Goal: Task Accomplishment & Management: Use online tool/utility

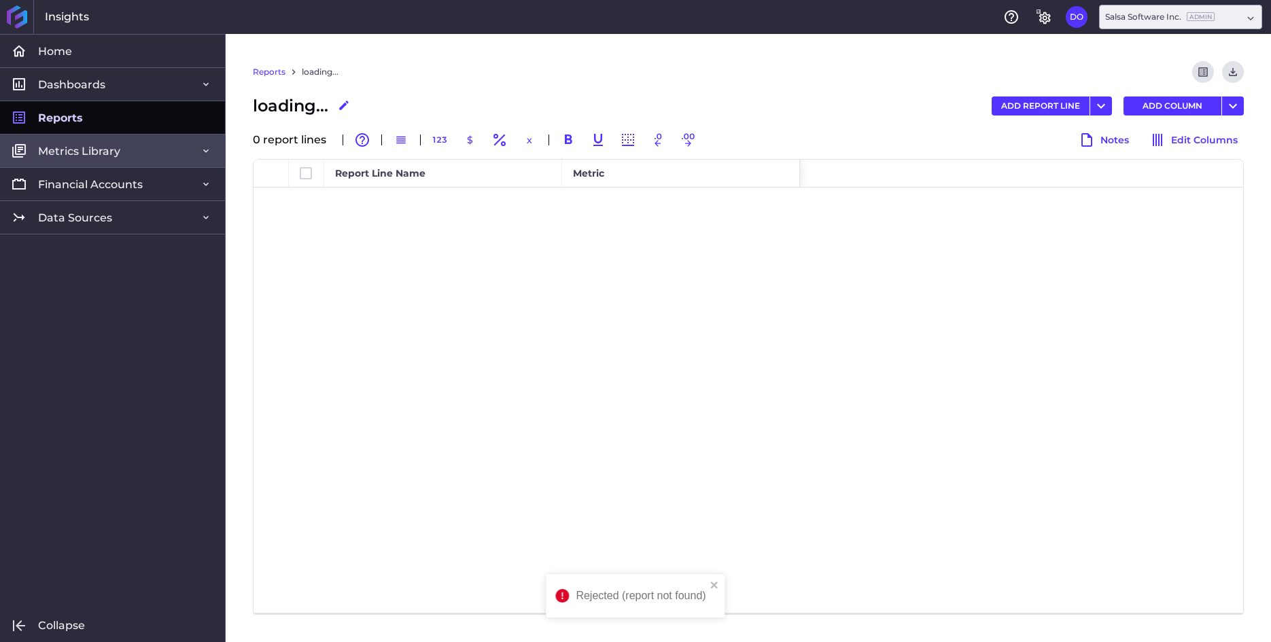
click at [98, 156] on span "Metrics Library" at bounding box center [79, 151] width 82 height 14
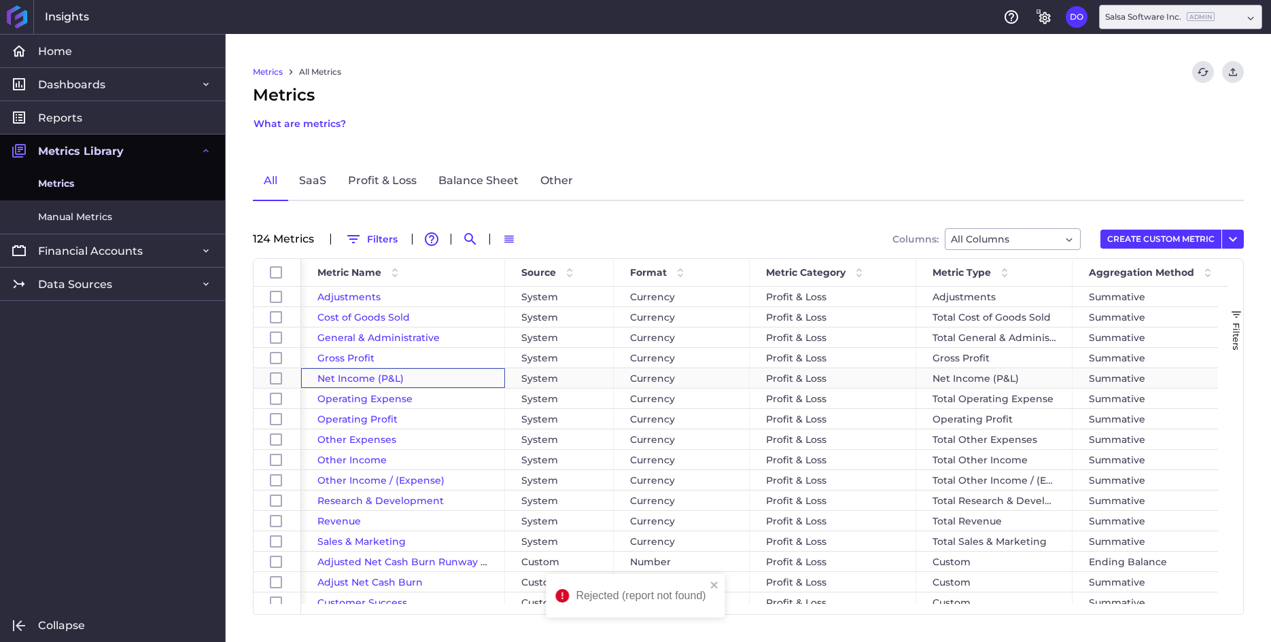
click at [384, 376] on span "Net Income (P&L)" at bounding box center [360, 378] width 86 height 12
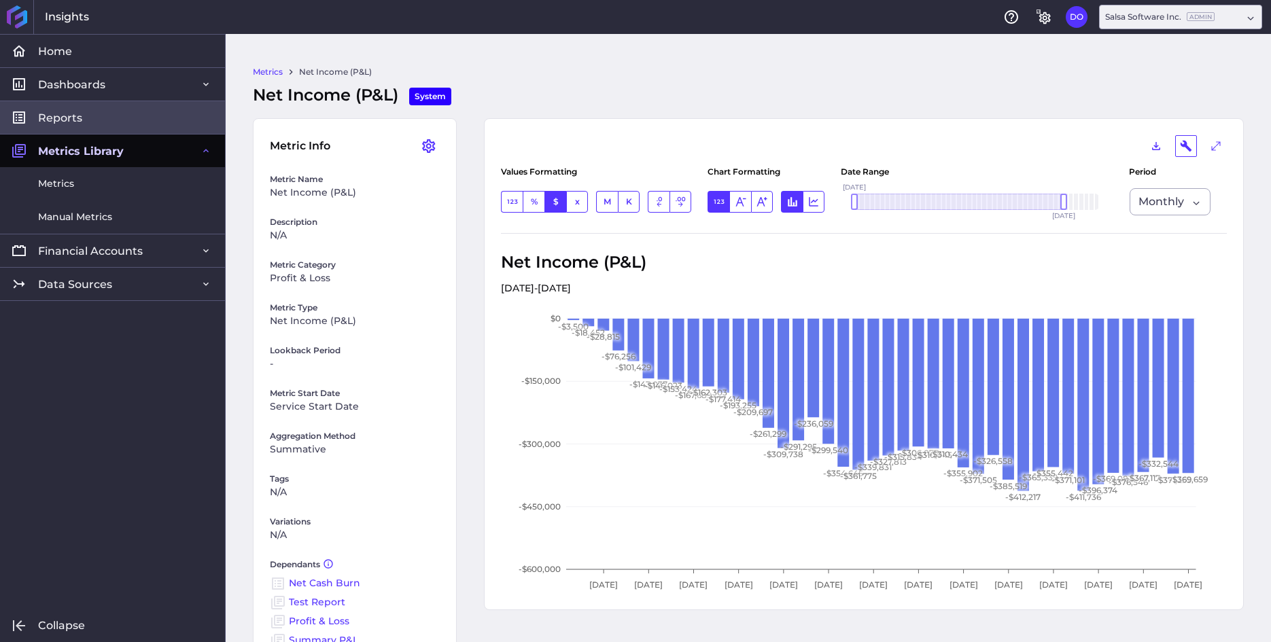
click at [58, 124] on span "Reports" at bounding box center [60, 118] width 44 height 14
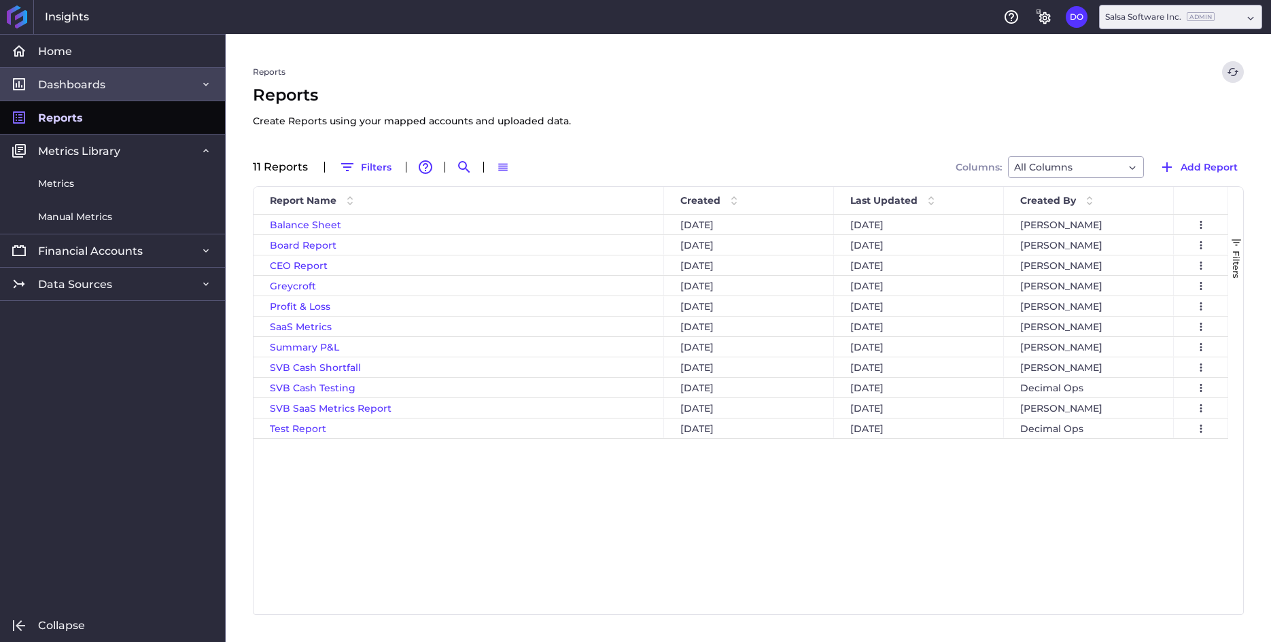
click at [98, 92] on link "Dashboards" at bounding box center [112, 83] width 225 height 33
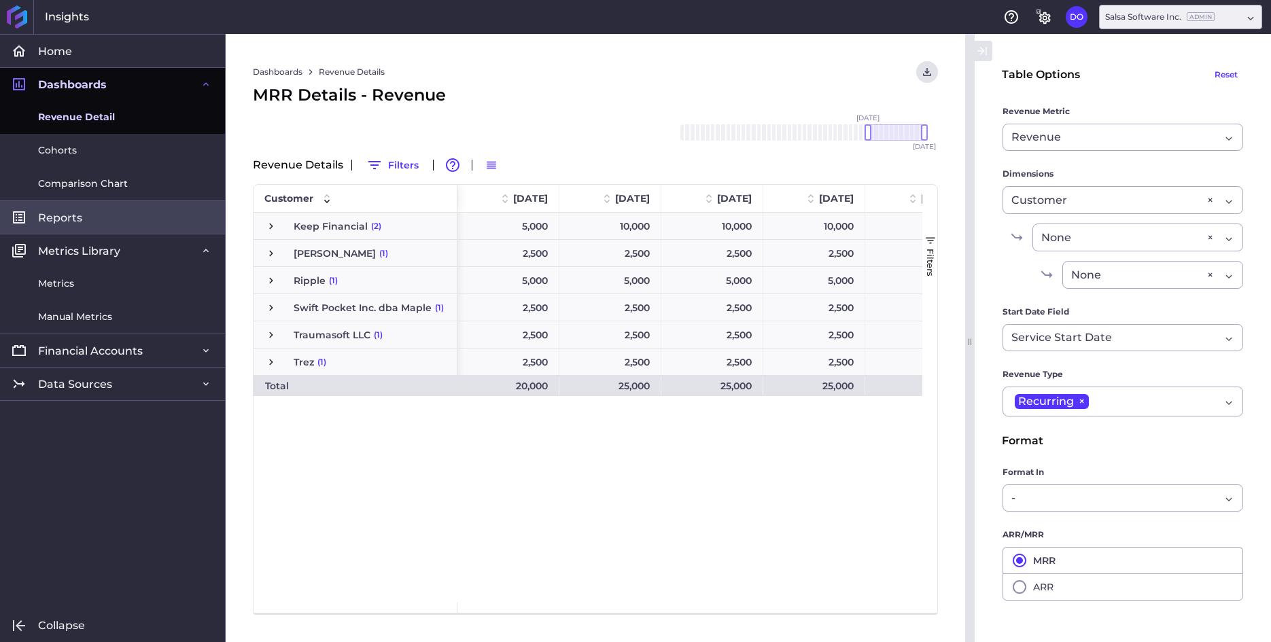
click at [91, 216] on link "Reports" at bounding box center [112, 216] width 225 height 33
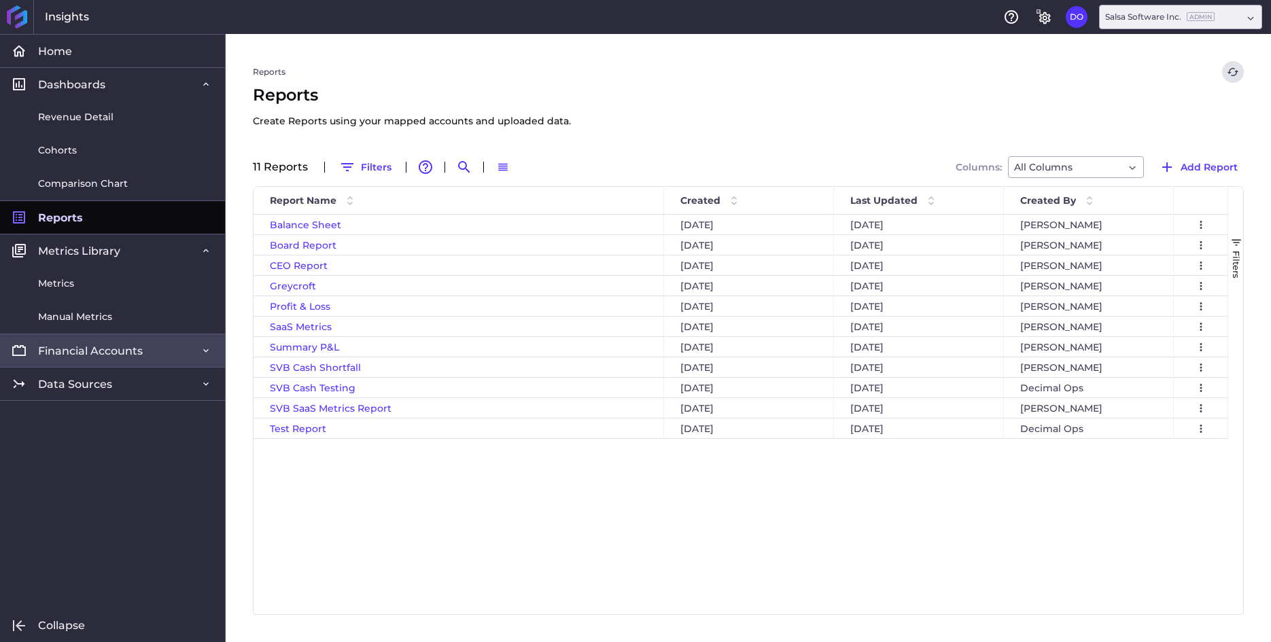
click at [101, 353] on span "Financial Accounts" at bounding box center [90, 351] width 105 height 14
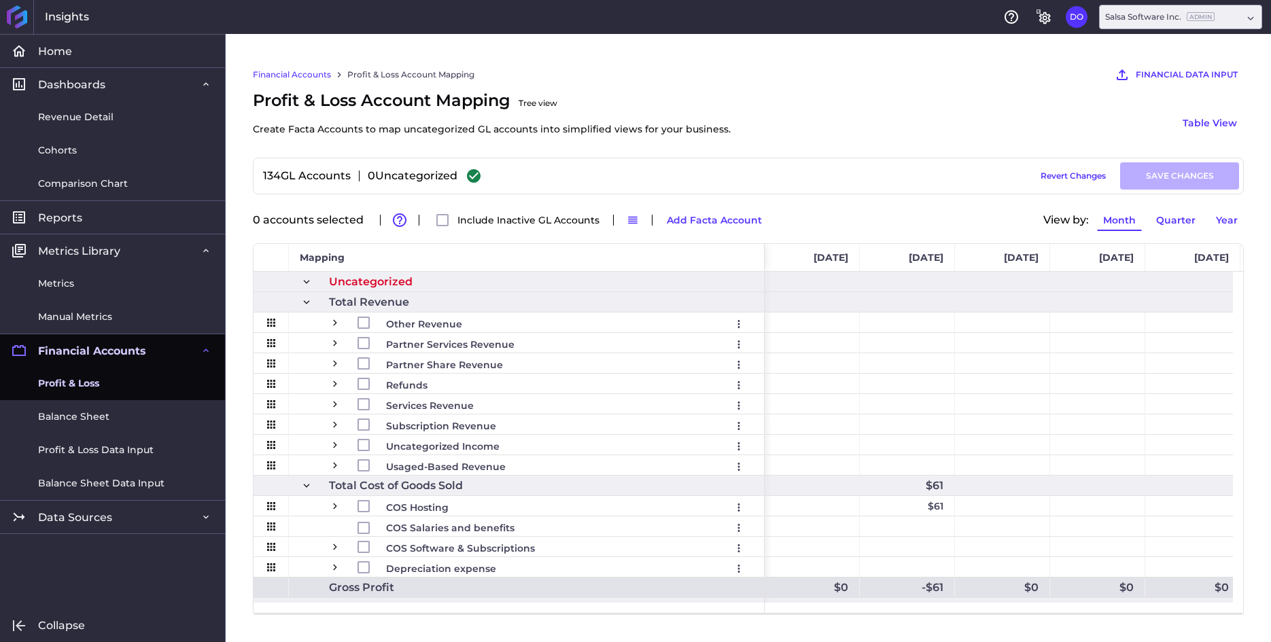
click at [85, 382] on span "Profit & Loss" at bounding box center [68, 383] width 61 height 14
click at [84, 422] on span "Balance Sheet" at bounding box center [73, 417] width 71 height 14
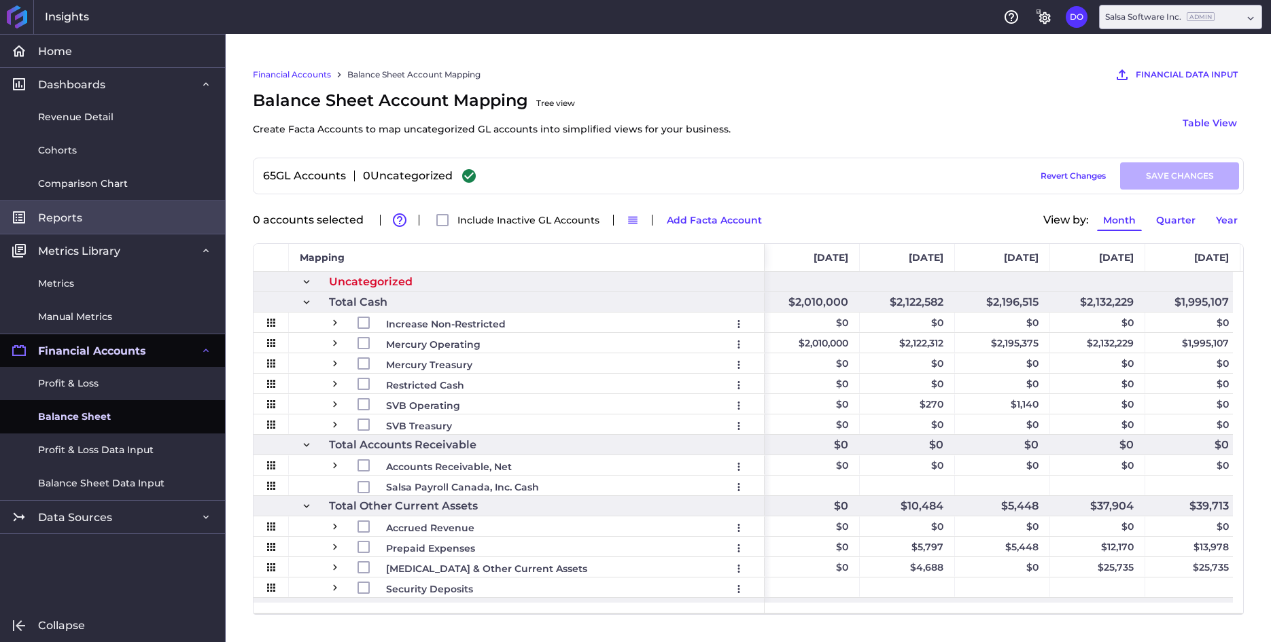
click at [79, 217] on span "Reports" at bounding box center [60, 218] width 44 height 14
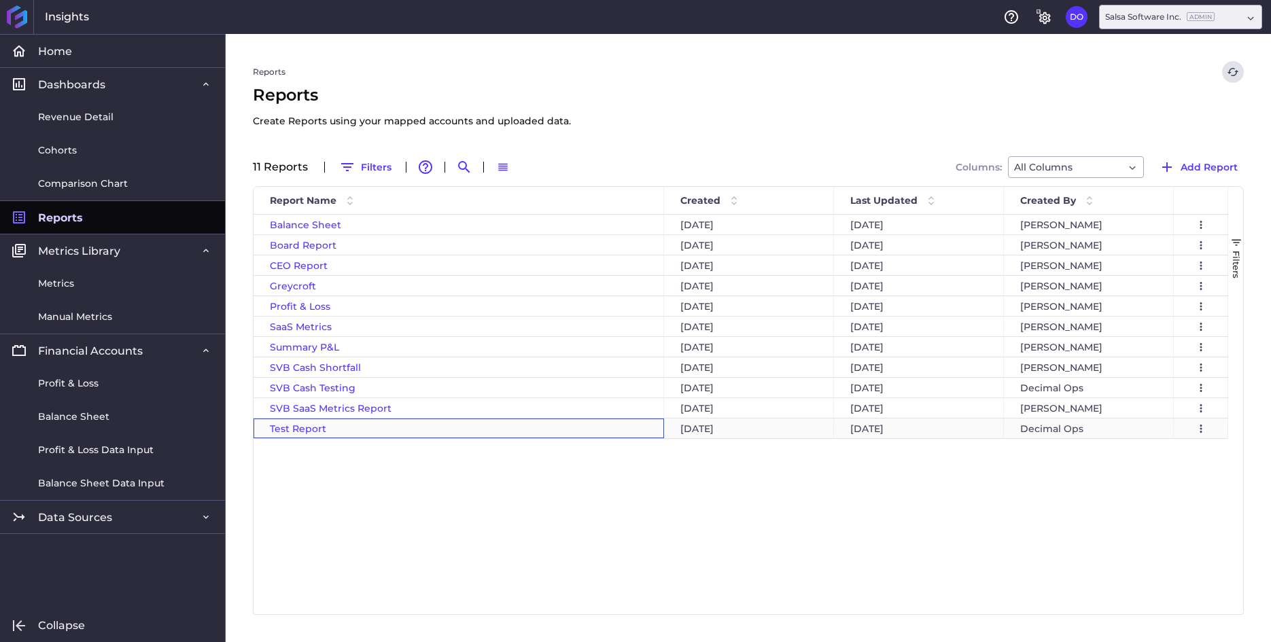
click at [308, 432] on span "Test Report" at bounding box center [298, 429] width 56 height 12
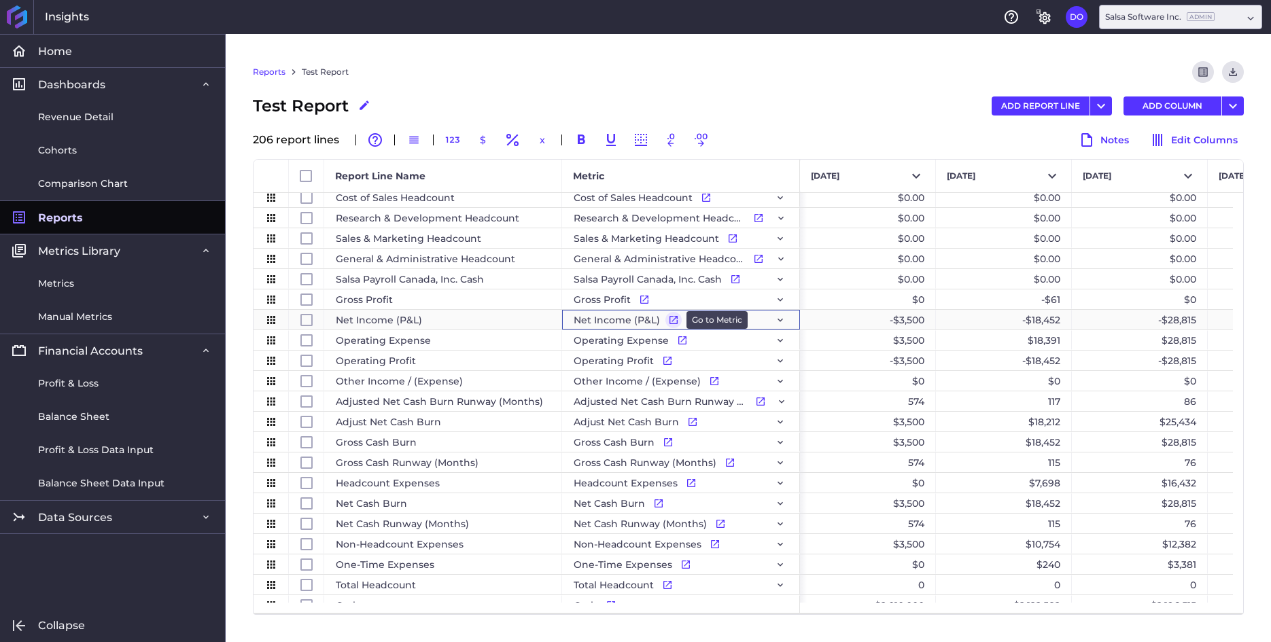
click at [671, 319] on icon "Press SPACE to select this row." at bounding box center [673, 320] width 11 height 11
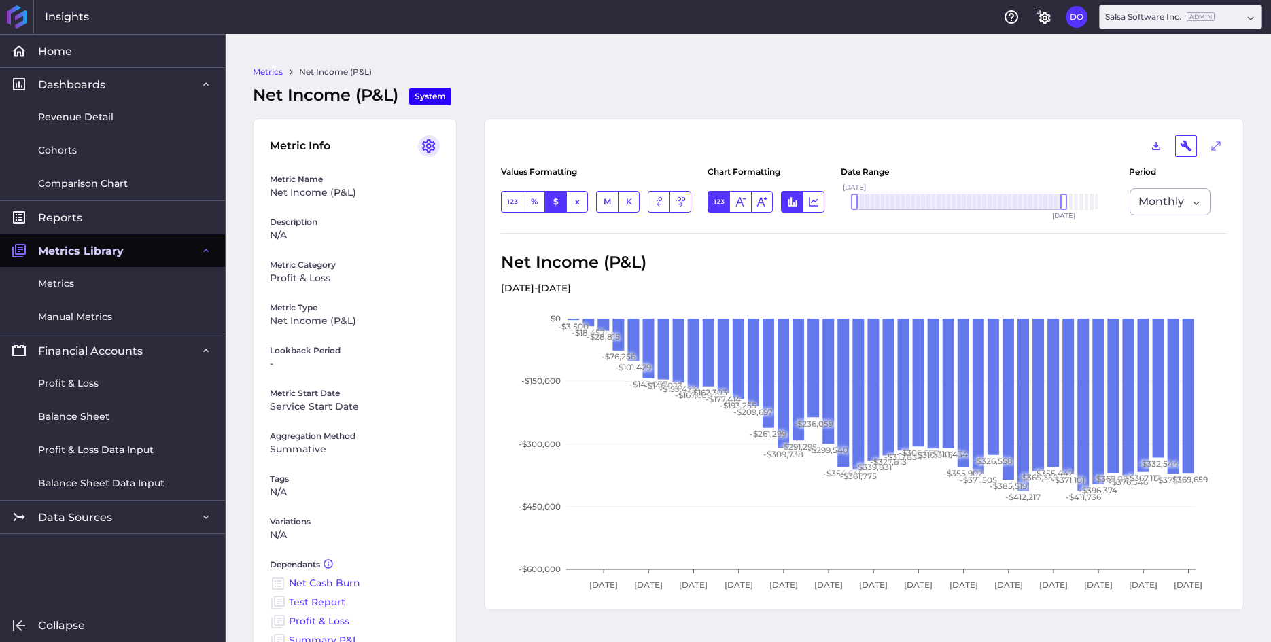
click at [423, 148] on icon "User Menu" at bounding box center [429, 146] width 16 height 16
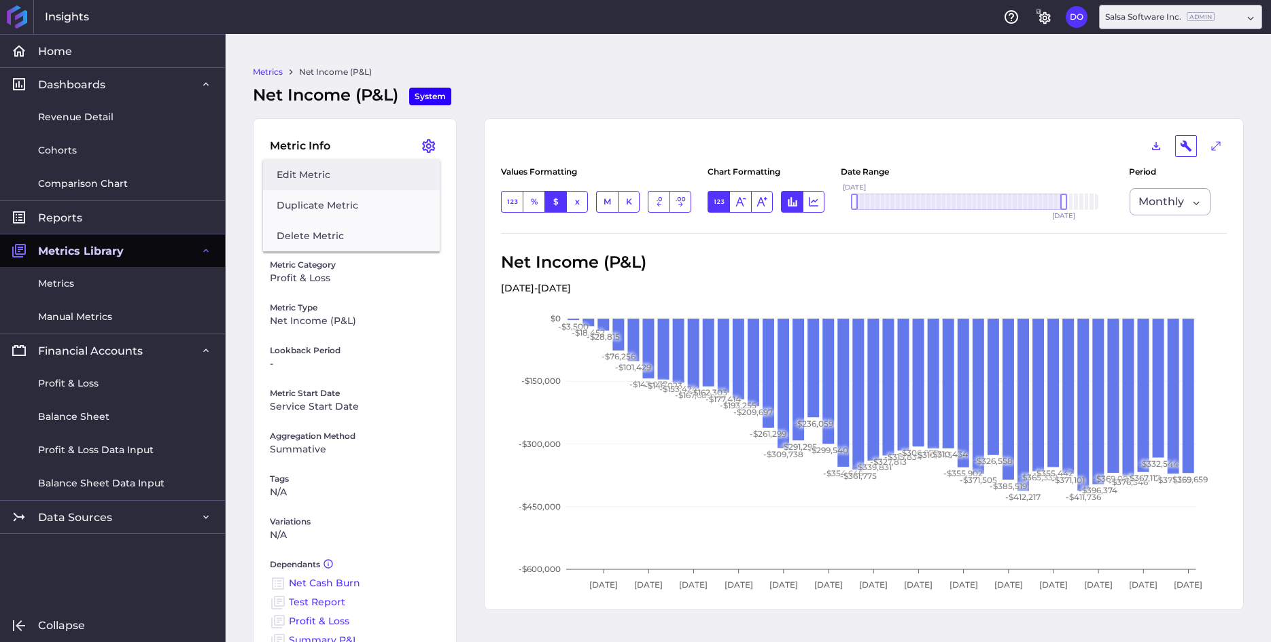
click at [307, 175] on button "Edit Metric" at bounding box center [351, 175] width 177 height 31
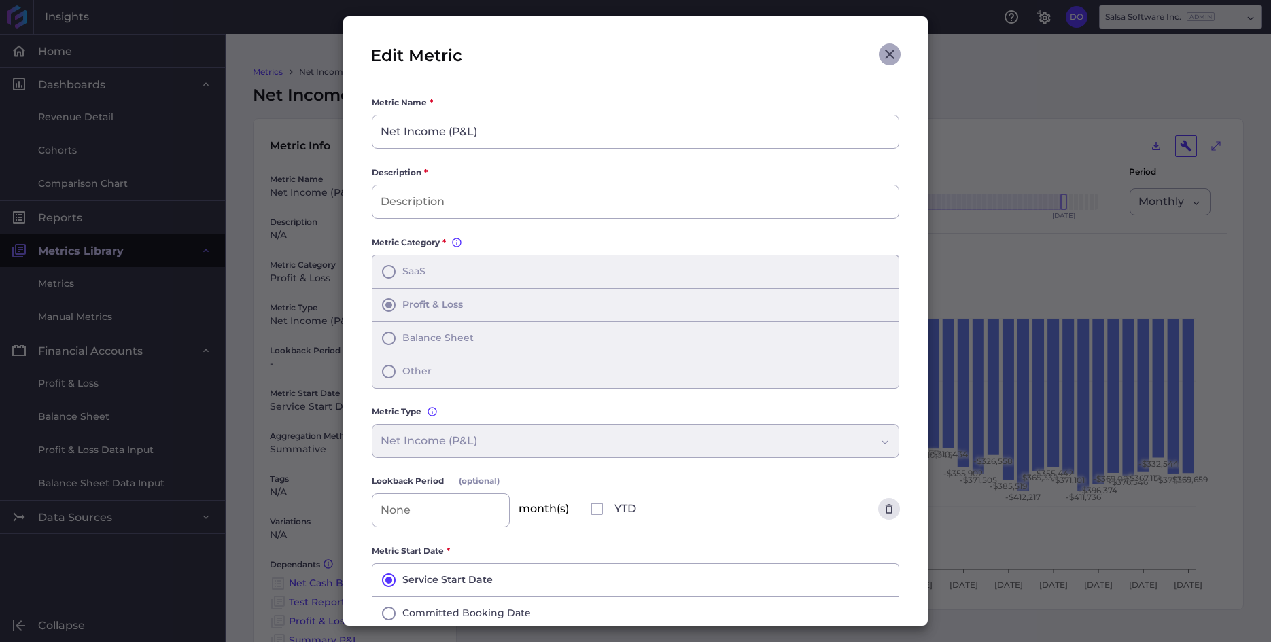
click at [881, 50] on icon "Close" at bounding box center [889, 54] width 16 height 16
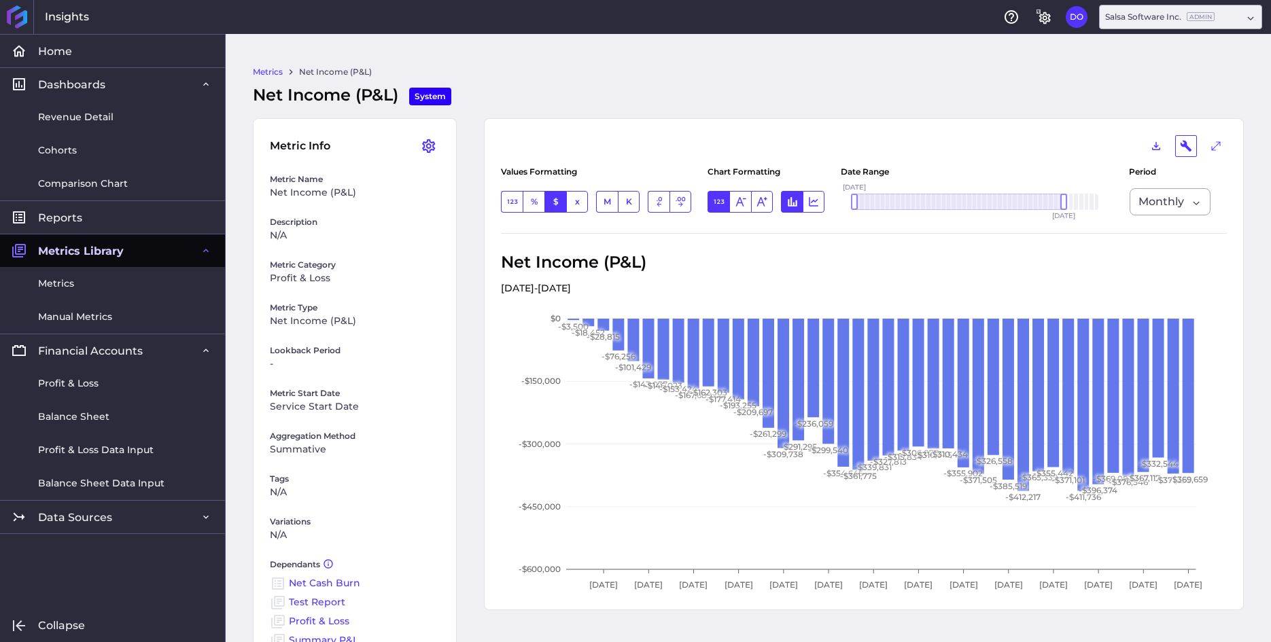
click at [77, 249] on span "Metrics Library" at bounding box center [81, 251] width 86 height 14
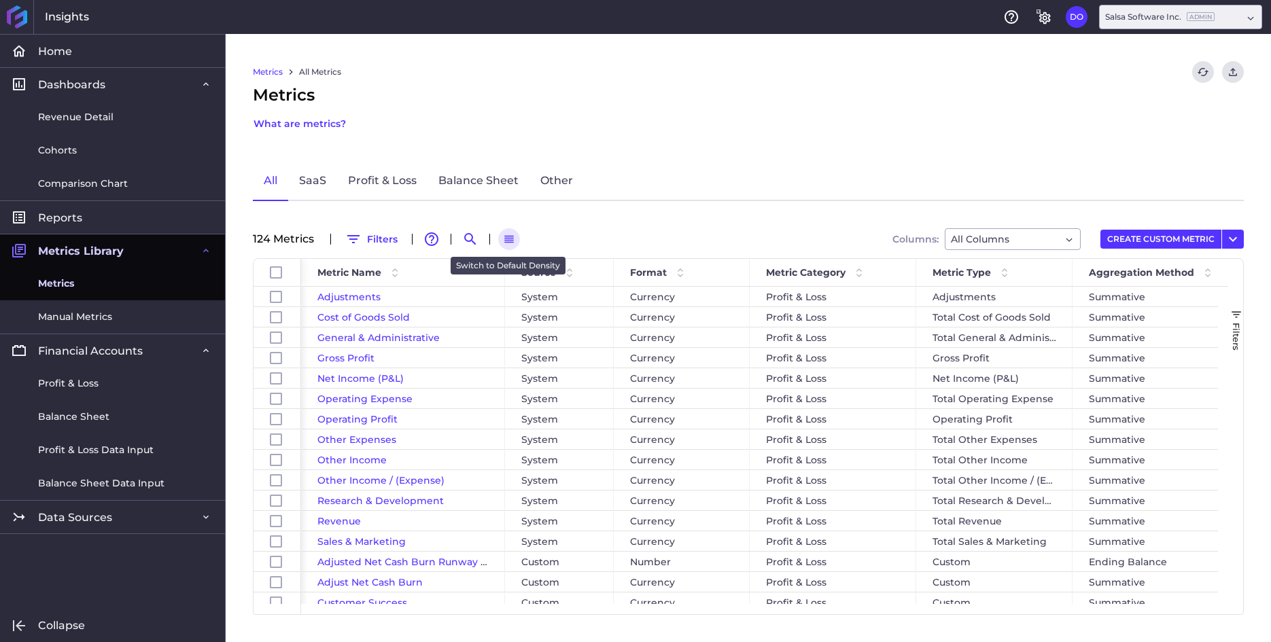
click at [507, 236] on icon "button" at bounding box center [509, 239] width 12 height 12
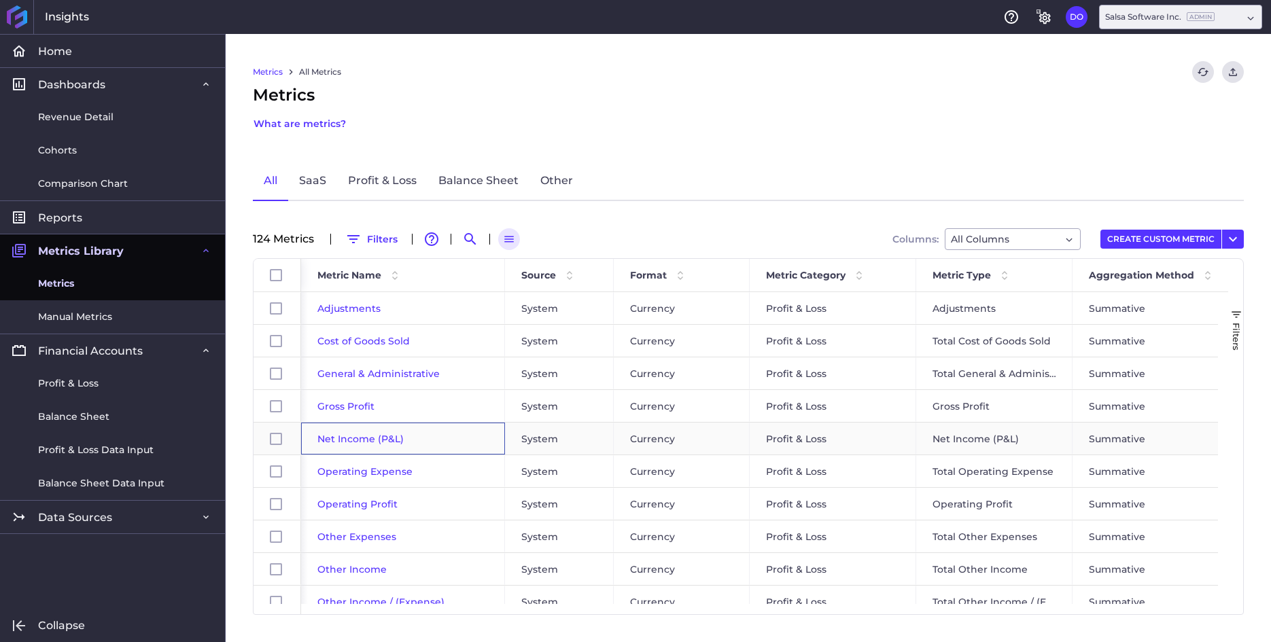
click at [349, 438] on span "Net Income (P&L)" at bounding box center [360, 439] width 86 height 12
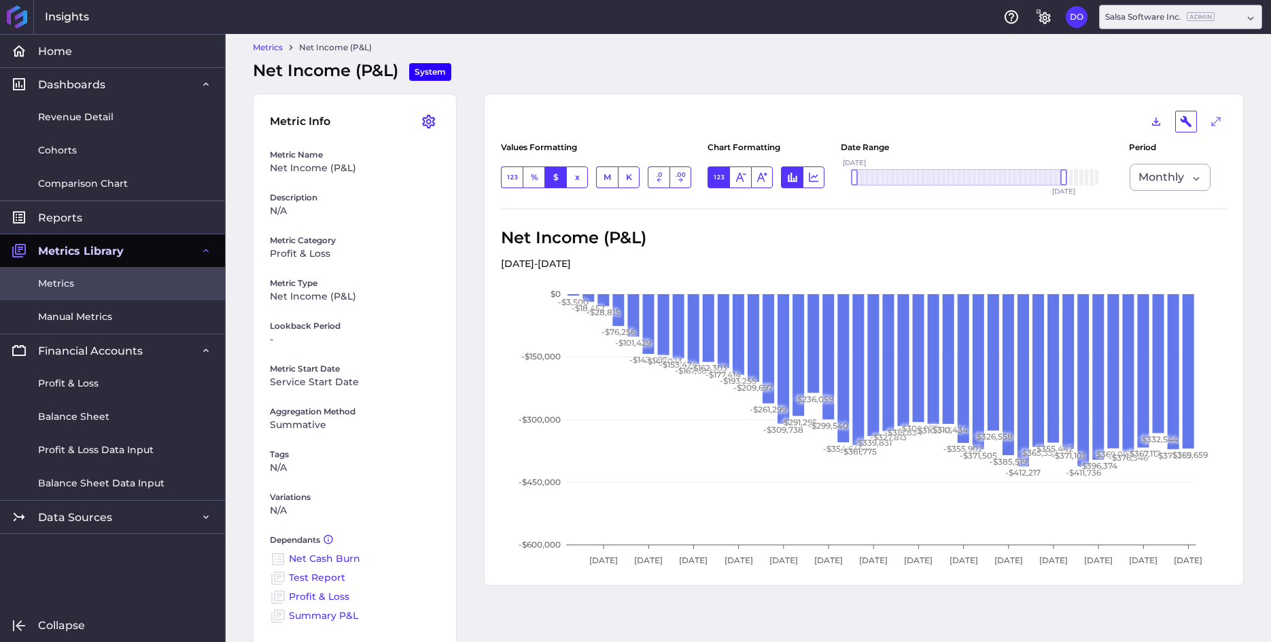
click at [58, 278] on span "Metrics" at bounding box center [56, 284] width 36 height 14
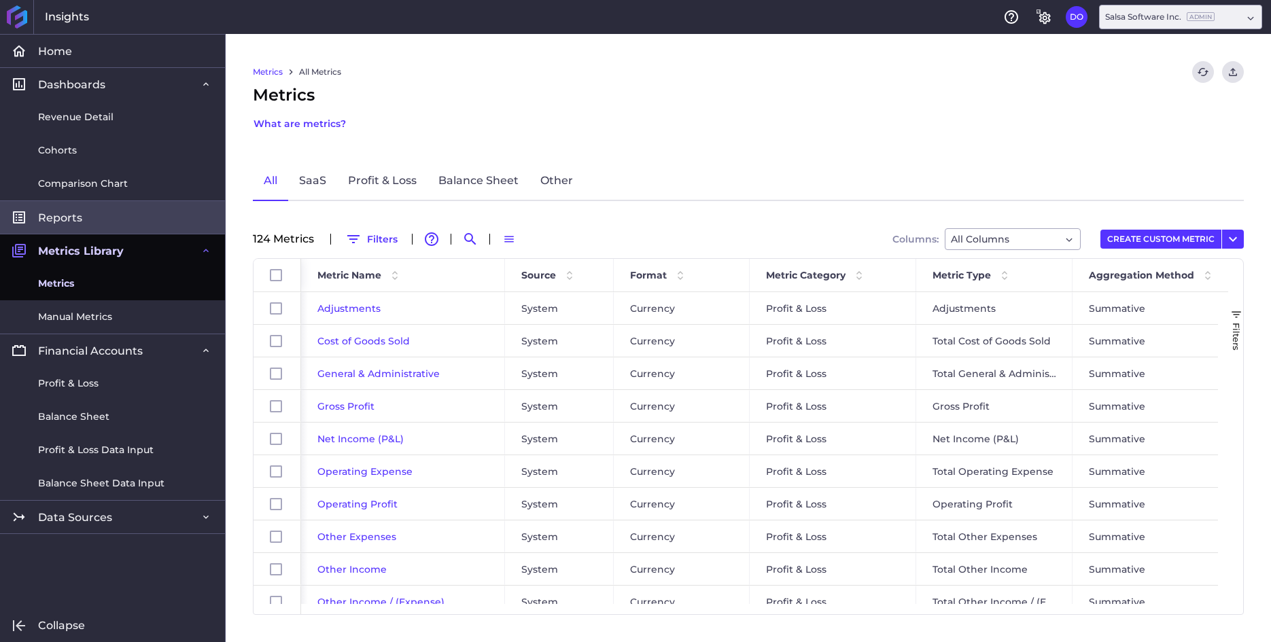
click at [67, 209] on link "Reports" at bounding box center [112, 216] width 225 height 33
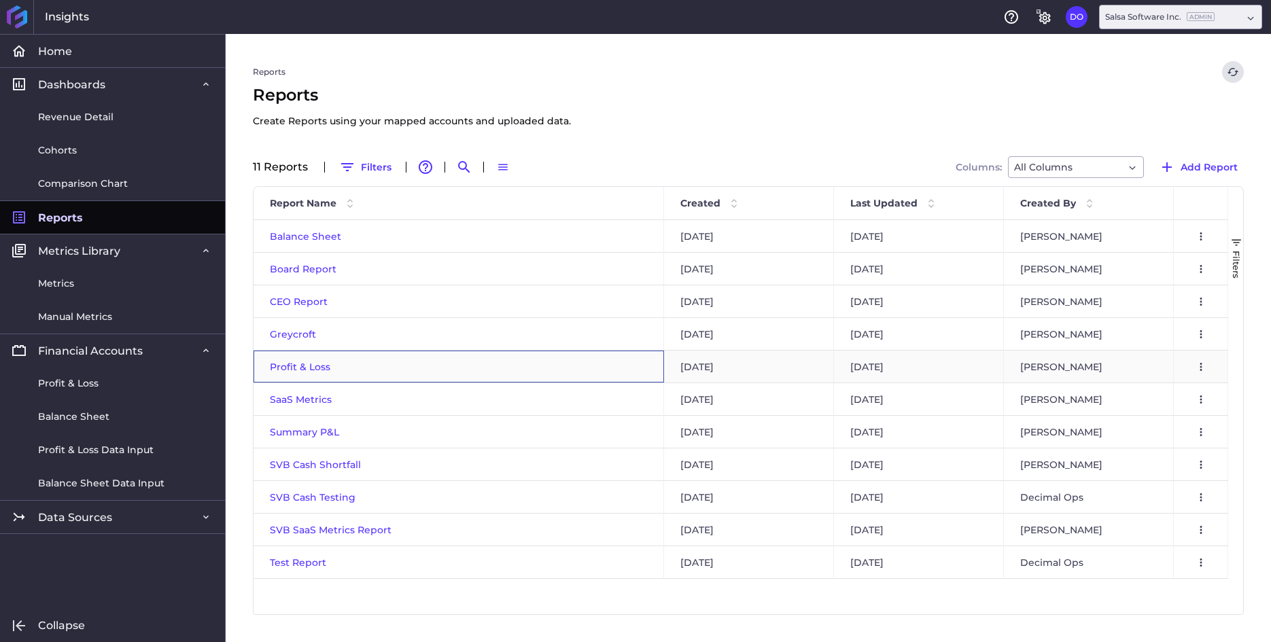
click at [296, 368] on span "Profit & Loss" at bounding box center [300, 367] width 60 height 12
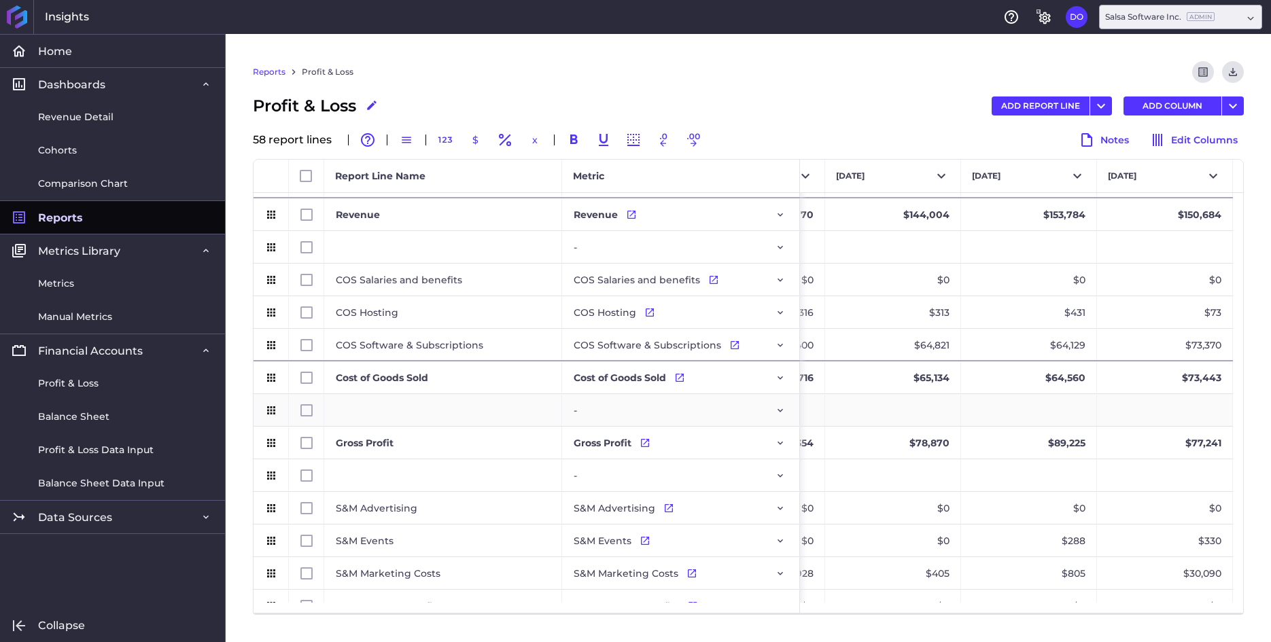
scroll to position [304, 0]
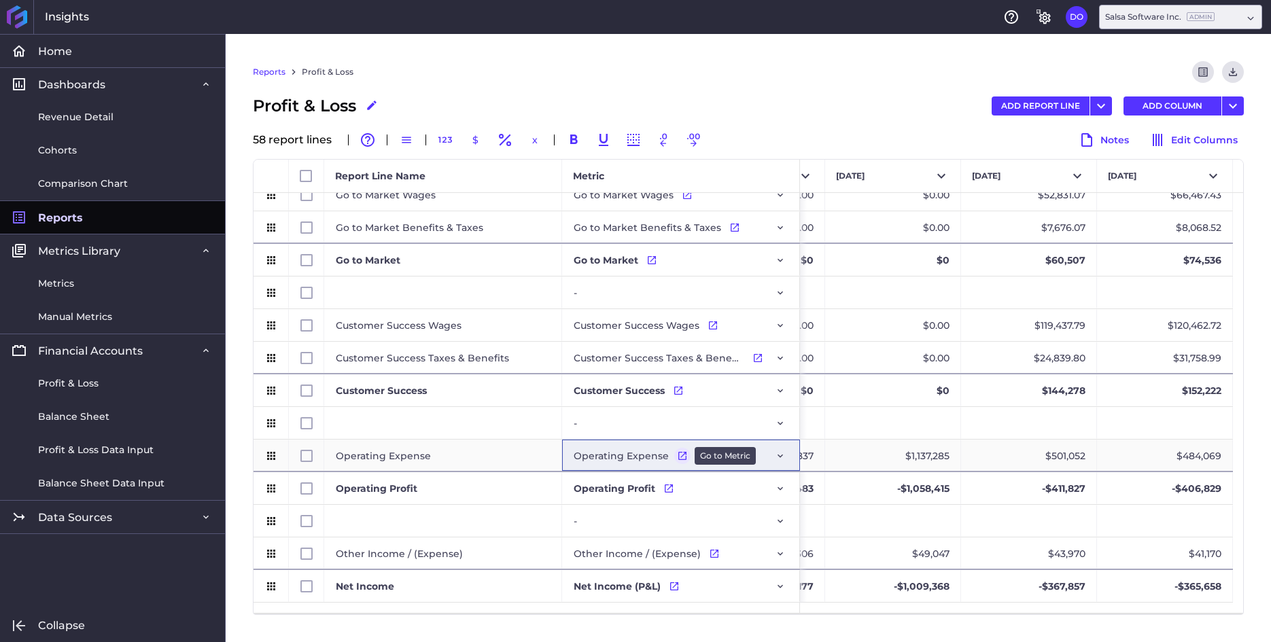
click at [681, 457] on icon "Press SPACE to select this row." at bounding box center [682, 455] width 11 height 11
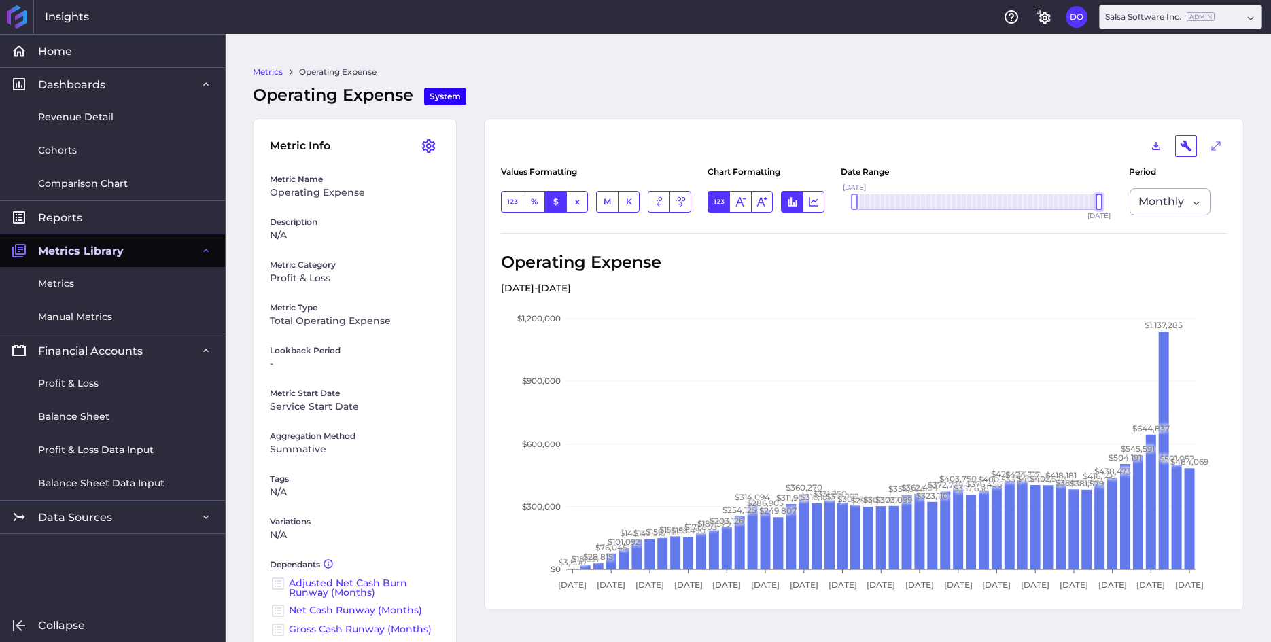
drag, startPoint x: 1063, startPoint y: 201, endPoint x: 1112, endPoint y: 199, distance: 48.3
click at [1112, 199] on div "Aug '21 Sep '21 Oct '21 Nov '21 Dec '21 Jan '22 Feb '22 Mar '22 Apr '22 May '22…" at bounding box center [976, 201] width 272 height 43
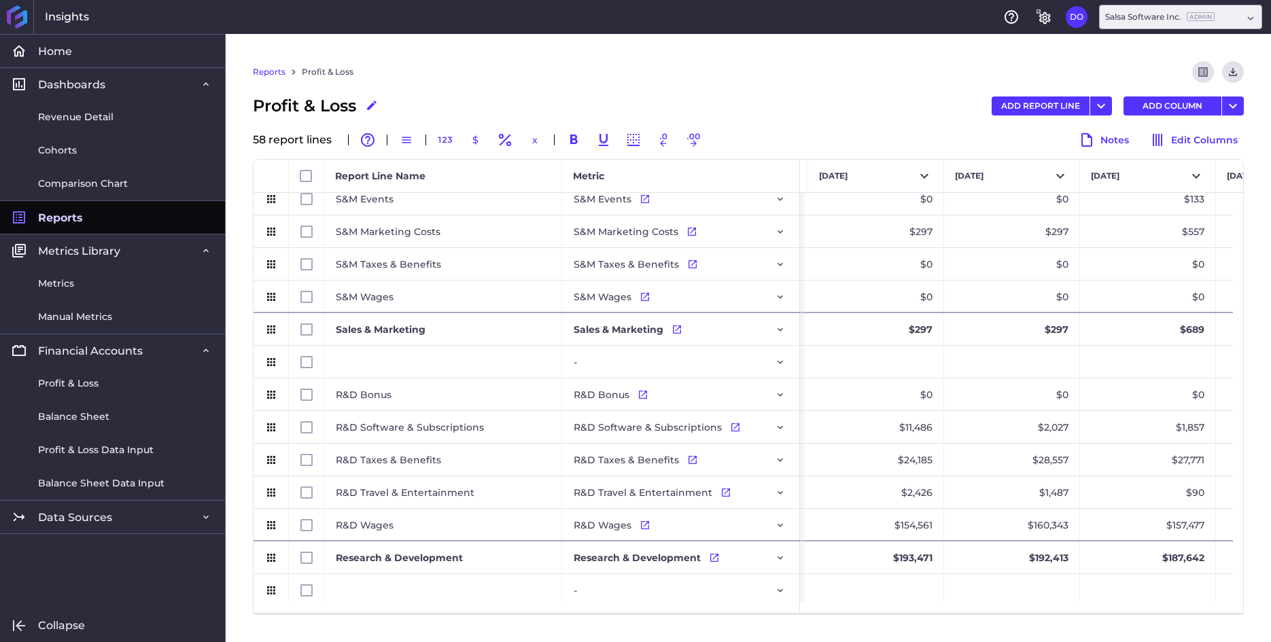
scroll to position [0, 3916]
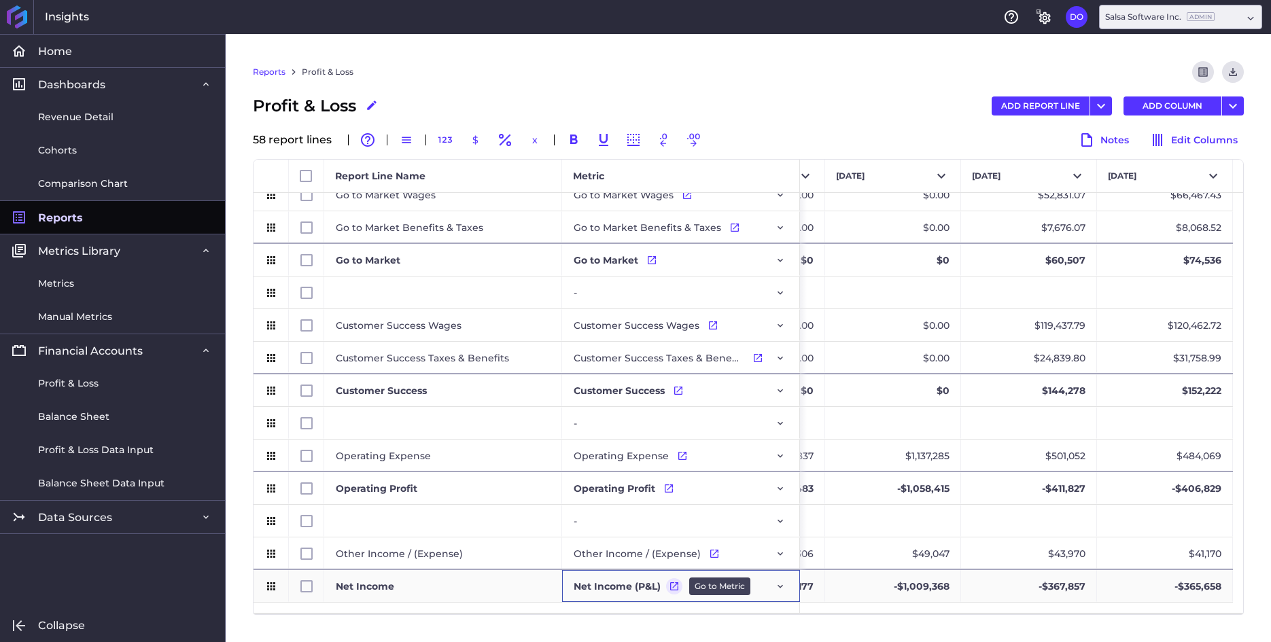
click at [671, 588] on icon "Press SPACE to select this row." at bounding box center [674, 586] width 11 height 11
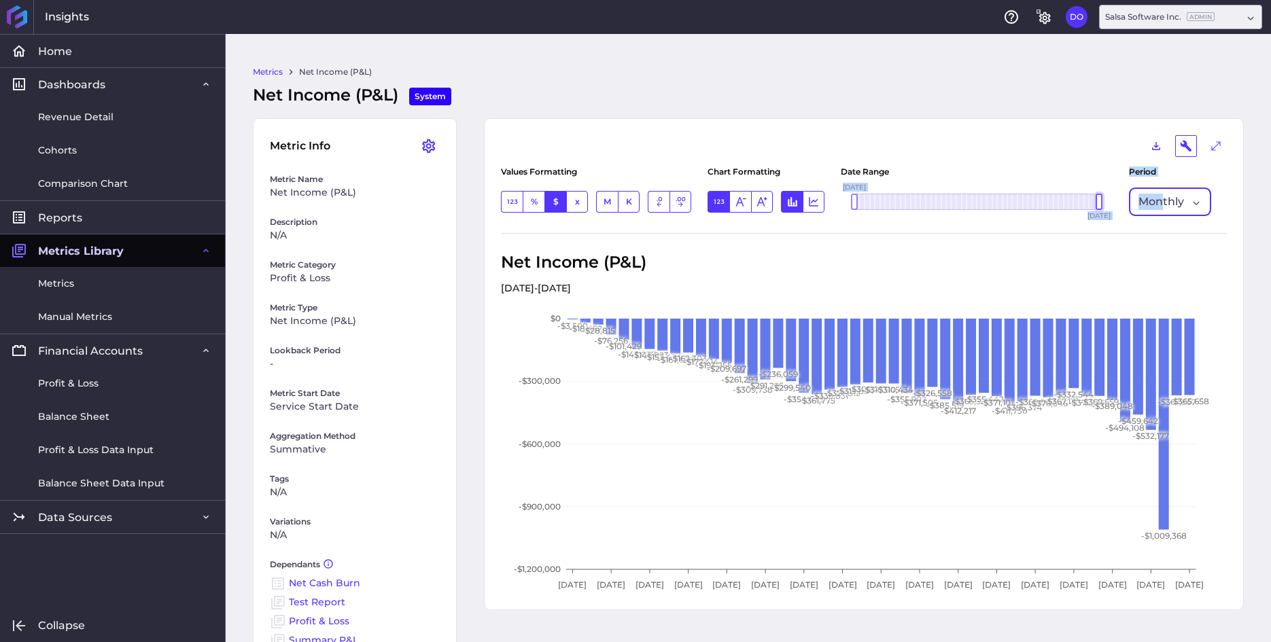
drag, startPoint x: 1062, startPoint y: 200, endPoint x: 1164, endPoint y: 200, distance: 101.9
click at [1164, 200] on div "Values Formatting Number % Percentage $ Currency x Multiple M Millions K Thousa…" at bounding box center [864, 195] width 726 height 77
click at [980, 221] on div "Aug '21 Sep '21 Oct '21 Nov '21 Dec '21 Jan '22 Feb '22 Mar '22 Apr '22 May '22…" at bounding box center [976, 201] width 272 height 43
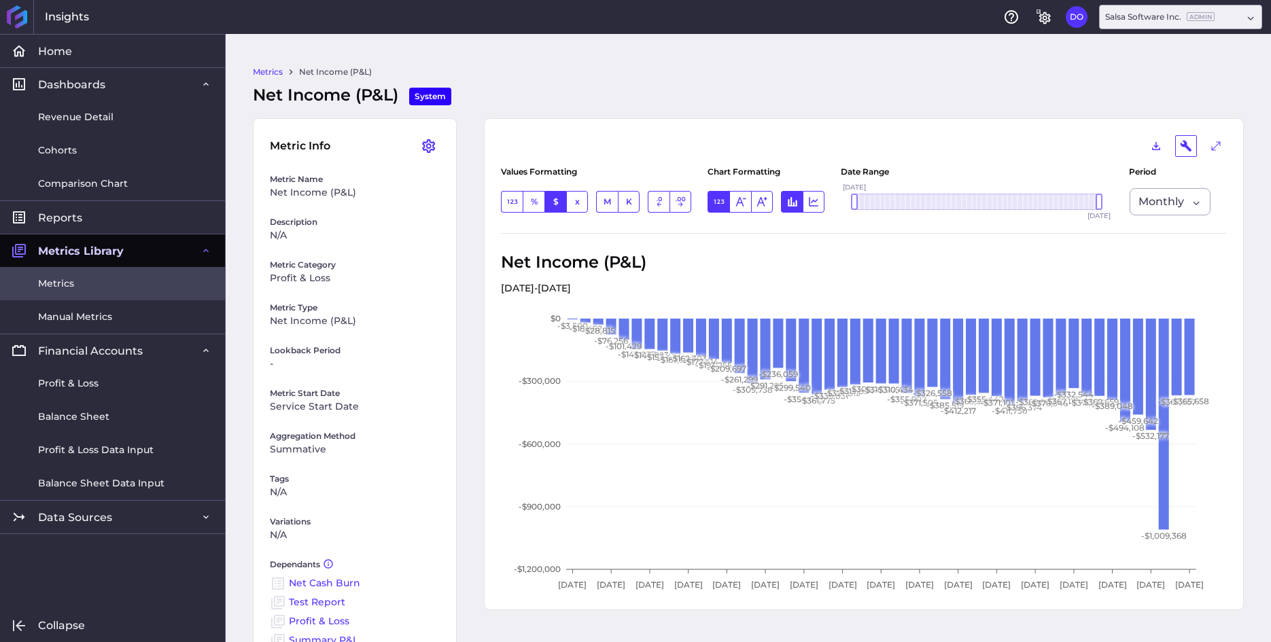
click at [65, 283] on span "Metrics" at bounding box center [56, 284] width 36 height 14
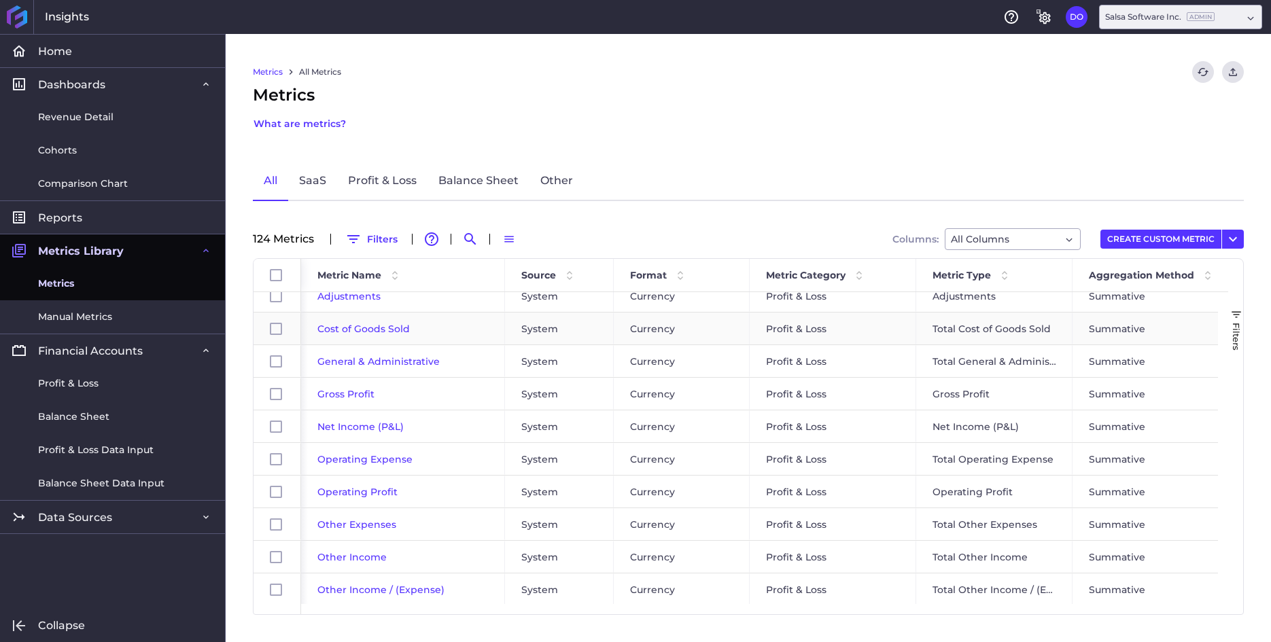
scroll to position [15, 0]
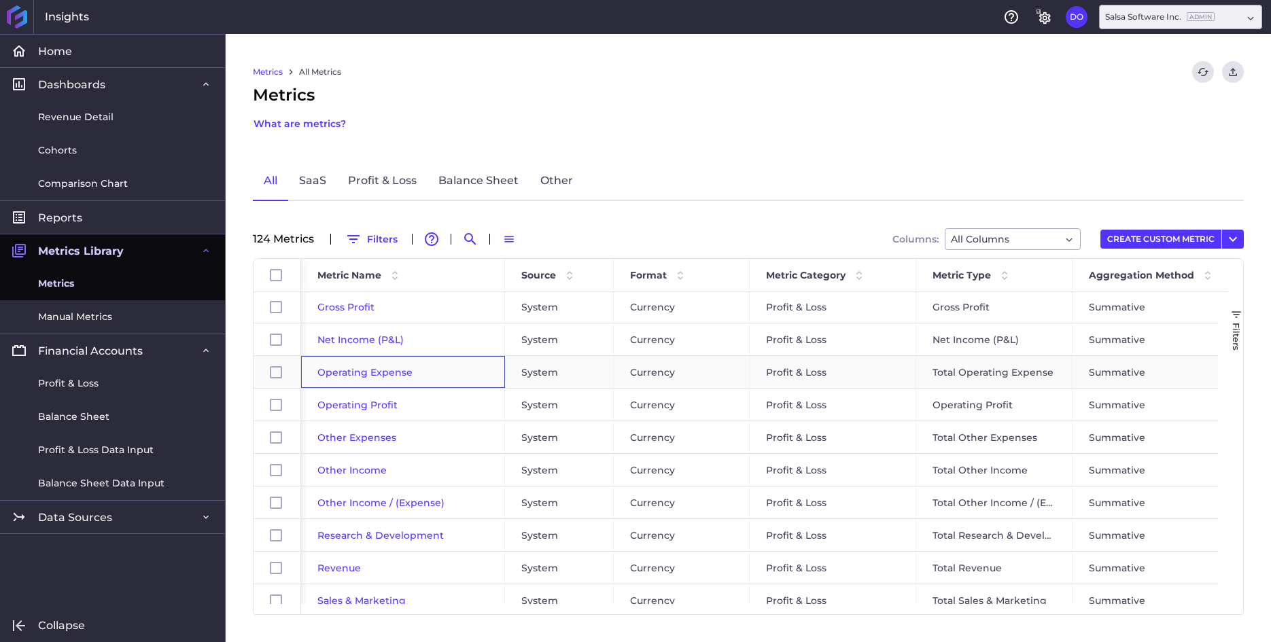
click at [365, 372] on span "Operating Expense" at bounding box center [364, 372] width 95 height 12
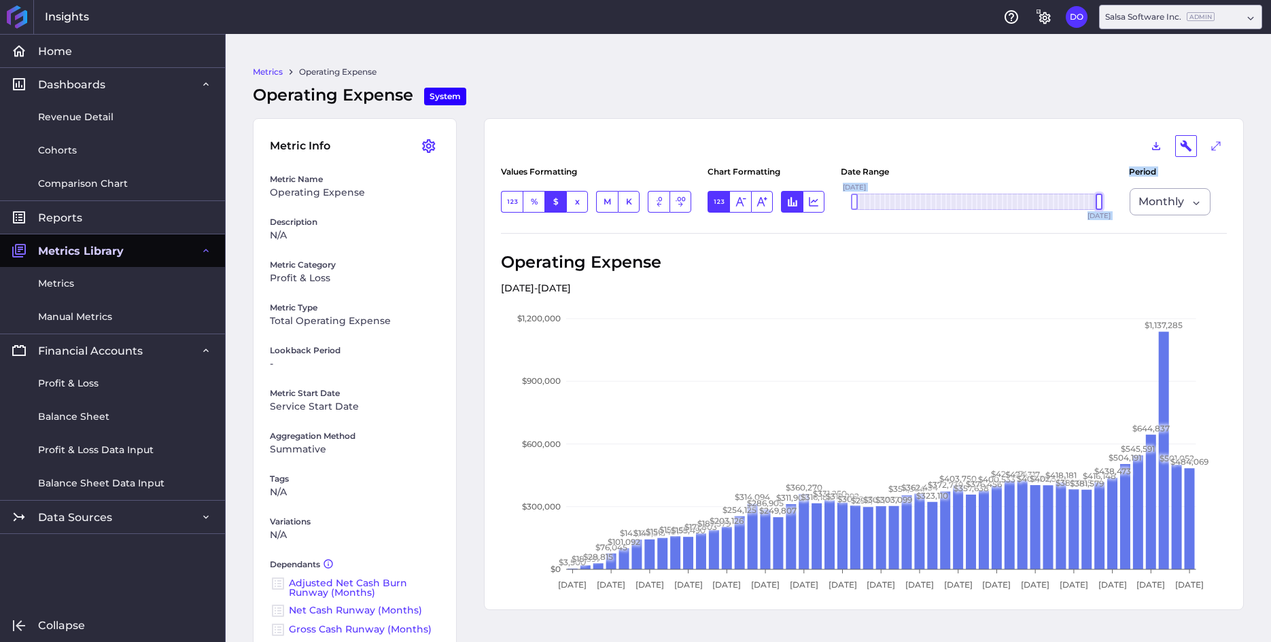
drag, startPoint x: 1065, startPoint y: 201, endPoint x: 1128, endPoint y: 205, distance: 62.6
click at [1128, 205] on div "Values Formatting Number % Percentage $ Currency x Multiple M Millions K Thousa…" at bounding box center [864, 195] width 726 height 77
click at [1080, 174] on div "Date Range Aug '21 Sep '21 Oct '21 Nov '21 Dec '21 Jan '22 Feb '22 Mar '22 Apr …" at bounding box center [976, 195] width 272 height 54
click at [1180, 146] on icon "button" at bounding box center [1185, 146] width 11 height 11
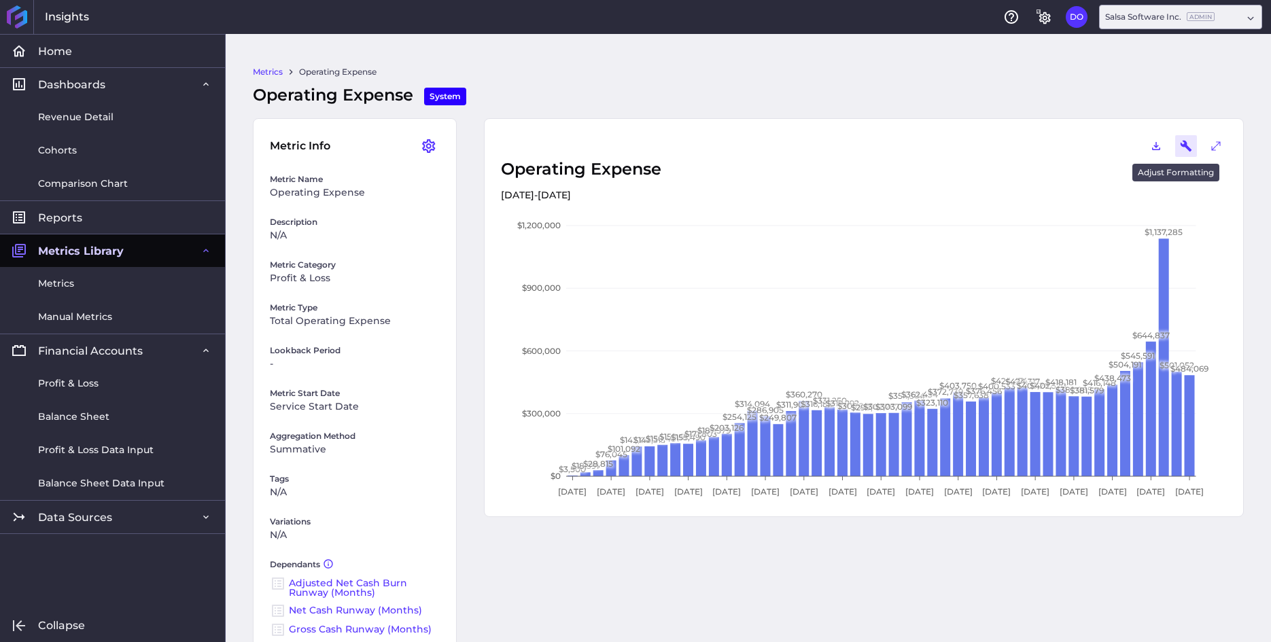
click at [1180, 146] on icon "button" at bounding box center [1185, 146] width 11 height 11
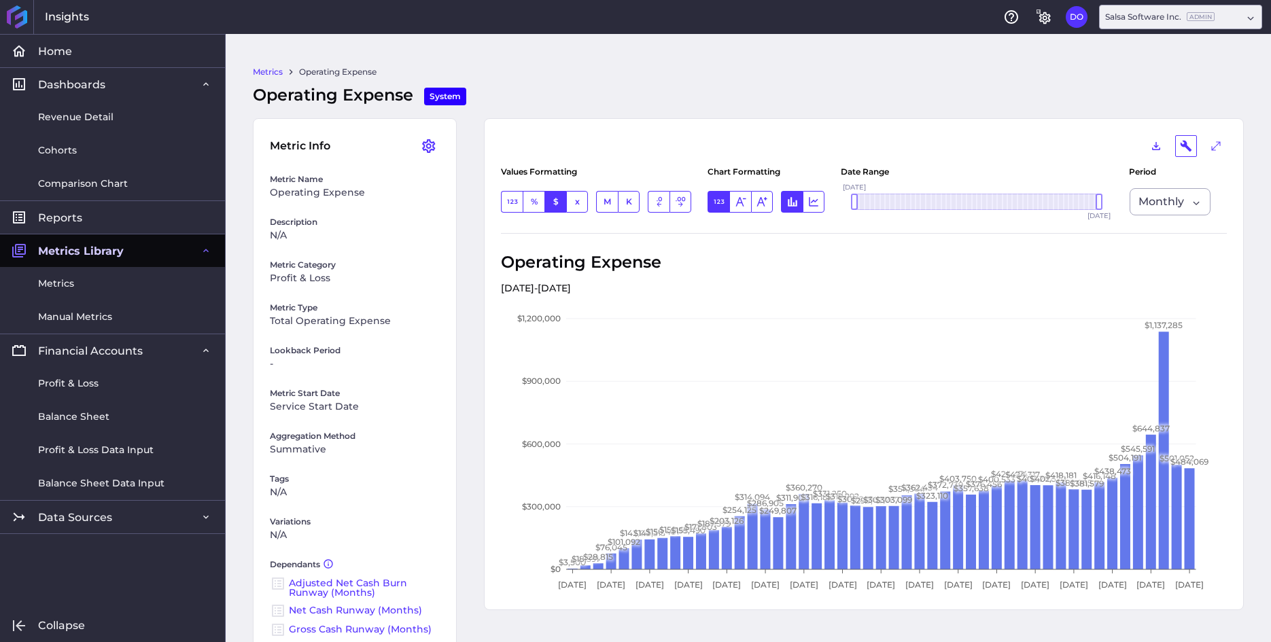
click at [646, 139] on div "Download PNG Adjust Formatting Enter full-screen mode" at bounding box center [864, 146] width 726 height 22
click at [425, 145] on icon "User Menu" at bounding box center [428, 146] width 13 height 14
click at [332, 179] on button "Edit Metric" at bounding box center [351, 175] width 177 height 31
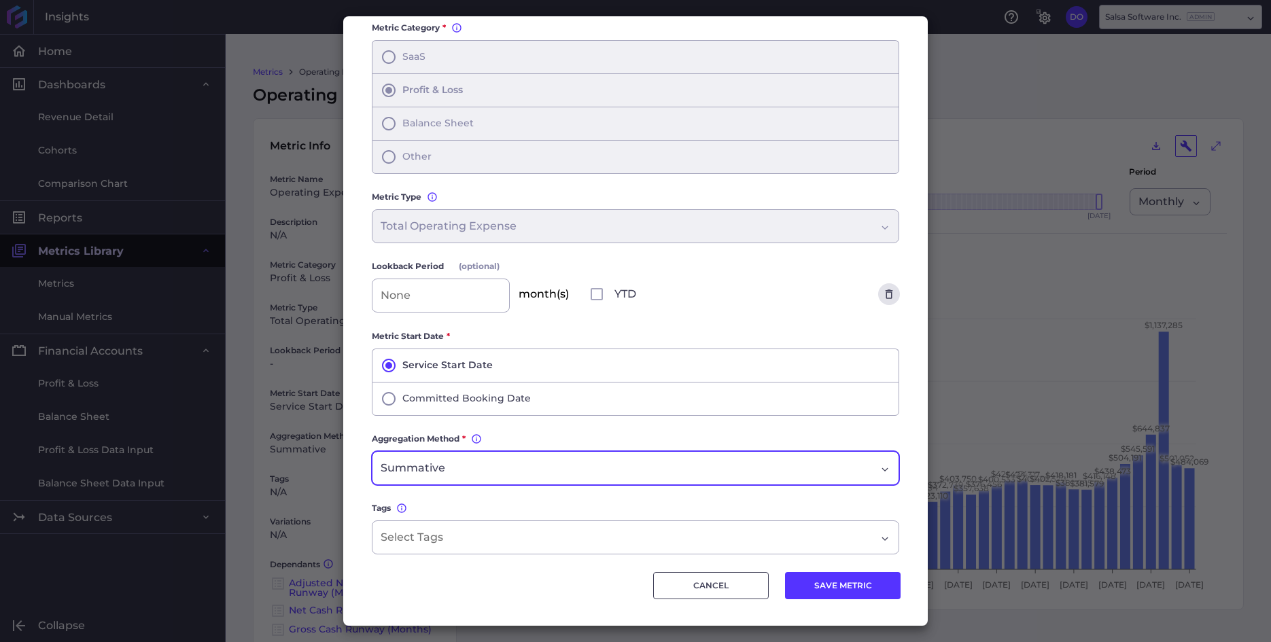
click at [758, 461] on div "Summative" at bounding box center [627, 468] width 495 height 16
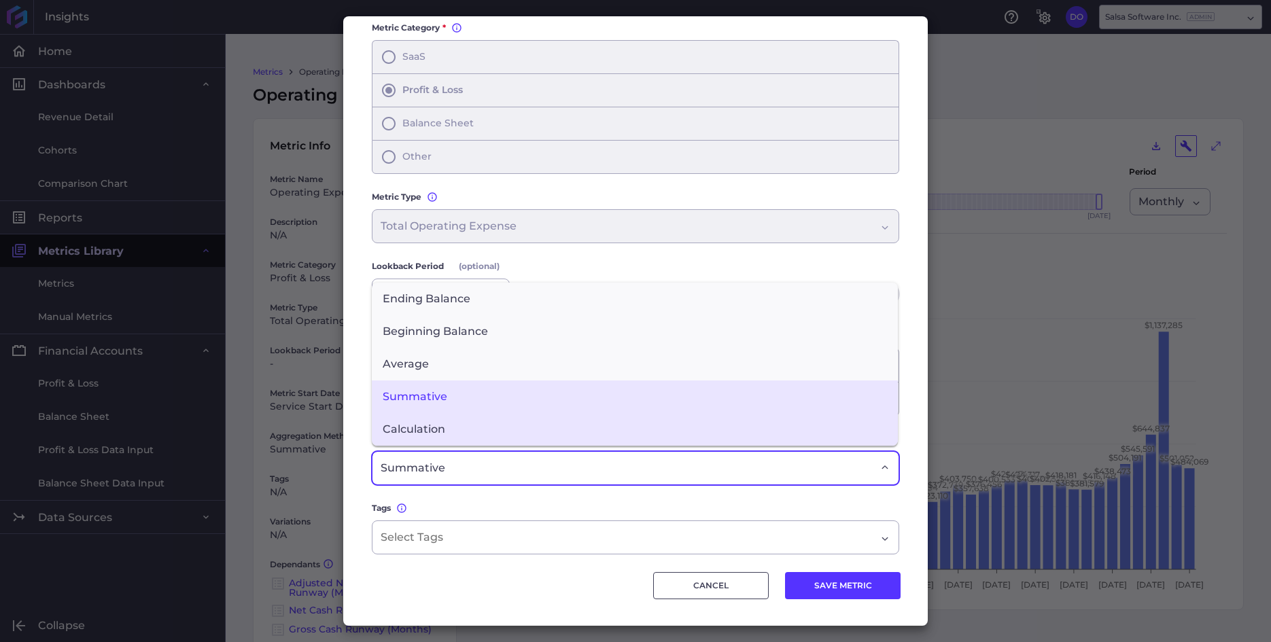
click at [478, 424] on span "Calculation" at bounding box center [635, 429] width 526 height 33
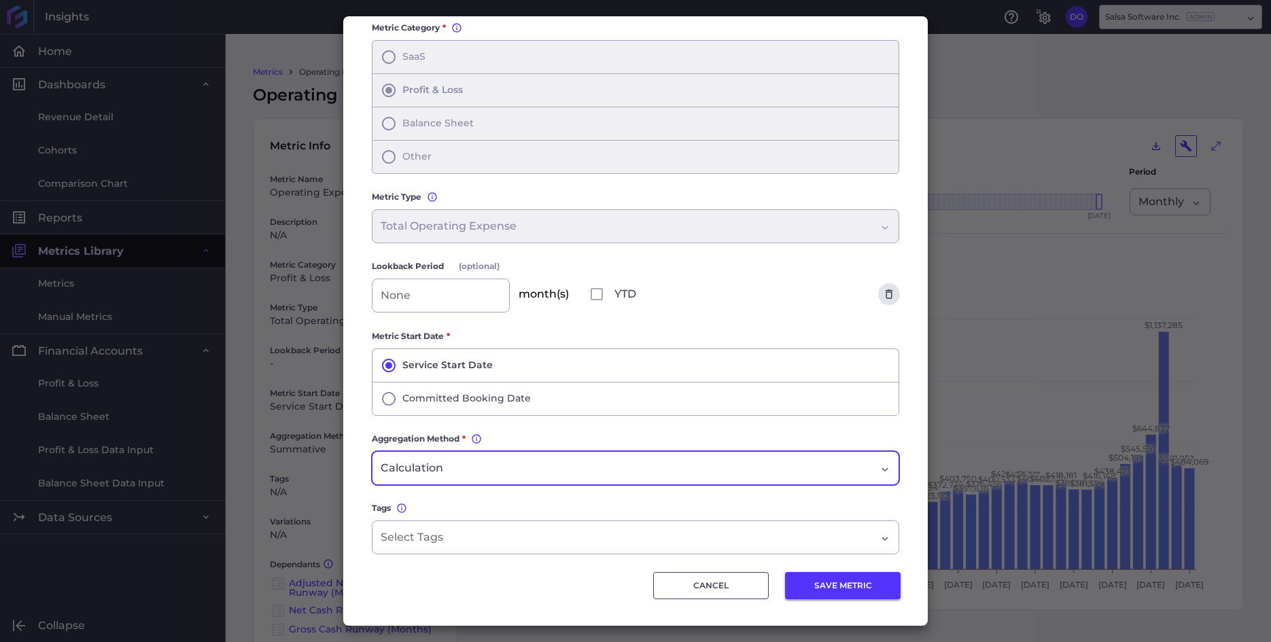
click at [819, 584] on button "SAVE METRIC" at bounding box center [843, 585] width 116 height 27
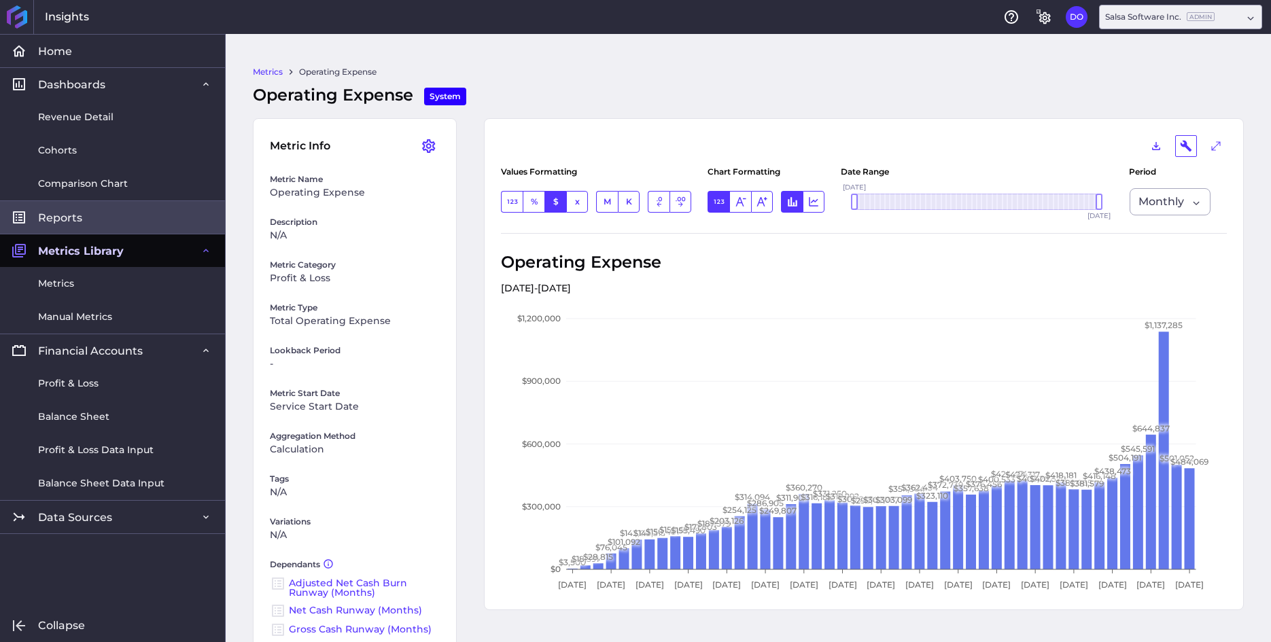
click at [66, 216] on span "Reports" at bounding box center [60, 218] width 44 height 14
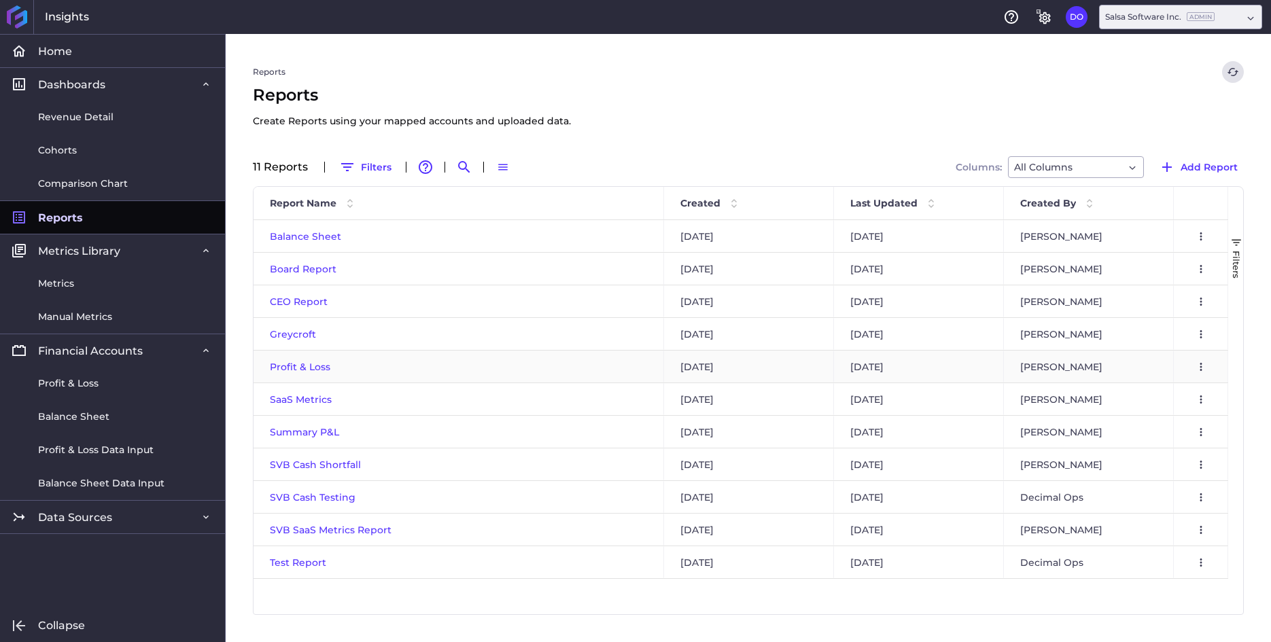
click at [308, 366] on span "Profit & Loss" at bounding box center [300, 367] width 60 height 12
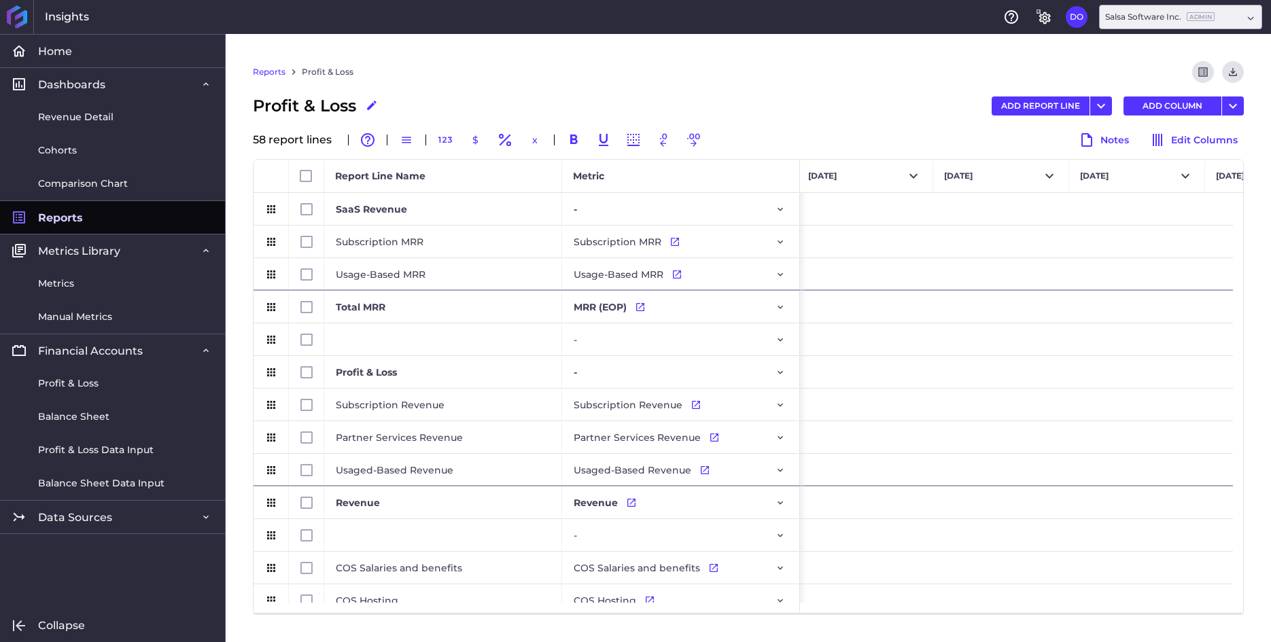
scroll to position [0, 3179]
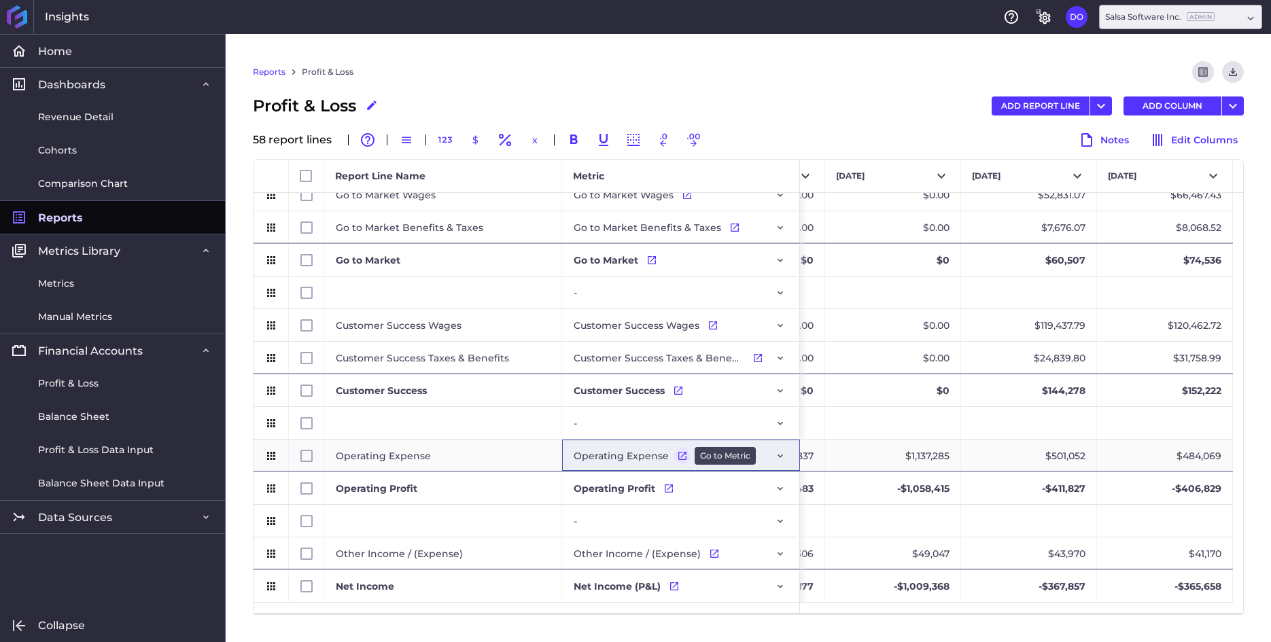
click at [677, 455] on icon "Press SPACE to select this row." at bounding box center [682, 455] width 11 height 11
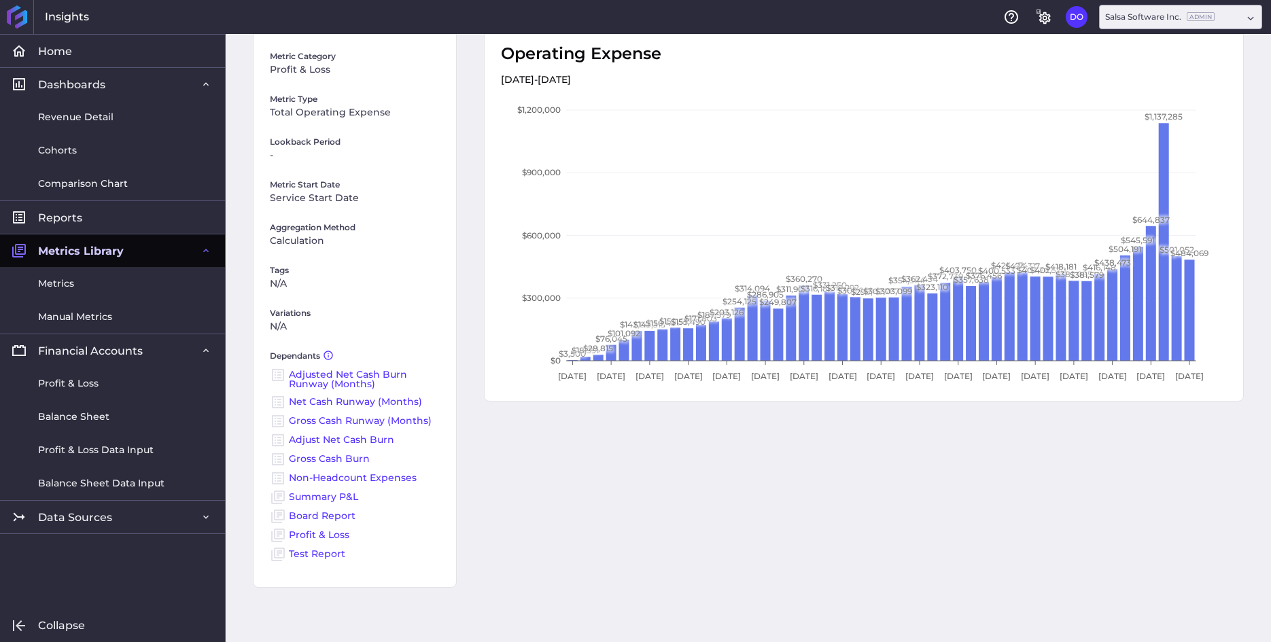
scroll to position [76, 0]
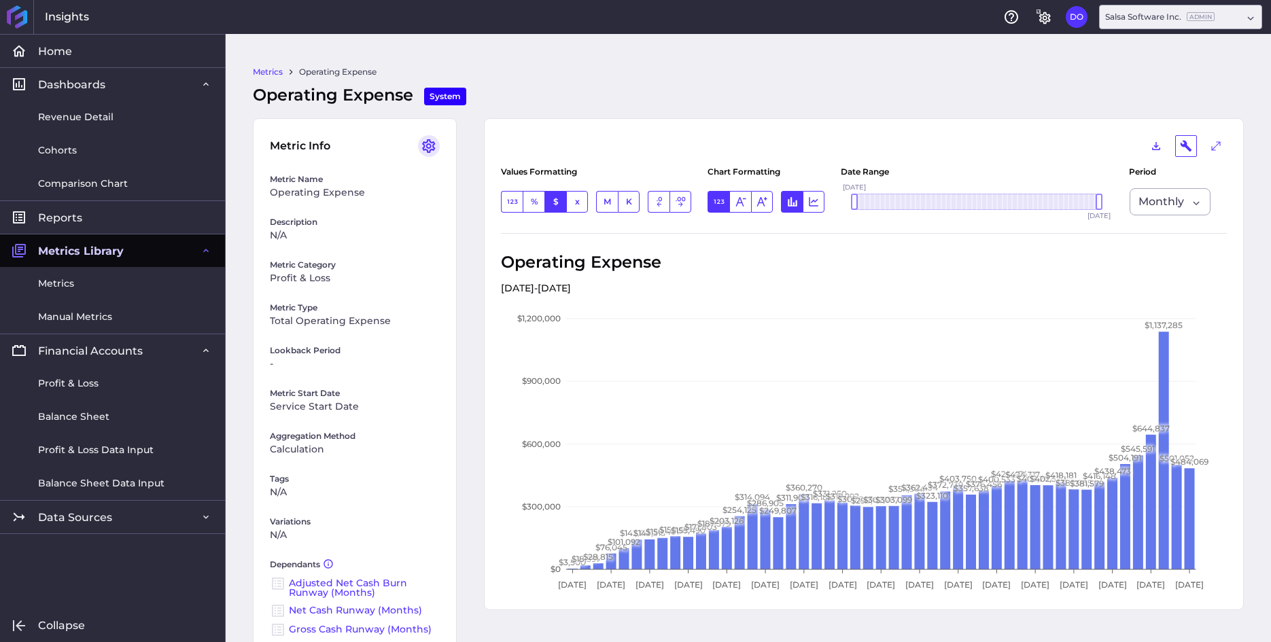
click at [429, 147] on icon "User Menu" at bounding box center [429, 146] width 16 height 16
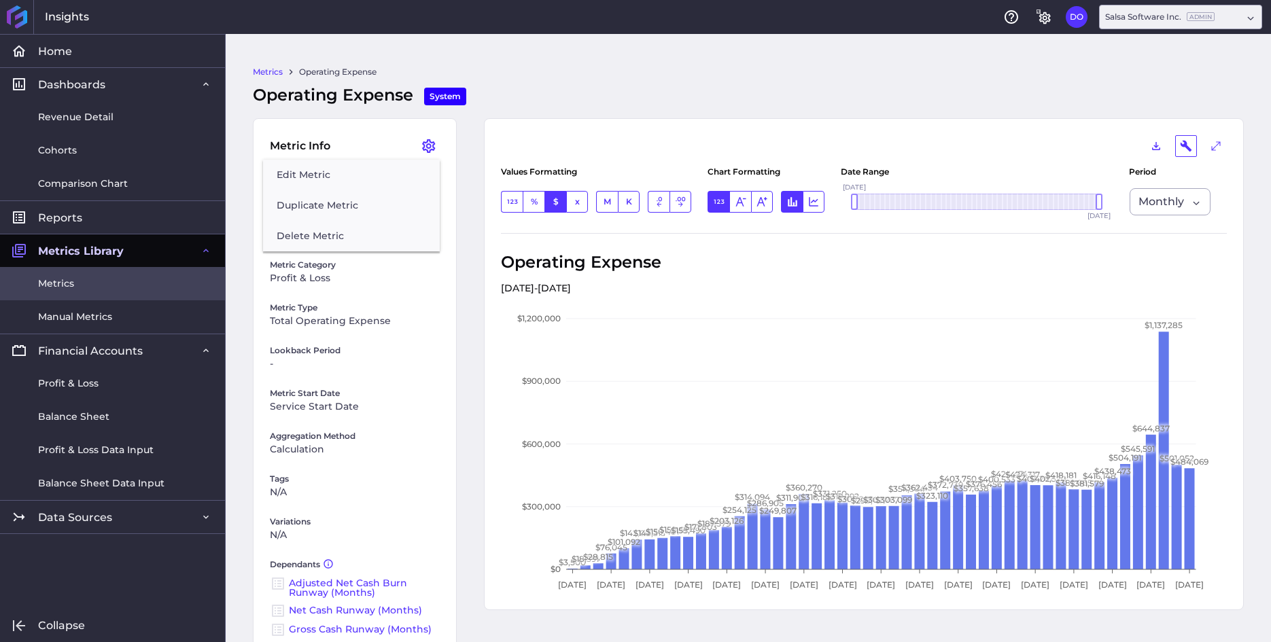
click at [73, 280] on link "Metrics" at bounding box center [112, 283] width 225 height 33
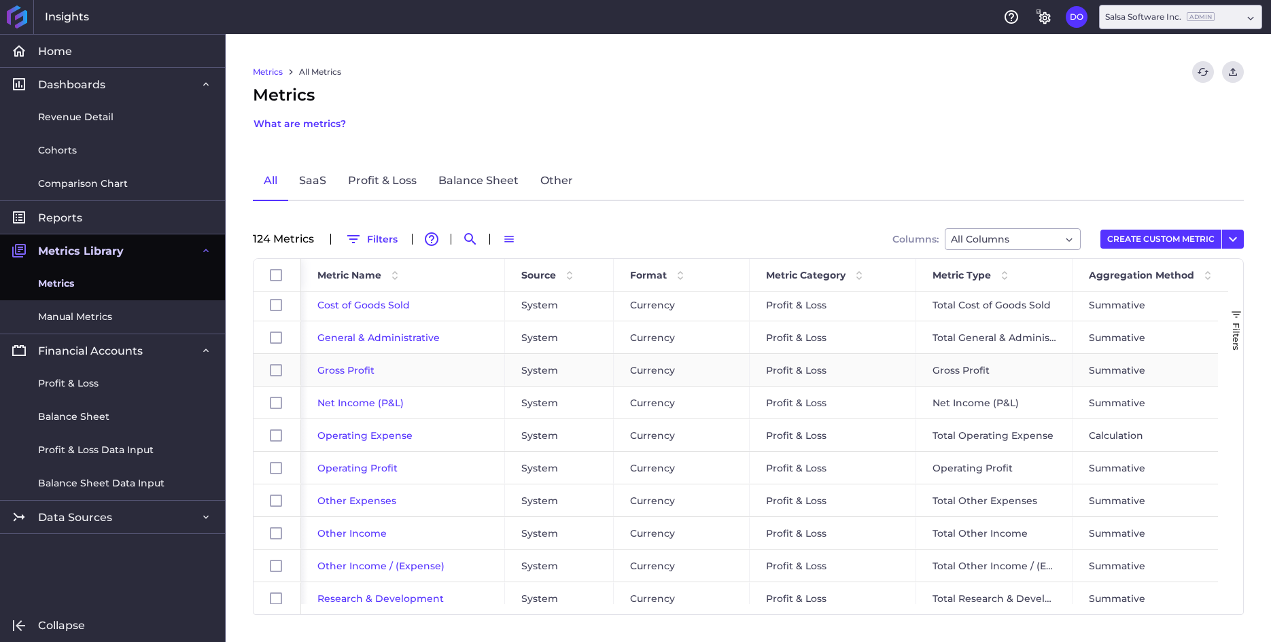
scroll to position [50, 0]
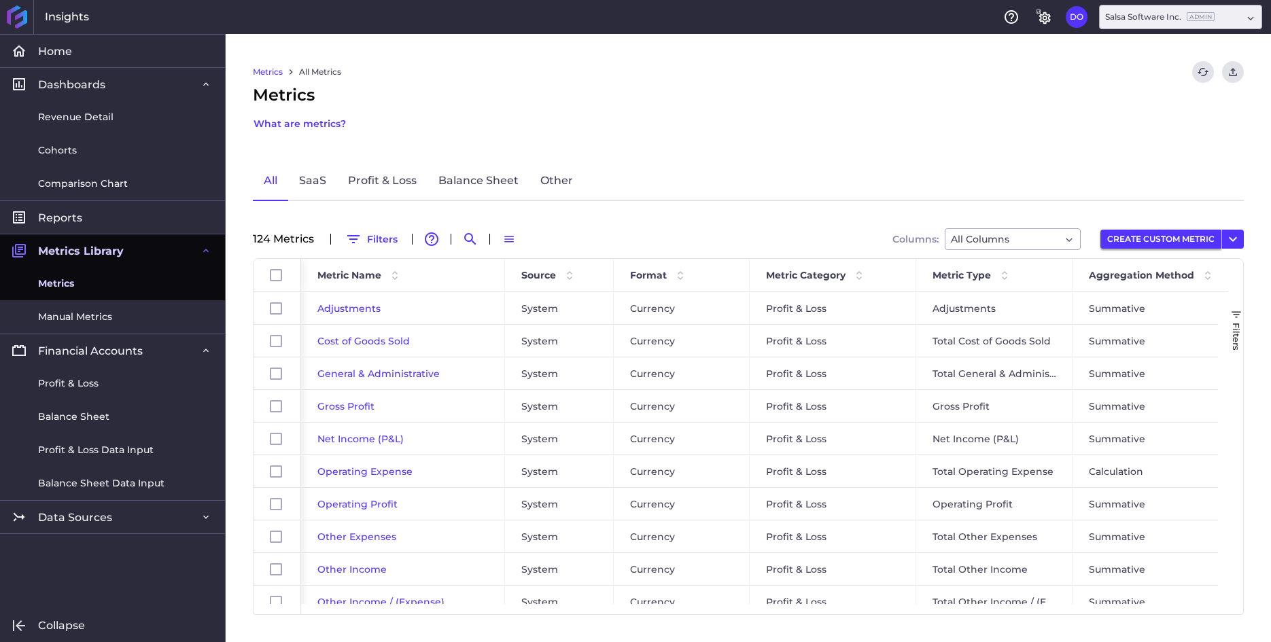
click at [1192, 238] on button "CREATE CUSTOM METRIC" at bounding box center [1160, 239] width 121 height 19
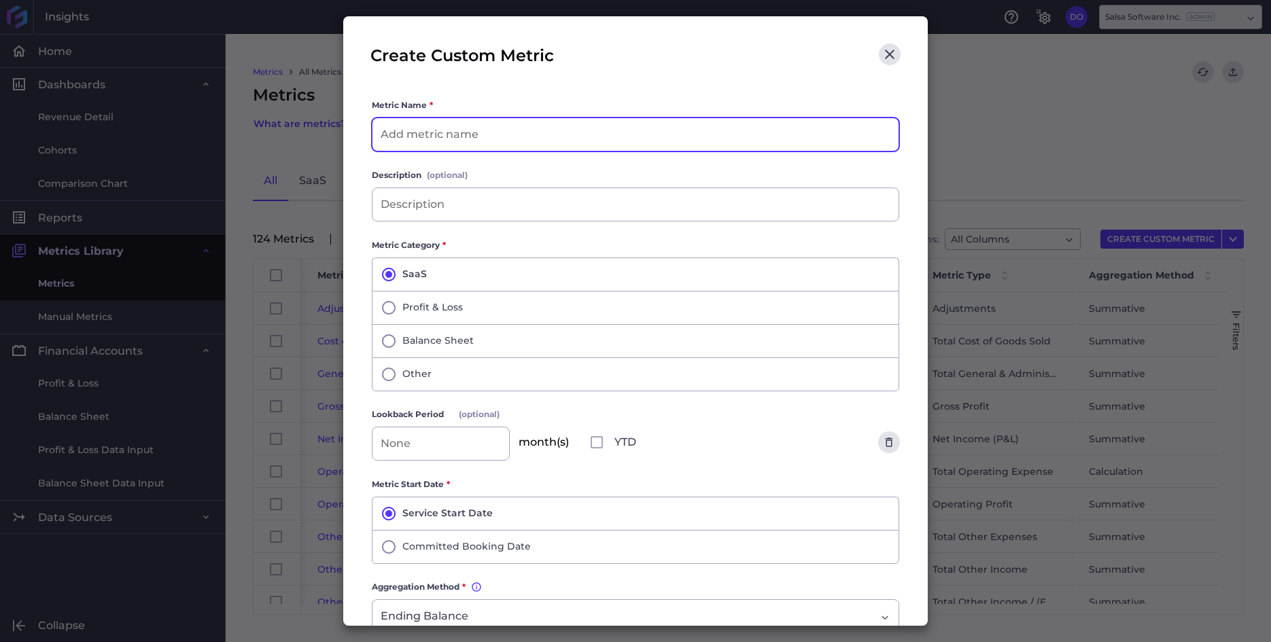
click at [502, 135] on input at bounding box center [635, 134] width 526 height 33
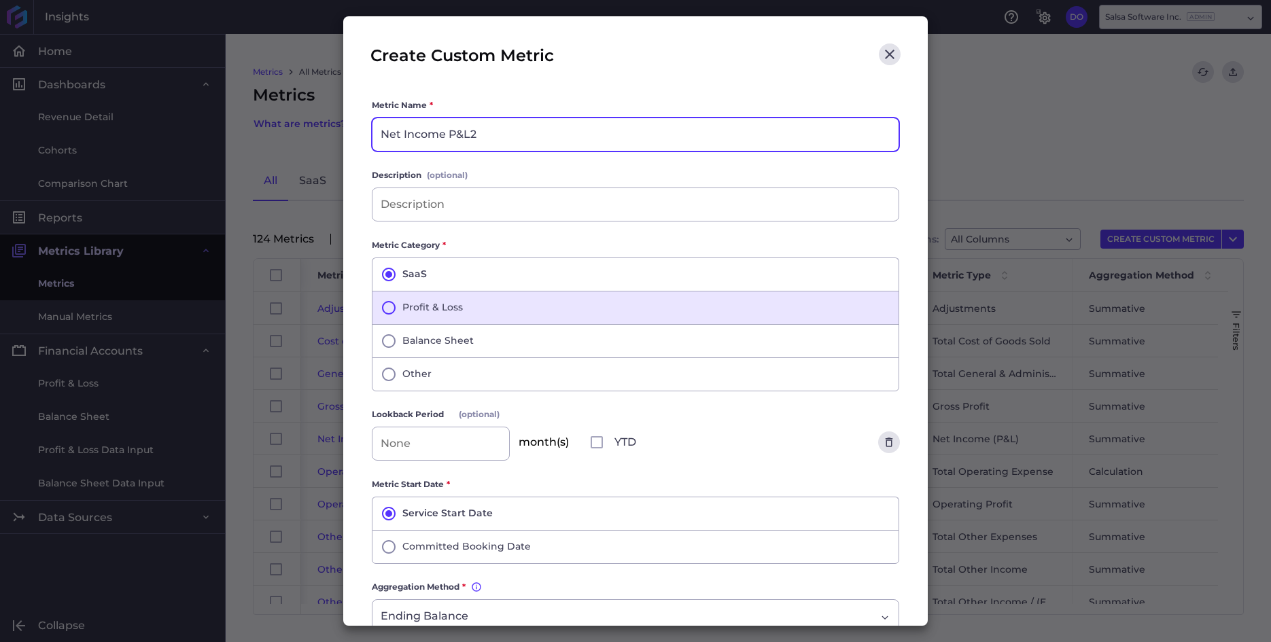
type input "Net Income P&L2"
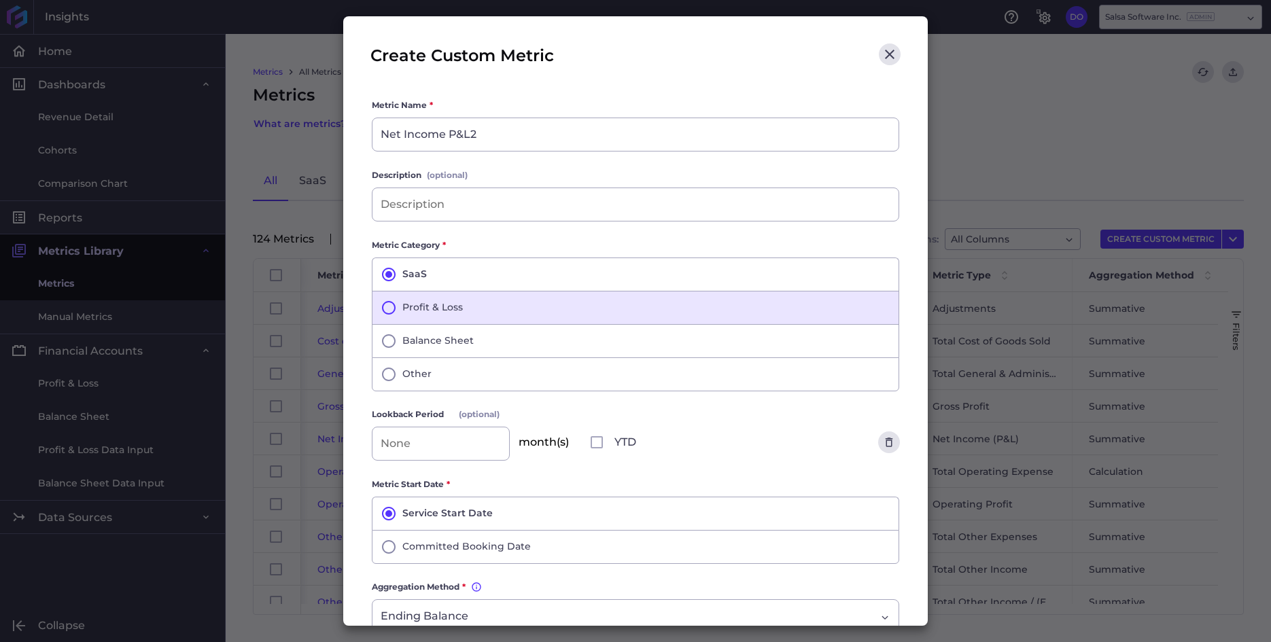
click at [389, 304] on icon "button" at bounding box center [388, 308] width 16 height 16
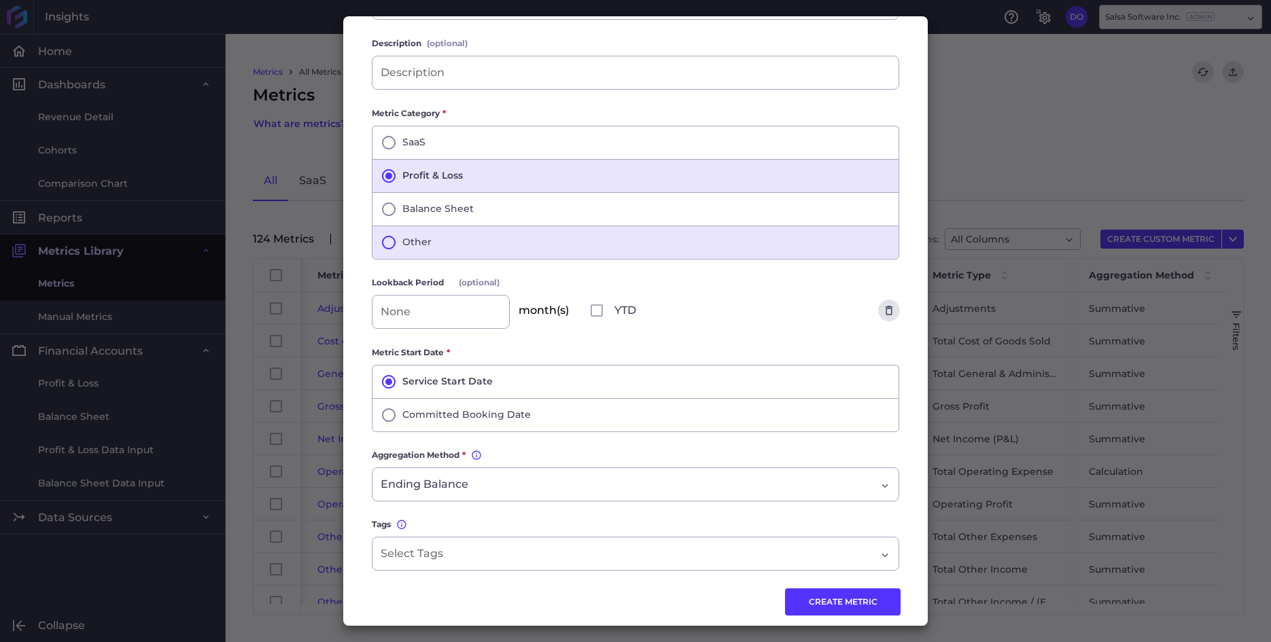
click at [391, 243] on icon "button" at bounding box center [388, 242] width 16 height 16
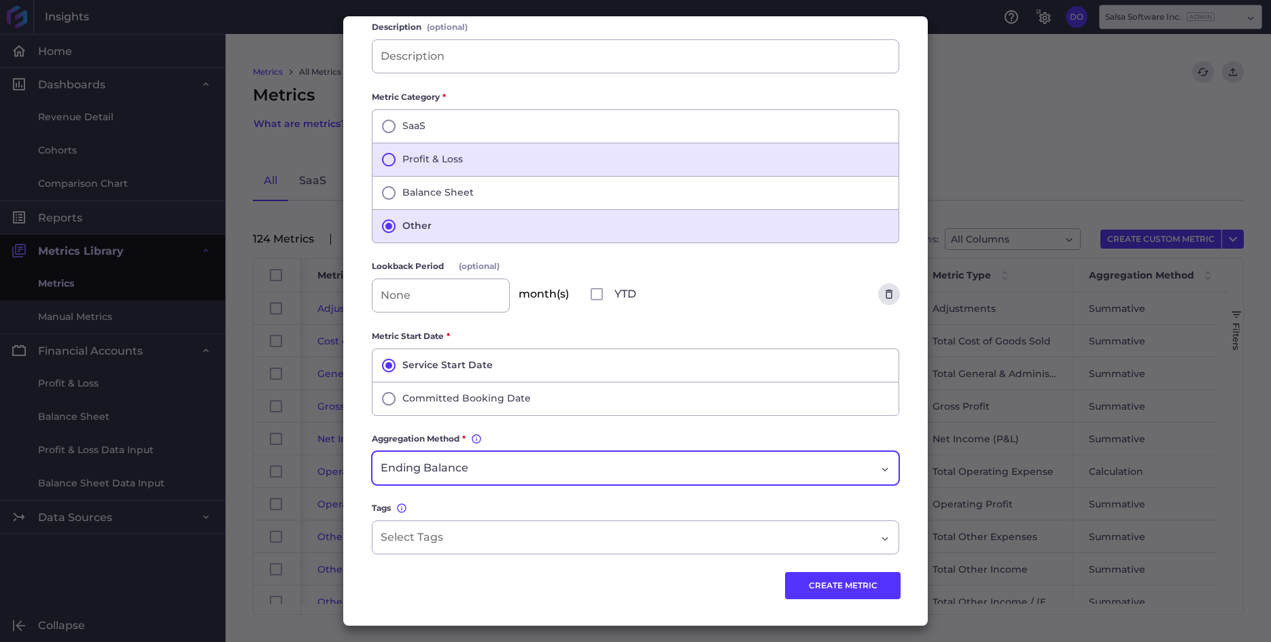
click at [491, 463] on div "Ending Balance" at bounding box center [627, 468] width 495 height 16
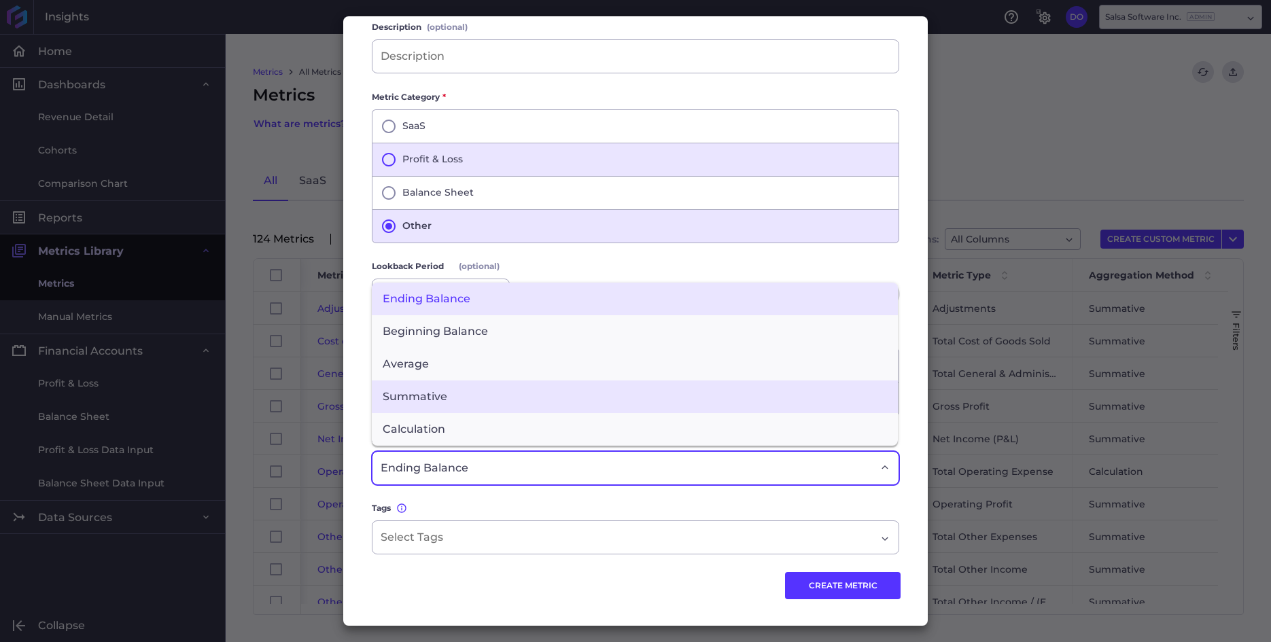
click at [455, 400] on span "Summative" at bounding box center [635, 396] width 526 height 33
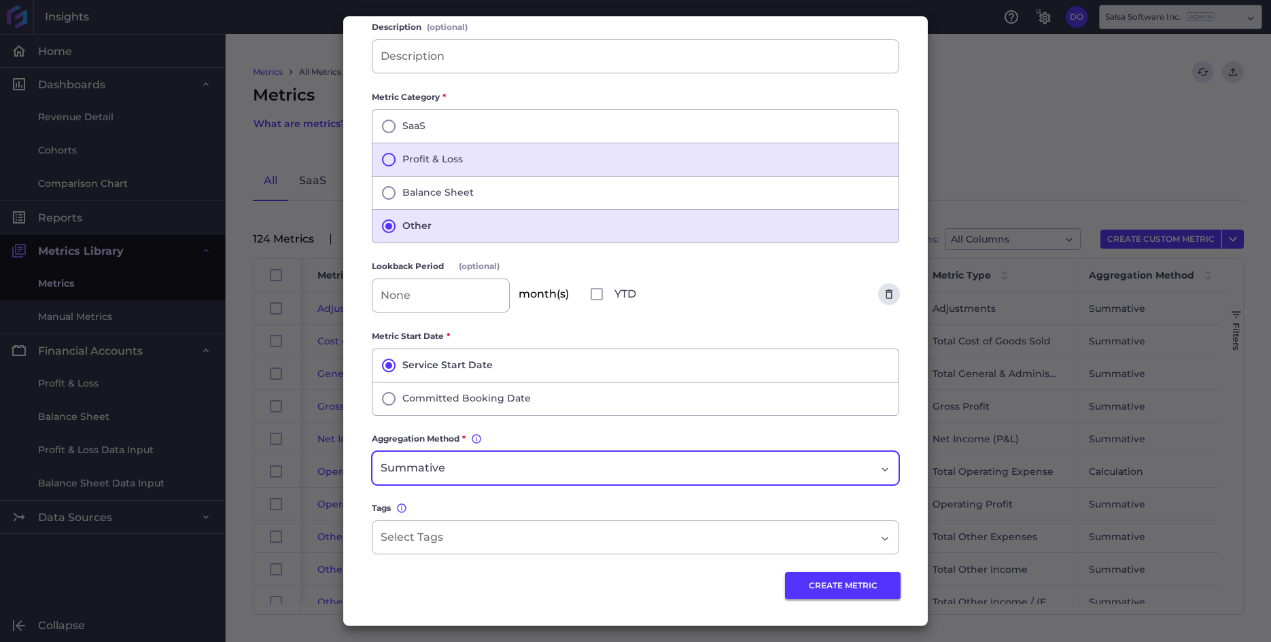
click at [828, 587] on button "CREATE METRIC" at bounding box center [843, 585] width 116 height 27
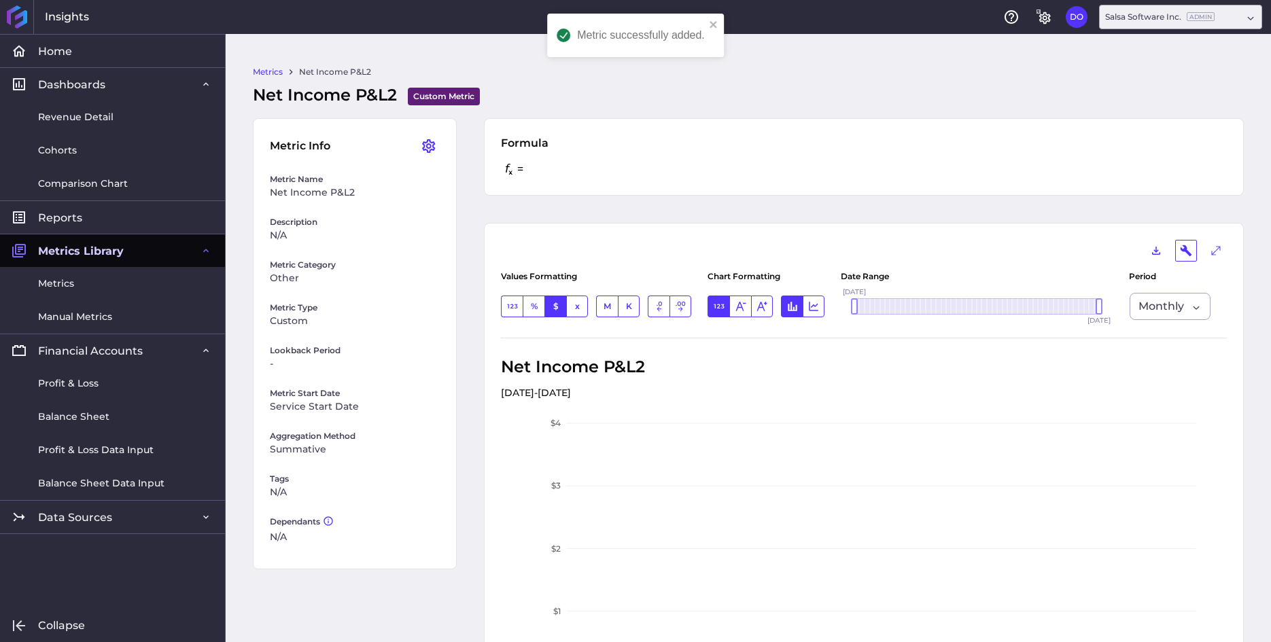
click at [264, 69] on link "Metrics" at bounding box center [268, 72] width 30 height 12
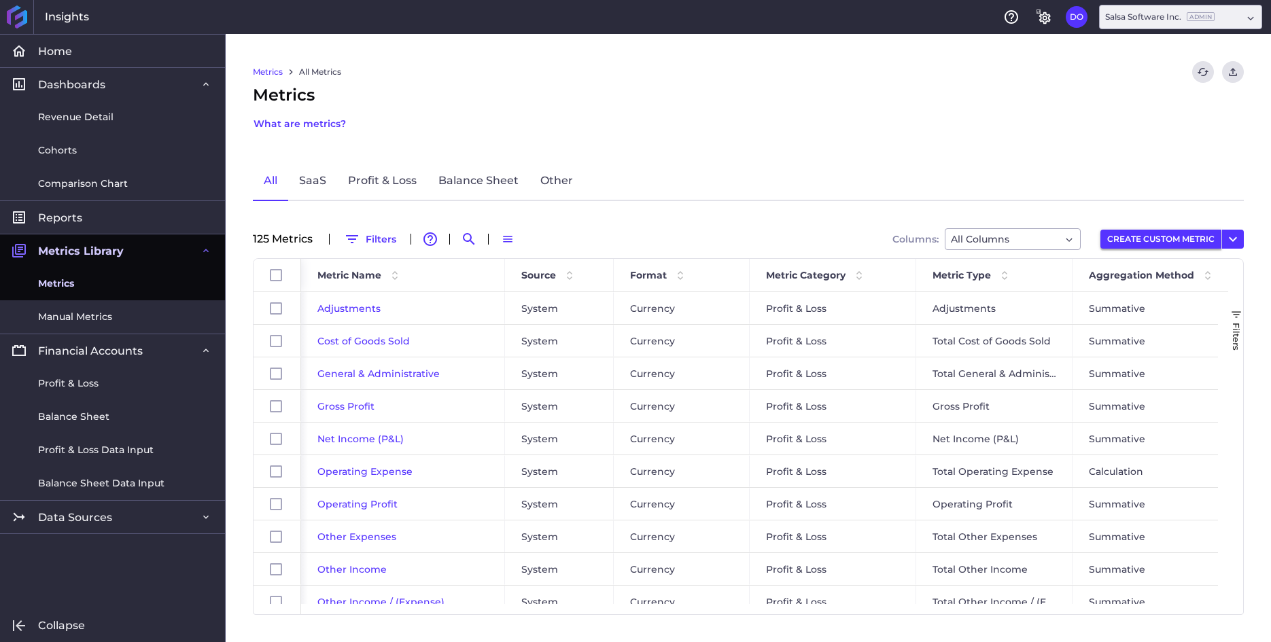
click at [1162, 241] on button "CREATE CUSTOM METRIC" at bounding box center [1160, 239] width 121 height 19
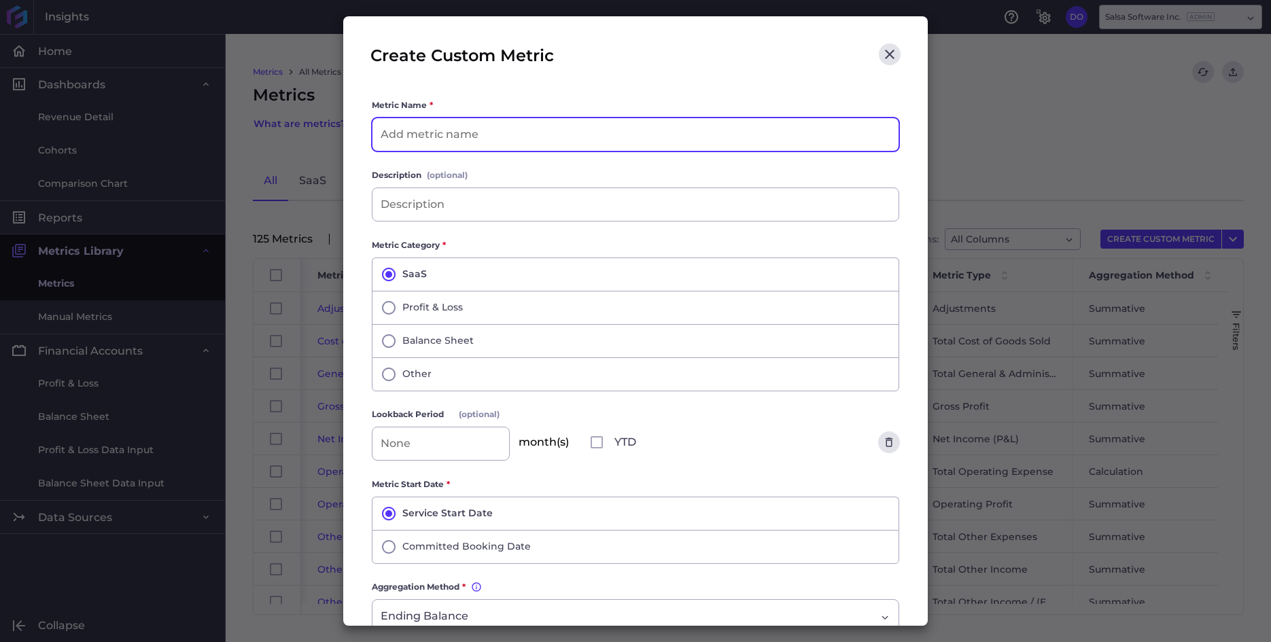
click at [612, 135] on input at bounding box center [635, 134] width 526 height 33
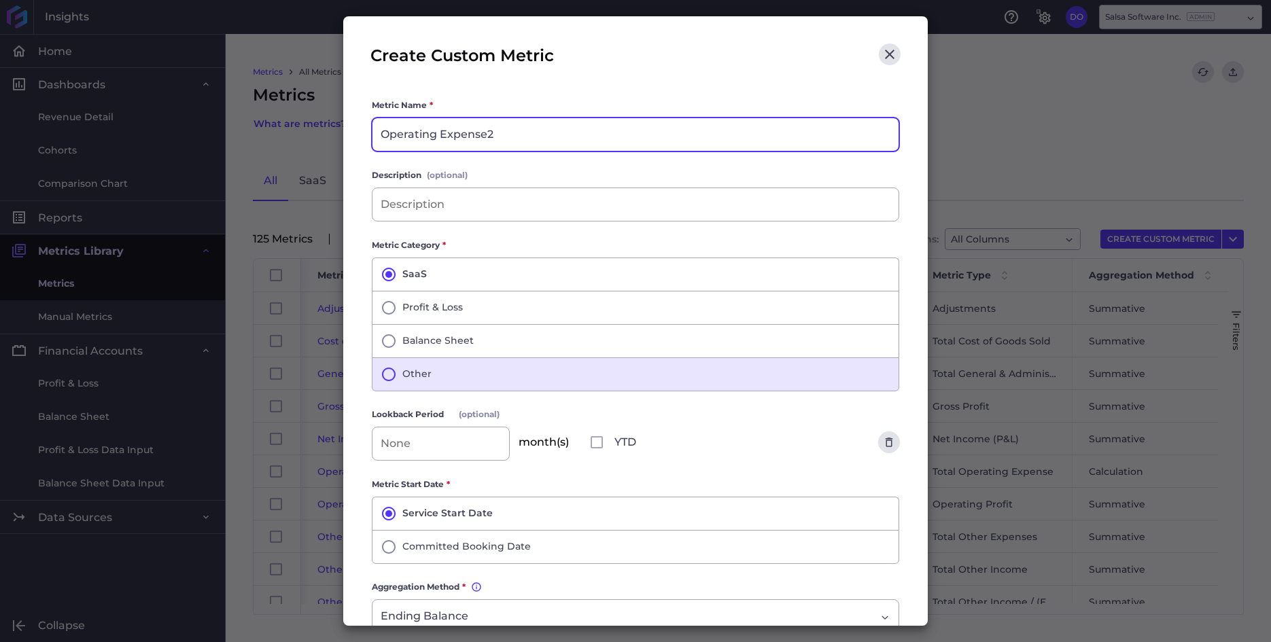
type input "Operating Expense2"
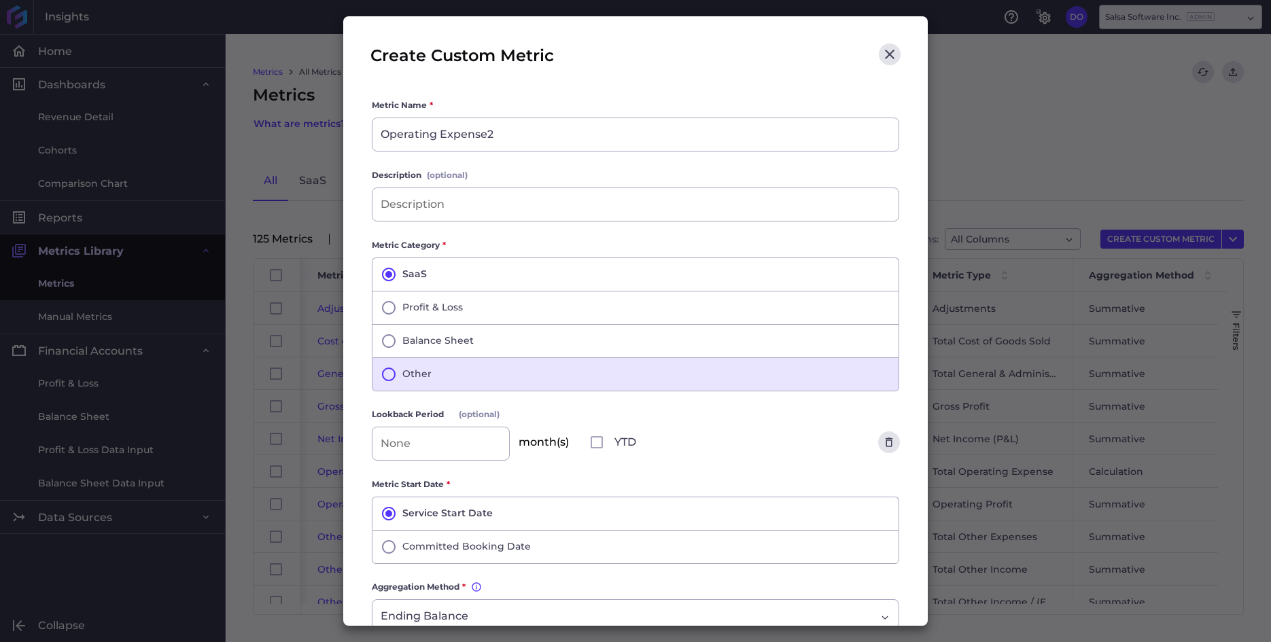
click at [387, 372] on icon "button" at bounding box center [388, 374] width 16 height 16
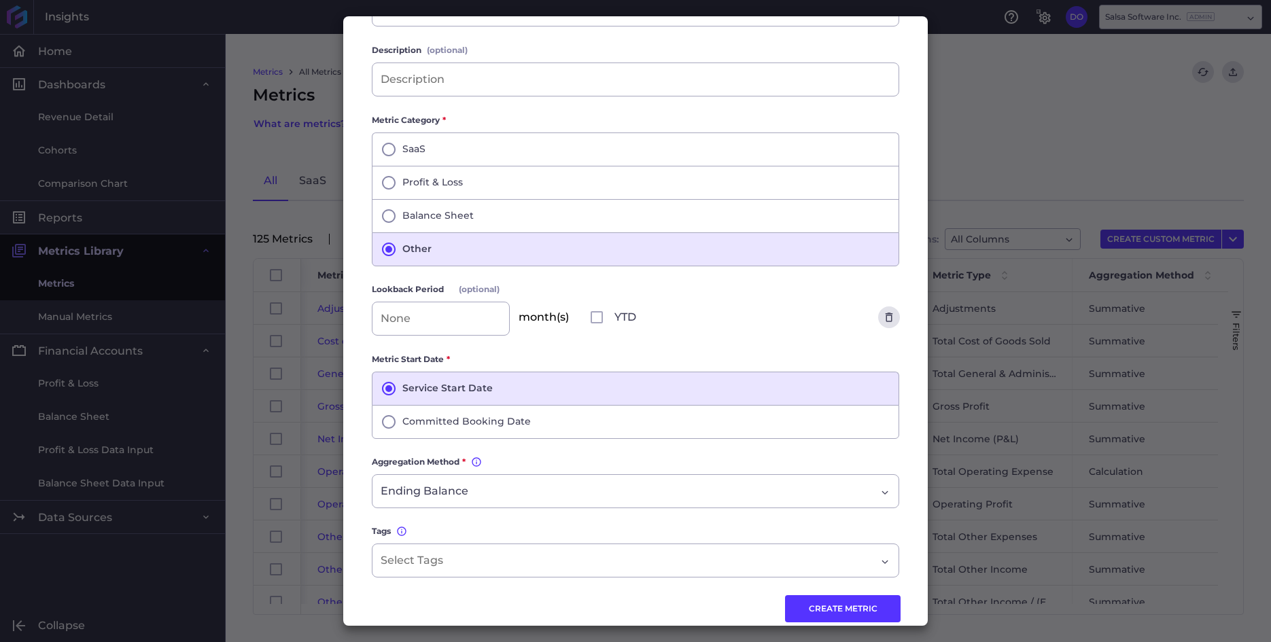
scroll to position [148, 0]
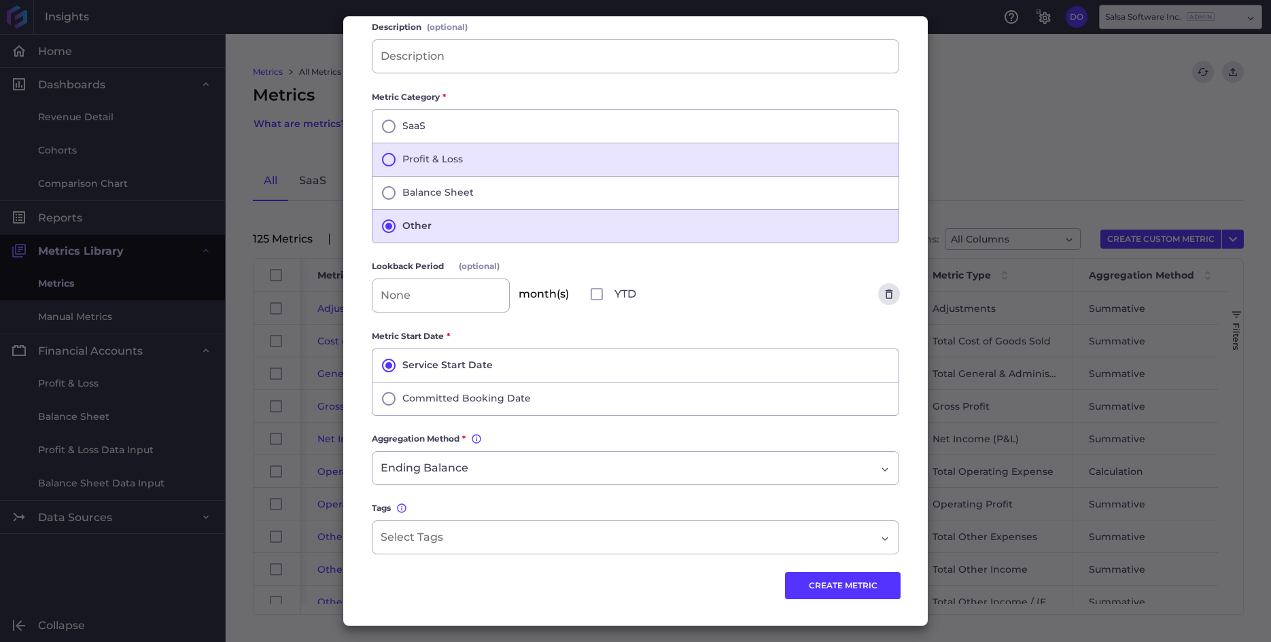
click at [388, 161] on icon "button" at bounding box center [388, 160] width 16 height 16
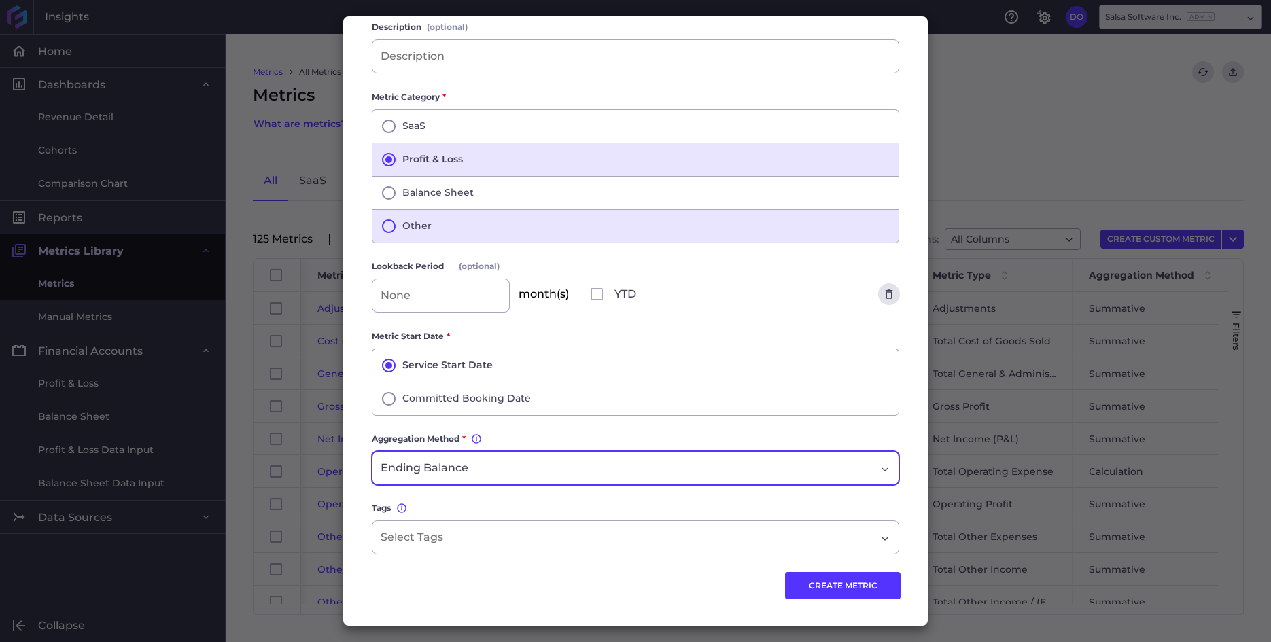
click at [861, 469] on div "Ending Balance" at bounding box center [627, 468] width 495 height 16
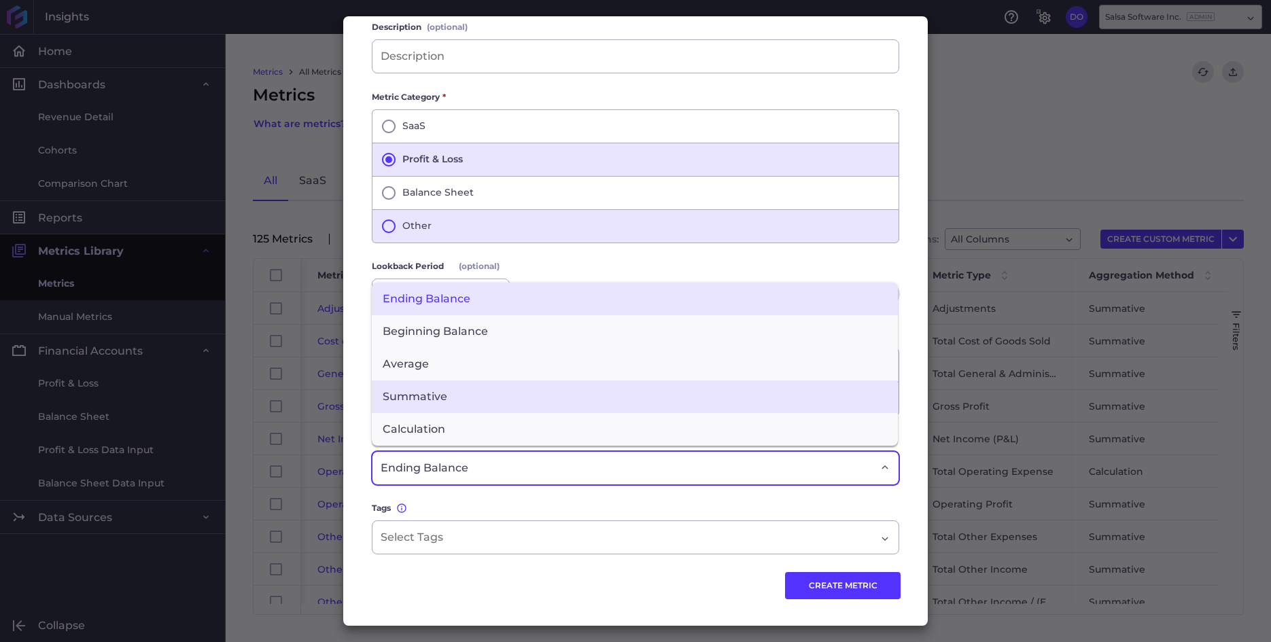
click at [528, 391] on span "Summative" at bounding box center [635, 396] width 526 height 33
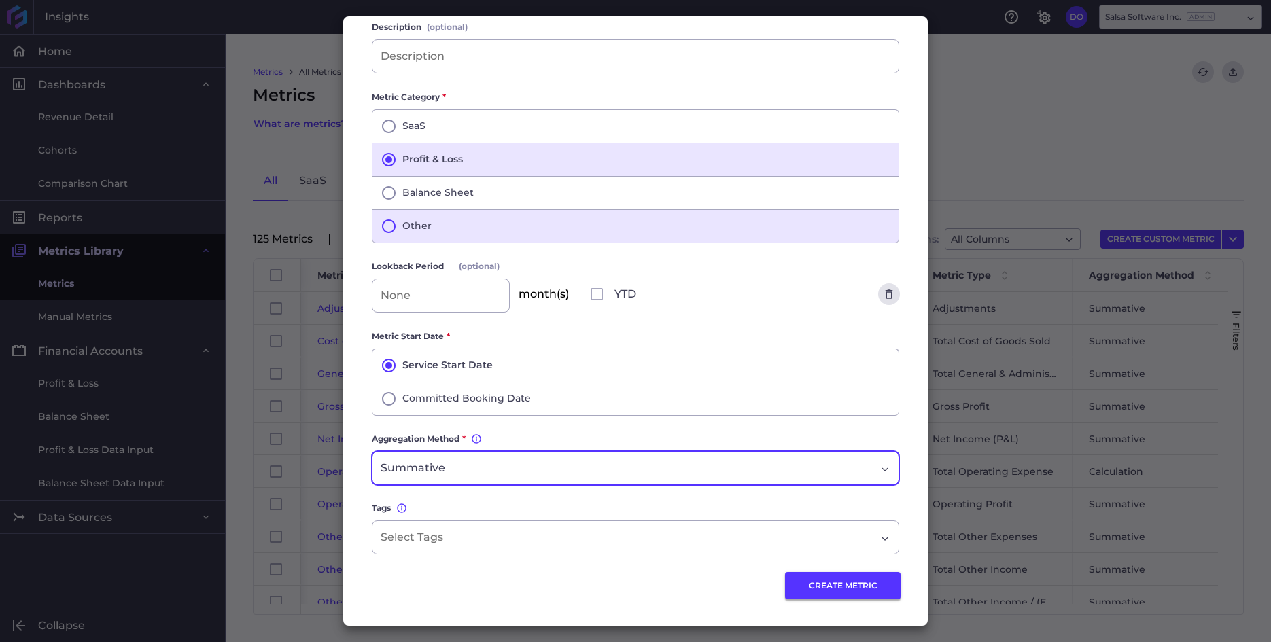
click at [817, 578] on button "CREATE METRIC" at bounding box center [843, 585] width 116 height 27
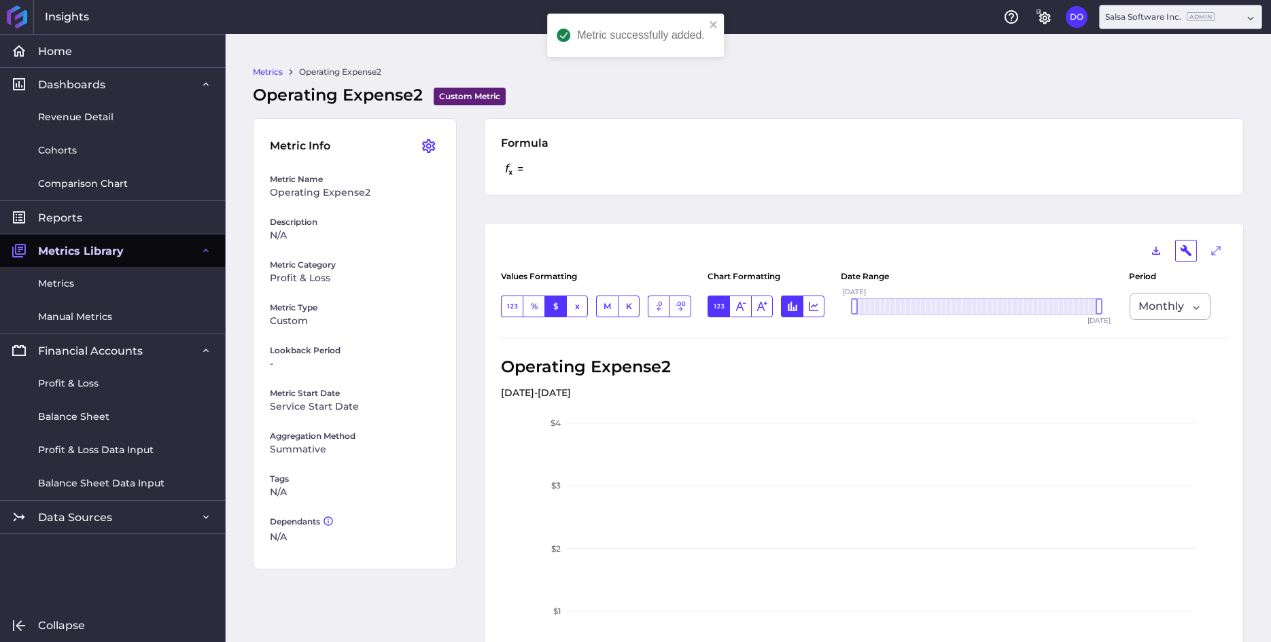
click at [274, 71] on link "Metrics" at bounding box center [268, 72] width 30 height 12
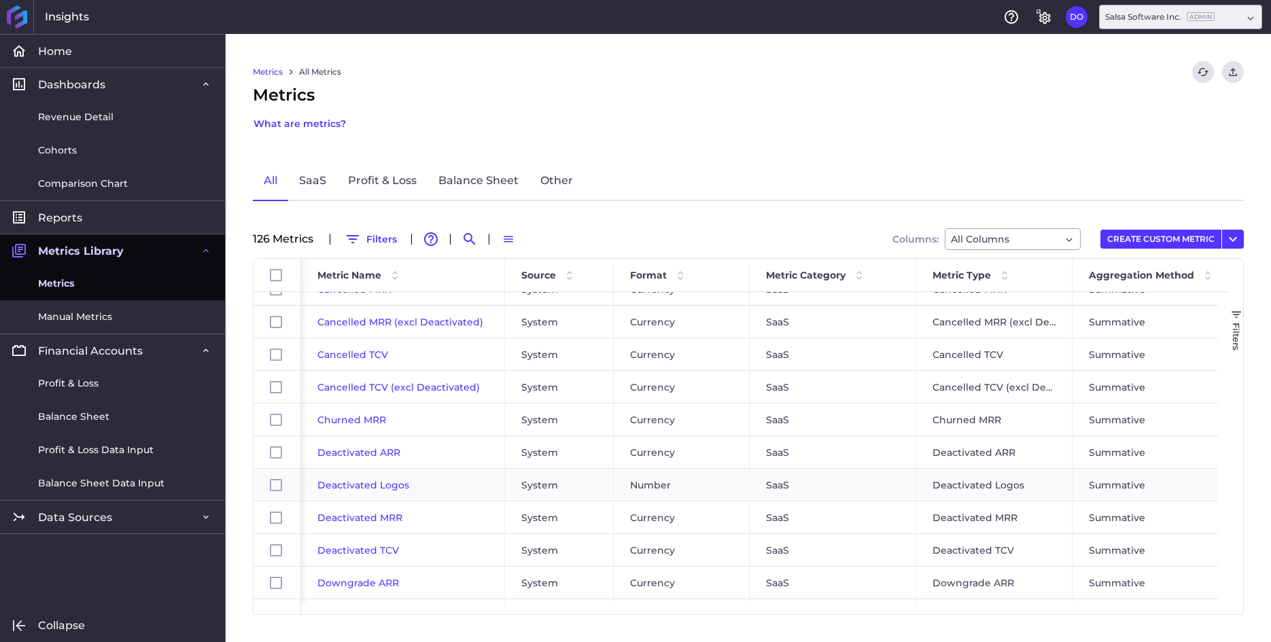
scroll to position [2018, 0]
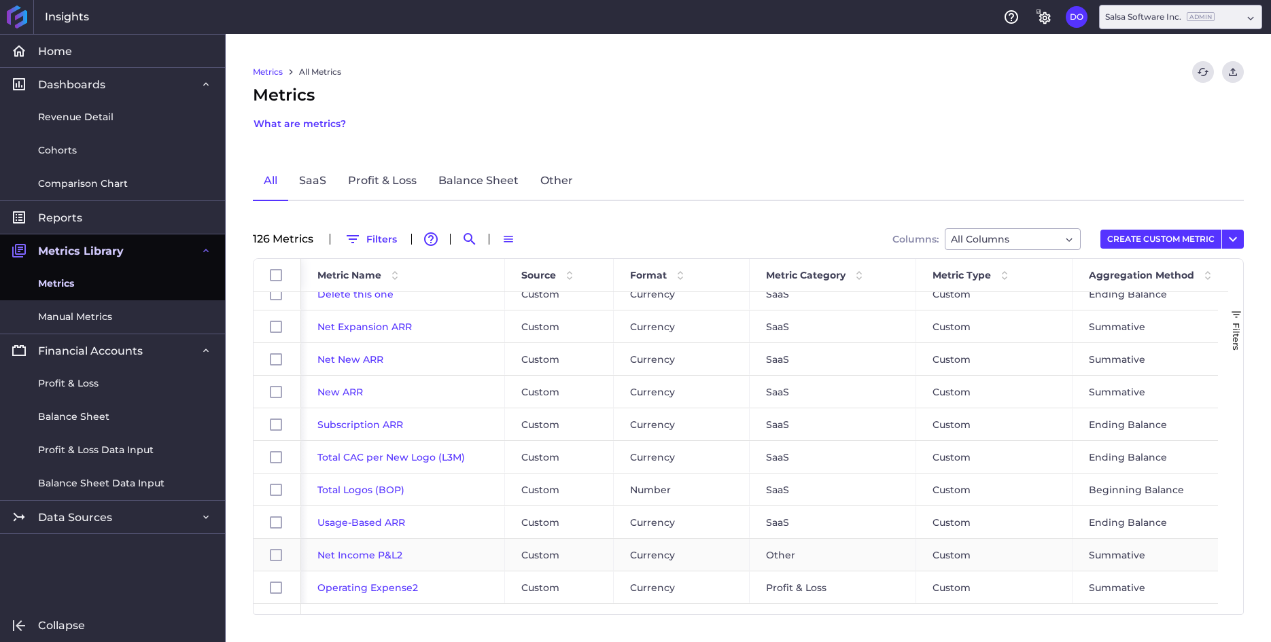
click at [361, 555] on span "Net Income P&L2" at bounding box center [359, 555] width 85 height 12
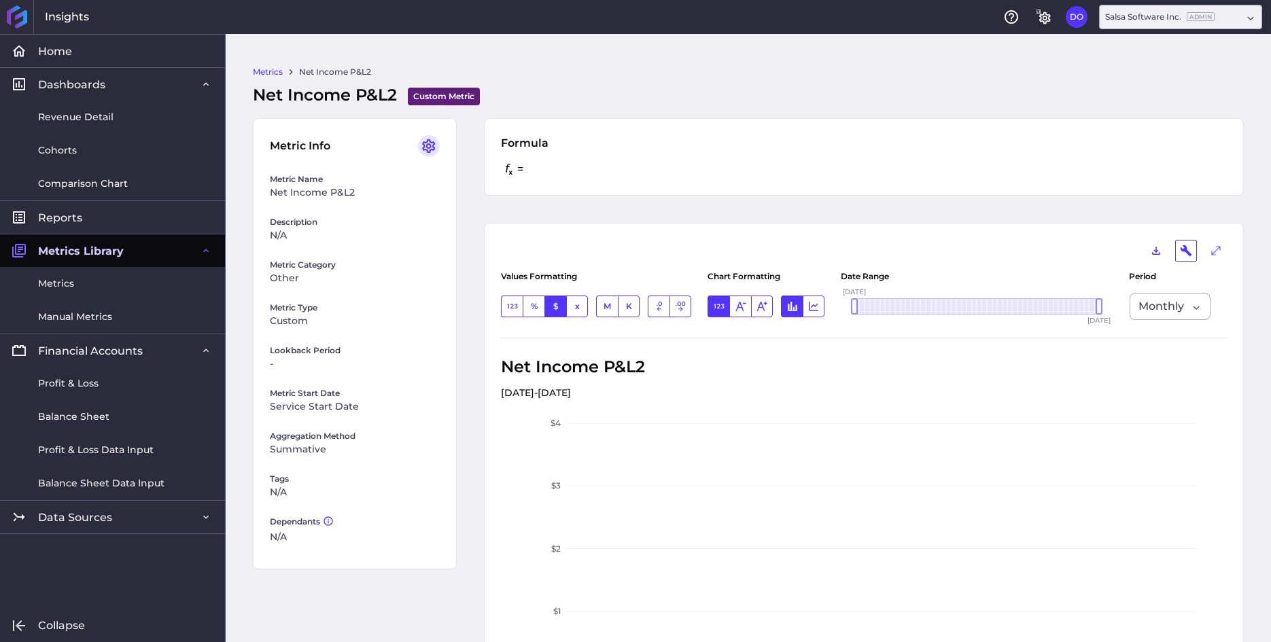
click at [425, 145] on icon "User Menu" at bounding box center [429, 146] width 16 height 16
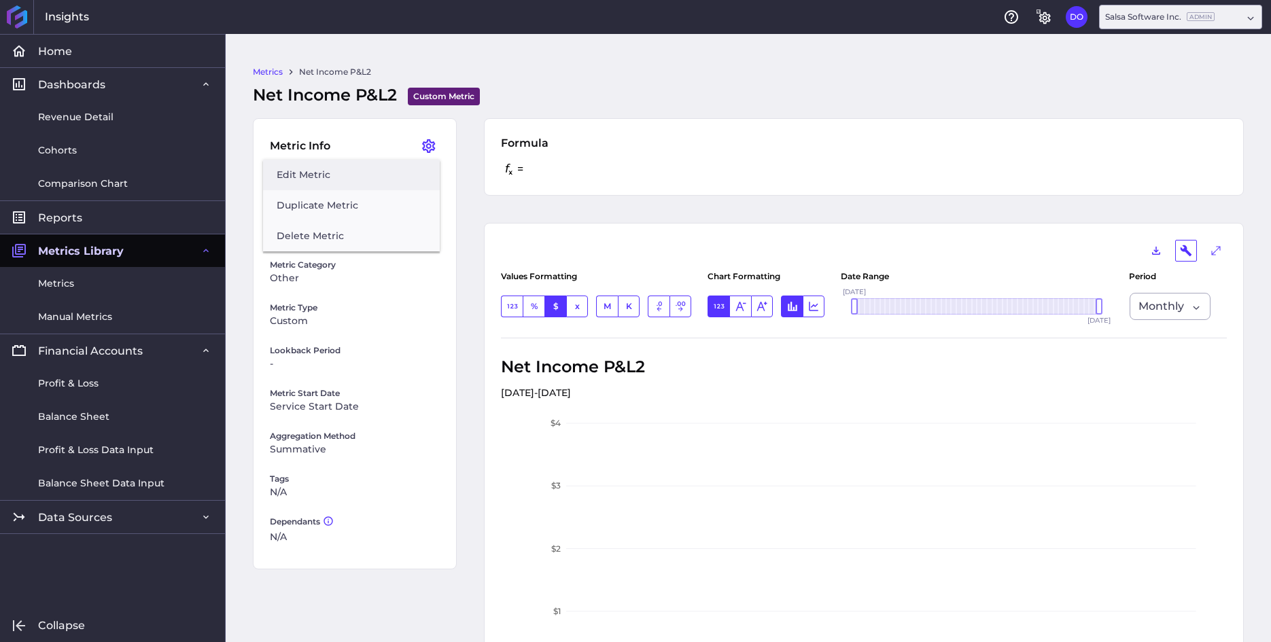
click at [300, 177] on button "Edit Metric" at bounding box center [351, 175] width 177 height 31
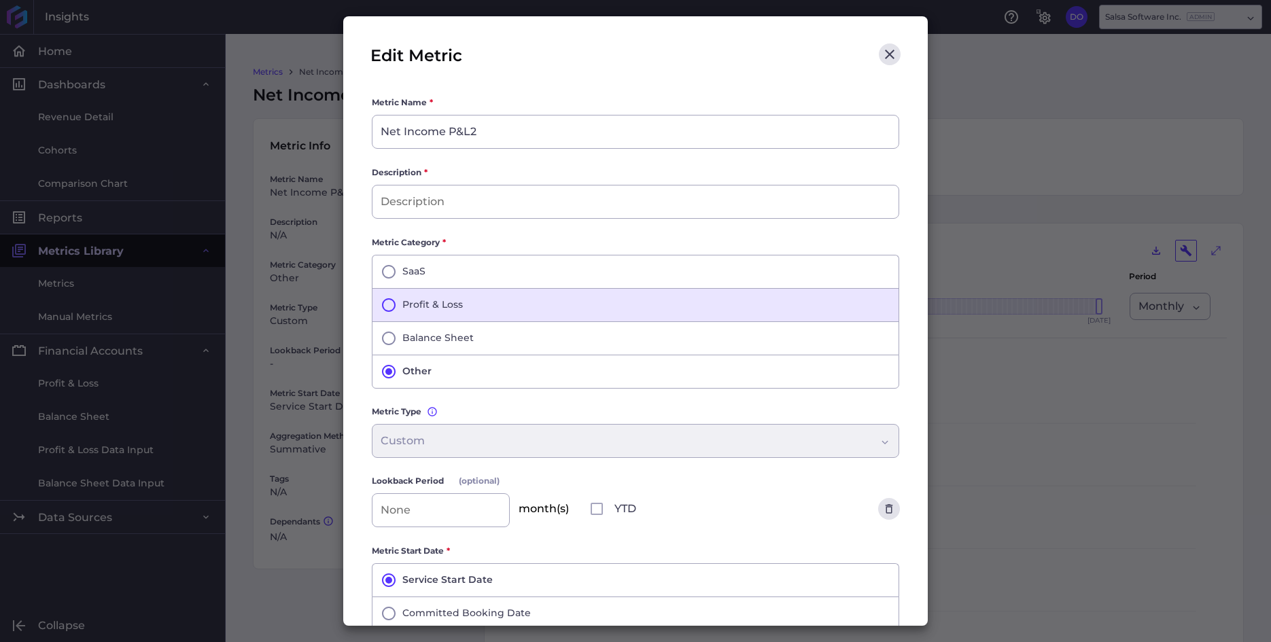
click at [387, 304] on icon "button" at bounding box center [388, 305] width 16 height 16
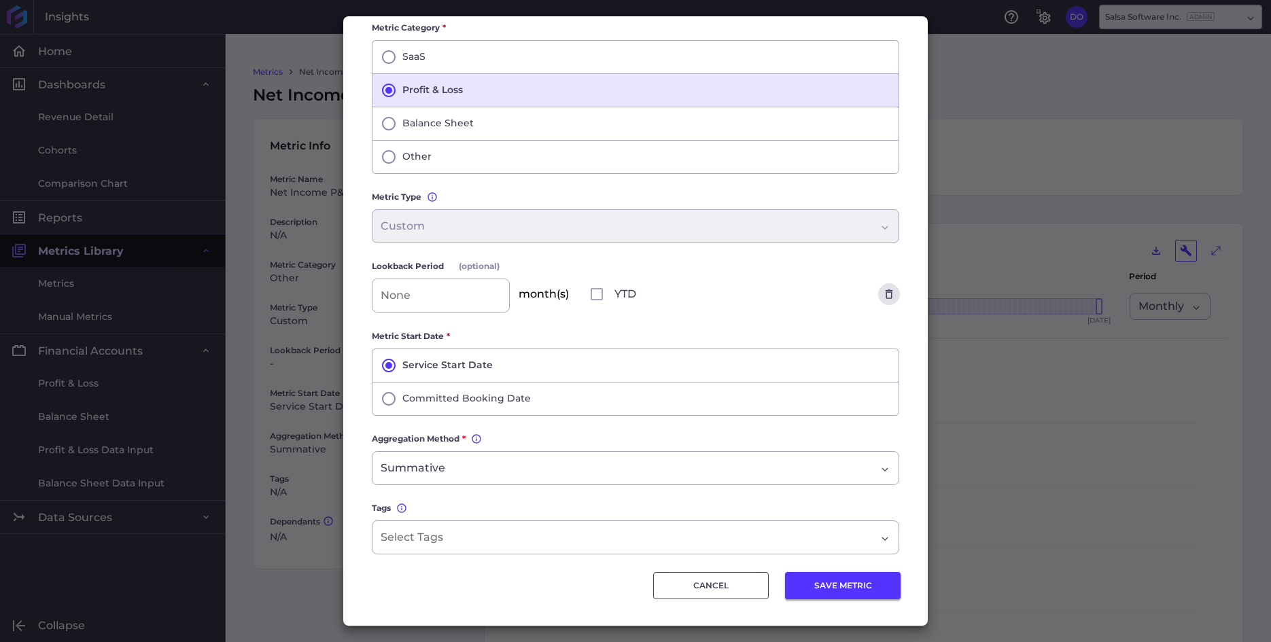
click at [847, 587] on button "SAVE METRIC" at bounding box center [843, 585] width 116 height 27
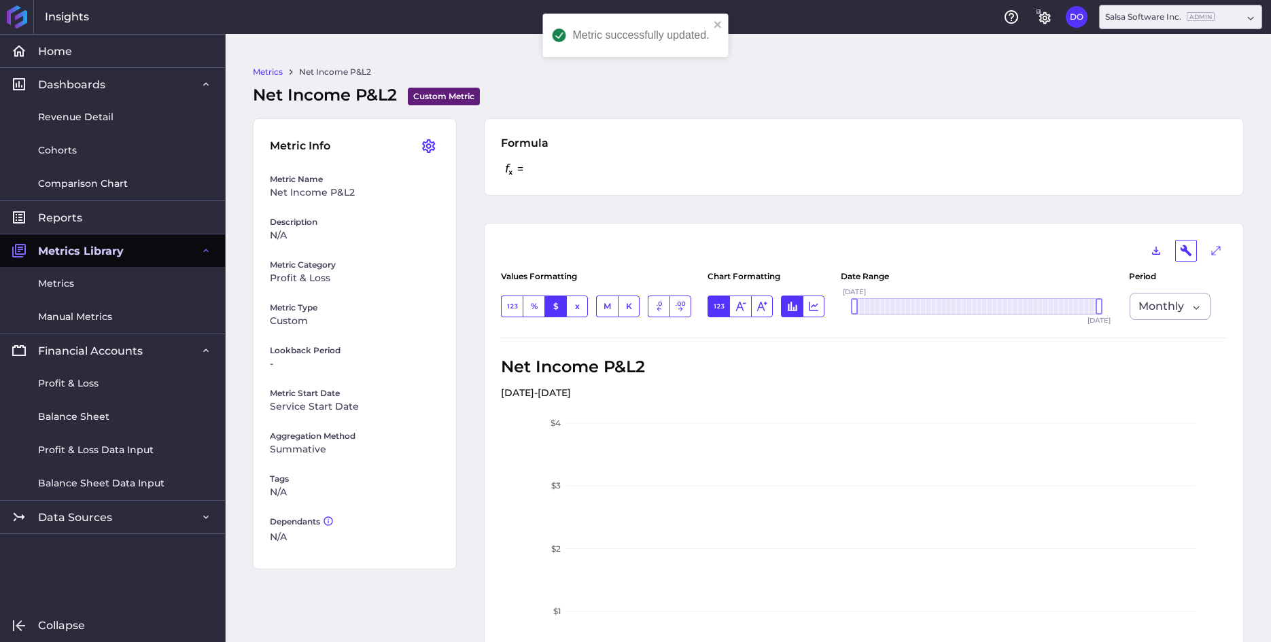
click at [273, 73] on link "Metrics" at bounding box center [268, 72] width 30 height 12
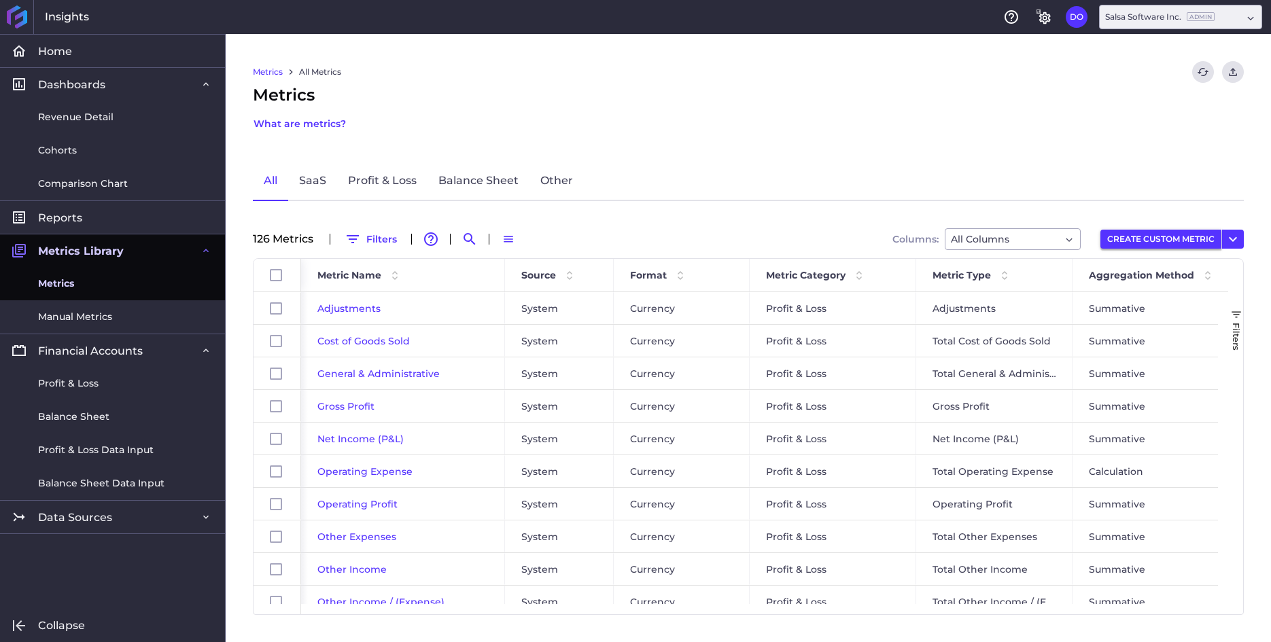
click at [1129, 245] on button "CREATE CUSTOM METRIC" at bounding box center [1160, 239] width 121 height 19
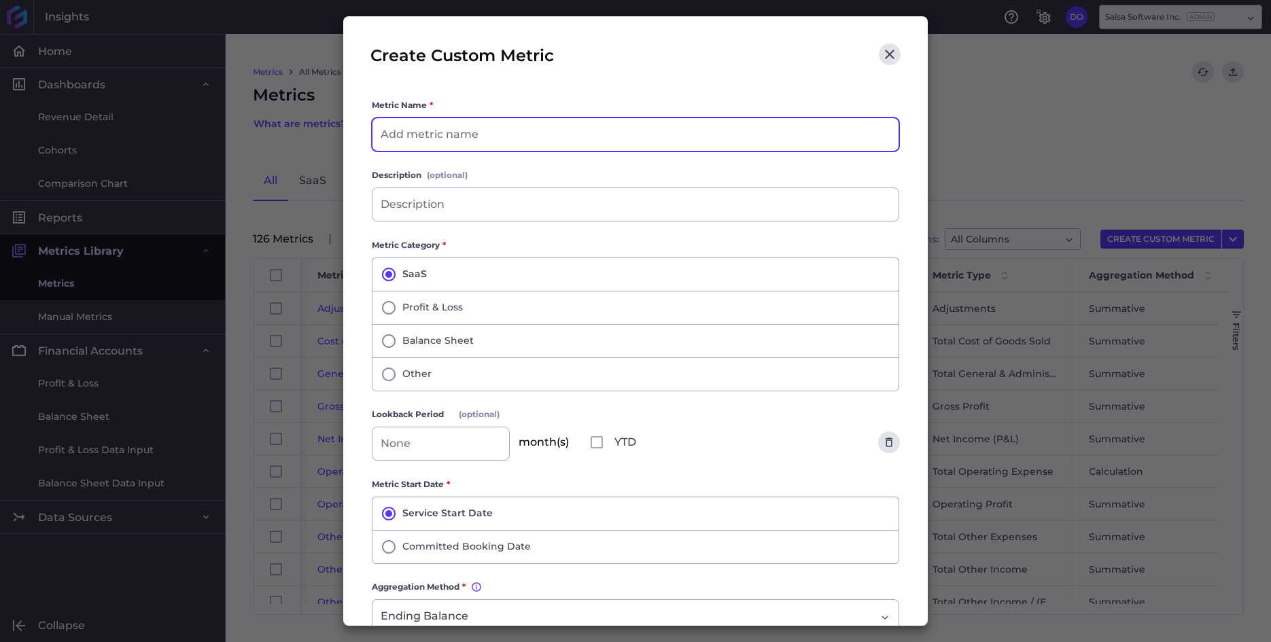
click at [556, 139] on input at bounding box center [635, 134] width 526 height 33
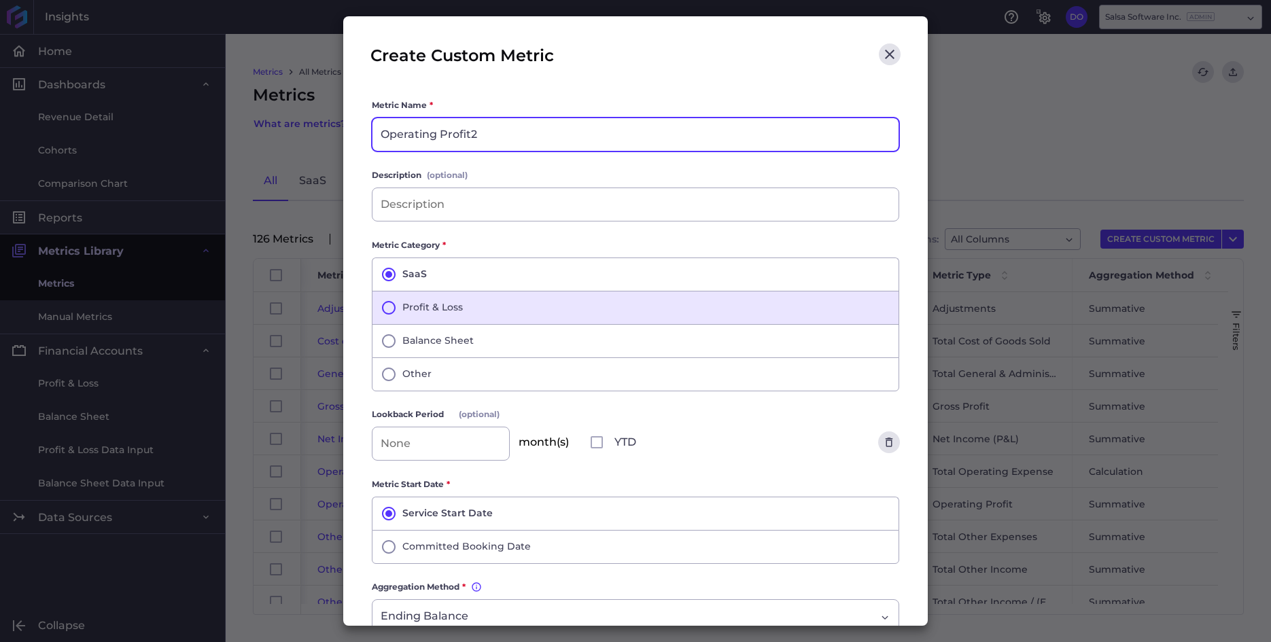
type input "Operating Profit2"
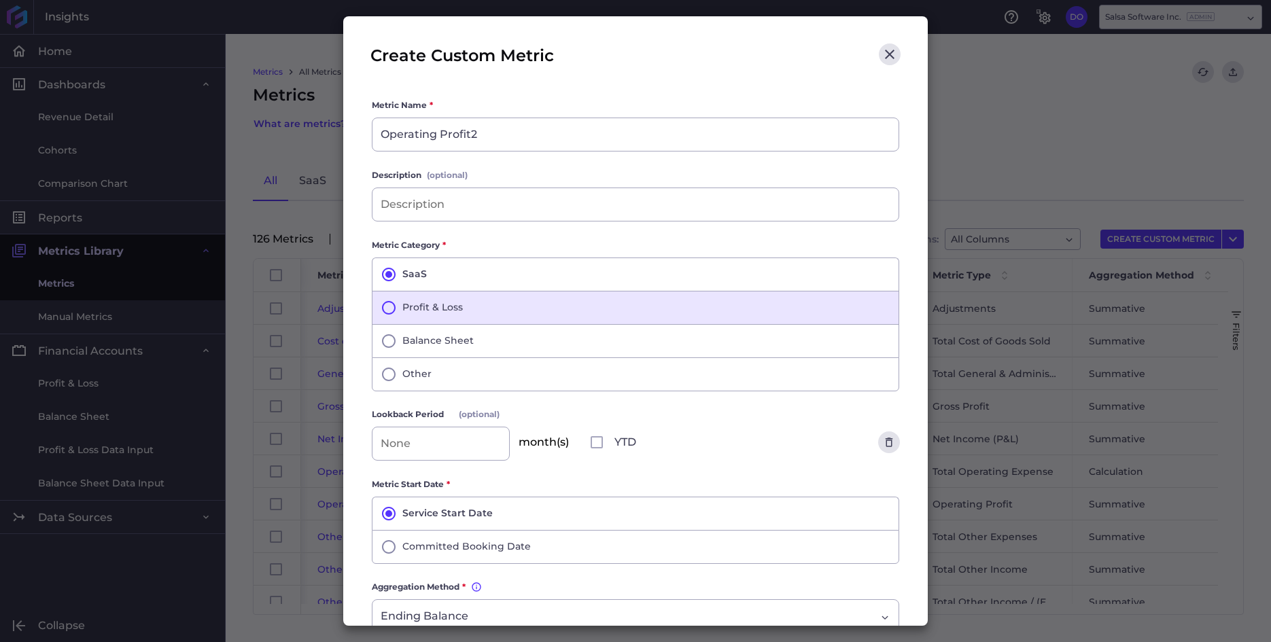
click at [386, 305] on icon "button" at bounding box center [388, 308] width 16 height 16
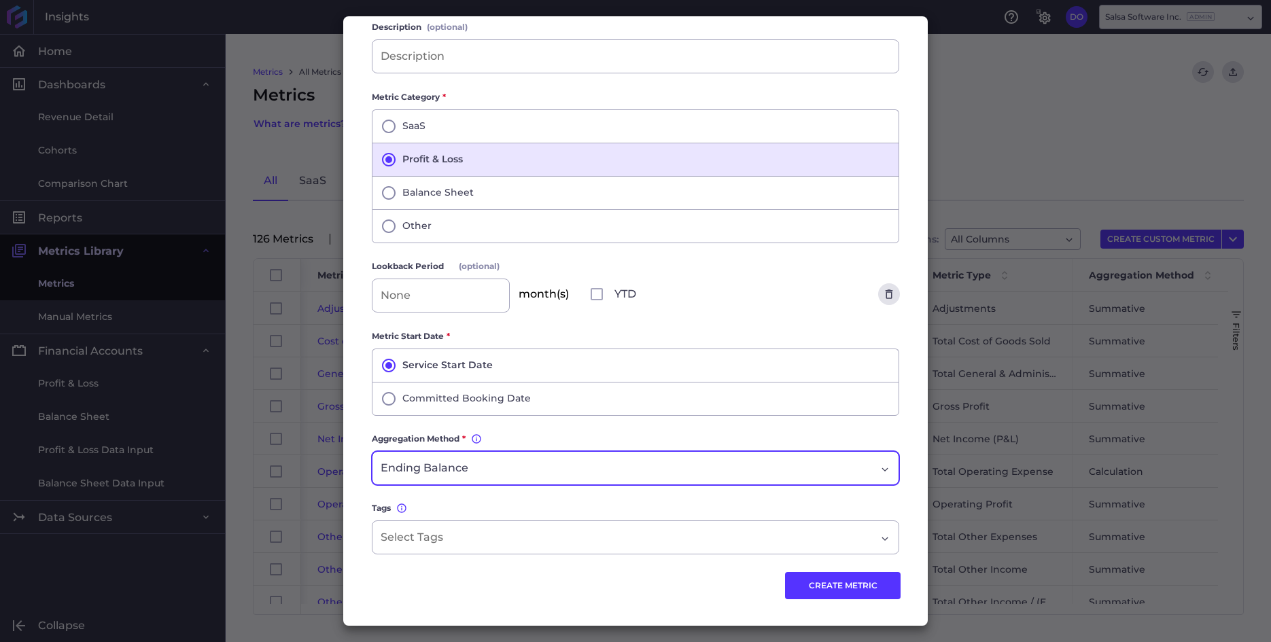
click at [565, 462] on div "Ending Balance" at bounding box center [627, 468] width 495 height 16
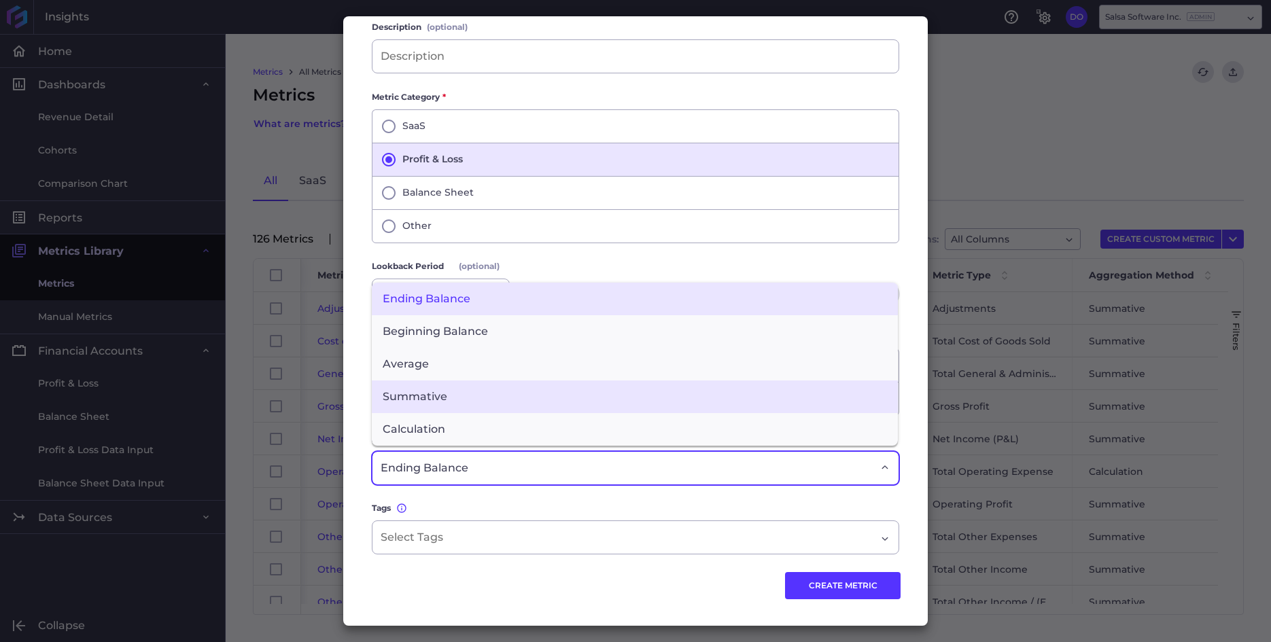
click at [493, 400] on span "Summative" at bounding box center [635, 396] width 526 height 33
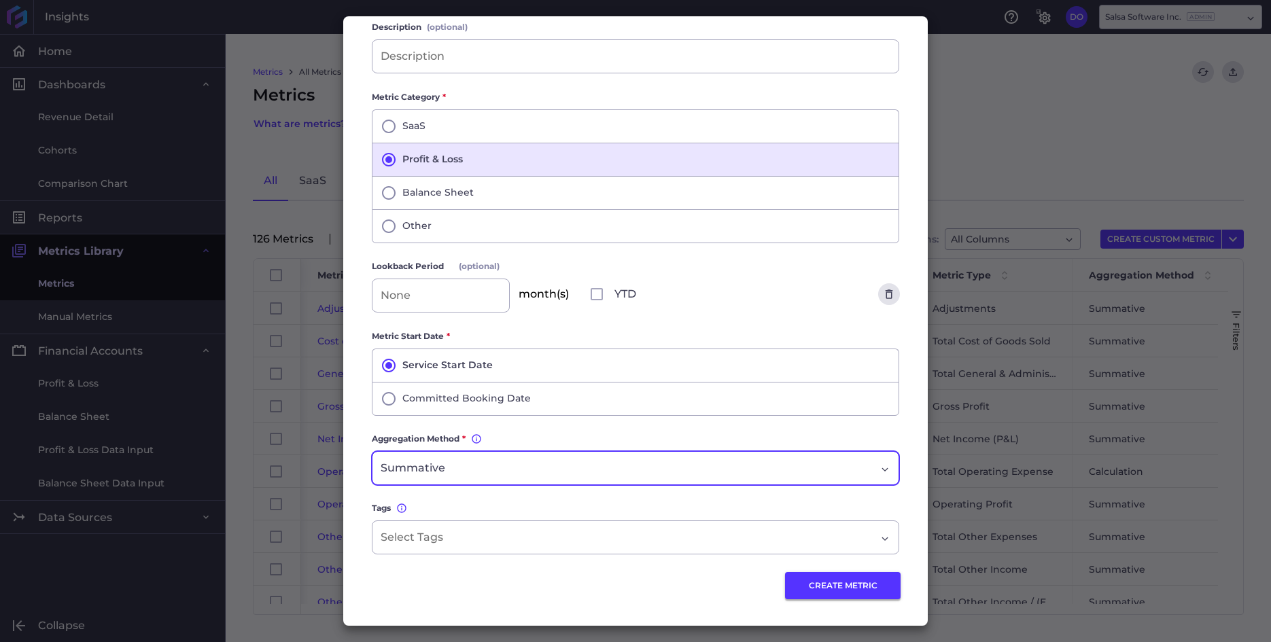
click at [813, 586] on button "CREATE METRIC" at bounding box center [843, 585] width 116 height 27
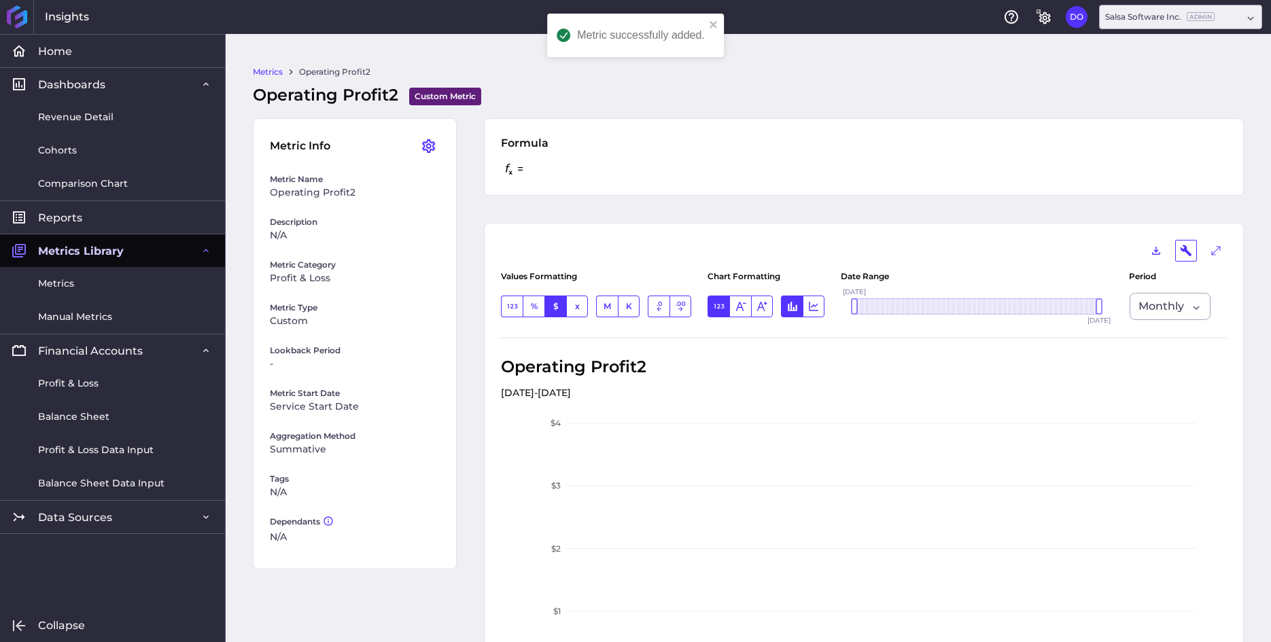
click at [264, 69] on link "Metrics" at bounding box center [268, 72] width 30 height 12
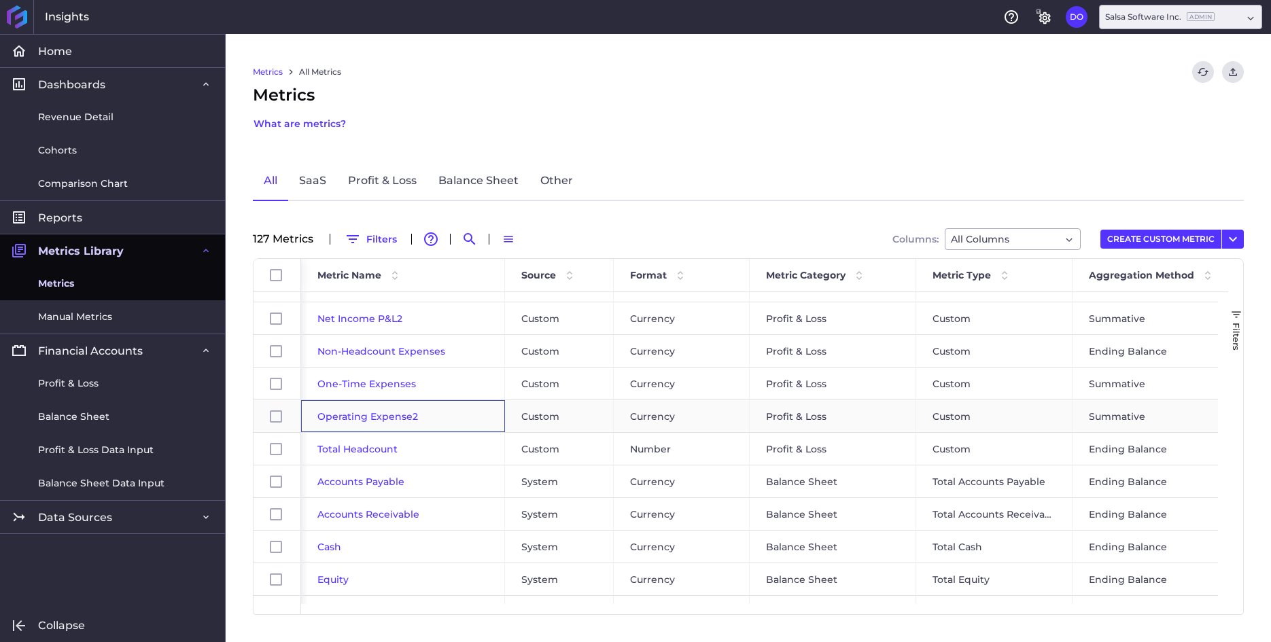
click at [357, 416] on span "Operating Expense2" at bounding box center [367, 416] width 101 height 12
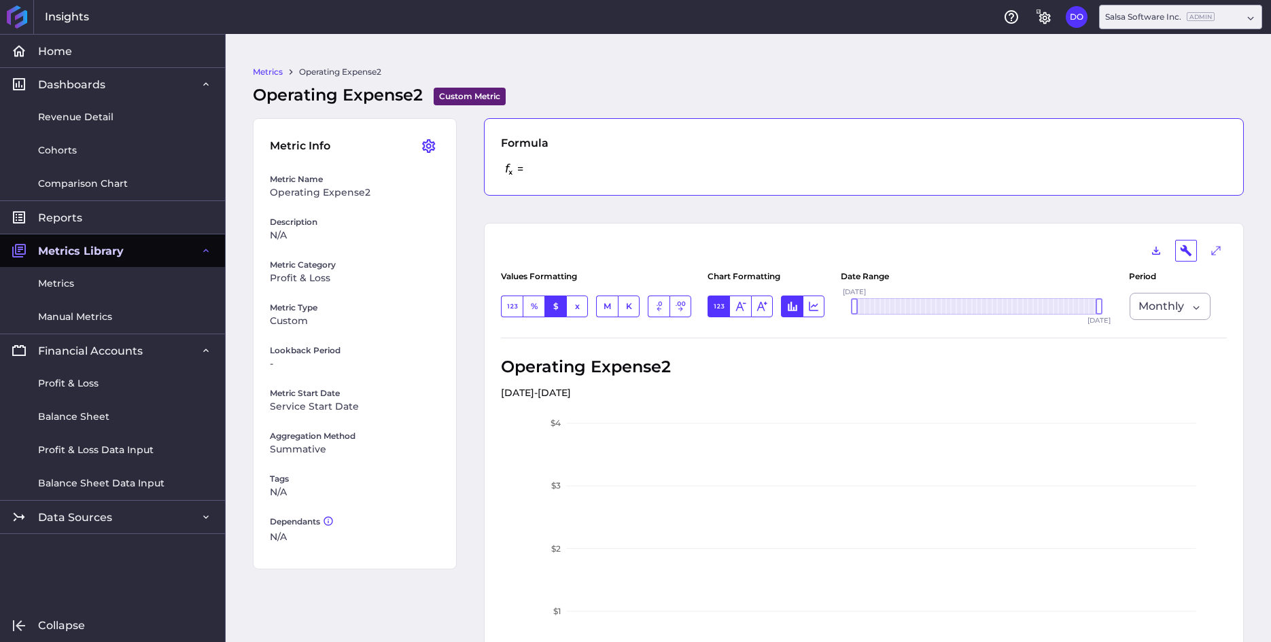
click at [536, 167] on div "= SAVED" at bounding box center [864, 169] width 726 height 19
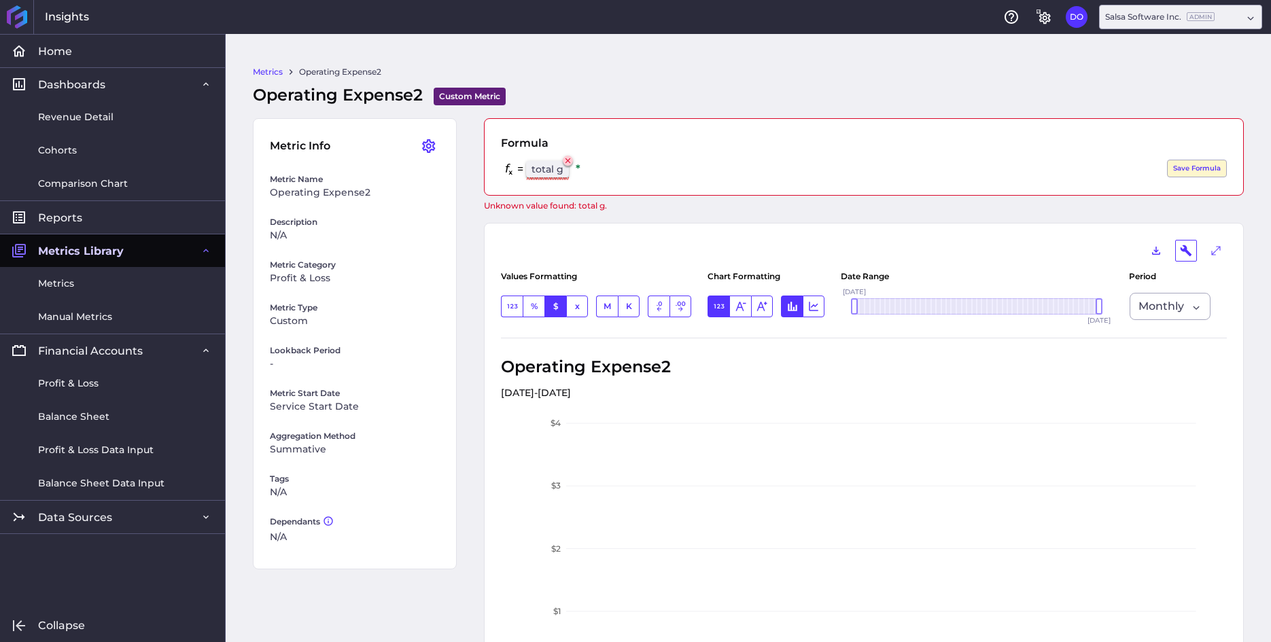
click at [572, 160] on icon at bounding box center [567, 160] width 9 height 9
click at [551, 166] on div "= * Hit Enter to Save Save Formula" at bounding box center [864, 169] width 726 height 19
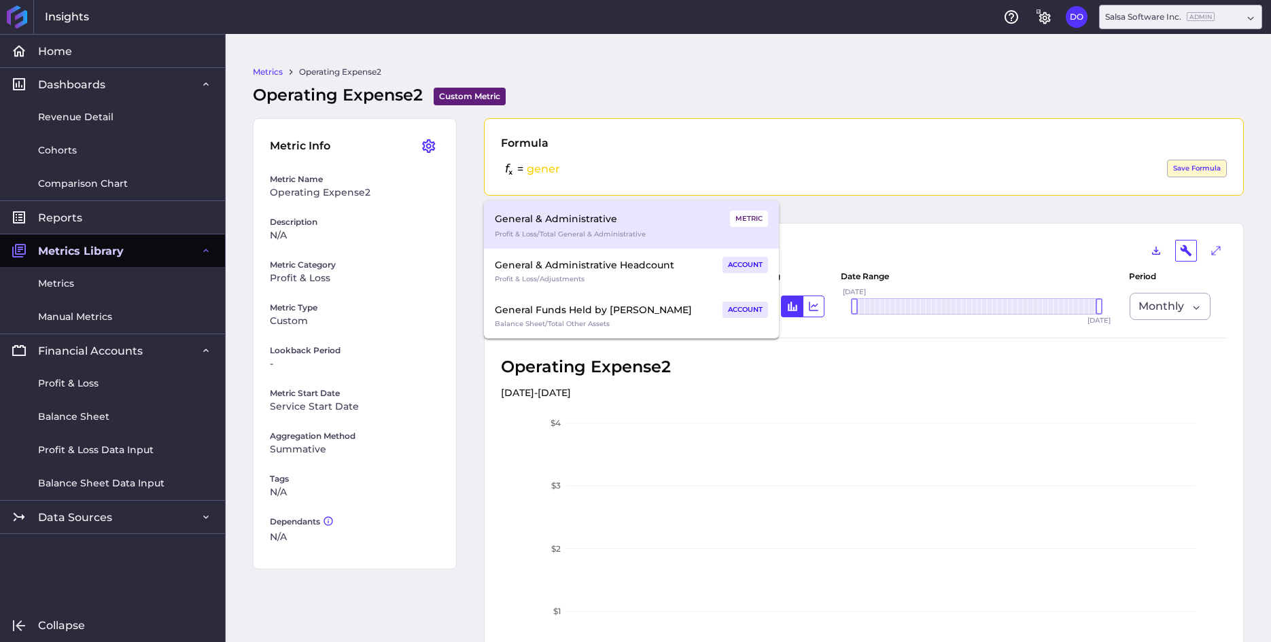
click at [556, 232] on div "Profit & Loss / Total General & Administrative" at bounding box center [631, 234] width 273 height 12
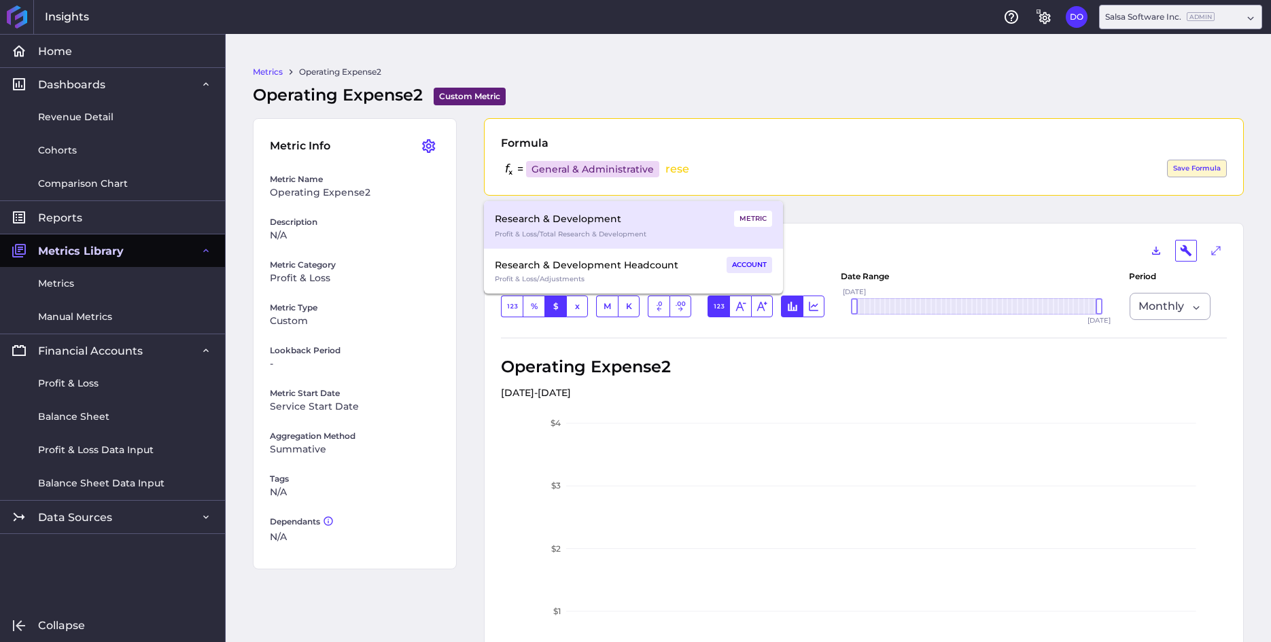
click at [548, 229] on div "Profit & Loss / Total Research & Development" at bounding box center [633, 234] width 277 height 12
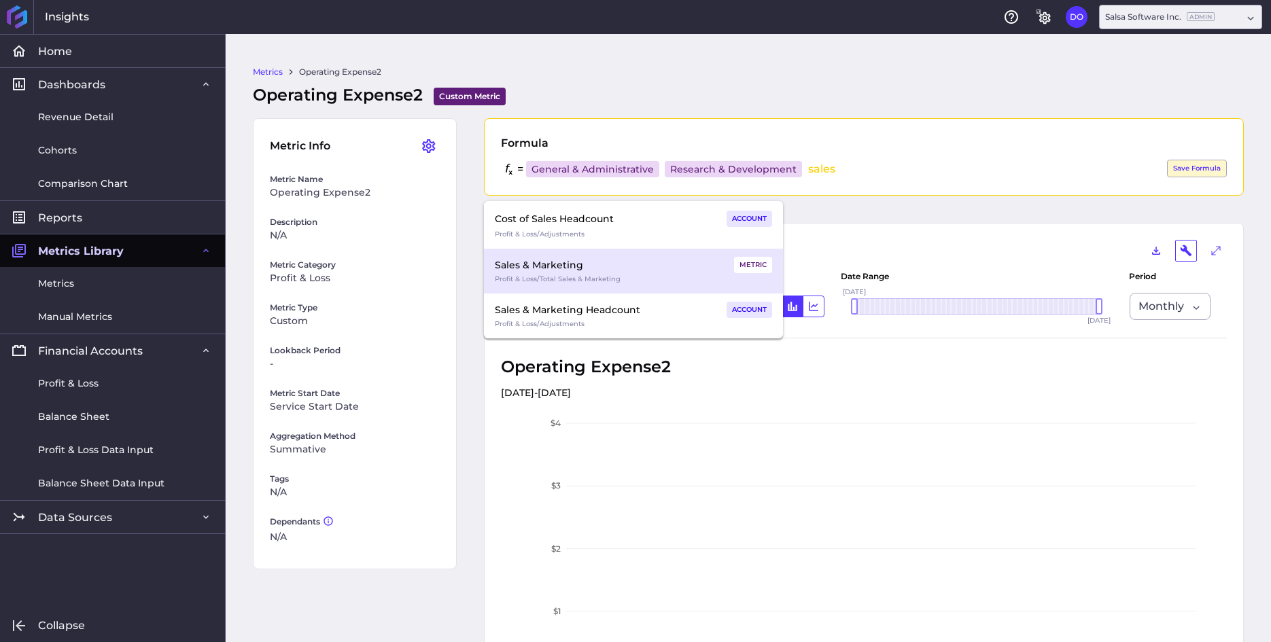
click at [575, 274] on div "Profit & Loss / Total Sales & Marketing" at bounding box center [633, 279] width 277 height 12
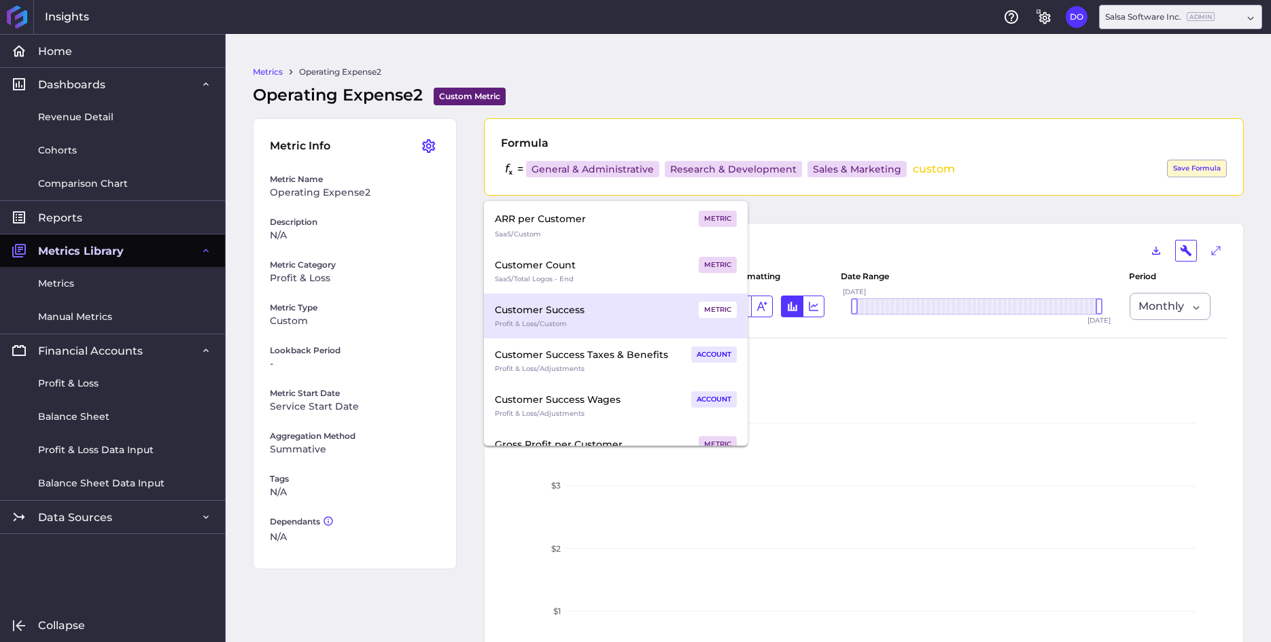
click at [577, 313] on div "Customer Success" at bounding box center [540, 310] width 90 height 16
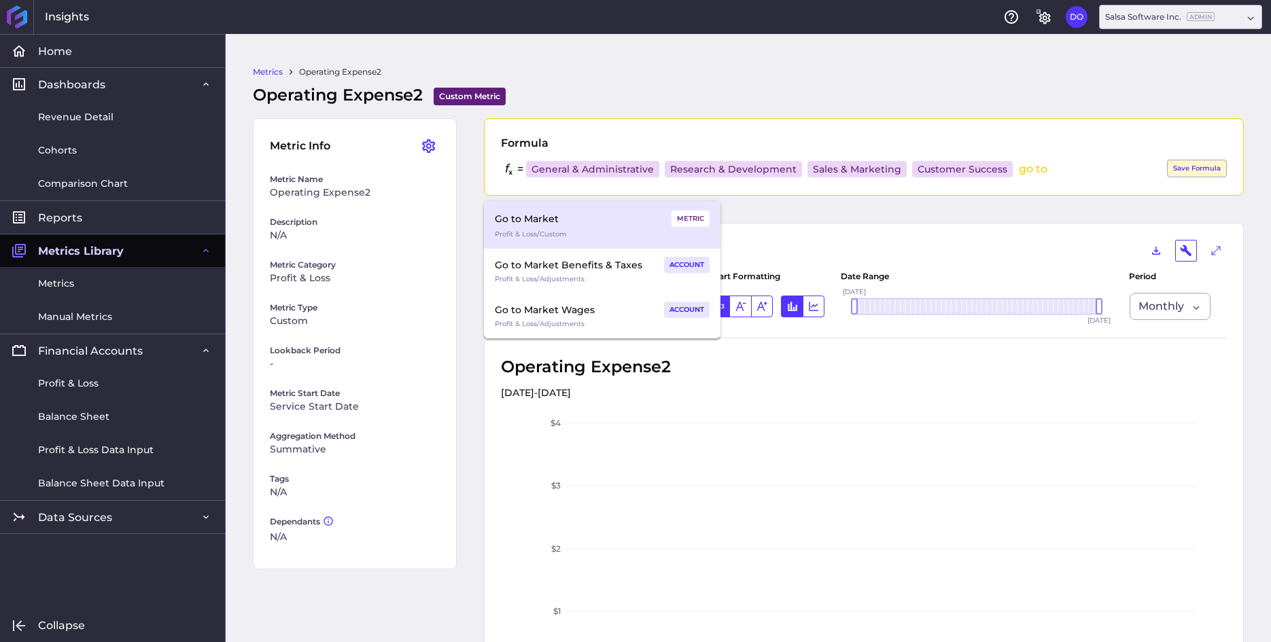
click at [528, 221] on div "Go to Market Tab to Auto Complete" at bounding box center [575, 218] width 160 height 19
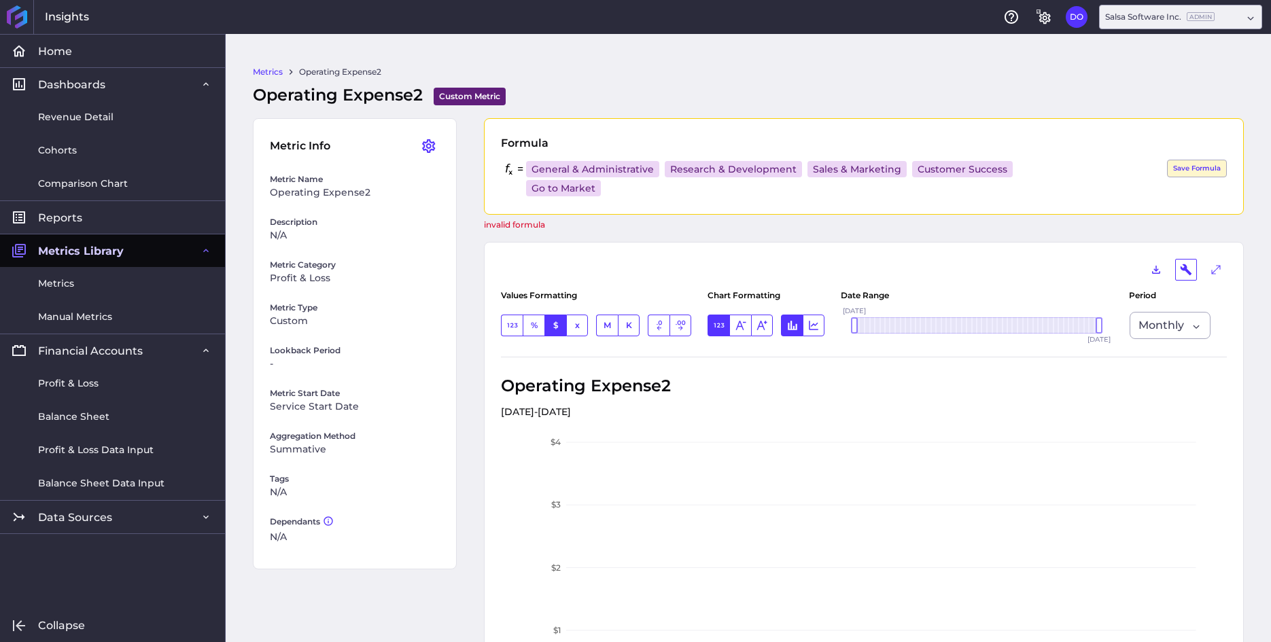
click at [667, 172] on div "General & Administrative Profit & Loss / Total General & Administrative View me…" at bounding box center [806, 179] width 567 height 38
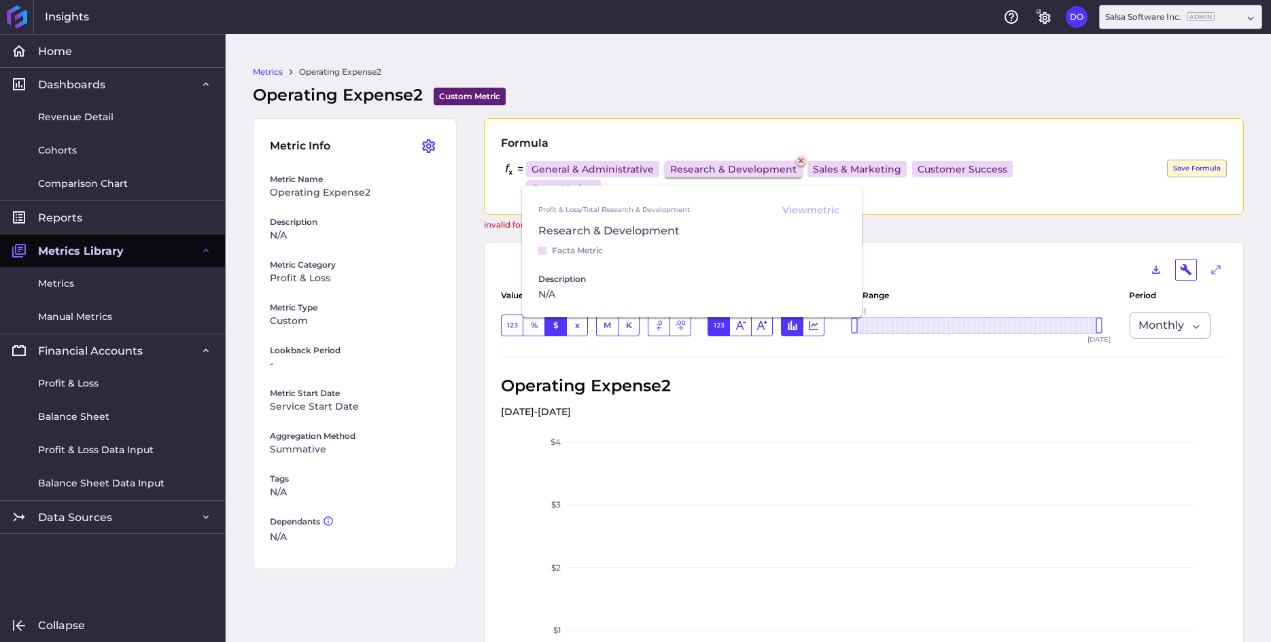
click at [668, 170] on div "Research & Development Profit & Loss / Total Research & Development View metric…" at bounding box center [732, 169] width 137 height 16
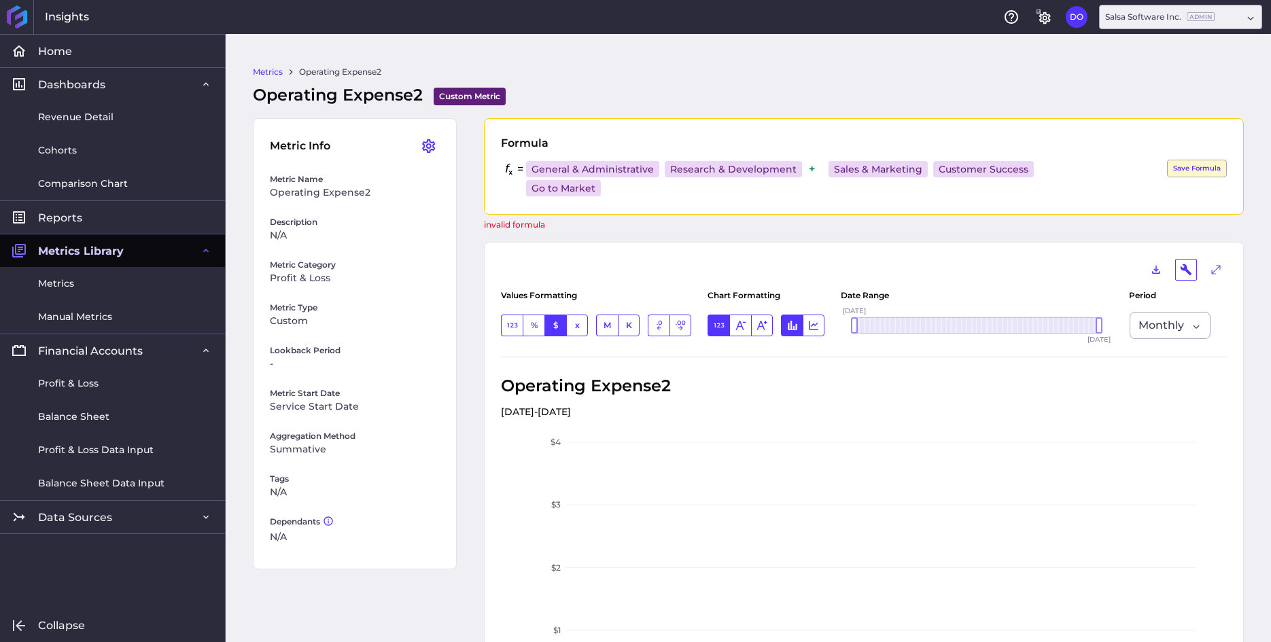
click at [667, 169] on div "General & Administrative Profit & Loss / Total General & Administrative View me…" at bounding box center [806, 179] width 567 height 38
click at [666, 171] on div "General & Administrative Profit & Loss / Total General & Administrative View me…" at bounding box center [806, 179] width 567 height 38
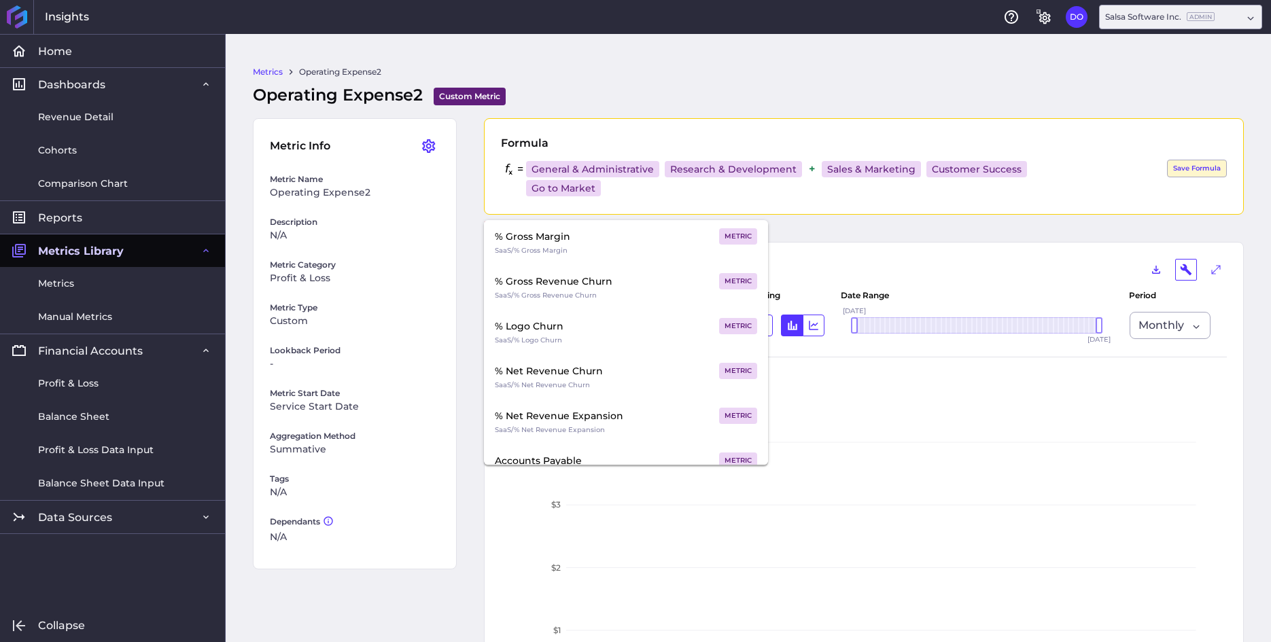
click at [667, 171] on div "General & Administrative Profit & Loss / Total General & Administrative View me…" at bounding box center [806, 179] width 567 height 38
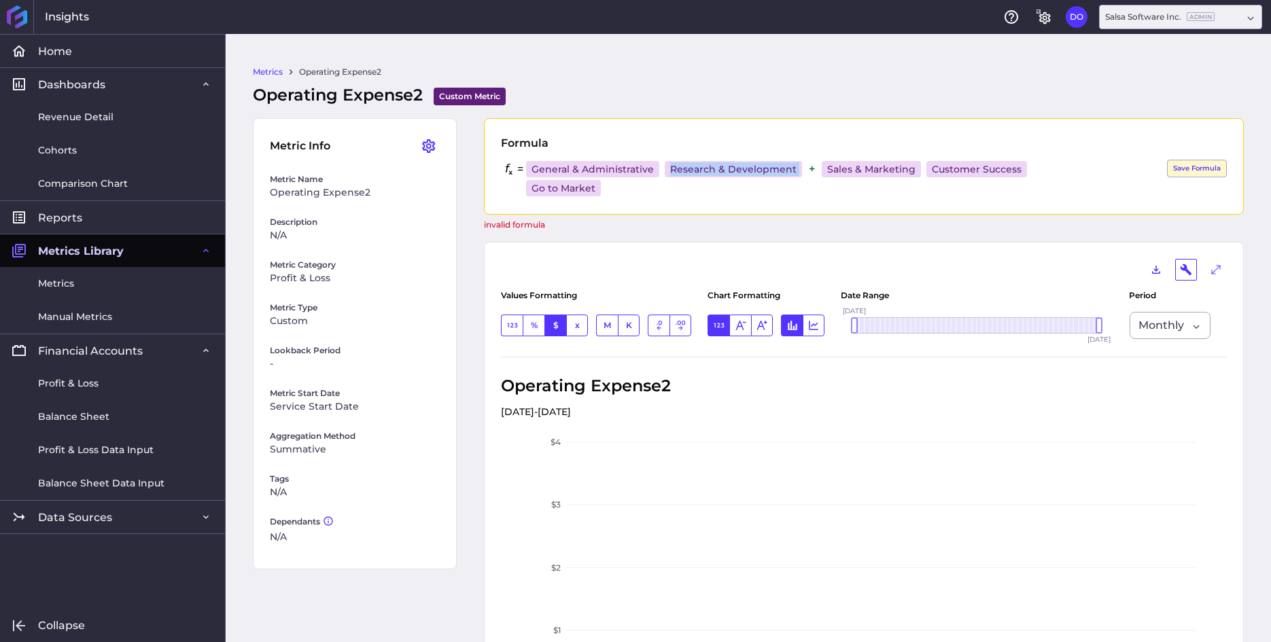
click at [667, 171] on div "General & Administrative Profit & Loss / Total General & Administrative View me…" at bounding box center [806, 179] width 567 height 38
click at [667, 172] on div "General & Administrative Profit & Loss / Total General & Administrative View me…" at bounding box center [806, 179] width 567 height 38
click at [667, 171] on div "General & Administrative Profit & Loss / Total General & Administrative View me…" at bounding box center [806, 179] width 567 height 38
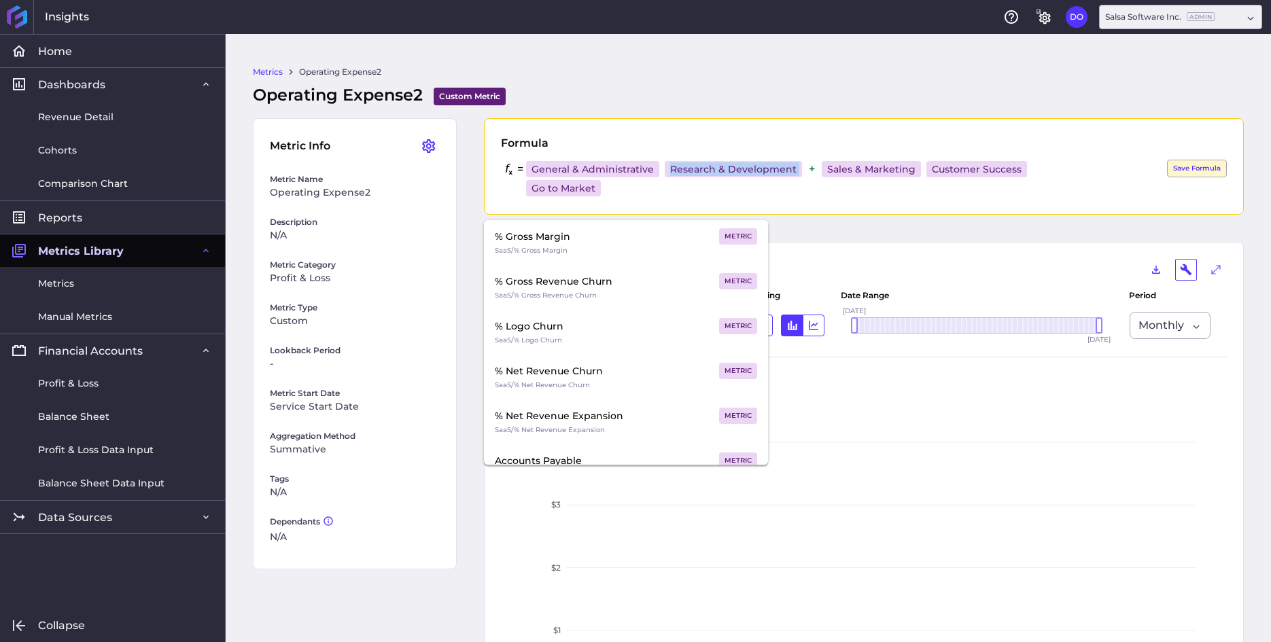
click at [667, 171] on div "General & Administrative Profit & Loss / Total General & Administrative View me…" at bounding box center [806, 179] width 567 height 38
click at [619, 187] on div "General & Administrative Profit & Loss / Total General & Administrative View me…" at bounding box center [806, 179] width 567 height 38
click at [922, 171] on div "General & Administrative Profit & Loss / Total General & Administrative View me…" at bounding box center [806, 179] width 567 height 38
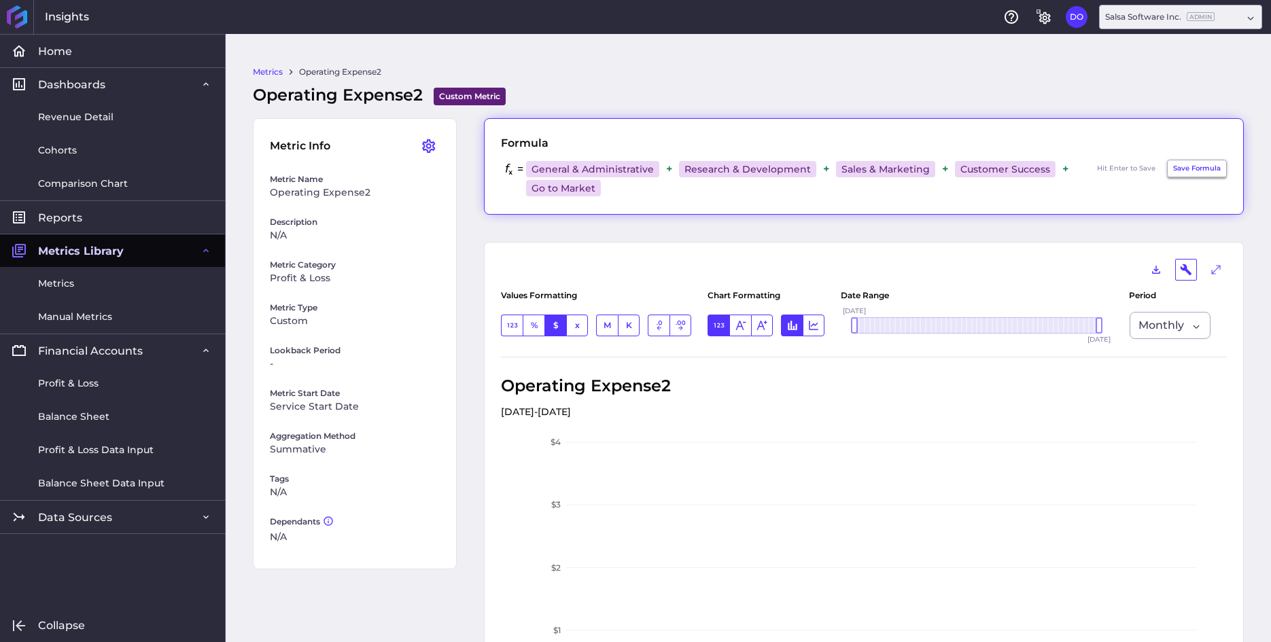
click at [1184, 174] on button "Save Formula" at bounding box center [1197, 169] width 60 height 18
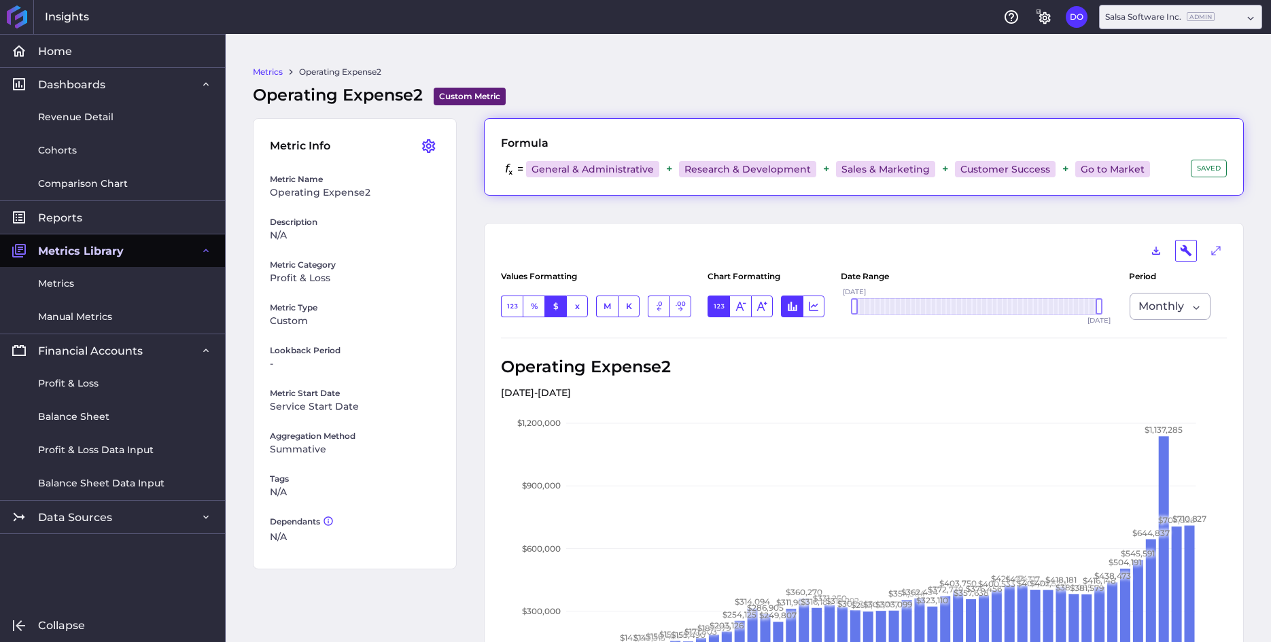
click at [271, 73] on link "Metrics" at bounding box center [268, 72] width 30 height 12
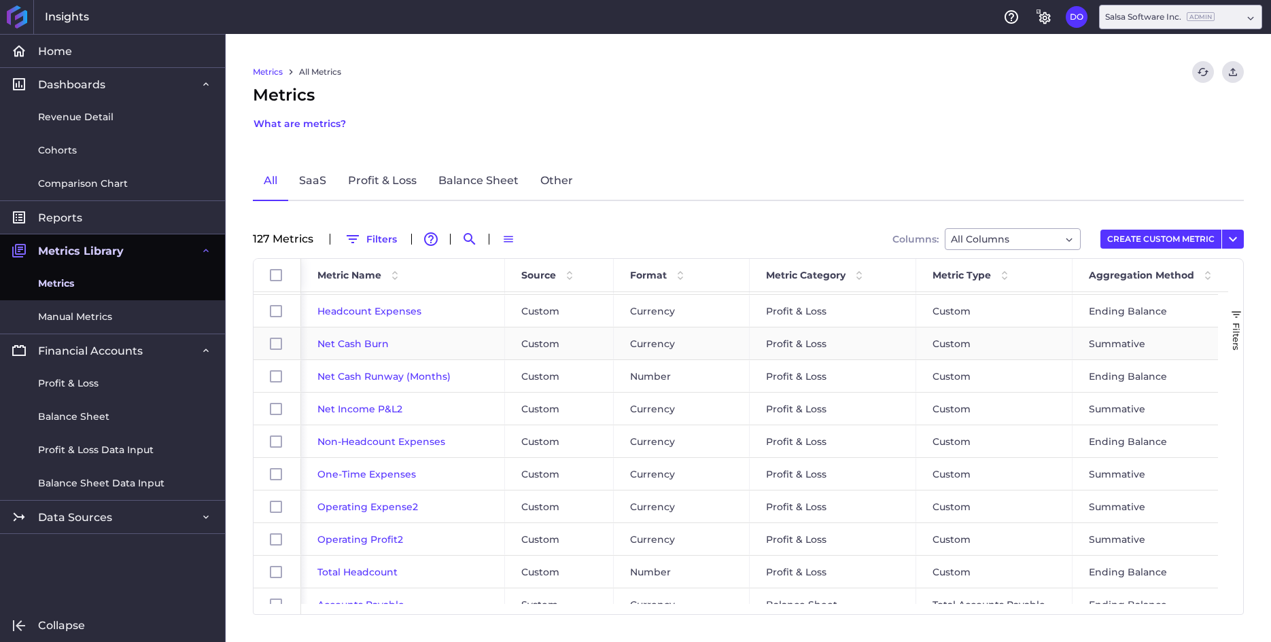
scroll to position [637, 0]
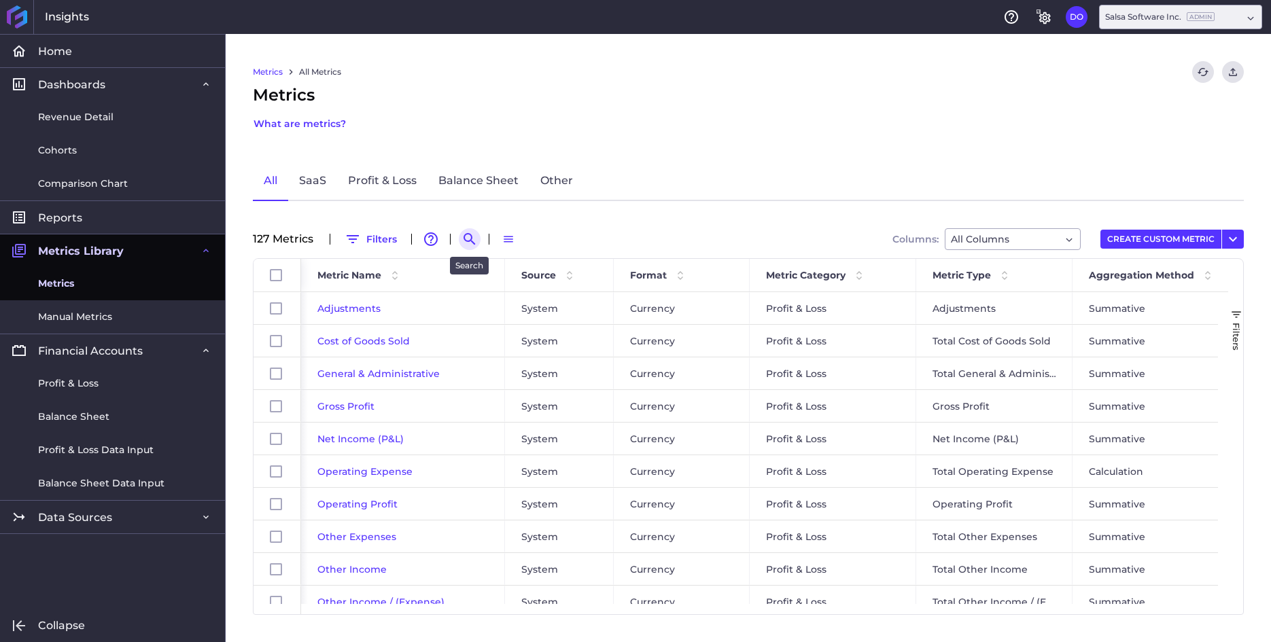
click at [467, 234] on icon "Search by" at bounding box center [469, 239] width 16 height 16
type input "2"
click at [465, 234] on icon "Search by" at bounding box center [469, 239] width 12 height 12
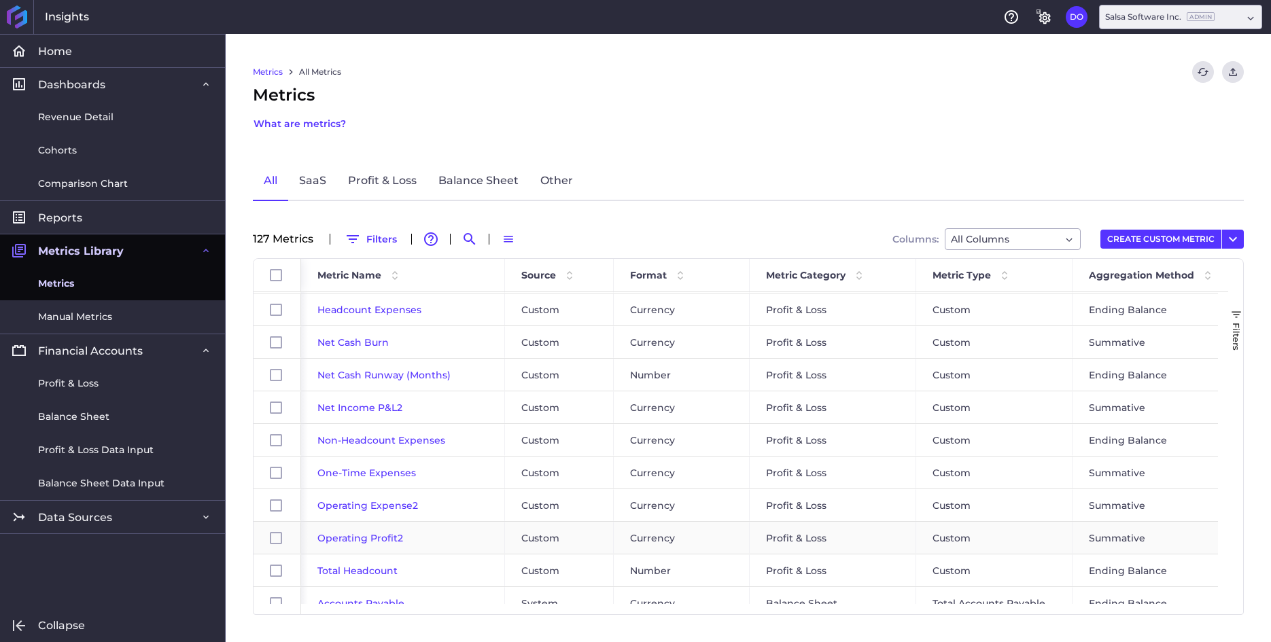
click at [367, 536] on span "Operating Profit2" at bounding box center [360, 538] width 86 height 12
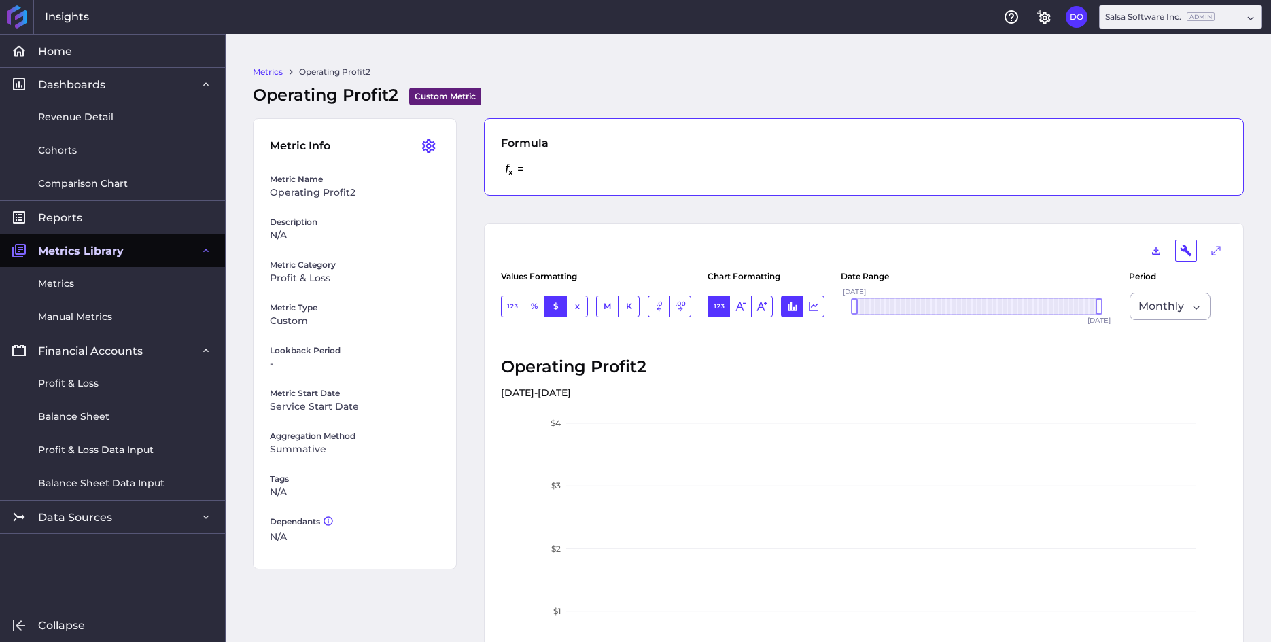
click at [538, 169] on div "= SAVED" at bounding box center [864, 169] width 726 height 19
click at [69, 216] on span "Reports" at bounding box center [60, 218] width 44 height 14
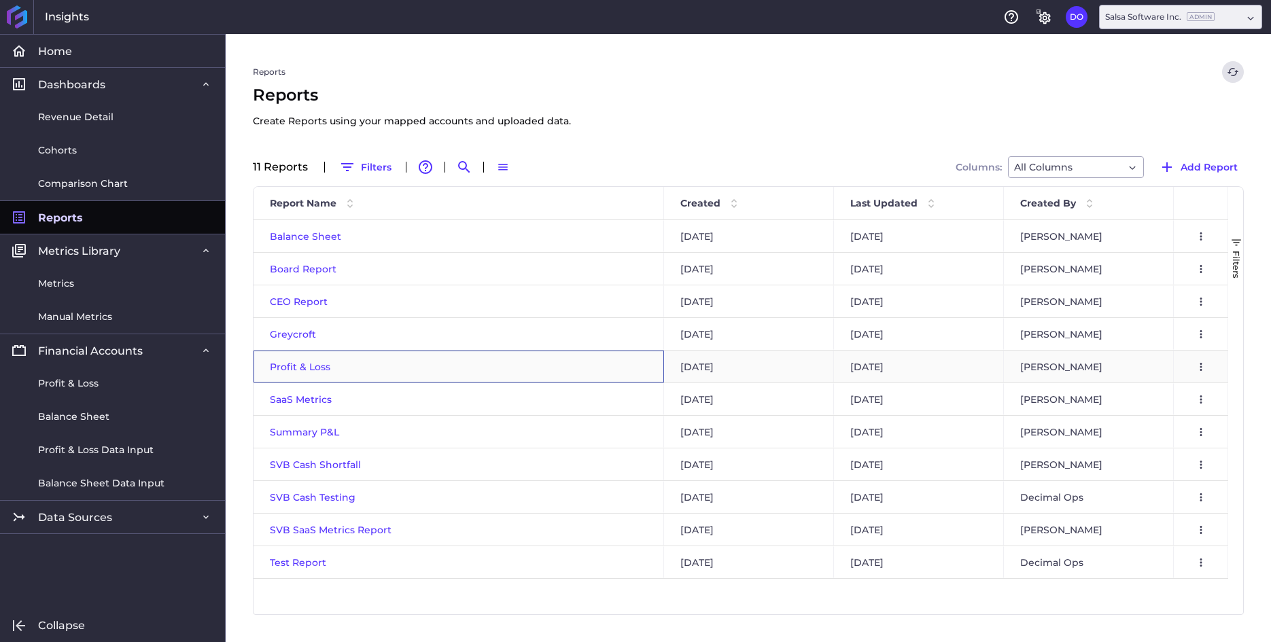
click at [308, 369] on span "Profit & Loss" at bounding box center [300, 367] width 60 height 12
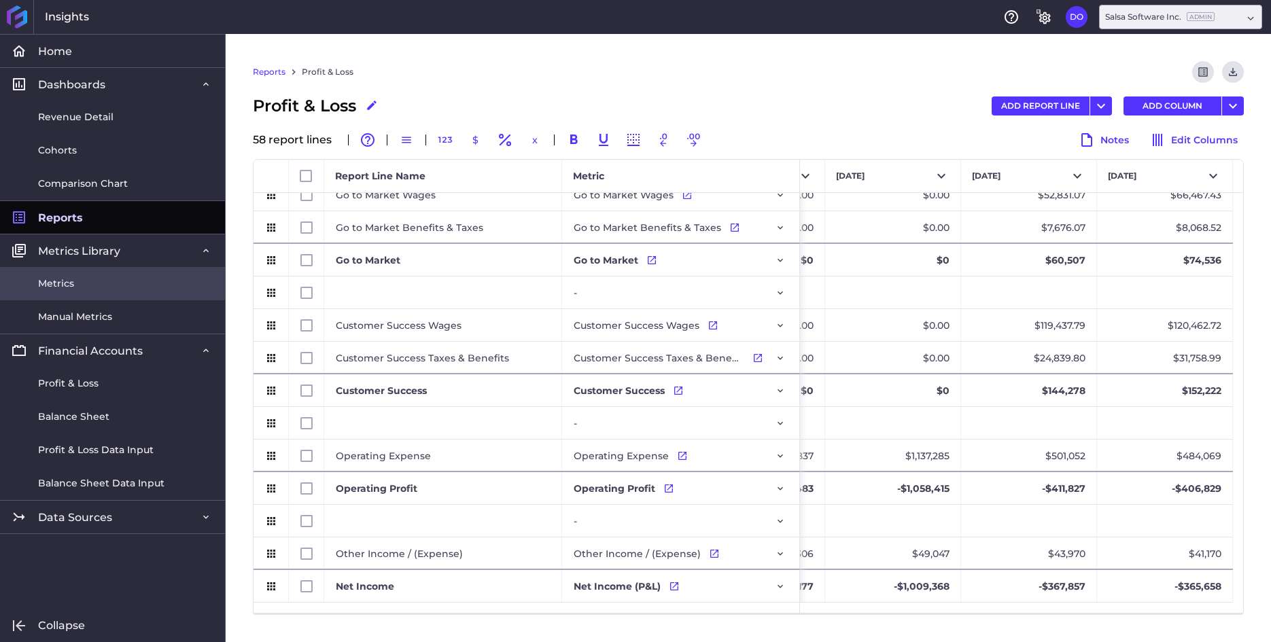
click at [69, 282] on span "Metrics" at bounding box center [56, 284] width 36 height 14
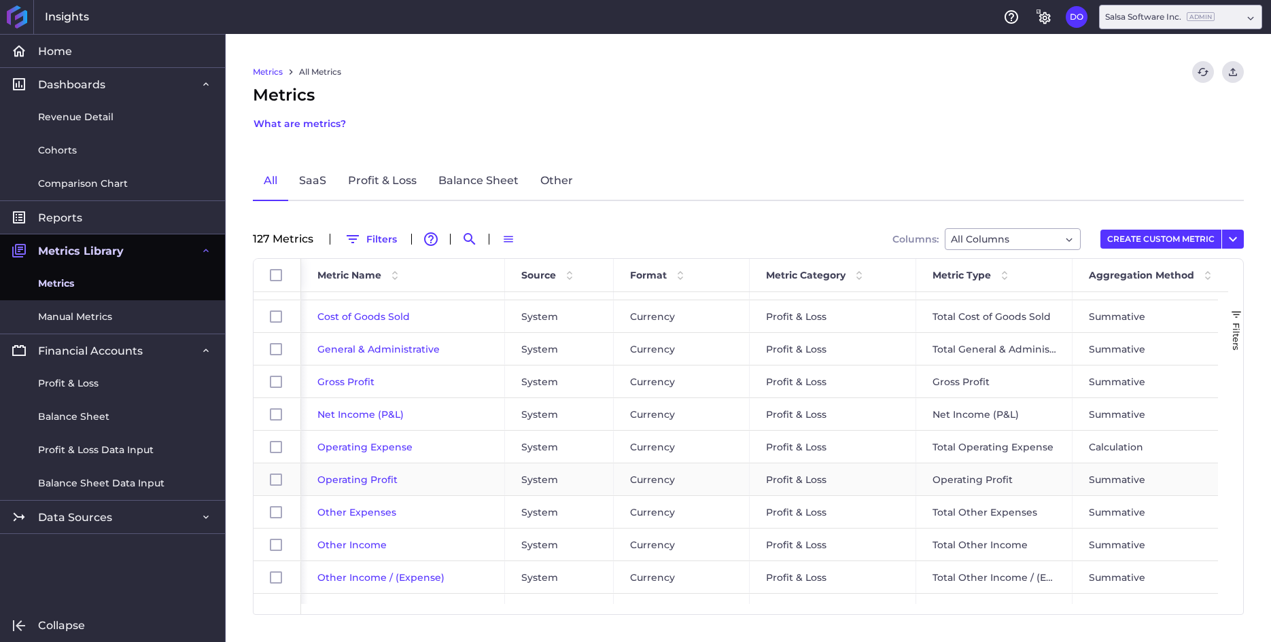
click at [371, 478] on span "Operating Profit" at bounding box center [357, 480] width 80 height 12
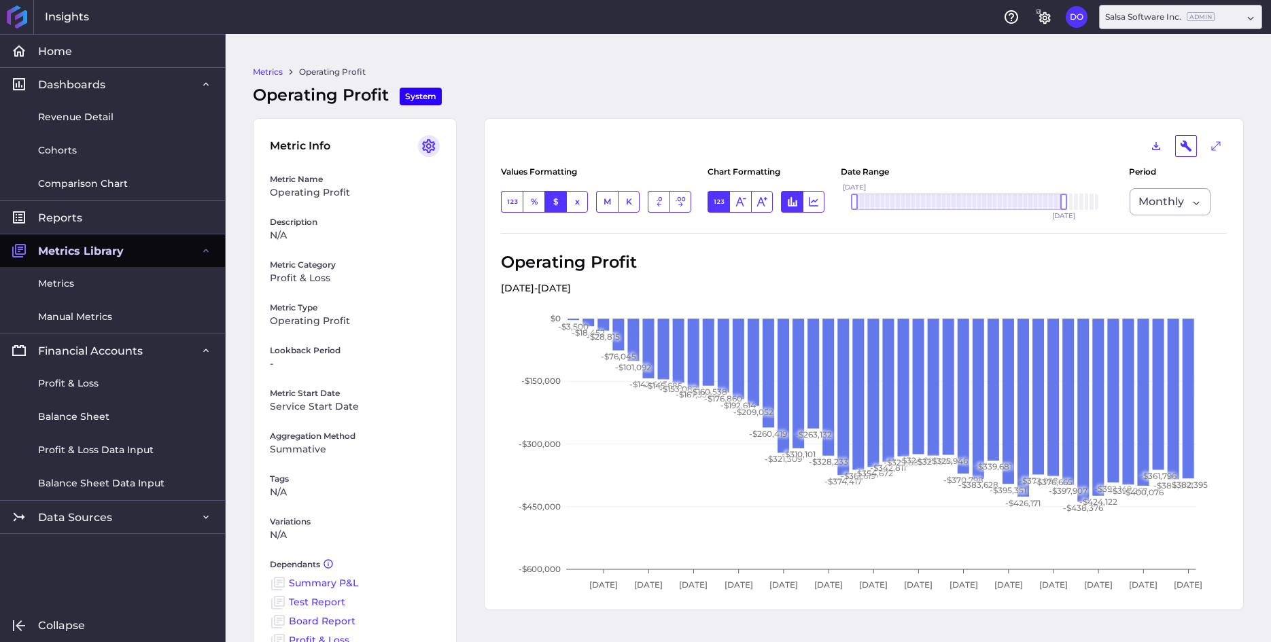
click at [428, 149] on icon "User Menu" at bounding box center [429, 146] width 16 height 16
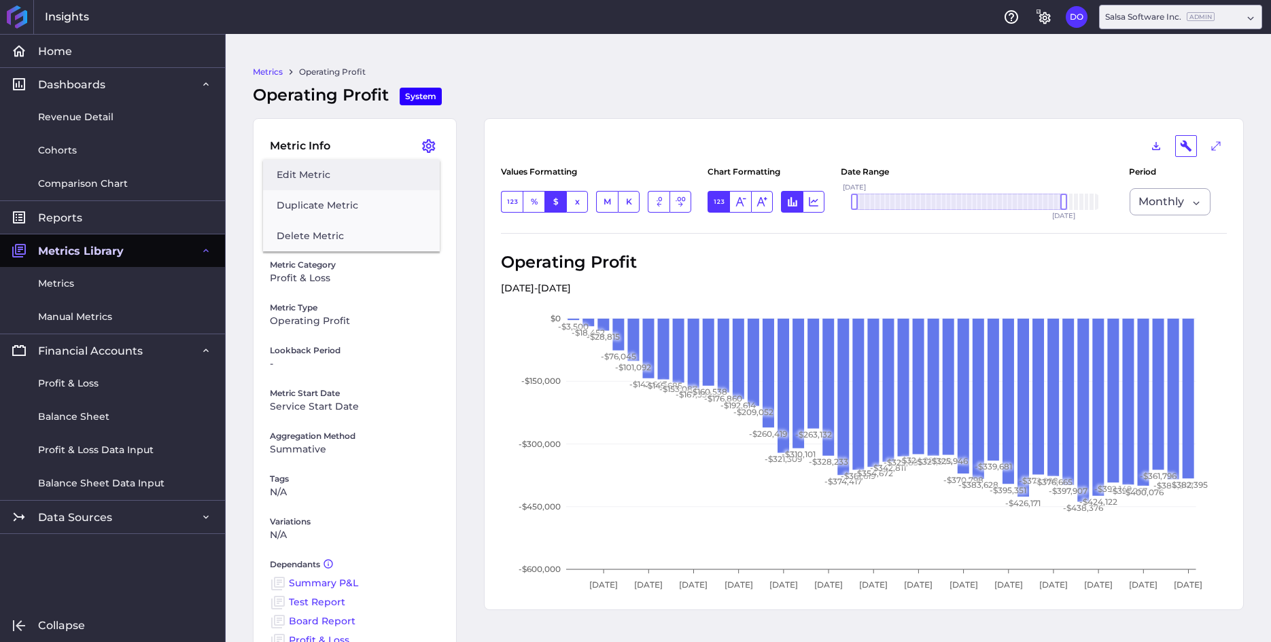
click at [339, 171] on button "Edit Metric" at bounding box center [351, 175] width 177 height 31
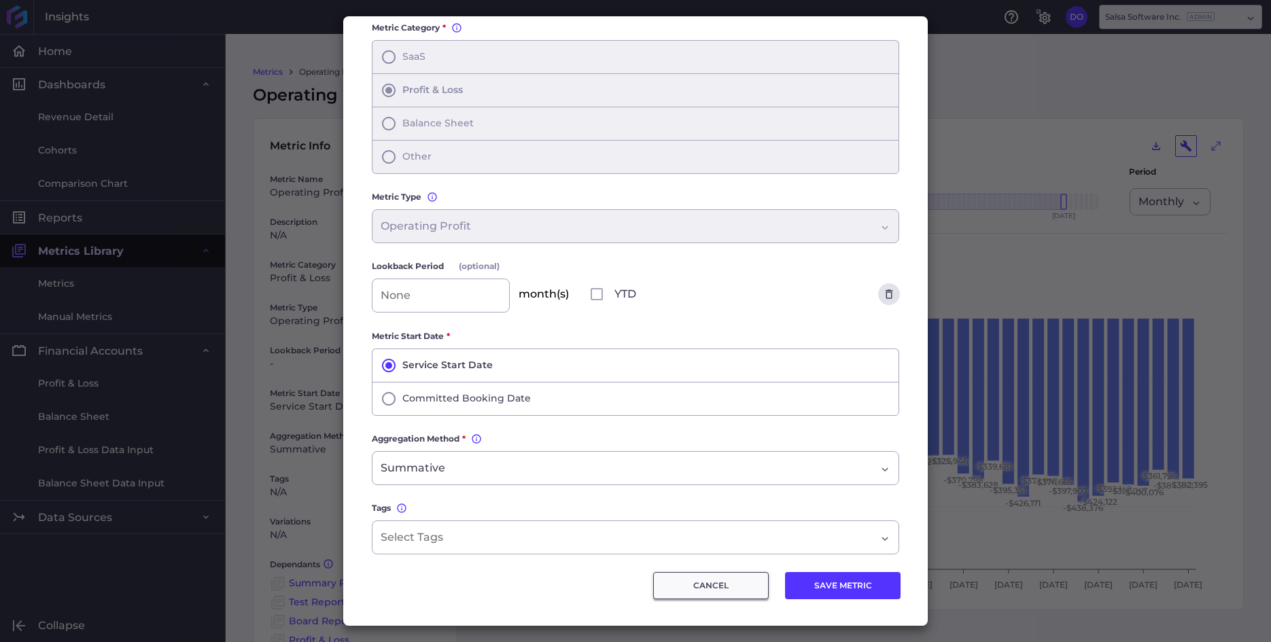
click at [709, 593] on button "CANCEL" at bounding box center [711, 585] width 116 height 27
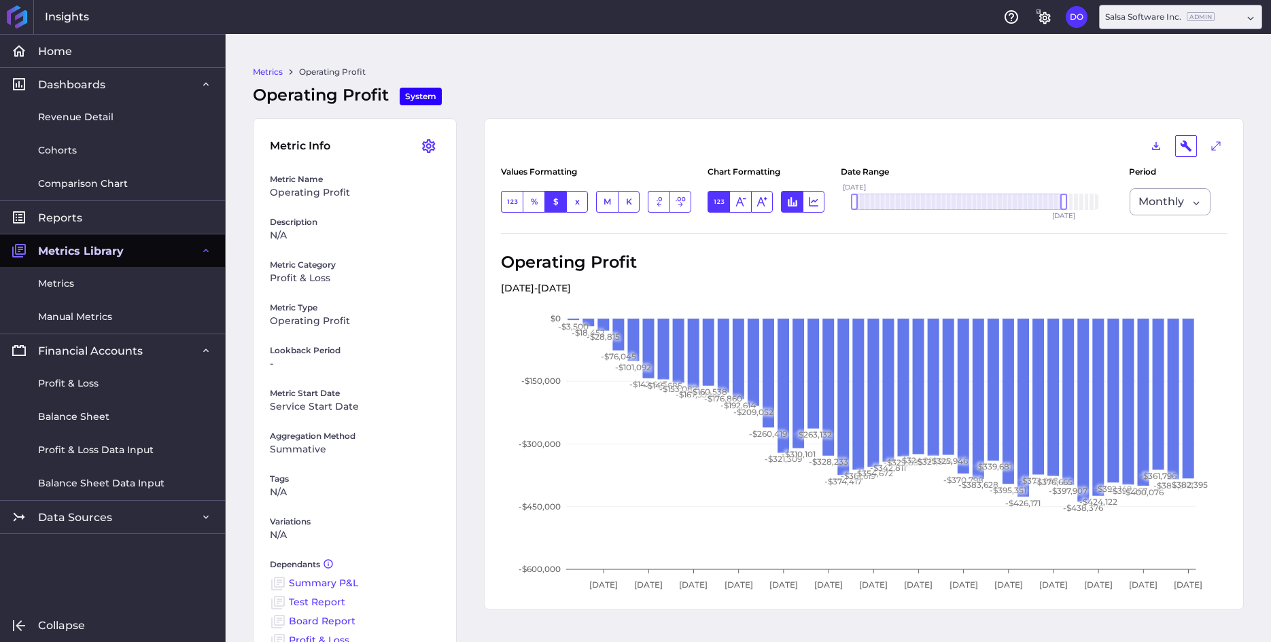
click at [265, 71] on link "Metrics" at bounding box center [268, 72] width 30 height 12
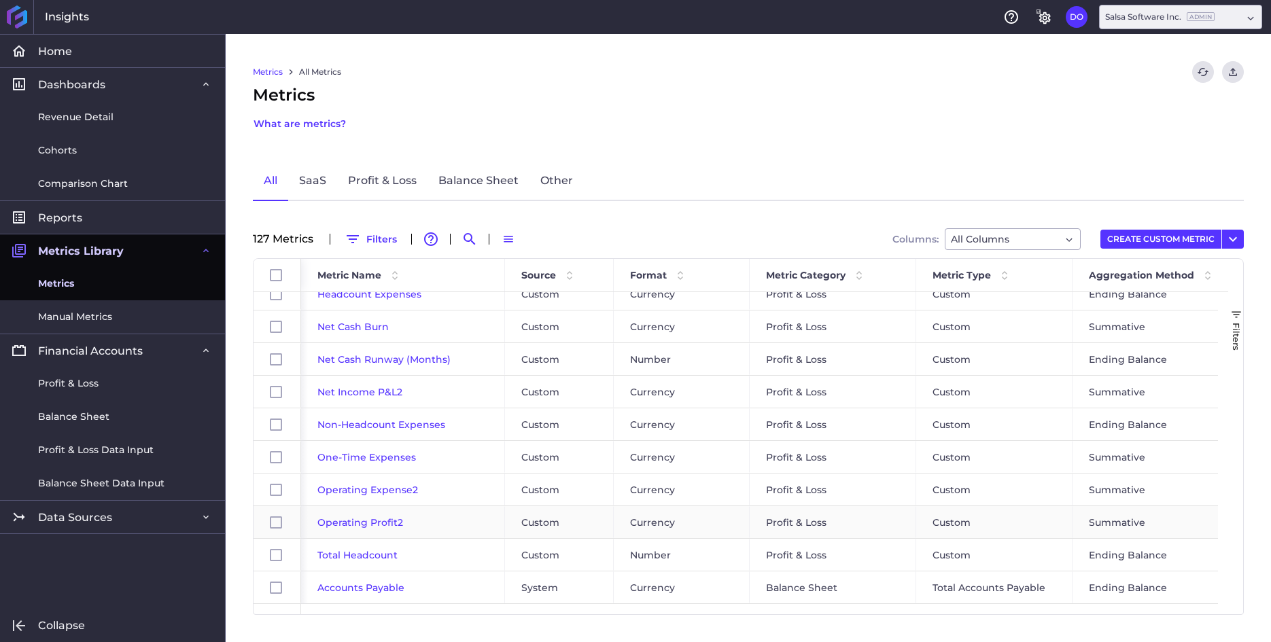
click at [368, 527] on span "Operating Profit2" at bounding box center [360, 522] width 86 height 12
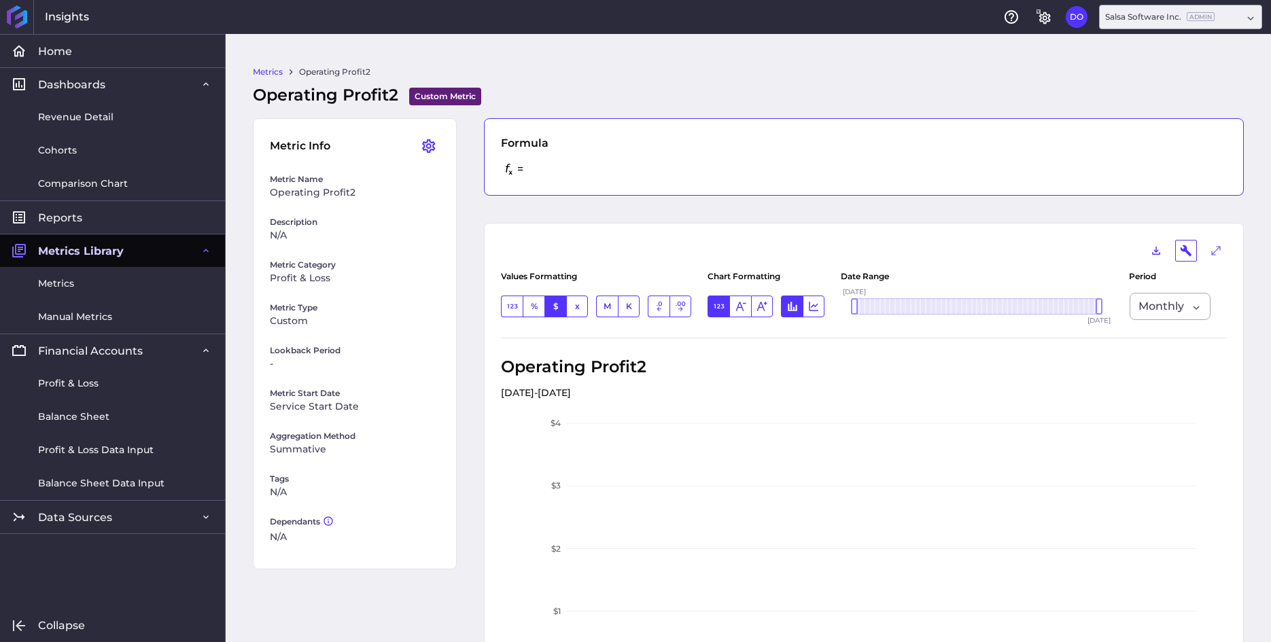
click at [544, 163] on div "= SAVED" at bounding box center [864, 169] width 726 height 19
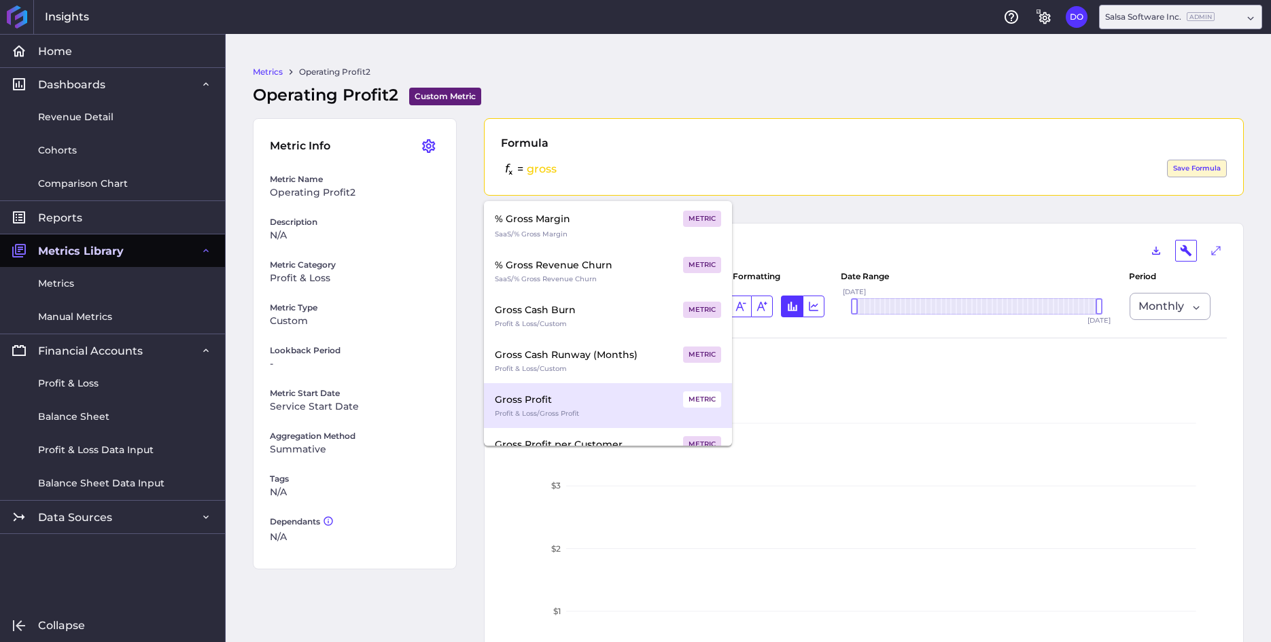
click at [561, 393] on div "Gross Profit METRIC" at bounding box center [608, 399] width 226 height 16
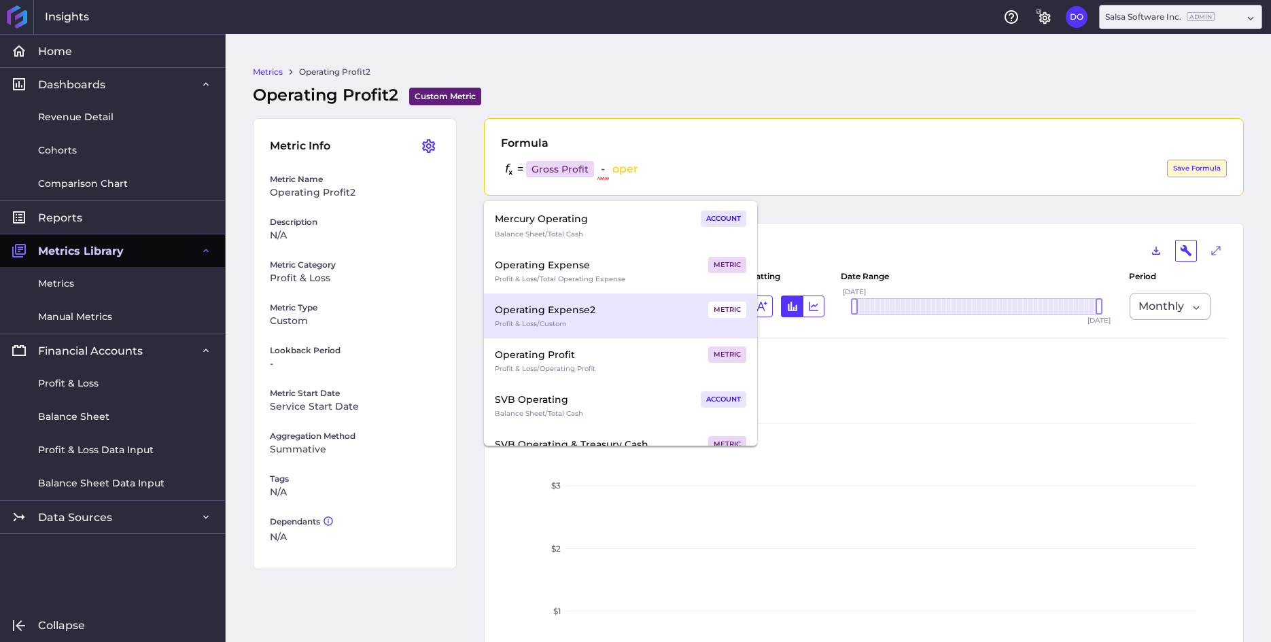
click at [571, 315] on div "Operating Expense2" at bounding box center [545, 310] width 101 height 16
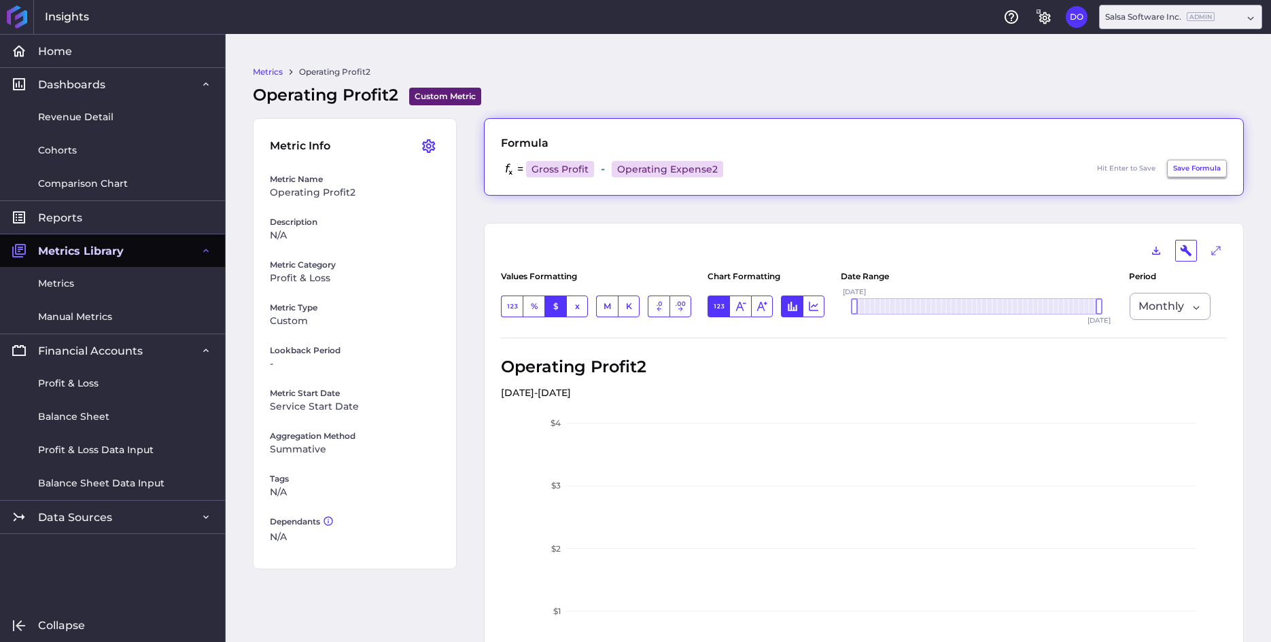
click at [1176, 171] on button "Save Formula" at bounding box center [1197, 169] width 60 height 18
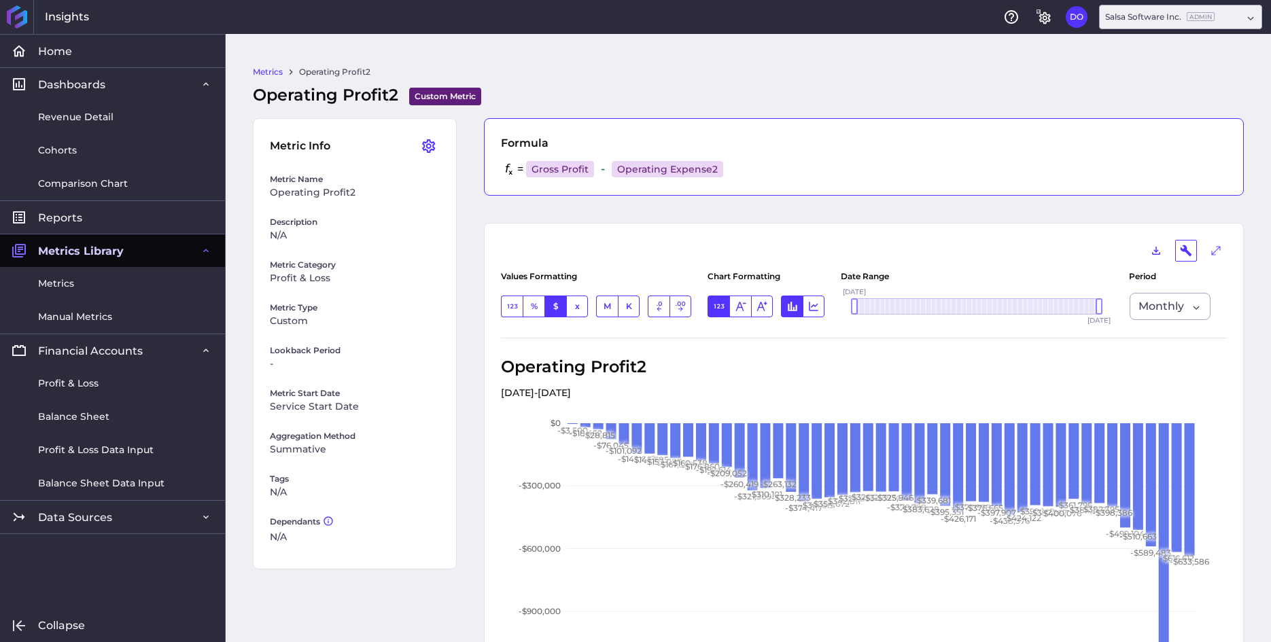
click at [264, 69] on link "Metrics" at bounding box center [268, 72] width 30 height 12
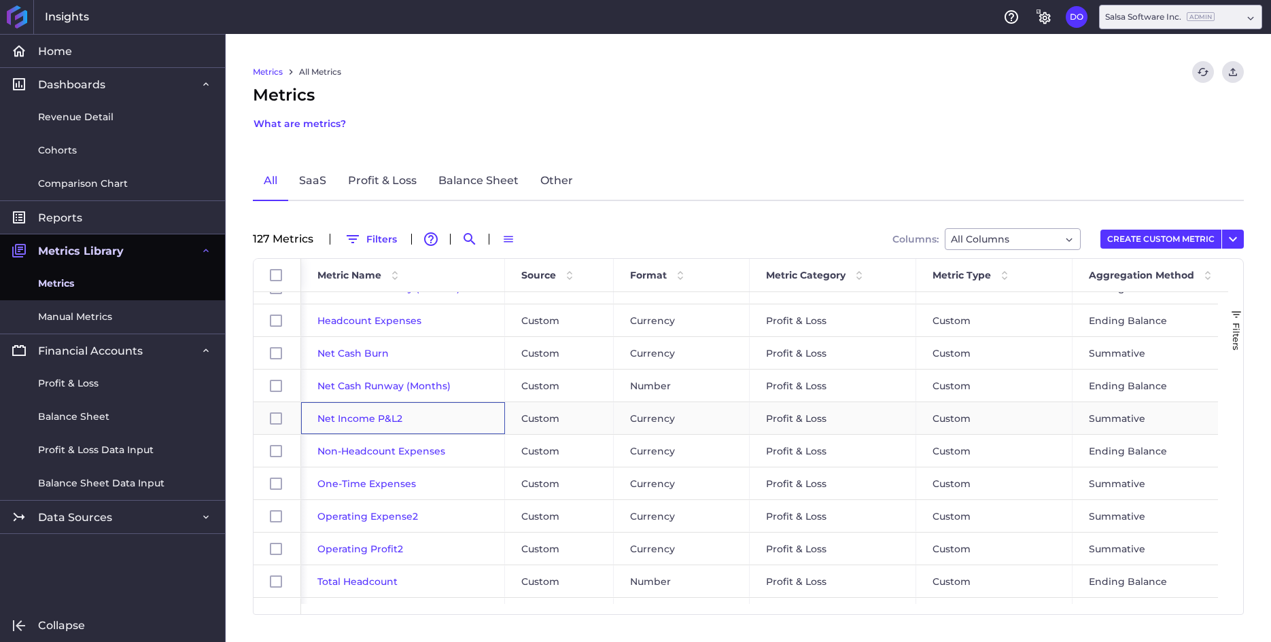
click at [355, 416] on span "Net Income P&L2" at bounding box center [359, 418] width 85 height 12
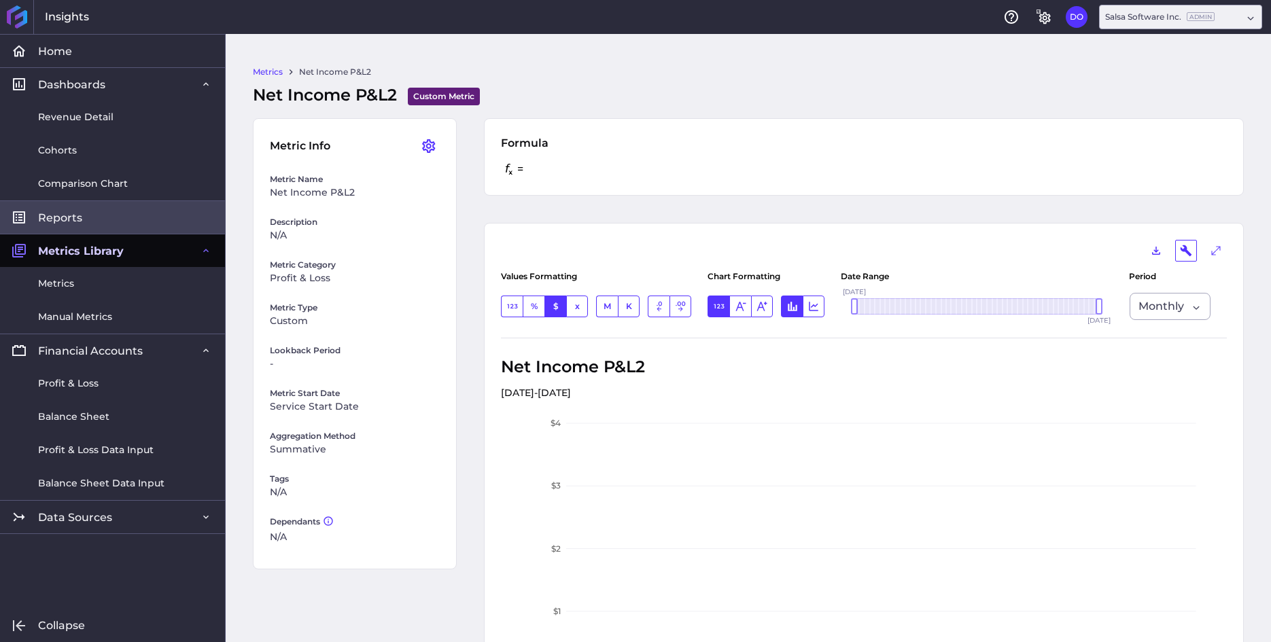
click at [65, 217] on span "Reports" at bounding box center [60, 218] width 44 height 14
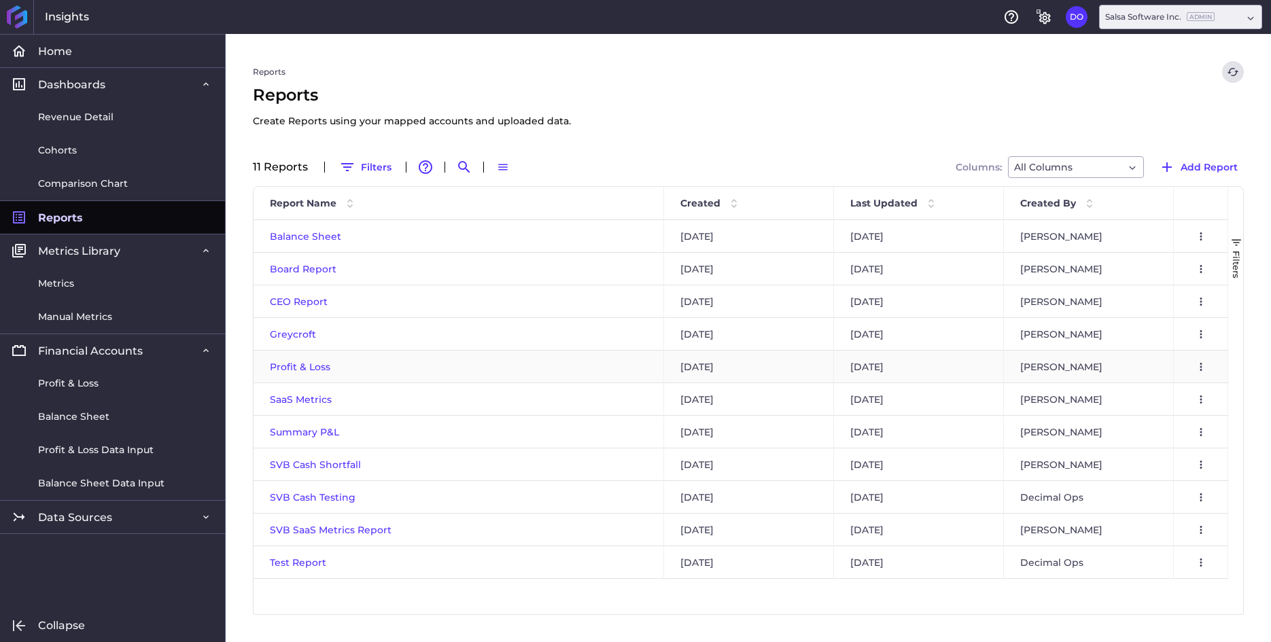
click at [300, 369] on span "Profit & Loss" at bounding box center [300, 367] width 60 height 12
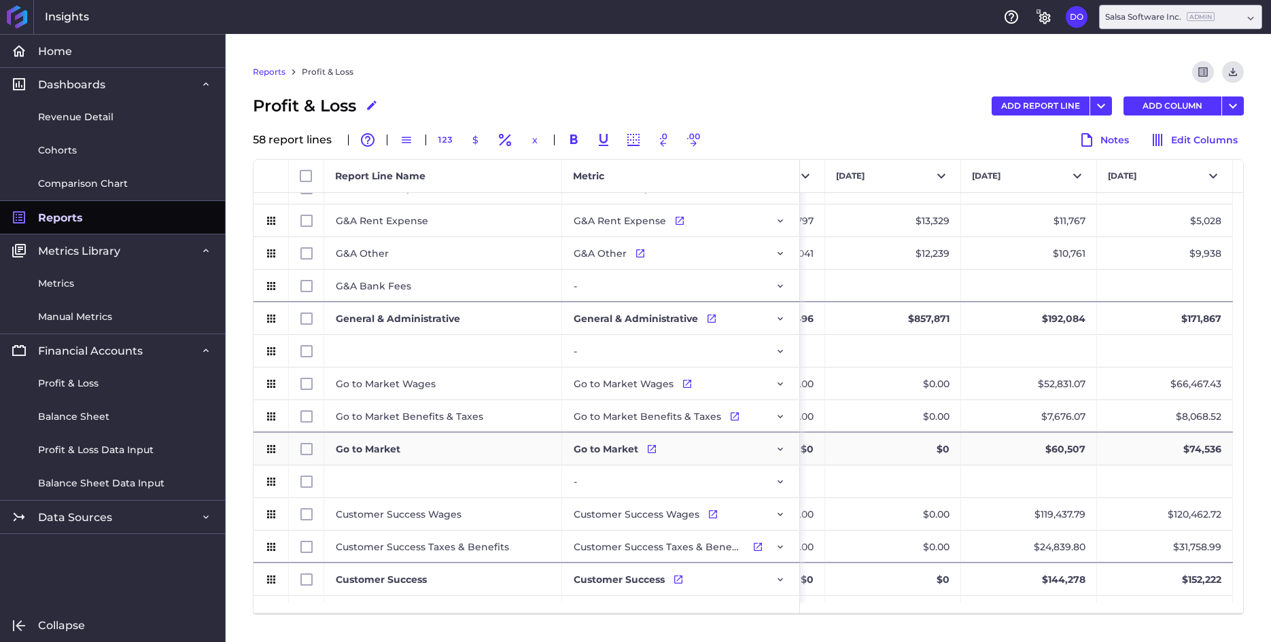
scroll to position [1341, 0]
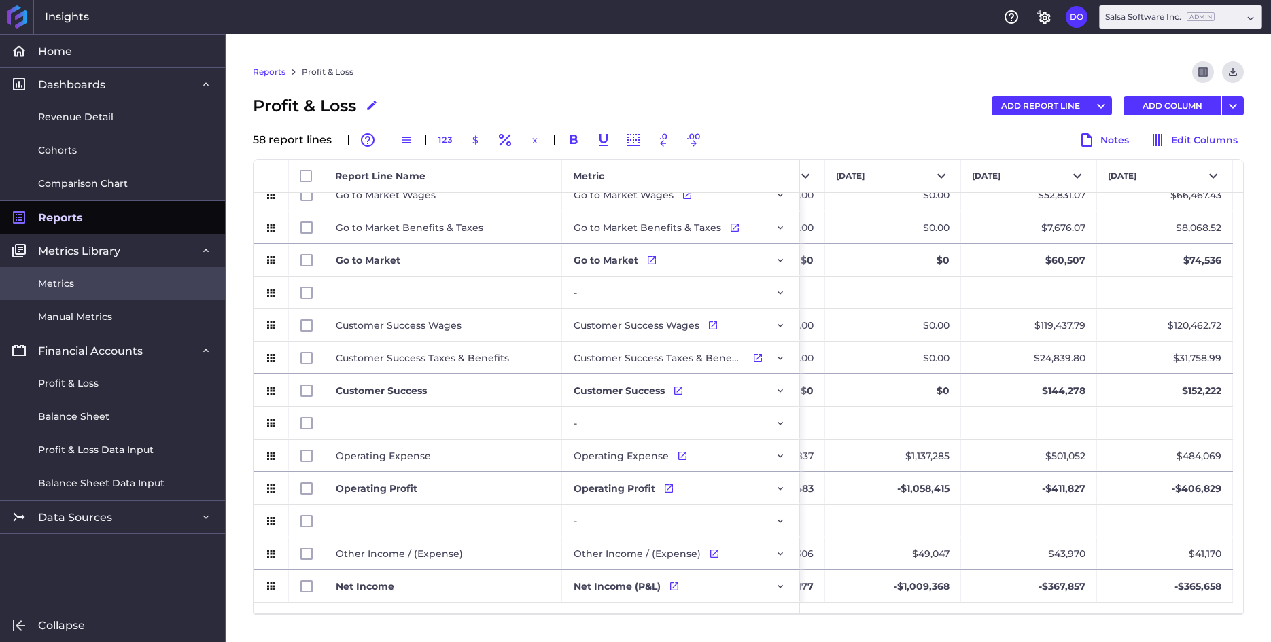
click at [60, 285] on span "Metrics" at bounding box center [56, 284] width 36 height 14
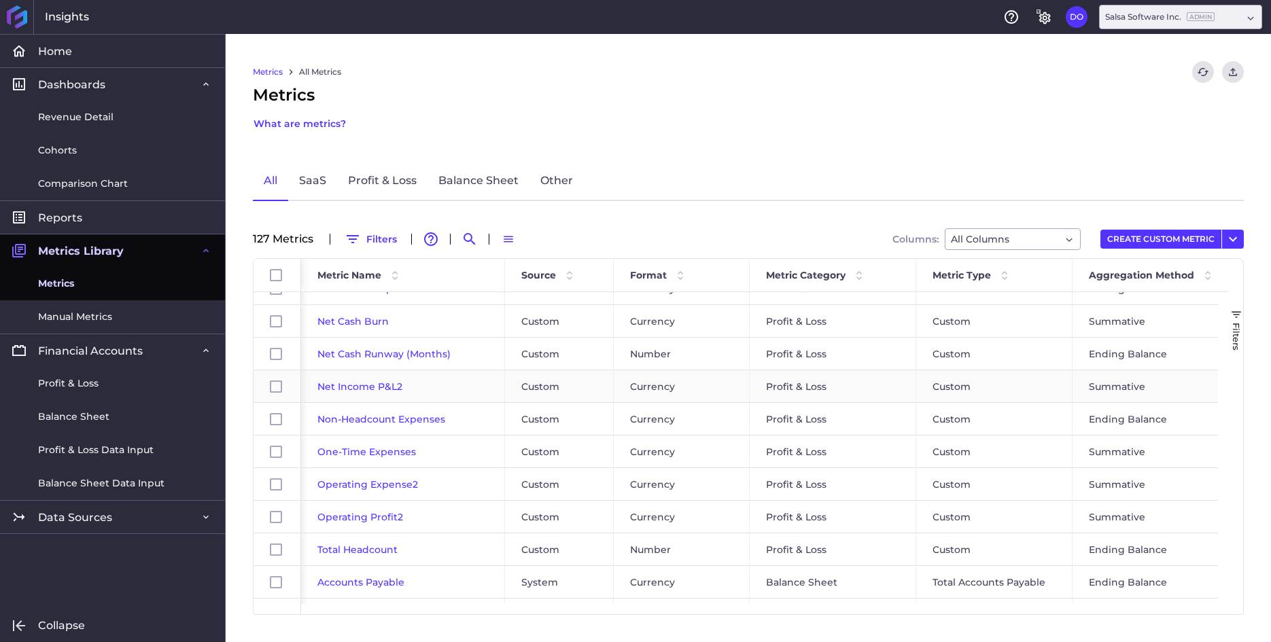
click at [364, 386] on span "Net Income P&L2" at bounding box center [359, 386] width 85 height 12
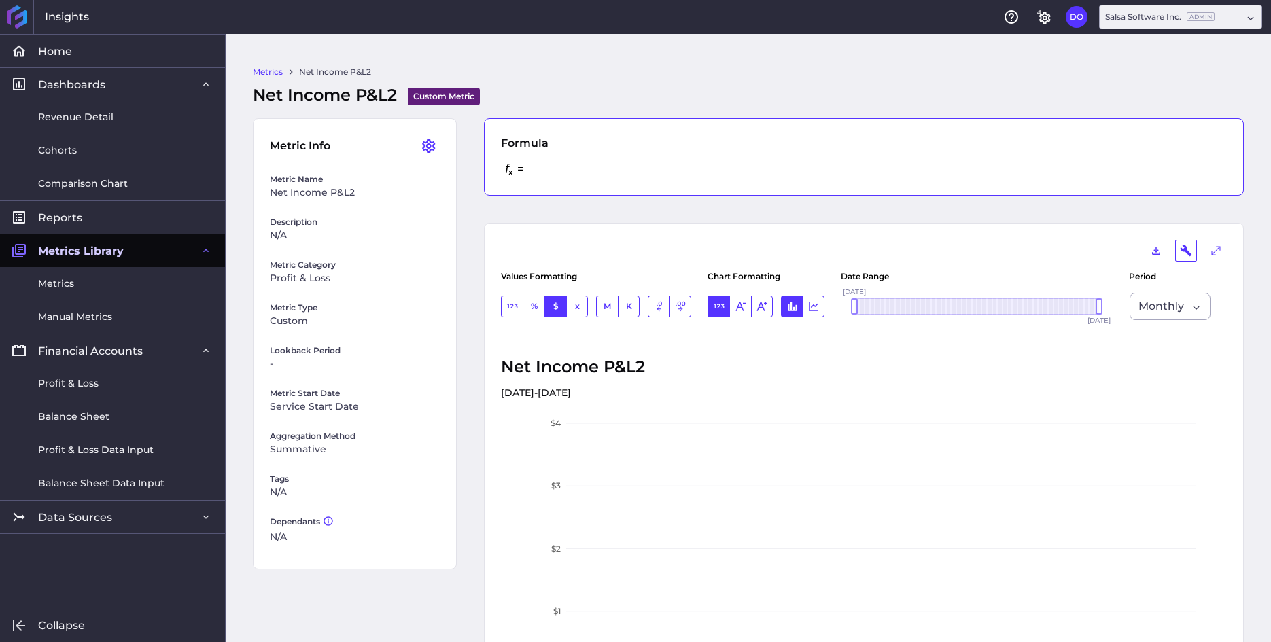
click at [546, 166] on div "= SAVED" at bounding box center [864, 169] width 726 height 19
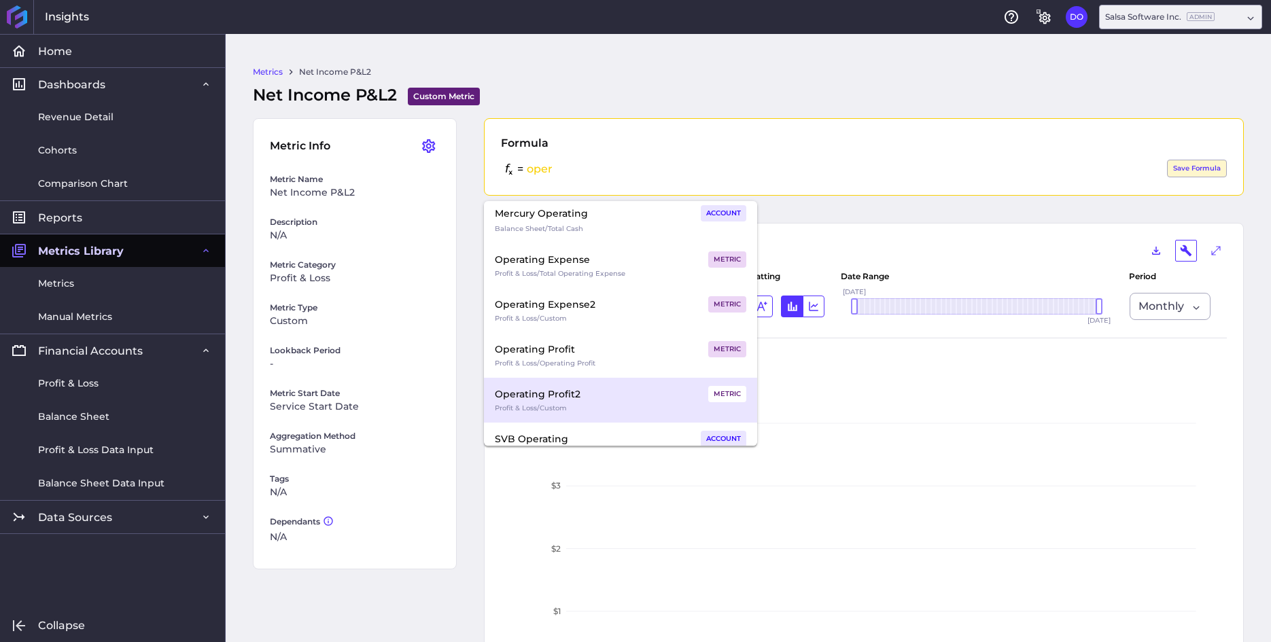
click at [562, 400] on div "Operating Profit2" at bounding box center [538, 394] width 86 height 16
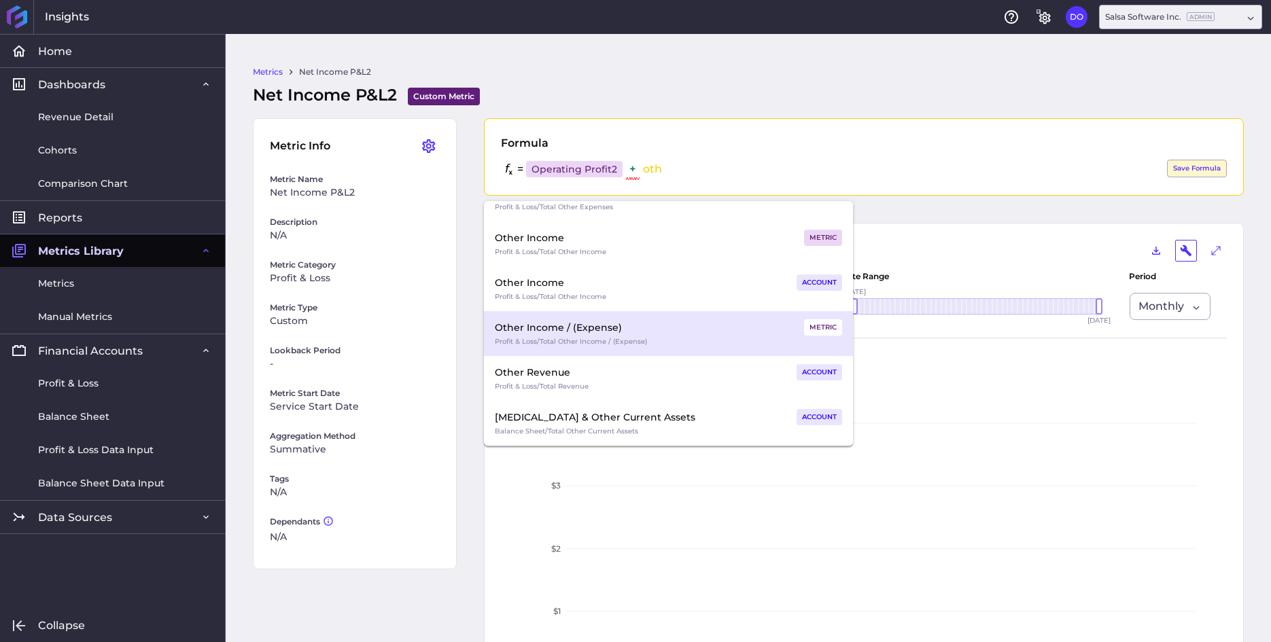
click at [632, 330] on div "Other Income / (Expense) METRIC" at bounding box center [668, 327] width 347 height 16
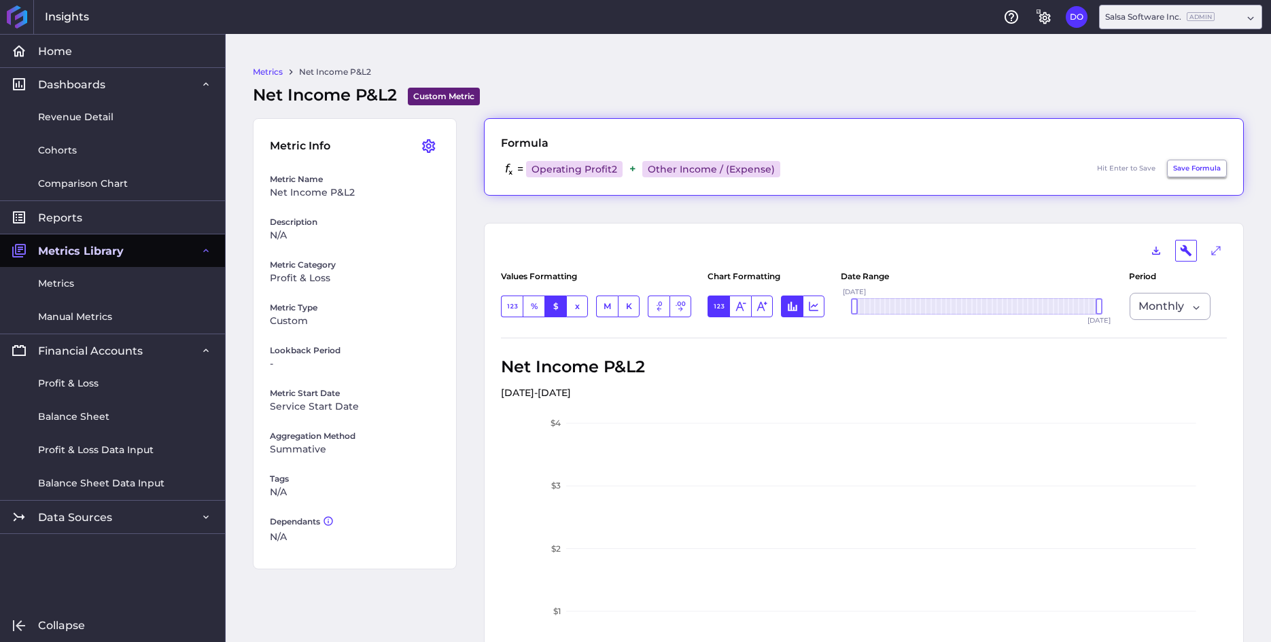
click at [1204, 166] on button "Save Formula" at bounding box center [1197, 169] width 60 height 18
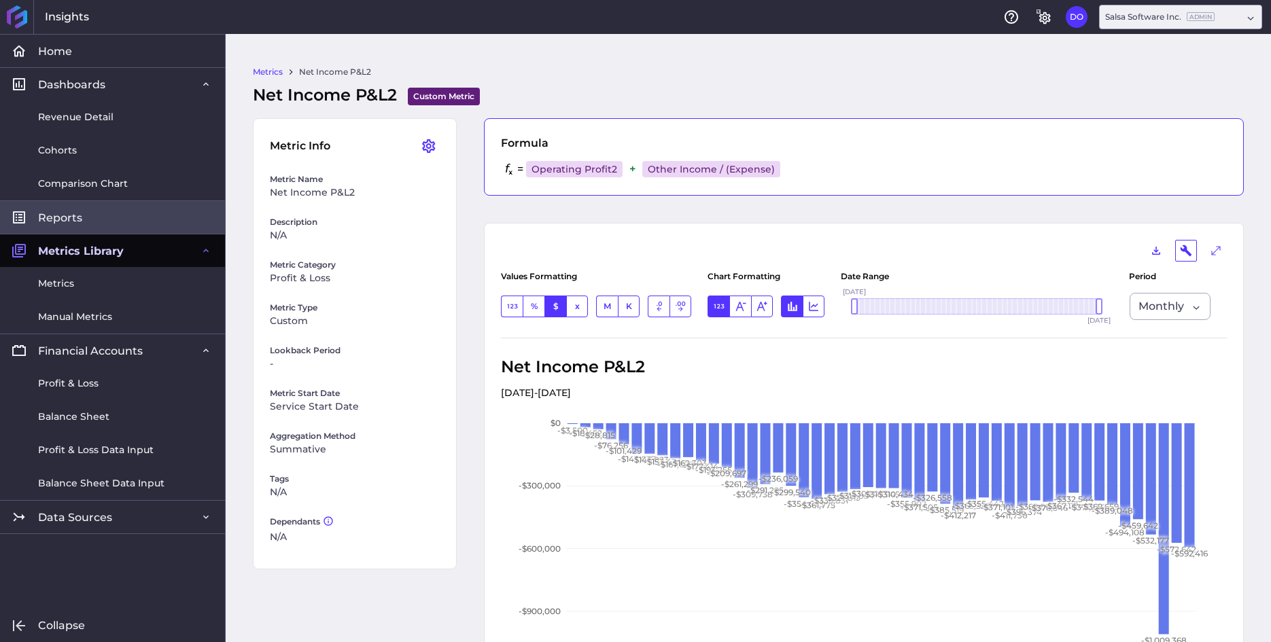
click at [68, 219] on span "Reports" at bounding box center [60, 218] width 44 height 14
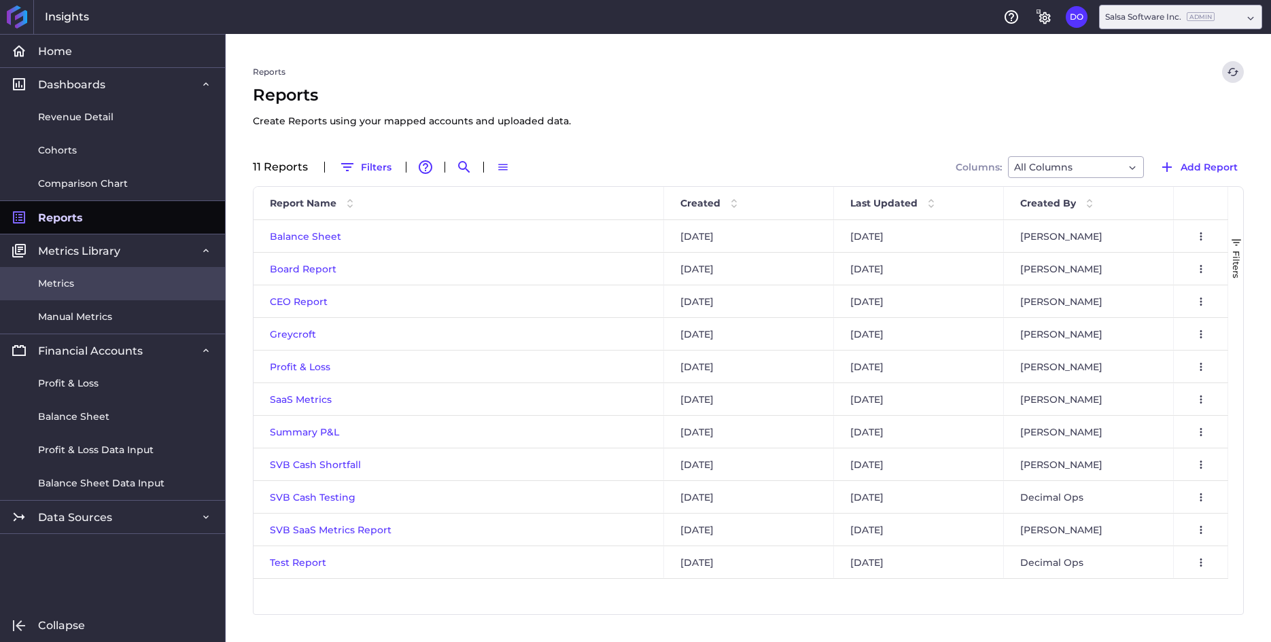
click at [68, 283] on span "Metrics" at bounding box center [56, 284] width 36 height 14
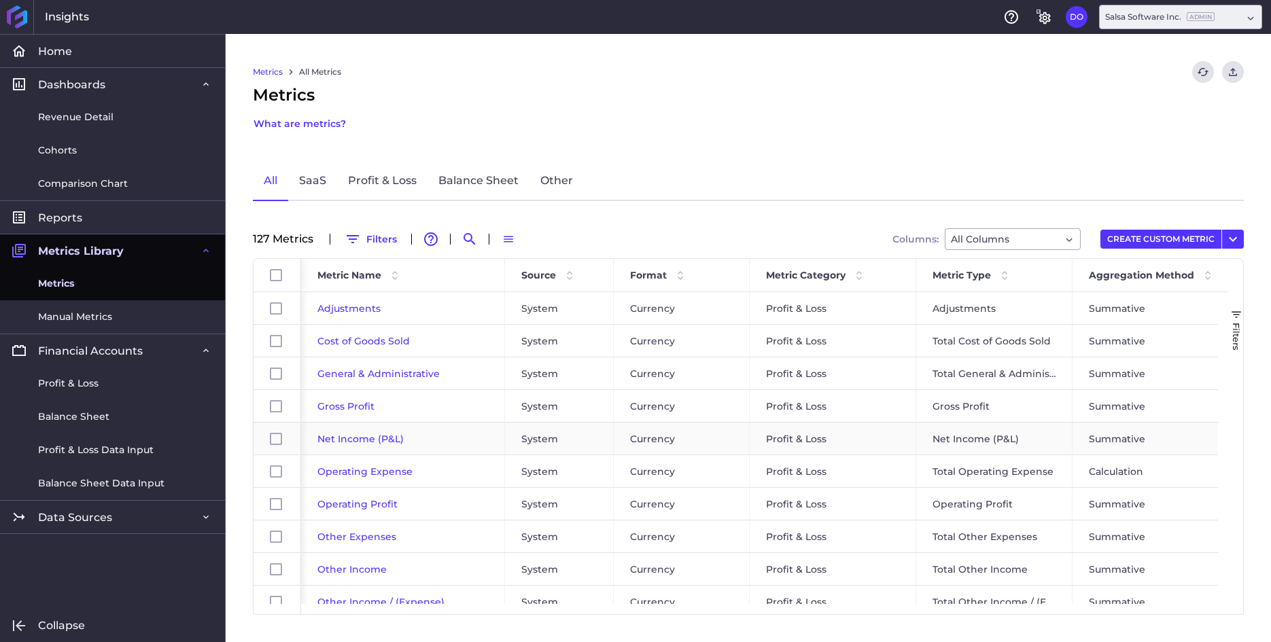
click at [360, 440] on span "Net Income (P&L)" at bounding box center [360, 439] width 86 height 12
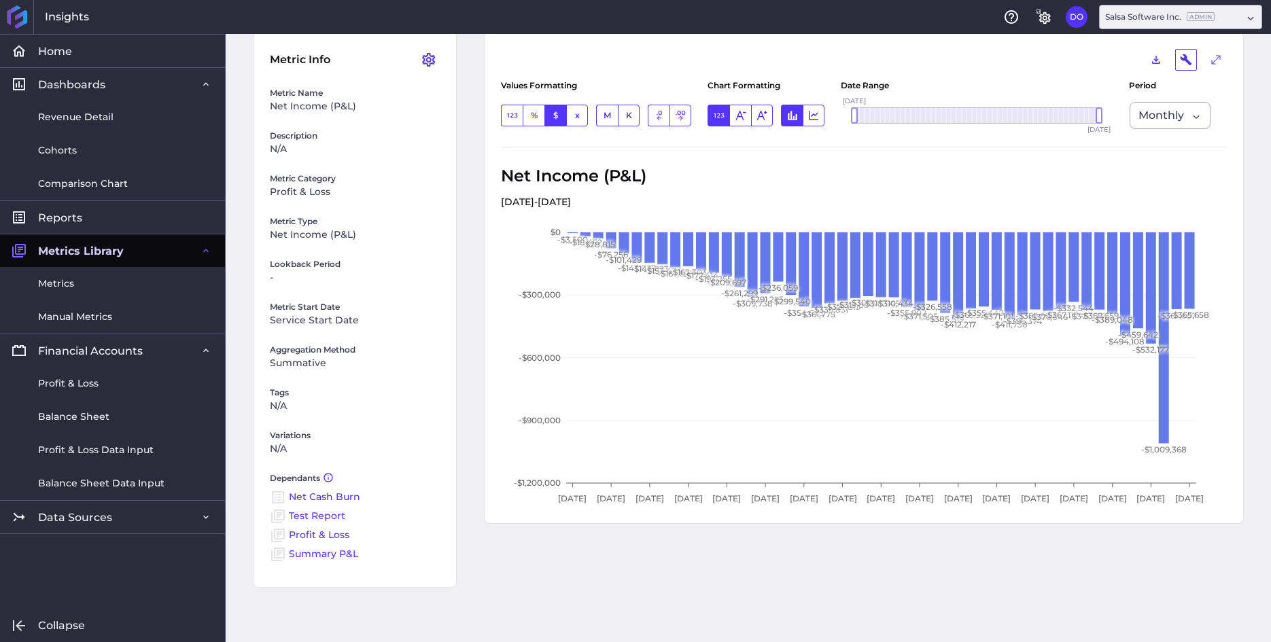
click at [323, 516] on link "Test Report" at bounding box center [317, 516] width 56 height 12
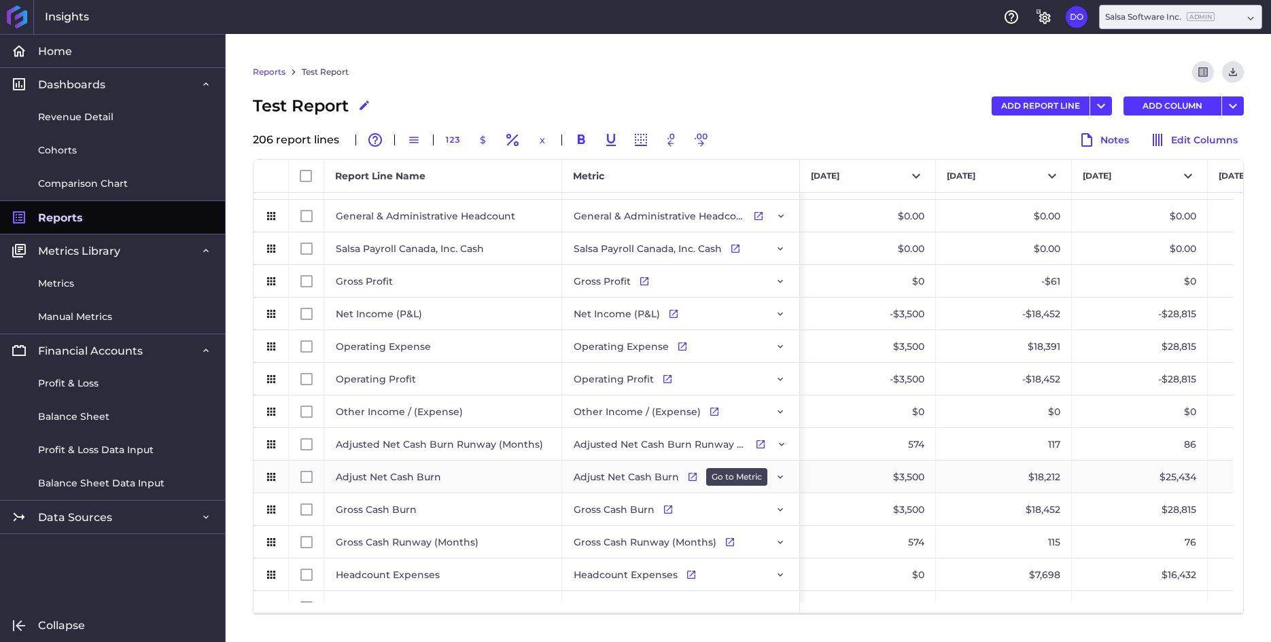
scroll to position [1496, 0]
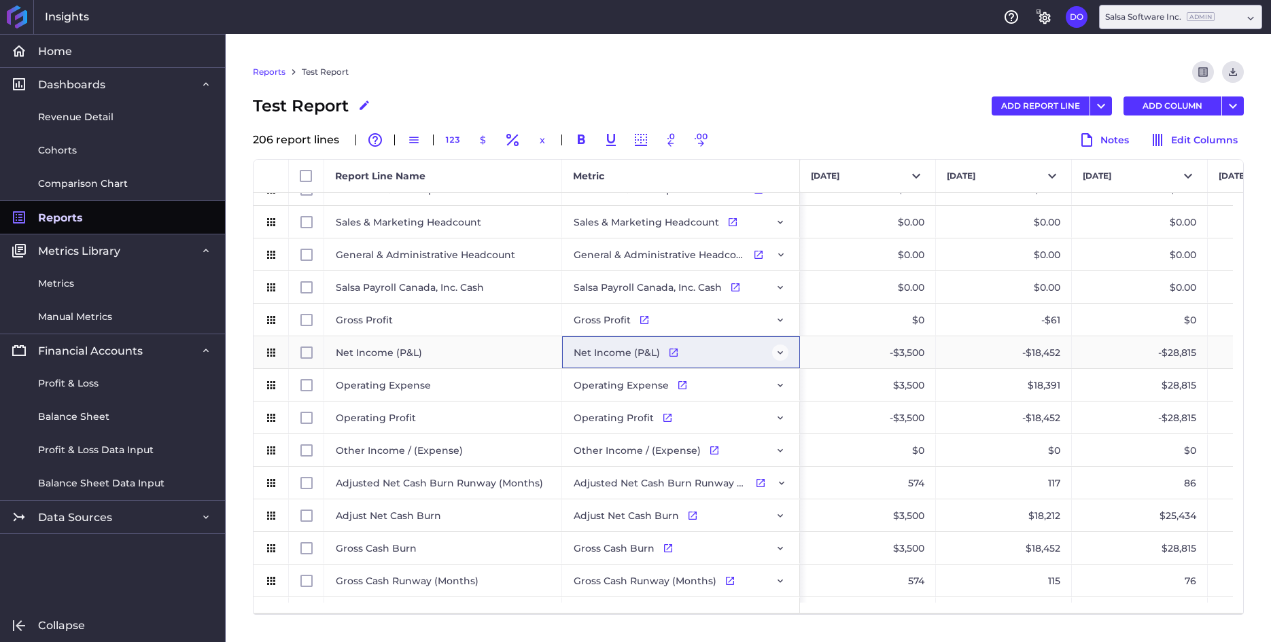
click at [780, 352] on icon "Press SPACE to select this row." at bounding box center [780, 352] width 11 height 11
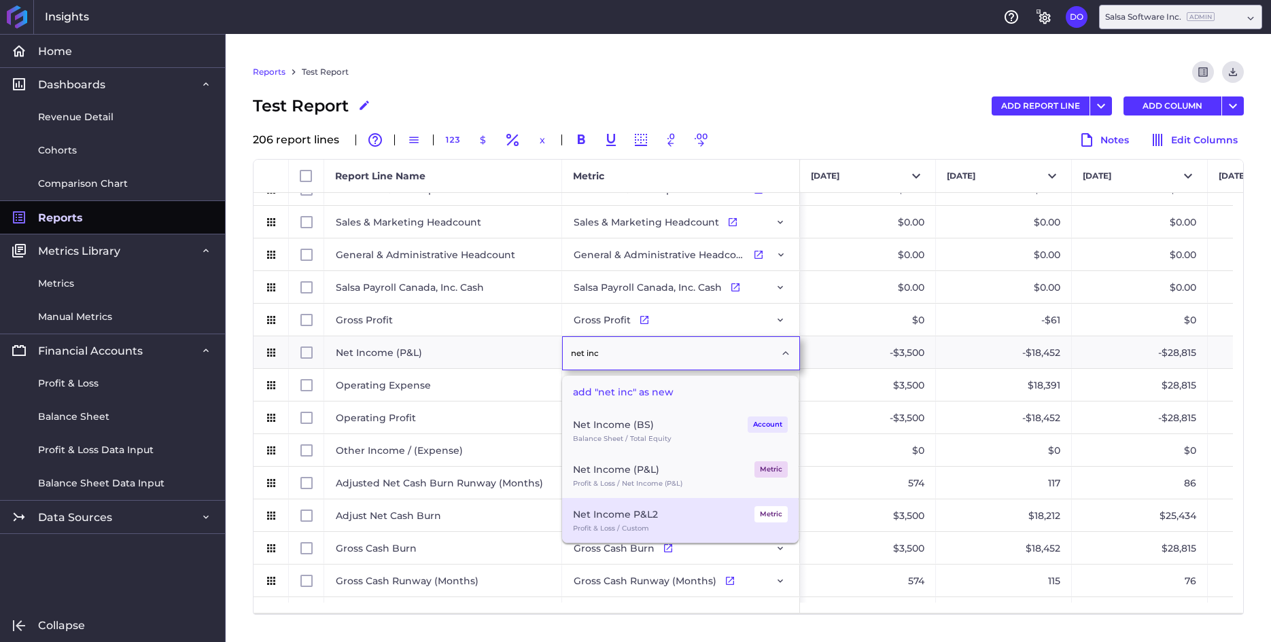
type input "net inc"
click at [658, 518] on div "Net Income P&L2 Metric" at bounding box center [680, 514] width 215 height 16
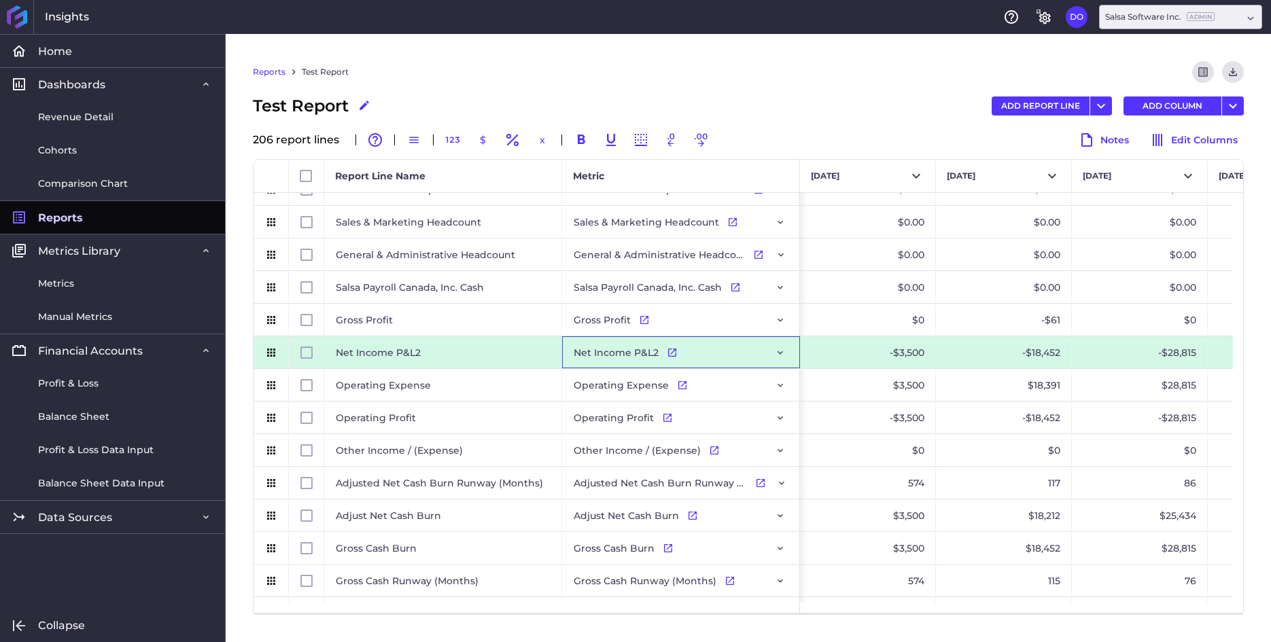
click at [427, 352] on div "Net Income P&L2" at bounding box center [443, 352] width 238 height 32
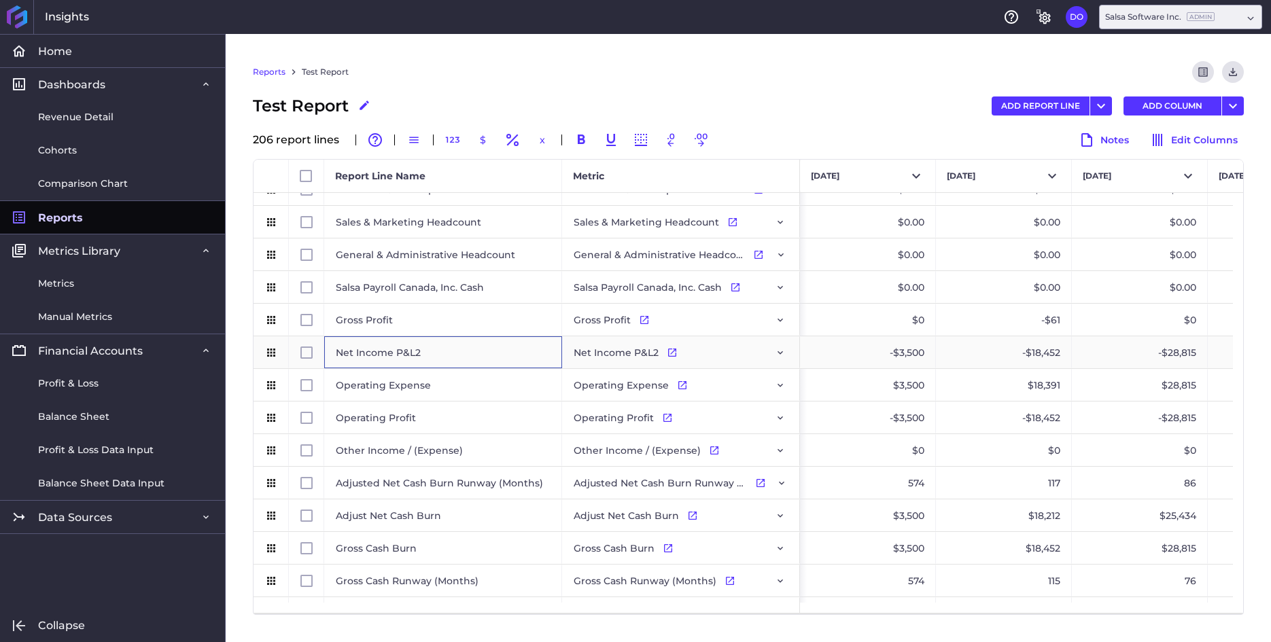
click at [421, 355] on div "Net Income P&L2" at bounding box center [443, 352] width 238 height 32
click at [419, 355] on div "Net Income P&L2" at bounding box center [443, 352] width 238 height 32
click at [421, 355] on input "Net Income P&L2" at bounding box center [442, 352] width 217 height 27
type input "Net Income P&L"
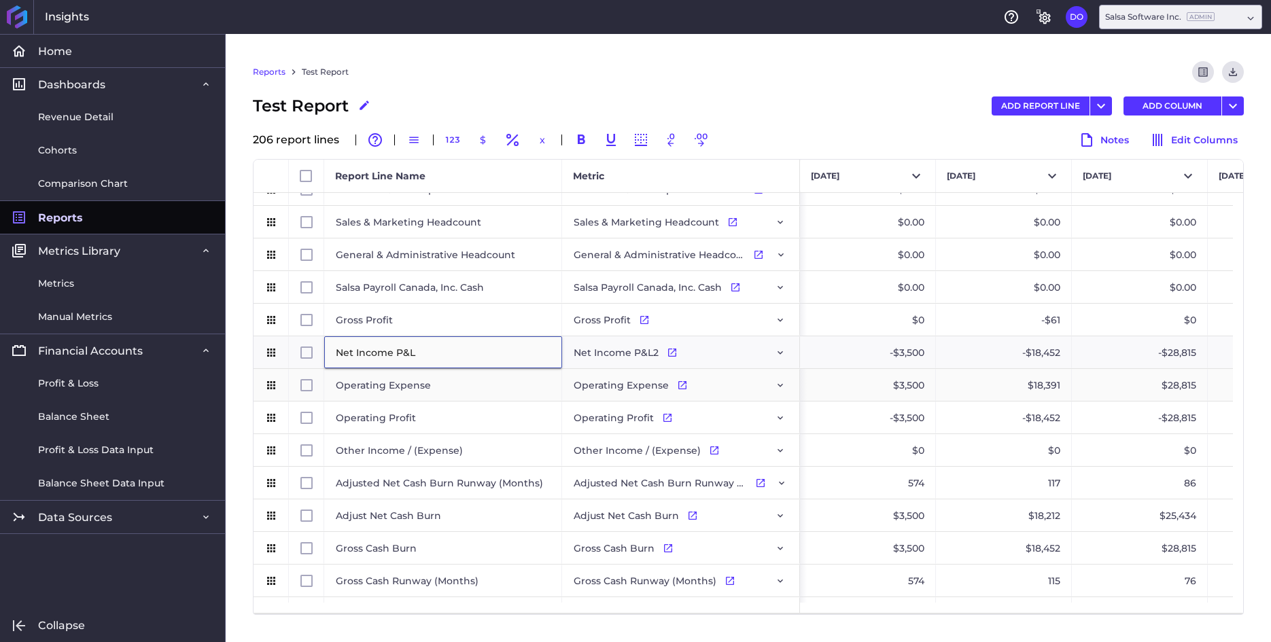
click at [467, 387] on div "Operating Expense" at bounding box center [443, 385] width 238 height 32
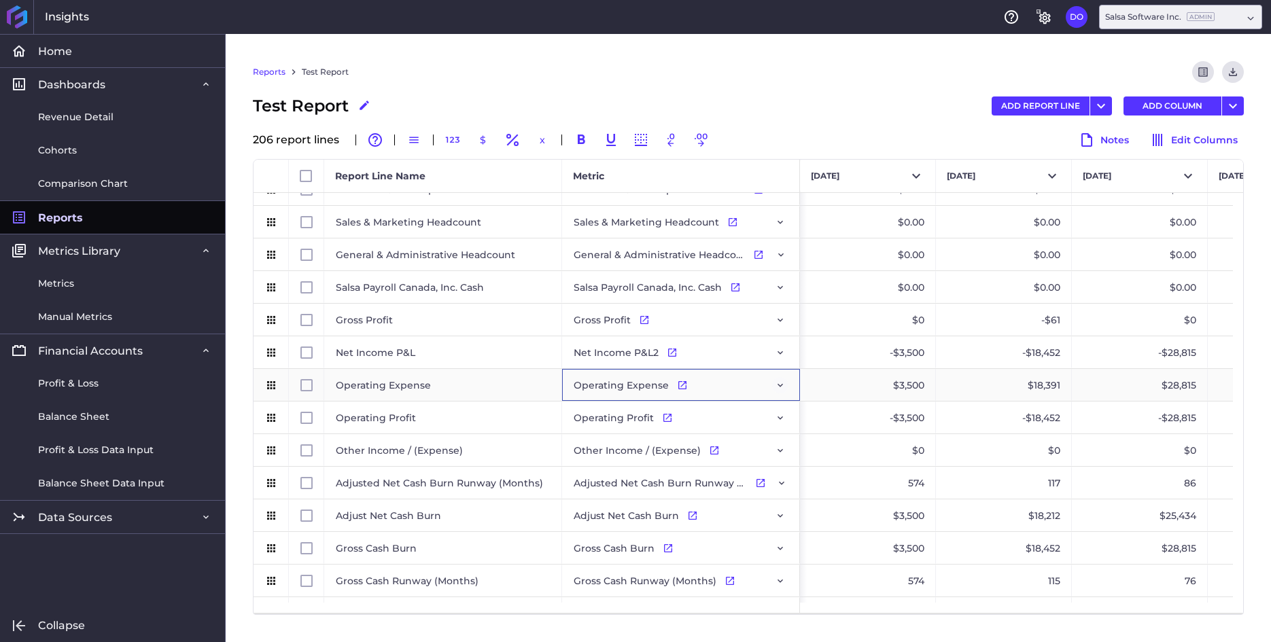
click at [781, 382] on icon "Press SPACE to select this row." at bounding box center [780, 385] width 11 height 11
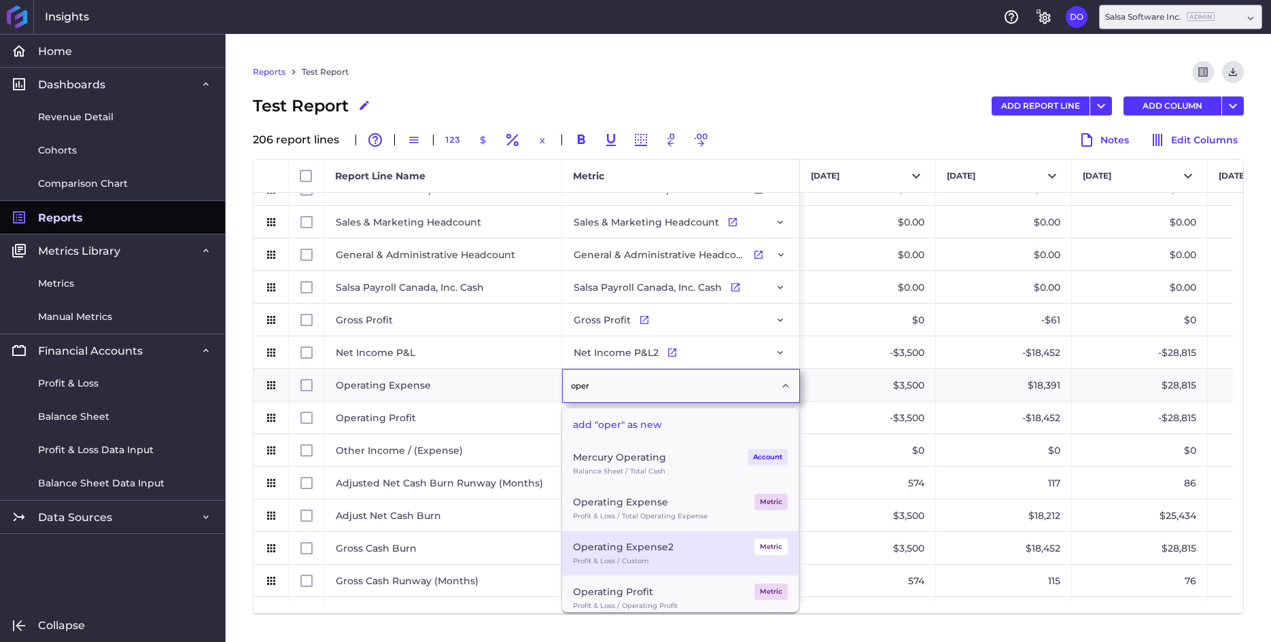
type input "oper"
click at [645, 549] on div "Operating Expense2" at bounding box center [623, 547] width 101 height 16
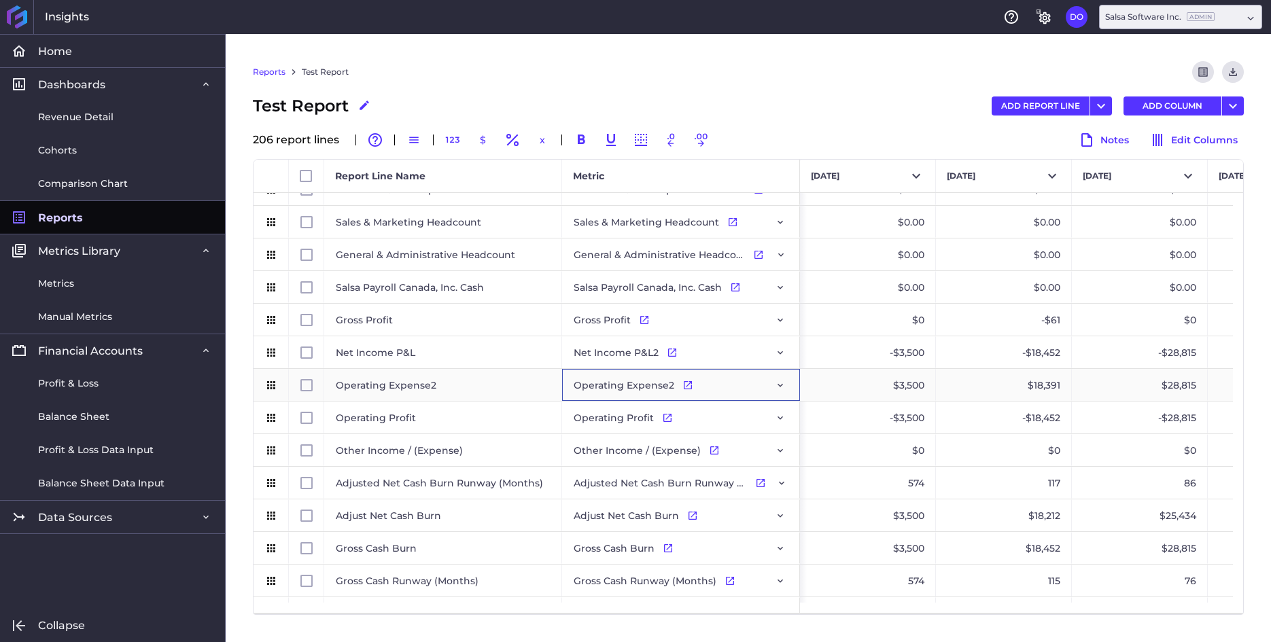
click at [440, 385] on div "Operating Expense2" at bounding box center [443, 385] width 238 height 32
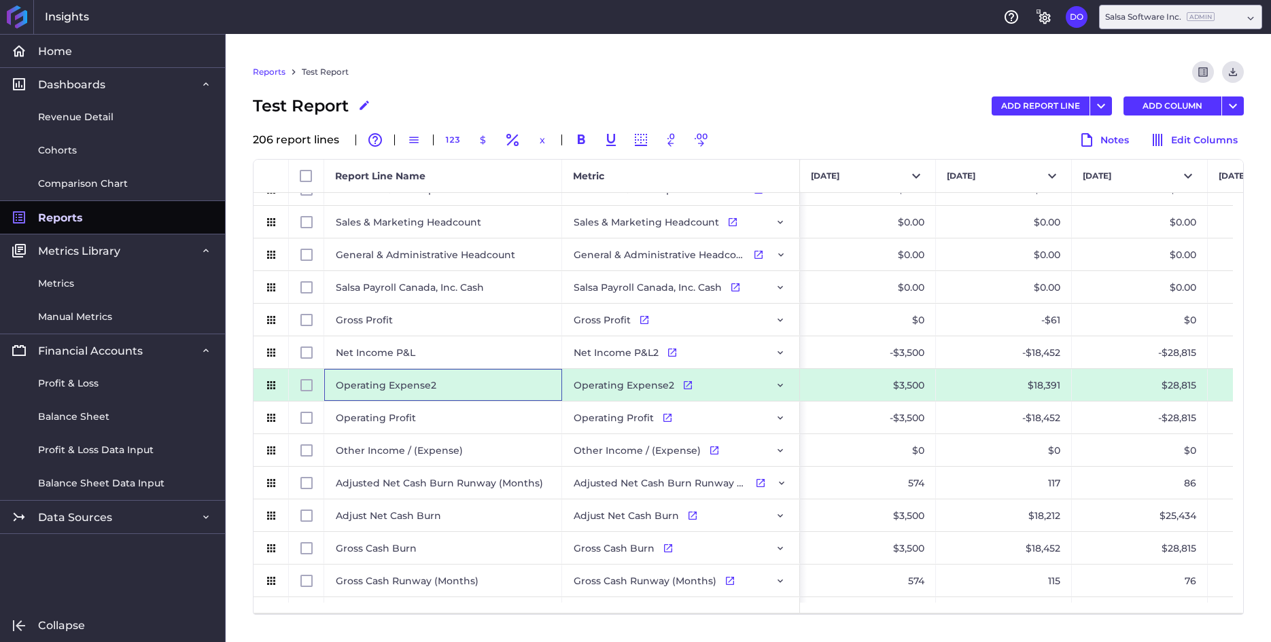
click at [447, 384] on div "Operating Expense2" at bounding box center [443, 385] width 238 height 32
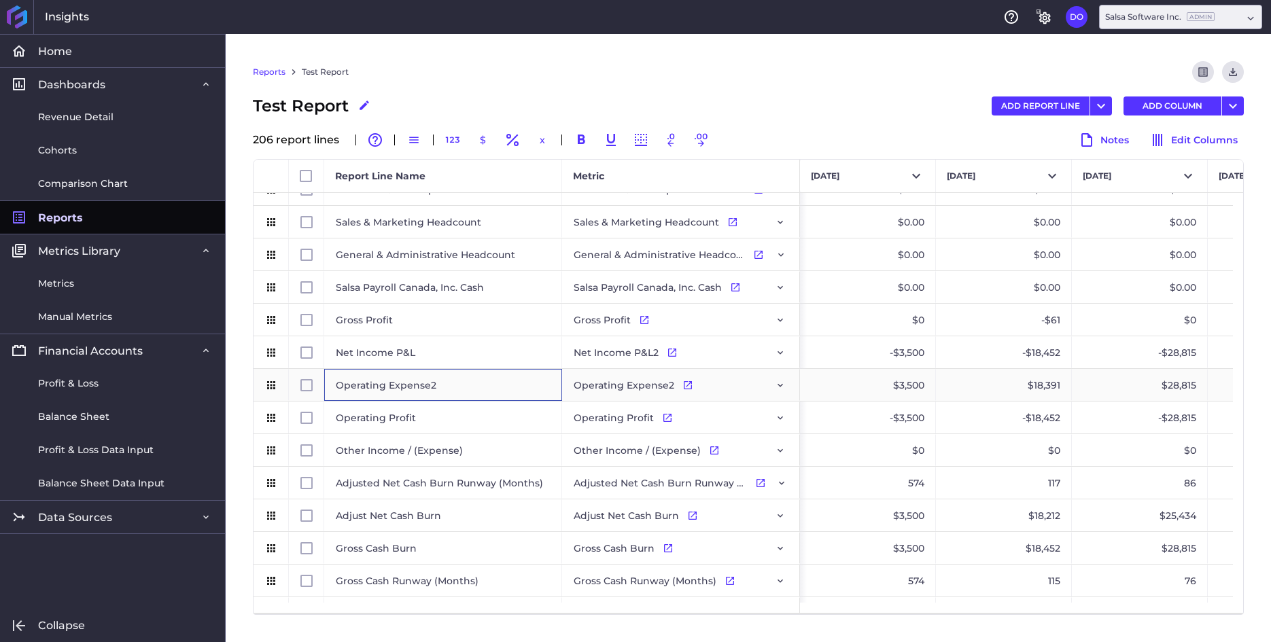
click at [437, 384] on div "Operating Expense2" at bounding box center [443, 385] width 238 height 32
click at [434, 387] on input "Operating Expense2" at bounding box center [442, 385] width 217 height 27
type input "Operating Expenses"
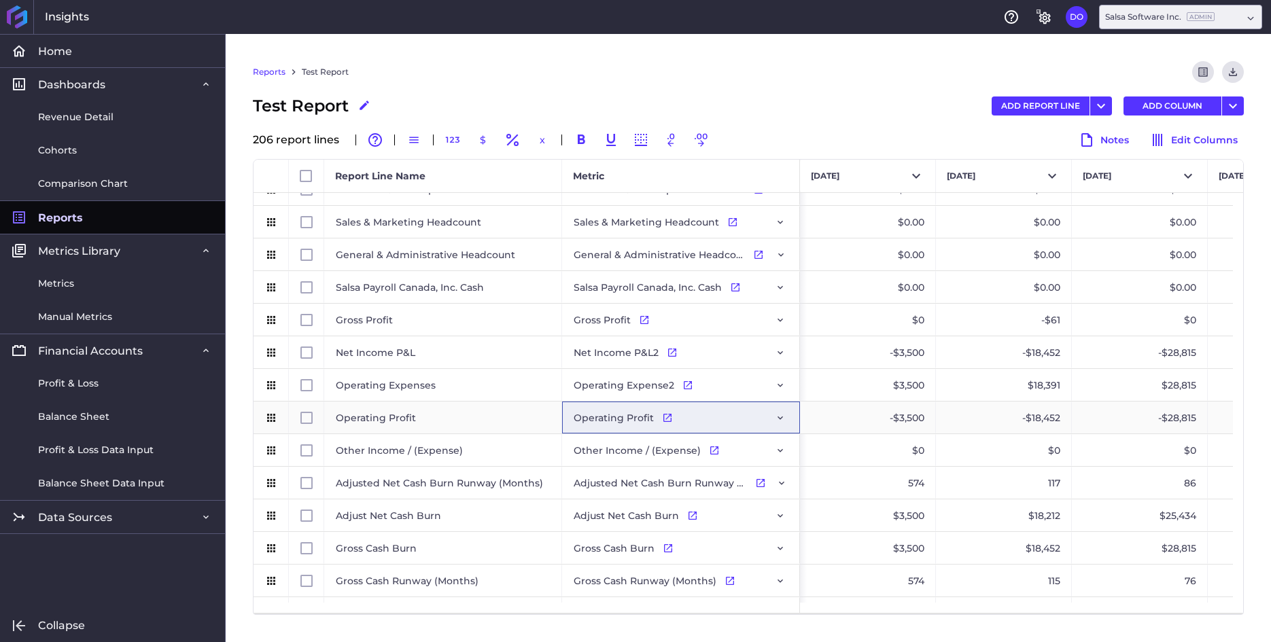
click at [779, 419] on icon "Press SPACE to select this row." at bounding box center [780, 417] width 11 height 11
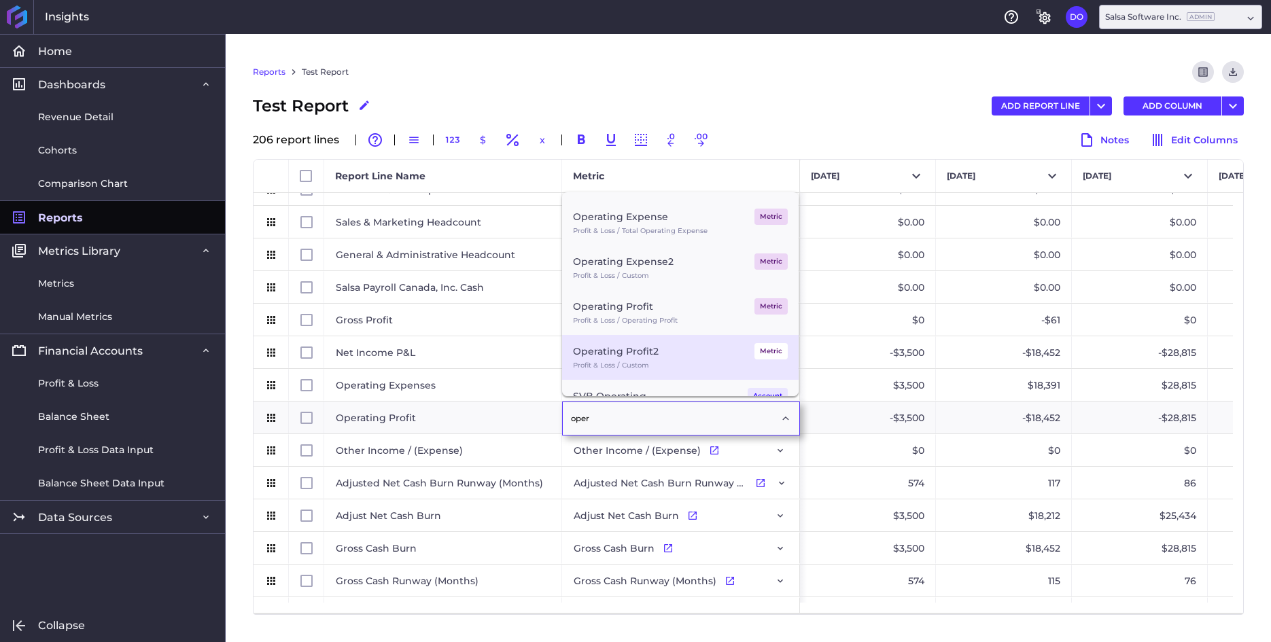
type input "oper"
click at [652, 352] on div "Operating Profit2" at bounding box center [616, 351] width 86 height 16
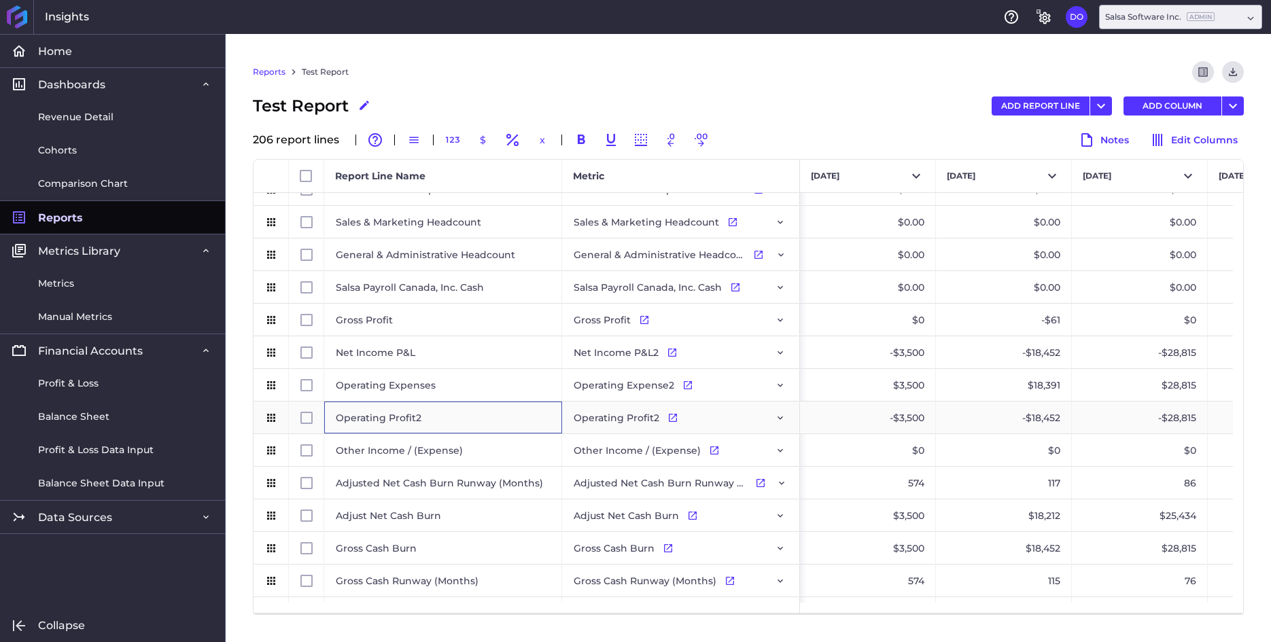
click at [446, 420] on div "Operating Profit2" at bounding box center [443, 418] width 238 height 32
click at [440, 419] on div "Operating Profit2" at bounding box center [443, 418] width 238 height 32
click at [430, 418] on div "Operating Profit2" at bounding box center [443, 418] width 238 height 32
type input "Operating Profit"
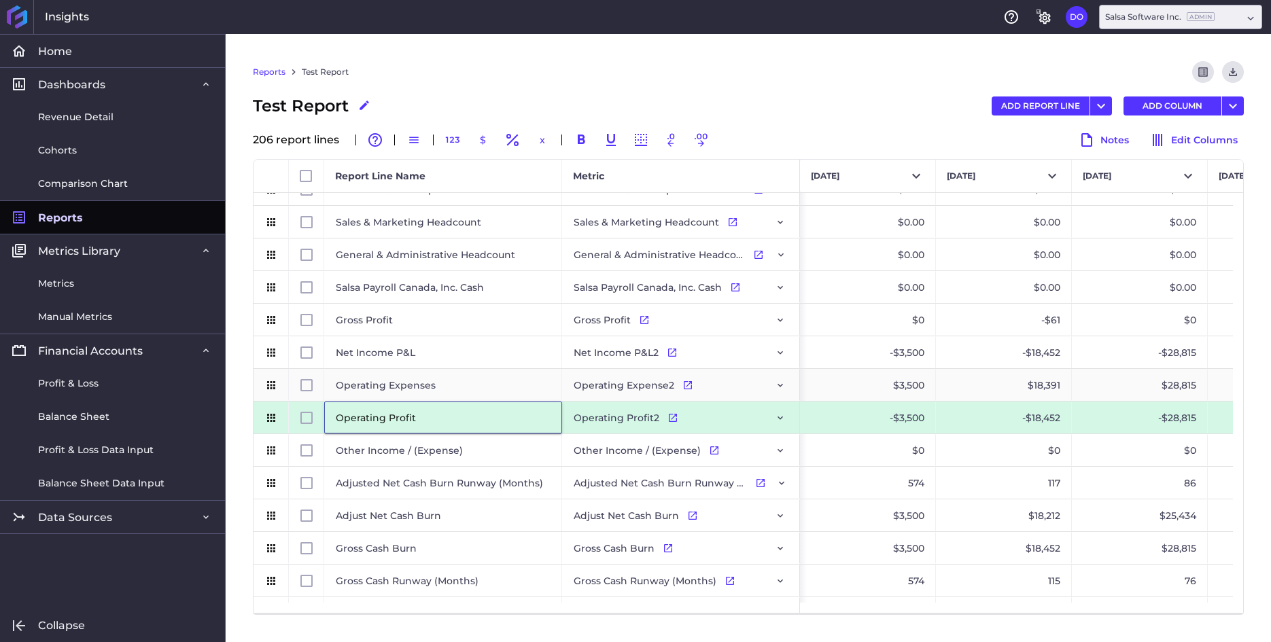
click at [453, 385] on div "Operating Expenses" at bounding box center [443, 385] width 238 height 32
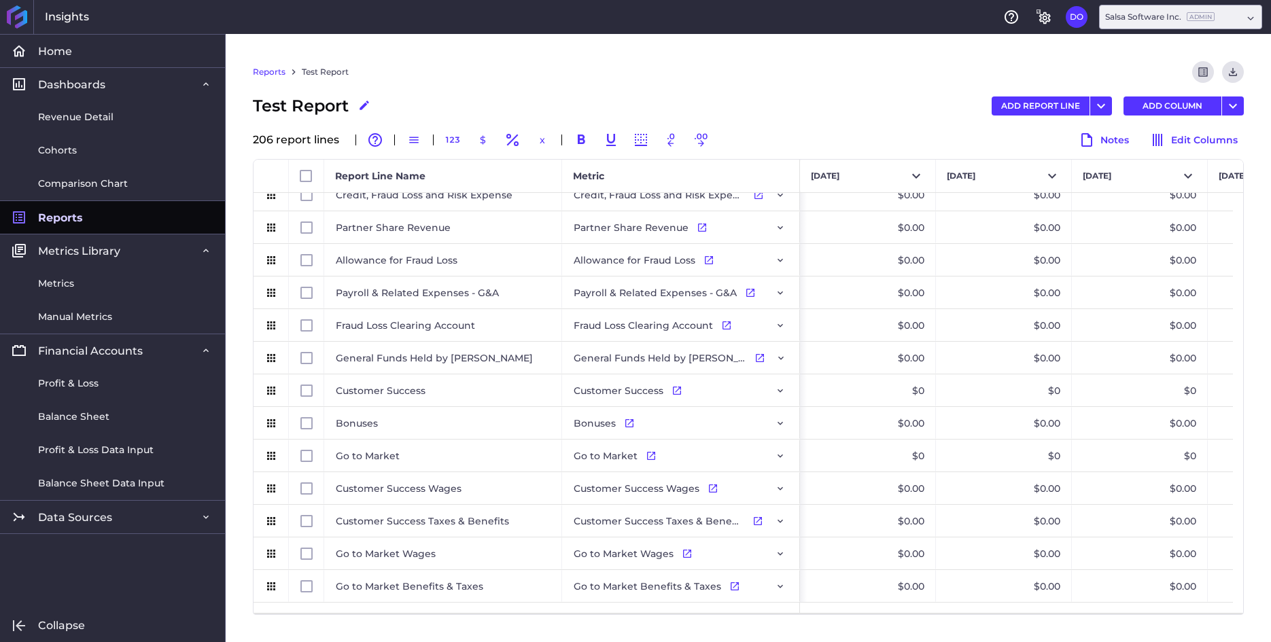
click at [590, 73] on div "Reports Test Report Preview Report Download CSV" at bounding box center [748, 77] width 991 height 33
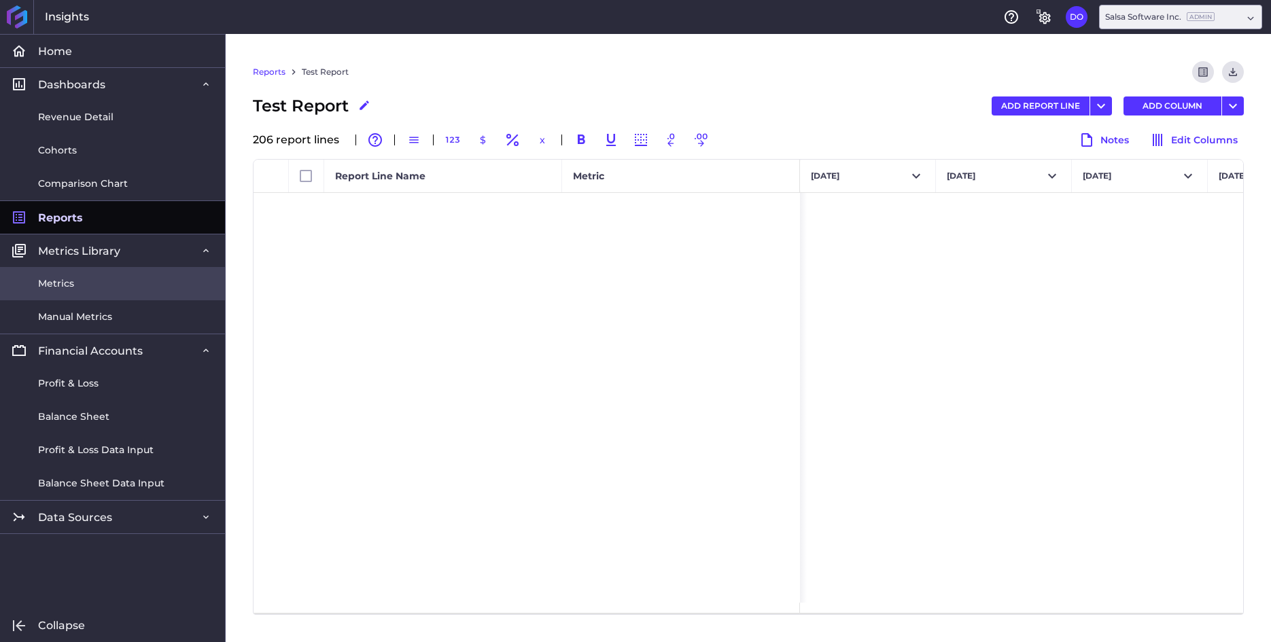
scroll to position [6309, 0]
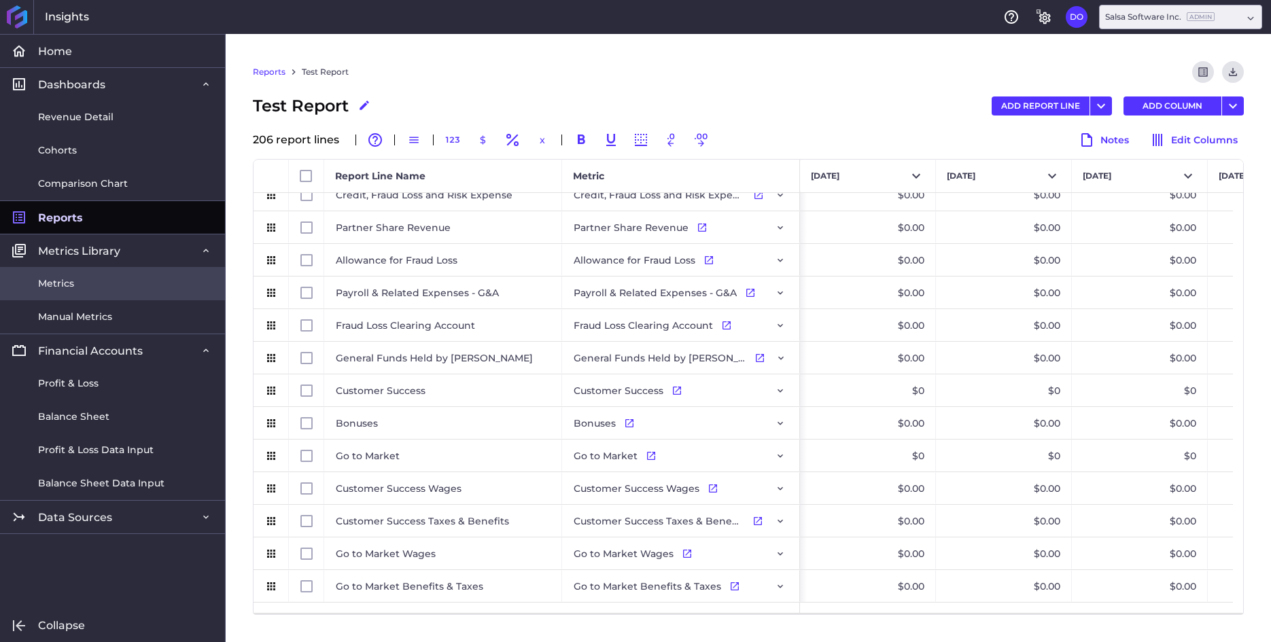
click at [68, 285] on span "Metrics" at bounding box center [56, 284] width 36 height 14
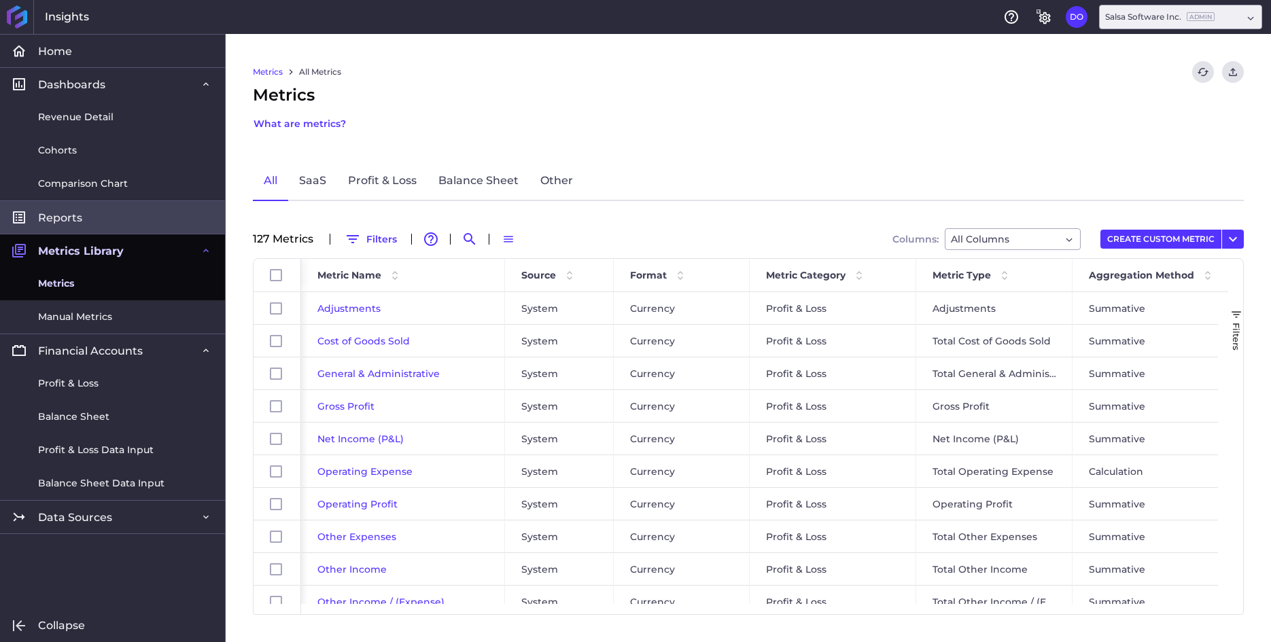
click at [77, 218] on span "Reports" at bounding box center [60, 218] width 44 height 14
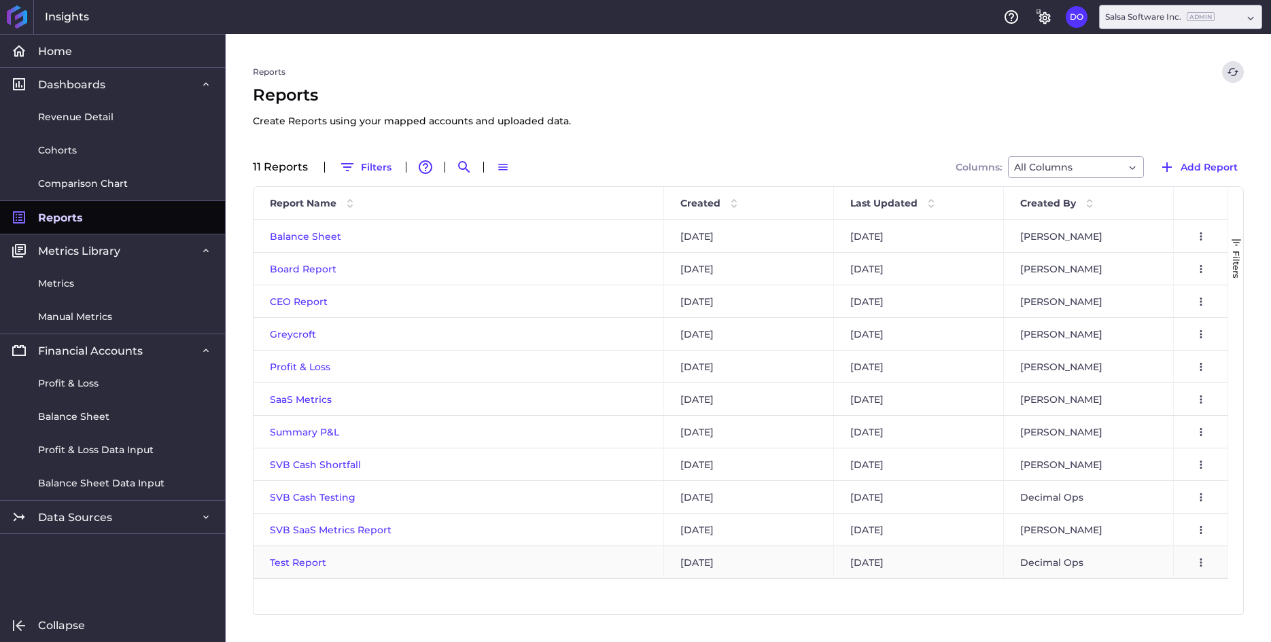
click at [306, 560] on span "Test Report" at bounding box center [298, 562] width 56 height 12
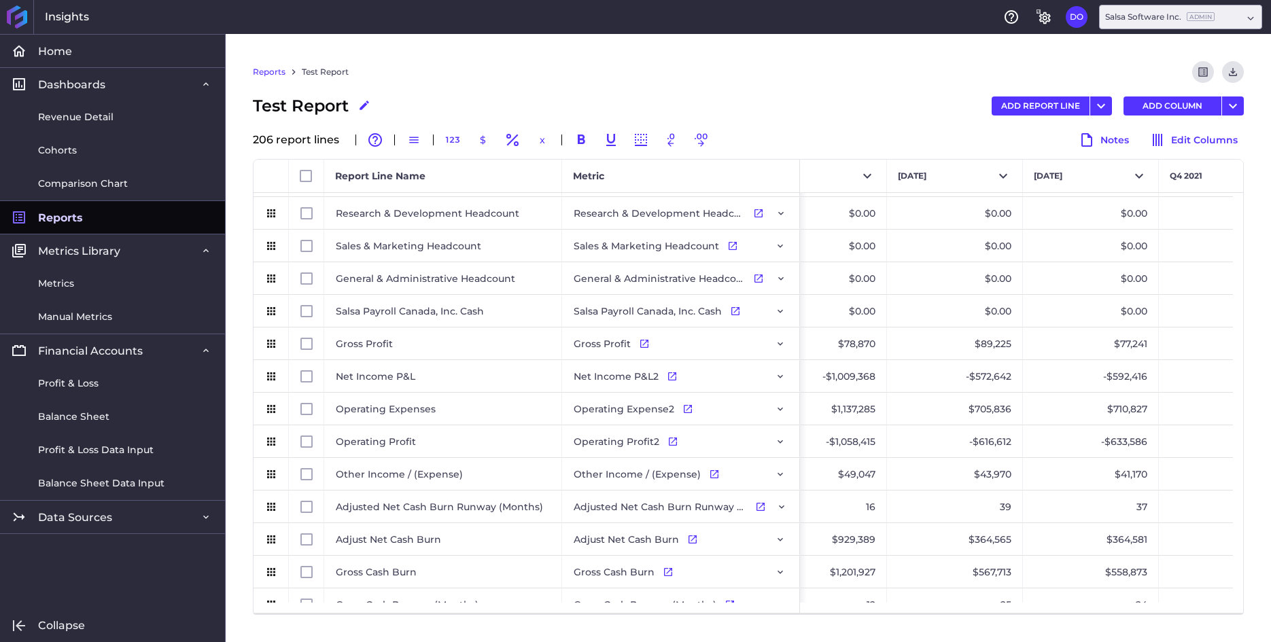
click at [74, 222] on span "Reports" at bounding box center [60, 218] width 45 height 14
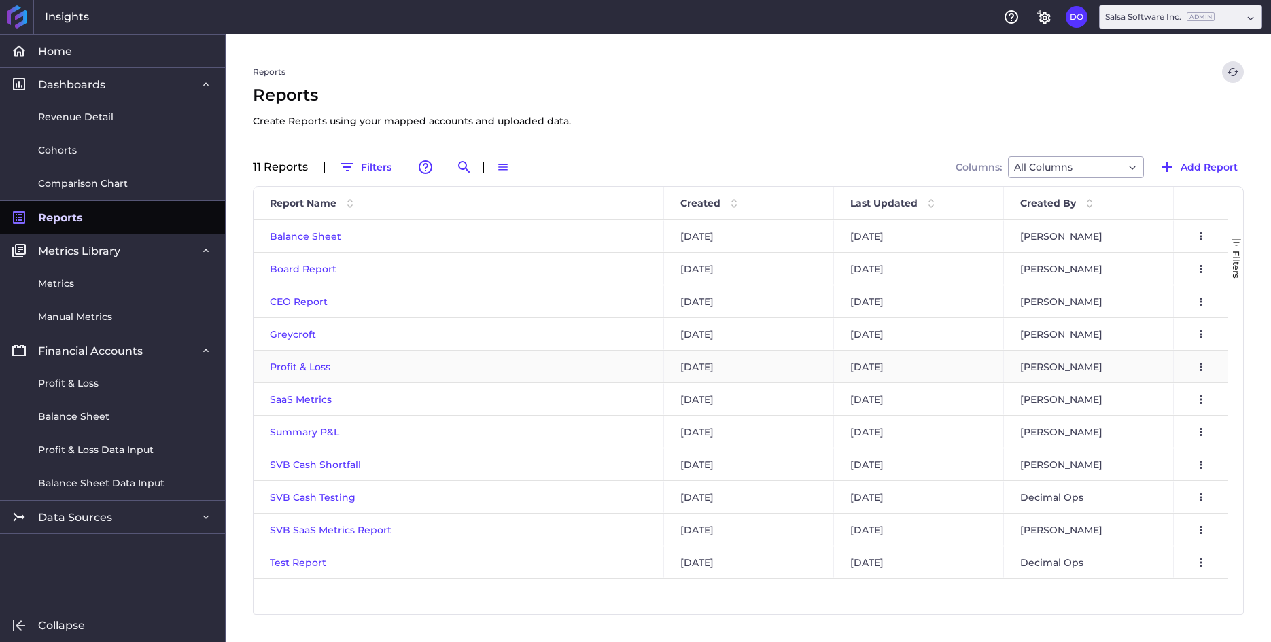
click at [295, 366] on span "Profit & Loss" at bounding box center [300, 367] width 60 height 12
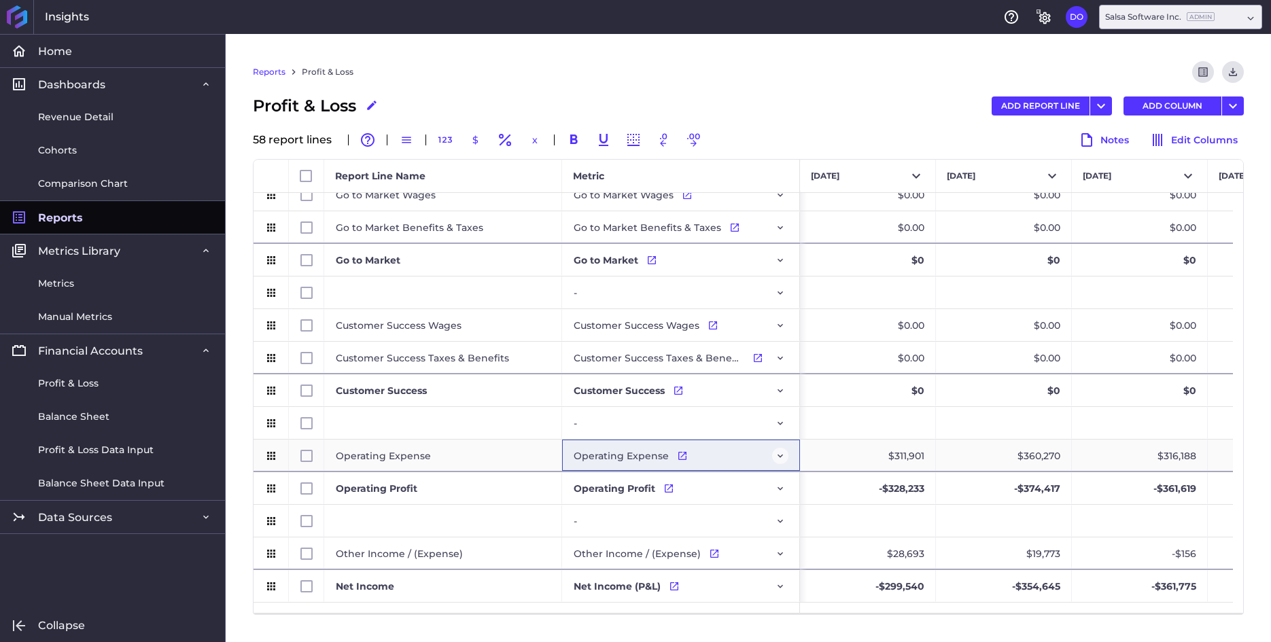
click at [779, 456] on icon "Press SPACE to select this row." at bounding box center [779, 456] width 5 height 3
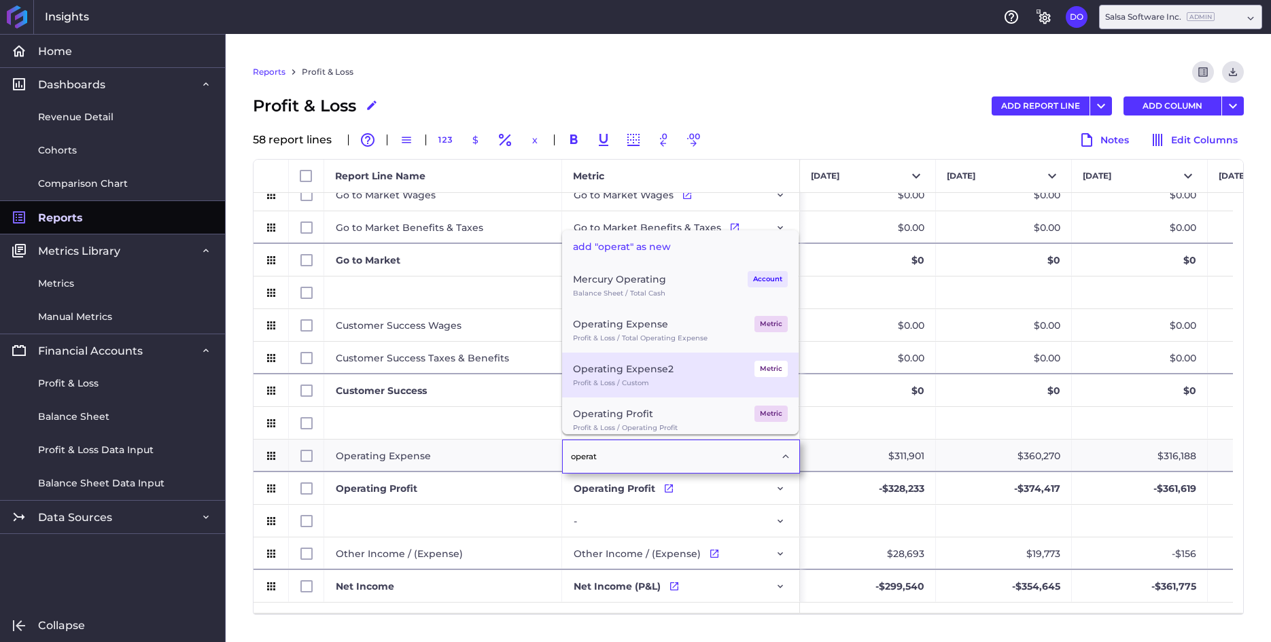
type input "operat"
click at [643, 375] on div "Operating Expense2" at bounding box center [623, 369] width 101 height 16
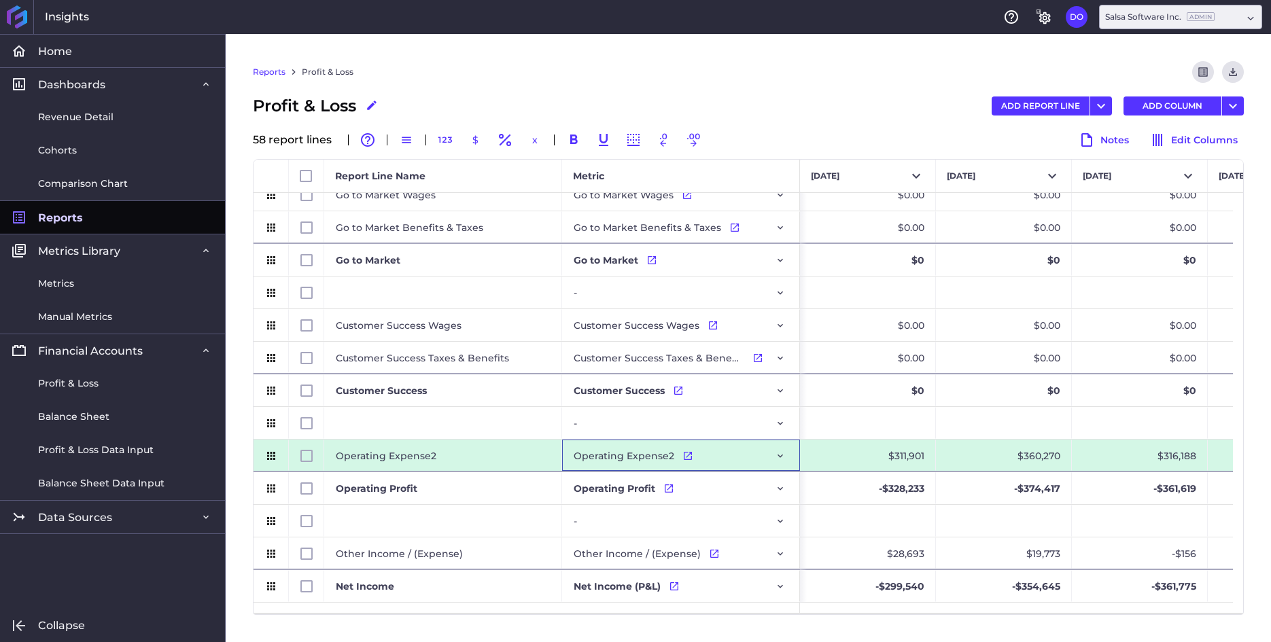
click at [461, 455] on div "Operating Expense2" at bounding box center [443, 455] width 238 height 31
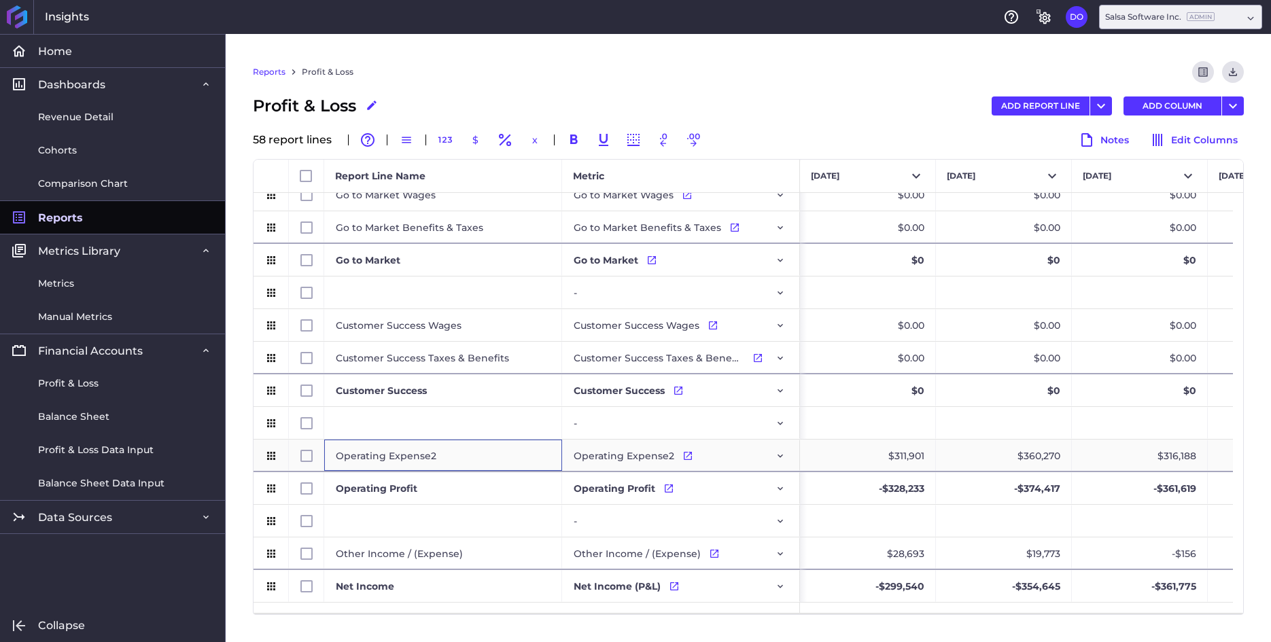
click at [436, 458] on div "Operating Expense2" at bounding box center [443, 455] width 238 height 31
click at [437, 457] on input "Operating Expense2" at bounding box center [442, 455] width 217 height 27
type input "Operating Expenses"
click at [484, 426] on div "Press SPACE to select this row." at bounding box center [443, 423] width 238 height 32
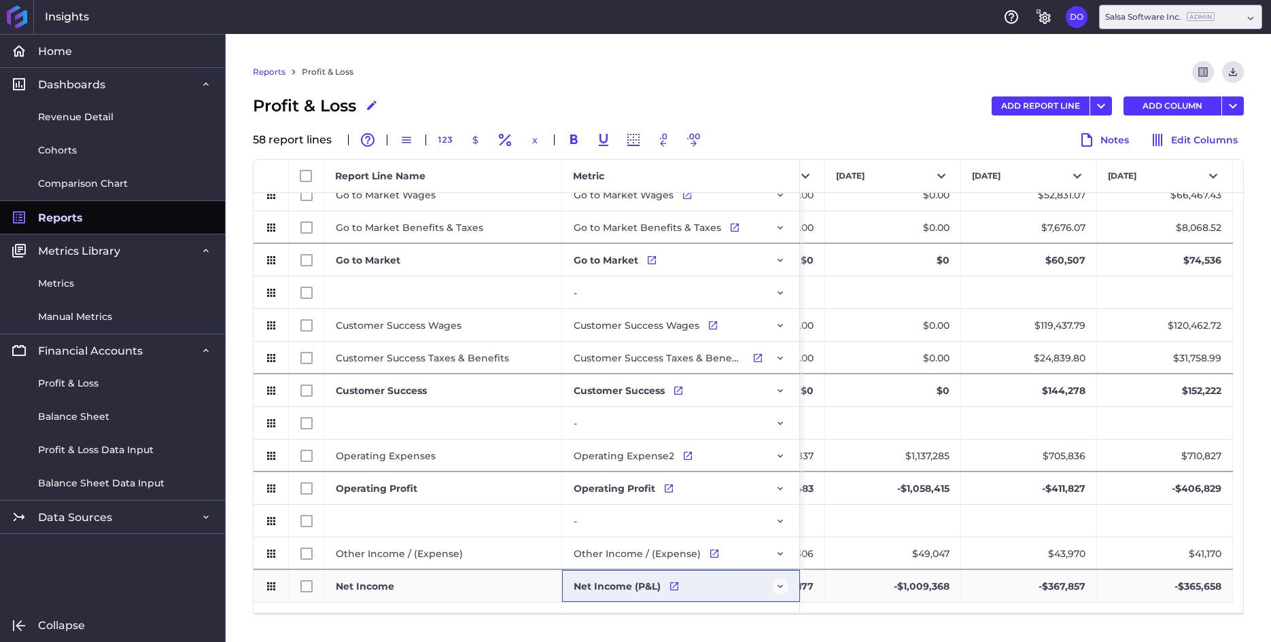
click at [781, 586] on icon "Press SPACE to select this row." at bounding box center [779, 586] width 5 height 3
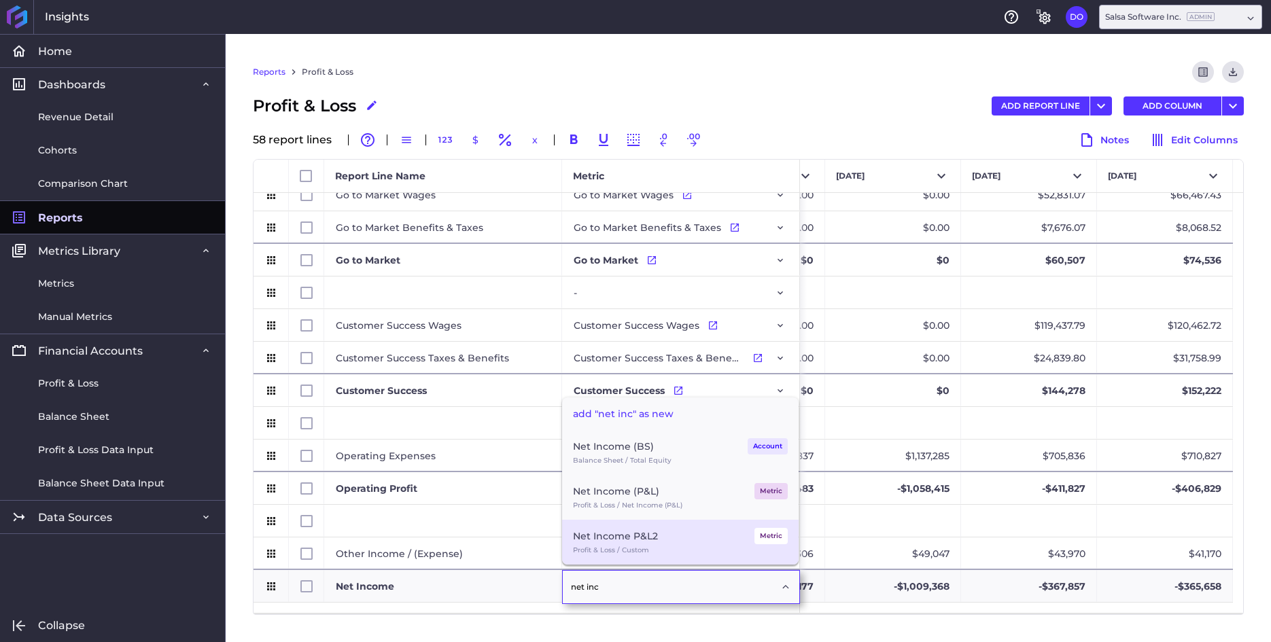
type input "net inc"
click at [650, 549] on div "Profit & Loss / Custom" at bounding box center [680, 550] width 215 height 12
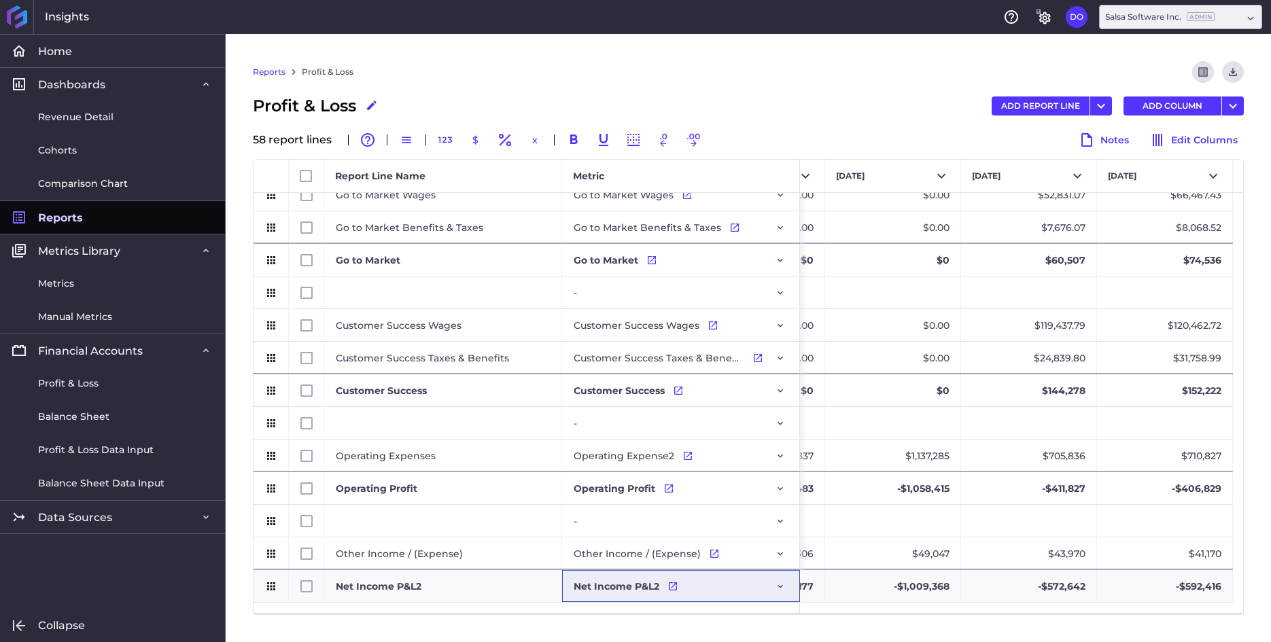
click at [751, 86] on div "Reports Profit & Loss Preview Report Download CSV" at bounding box center [748, 77] width 991 height 33
click at [67, 219] on span "Reports" at bounding box center [60, 218] width 45 height 14
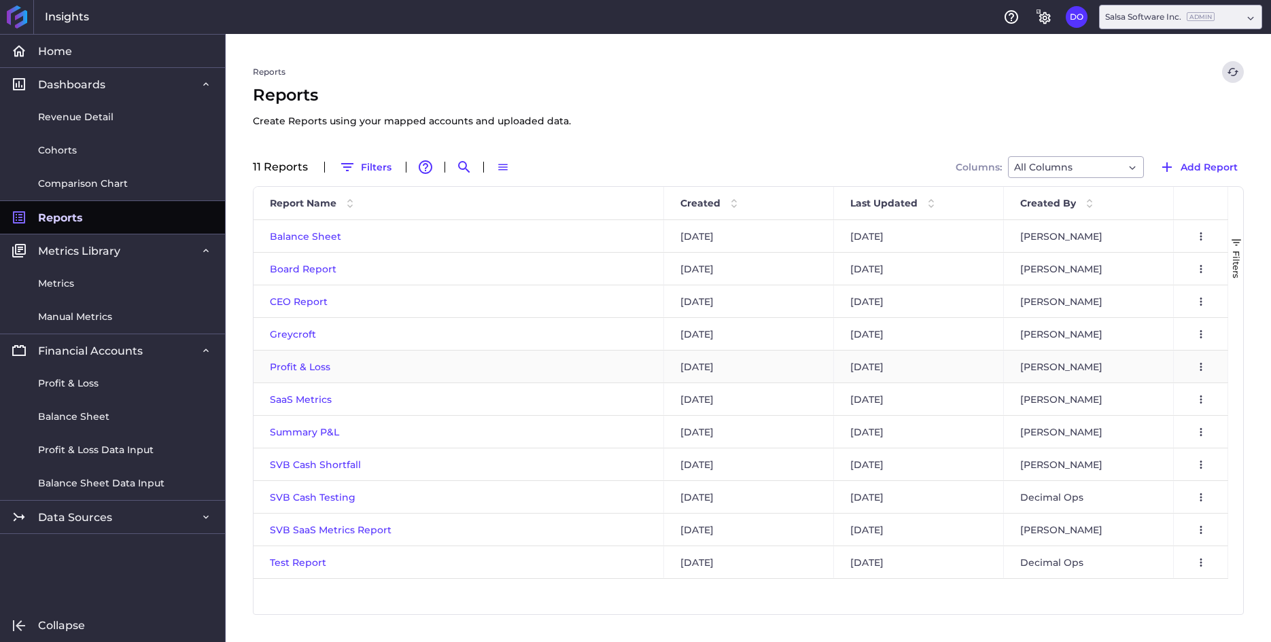
click at [296, 366] on span "Profit & Loss" at bounding box center [300, 367] width 60 height 12
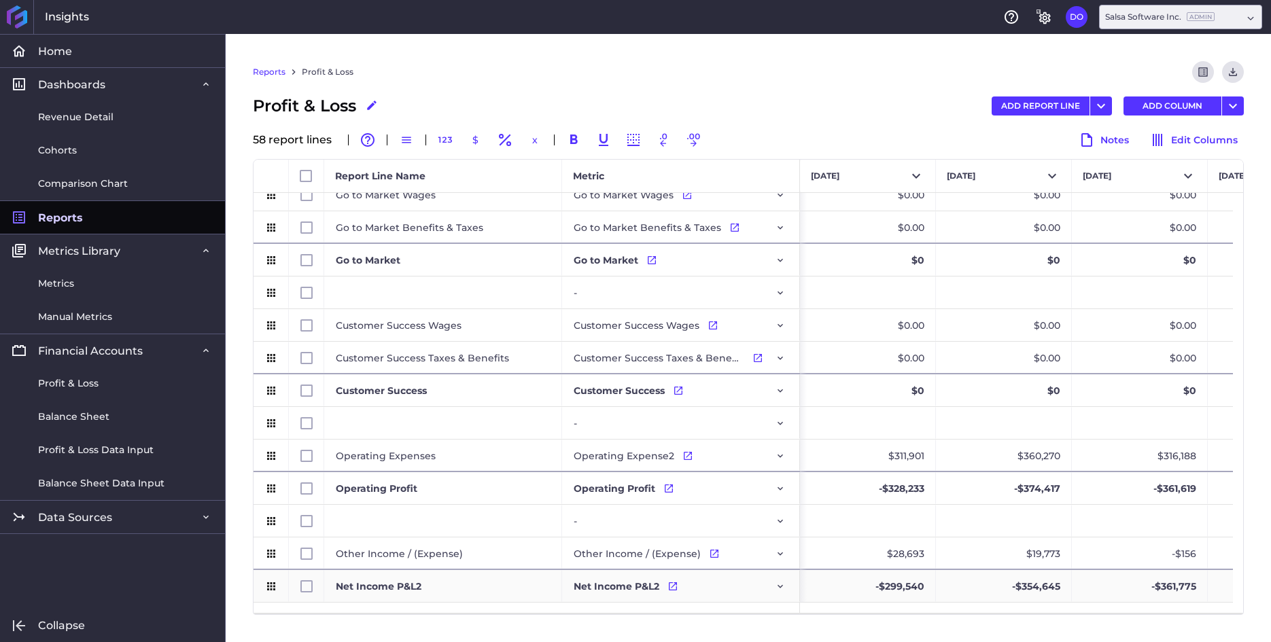
click at [439, 589] on div "Net Income P&L2" at bounding box center [443, 586] width 238 height 32
click at [429, 587] on div "Net Income P&L2" at bounding box center [443, 586] width 238 height 32
click at [436, 587] on input "Net Income P&L2" at bounding box center [442, 586] width 217 height 27
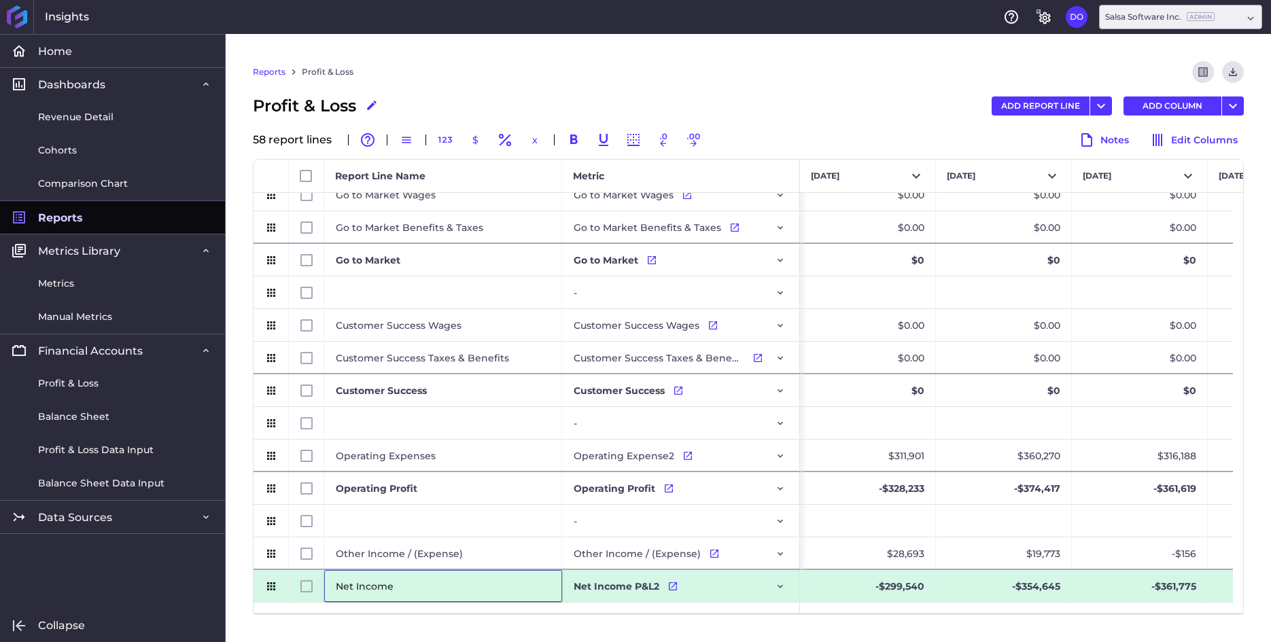
type input "Net Income"
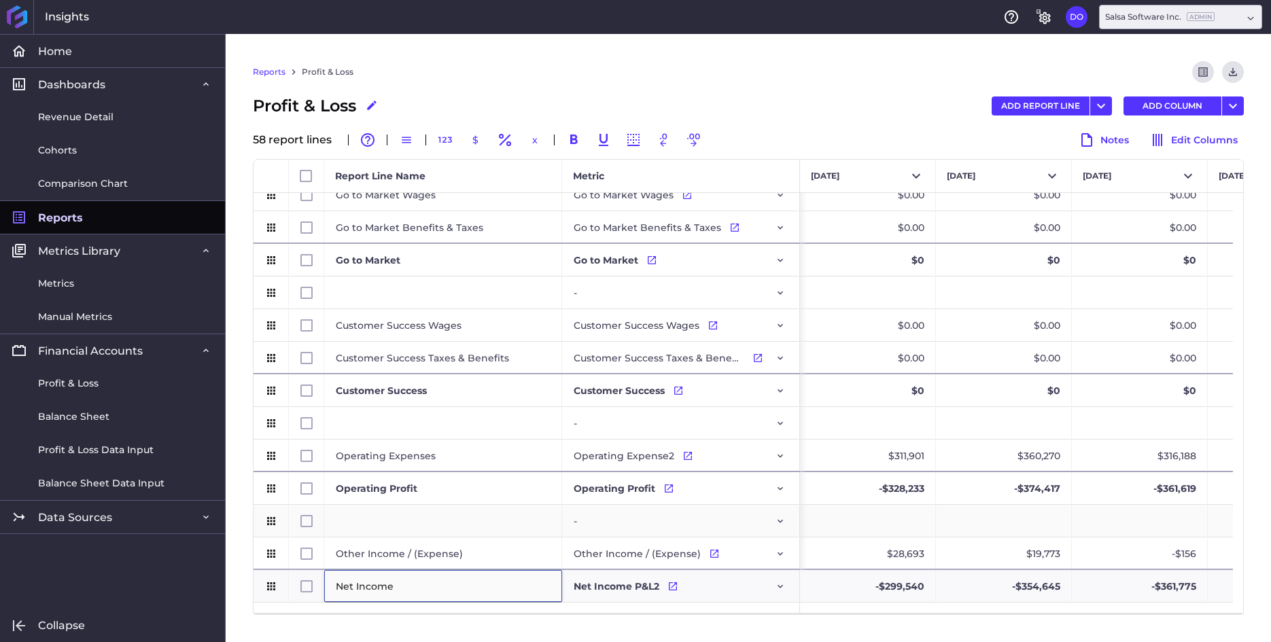
click at [458, 513] on div "Press SPACE to select this row." at bounding box center [443, 521] width 238 height 32
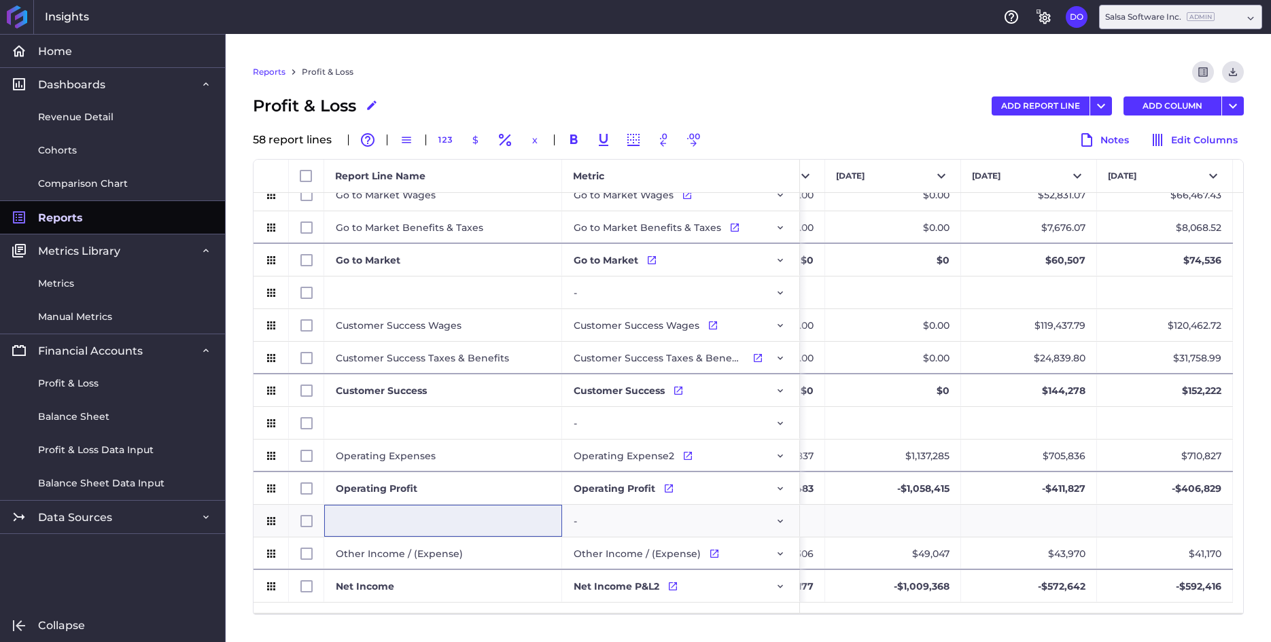
click at [62, 219] on span "Reports" at bounding box center [60, 218] width 45 height 14
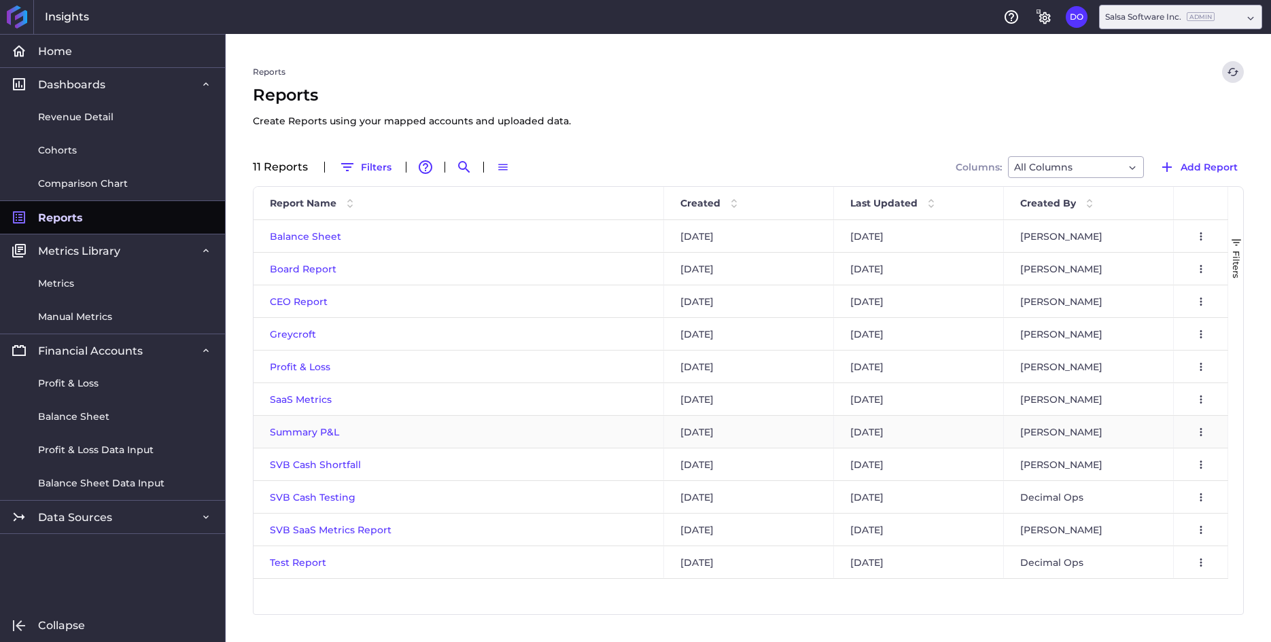
click at [306, 433] on span "Summary P&L" at bounding box center [304, 432] width 69 height 12
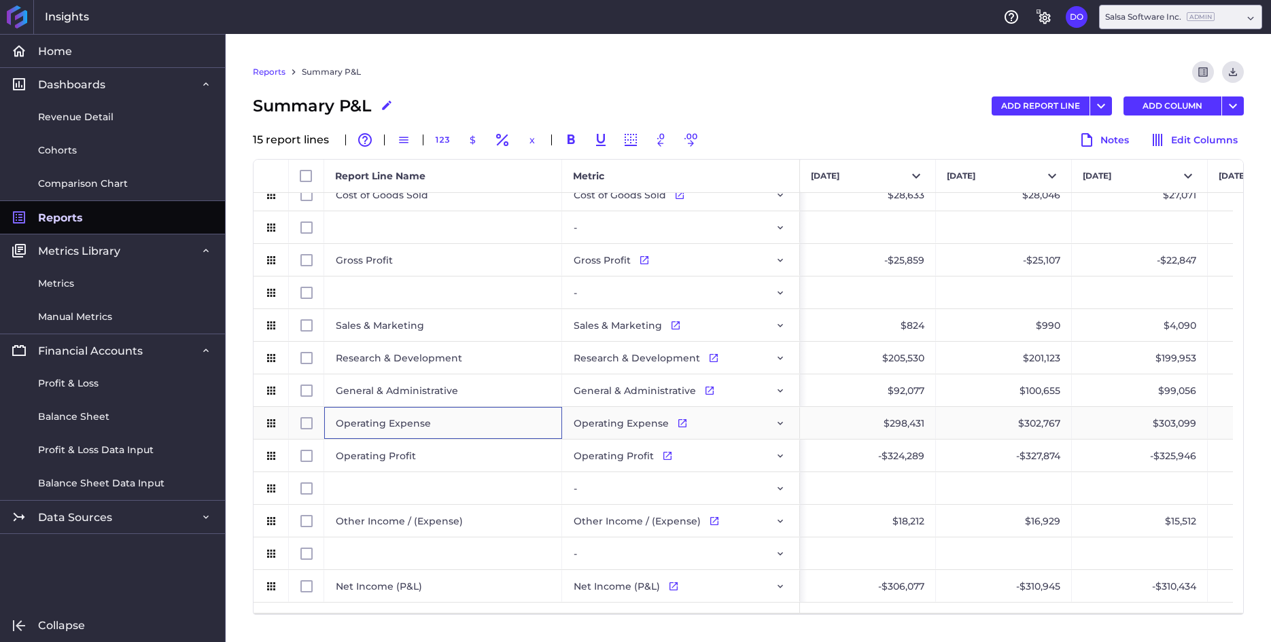
click at [451, 424] on div "Operating Expense" at bounding box center [443, 423] width 238 height 32
click at [1053, 105] on button "ADD REPORT LINE" at bounding box center [1040, 105] width 98 height 19
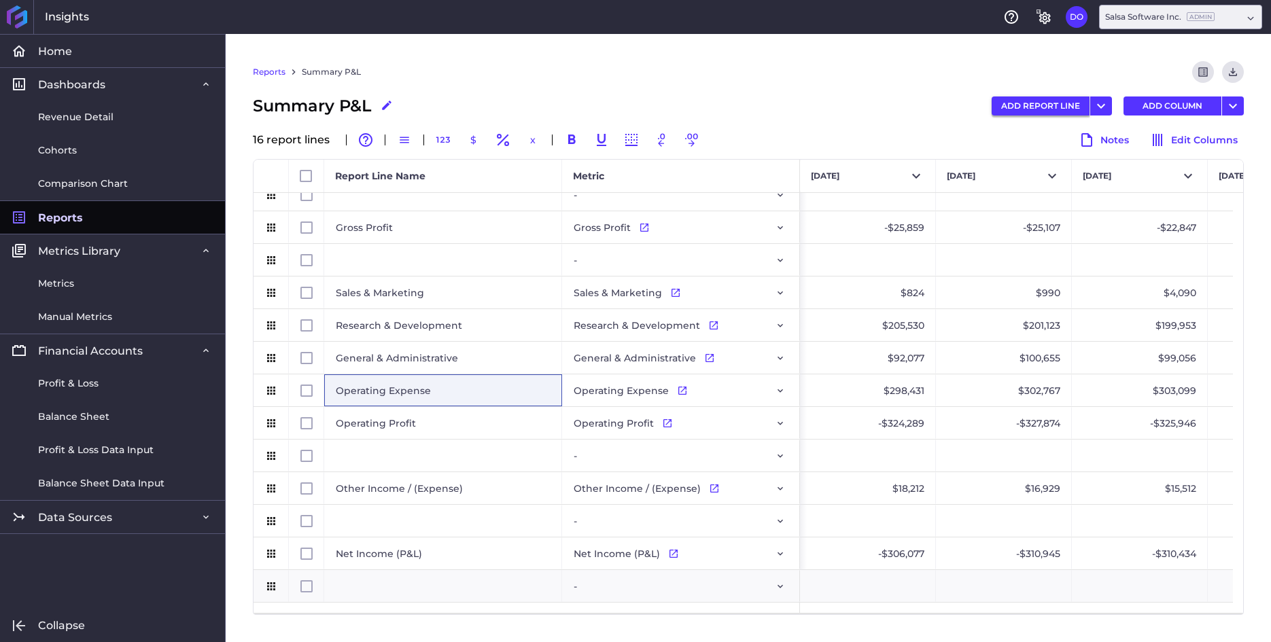
click at [1053, 107] on button "ADD REPORT LINE" at bounding box center [1040, 105] width 98 height 19
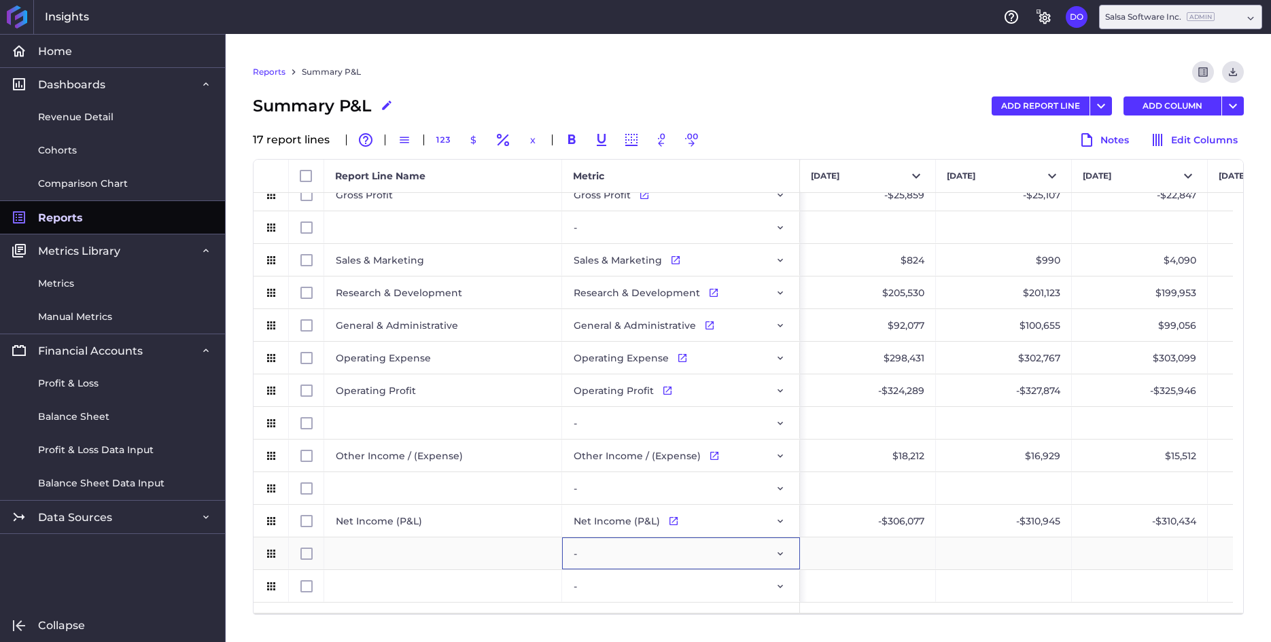
click at [666, 557] on div "-" at bounding box center [680, 553] width 215 height 31
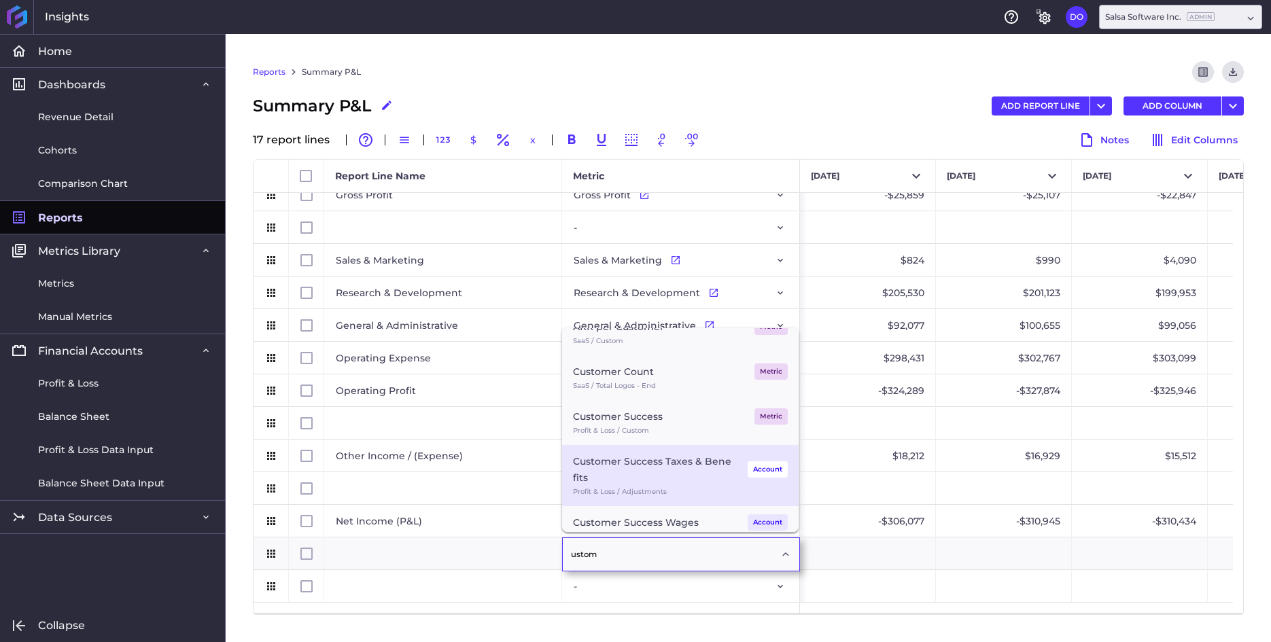
scroll to position [52, 0]
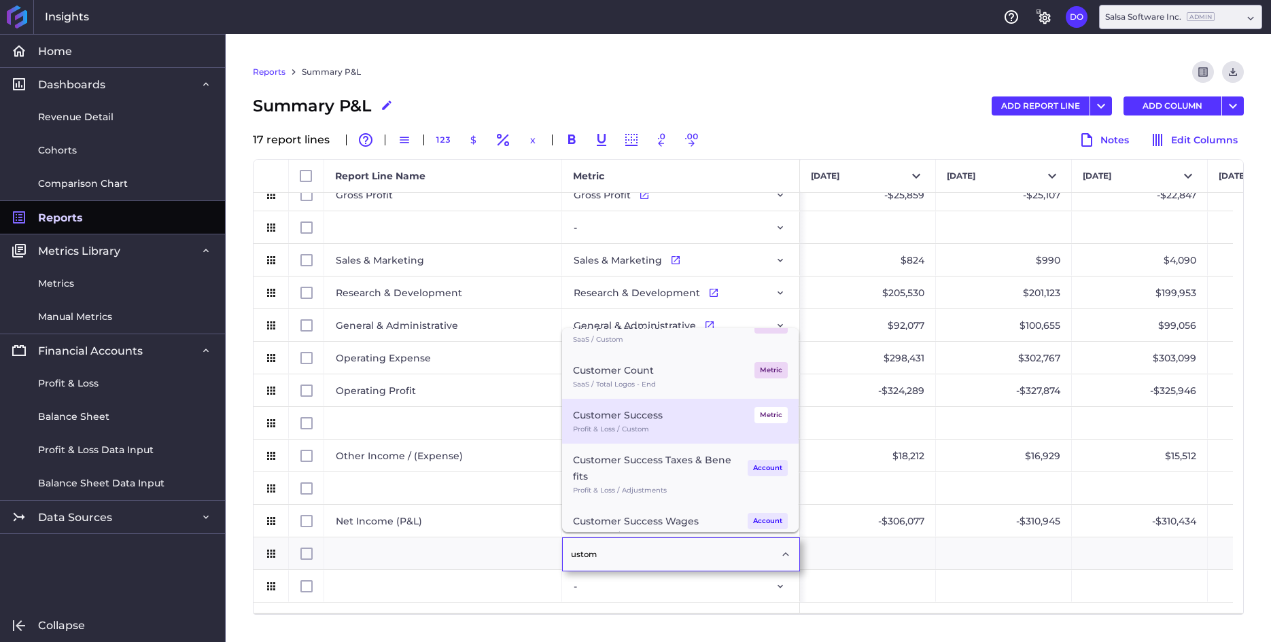
type input "ustom"
click at [664, 423] on div "Profit & Loss / Custom" at bounding box center [680, 429] width 215 height 12
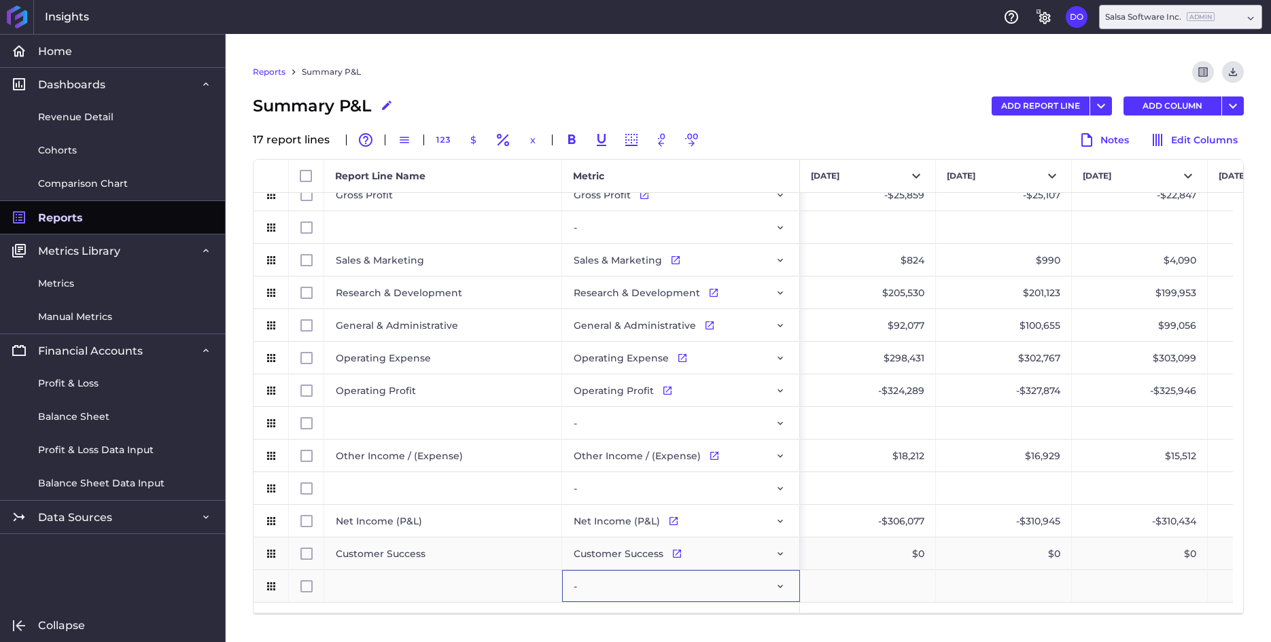
click at [636, 582] on div "-" at bounding box center [680, 586] width 215 height 31
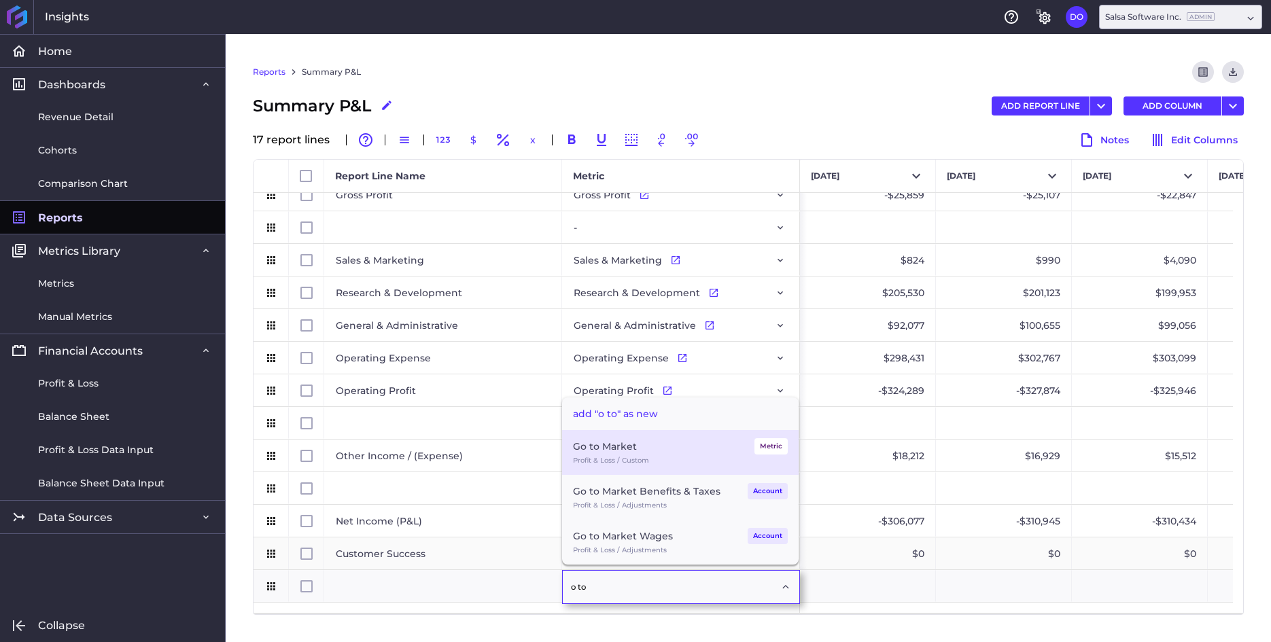
type input "o to"
click at [633, 455] on div "Profit & Loss / Custom" at bounding box center [680, 461] width 215 height 12
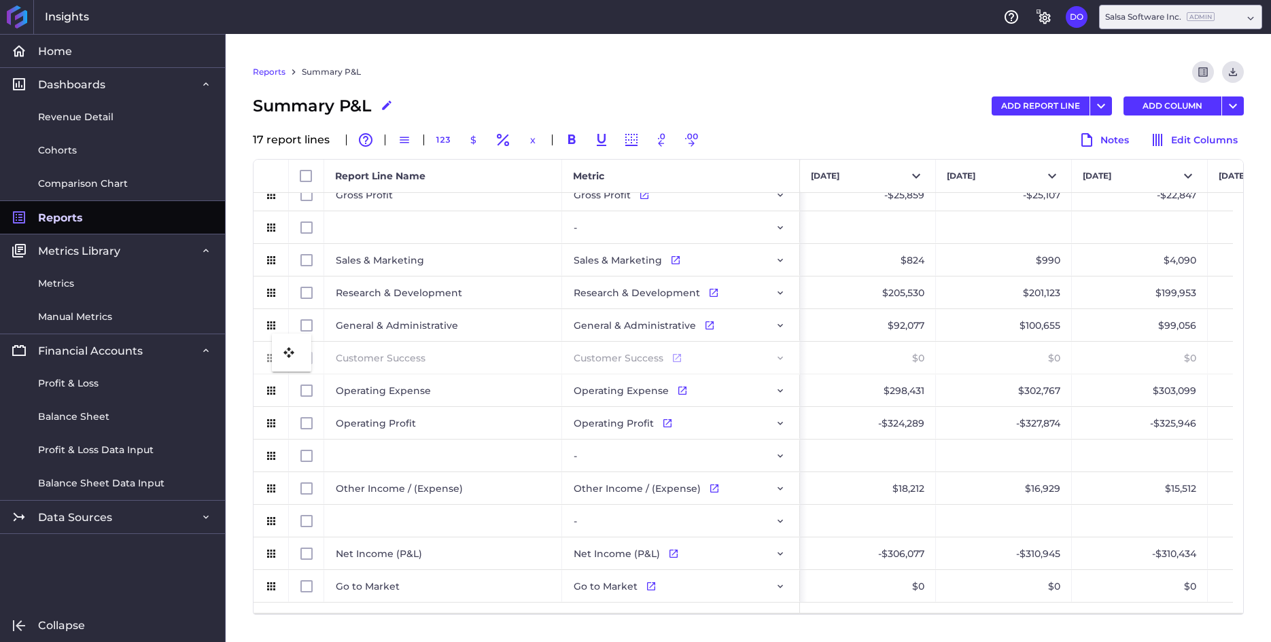
drag, startPoint x: 270, startPoint y: 550, endPoint x: 279, endPoint y: 342, distance: 208.7
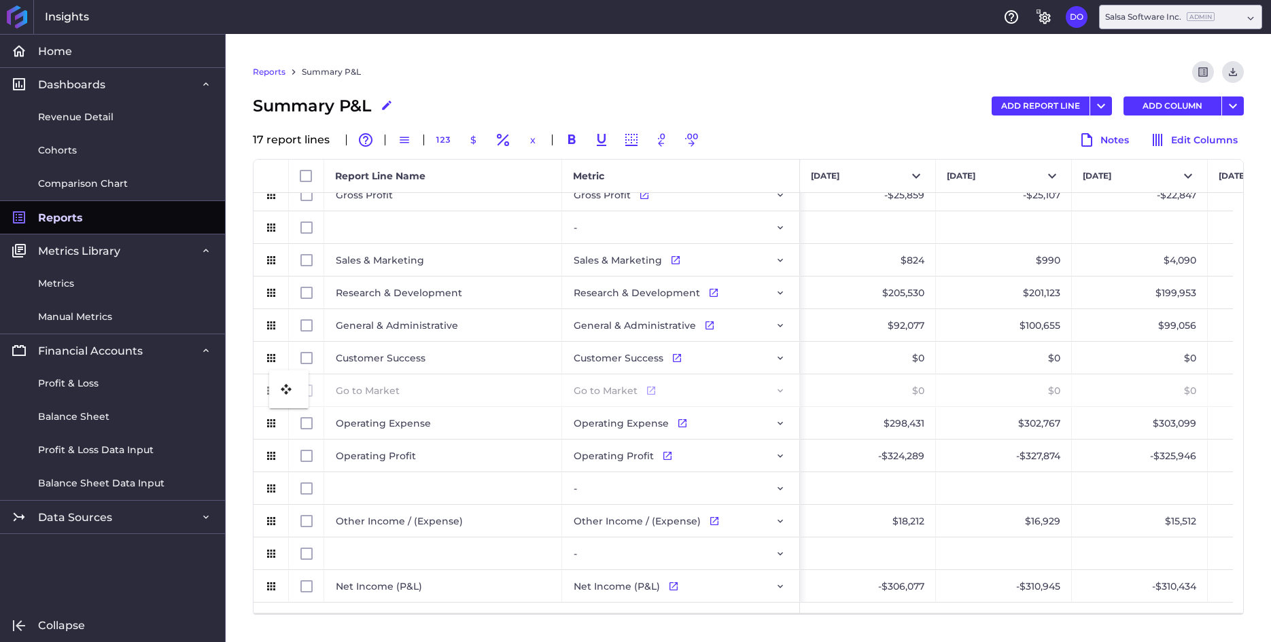
drag, startPoint x: 273, startPoint y: 590, endPoint x: 276, endPoint y: 378, distance: 212.0
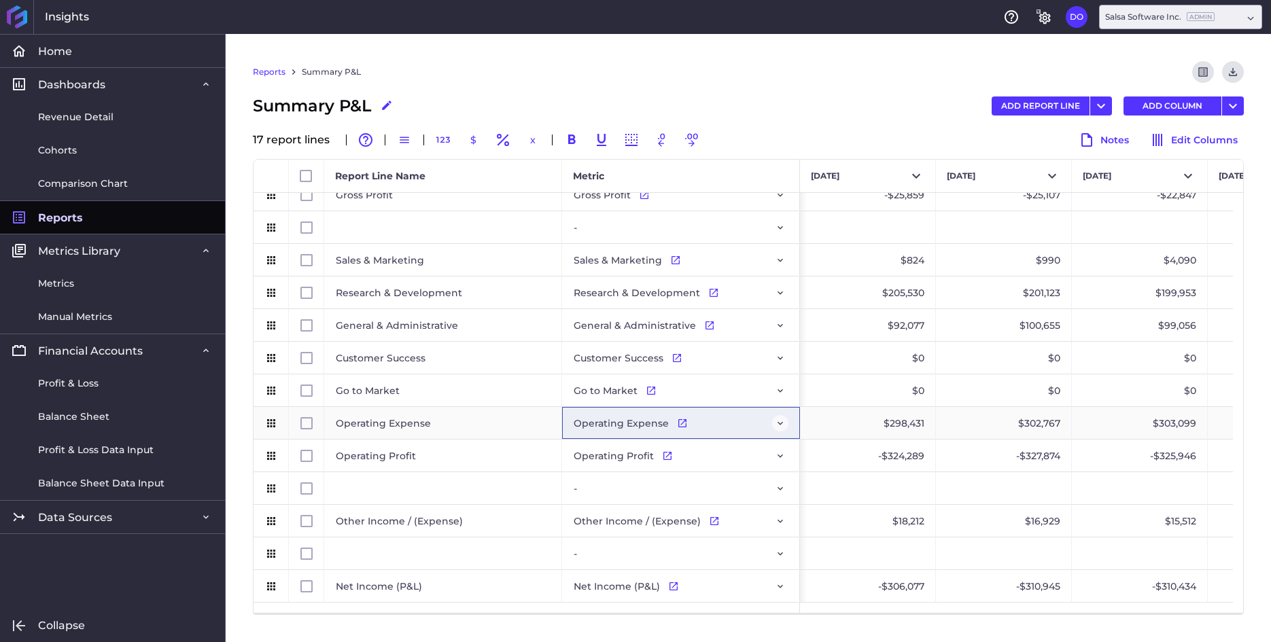
click at [781, 423] on icon "Press SPACE to select this row." at bounding box center [779, 423] width 5 height 3
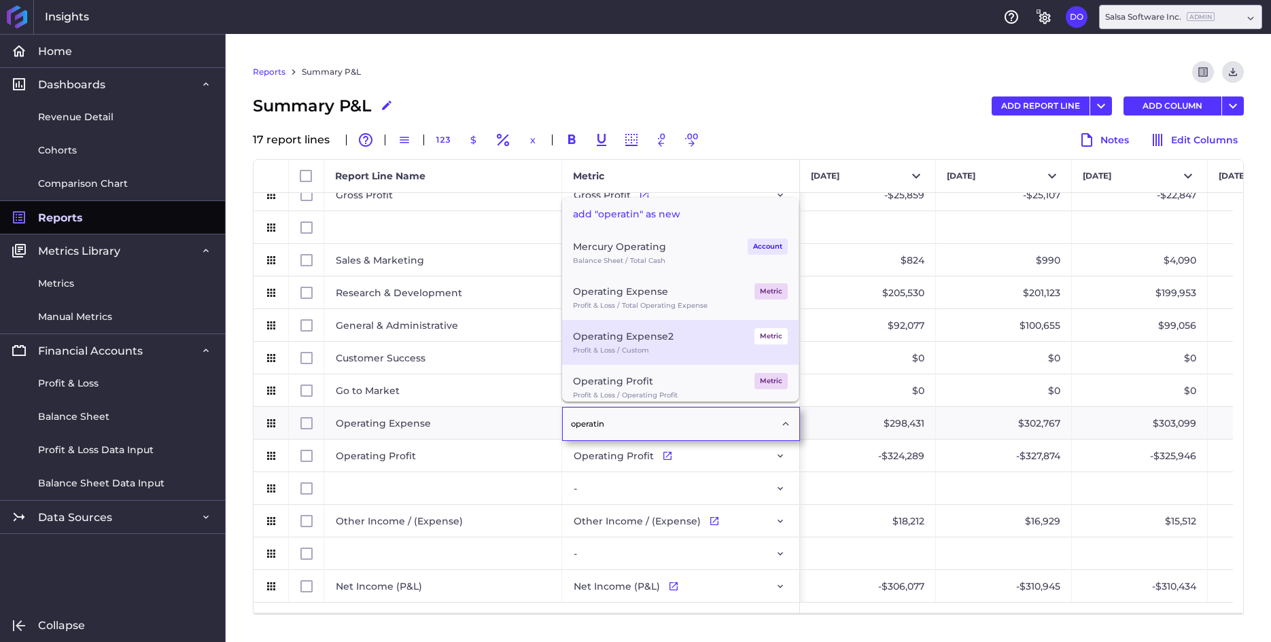
type input "operatin"
click at [650, 336] on div "Operating Expense2" at bounding box center [623, 336] width 101 height 16
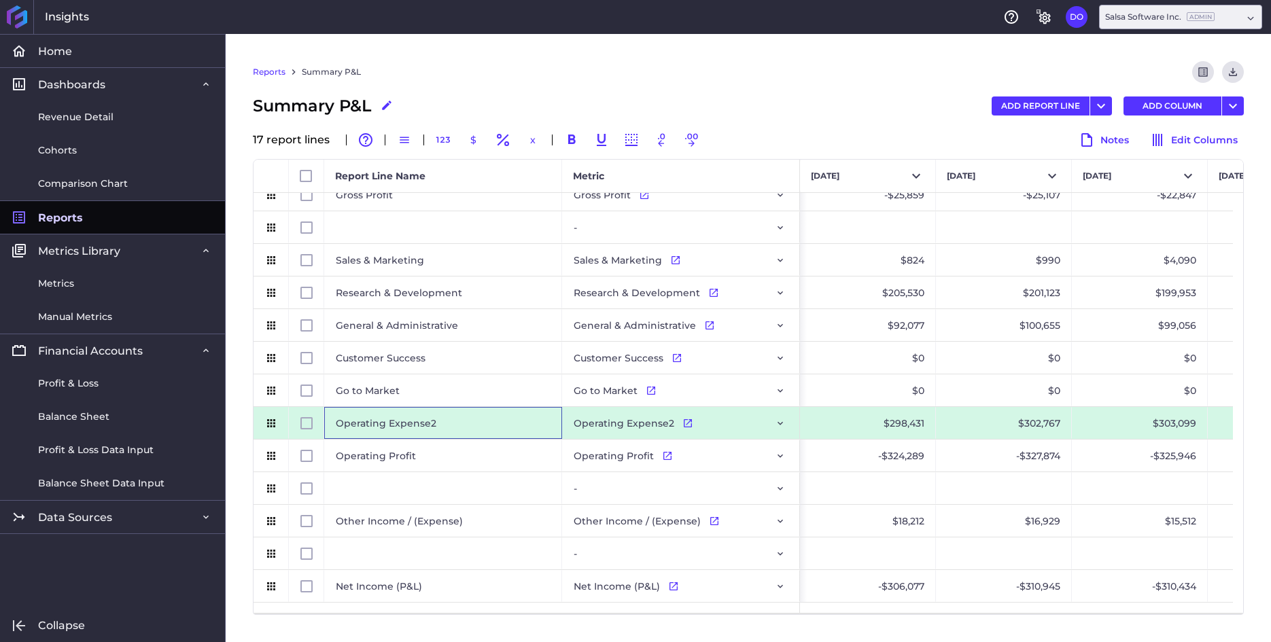
click at [455, 420] on div "Operating Expense2" at bounding box center [443, 423] width 238 height 32
click at [437, 421] on div "Operating Expense2" at bounding box center [443, 423] width 238 height 32
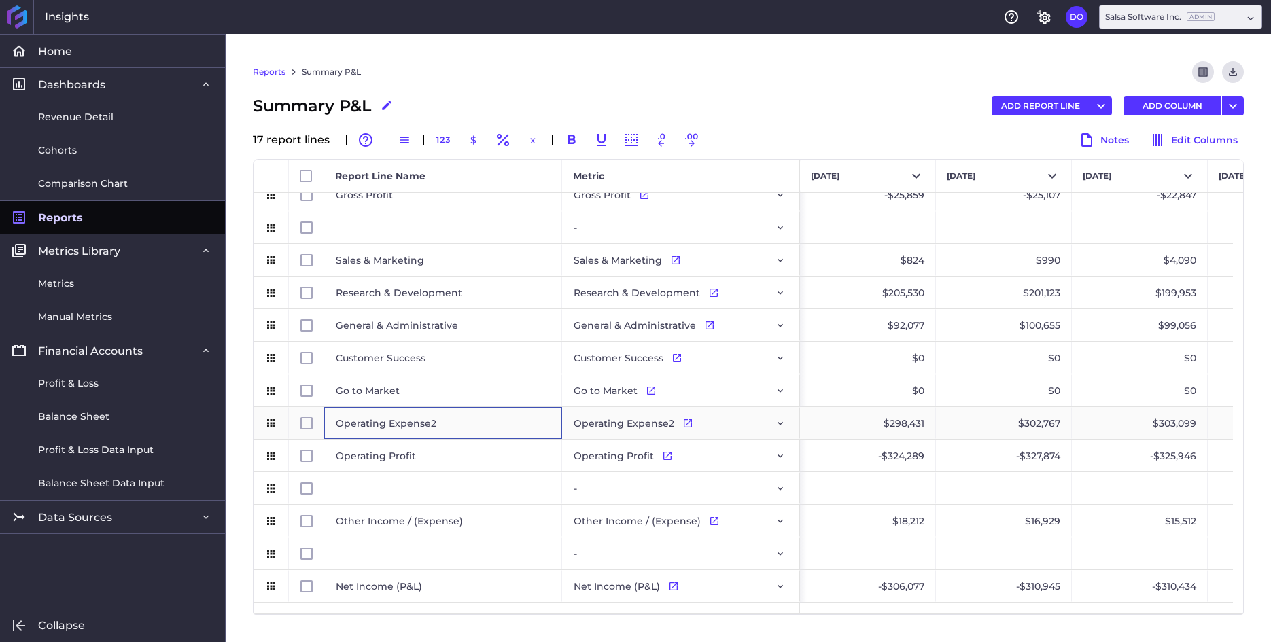
click at [438, 425] on div "Operating Expense2" at bounding box center [443, 423] width 238 height 32
click at [438, 425] on input "Operating Expense2" at bounding box center [442, 423] width 217 height 27
type input "Operating Expense"
click at [780, 455] on icon "Press SPACE to select this row." at bounding box center [780, 455] width 11 height 11
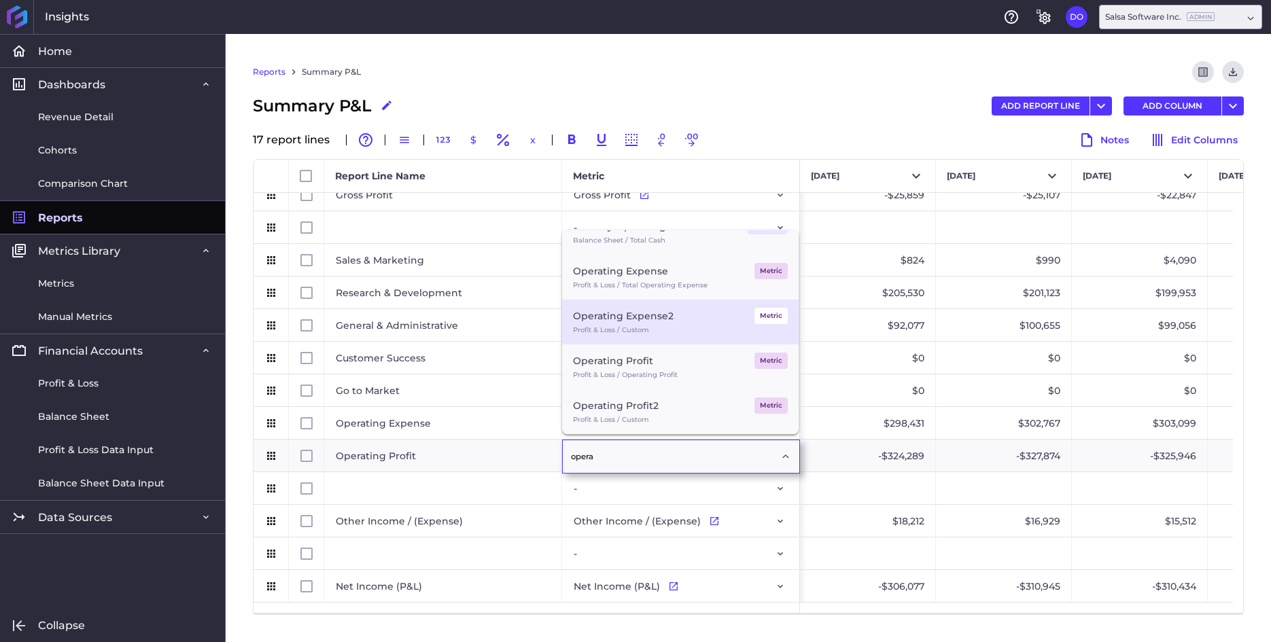
scroll to position [122, 0]
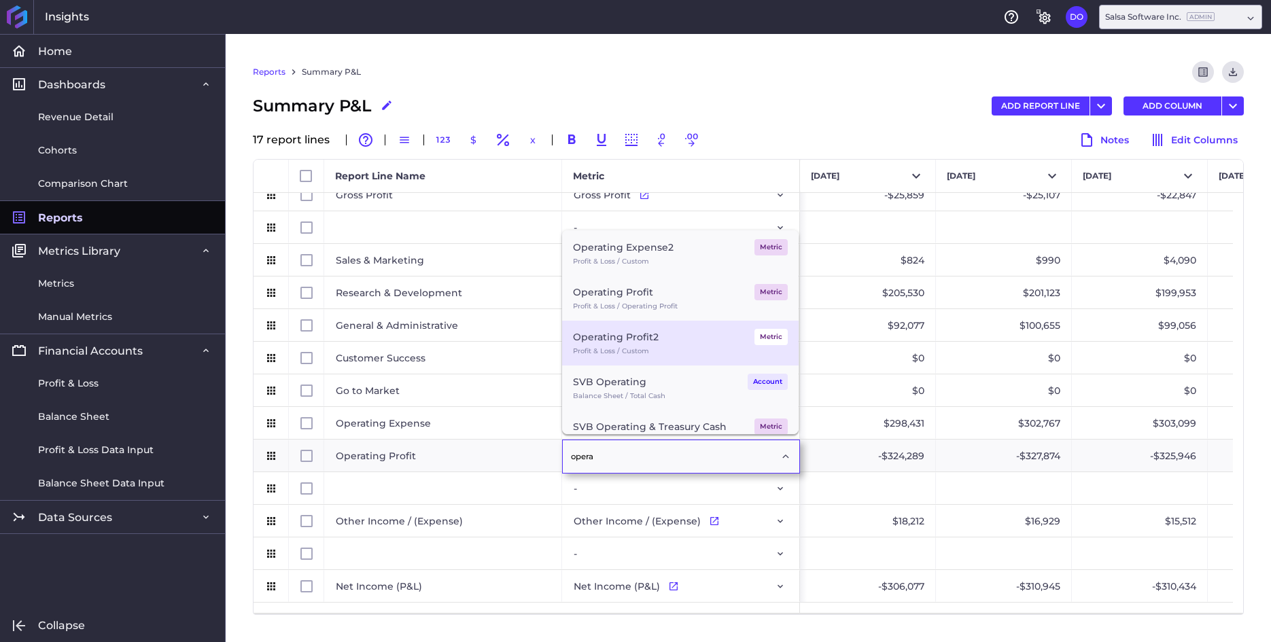
type input "opera"
click at [652, 338] on div "Operating Profit2" at bounding box center [616, 337] width 86 height 16
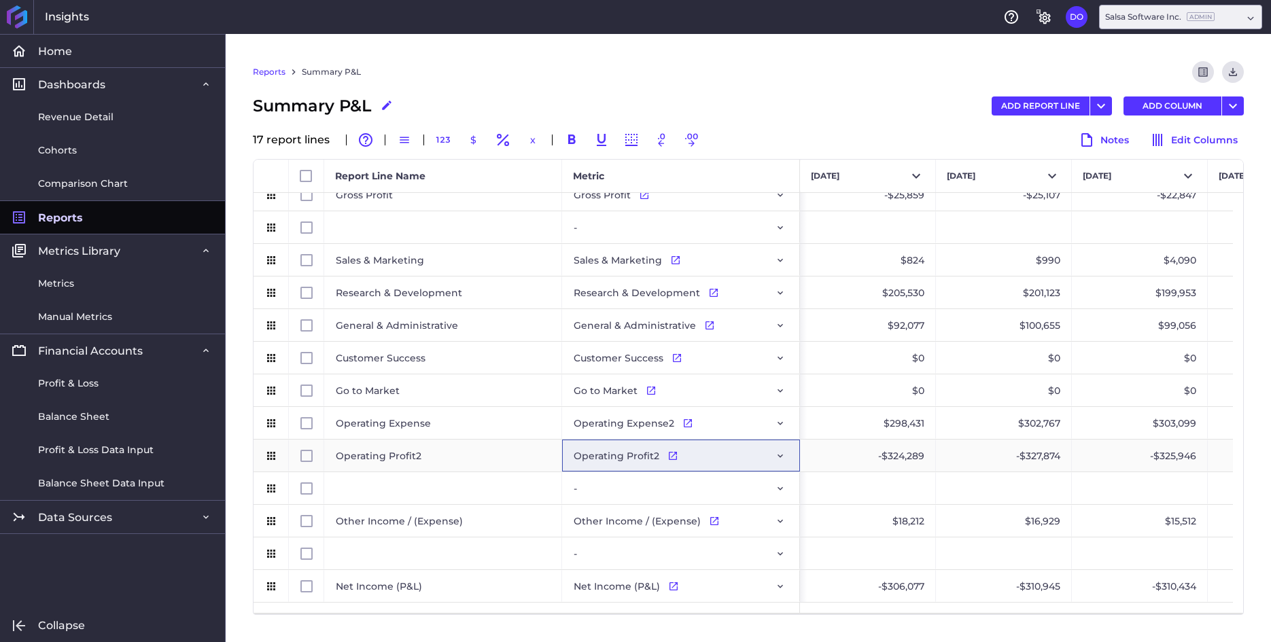
click at [469, 450] on div "Operating Profit2" at bounding box center [443, 456] width 238 height 32
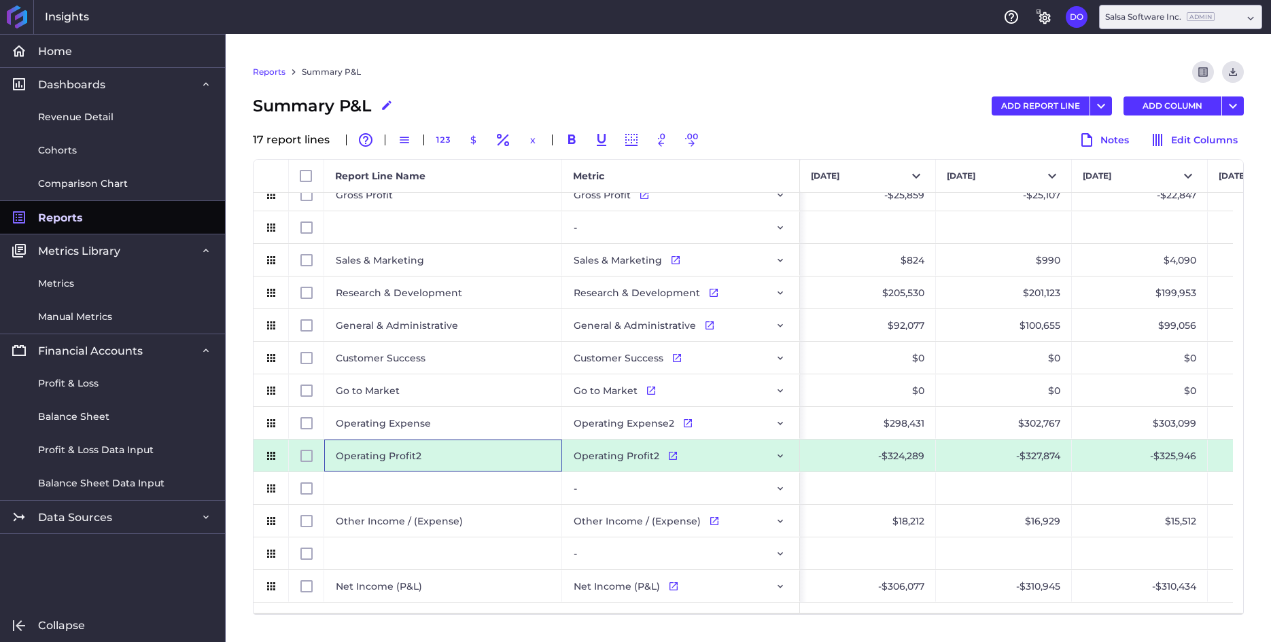
click at [443, 453] on div "Operating Profit2" at bounding box center [443, 456] width 238 height 32
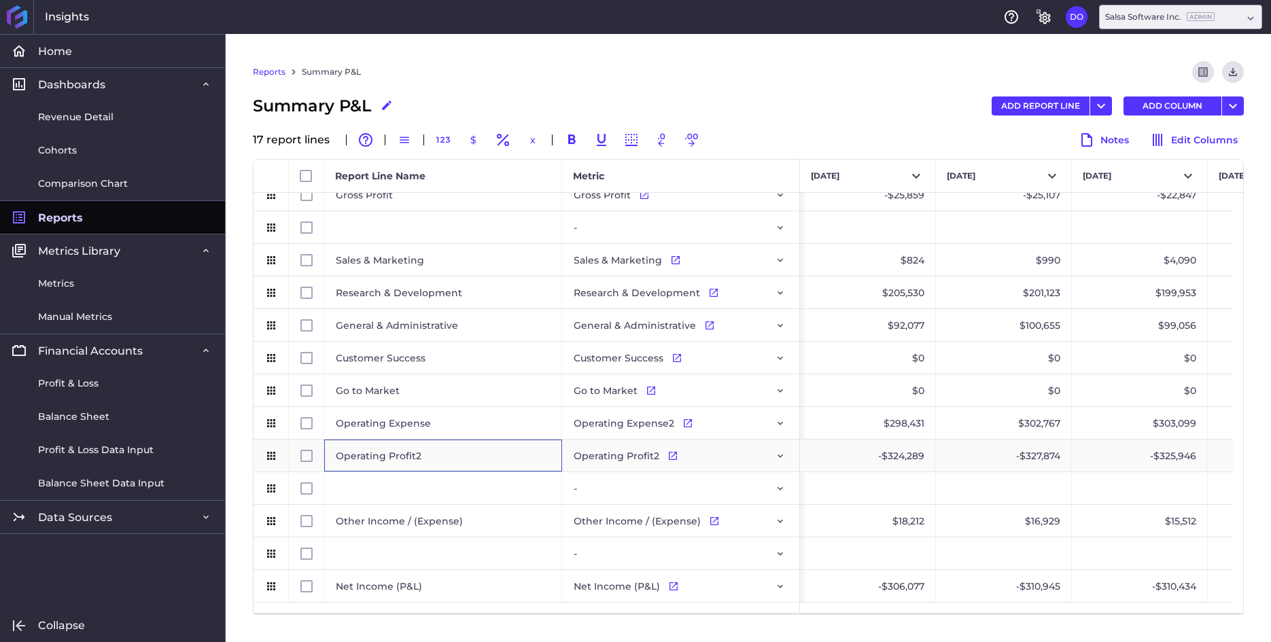
click at [443, 453] on div "Operating Profit2" at bounding box center [443, 456] width 238 height 32
click at [436, 461] on input "Operating Profit2" at bounding box center [442, 455] width 217 height 27
type input "Operating Profit"
click at [780, 587] on icon "Press SPACE to select this row." at bounding box center [780, 586] width 11 height 11
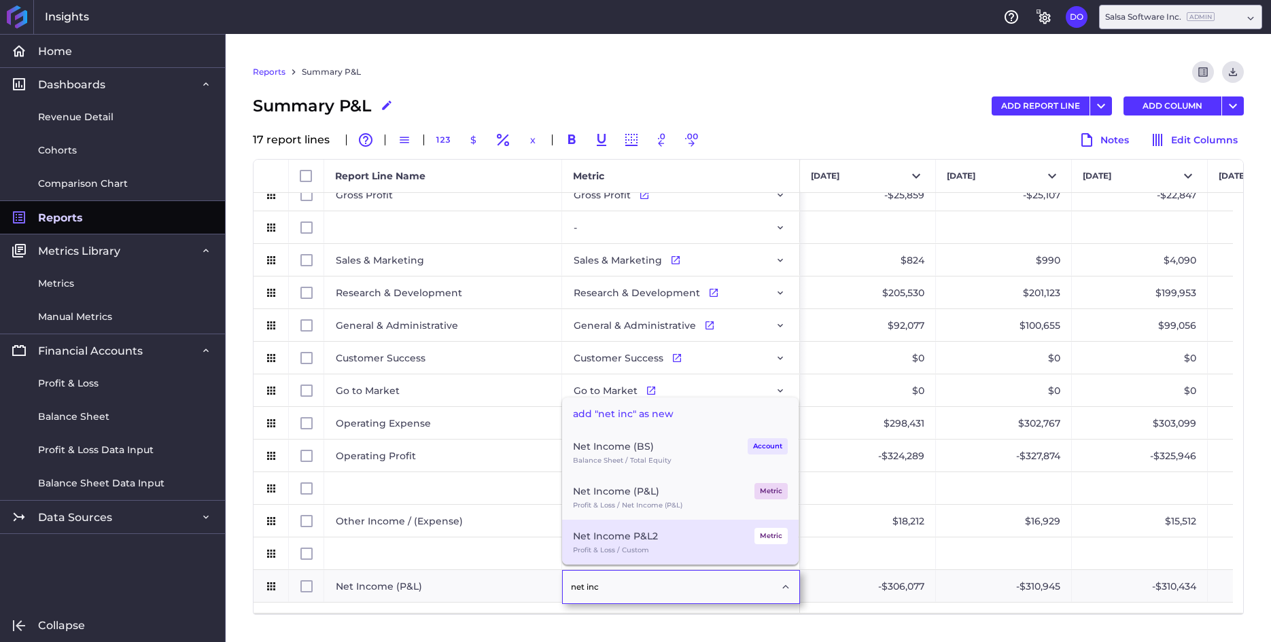
type input "net inc"
click at [658, 542] on div "Net Income P&L2 Metric" at bounding box center [680, 536] width 215 height 16
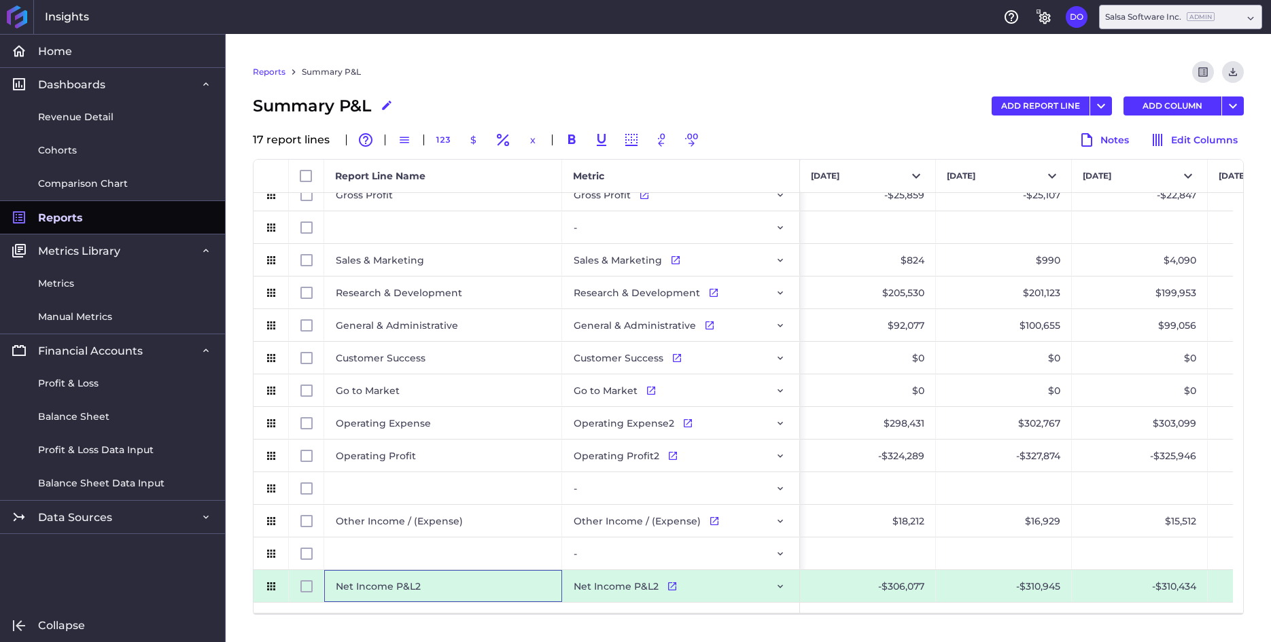
click at [451, 590] on div "Net Income P&L2" at bounding box center [443, 586] width 238 height 32
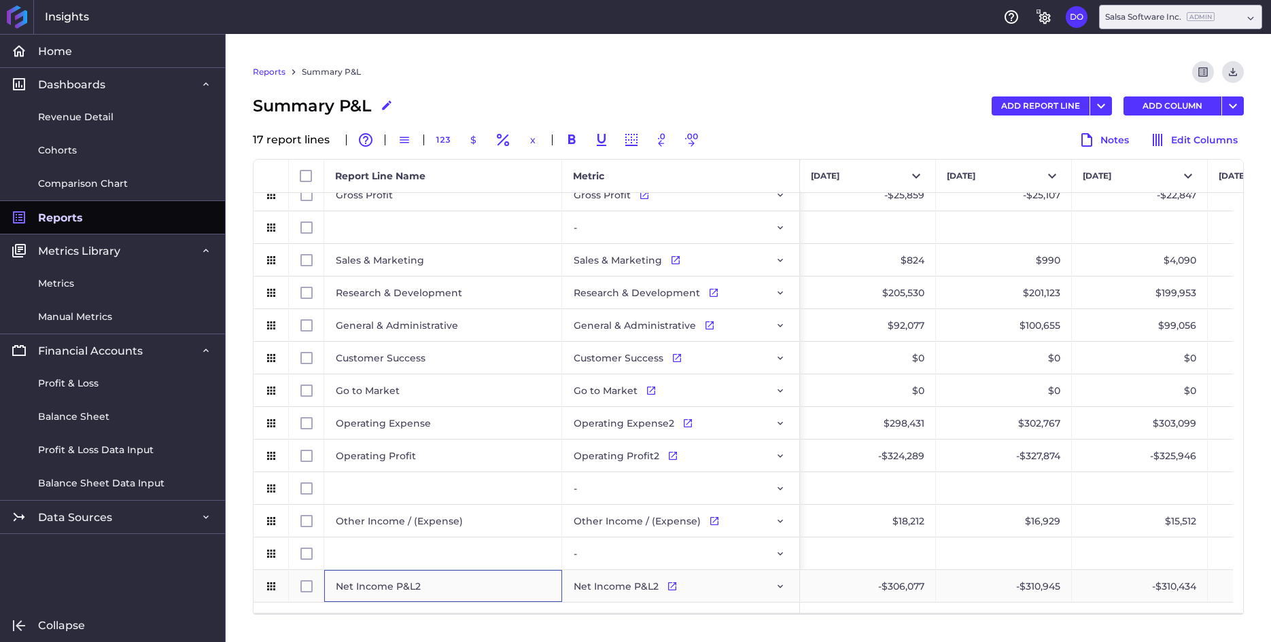
click at [432, 584] on div "Net Income P&L2" at bounding box center [443, 586] width 238 height 32
click at [428, 586] on input "Net Income P&L2" at bounding box center [442, 586] width 217 height 27
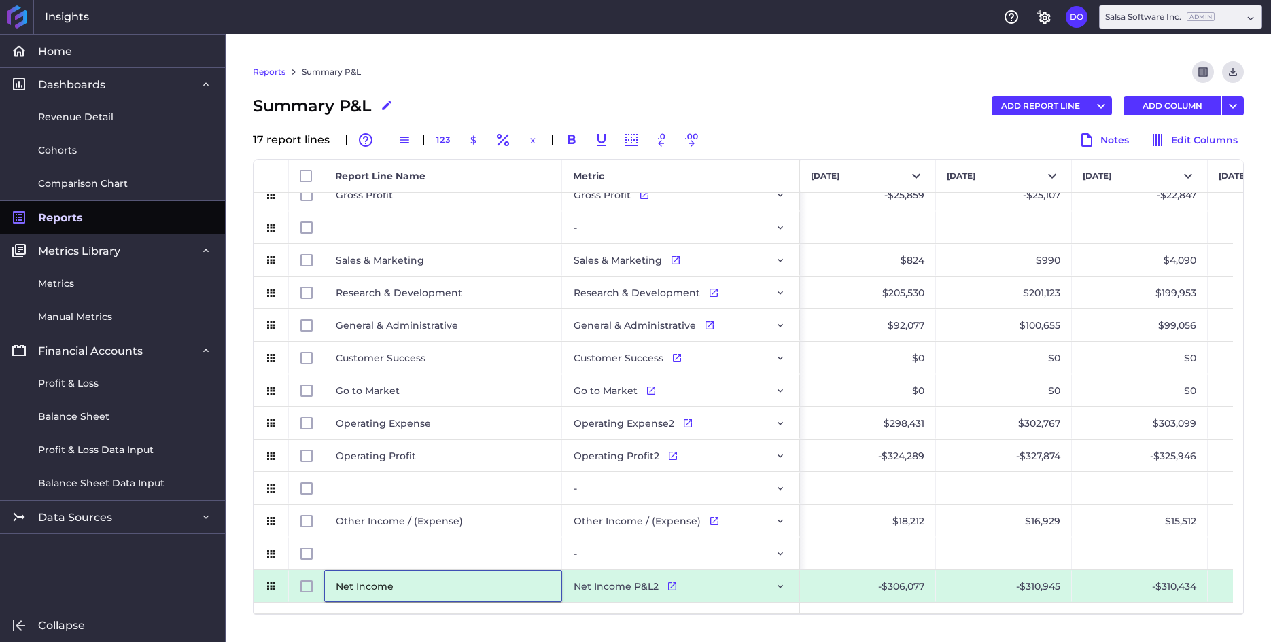
type input "Net Income"
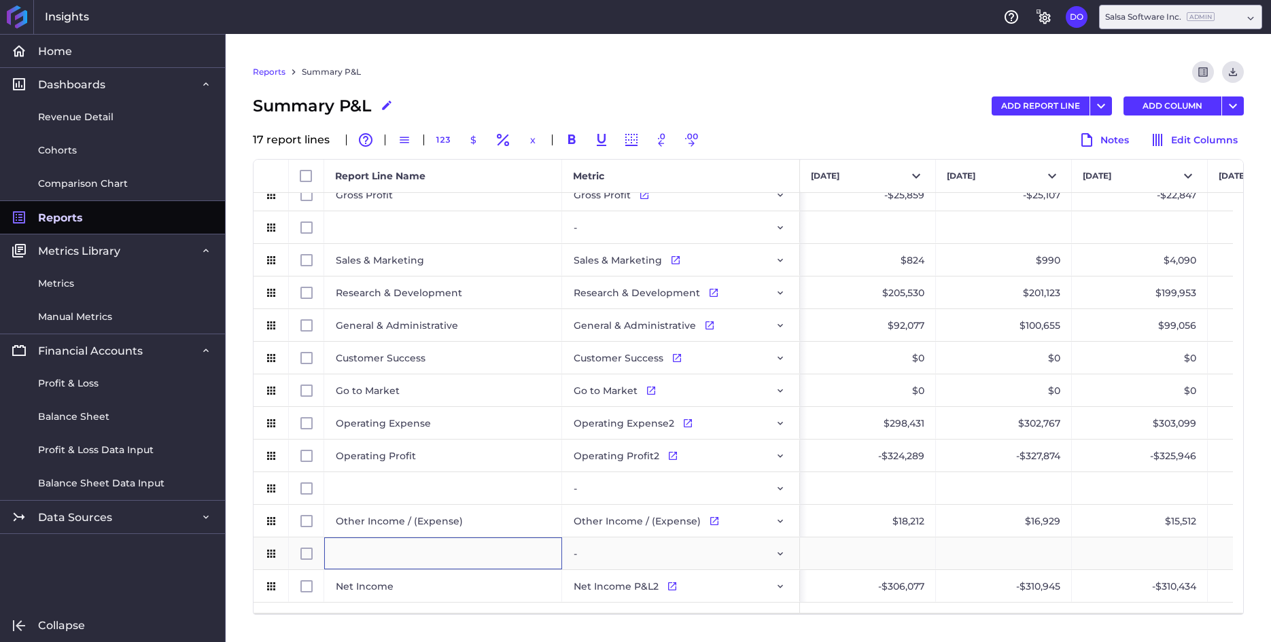
click at [465, 551] on div "Press SPACE to select this row." at bounding box center [443, 553] width 238 height 32
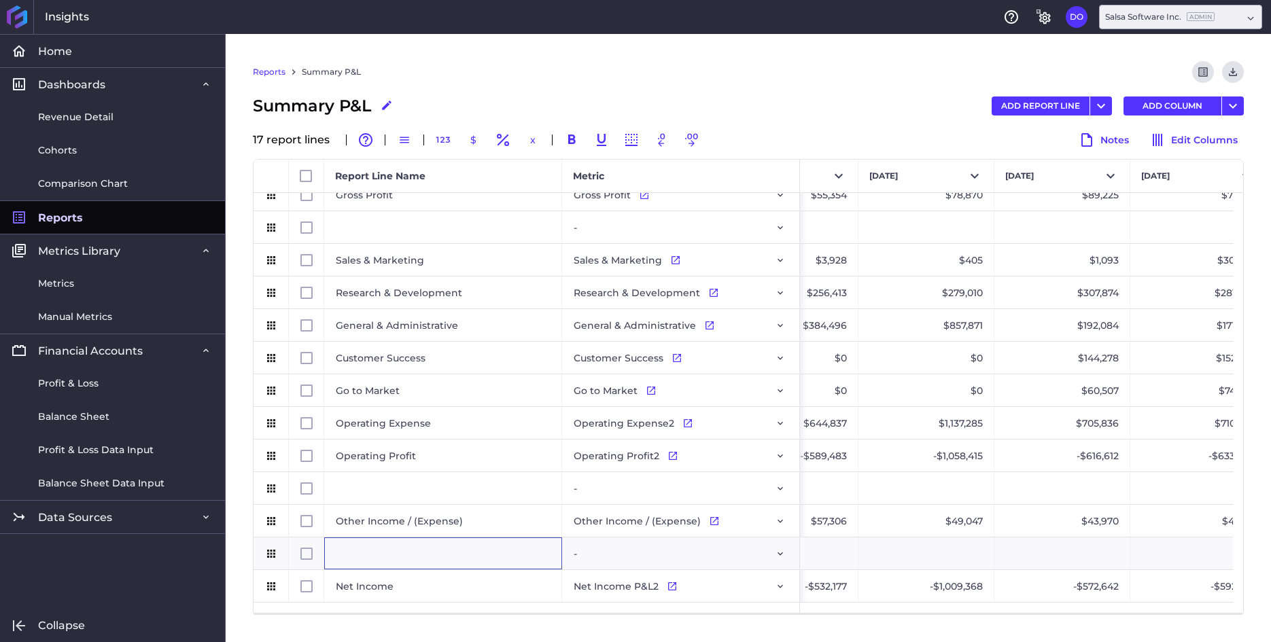
scroll to position [0, 3100]
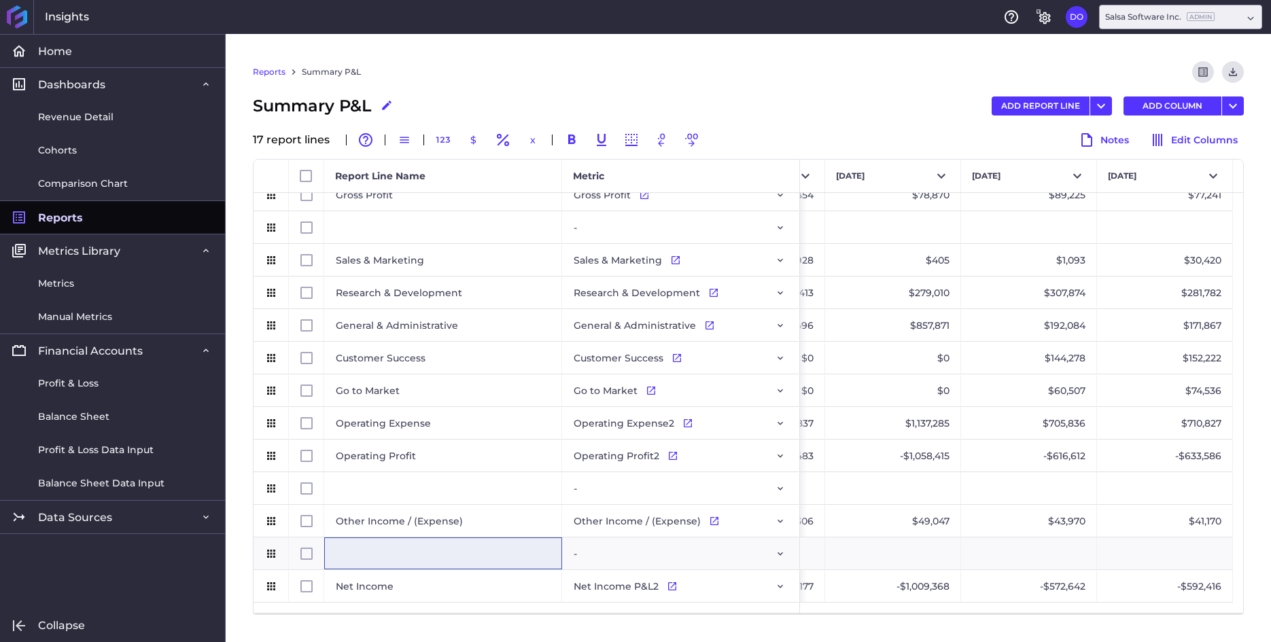
click at [49, 215] on span "Reports" at bounding box center [60, 218] width 45 height 14
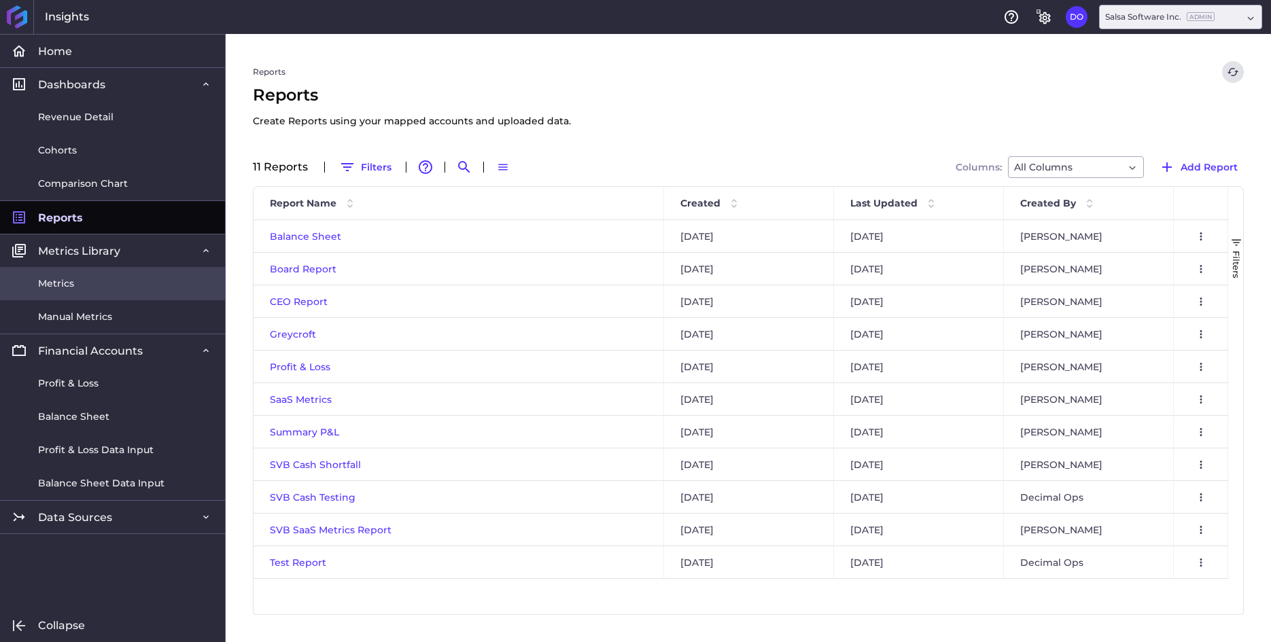
click at [76, 281] on link "Metrics" at bounding box center [112, 283] width 225 height 33
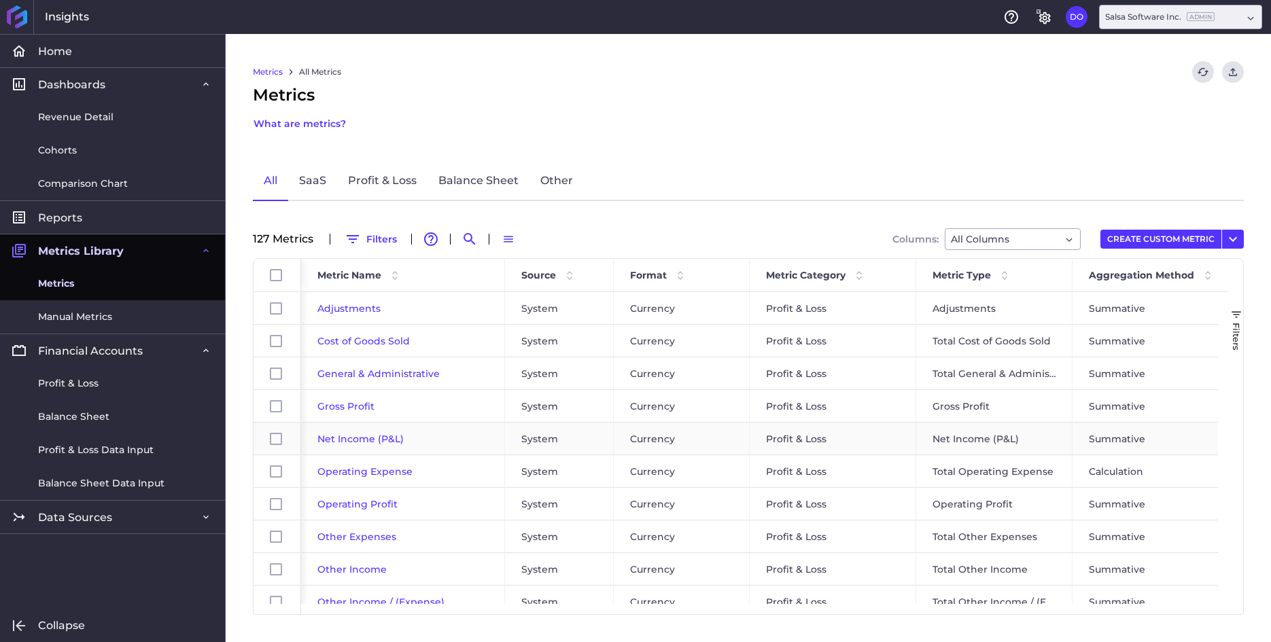
click at [363, 438] on span "Net Income (P&L)" at bounding box center [360, 439] width 86 height 12
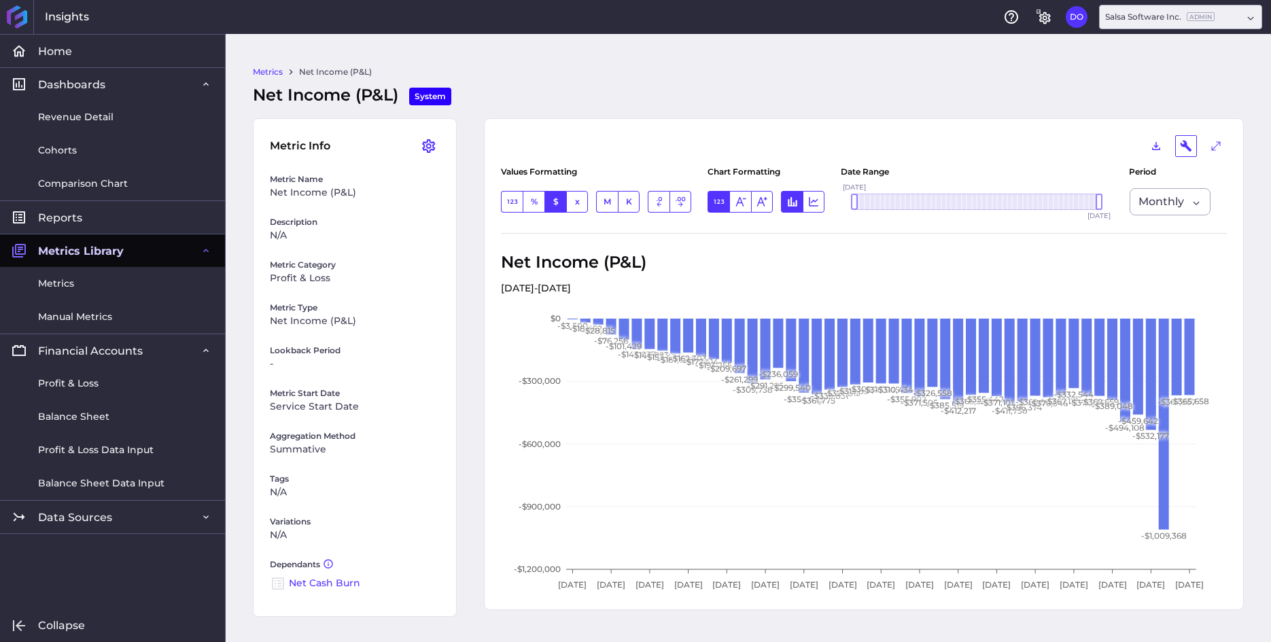
click at [327, 583] on link "Net Cash Burn" at bounding box center [324, 583] width 71 height 12
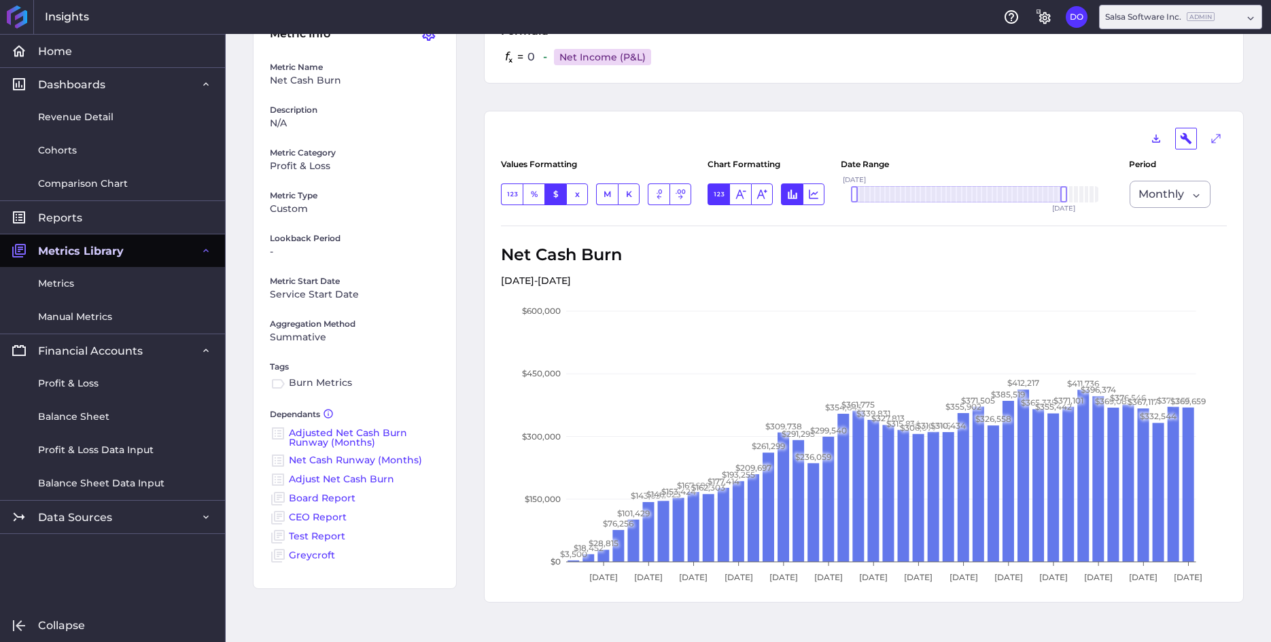
scroll to position [127, 0]
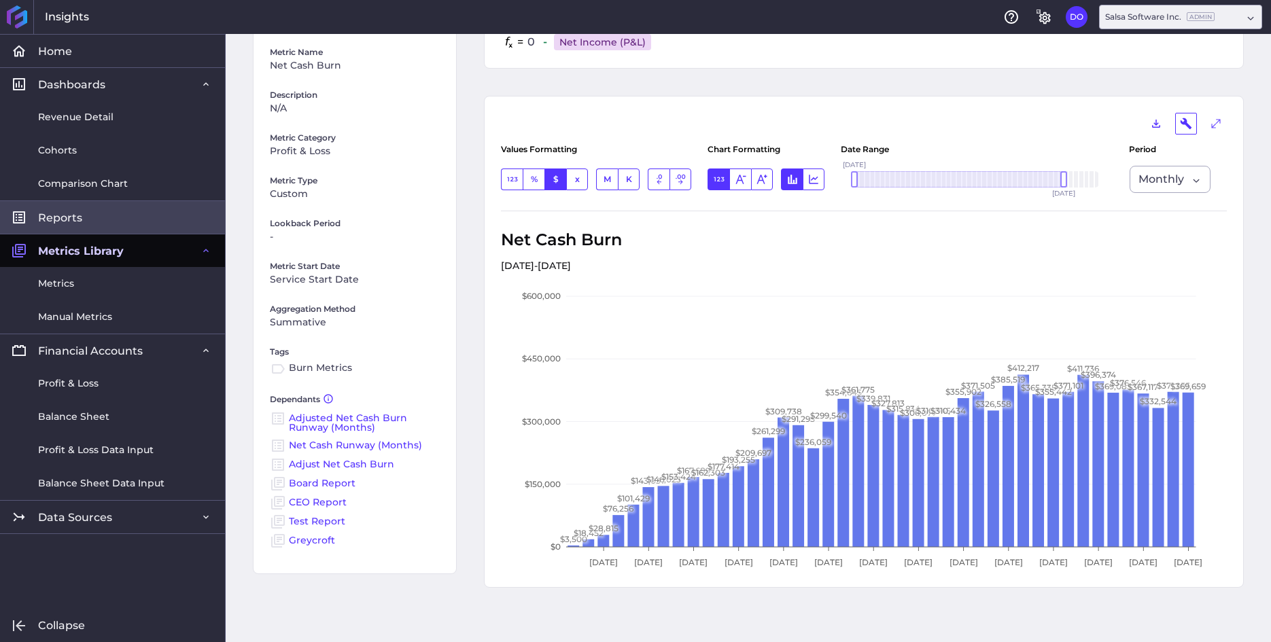
click at [72, 222] on span "Reports" at bounding box center [60, 218] width 44 height 14
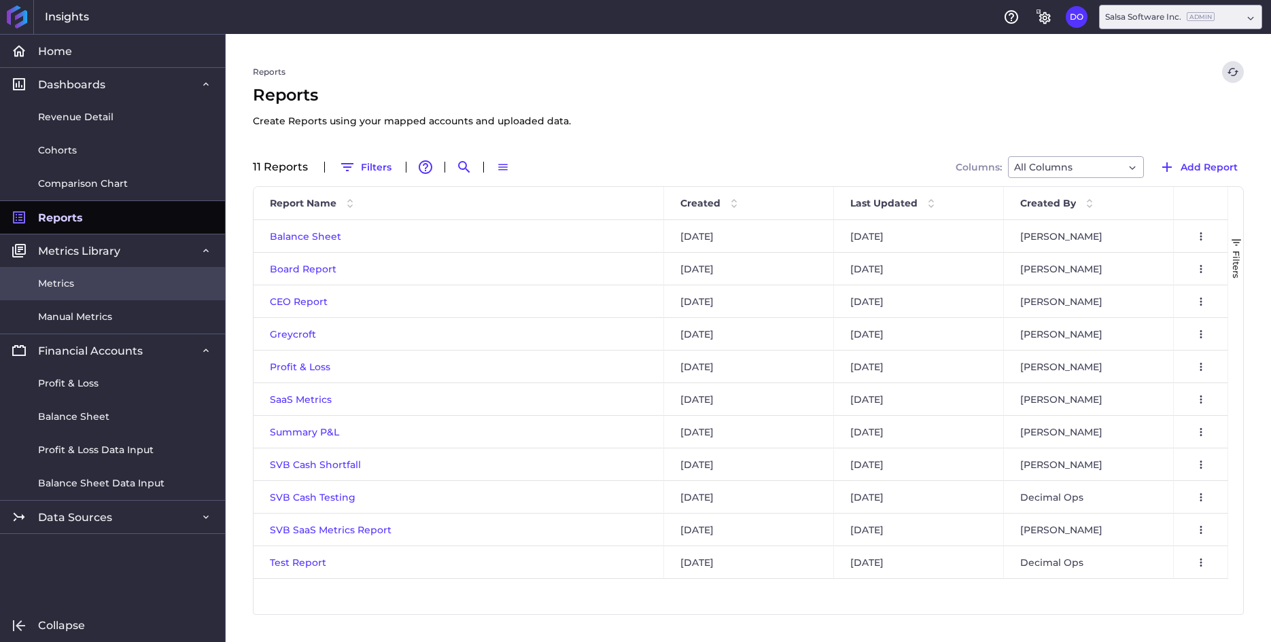
click at [70, 283] on span "Metrics" at bounding box center [56, 284] width 36 height 14
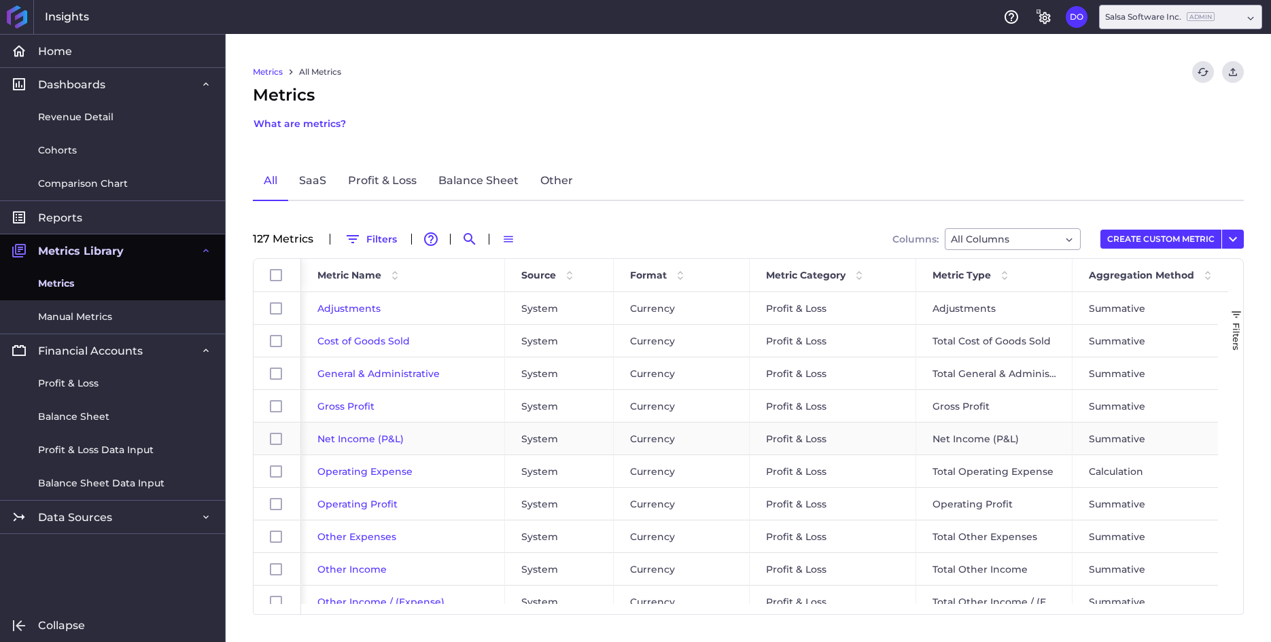
click at [361, 437] on span "Net Income (P&L)" at bounding box center [360, 439] width 86 height 12
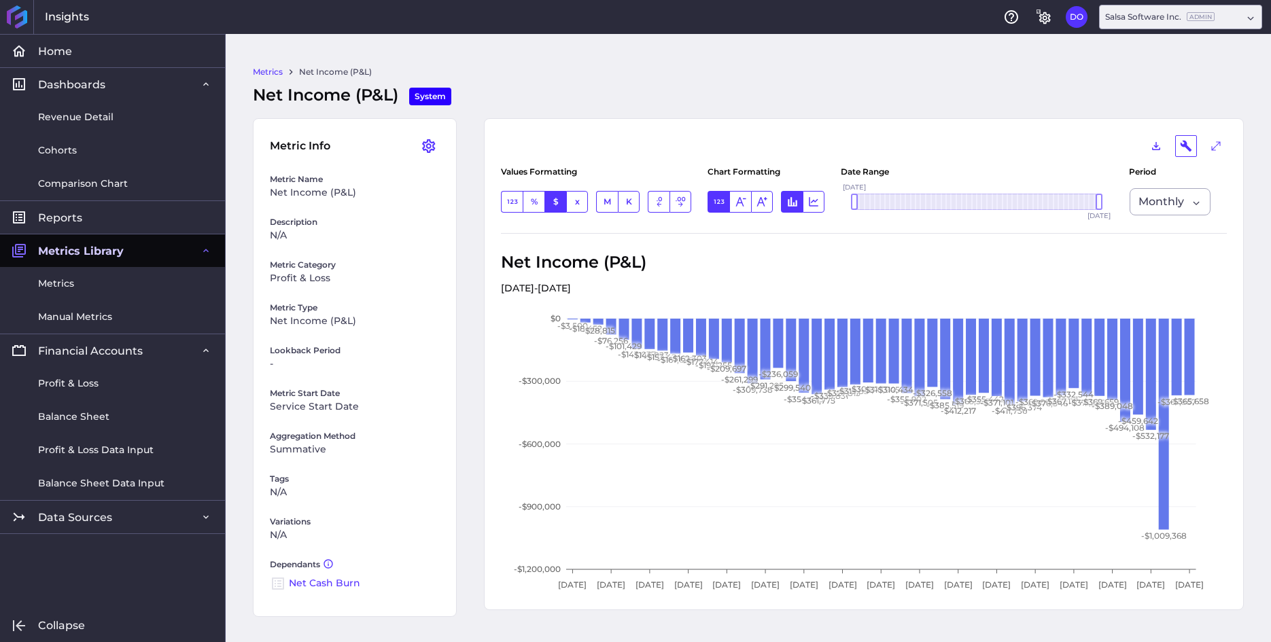
click at [315, 583] on link "Net Cash Burn" at bounding box center [324, 583] width 71 height 12
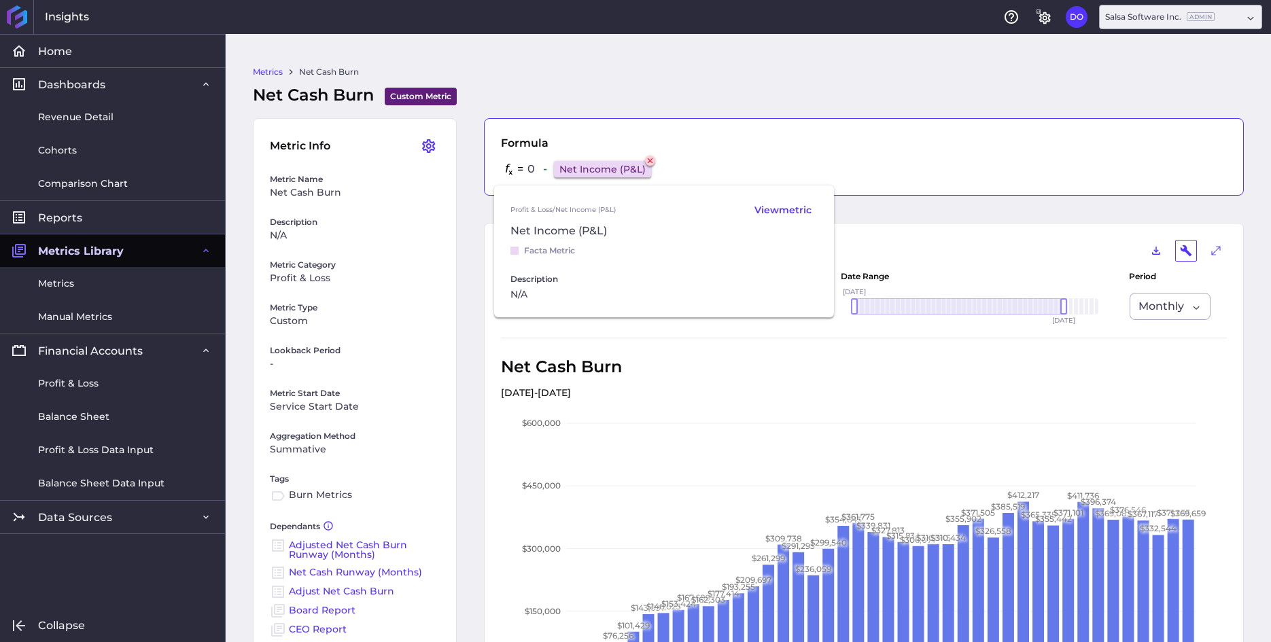
click at [653, 160] on icon at bounding box center [650, 160] width 5 height 5
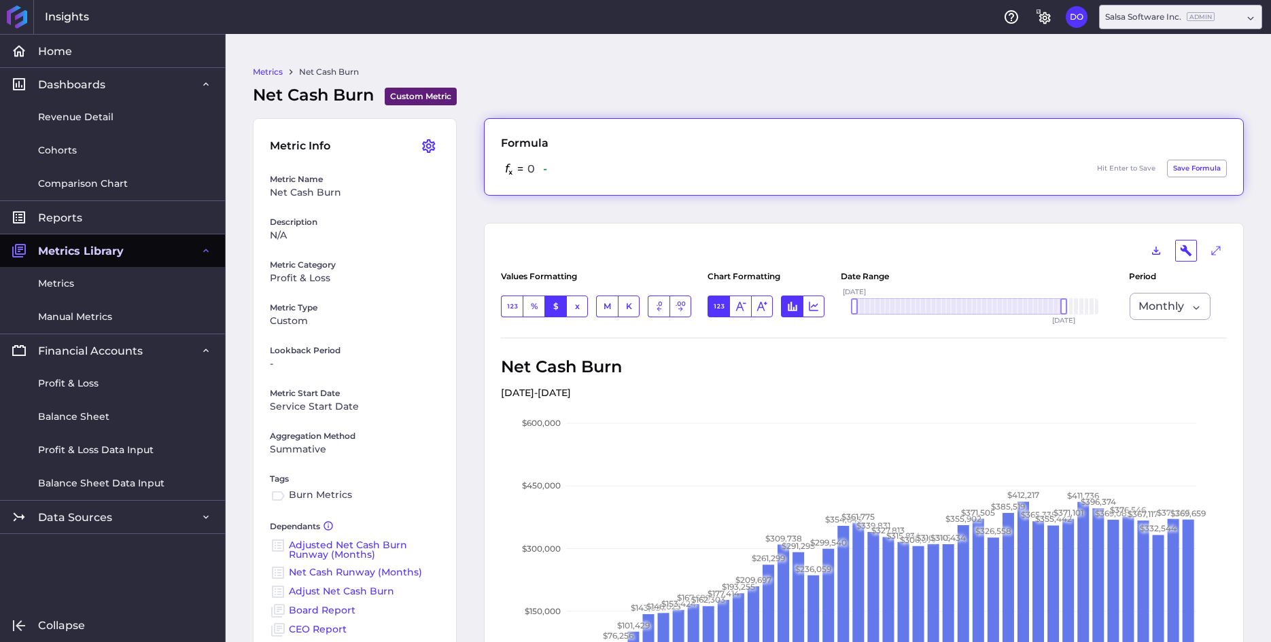
click at [623, 169] on div "= 0 - Hit Enter to Save Save Formula" at bounding box center [864, 169] width 726 height 19
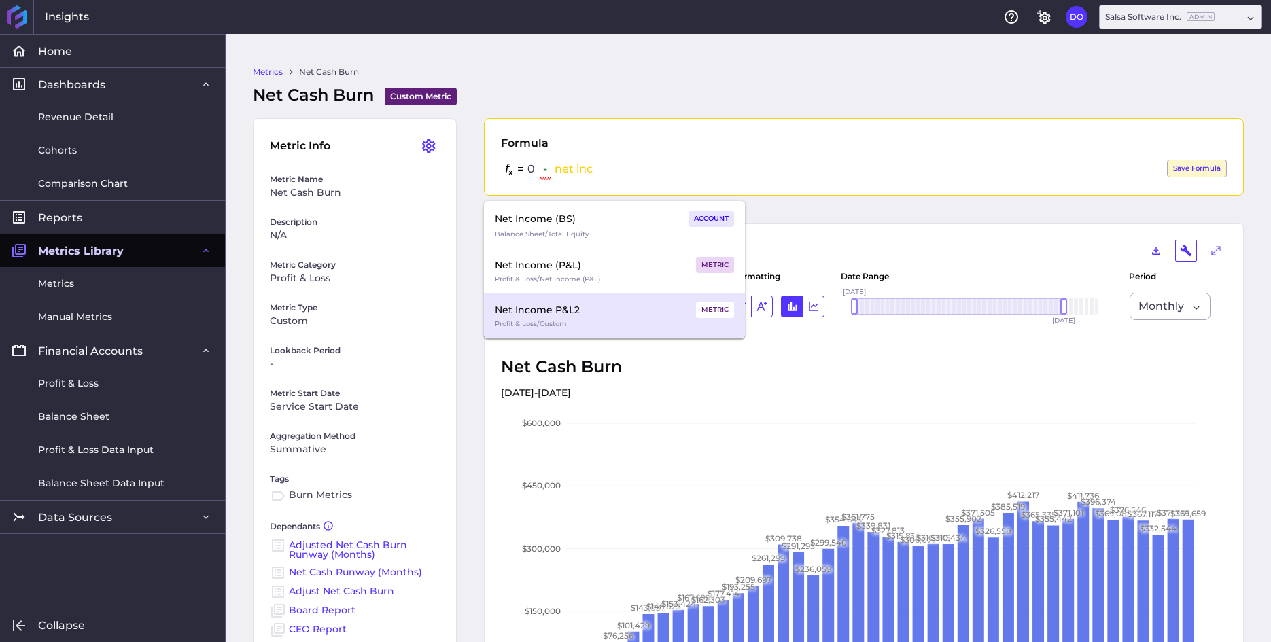
click at [598, 309] on div "Net Income P&L2 METRIC" at bounding box center [614, 310] width 239 height 16
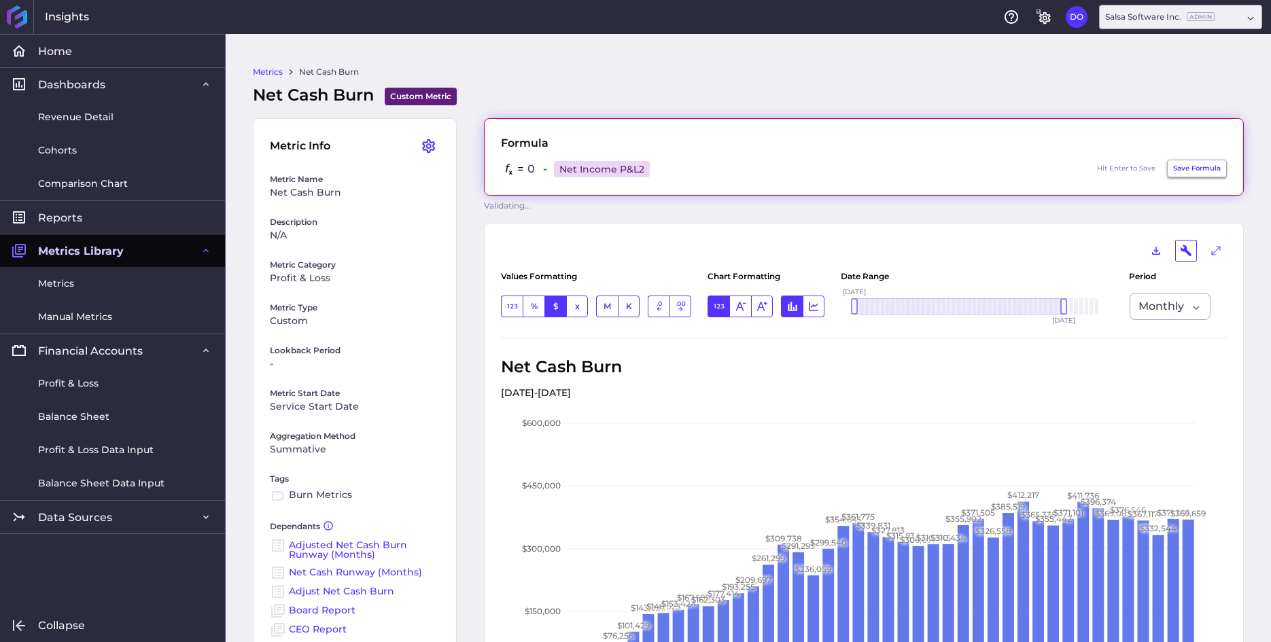
click at [1186, 171] on button "Save Formula" at bounding box center [1197, 169] width 60 height 18
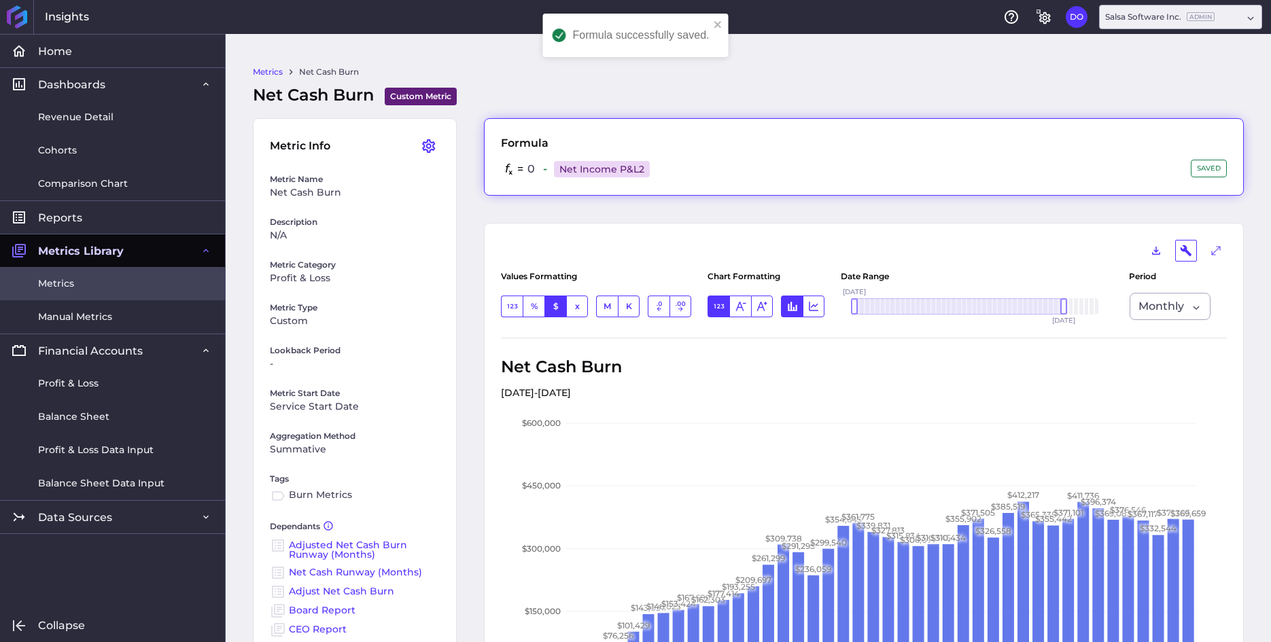
click at [88, 284] on link "Metrics" at bounding box center [112, 283] width 225 height 33
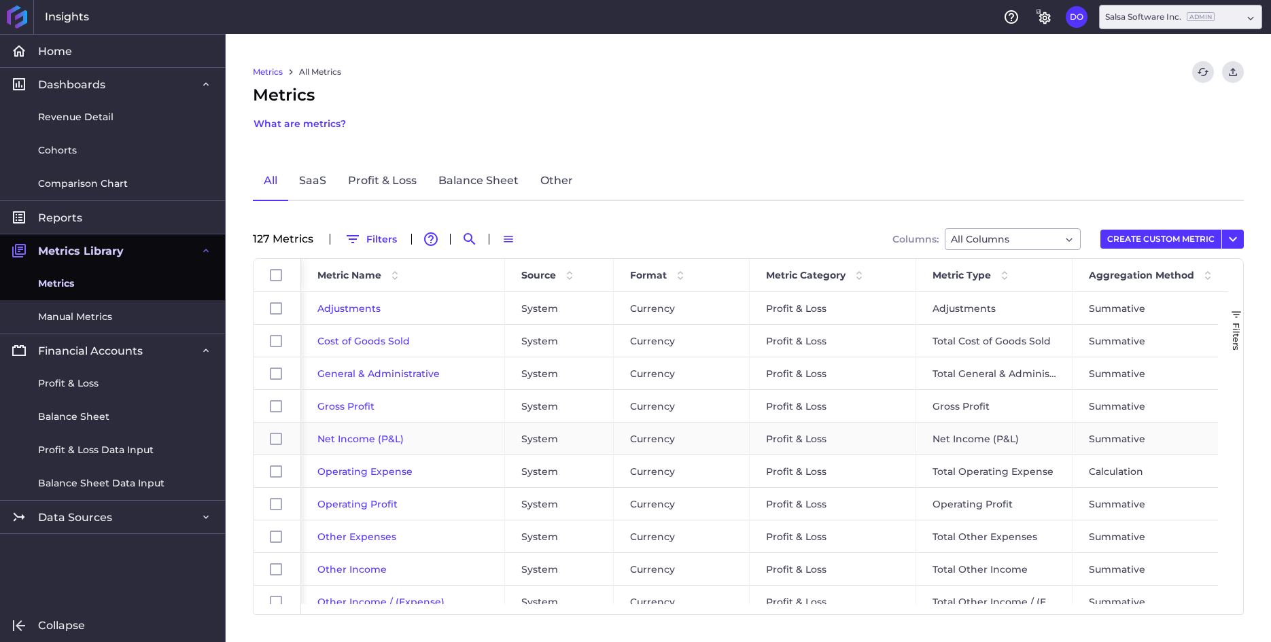
click at [340, 442] on span "Net Income (P&L)" at bounding box center [360, 439] width 86 height 12
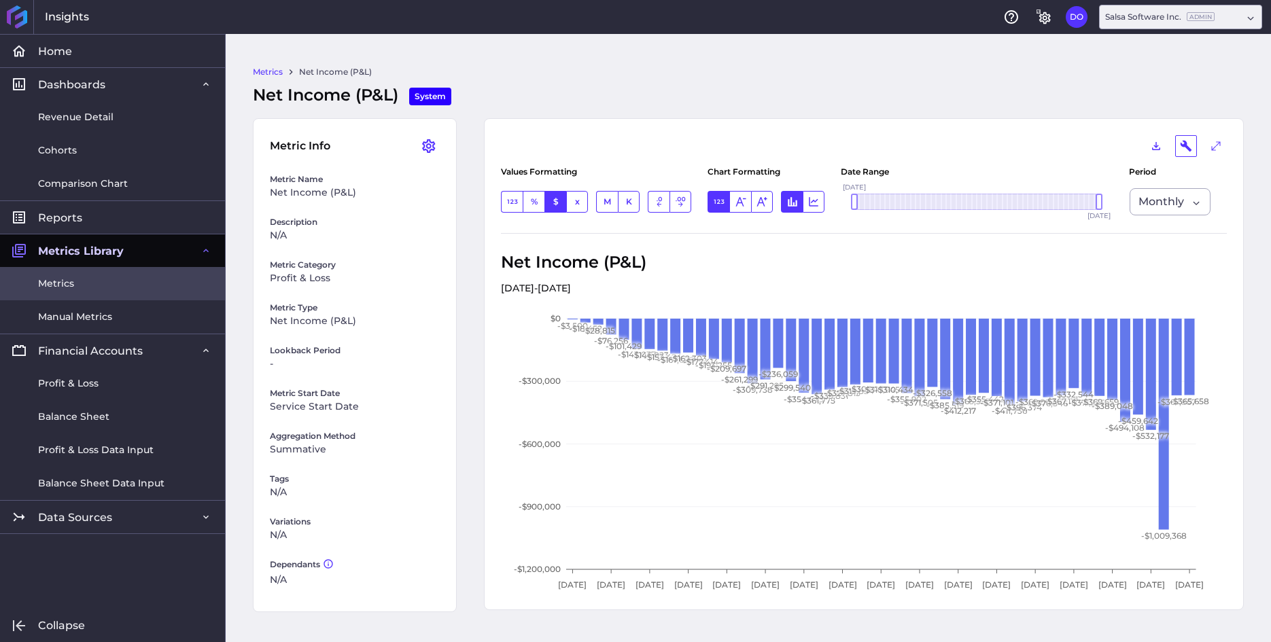
click at [62, 280] on span "Metrics" at bounding box center [56, 284] width 36 height 14
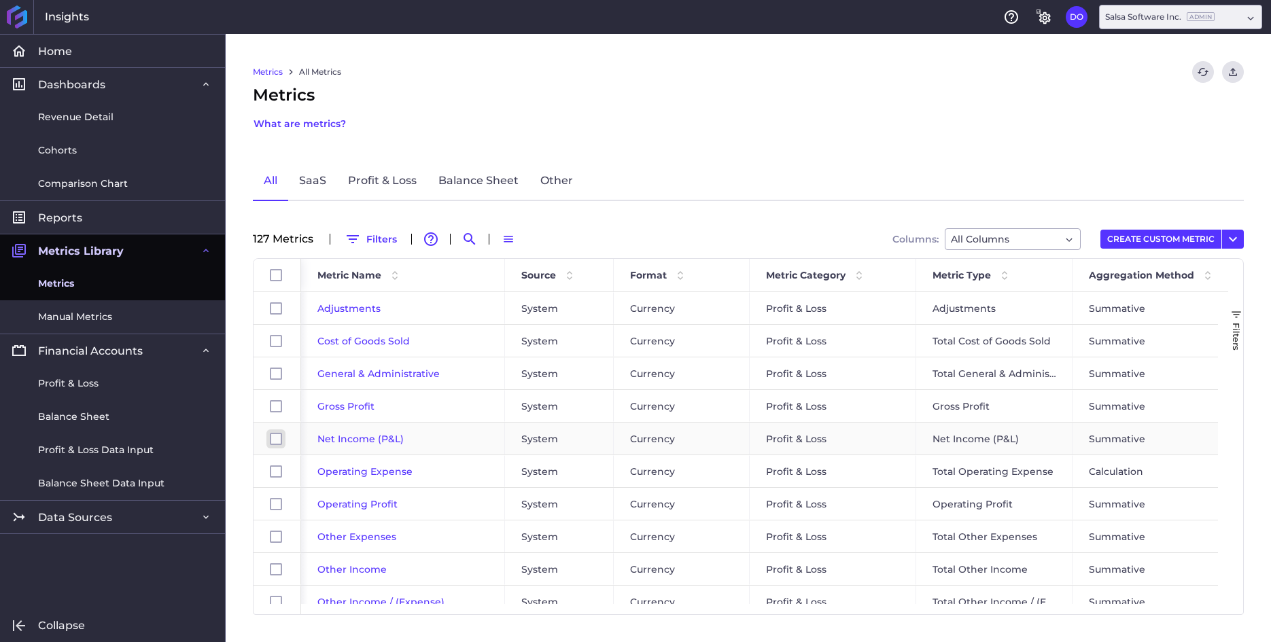
click at [275, 439] on input "Press Space to toggle row selection (unchecked)" at bounding box center [276, 439] width 12 height 12
checkbox input "true"
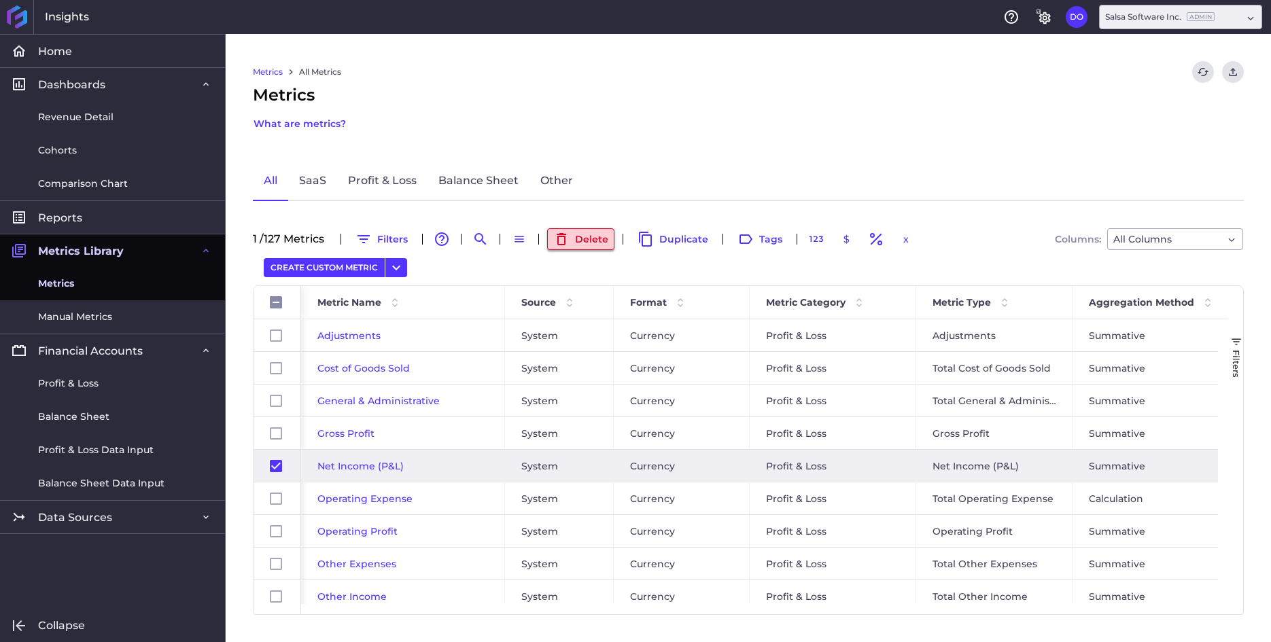
click at [582, 237] on button "Delete" at bounding box center [580, 239] width 67 height 22
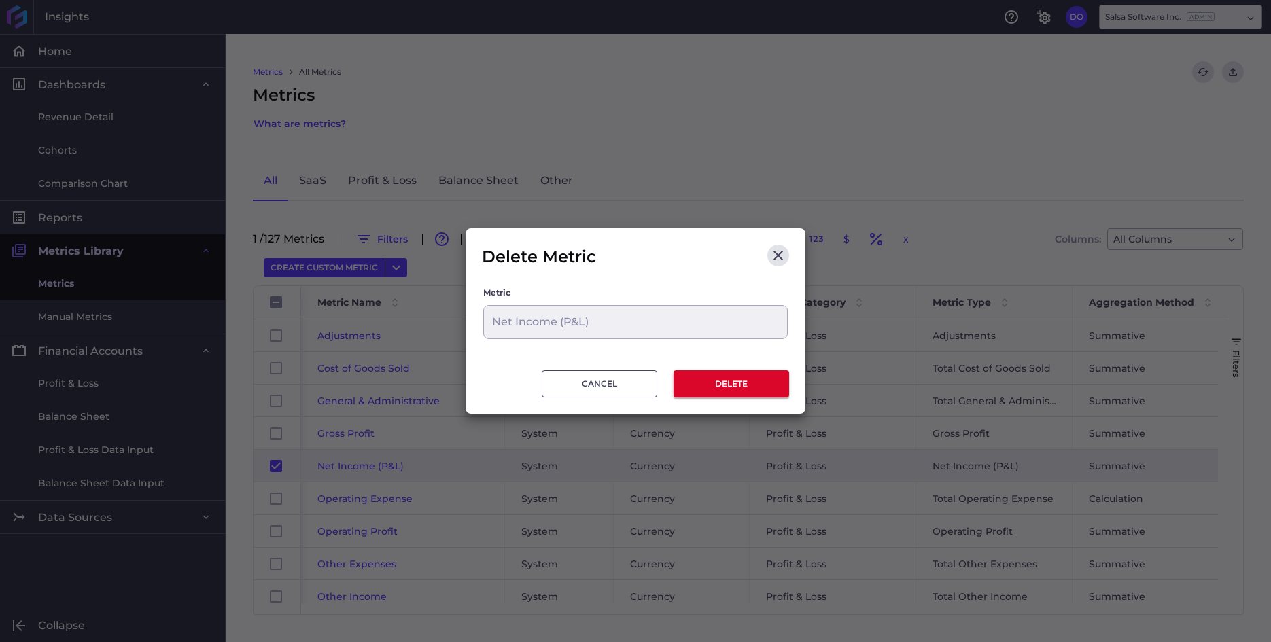
click at [733, 381] on button "DELETE" at bounding box center [731, 383] width 116 height 27
checkbox input "false"
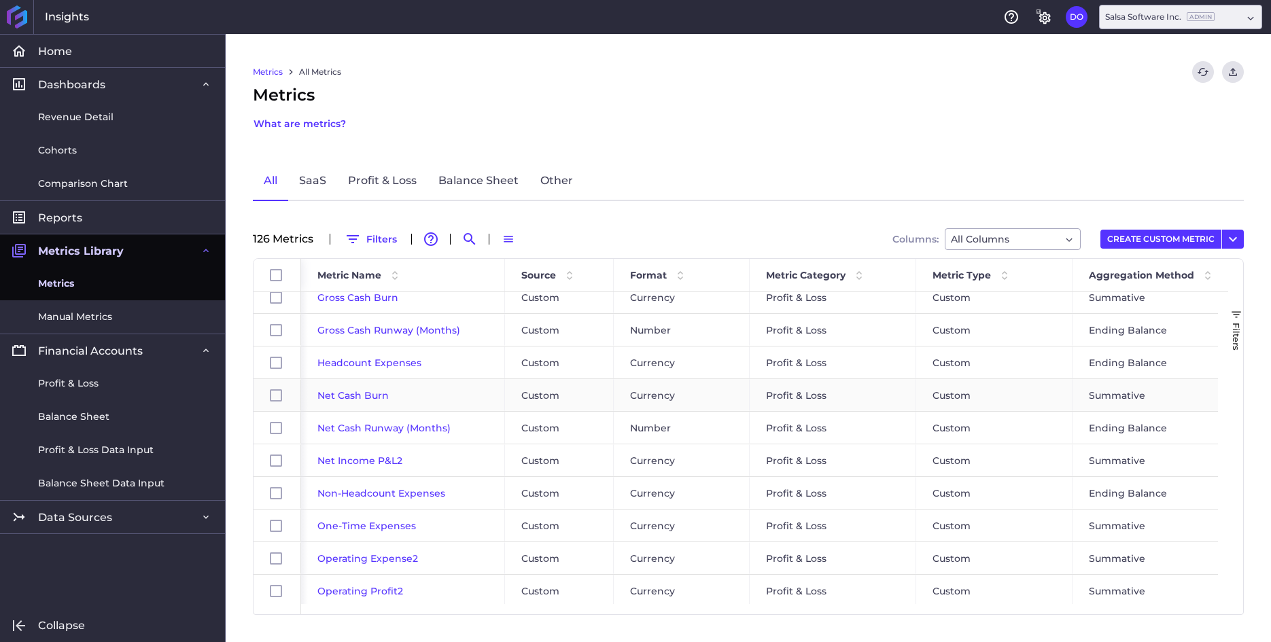
scroll to position [511, 0]
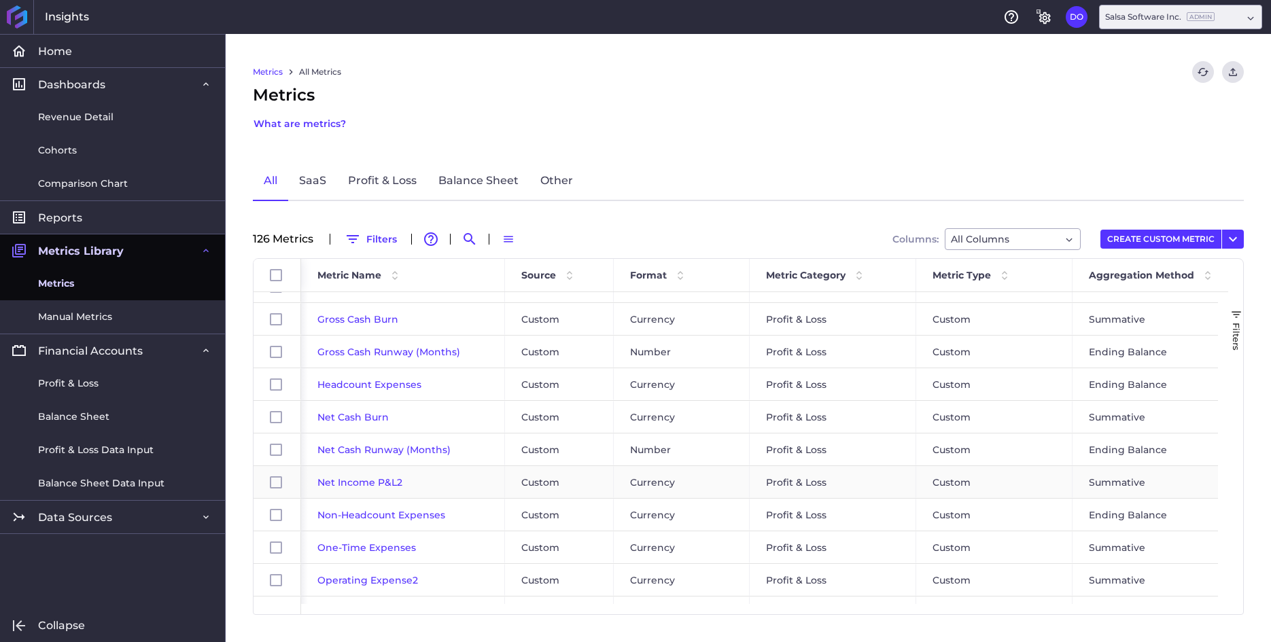
click at [419, 484] on div "Net Income P&L2" at bounding box center [402, 482] width 171 height 31
click at [345, 484] on span "Net Income P&L2" at bounding box center [359, 482] width 85 height 12
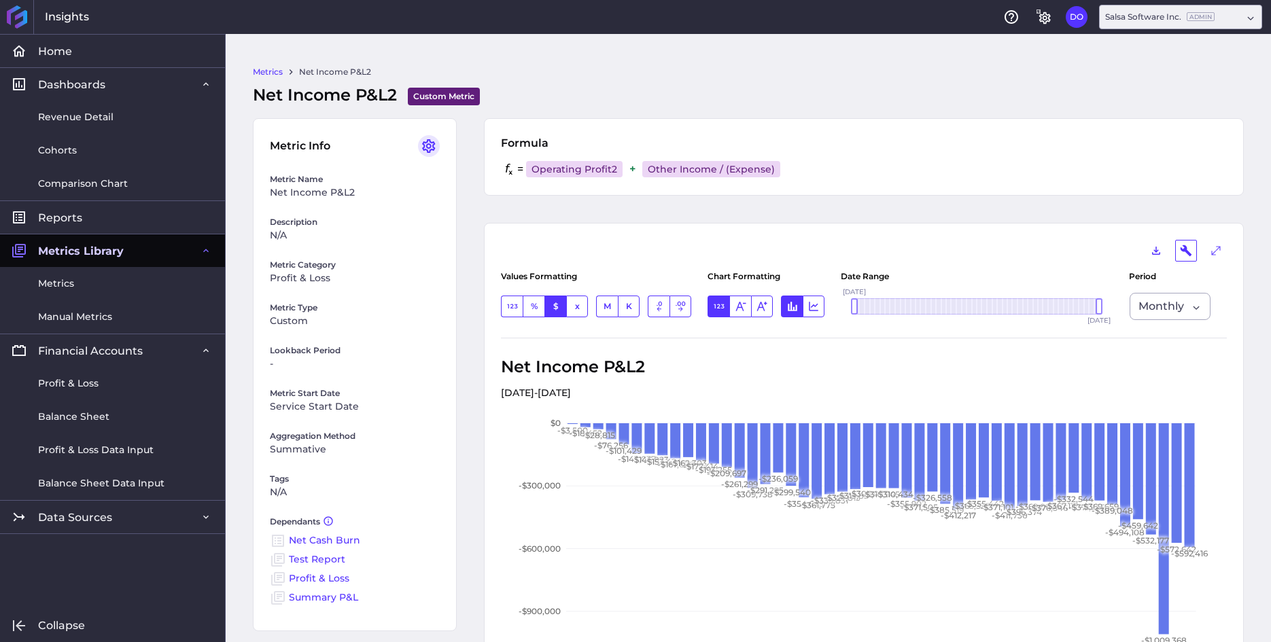
click at [427, 141] on icon "User Menu" at bounding box center [428, 146] width 13 height 14
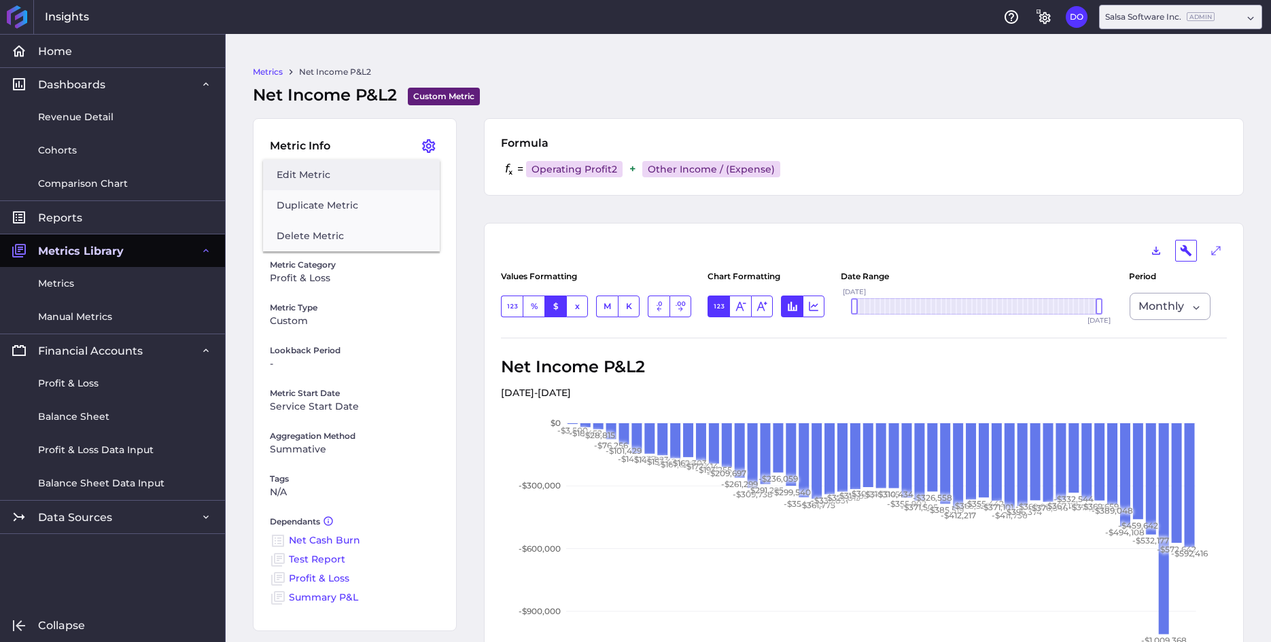
click at [349, 179] on button "Edit Metric" at bounding box center [351, 175] width 177 height 31
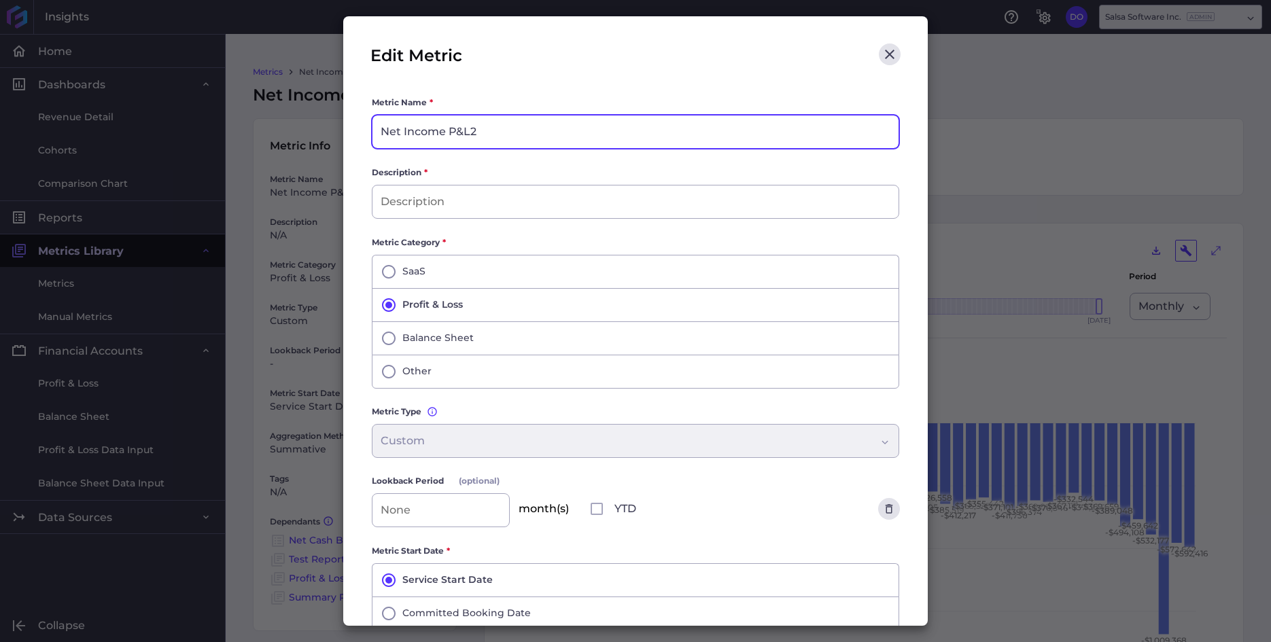
click at [491, 131] on input "Net Income P&L2" at bounding box center [635, 132] width 526 height 33
type input "Net Income P&L"
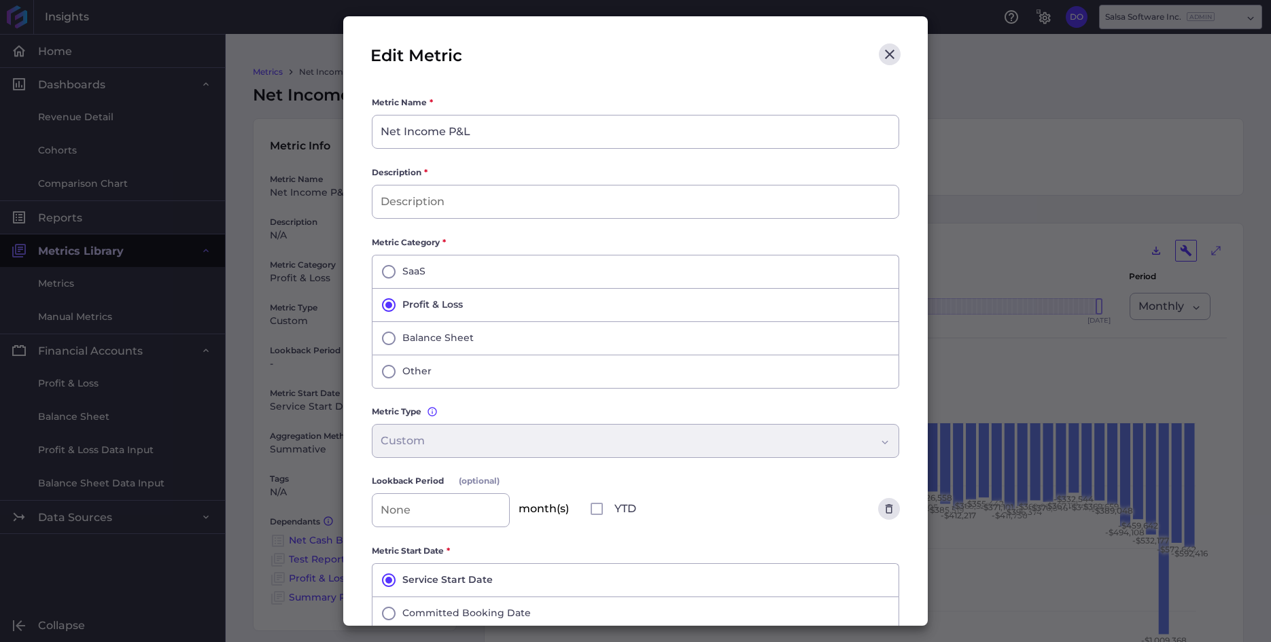
click at [583, 86] on div "Edit Metric" at bounding box center [635, 69] width 530 height 52
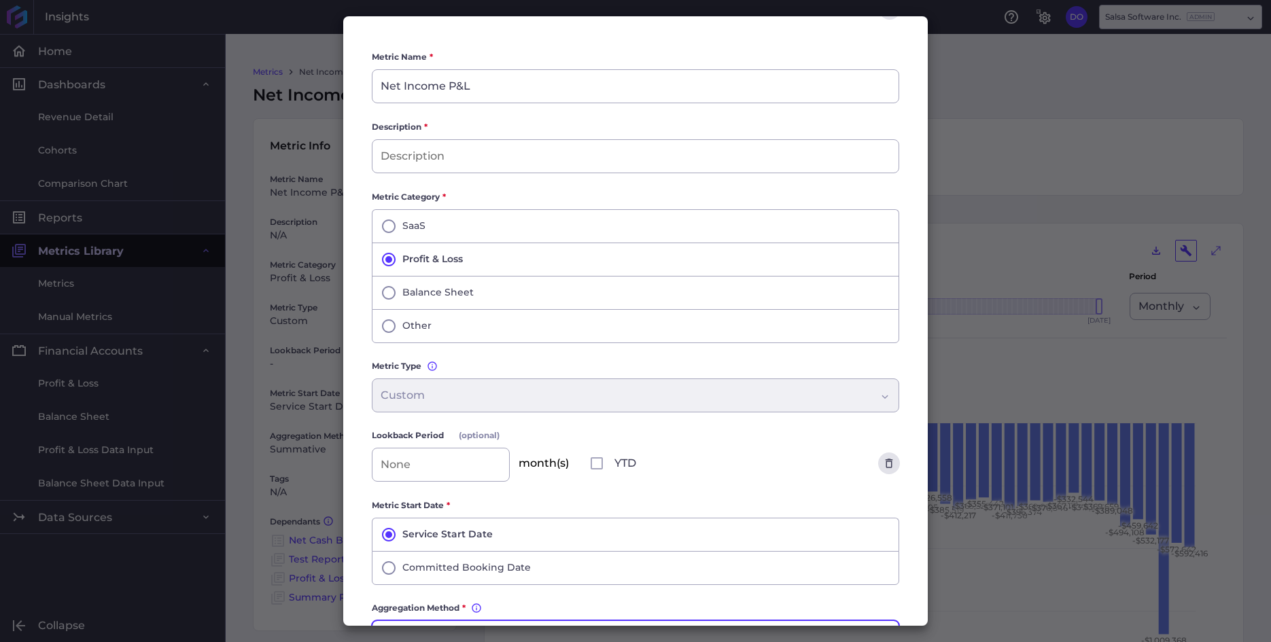
scroll to position [215, 0]
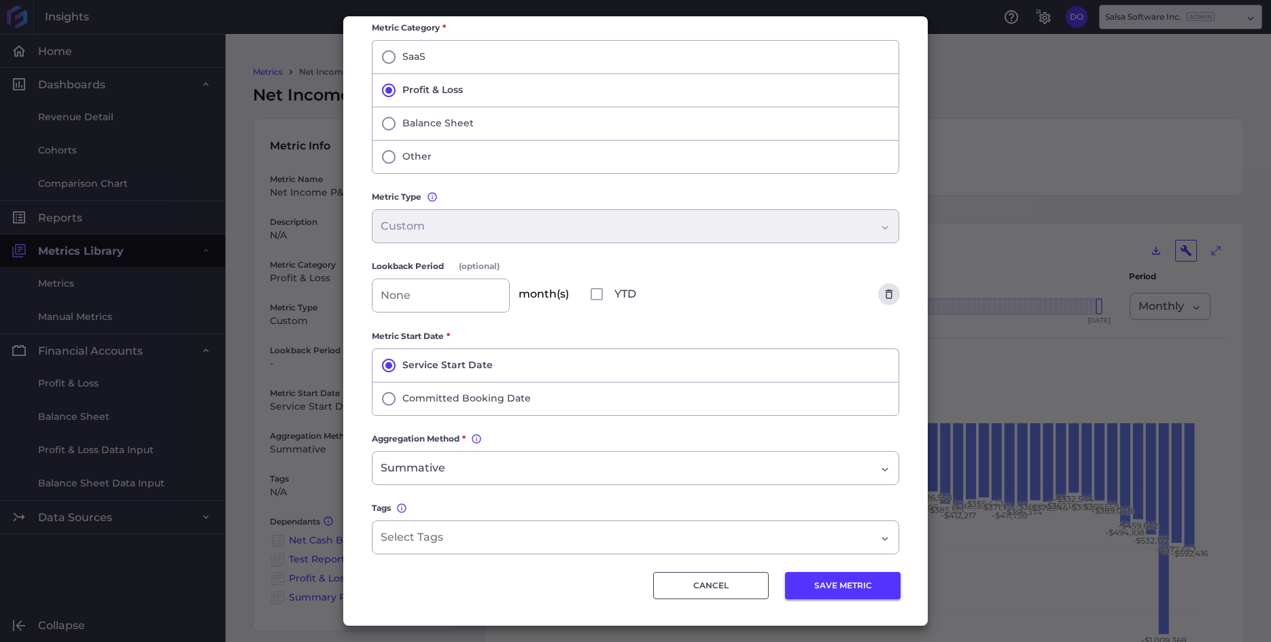
click at [845, 590] on button "SAVE METRIC" at bounding box center [843, 585] width 116 height 27
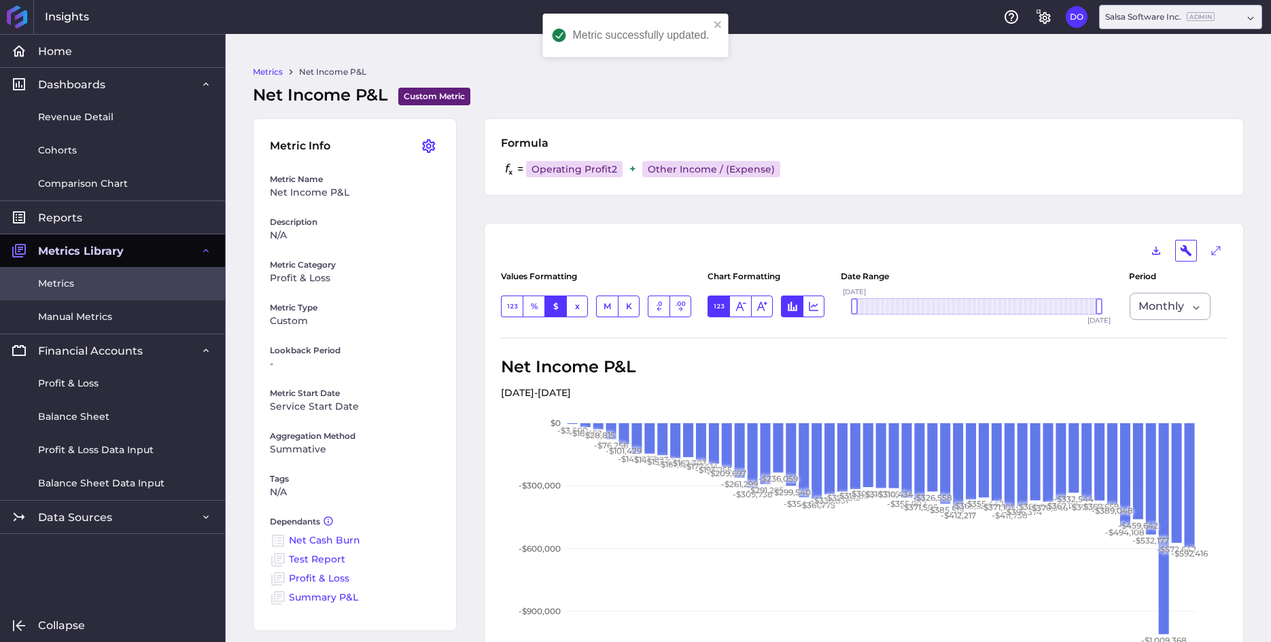
click at [74, 284] on link "Metrics" at bounding box center [112, 283] width 225 height 33
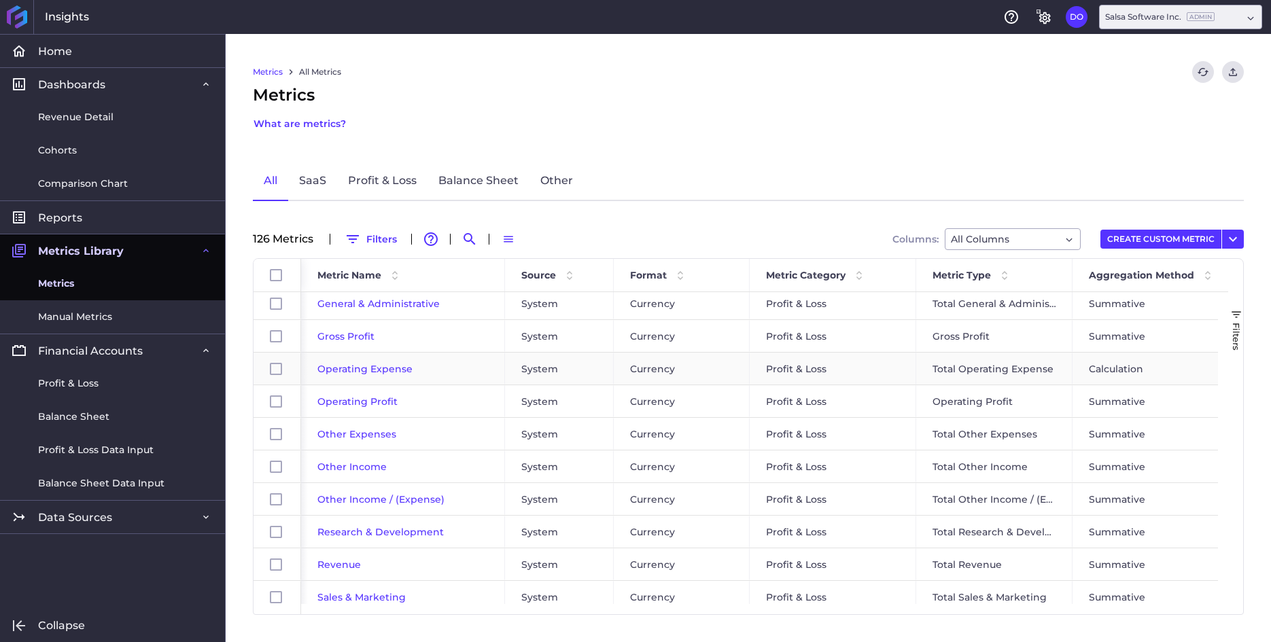
click at [347, 368] on span "Operating Expense" at bounding box center [364, 369] width 95 height 12
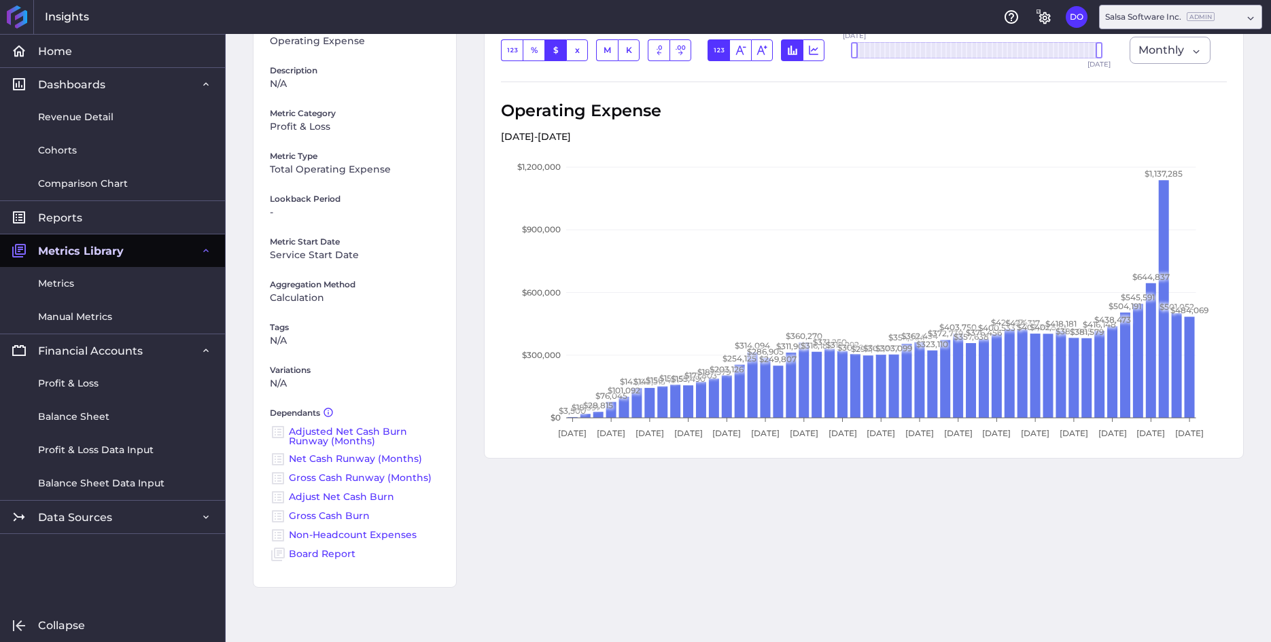
click at [331, 431] on link "Adjusted Net Cash Burn Runway (Months)" at bounding box center [348, 436] width 118 height 22
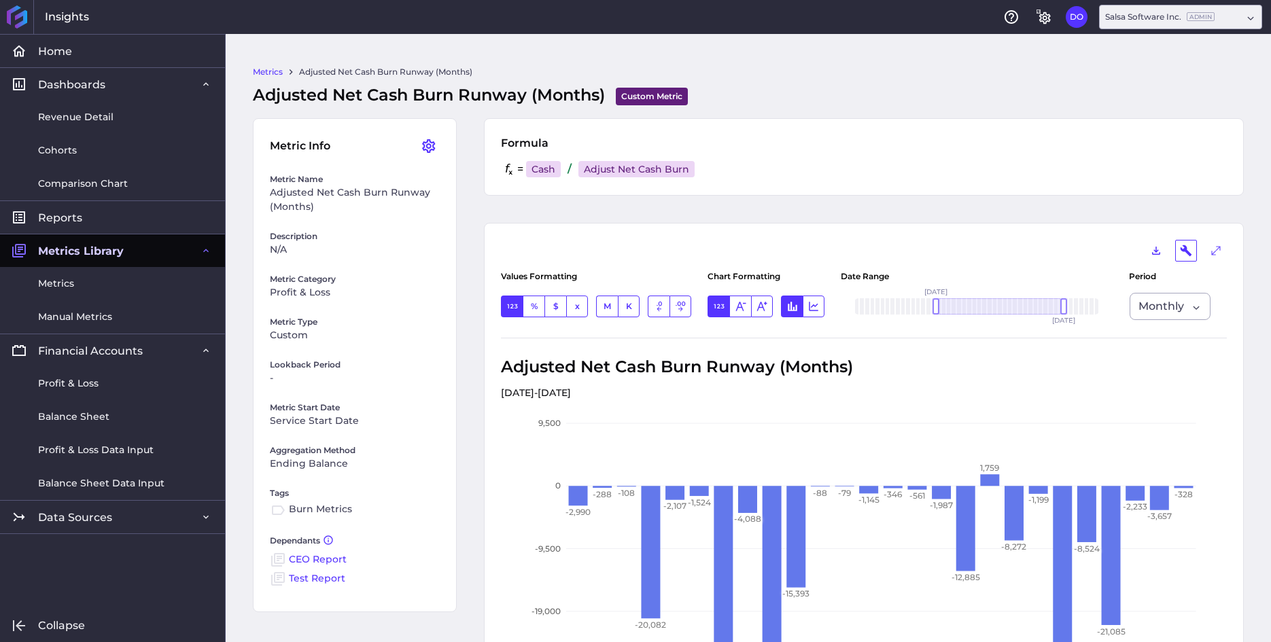
click at [274, 74] on link "Metrics" at bounding box center [268, 72] width 30 height 12
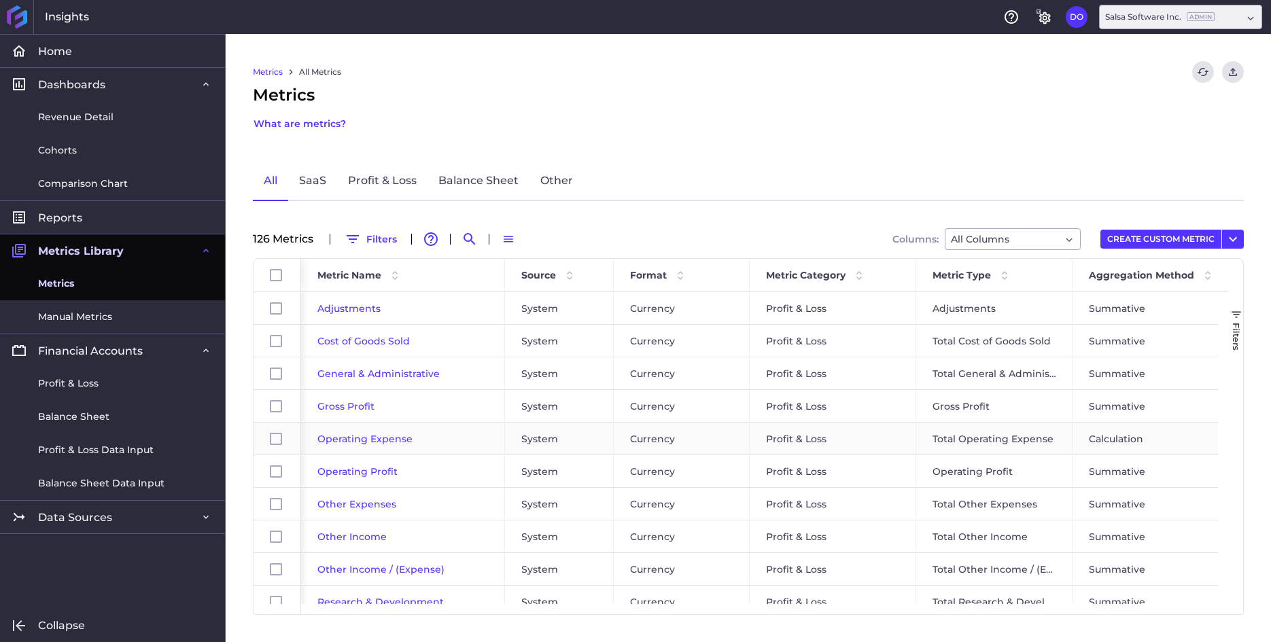
click at [361, 440] on span "Operating Expense" at bounding box center [364, 439] width 95 height 12
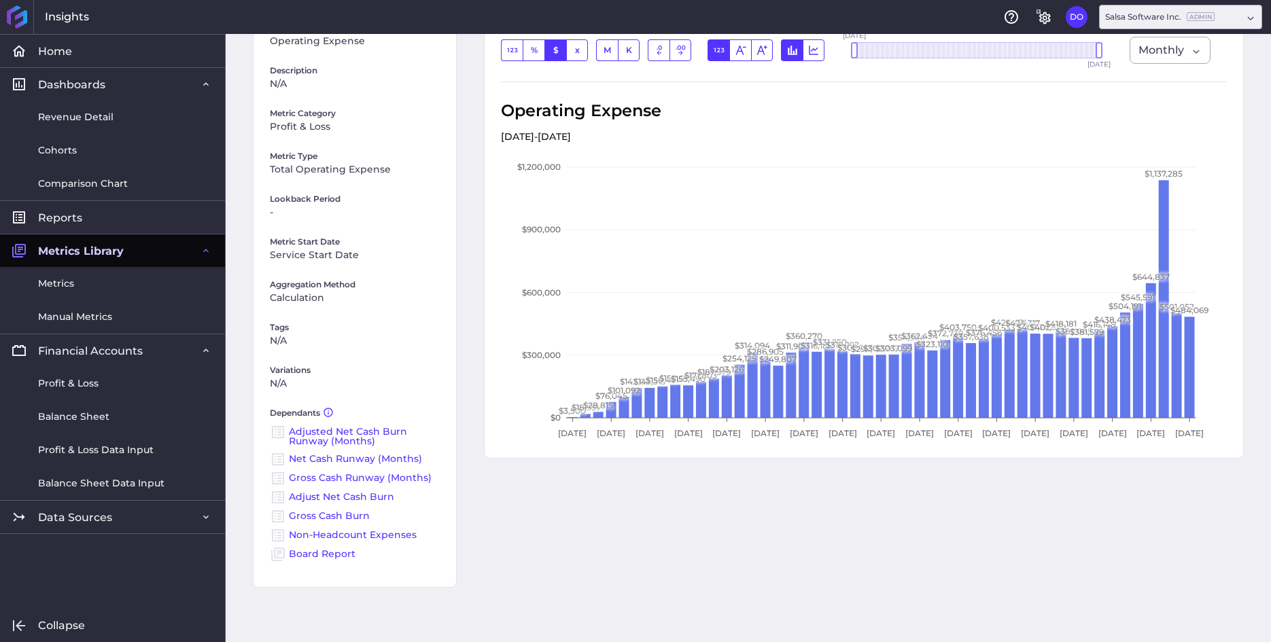
click at [325, 555] on link "Board Report" at bounding box center [322, 554] width 67 height 12
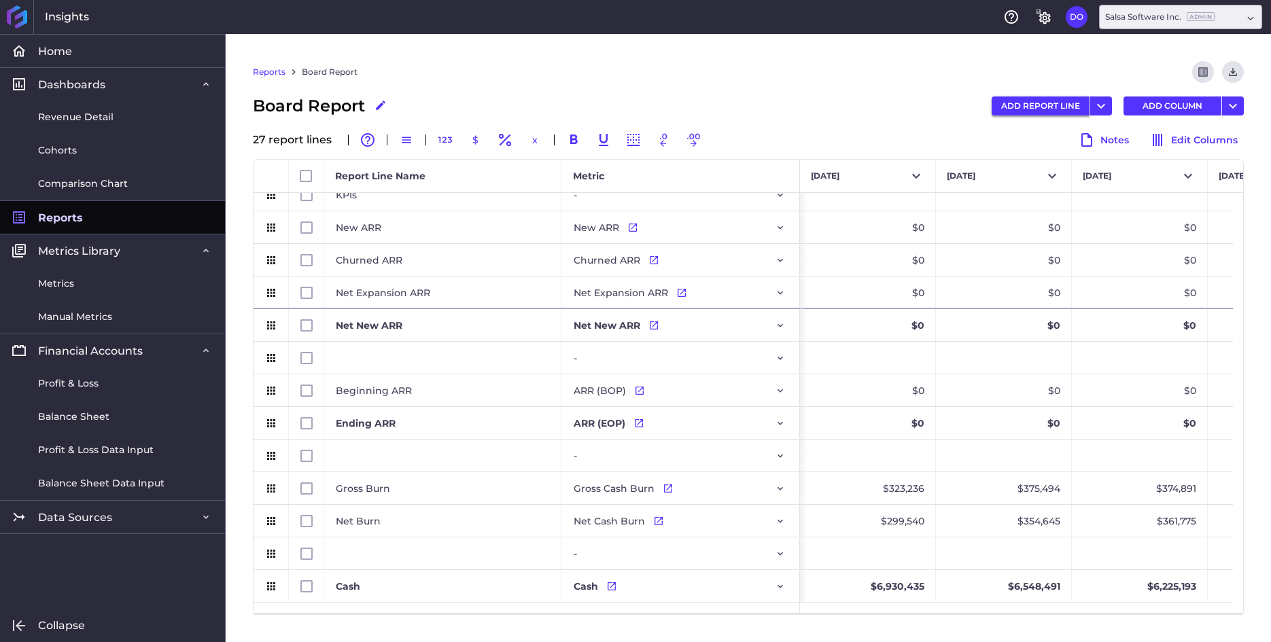
click at [1054, 104] on button "ADD REPORT LINE" at bounding box center [1040, 105] width 98 height 19
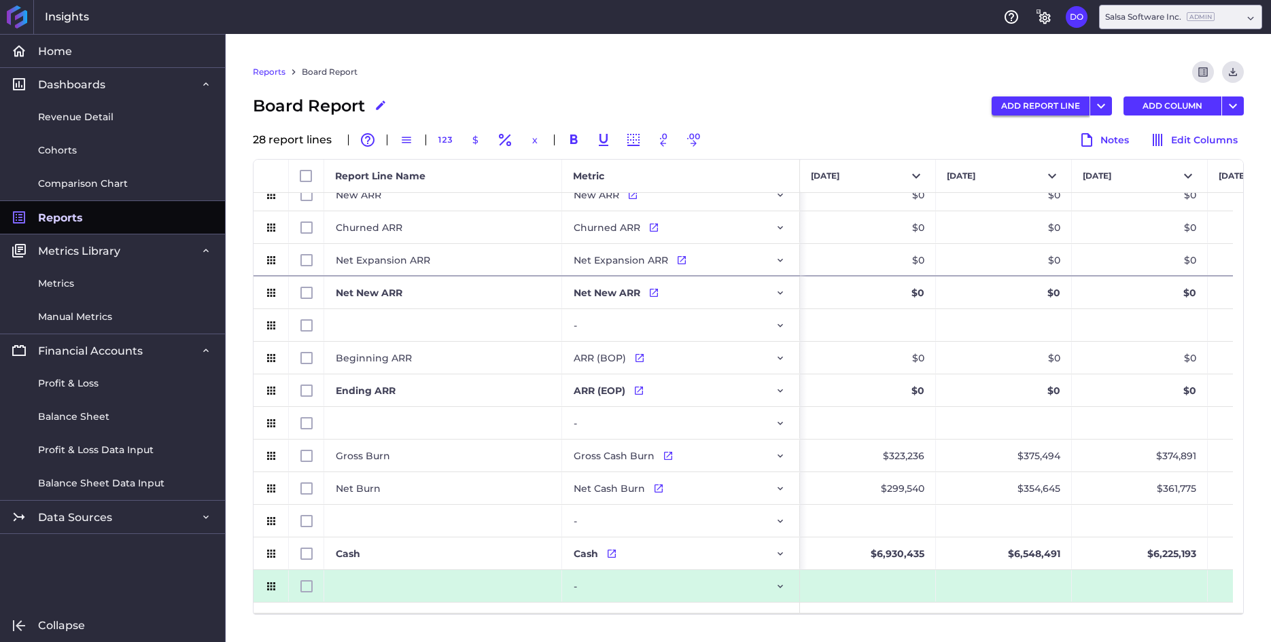
click at [1046, 107] on button "ADD REPORT LINE" at bounding box center [1040, 105] width 98 height 19
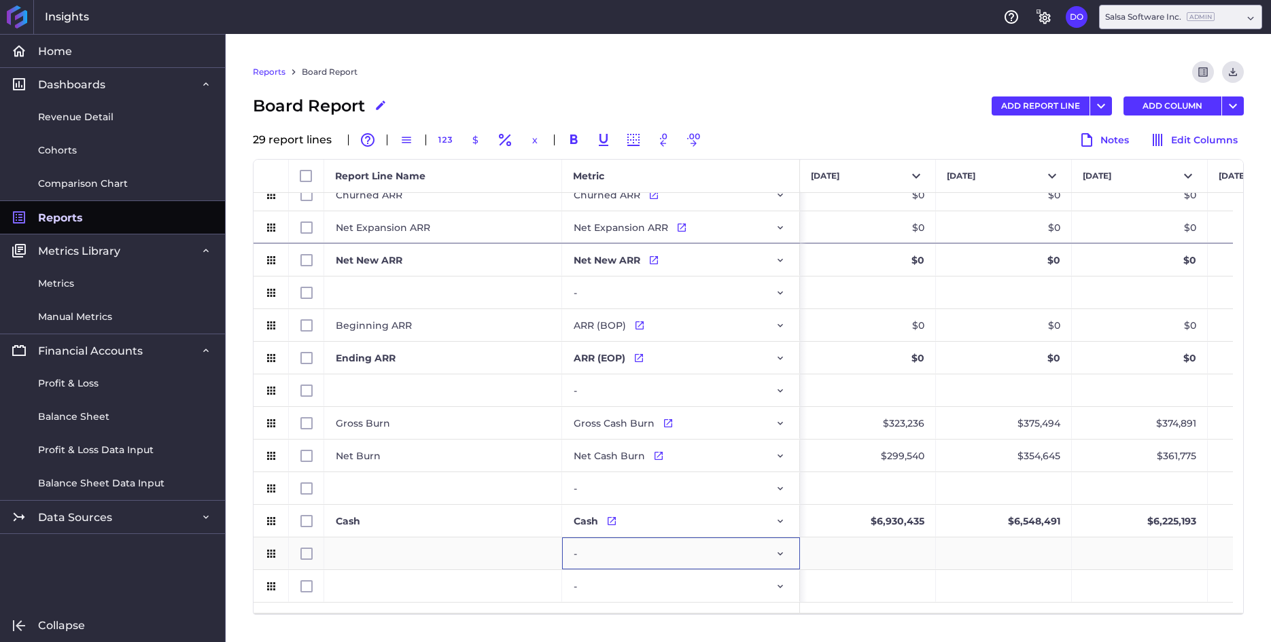
click at [640, 554] on div "-" at bounding box center [680, 553] width 215 height 31
click at [720, 558] on div "-" at bounding box center [680, 553] width 215 height 31
click at [782, 555] on icon "Press SPACE to select this row." at bounding box center [780, 553] width 11 height 11
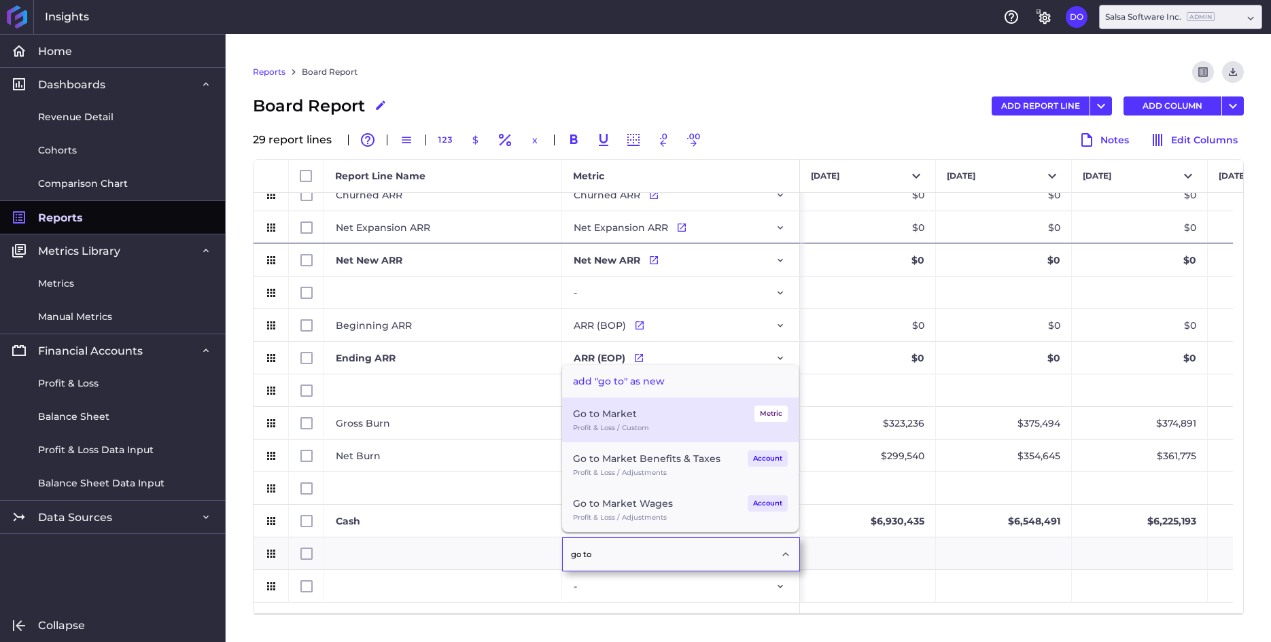
type input "go to"
click at [644, 422] on div "Profit & Loss / Custom" at bounding box center [680, 428] width 215 height 12
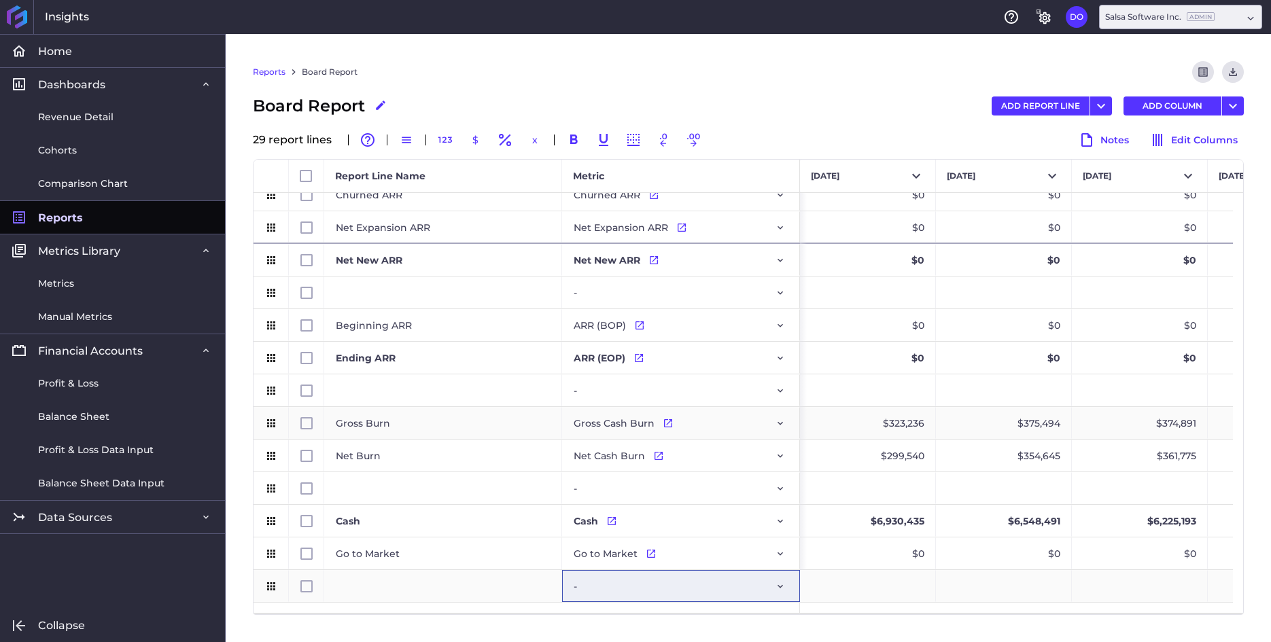
click at [698, 587] on div "-" at bounding box center [680, 586] width 215 height 31
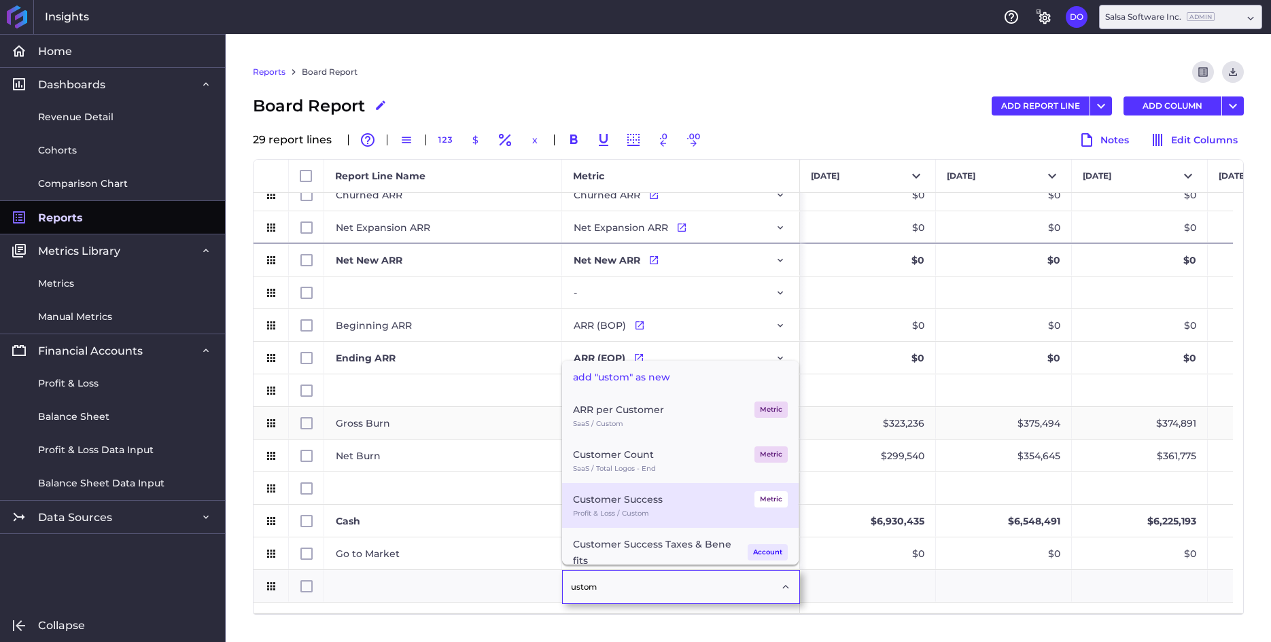
type input "ustom"
click at [634, 506] on div "Customer Success" at bounding box center [618, 499] width 90 height 16
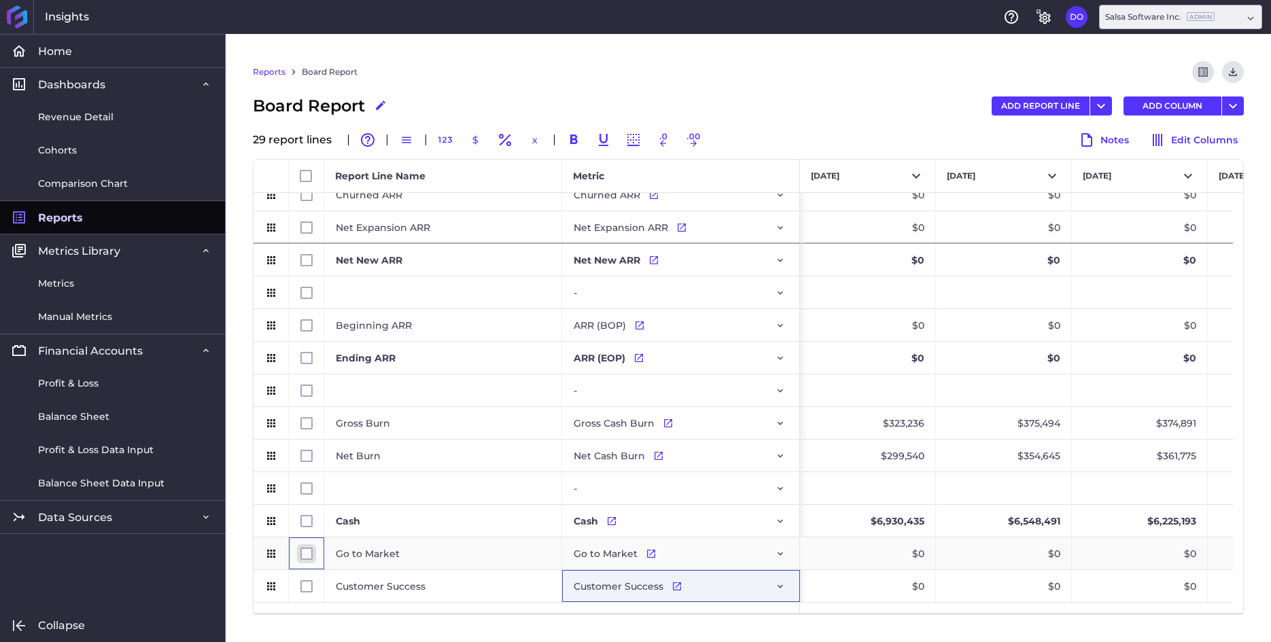
click at [304, 550] on input "Press Space to toggle row selection (unchecked)" at bounding box center [306, 554] width 12 height 12
checkbox input "true"
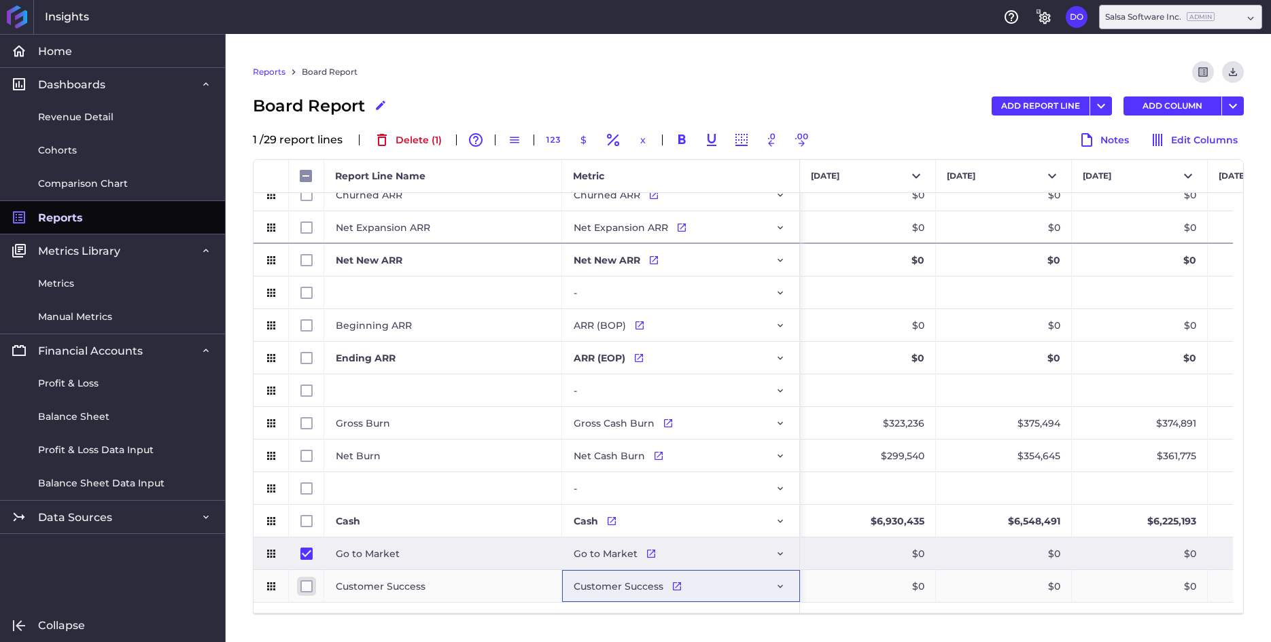
checkbox input "false"
click at [305, 583] on input "Press Space to toggle row selection (unchecked)" at bounding box center [306, 586] width 12 height 12
checkbox input "true"
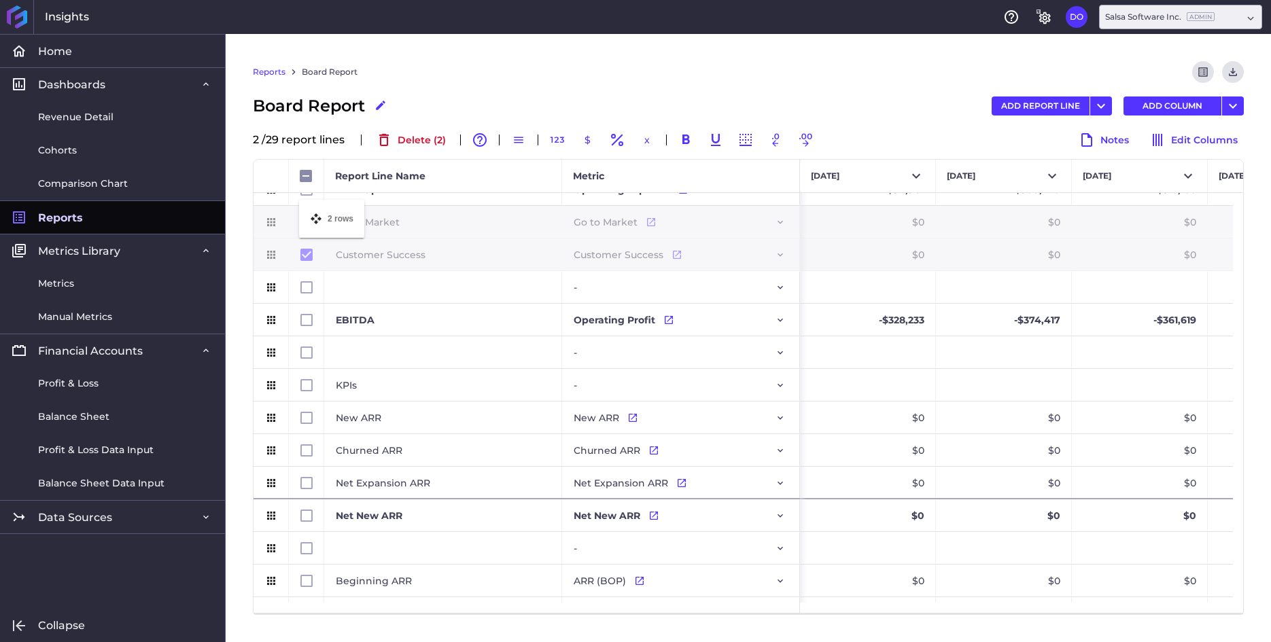
drag, startPoint x: 272, startPoint y: 552, endPoint x: 306, endPoint y: 208, distance: 345.4
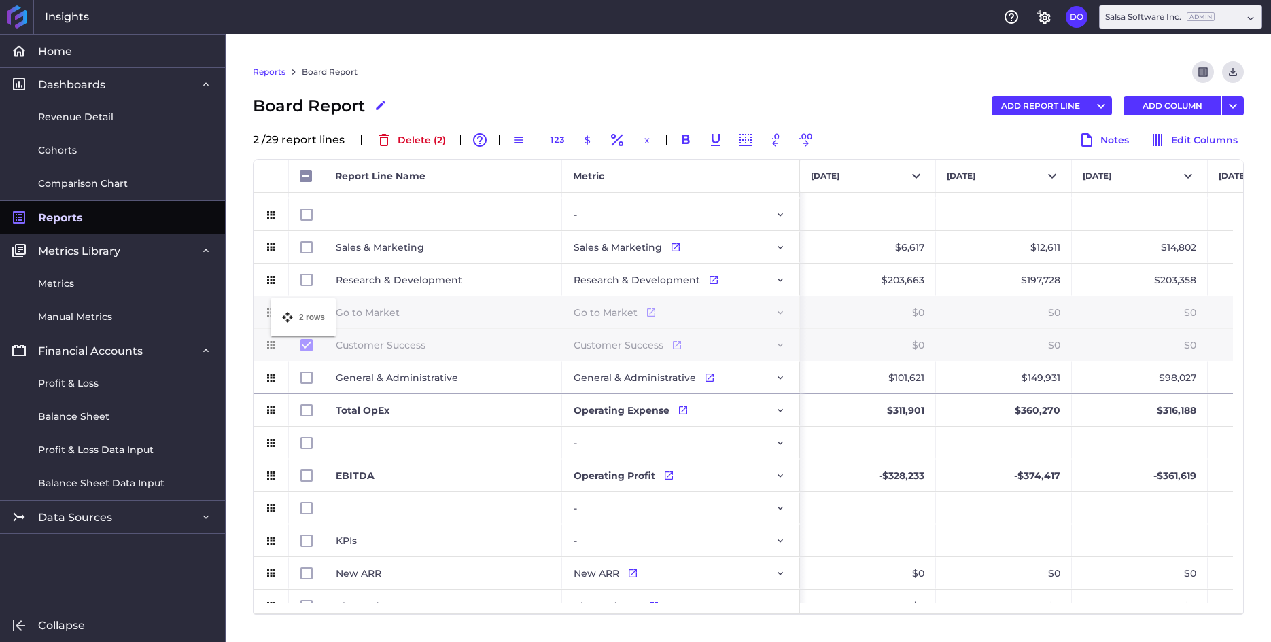
drag, startPoint x: 271, startPoint y: 376, endPoint x: 277, endPoint y: 306, distance: 69.6
checkbox input "false"
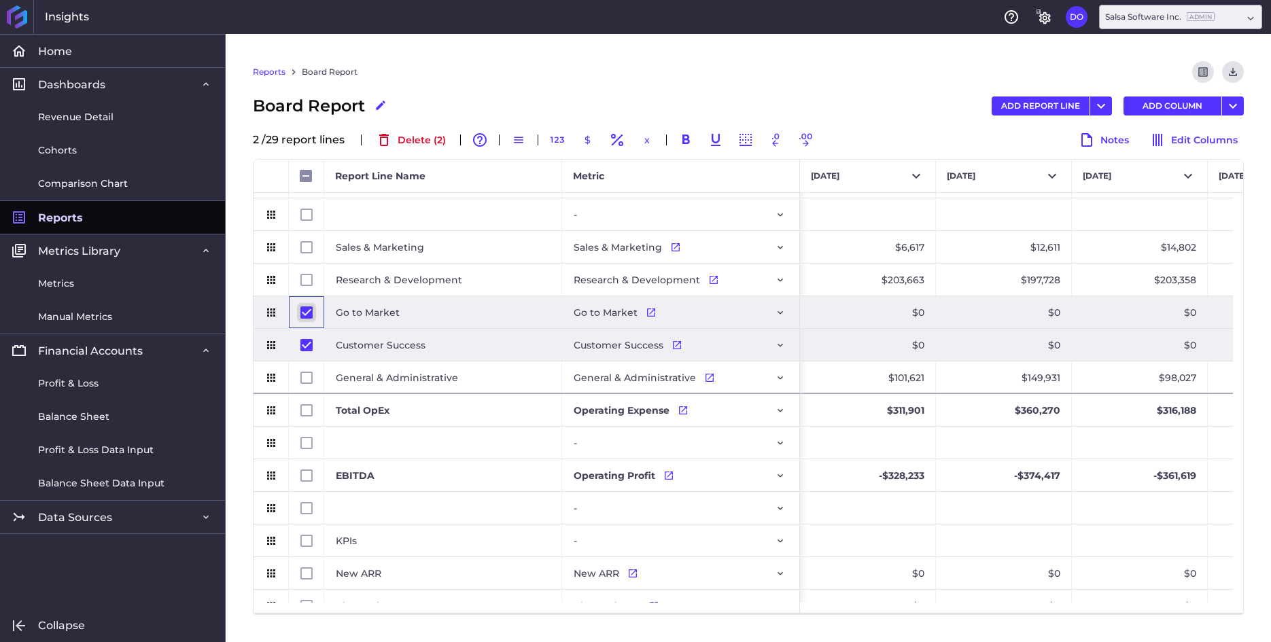
click at [305, 311] on input "Press Space to toggle row selection (checked)" at bounding box center [306, 312] width 12 height 12
checkbox input "false"
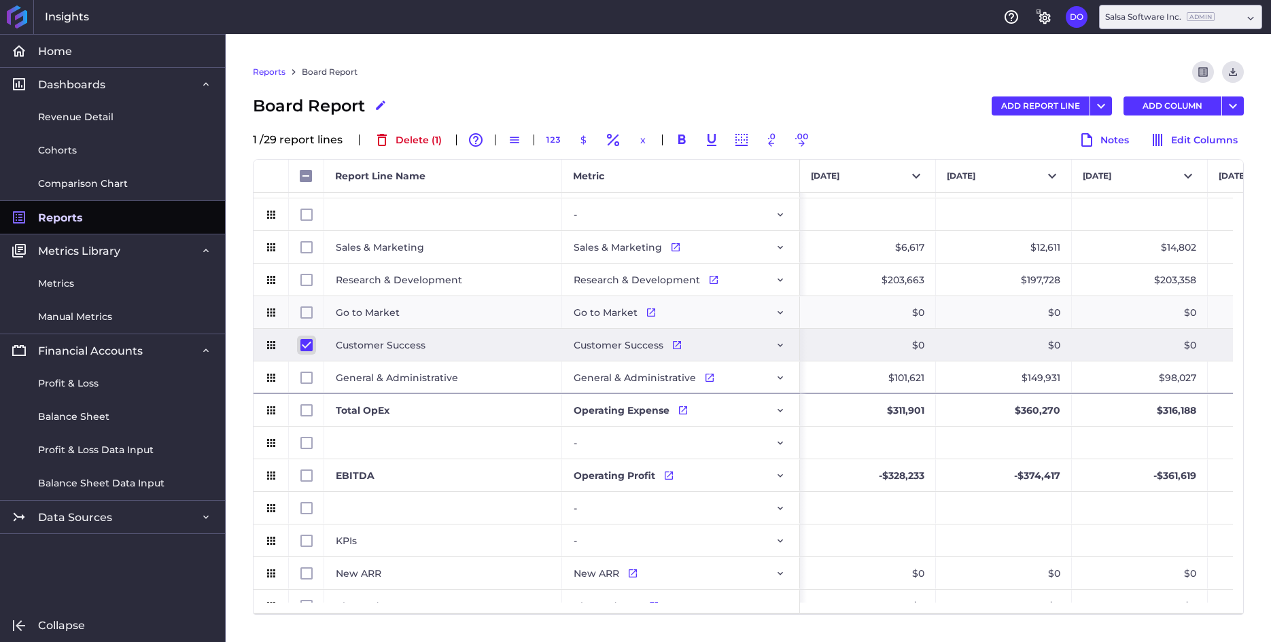
checkbox input "false"
click at [305, 345] on input "Press Space to toggle row selection (checked)" at bounding box center [306, 345] width 12 height 12
checkbox input "false"
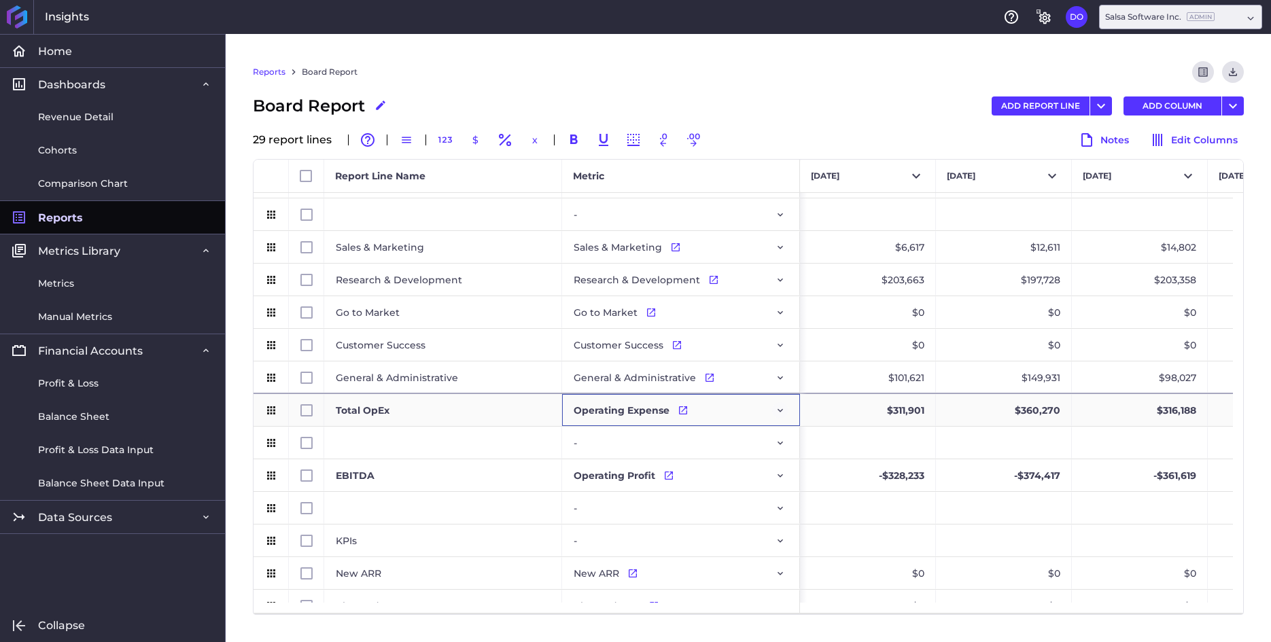
click at [780, 410] on icon "Press SPACE to select this row." at bounding box center [779, 410] width 5 height 3
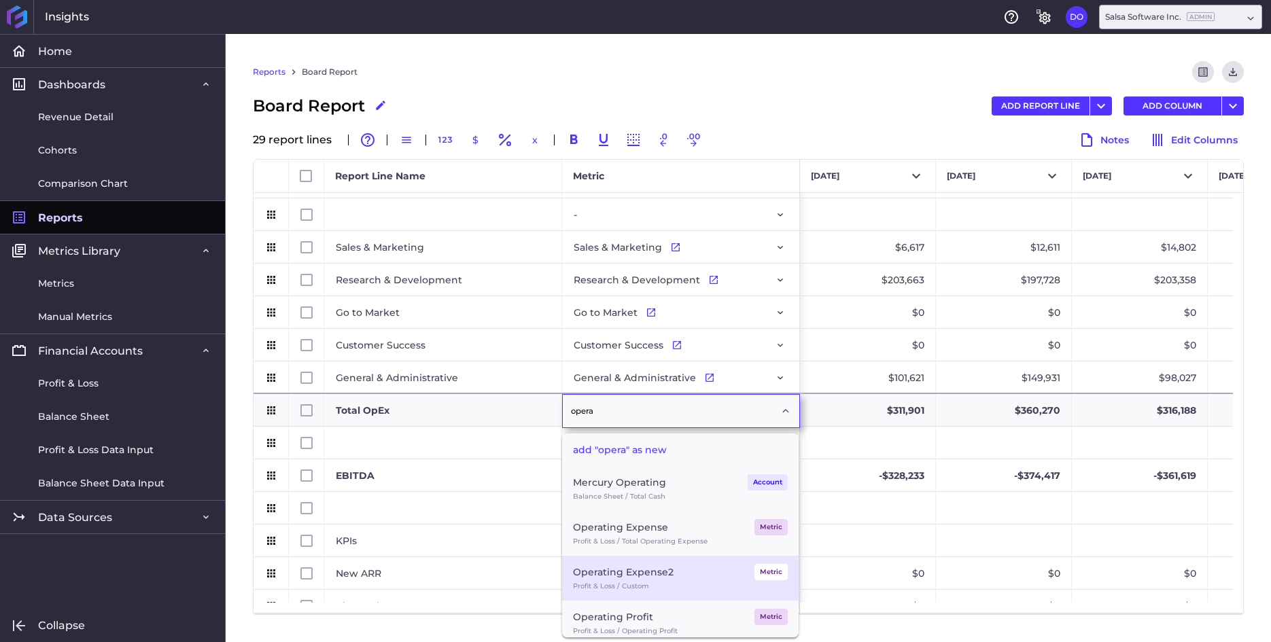
type input "opera"
click at [631, 575] on div "Operating Expense2" at bounding box center [623, 572] width 101 height 16
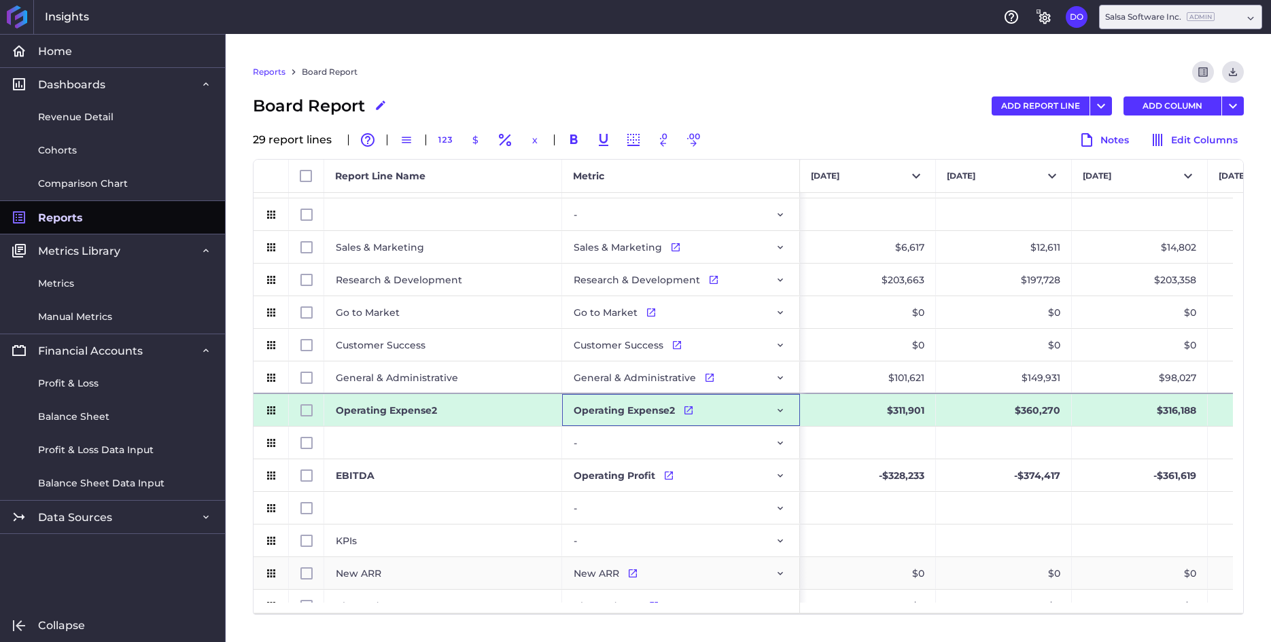
click at [459, 414] on div "Operating Expense2" at bounding box center [443, 410] width 238 height 32
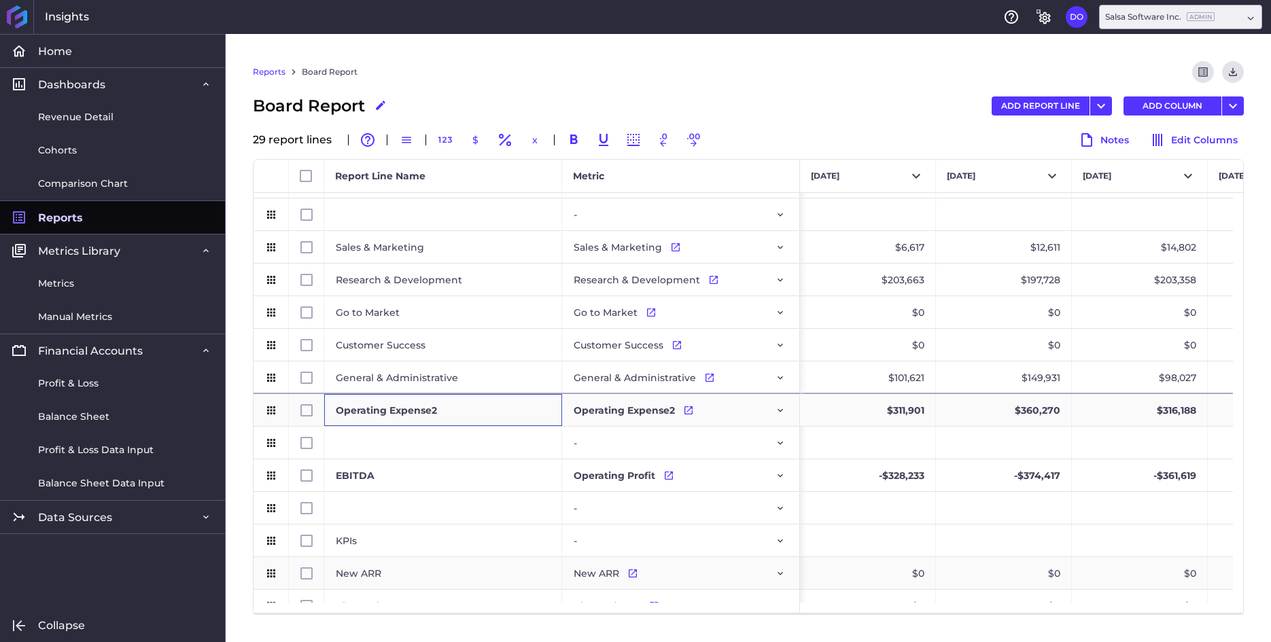
click at [450, 413] on div "Operating Expense2" at bounding box center [443, 410] width 238 height 32
type input "Total Opex"
click at [478, 218] on div "Press SPACE to select this row." at bounding box center [443, 214] width 238 height 32
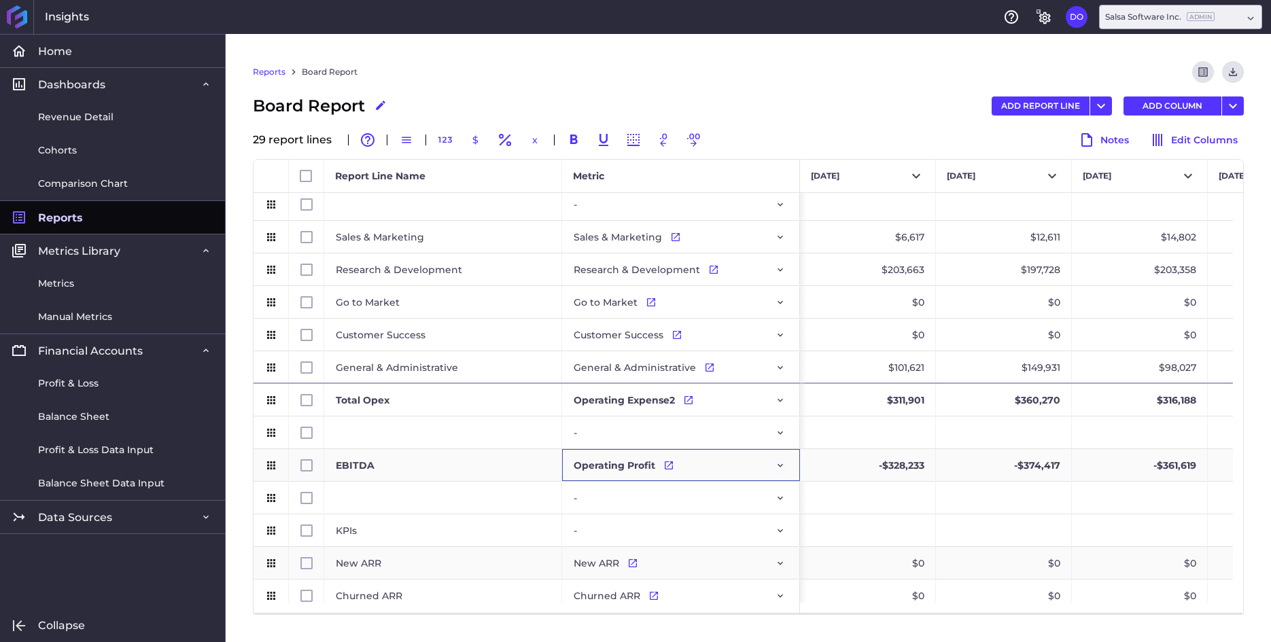
click at [777, 465] on icon "Press SPACE to select this row." at bounding box center [780, 465] width 11 height 11
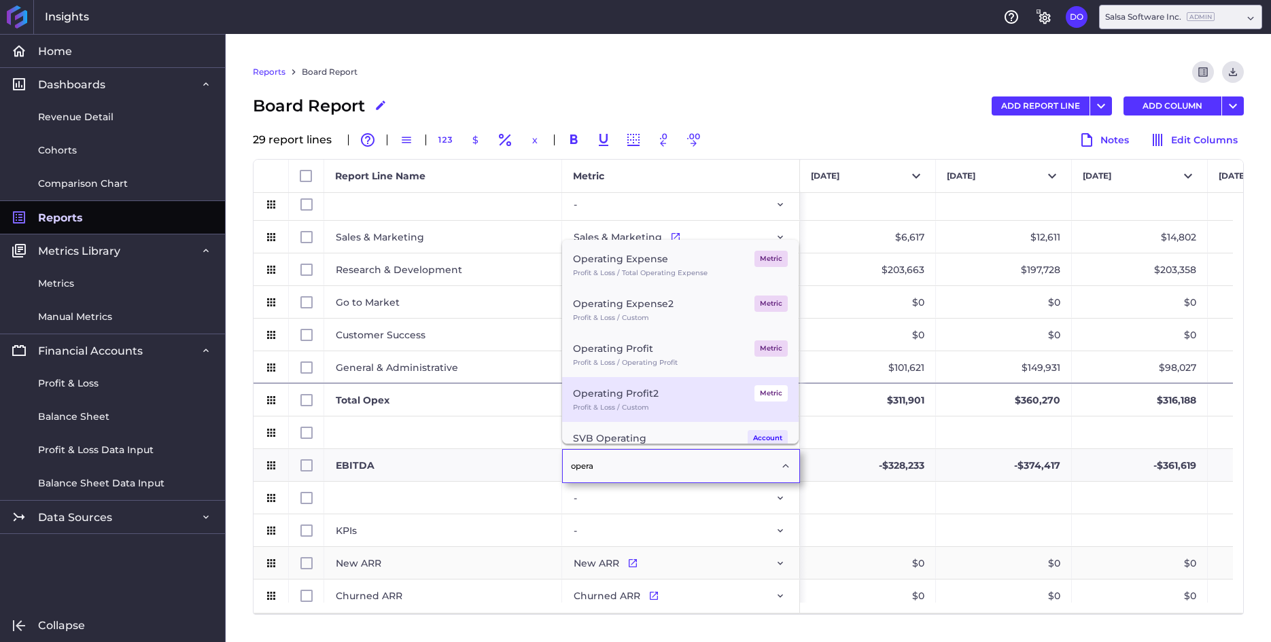
type input "opera"
click at [652, 396] on div "Operating Profit2" at bounding box center [616, 393] width 86 height 16
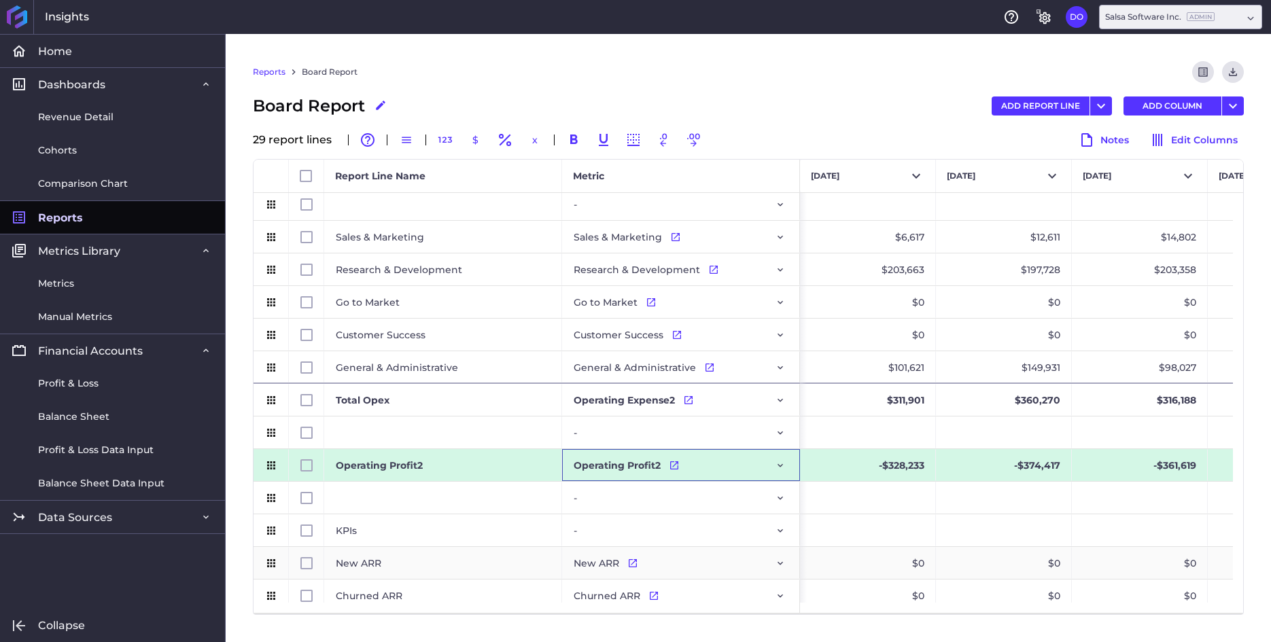
click at [438, 463] on div "Operating Profit2" at bounding box center [443, 465] width 238 height 32
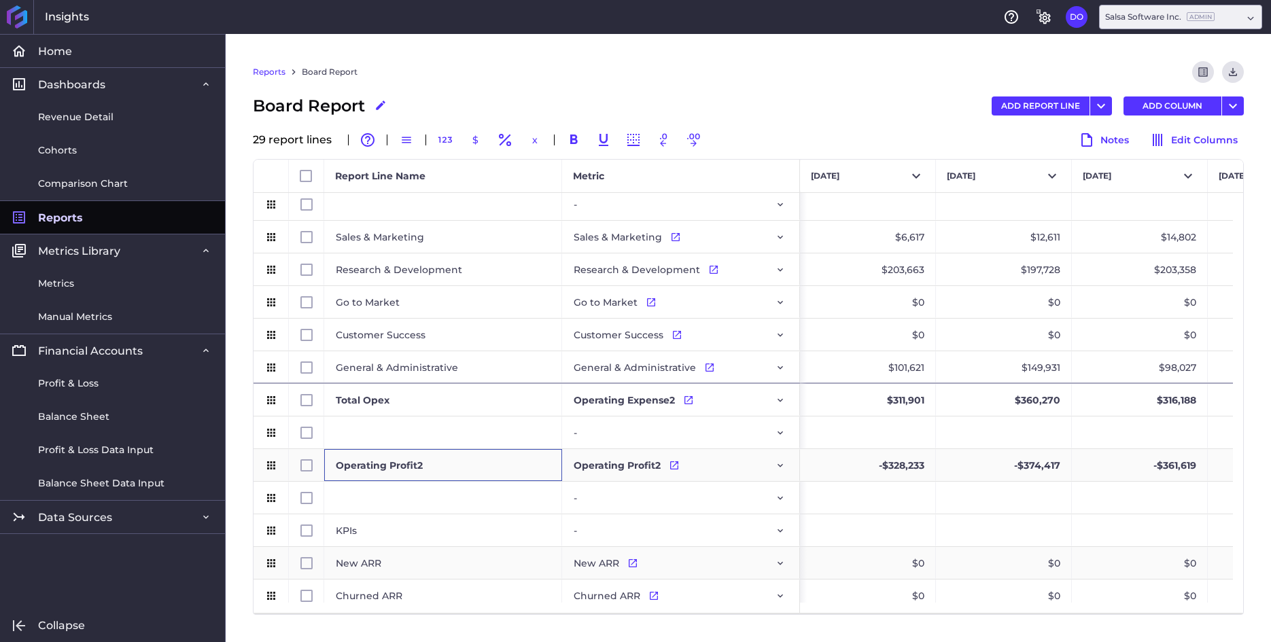
click at [436, 465] on div "Operating Profit2" at bounding box center [443, 465] width 238 height 32
type input "EBITDA"
click at [442, 426] on div "Press SPACE to select this row." at bounding box center [443, 432] width 238 height 32
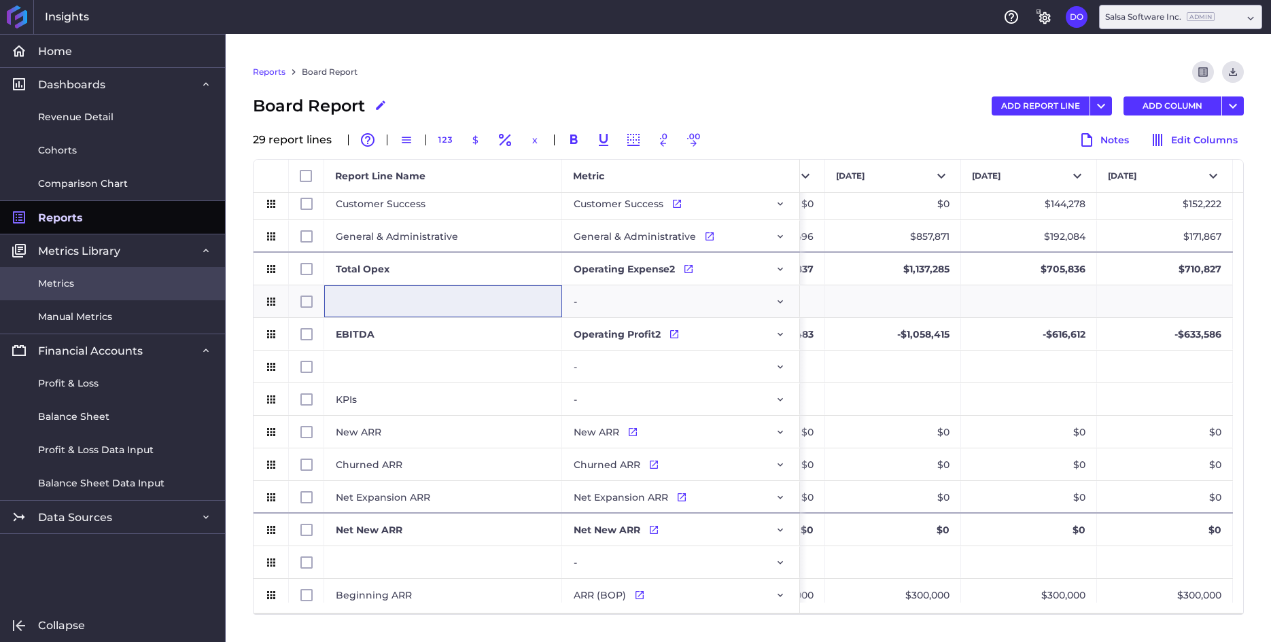
click at [74, 287] on link "Metrics" at bounding box center [112, 283] width 225 height 33
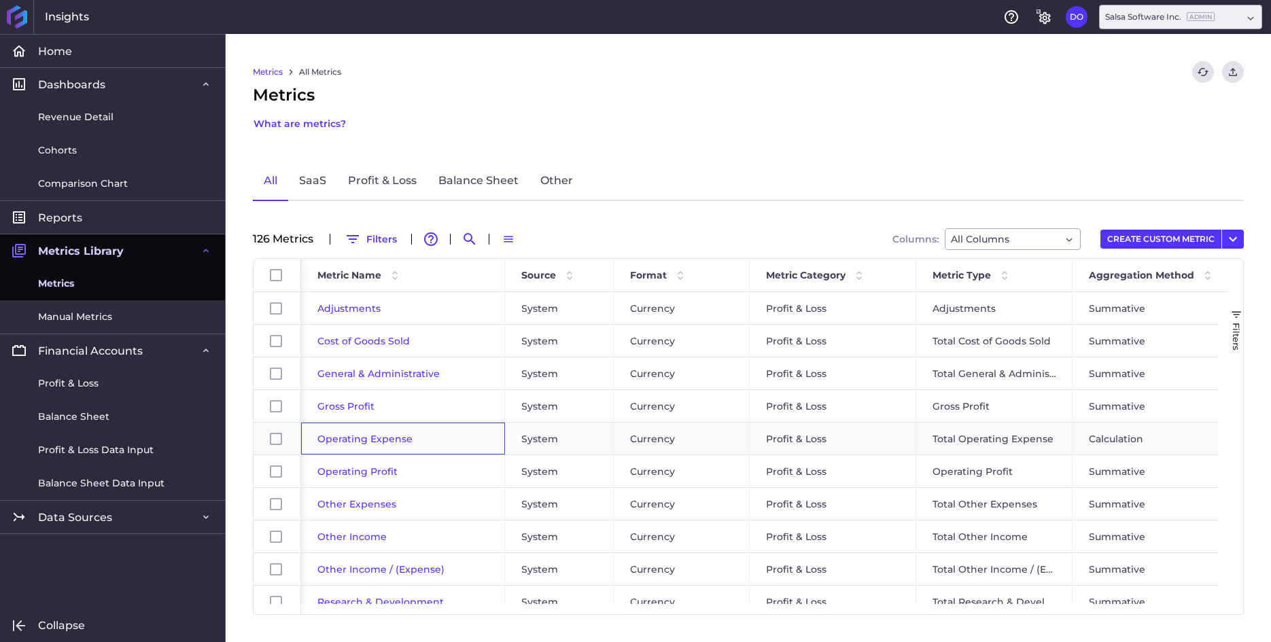
click at [344, 438] on span "Operating Expense" at bounding box center [364, 439] width 95 height 12
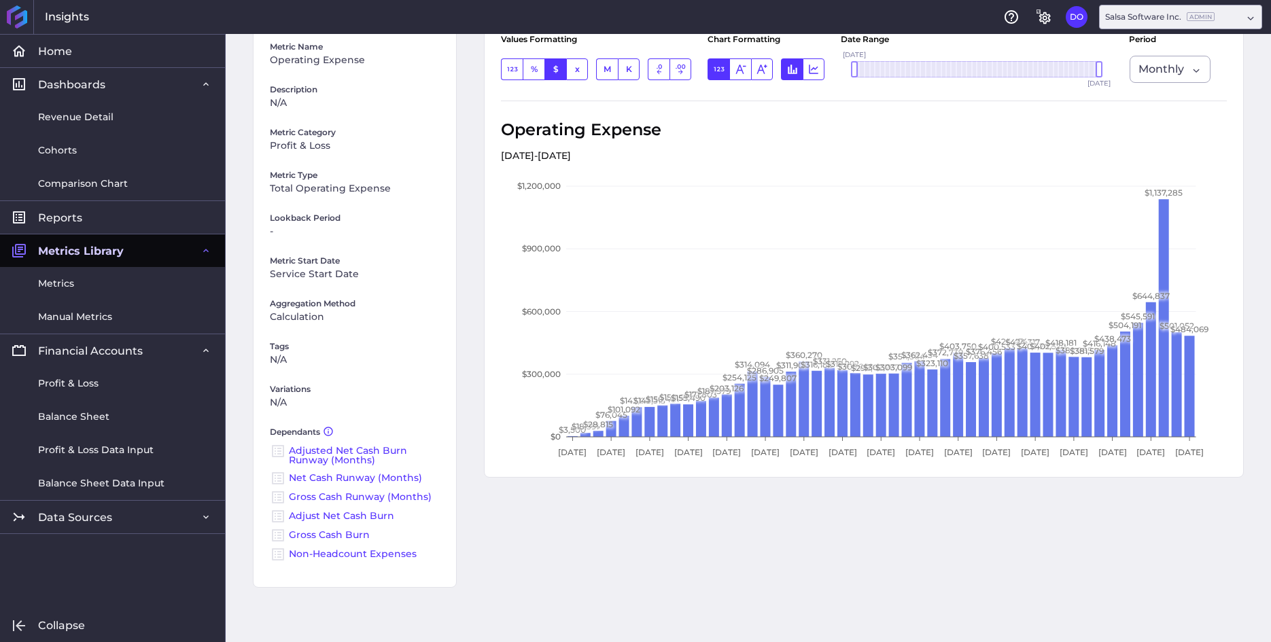
click at [313, 556] on link "Non-Headcount Expenses" at bounding box center [353, 554] width 128 height 12
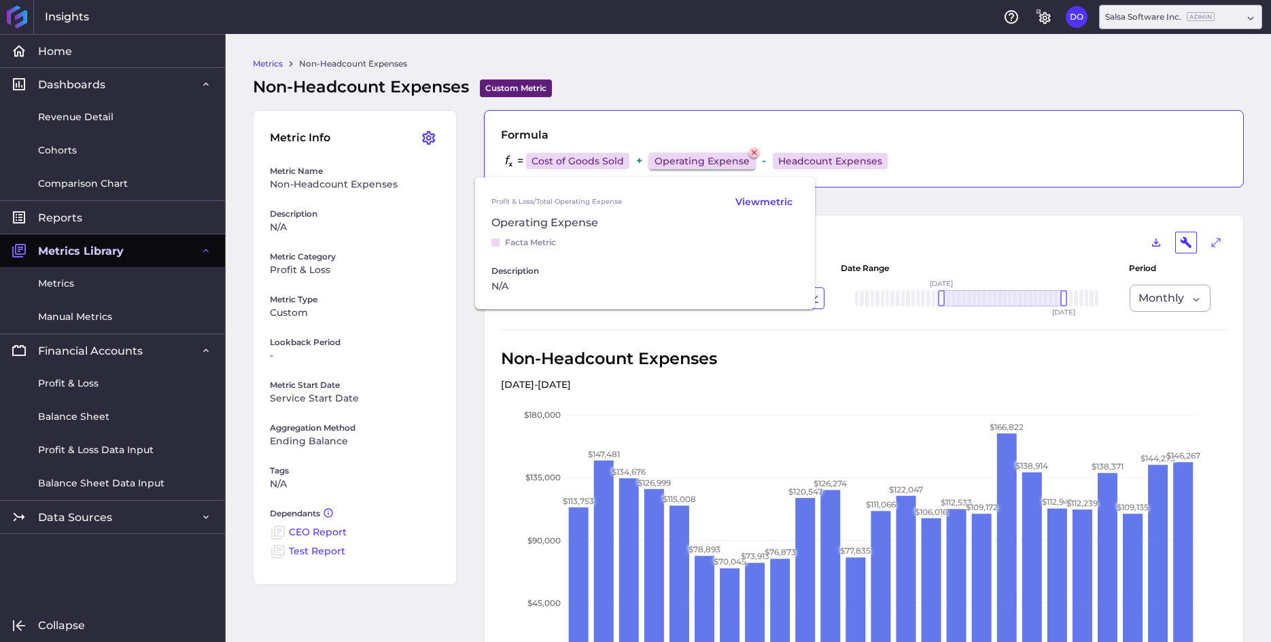
click at [753, 154] on icon at bounding box center [753, 152] width 9 height 9
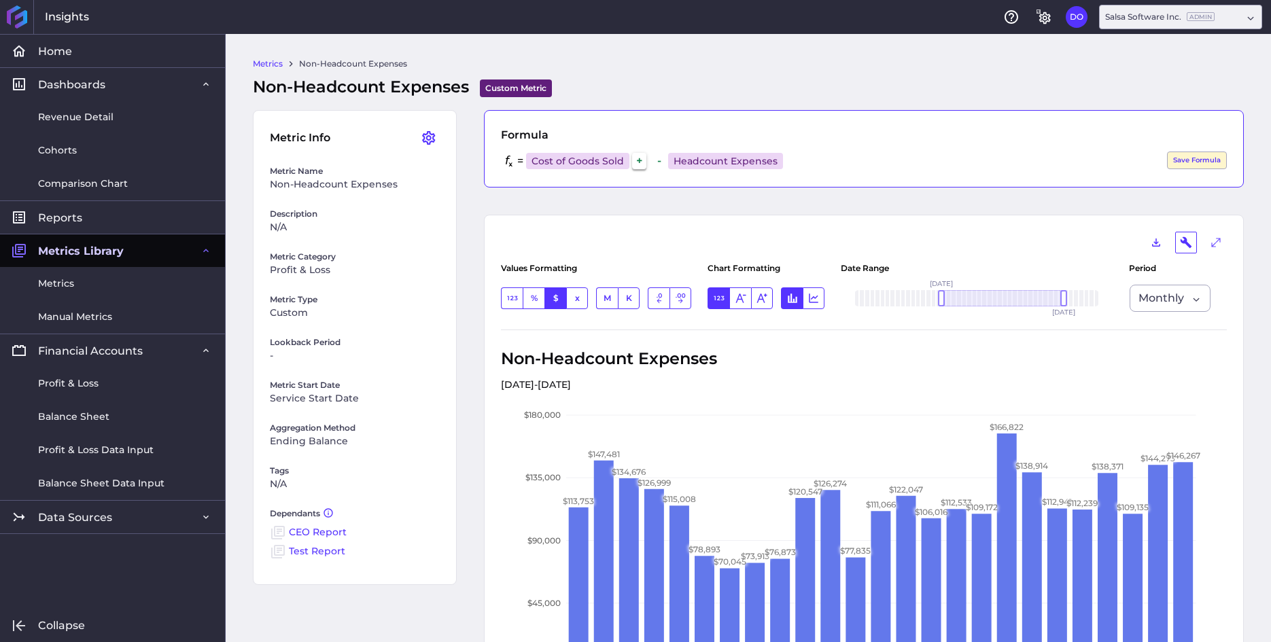
click at [646, 160] on div "+" at bounding box center [639, 161] width 14 height 16
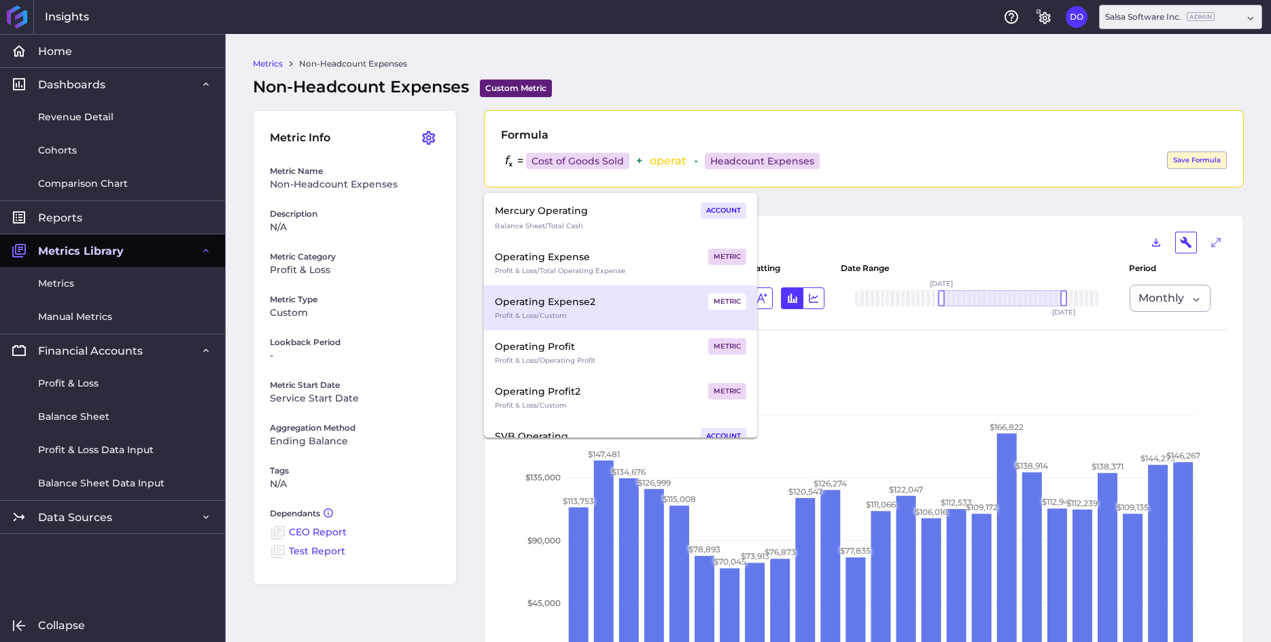
click at [575, 302] on div "Operating Expense2" at bounding box center [545, 302] width 101 height 16
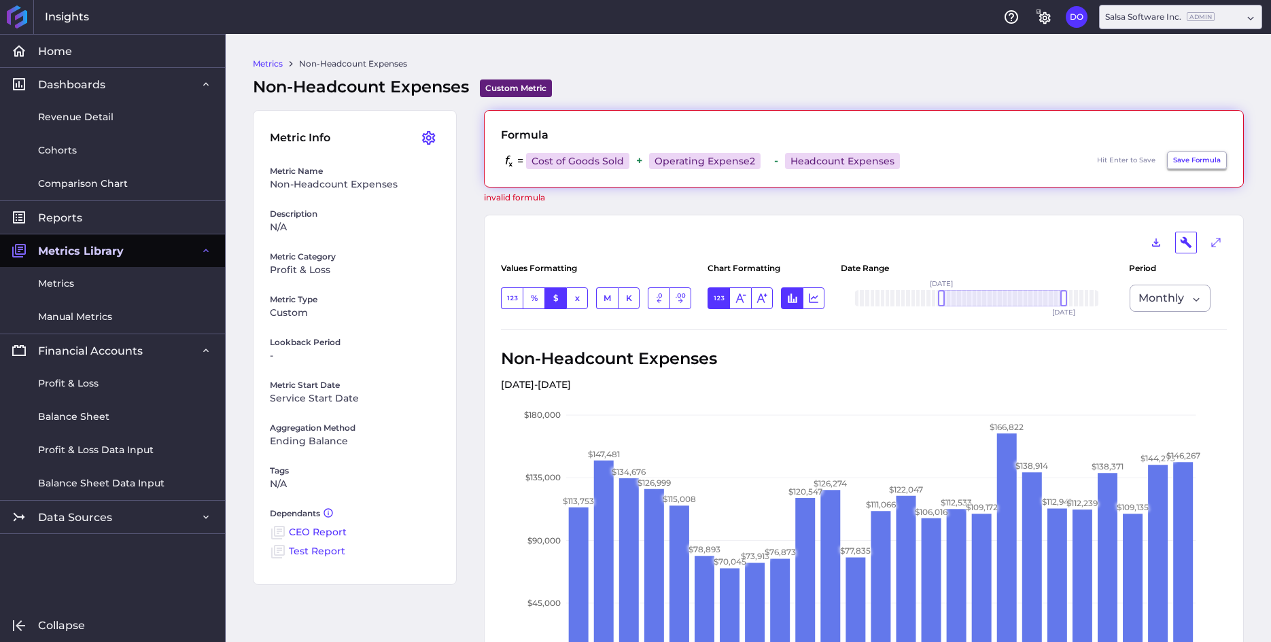
click at [1180, 159] on button "Save Formula" at bounding box center [1197, 161] width 60 height 18
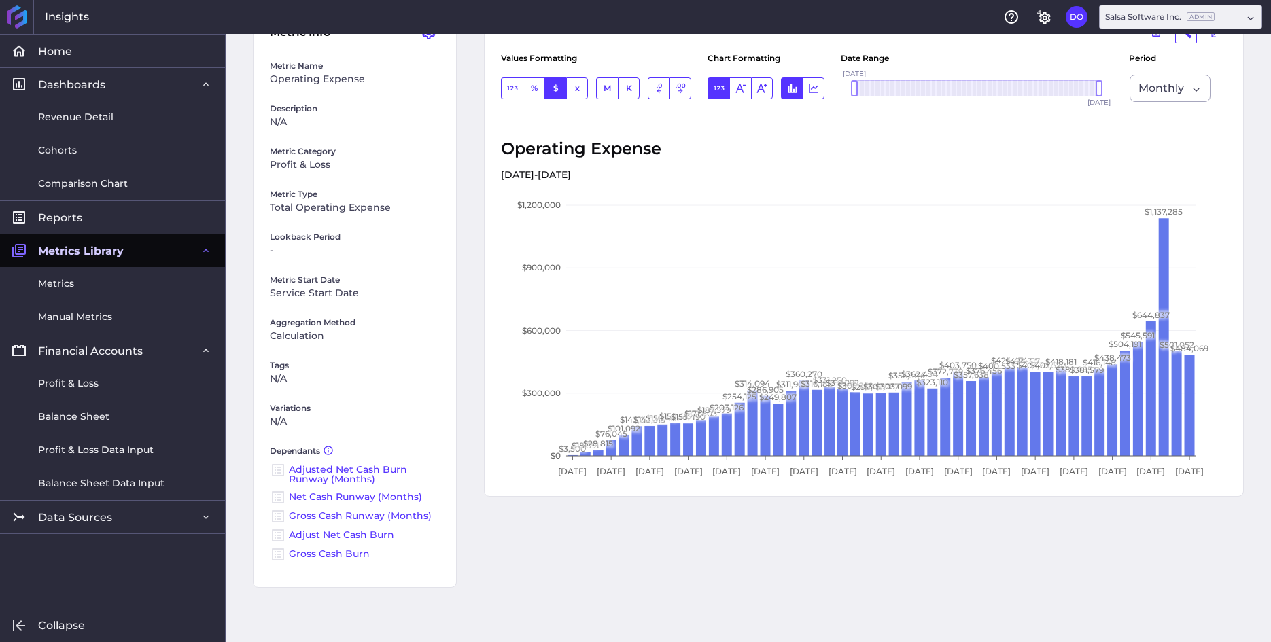
click at [334, 552] on link "Gross Cash Burn" at bounding box center [329, 554] width 81 height 12
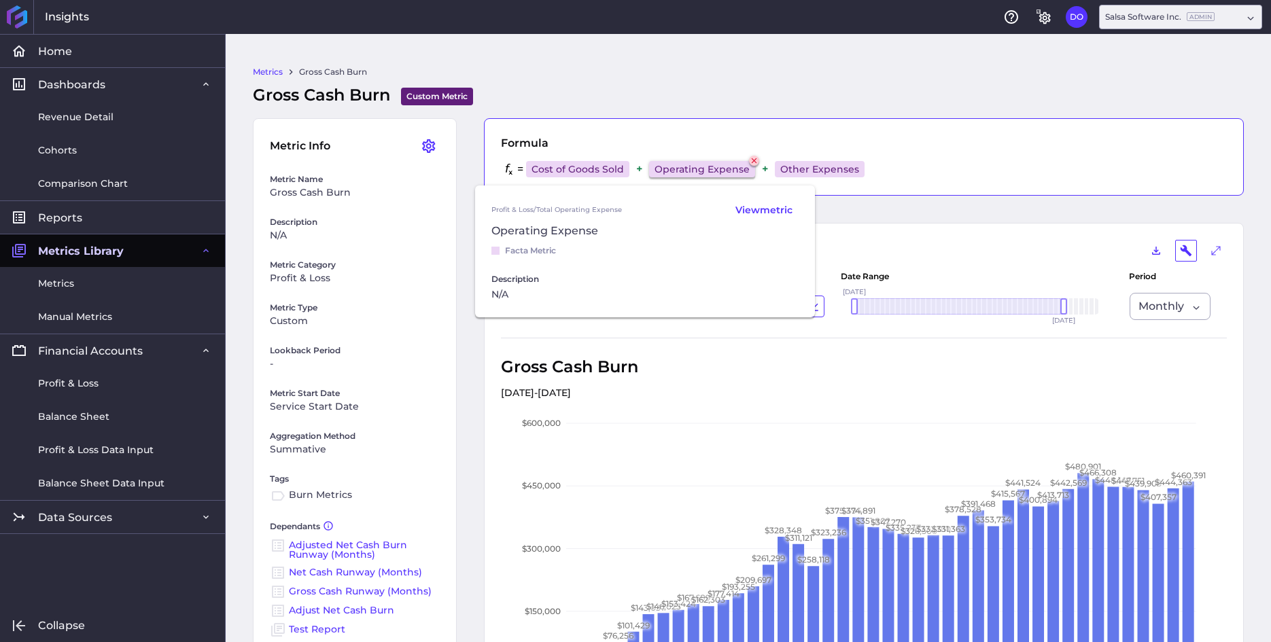
click at [753, 161] on icon at bounding box center [753, 160] width 9 height 9
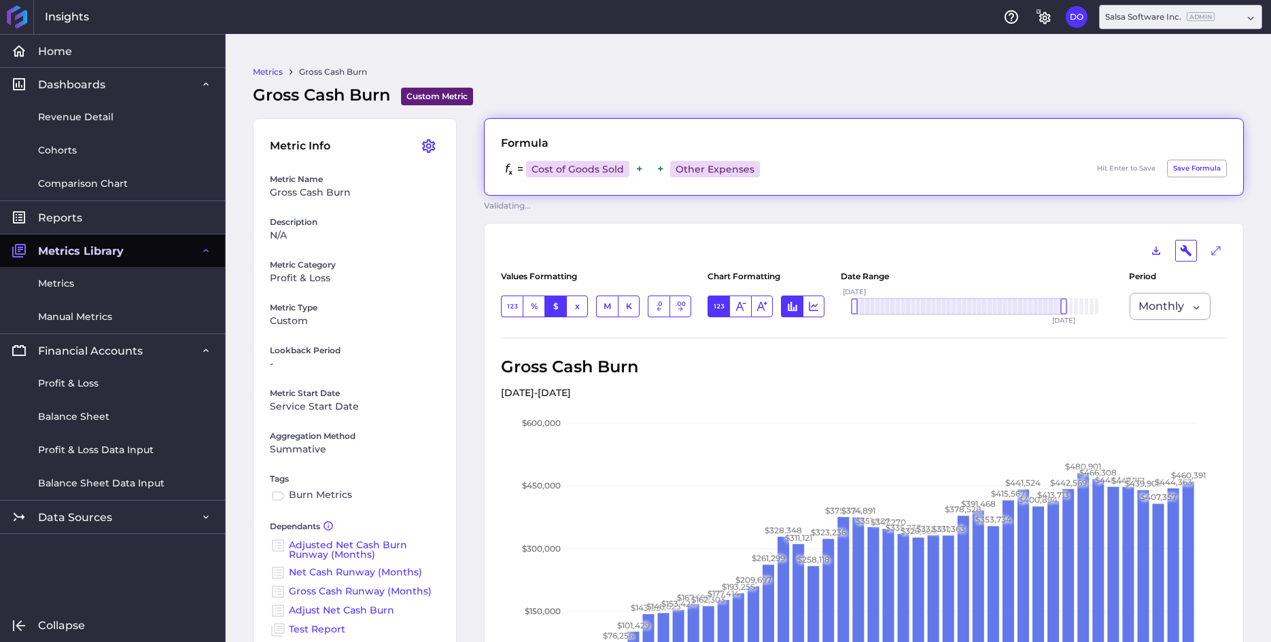
click at [653, 168] on span at bounding box center [649, 169] width 7 height 19
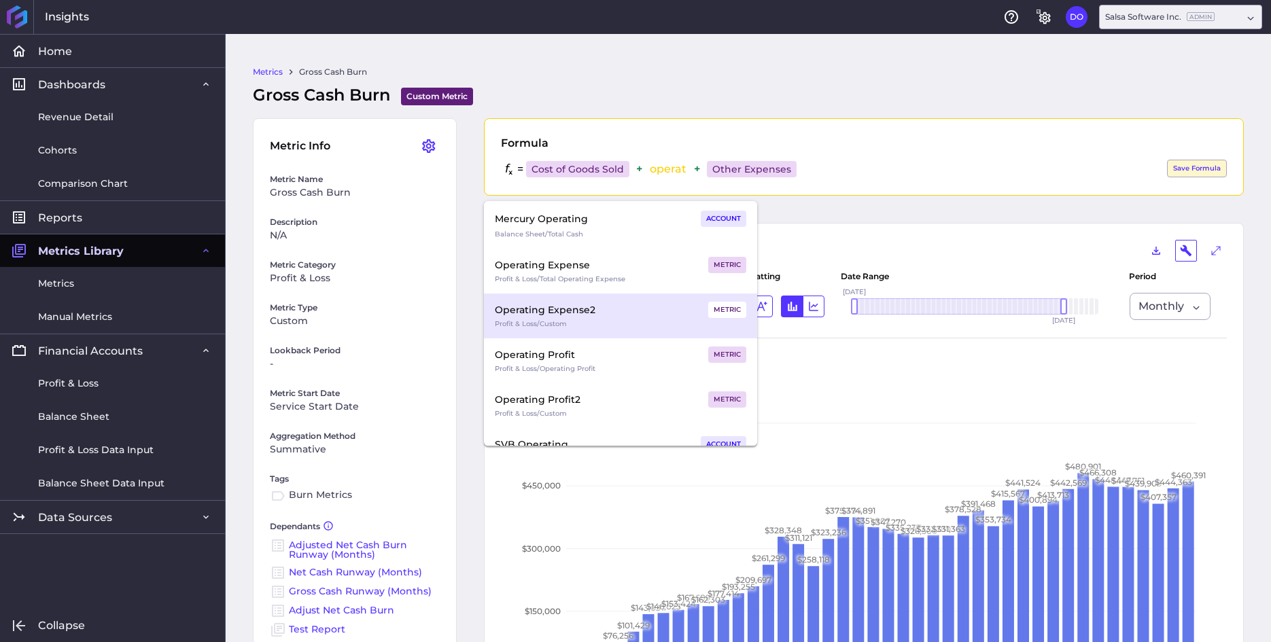
click at [587, 311] on div "Operating Expense2" at bounding box center [545, 310] width 101 height 16
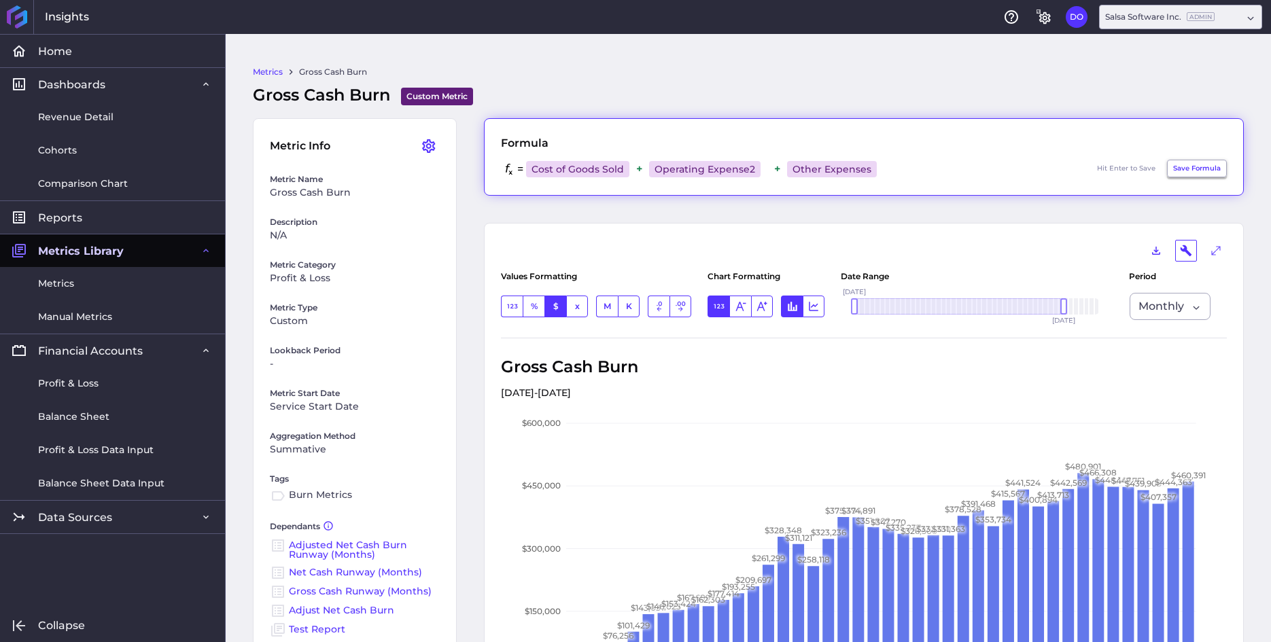
click at [1183, 166] on button "Save Formula" at bounding box center [1197, 169] width 60 height 18
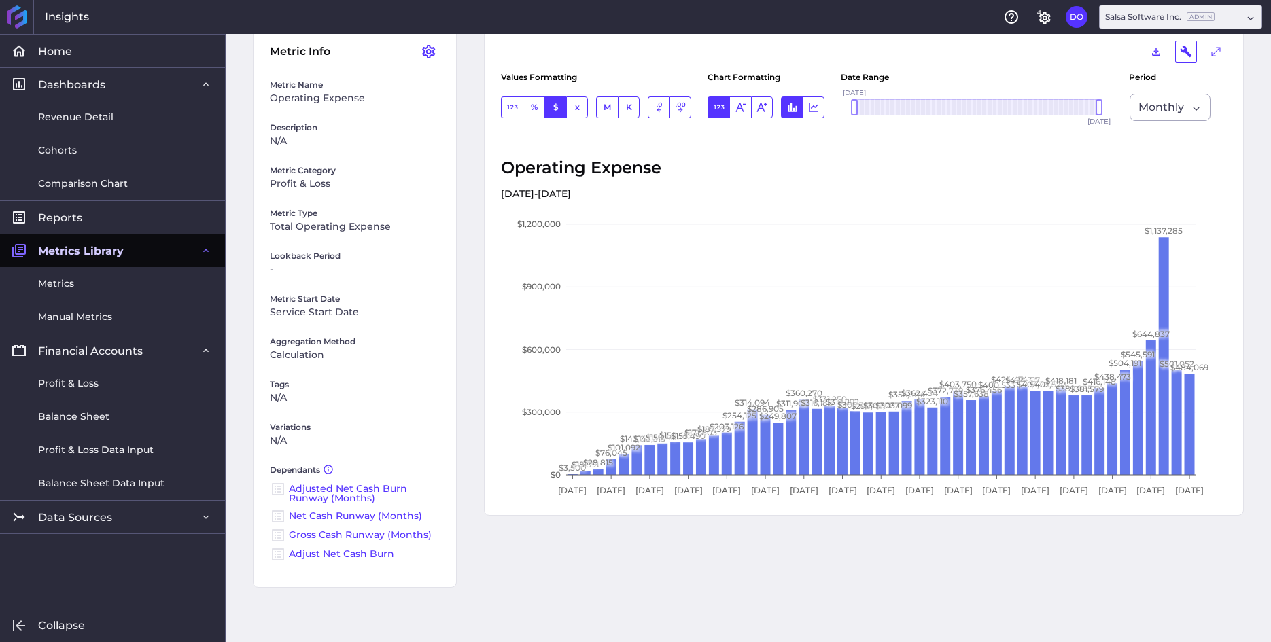
click at [317, 554] on link "Adjust Net Cash Burn" at bounding box center [341, 554] width 105 height 12
click at [332, 533] on link "Gross Cash Runway (Months)" at bounding box center [360, 535] width 143 height 12
click at [329, 516] on link "Net Cash Runway (Months)" at bounding box center [355, 516] width 133 height 12
click at [323, 488] on link "Adjusted Net Cash Burn Runway (Months)" at bounding box center [348, 493] width 118 height 22
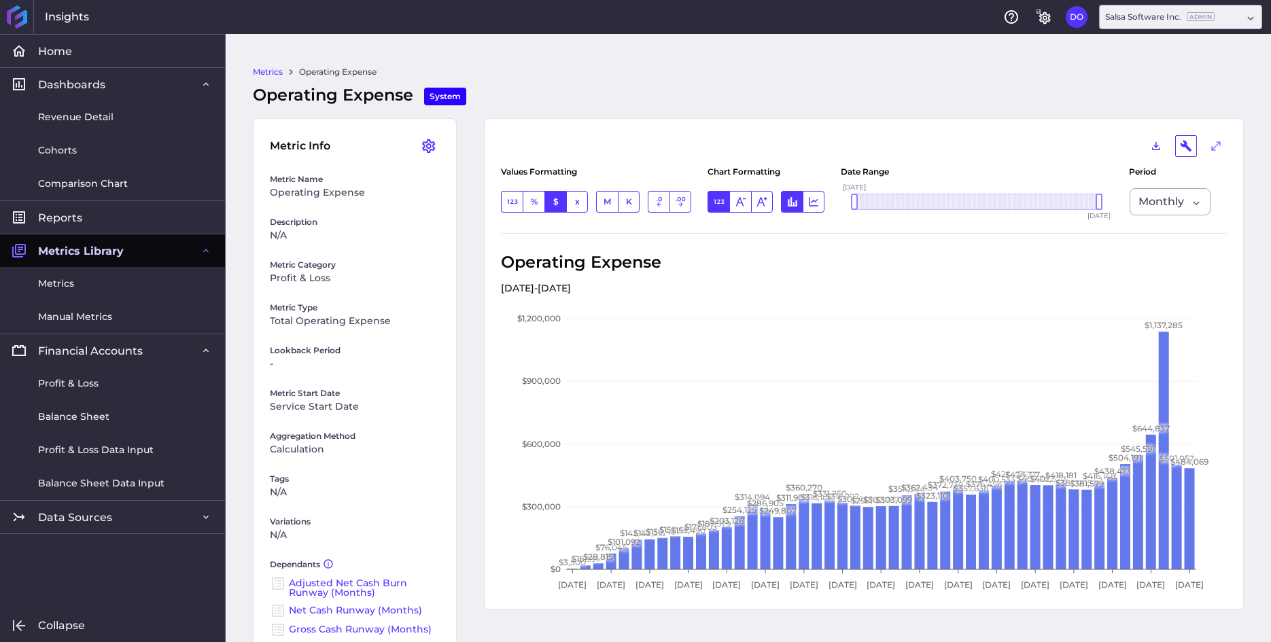
click at [261, 71] on link "Metrics" at bounding box center [268, 72] width 30 height 12
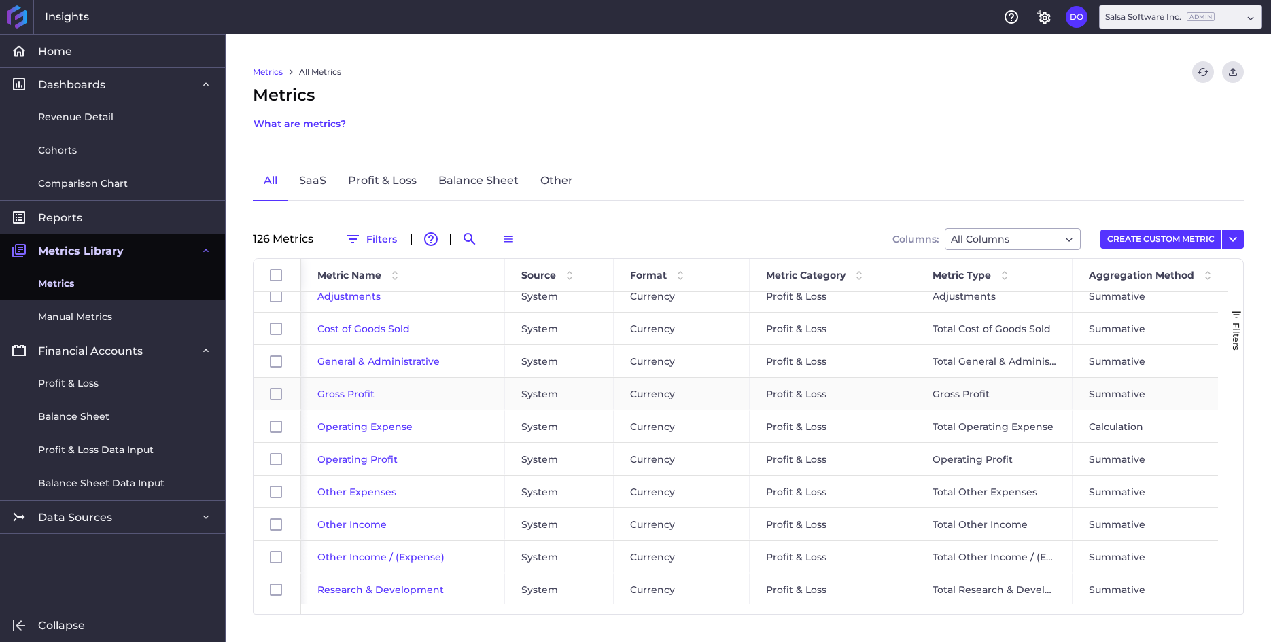
scroll to position [67, 0]
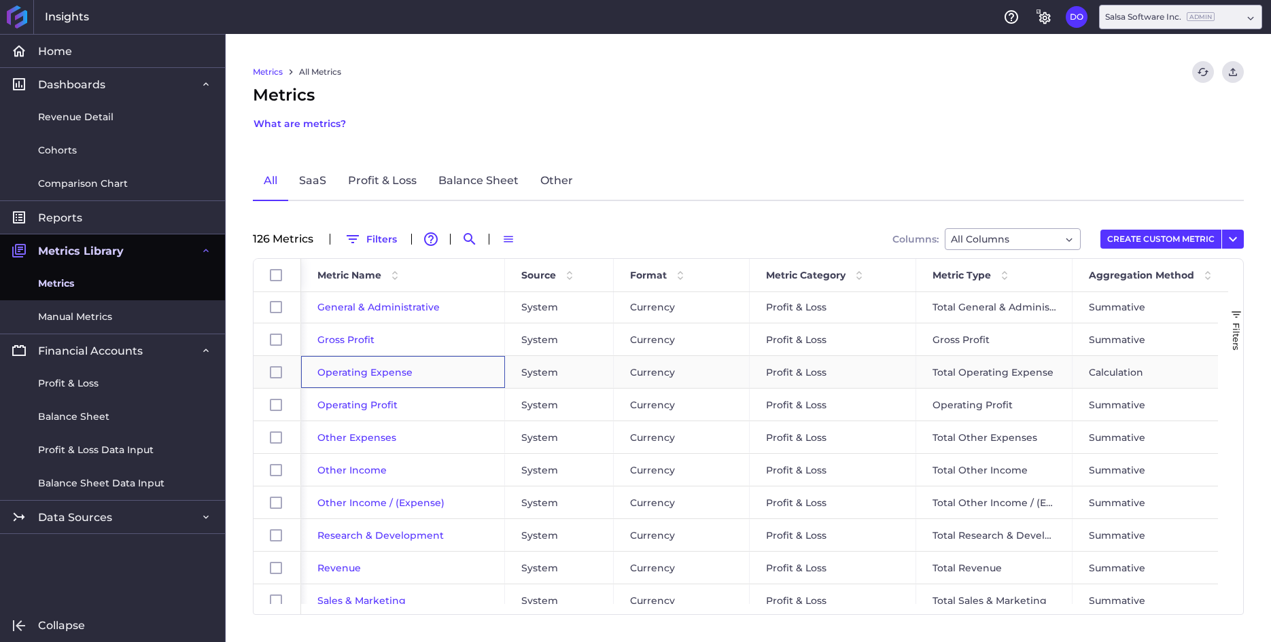
click at [370, 376] on span "Operating Expense" at bounding box center [364, 372] width 95 height 12
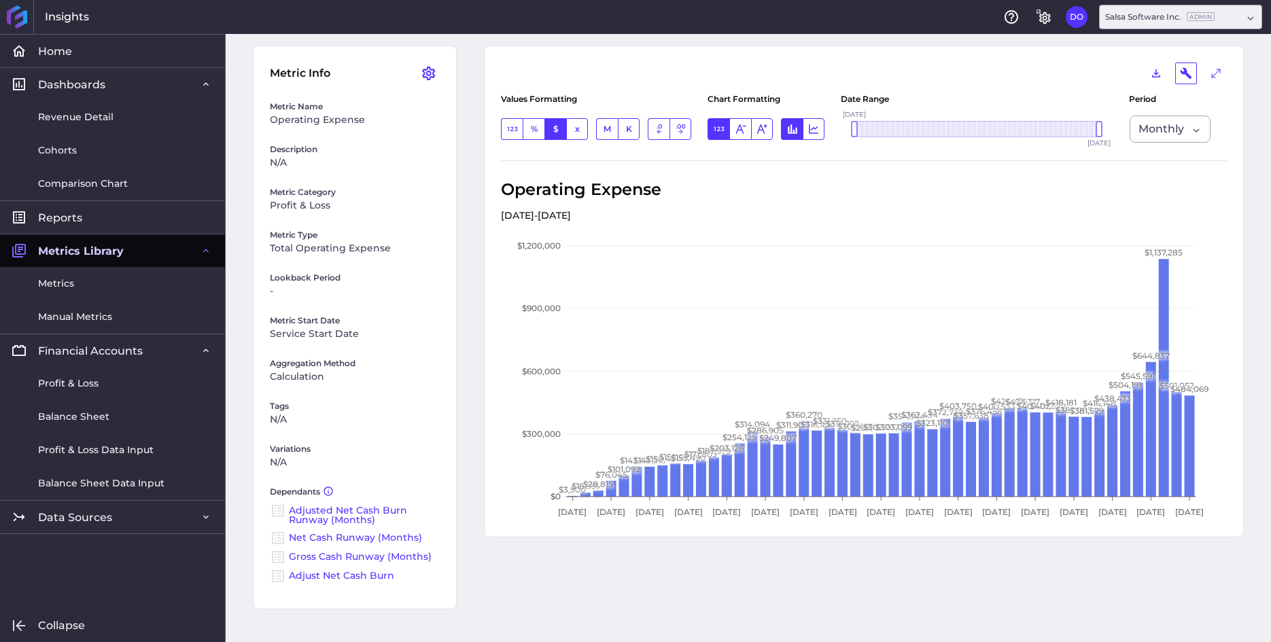
scroll to position [94, 0]
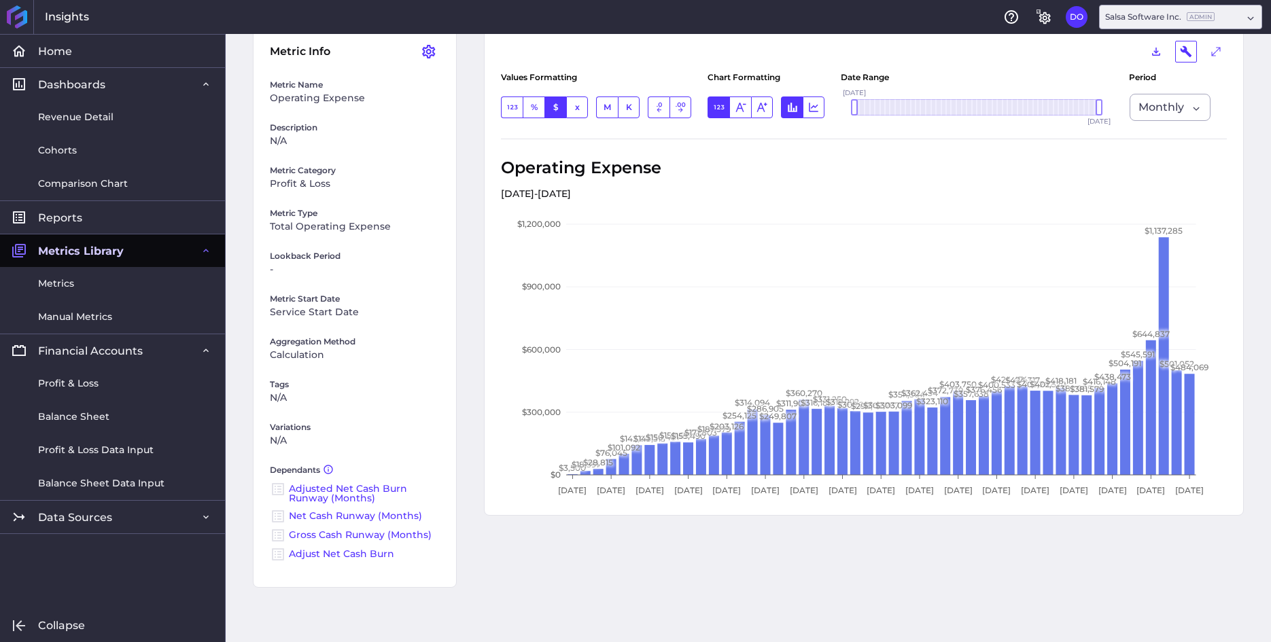
click at [308, 555] on link "Adjust Net Cash Burn" at bounding box center [341, 554] width 105 height 12
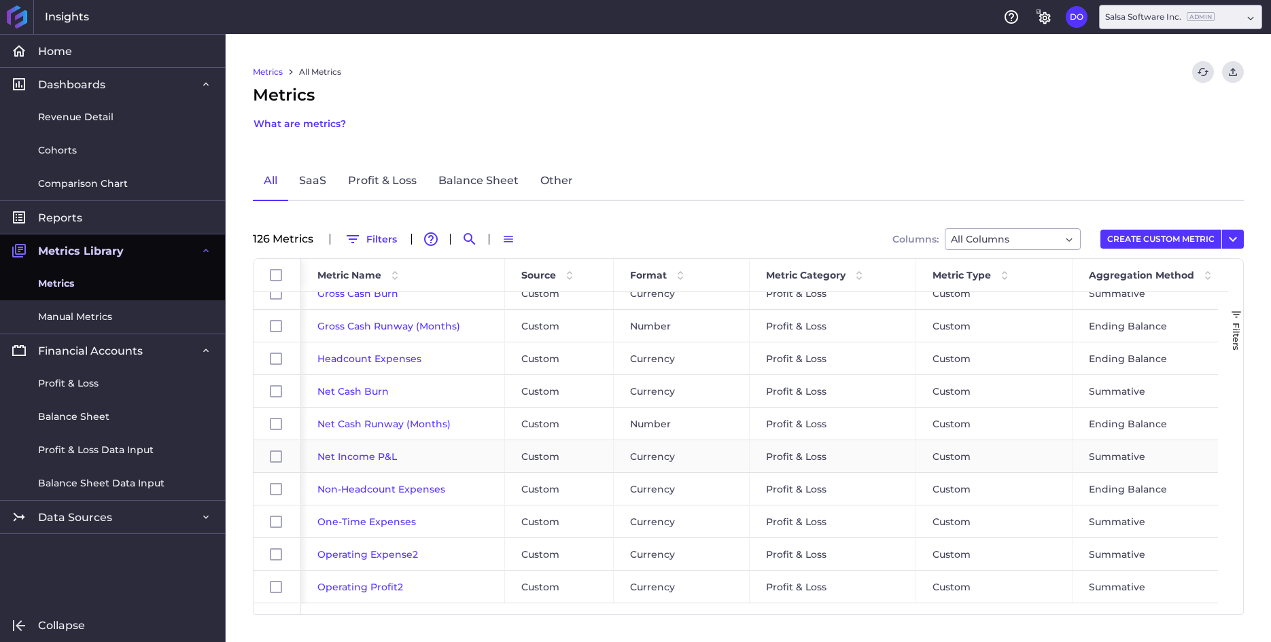
scroll to position [593, 0]
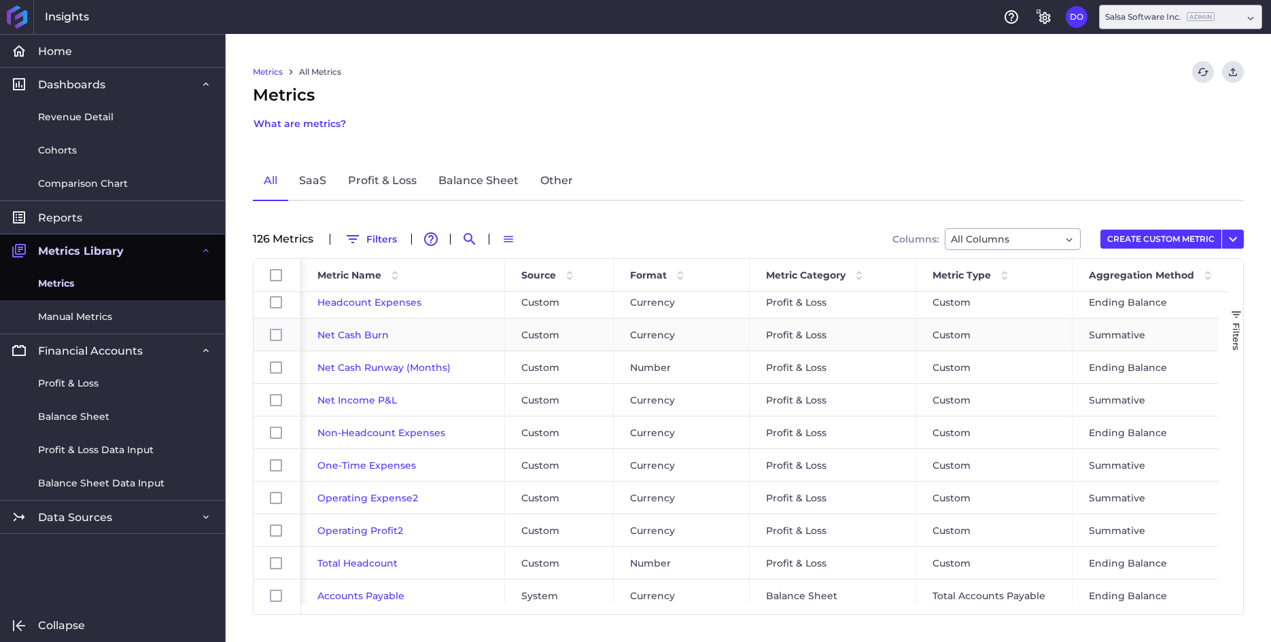
click at [355, 336] on span "Net Cash Burn" at bounding box center [352, 335] width 71 height 12
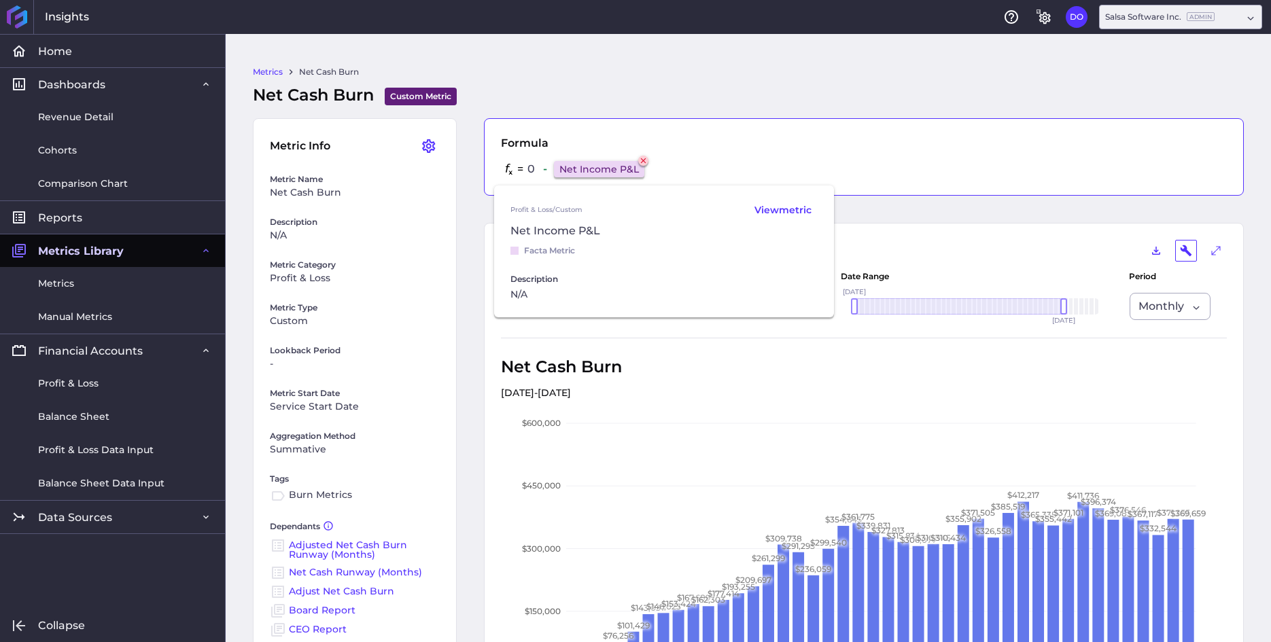
click at [648, 162] on icon at bounding box center [643, 160] width 9 height 9
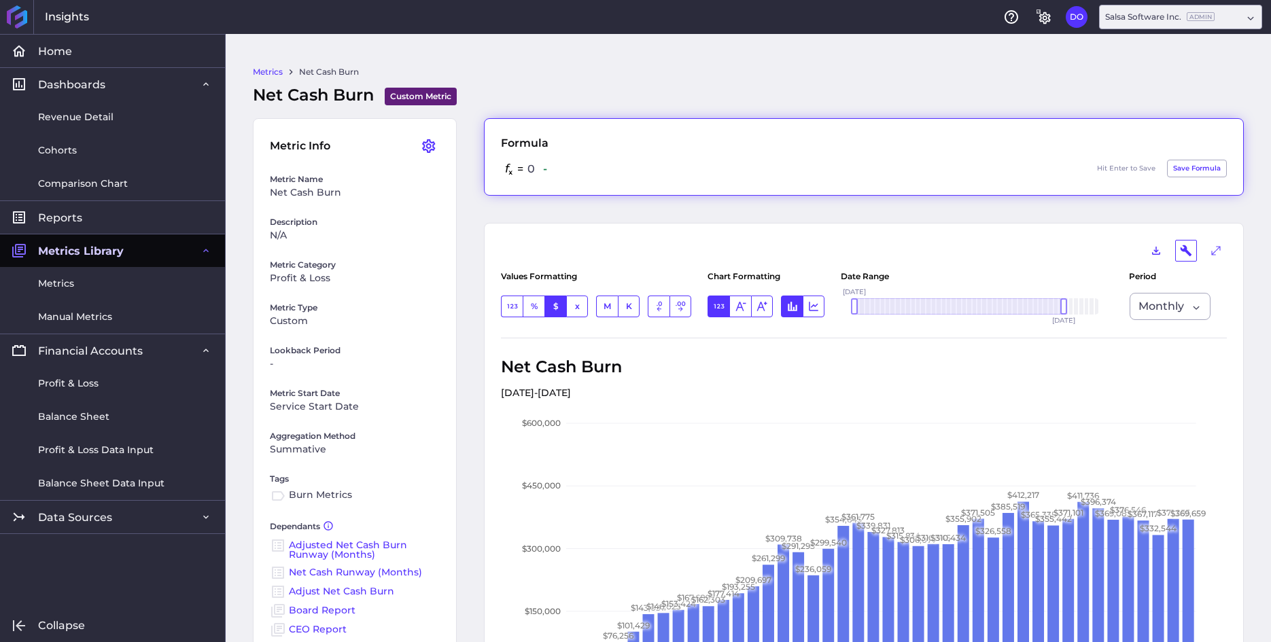
click at [618, 172] on div "= 0 - Hit Enter to Save Save Formula" at bounding box center [864, 169] width 726 height 19
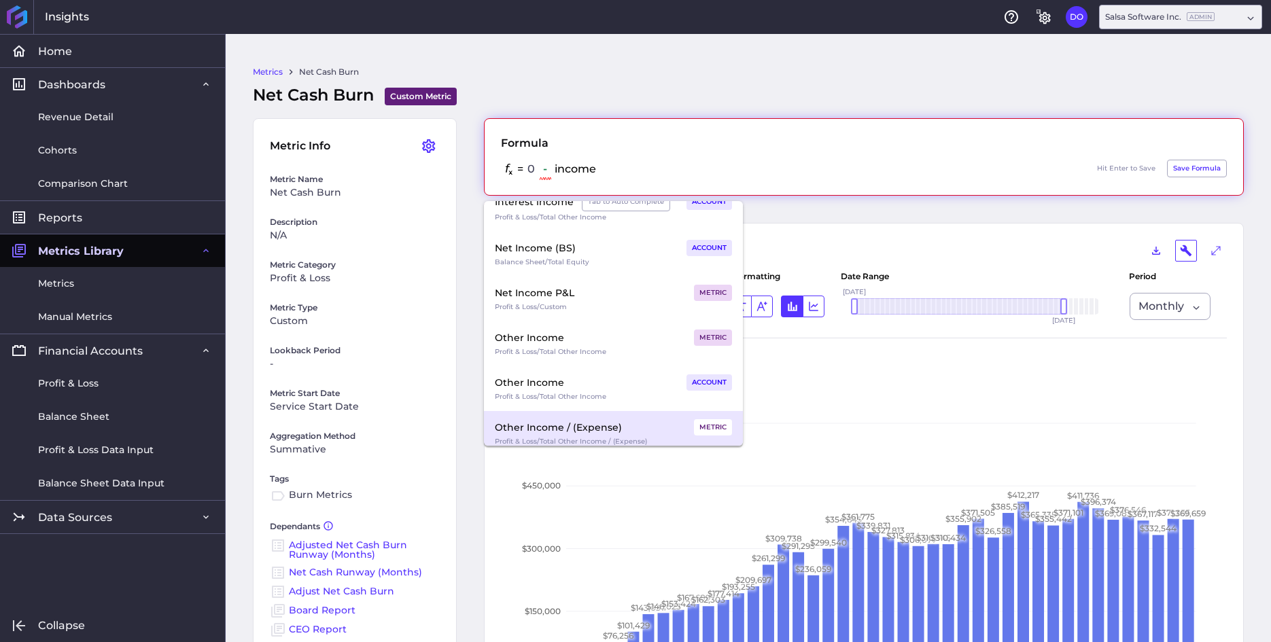
scroll to position [10, 0]
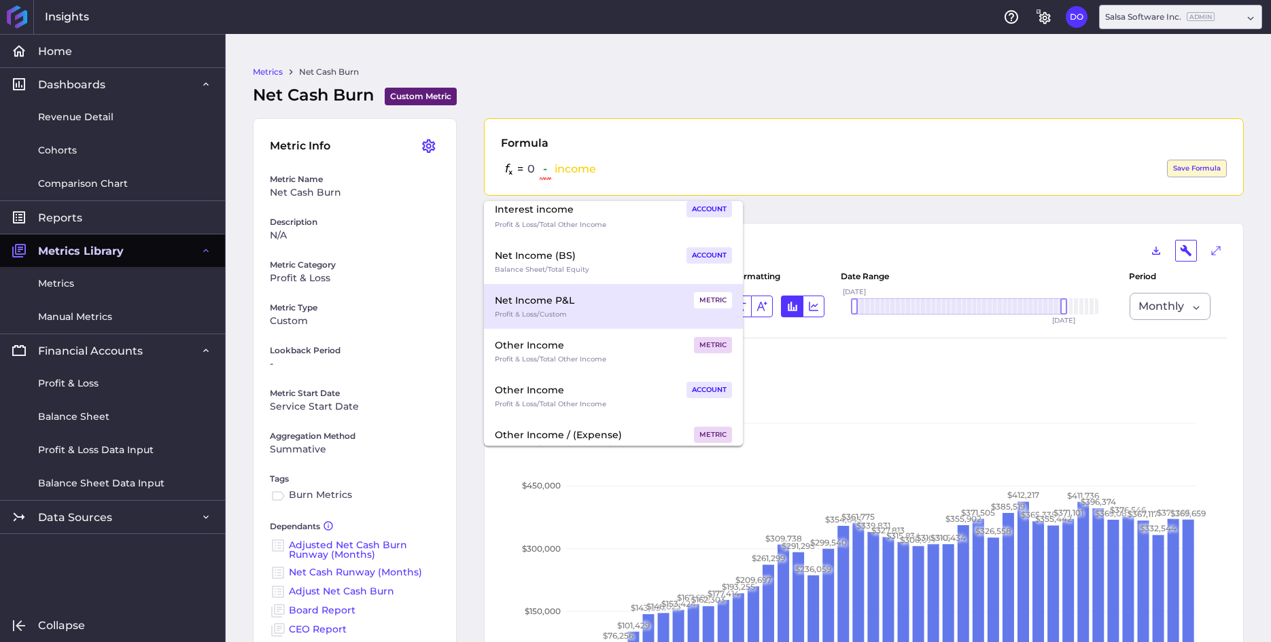
click at [586, 307] on div "Net Income P&L METRIC" at bounding box center [613, 300] width 237 height 16
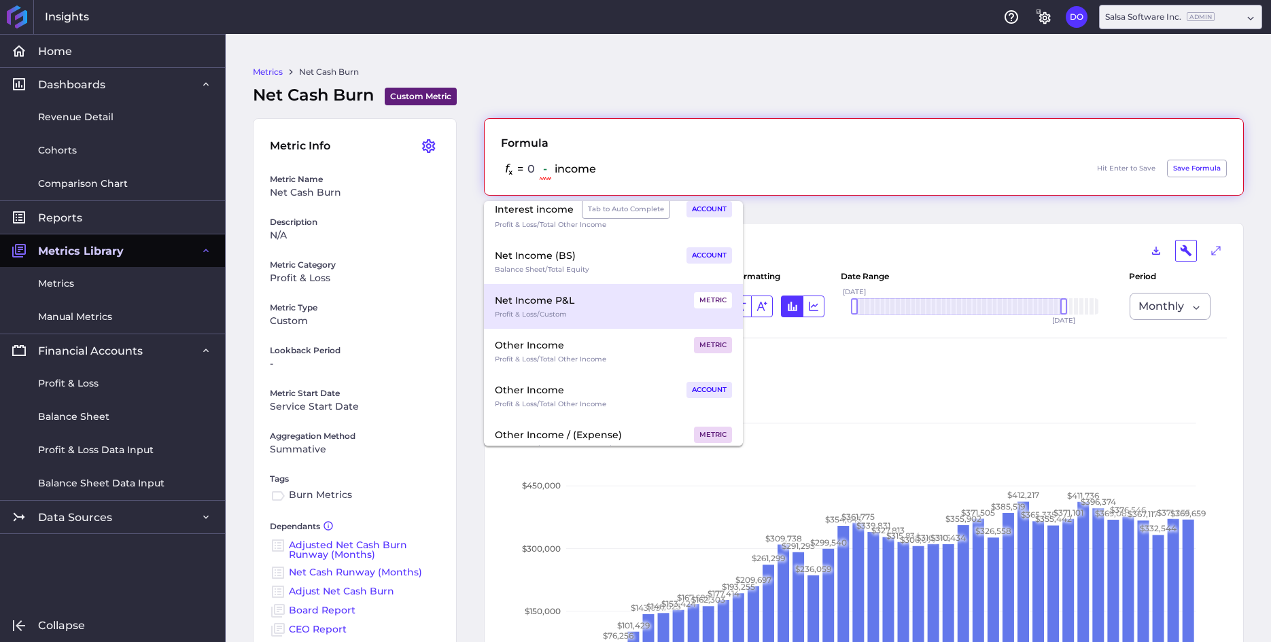
scroll to position [4223, 0]
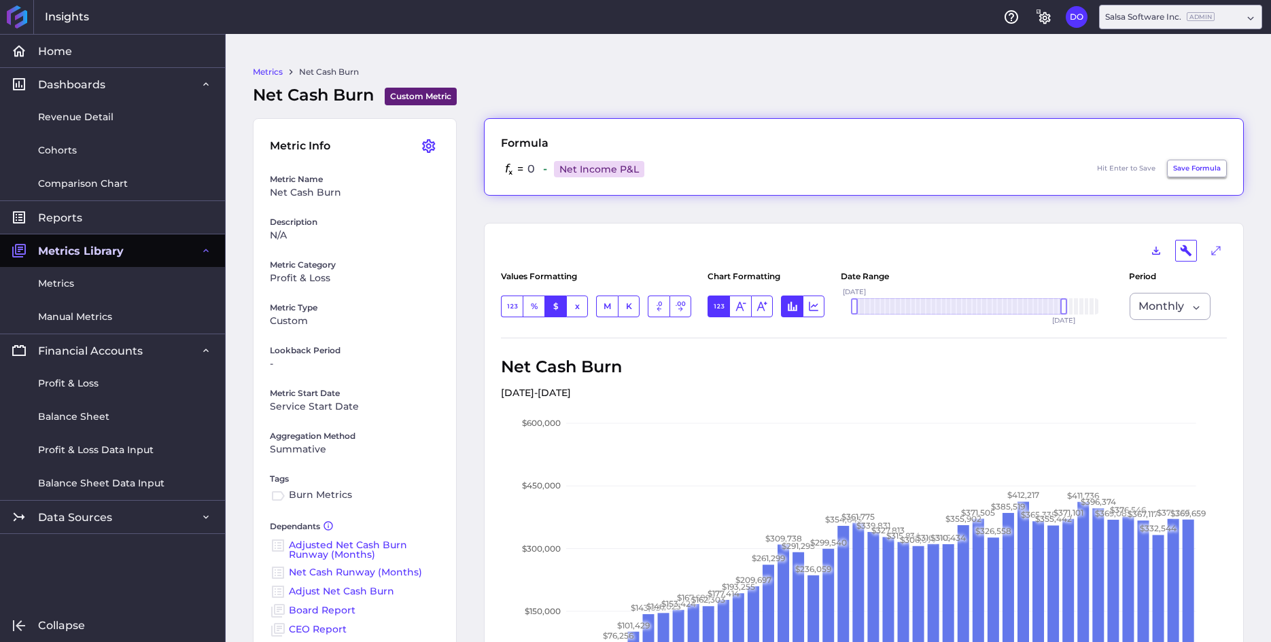
click at [1191, 168] on button "Save Formula" at bounding box center [1197, 169] width 60 height 18
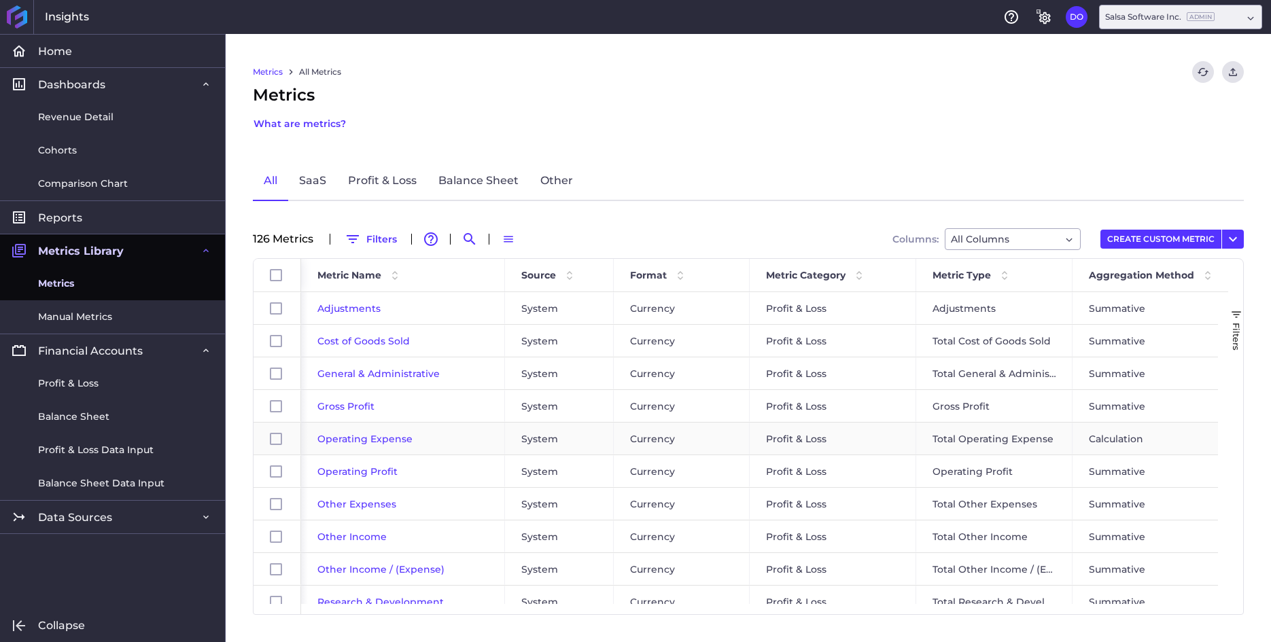
click at [374, 440] on span "Operating Expense" at bounding box center [364, 439] width 95 height 12
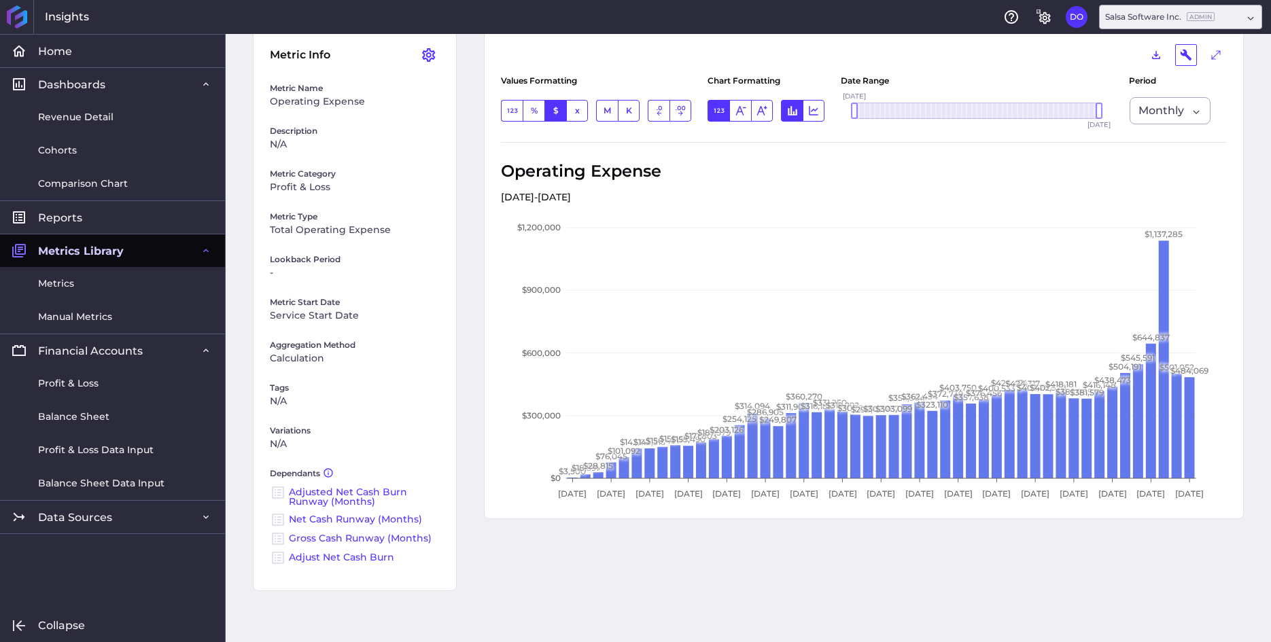
scroll to position [94, 0]
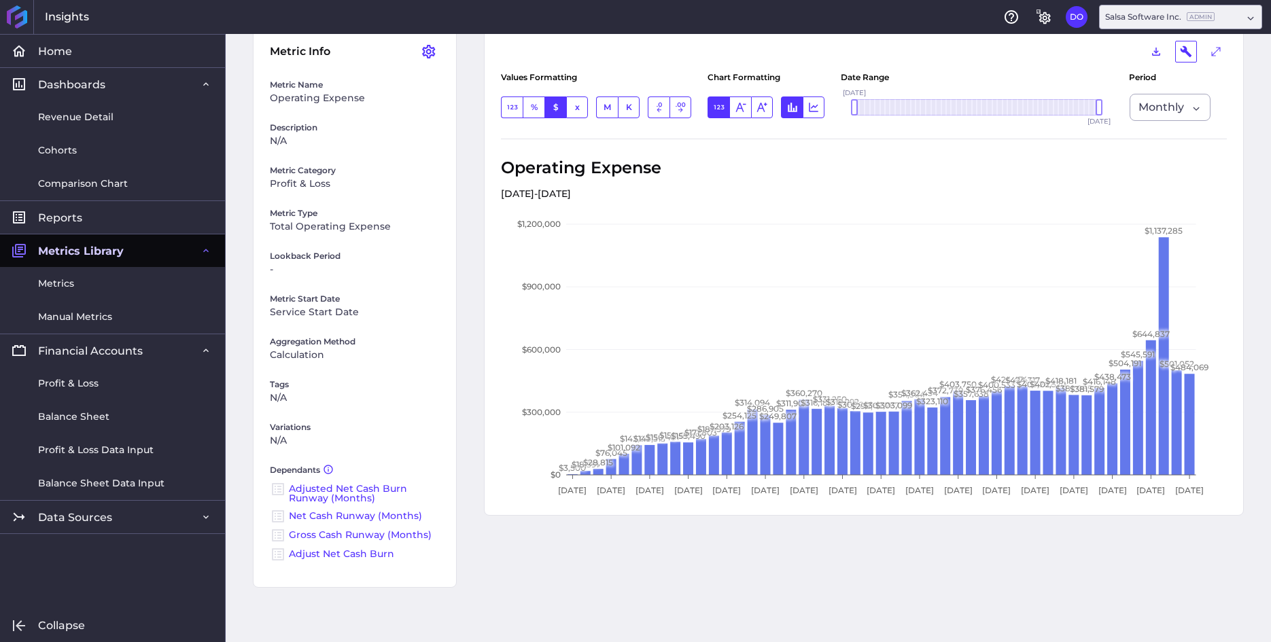
click at [342, 551] on link "Adjust Net Cash Burn" at bounding box center [341, 554] width 105 height 12
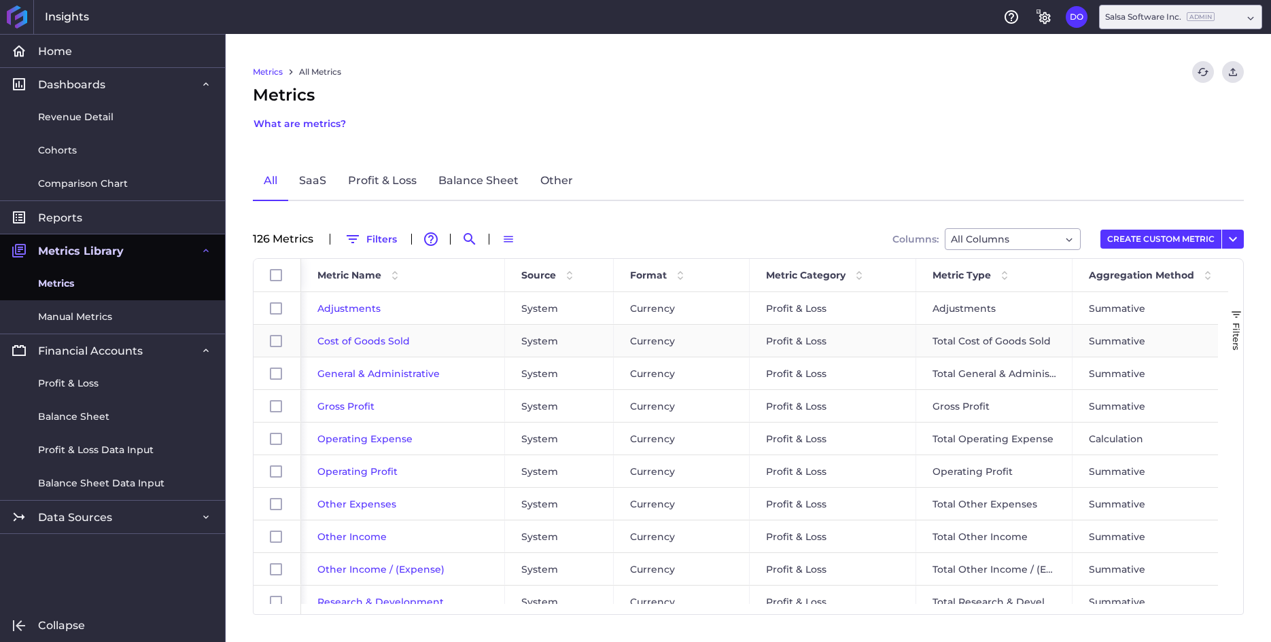
scroll to position [30, 0]
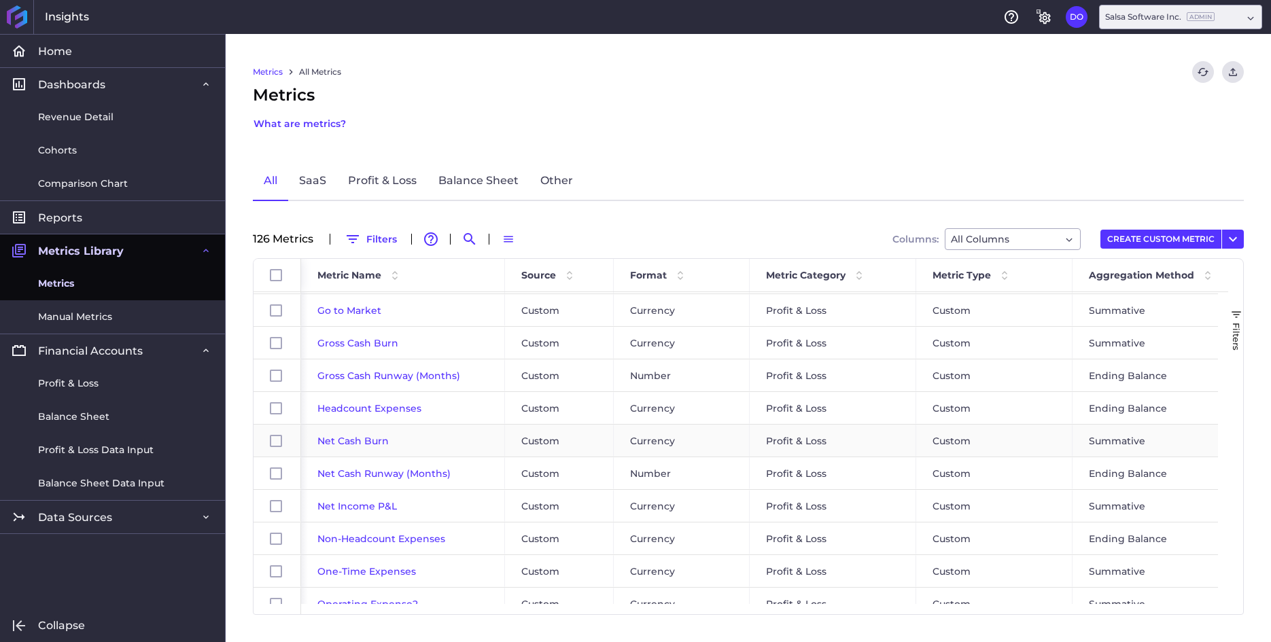
click at [353, 437] on span "Net Cash Burn" at bounding box center [352, 441] width 71 height 12
click at [362, 474] on span "One-Time Expenses" at bounding box center [366, 474] width 99 height 12
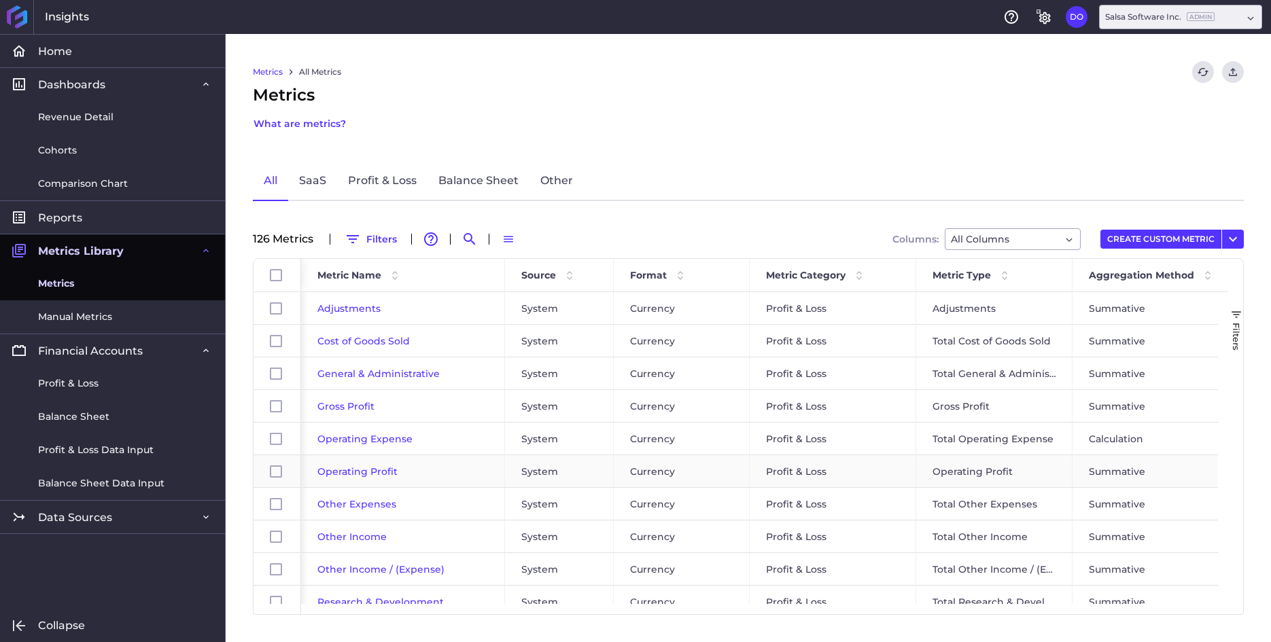
click at [353, 472] on span "Operating Profit" at bounding box center [357, 471] width 80 height 12
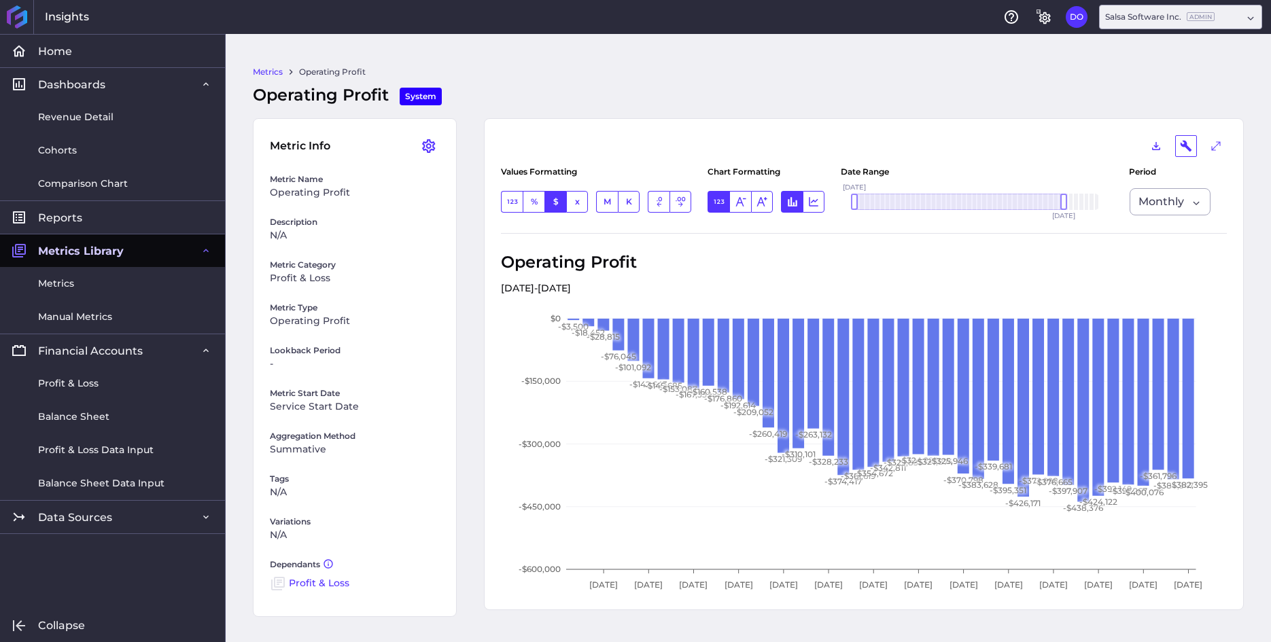
click at [317, 581] on link "Profit & Loss" at bounding box center [319, 583] width 60 height 12
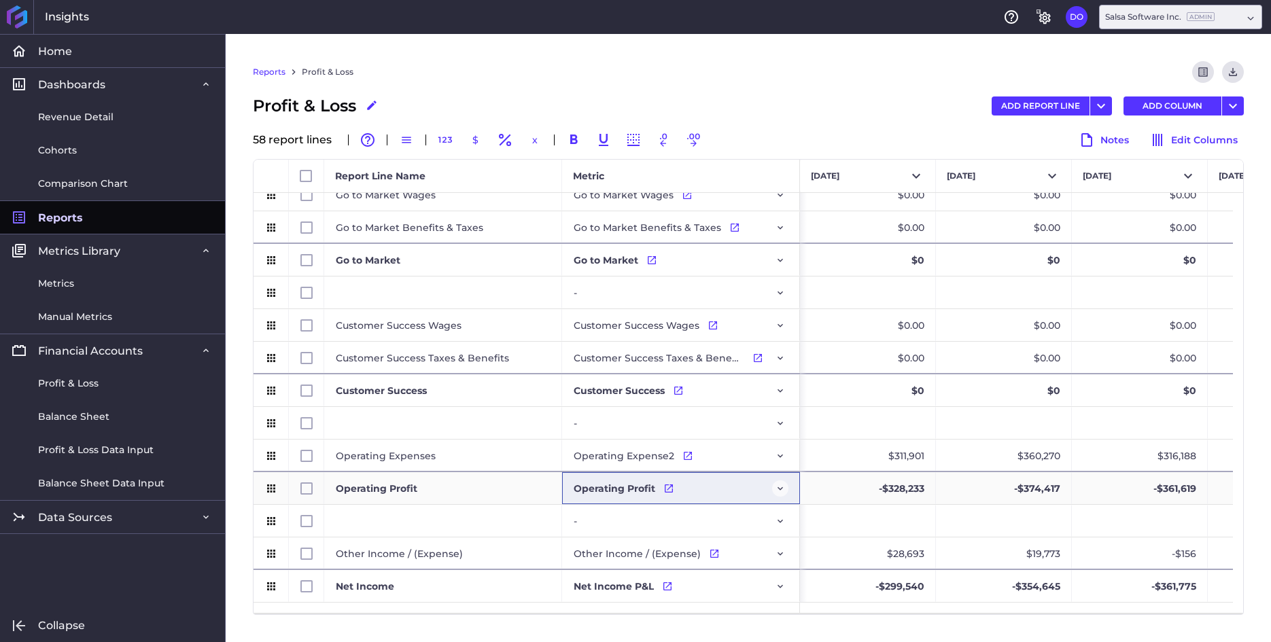
click at [783, 489] on icon "Press SPACE to select this row." at bounding box center [780, 488] width 11 height 11
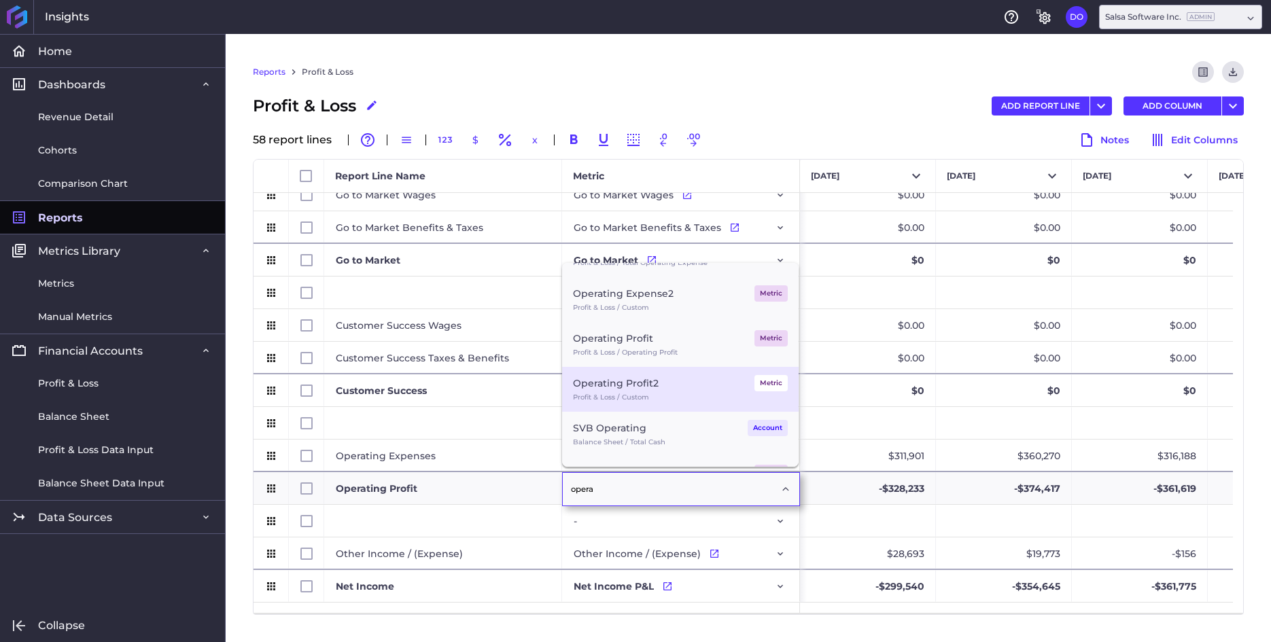
type input "opera"
click at [669, 390] on div "Operating Profit2 Metric" at bounding box center [680, 383] width 215 height 16
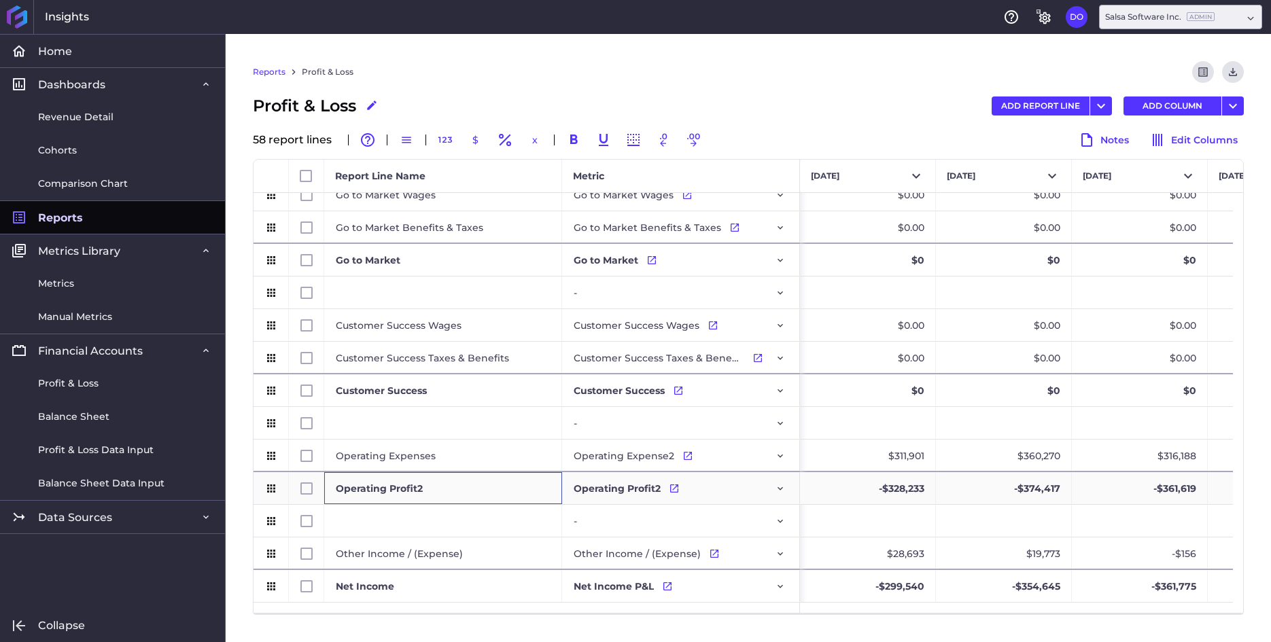
click at [431, 489] on div "Operating Profit2" at bounding box center [443, 488] width 238 height 32
click at [438, 489] on div "Operating Profit2" at bounding box center [443, 488] width 238 height 32
click at [440, 485] on div "Operating Profit2" at bounding box center [443, 488] width 238 height 32
click at [428, 487] on input "Operating Profit2" at bounding box center [442, 488] width 217 height 27
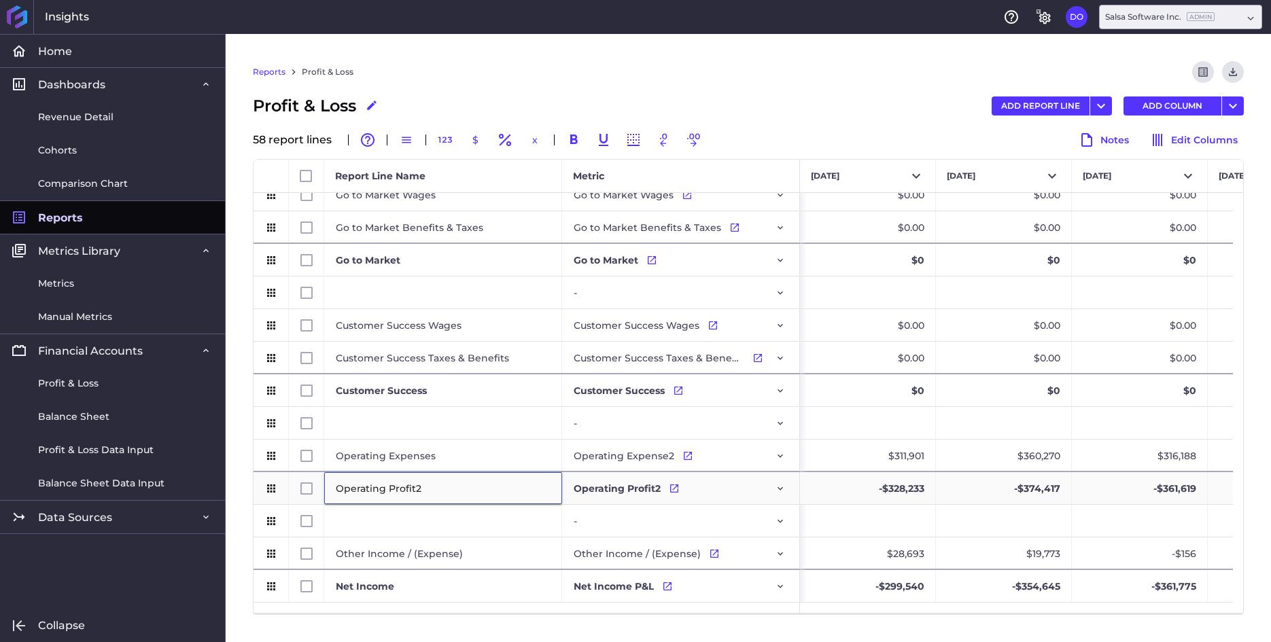
type input "Operating Profit"
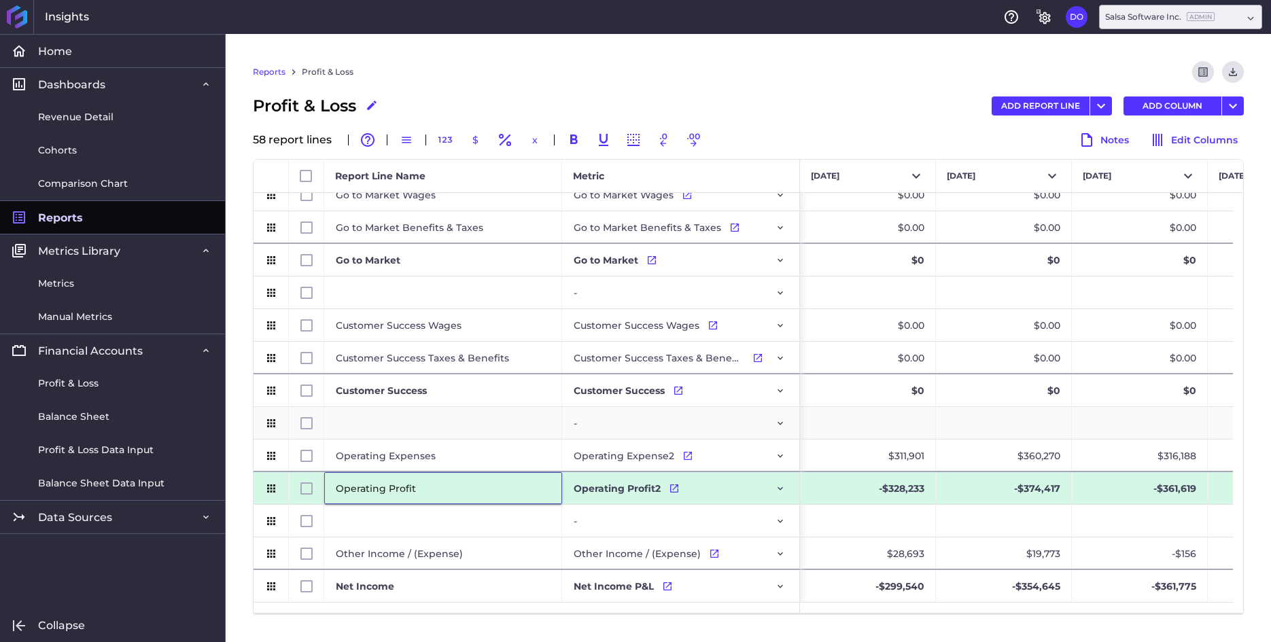
click at [438, 421] on div "Press SPACE to select this row." at bounding box center [443, 423] width 238 height 32
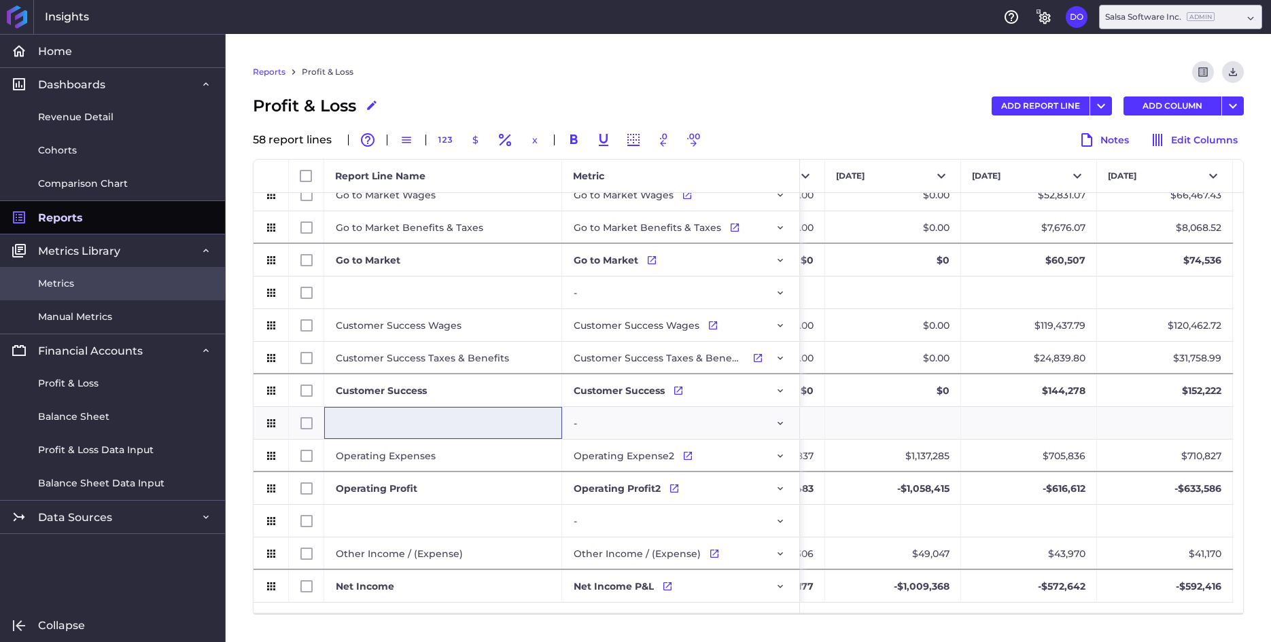
click at [61, 283] on span "Metrics" at bounding box center [56, 284] width 36 height 14
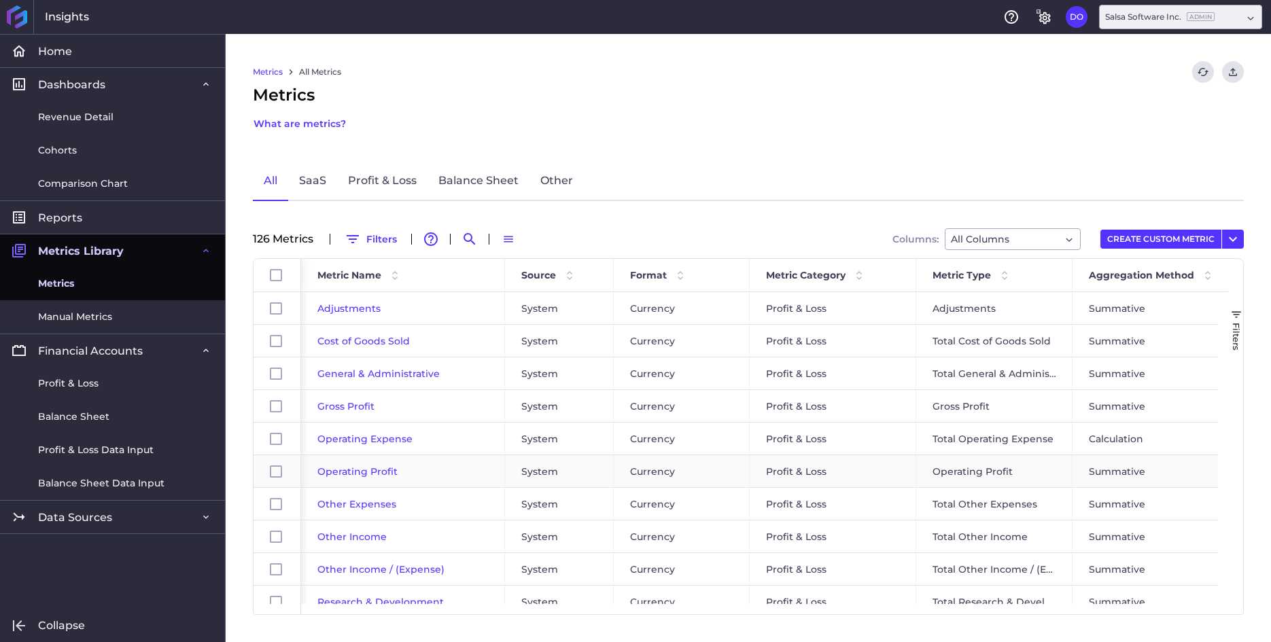
click at [355, 471] on span "Operating Profit" at bounding box center [357, 471] width 80 height 12
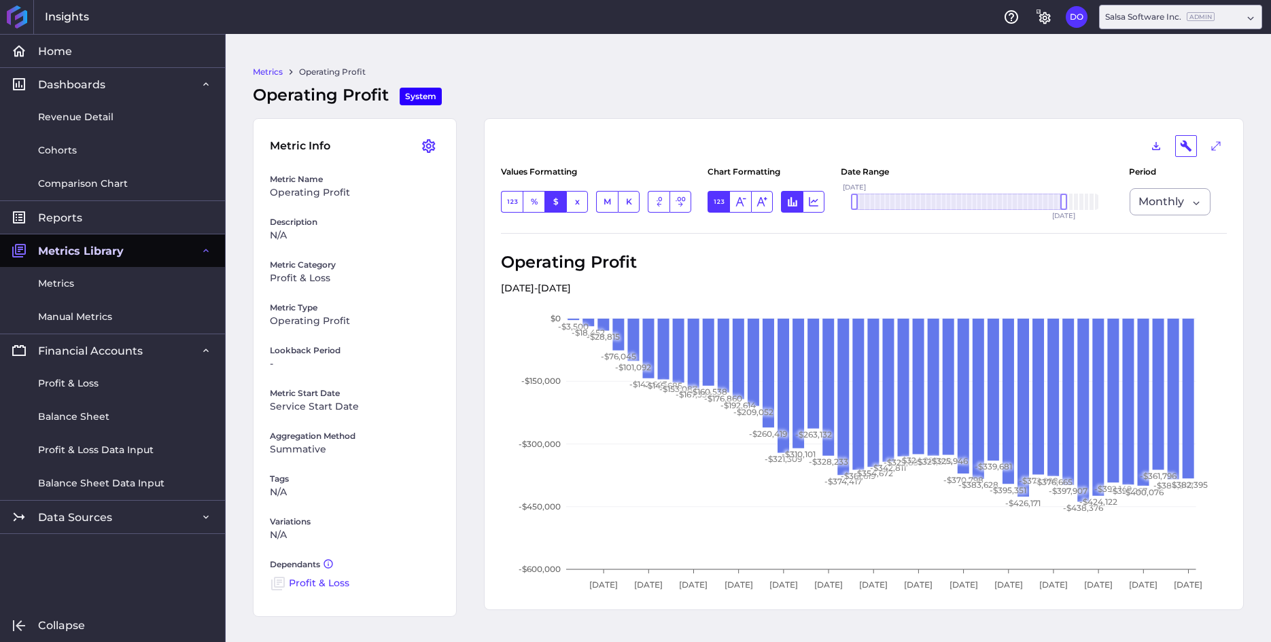
click at [323, 583] on link "Profit & Loss" at bounding box center [319, 583] width 60 height 12
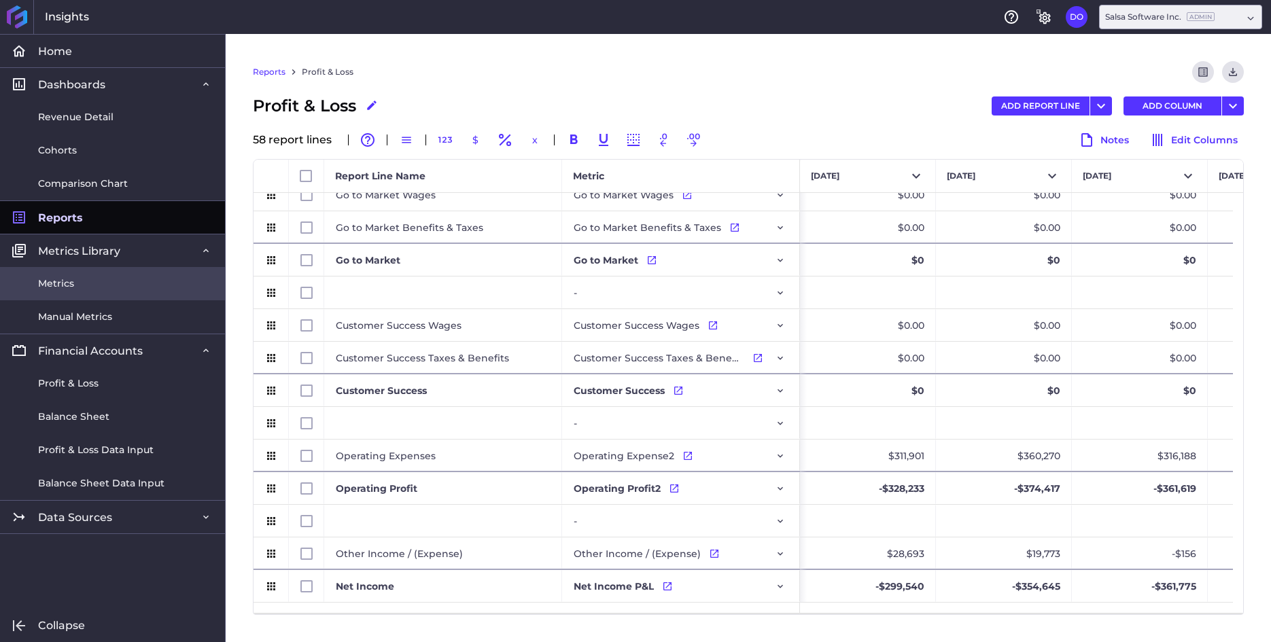
click at [74, 283] on link "Metrics" at bounding box center [112, 283] width 225 height 33
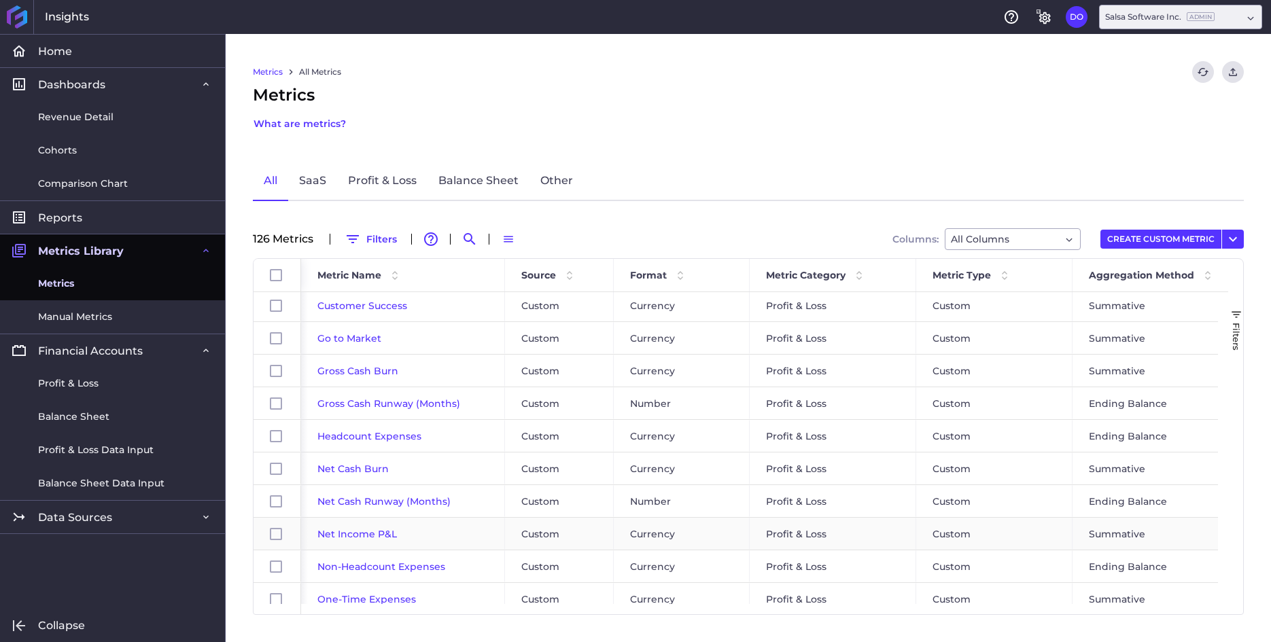
click at [355, 534] on span "Net Income P&L" at bounding box center [356, 534] width 79 height 12
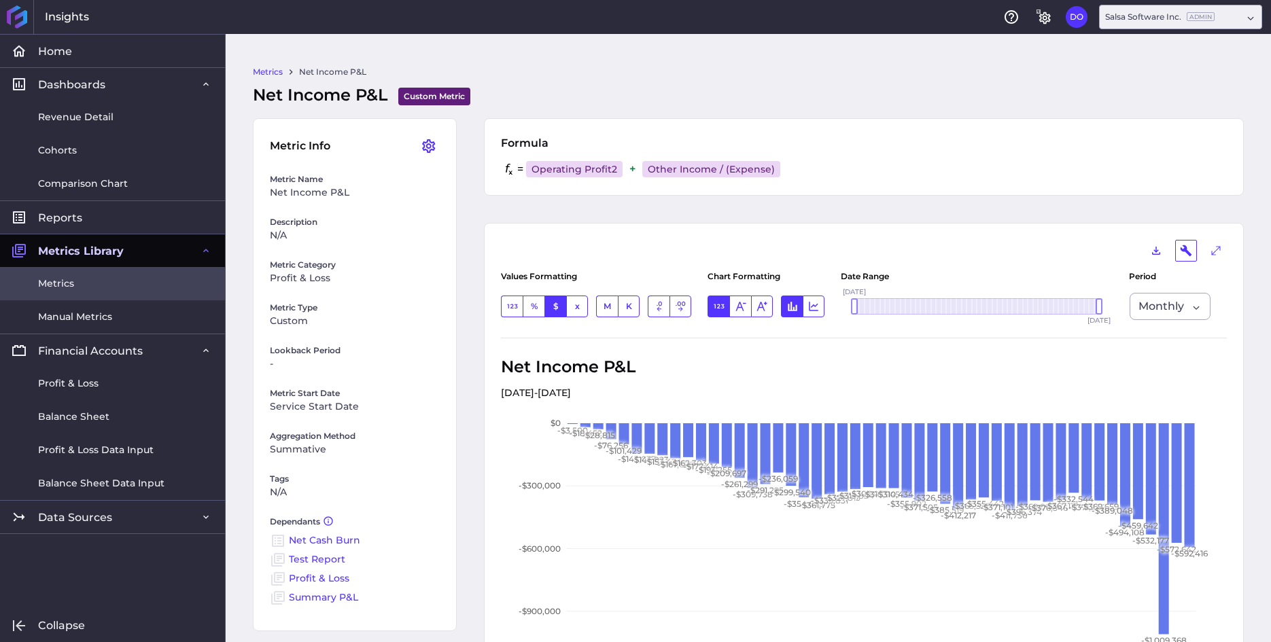
click at [60, 280] on span "Metrics" at bounding box center [56, 284] width 36 height 14
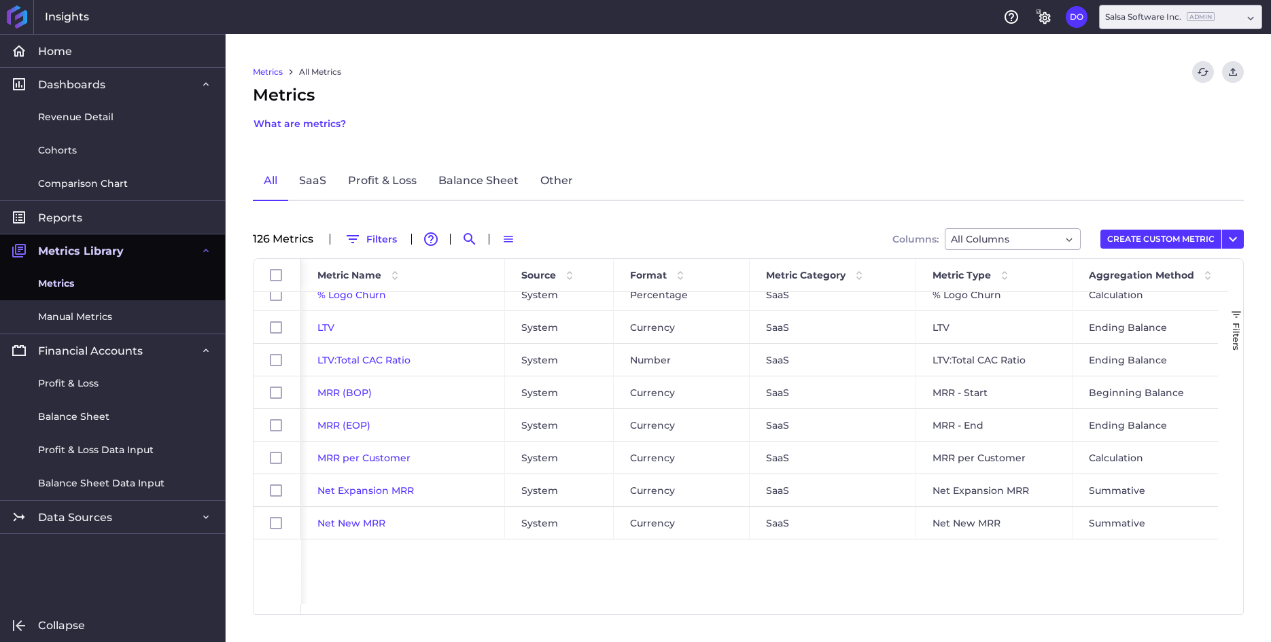
scroll to position [2007, 0]
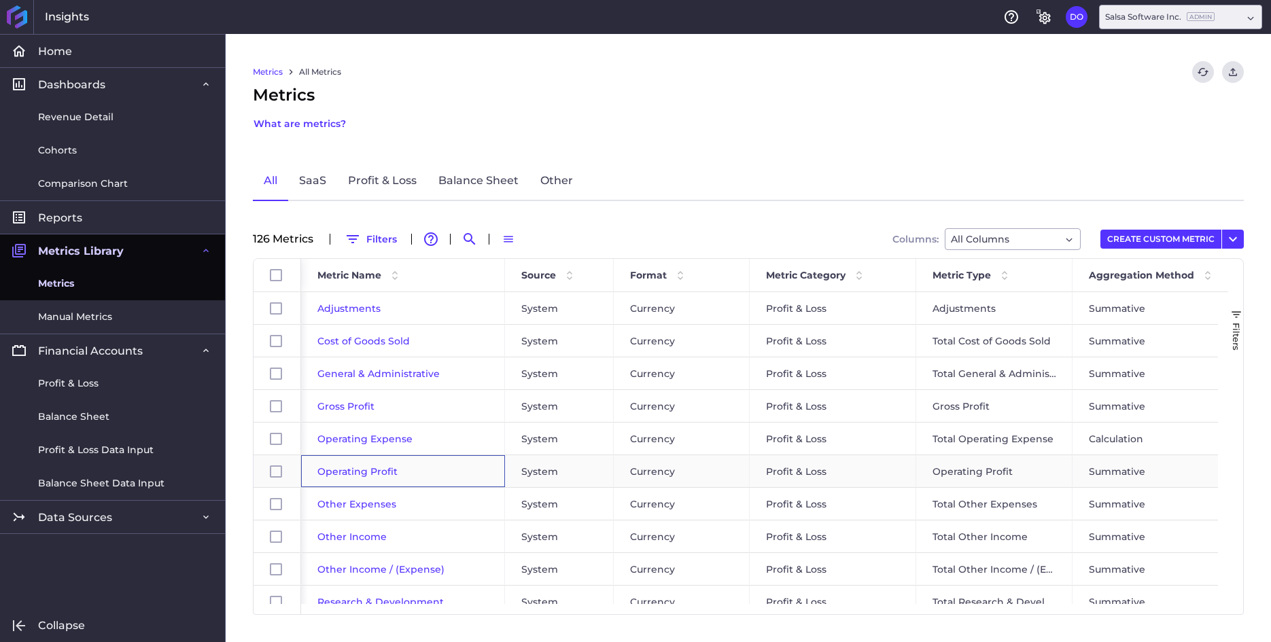
click at [344, 469] on span "Operating Profit" at bounding box center [357, 471] width 80 height 12
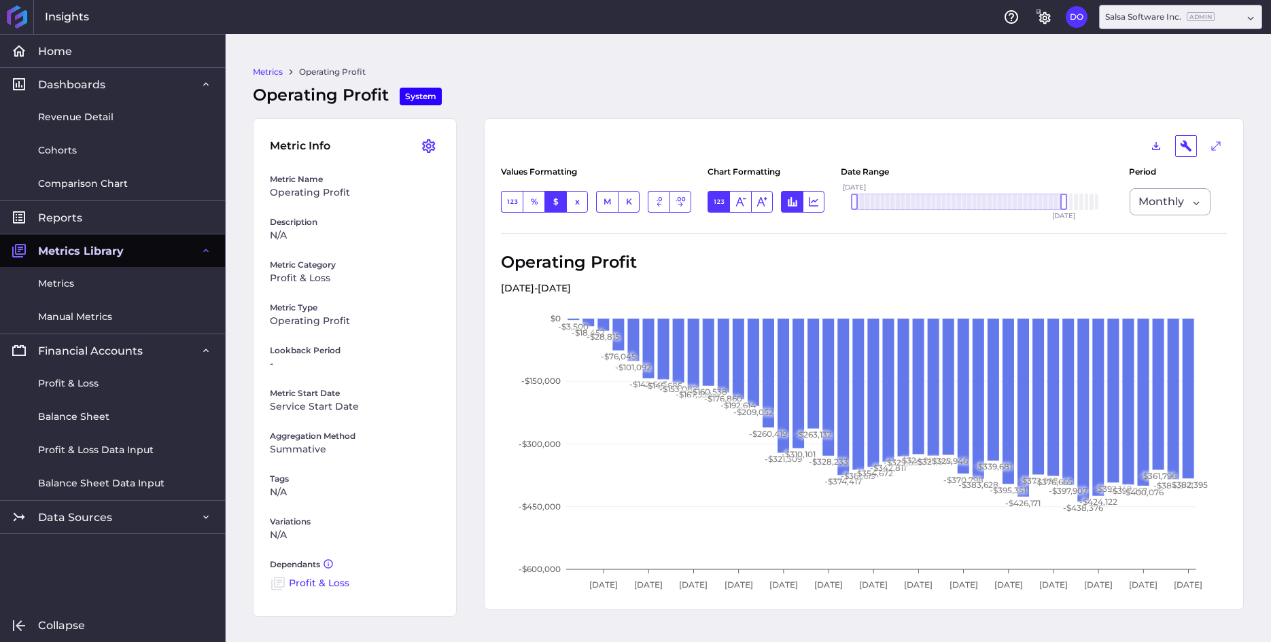
click at [311, 583] on link "Profit & Loss" at bounding box center [319, 583] width 60 height 12
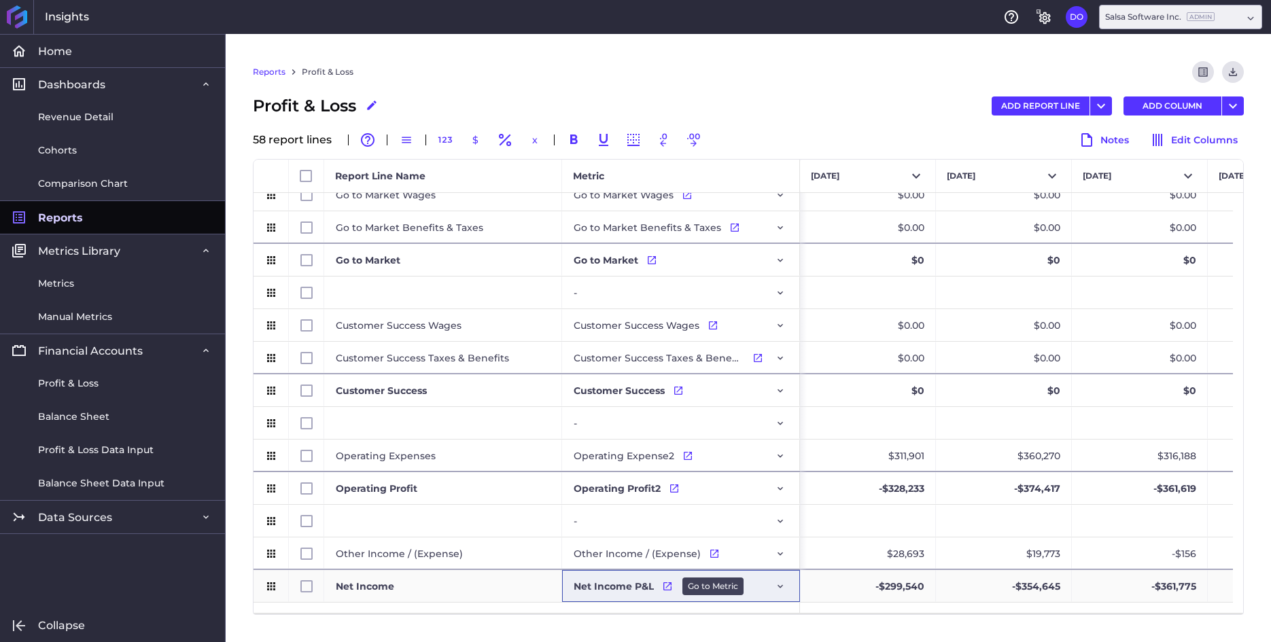
click at [666, 587] on icon "Press SPACE to select this row." at bounding box center [667, 586] width 8 height 8
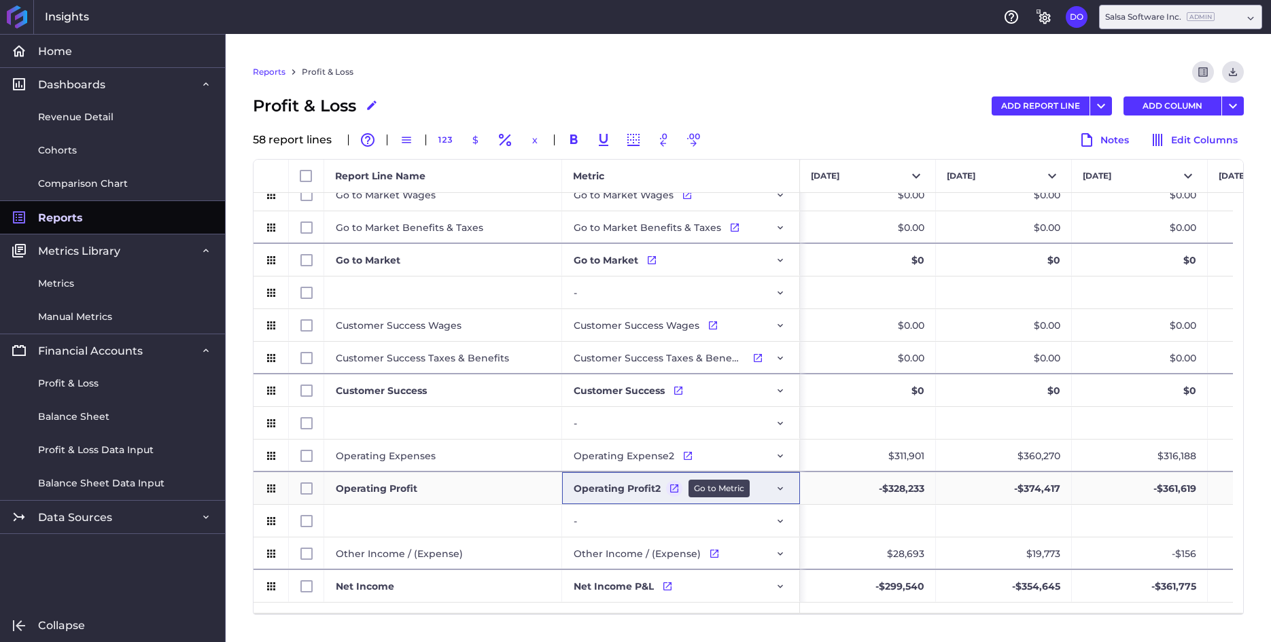
click at [673, 488] on icon "Press SPACE to select this row." at bounding box center [674, 488] width 8 height 8
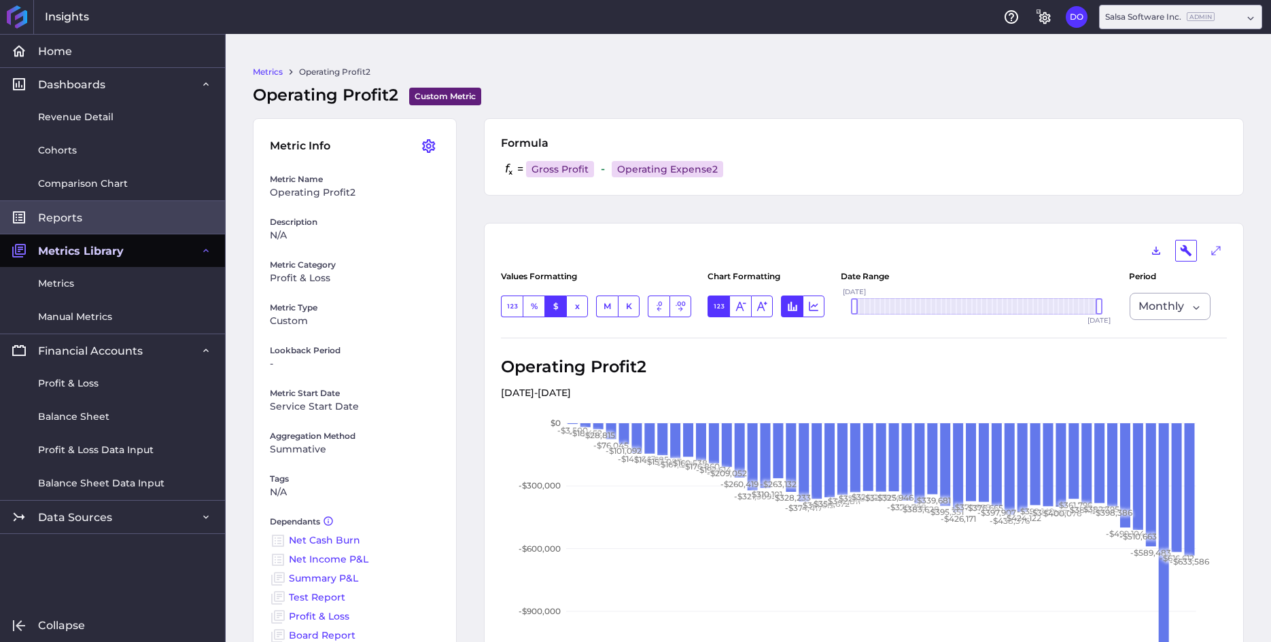
click at [63, 213] on span "Reports" at bounding box center [60, 218] width 44 height 14
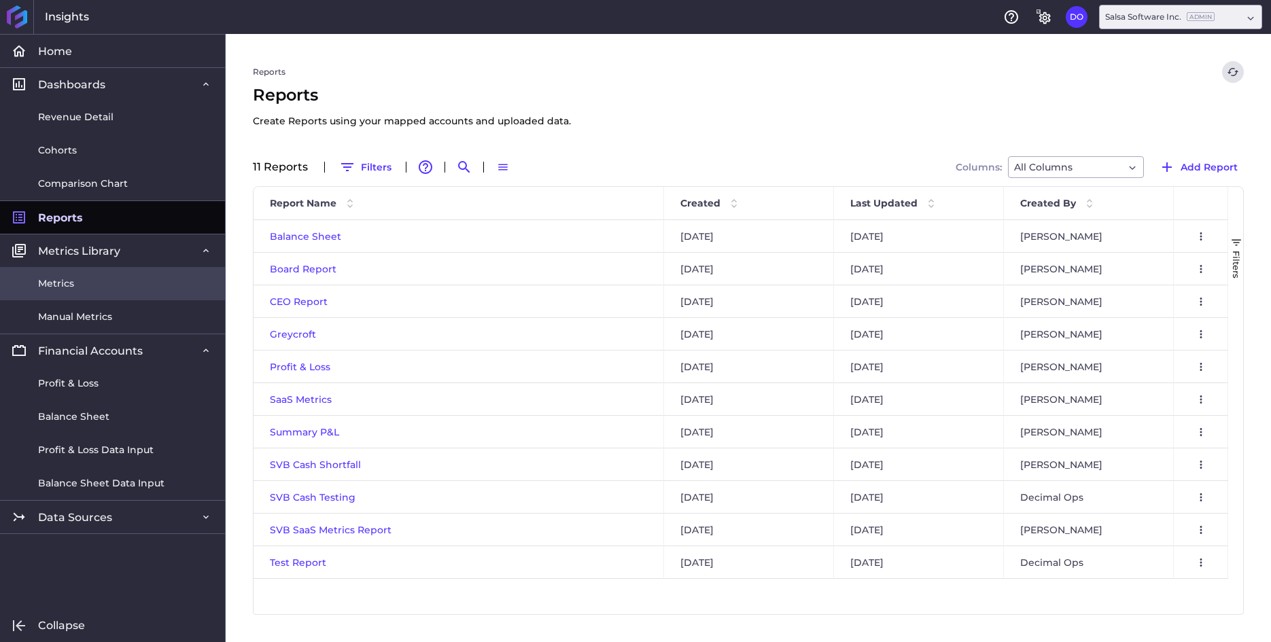
click at [60, 282] on span "Metrics" at bounding box center [56, 284] width 36 height 14
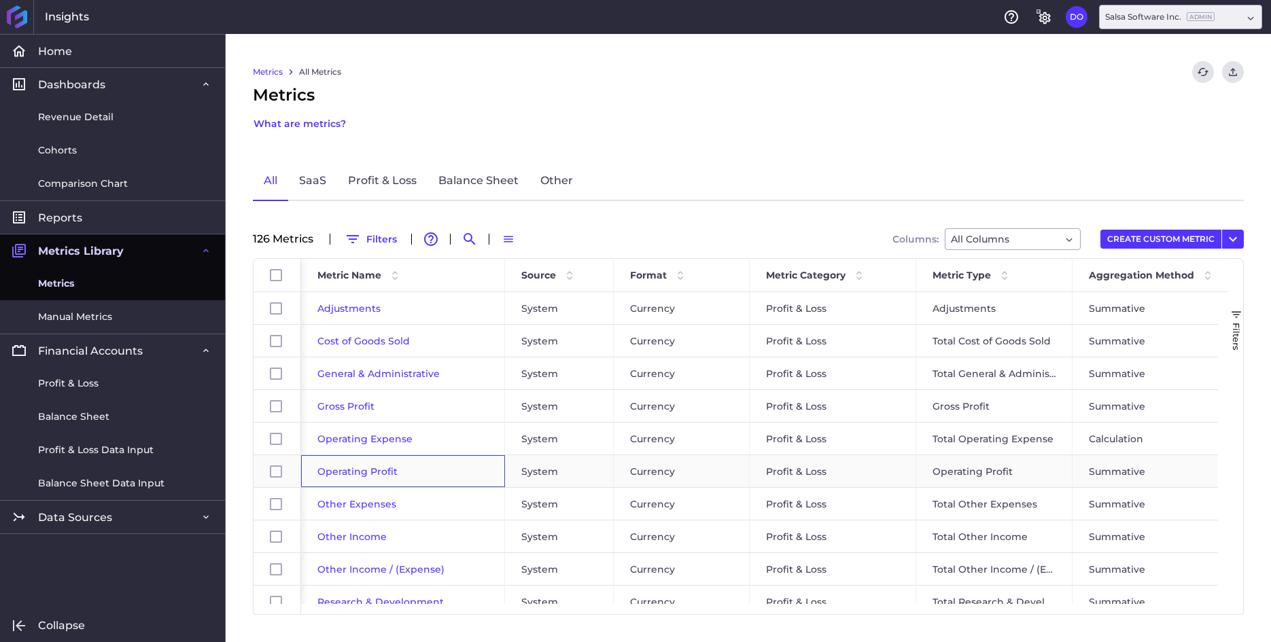
click at [366, 471] on span "Operating Profit" at bounding box center [357, 471] width 80 height 12
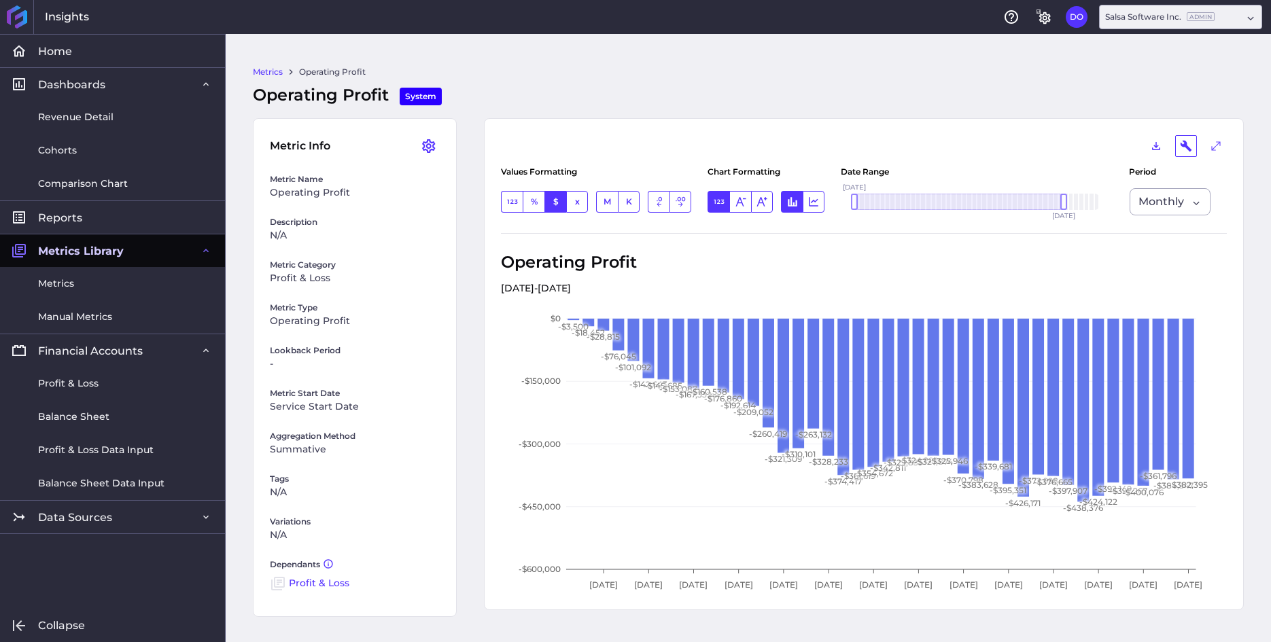
click at [262, 72] on link "Metrics" at bounding box center [268, 72] width 30 height 12
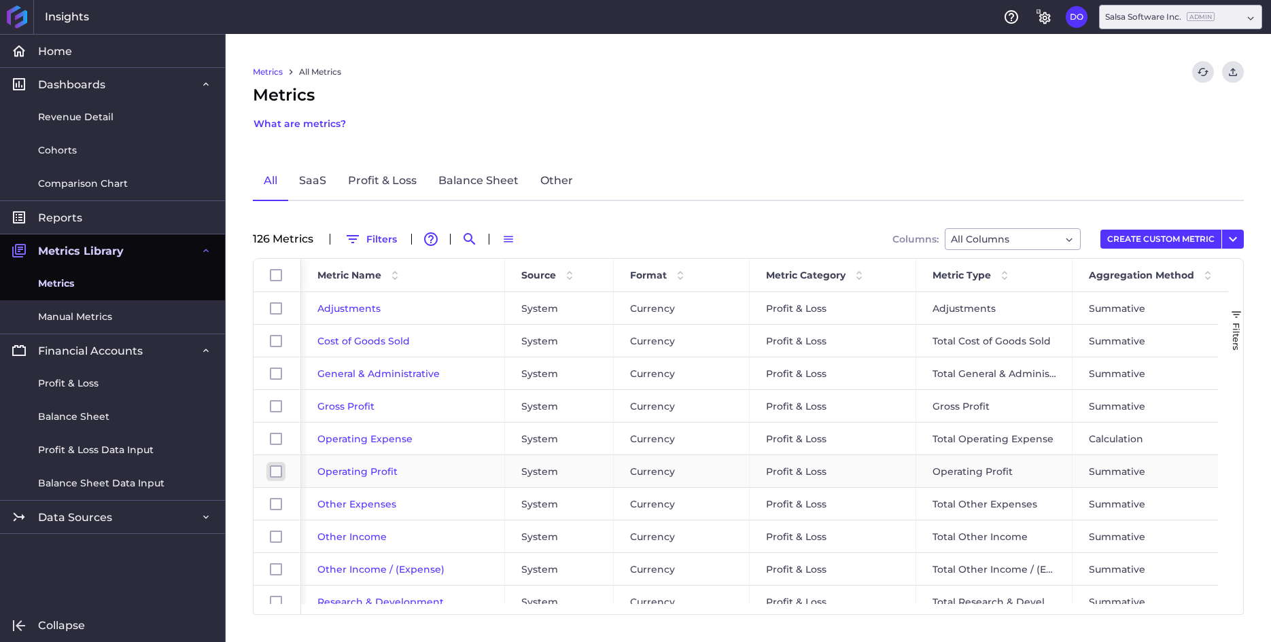
click at [277, 472] on input "Press Space to toggle row selection (unchecked)" at bounding box center [276, 471] width 12 height 12
checkbox input "true"
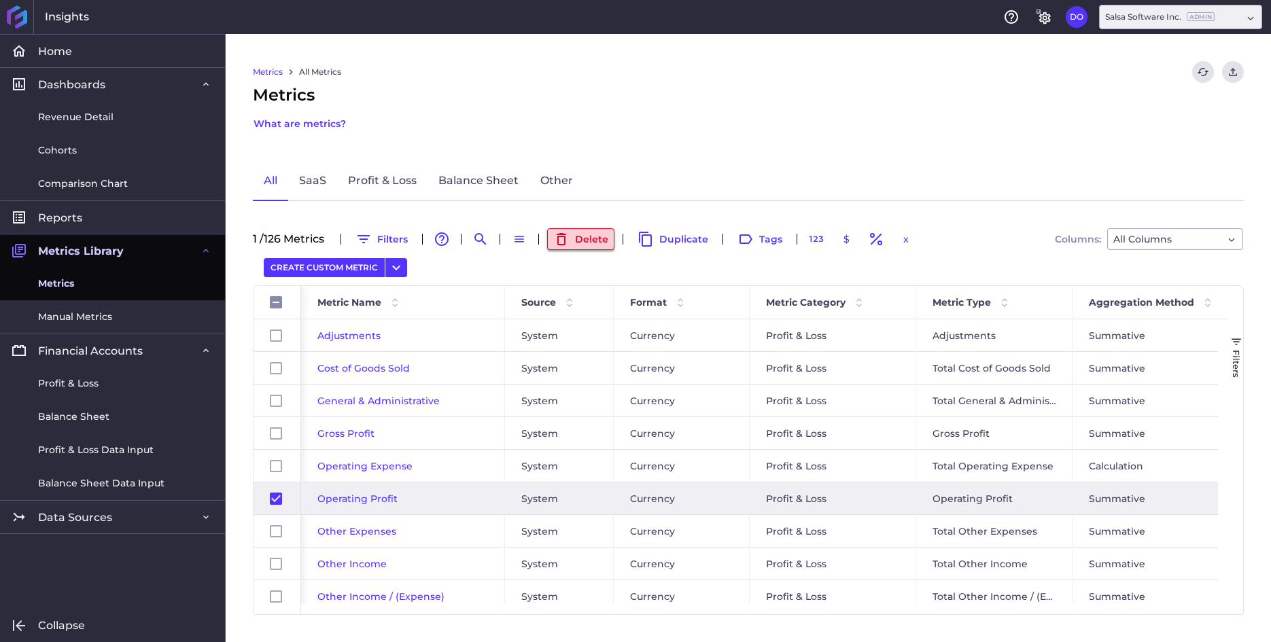
click at [569, 238] on icon "button" at bounding box center [561, 239] width 16 height 16
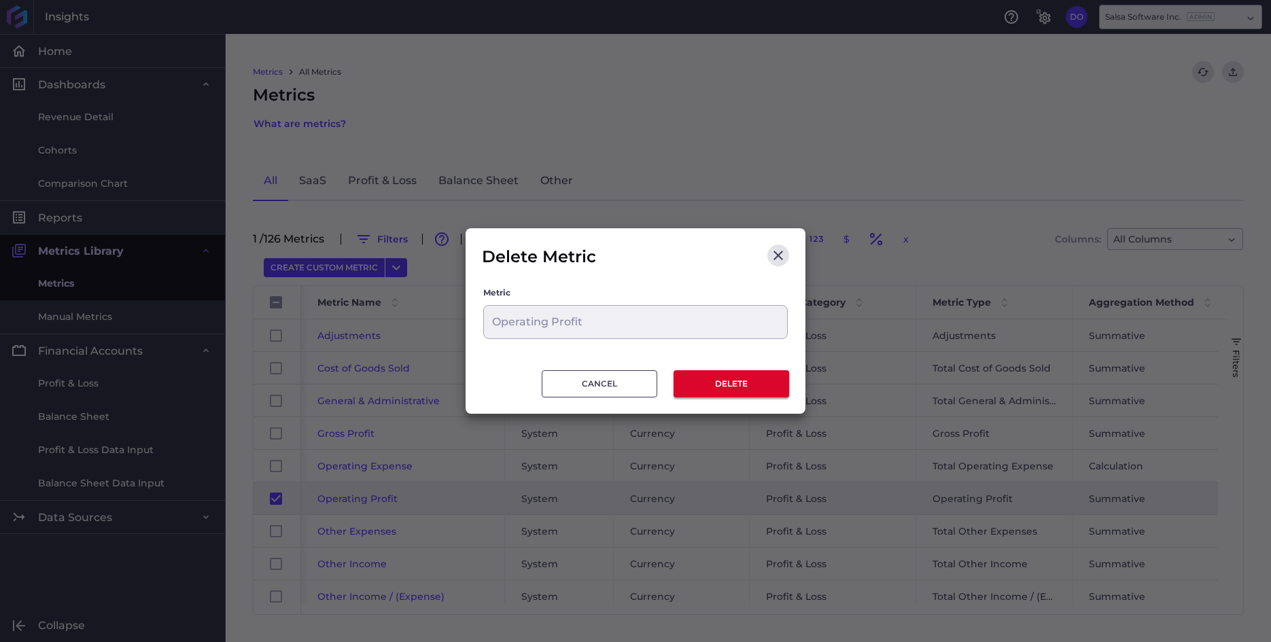
click at [711, 379] on button "DELETE" at bounding box center [731, 383] width 116 height 27
checkbox input "false"
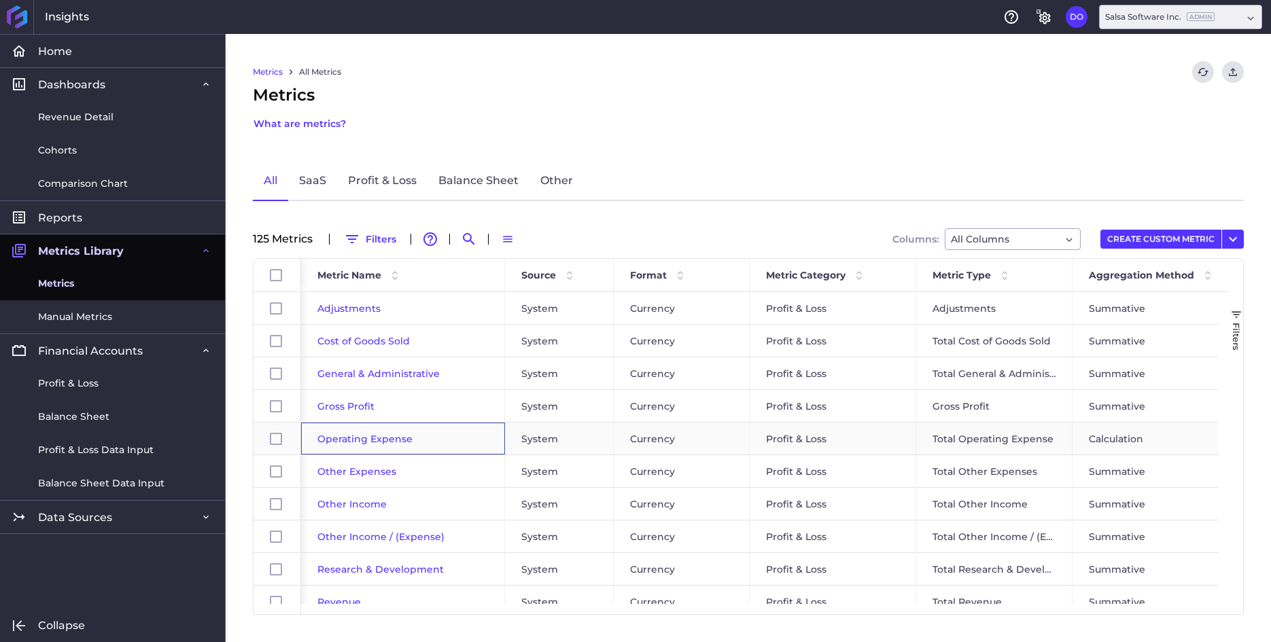
click at [383, 442] on span "Operating Expense" at bounding box center [364, 439] width 95 height 12
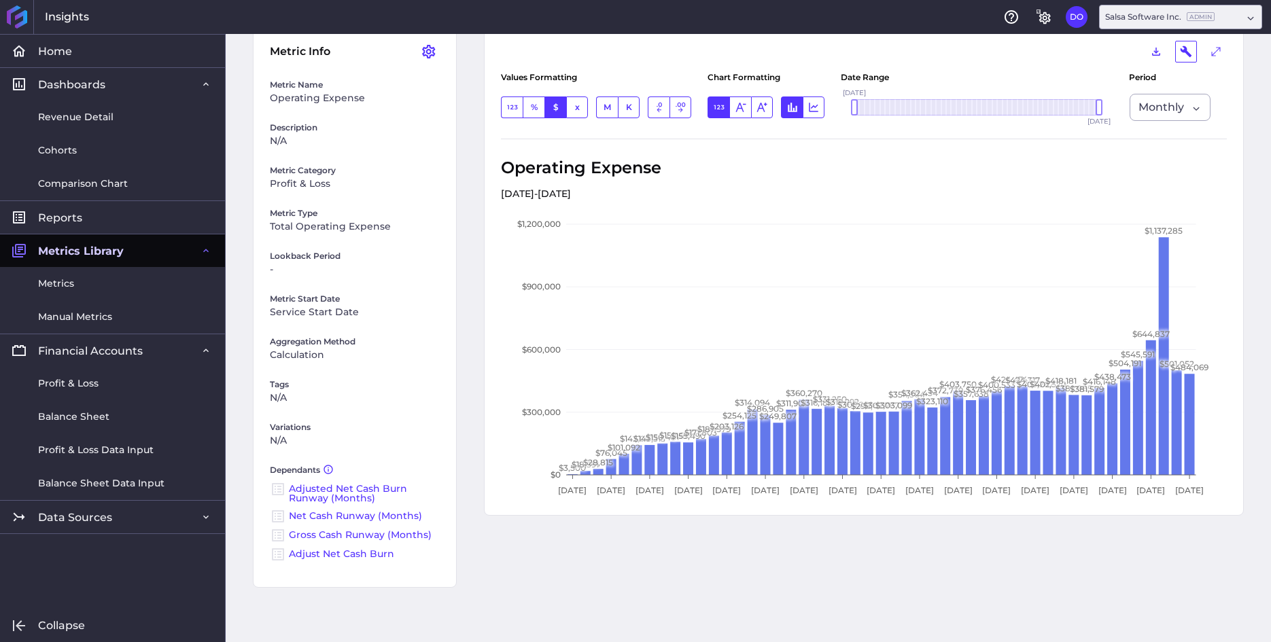
click at [313, 494] on link "Adjusted Net Cash Burn Runway (Months)" at bounding box center [348, 493] width 118 height 22
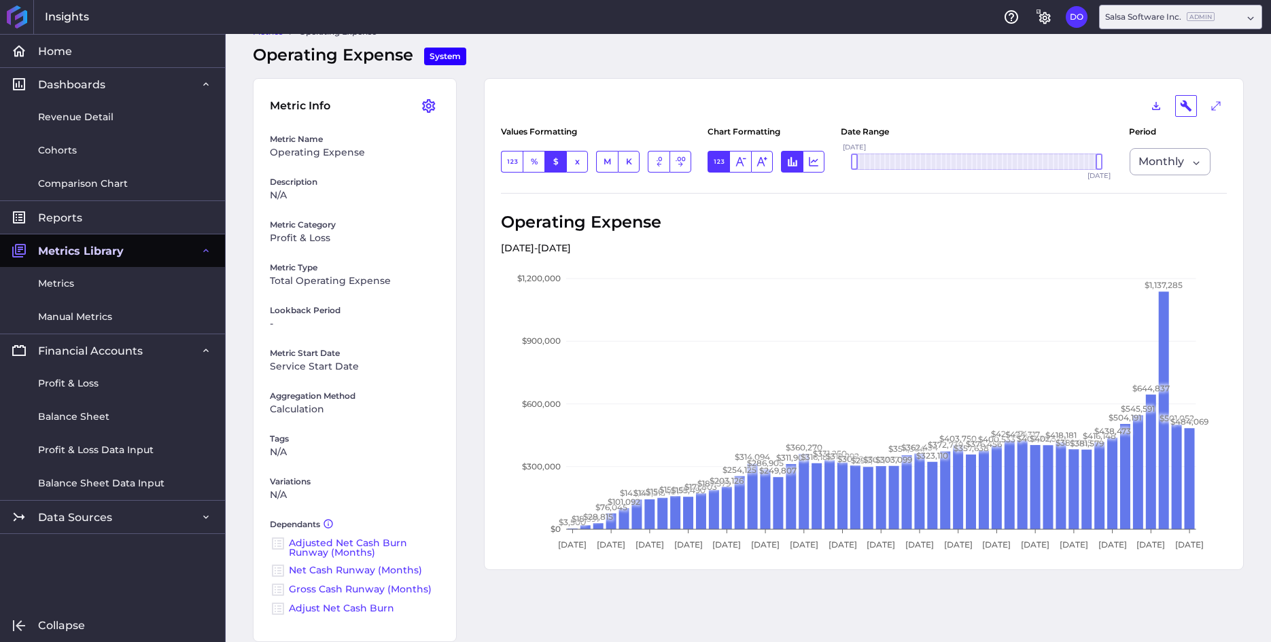
scroll to position [94, 0]
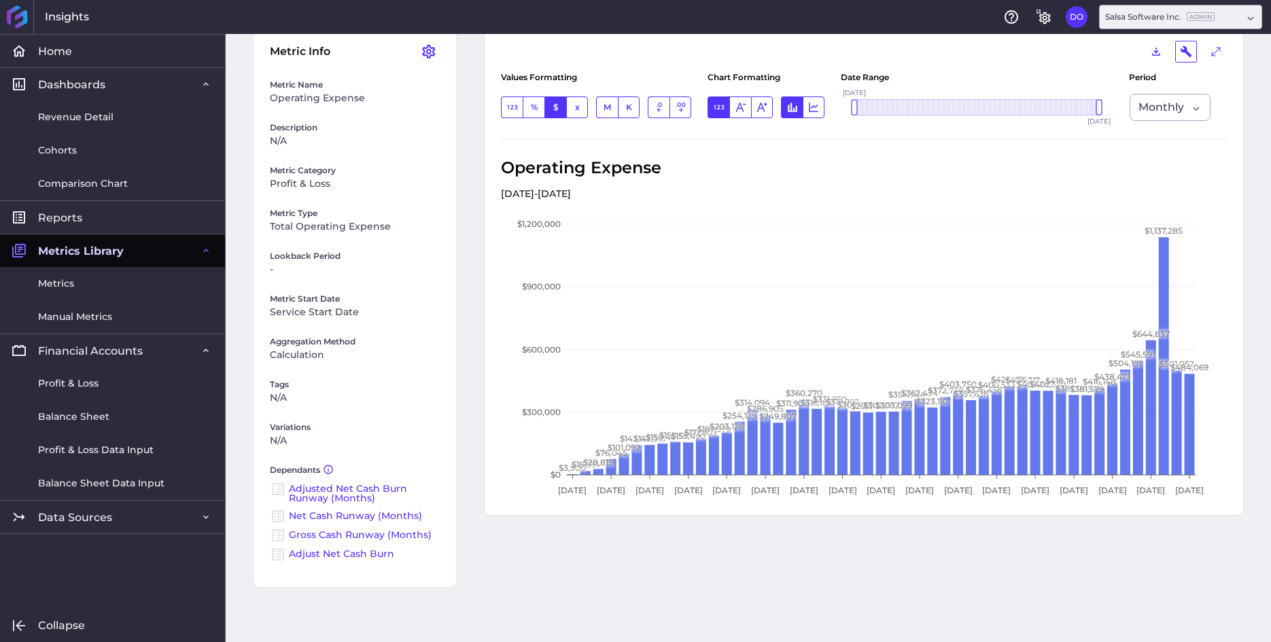
click at [339, 517] on link "Net Cash Runway (Months)" at bounding box center [355, 516] width 133 height 12
click at [338, 536] on link "Gross Cash Runway (Months)" at bounding box center [360, 535] width 143 height 12
click at [332, 554] on link "Adjust Net Cash Burn" at bounding box center [341, 554] width 105 height 12
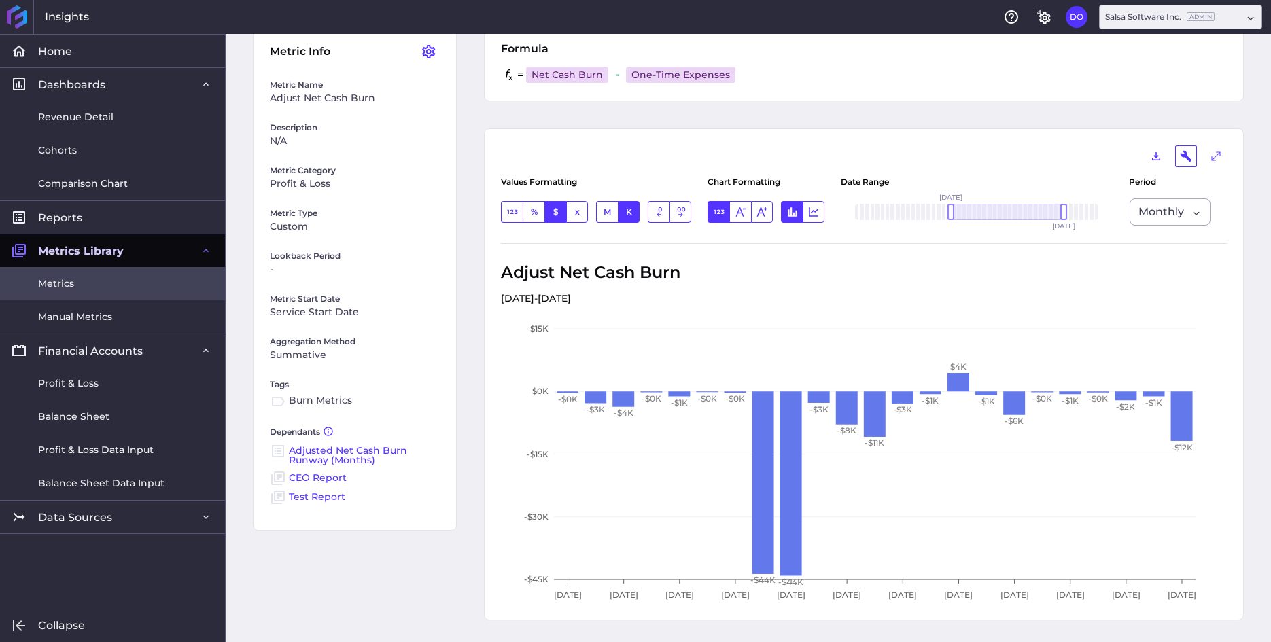
click at [59, 283] on span "Metrics" at bounding box center [56, 284] width 36 height 14
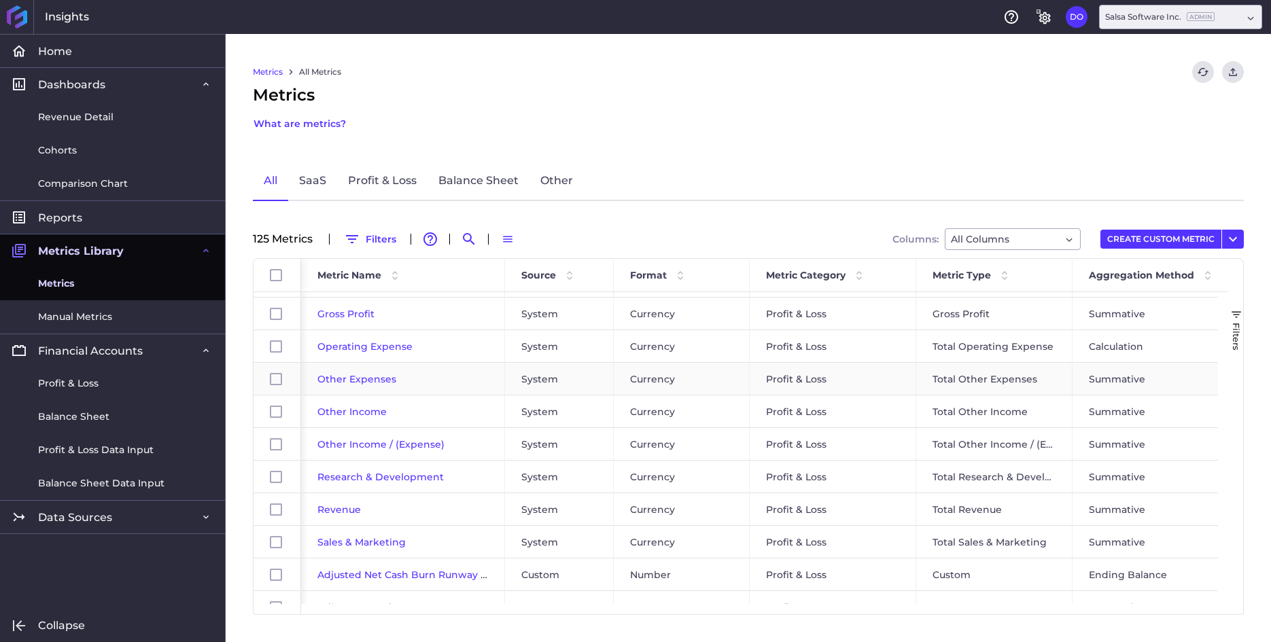
scroll to position [155, 0]
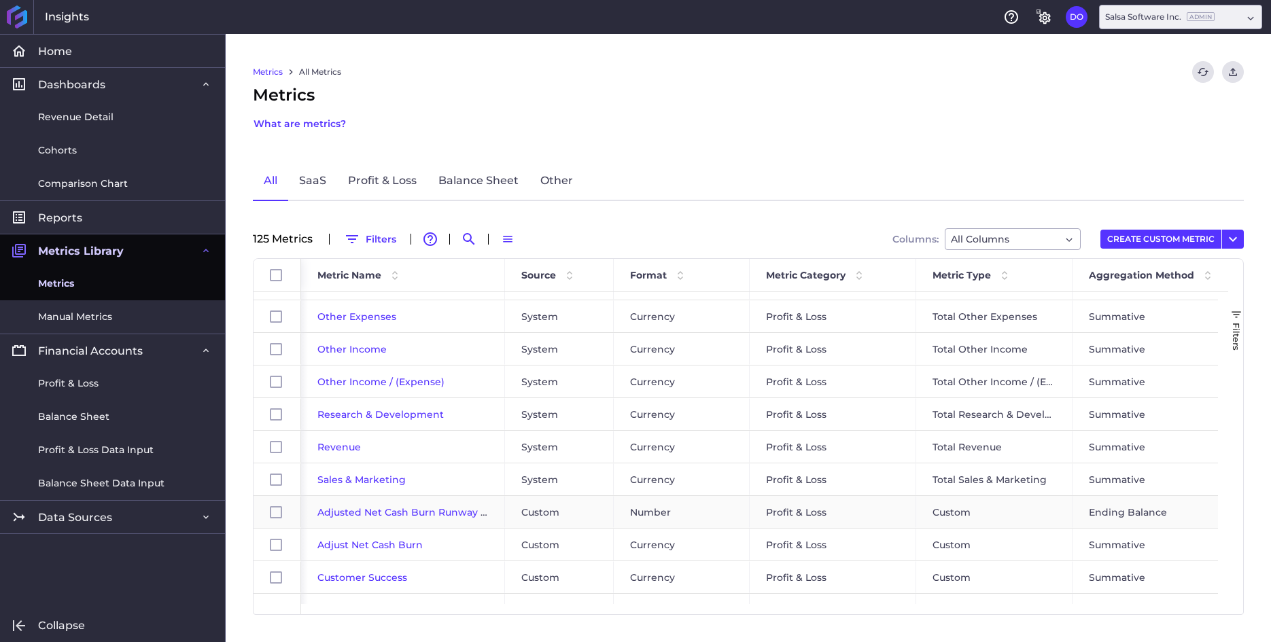
click at [380, 510] on span "Adjusted Net Cash Burn Runway (Months)" at bounding box center [420, 512] width 207 height 12
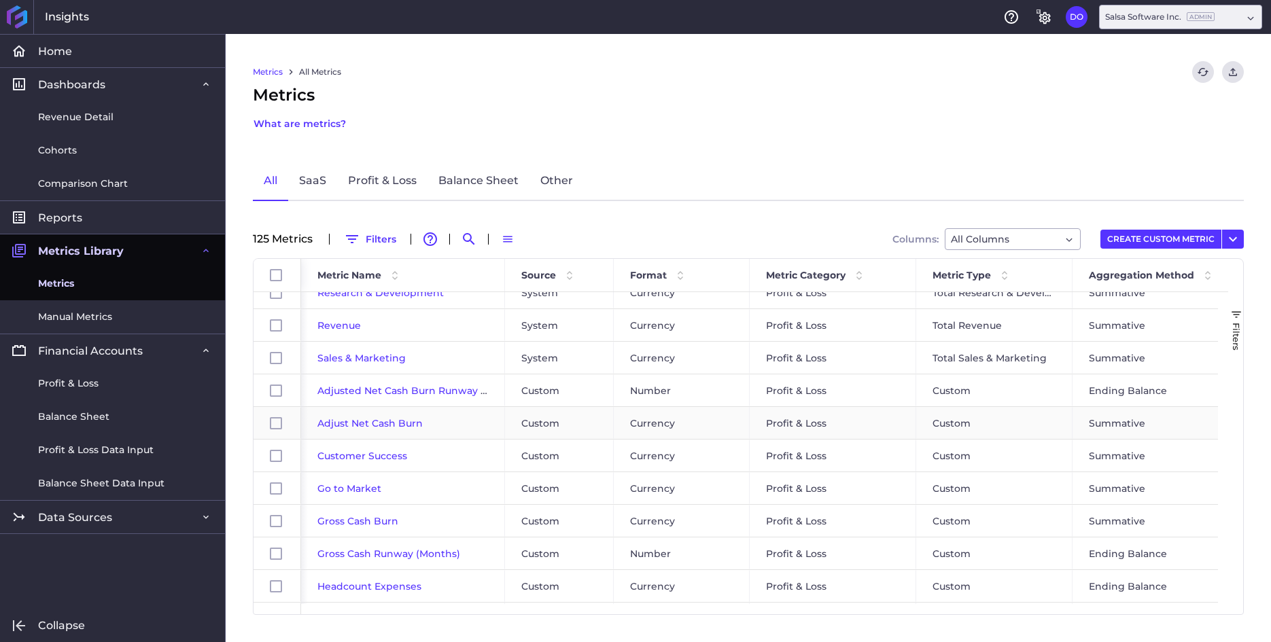
scroll to position [298, 0]
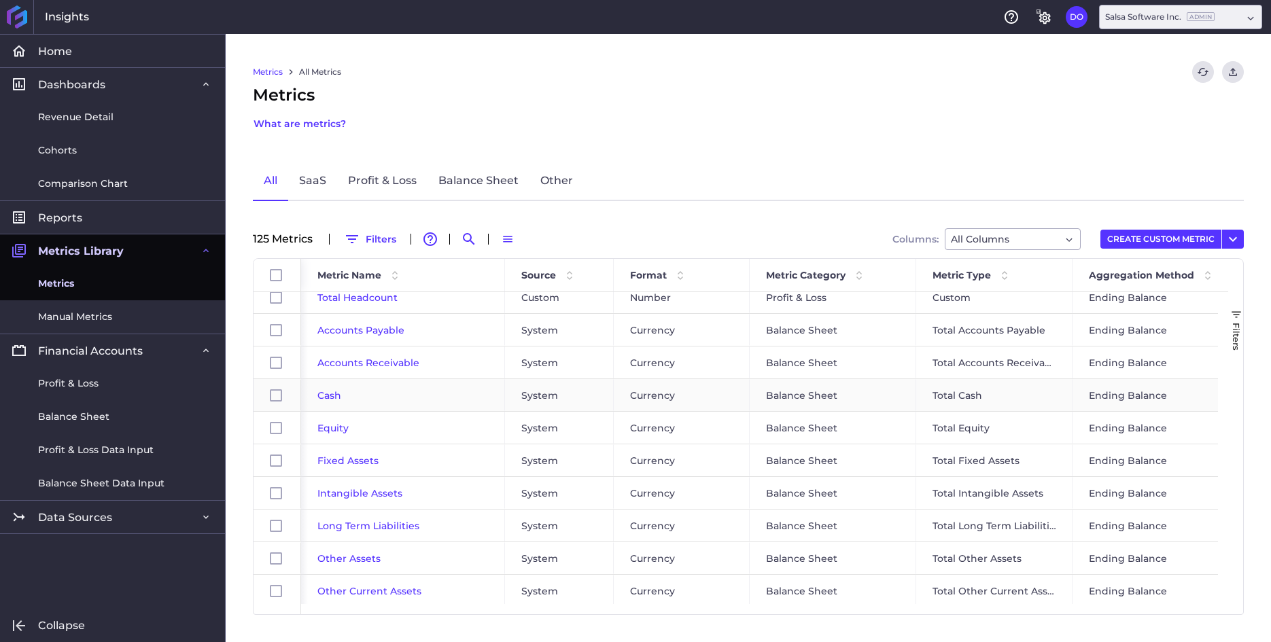
click at [329, 393] on span "Cash" at bounding box center [329, 395] width 24 height 12
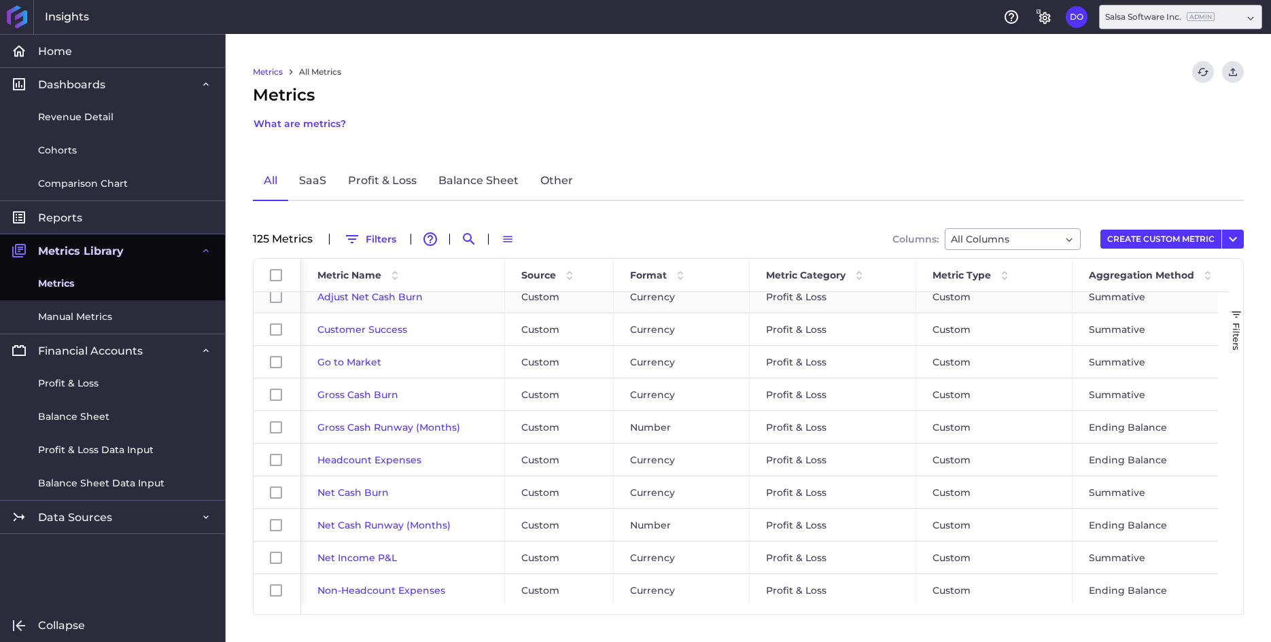
click at [351, 295] on span "Adjust Net Cash Burn" at bounding box center [369, 297] width 105 height 12
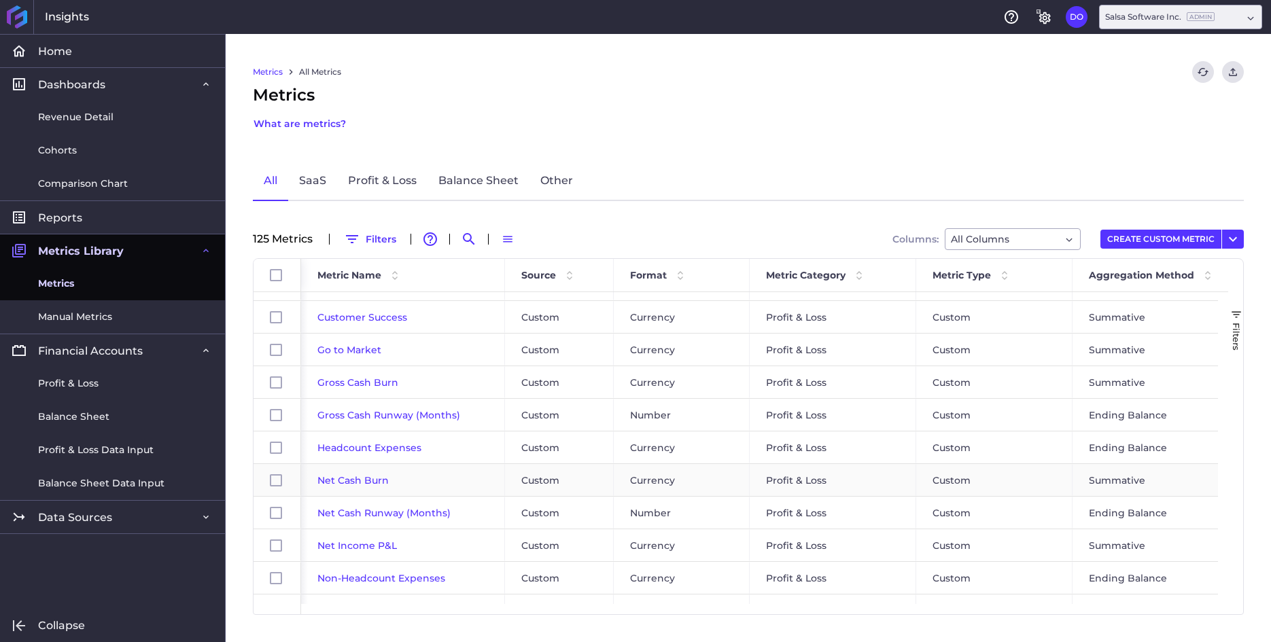
click at [356, 480] on span "Net Cash Burn" at bounding box center [352, 480] width 71 height 12
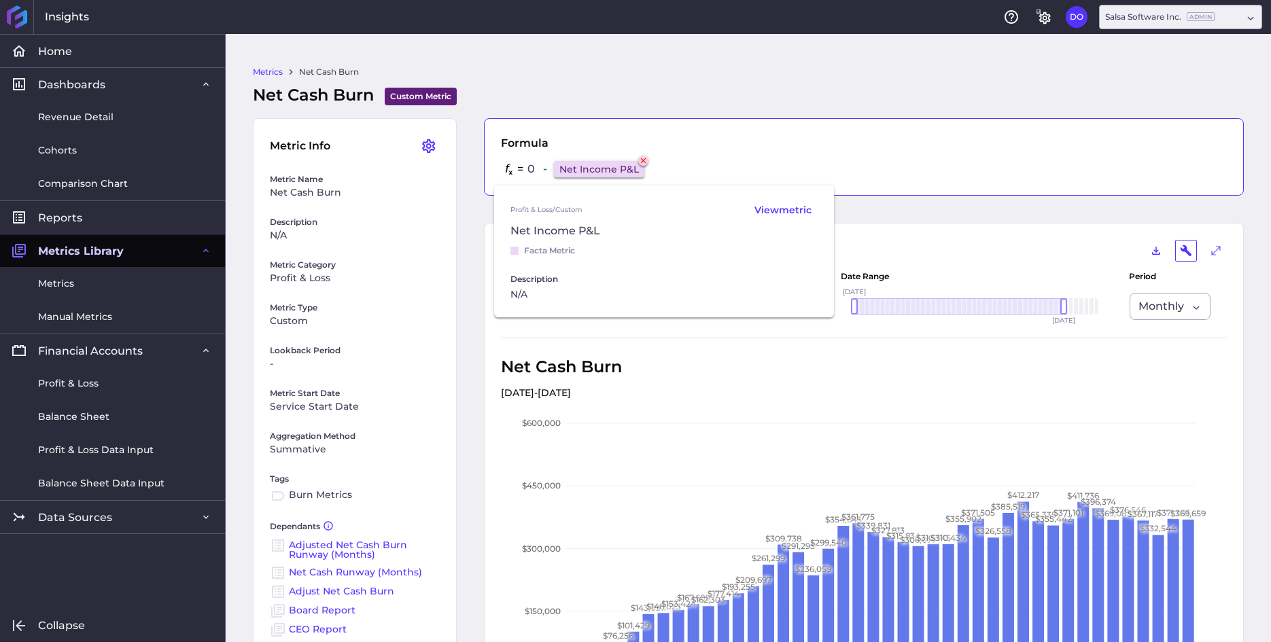
click at [646, 162] on icon at bounding box center [643, 160] width 5 height 5
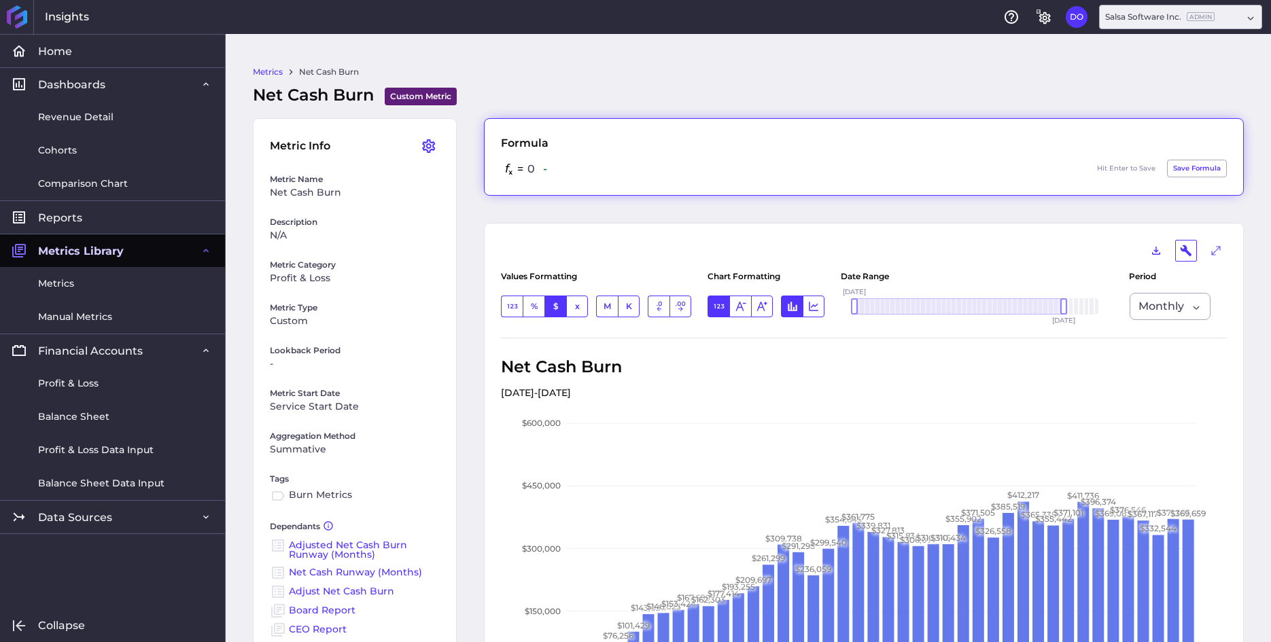
click at [612, 167] on div "= 0 - Hit Enter to Save Save Formula" at bounding box center [864, 169] width 726 height 19
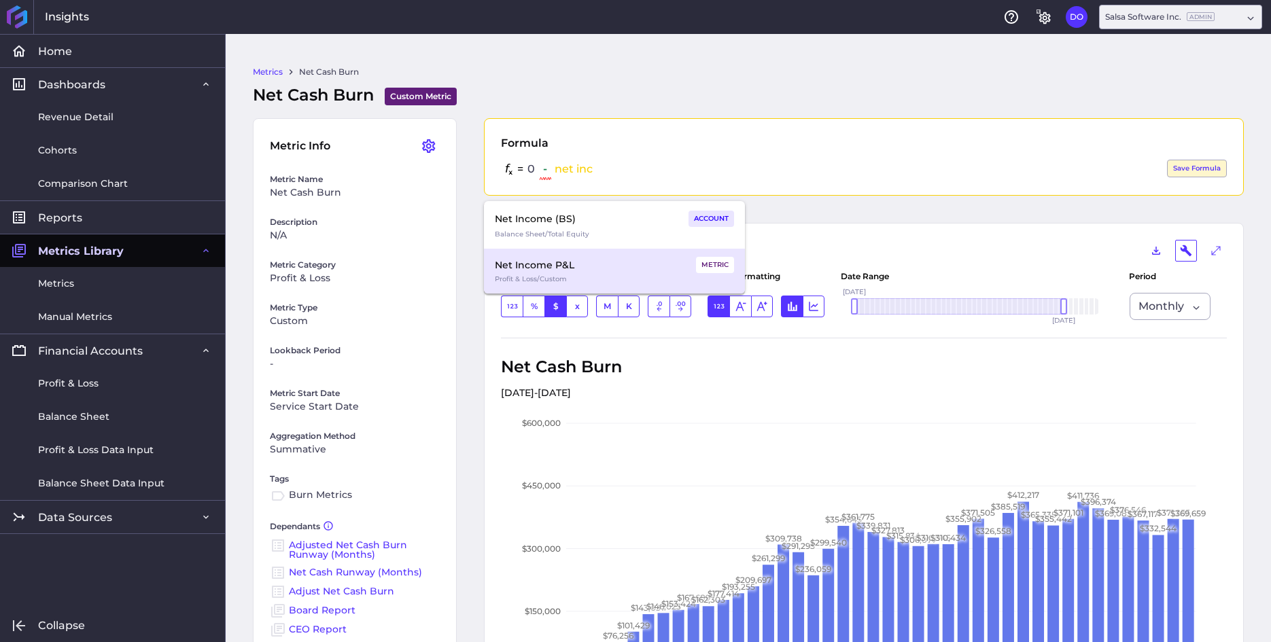
click at [605, 272] on div "Net Income P&L METRIC" at bounding box center [614, 265] width 239 height 16
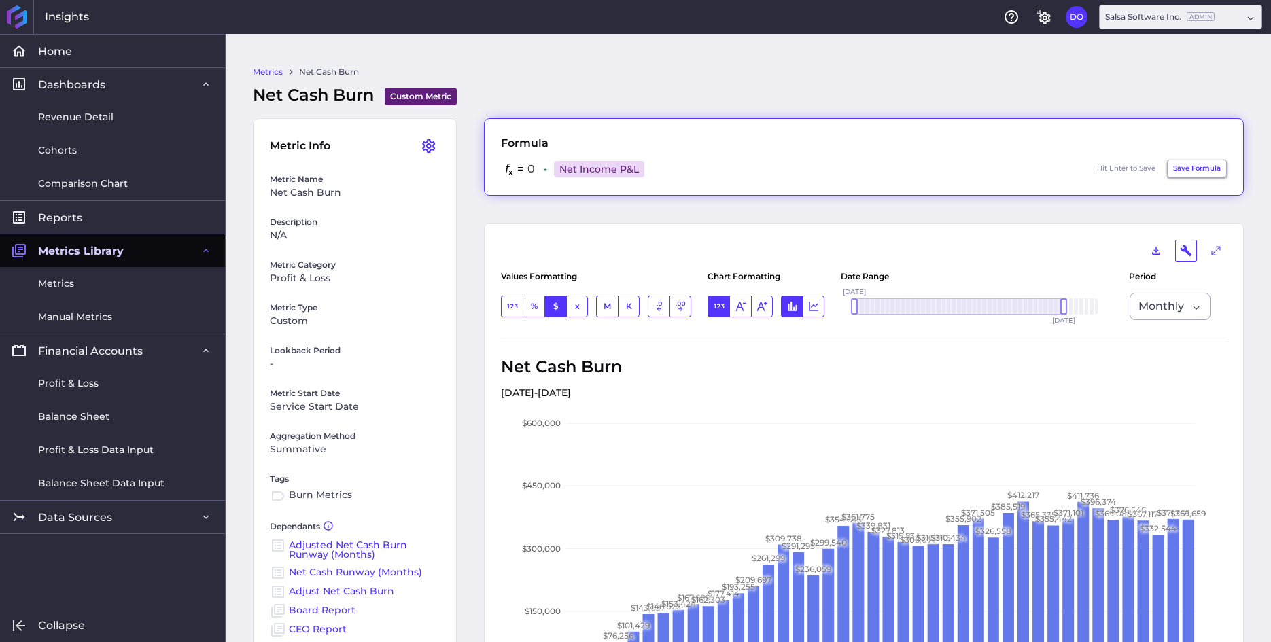
click at [1181, 167] on button "Save Formula" at bounding box center [1197, 169] width 60 height 18
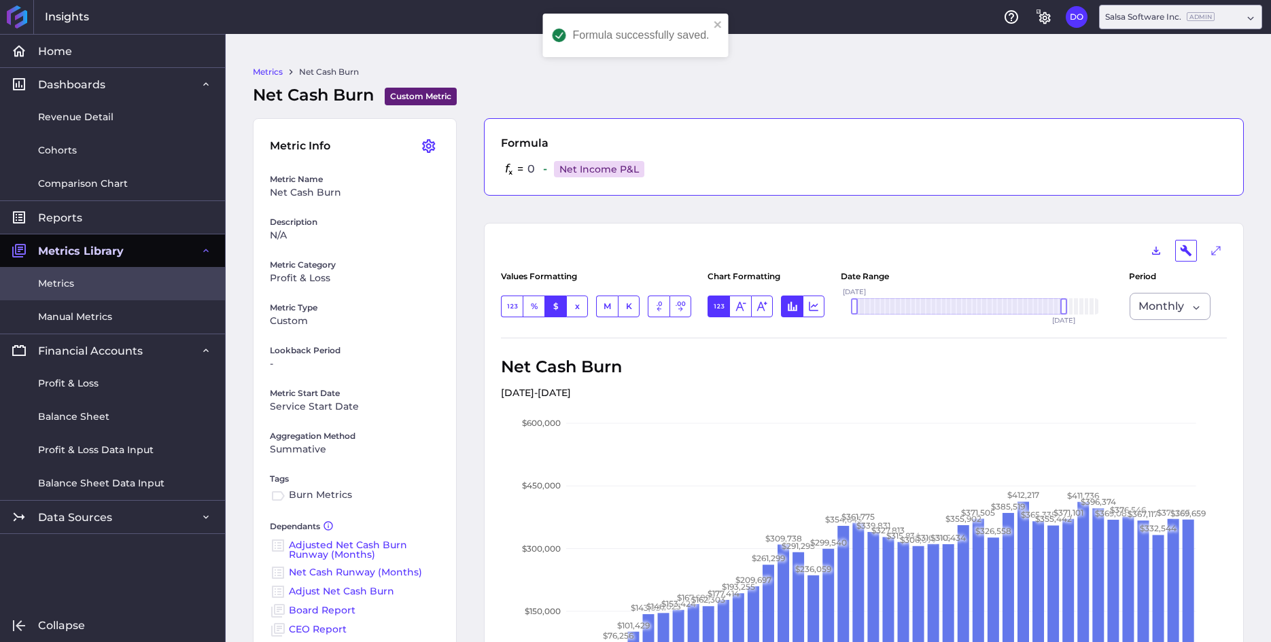
click at [76, 287] on link "Metrics" at bounding box center [112, 283] width 225 height 33
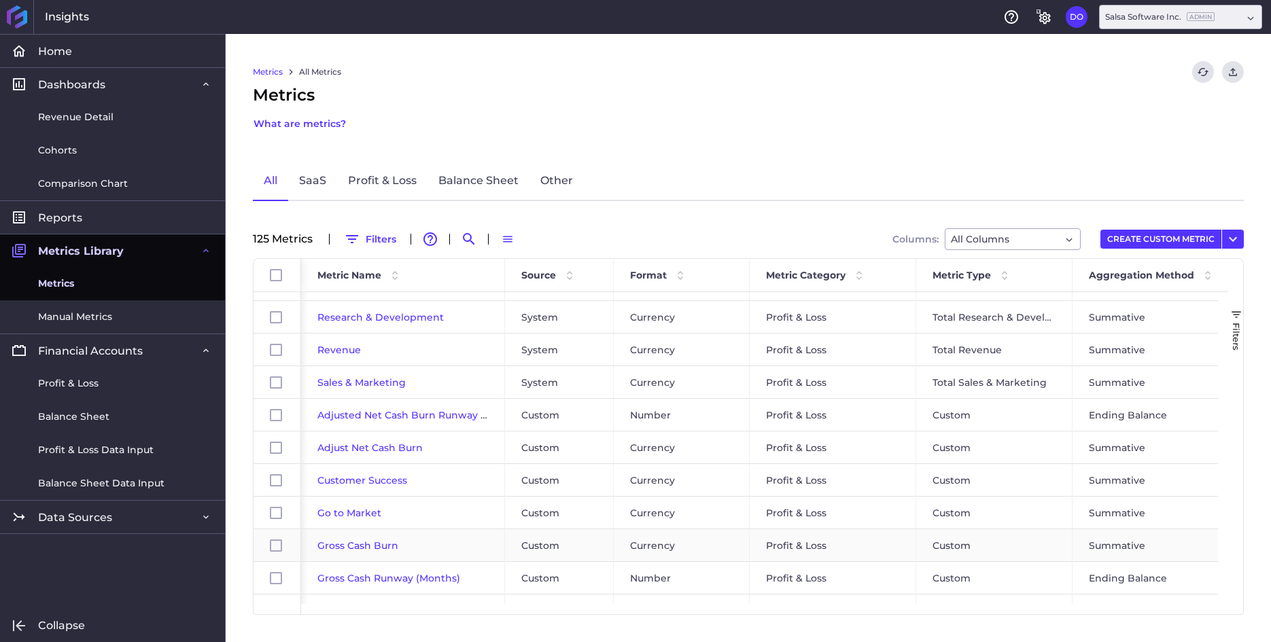
click at [374, 545] on span "Gross Cash Burn" at bounding box center [357, 545] width 81 height 12
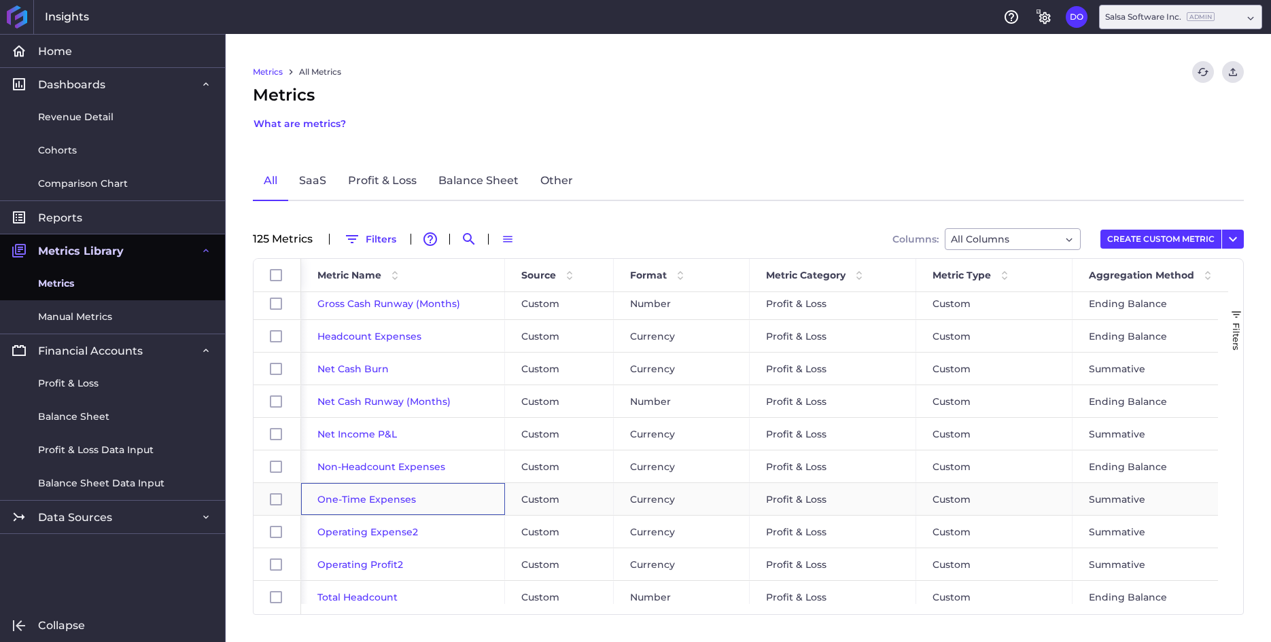
click at [372, 499] on span "One-Time Expenses" at bounding box center [366, 499] width 99 height 12
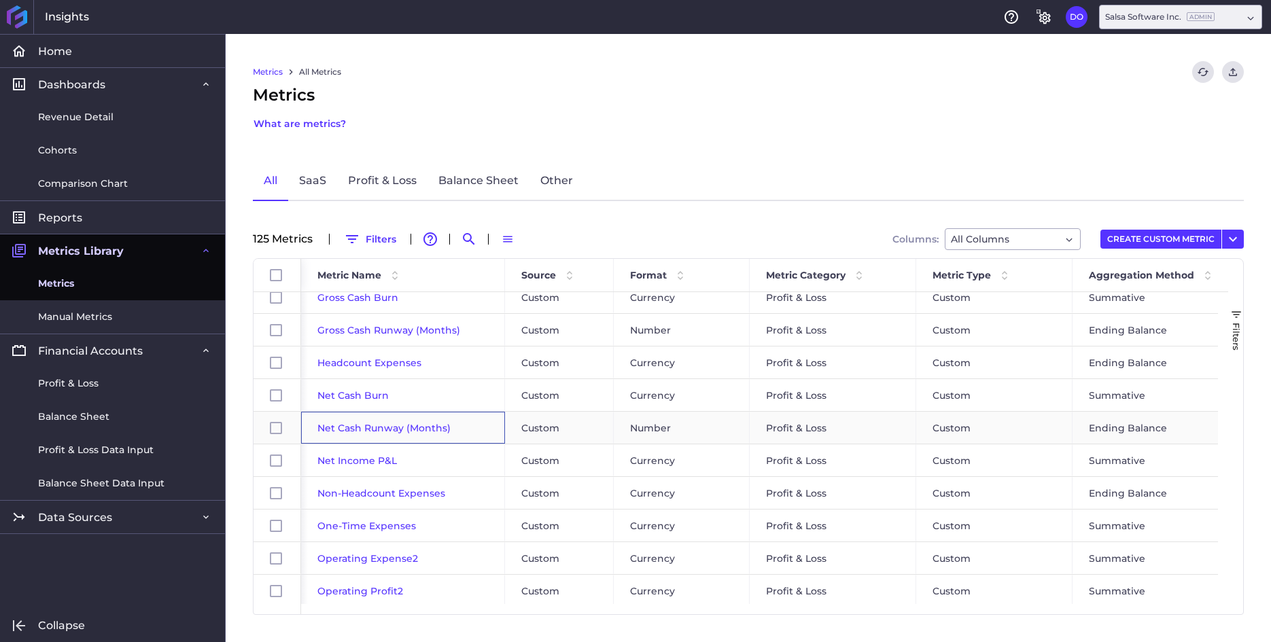
click at [352, 427] on span "Net Cash Runway (Months)" at bounding box center [383, 428] width 133 height 12
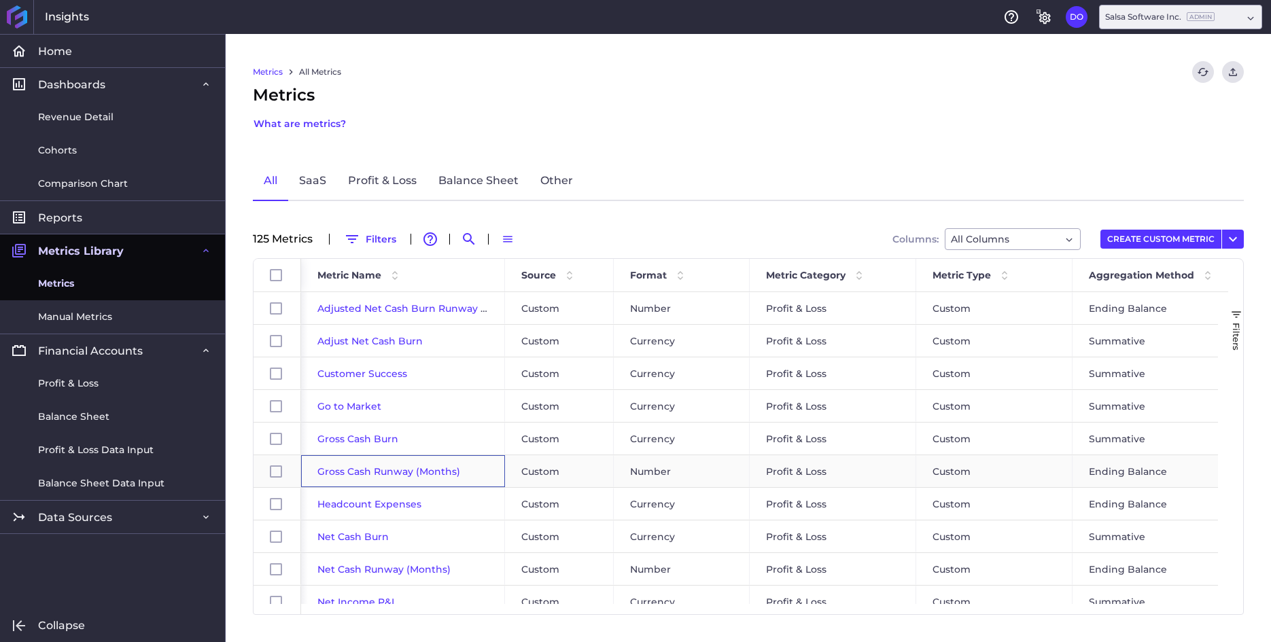
click at [370, 473] on span "Gross Cash Runway (Months)" at bounding box center [388, 471] width 143 height 12
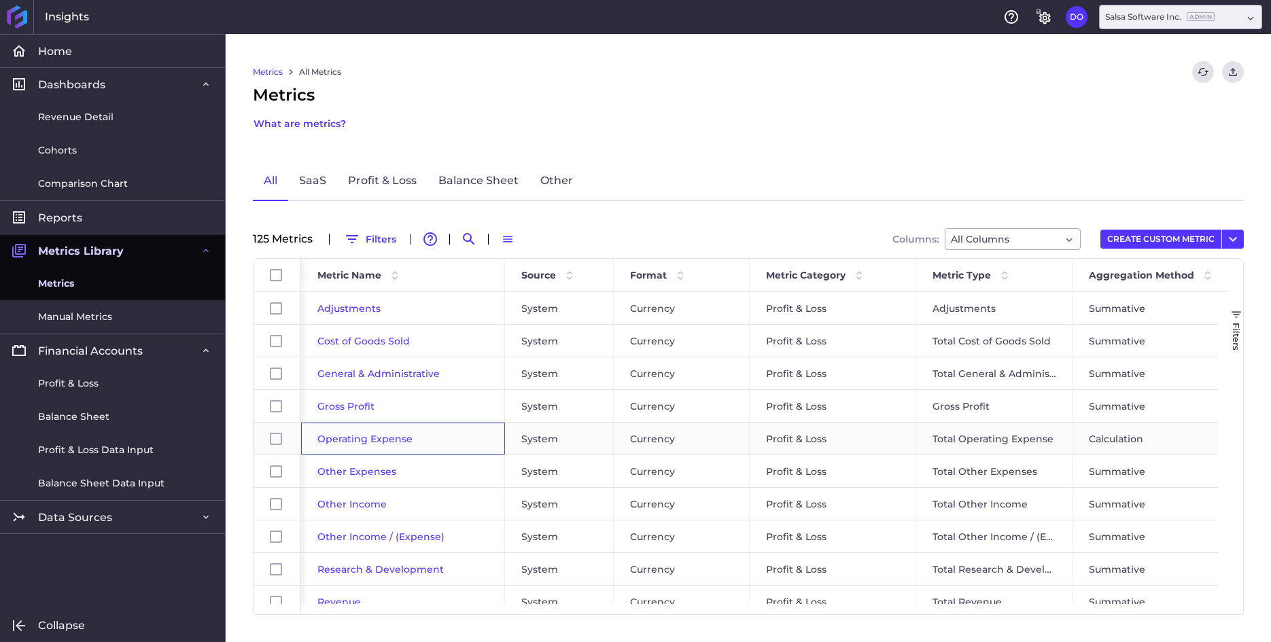
click at [362, 442] on span "Operating Expense" at bounding box center [364, 439] width 95 height 12
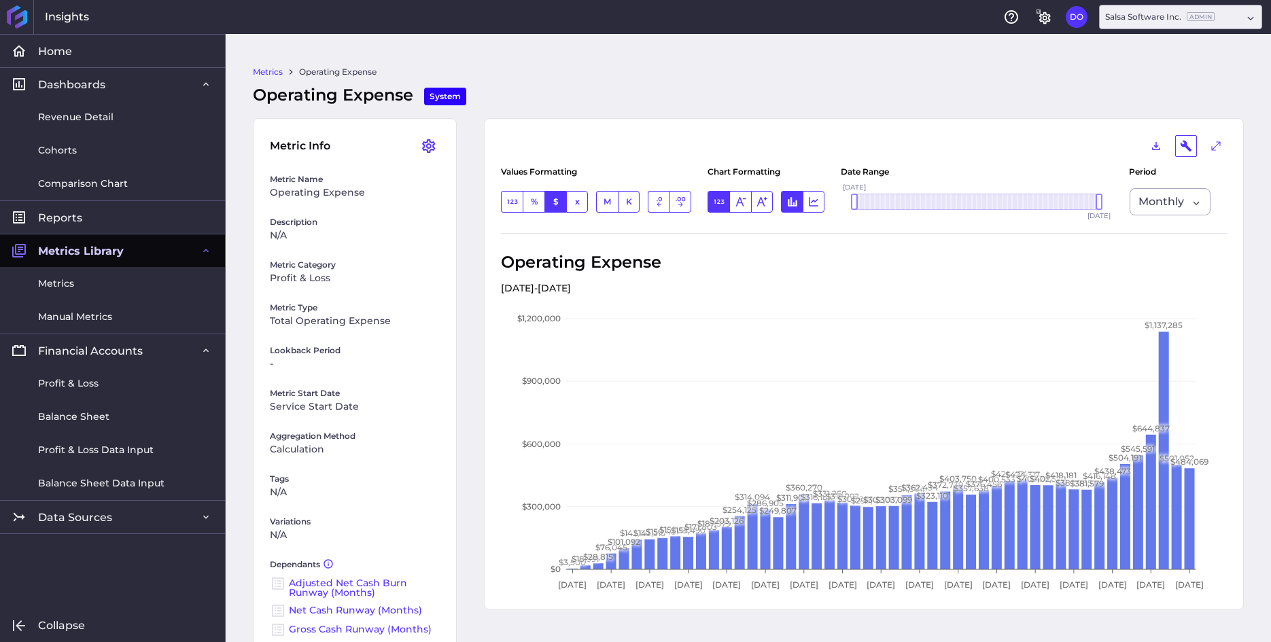
click at [306, 584] on link "Adjusted Net Cash Burn Runway (Months)" at bounding box center [348, 588] width 118 height 22
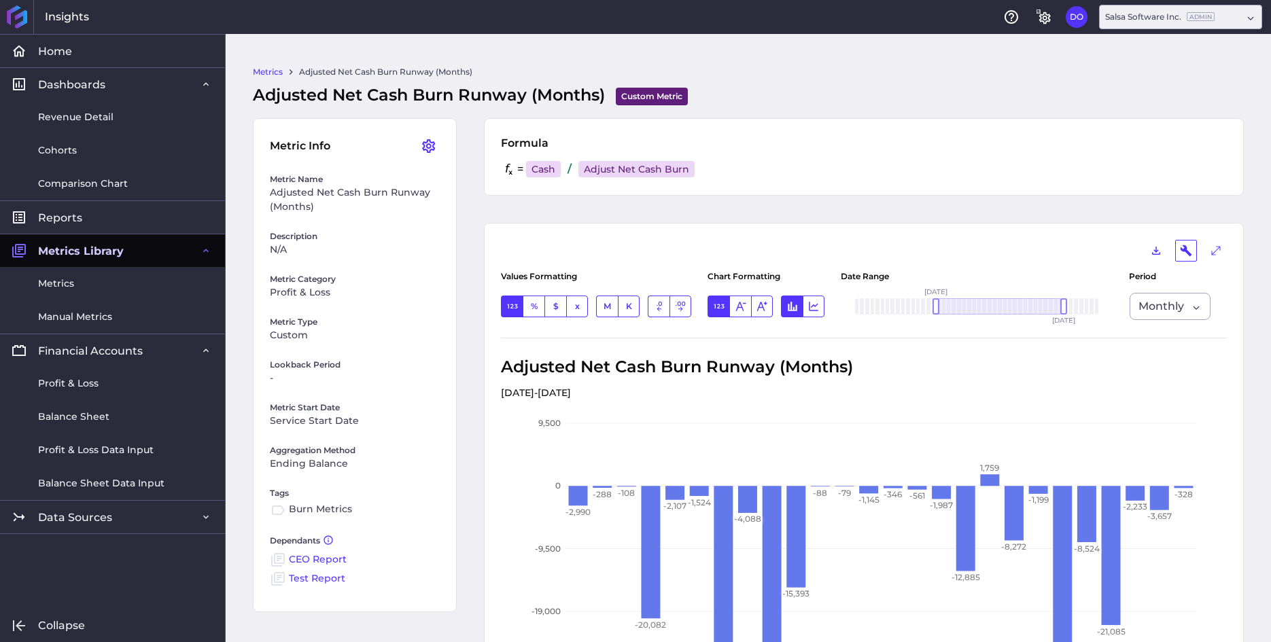
click at [302, 560] on link "CEO Report" at bounding box center [318, 559] width 58 height 12
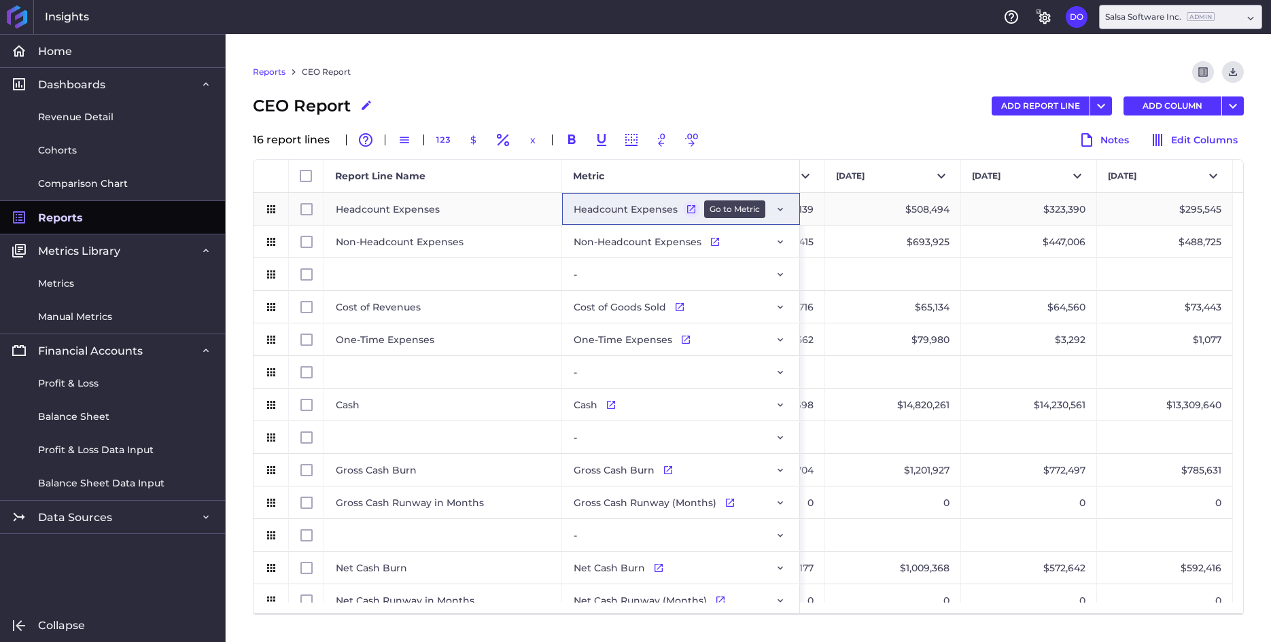
click at [689, 210] on icon "Press SPACE to select this row." at bounding box center [691, 209] width 11 height 11
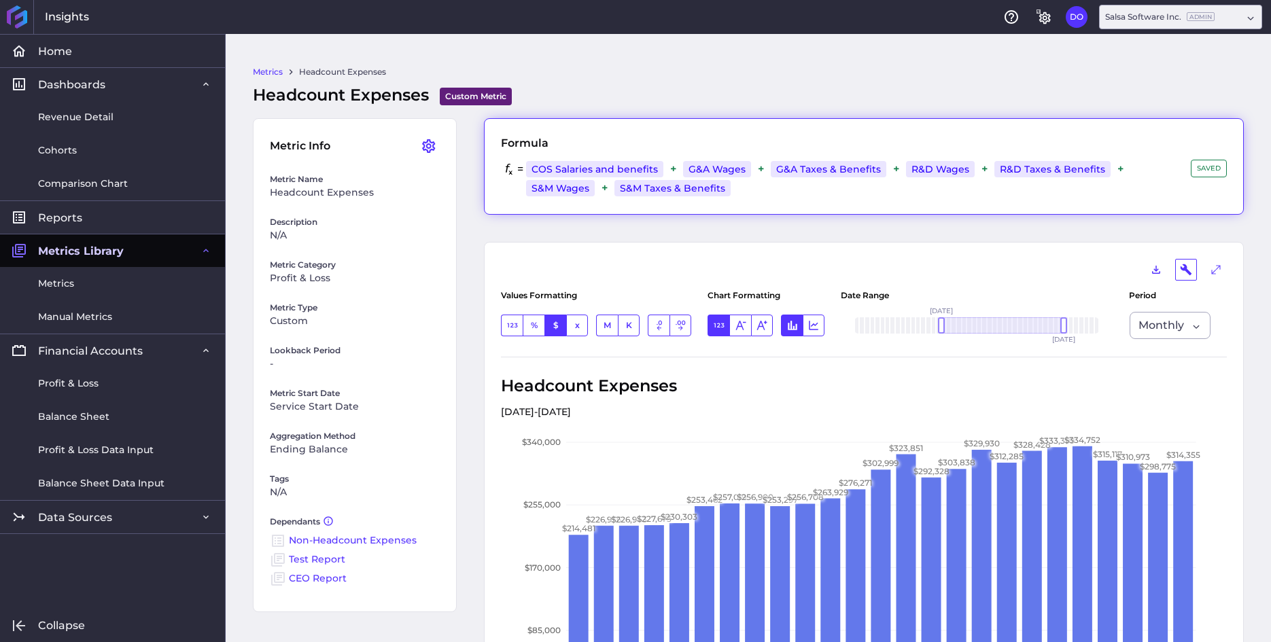
click at [747, 186] on div "COS Salaries and benefits Profit & Loss / Total Cost of Goods Sold View account…" at bounding box center [856, 179] width 667 height 38
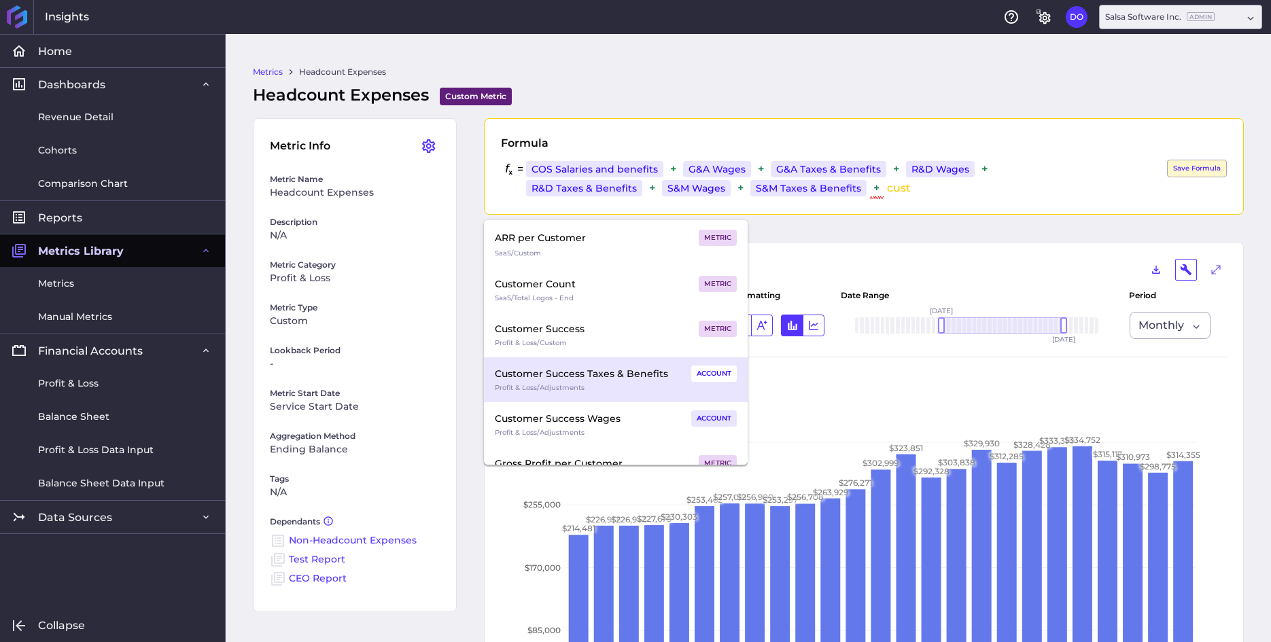
click at [578, 379] on div "Customer Success Taxes & Benefits" at bounding box center [581, 374] width 173 height 16
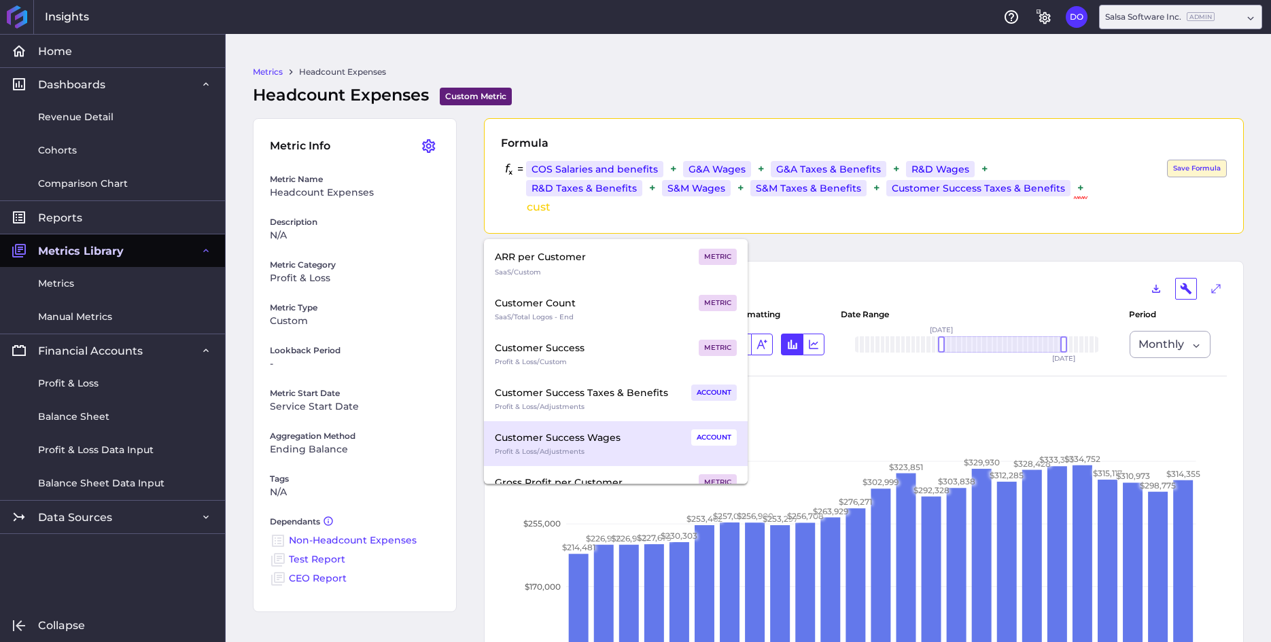
click at [623, 442] on div "Customer Success Wages ACCOUNT" at bounding box center [616, 437] width 242 height 16
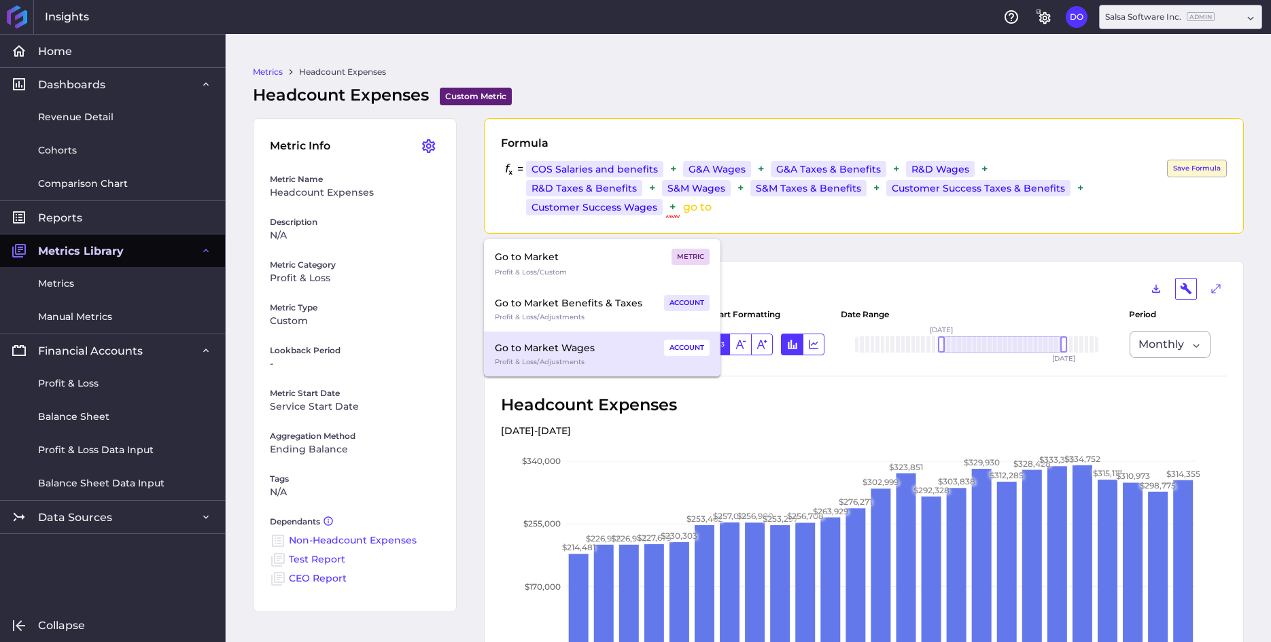
click at [573, 357] on div "Profit & Loss / Adjustments" at bounding box center [602, 362] width 215 height 12
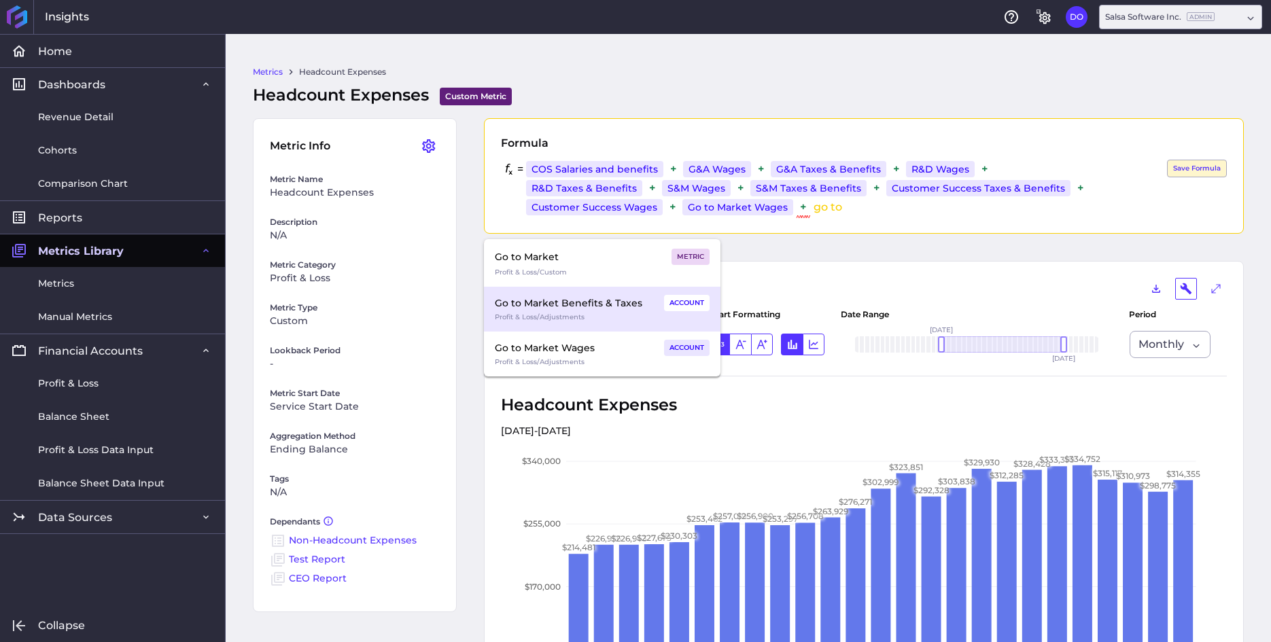
click at [559, 312] on div "Profit & Loss / Adjustments" at bounding box center [602, 317] width 215 height 12
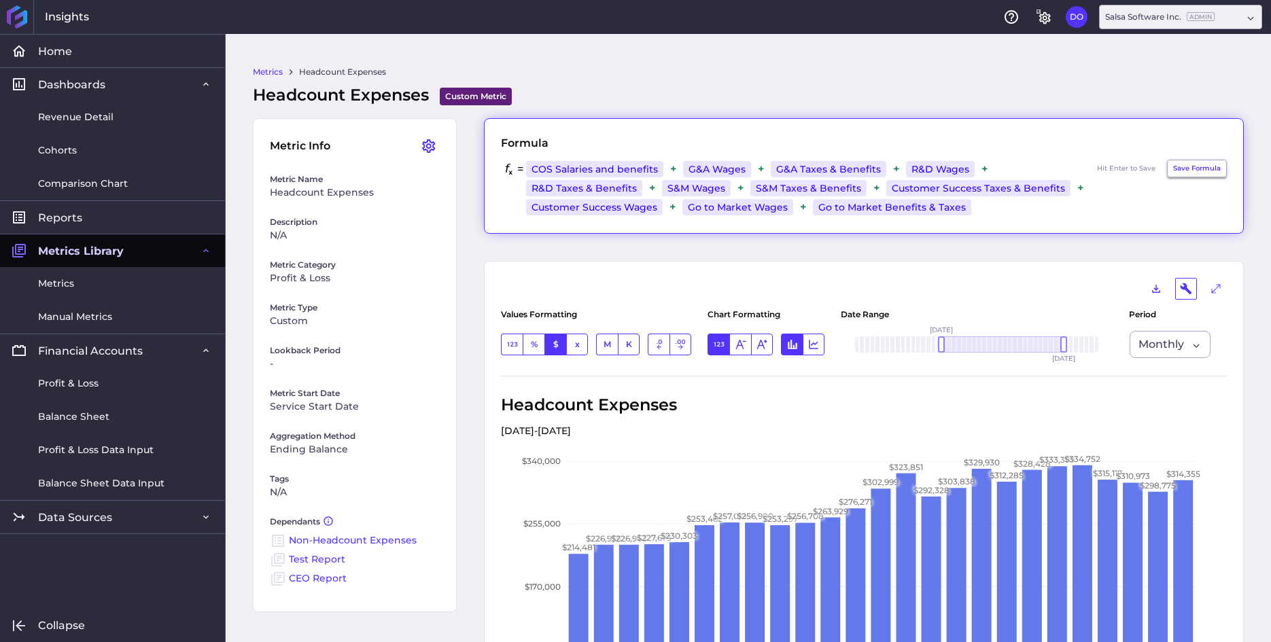
click at [1180, 166] on button "Save Formula" at bounding box center [1197, 169] width 60 height 18
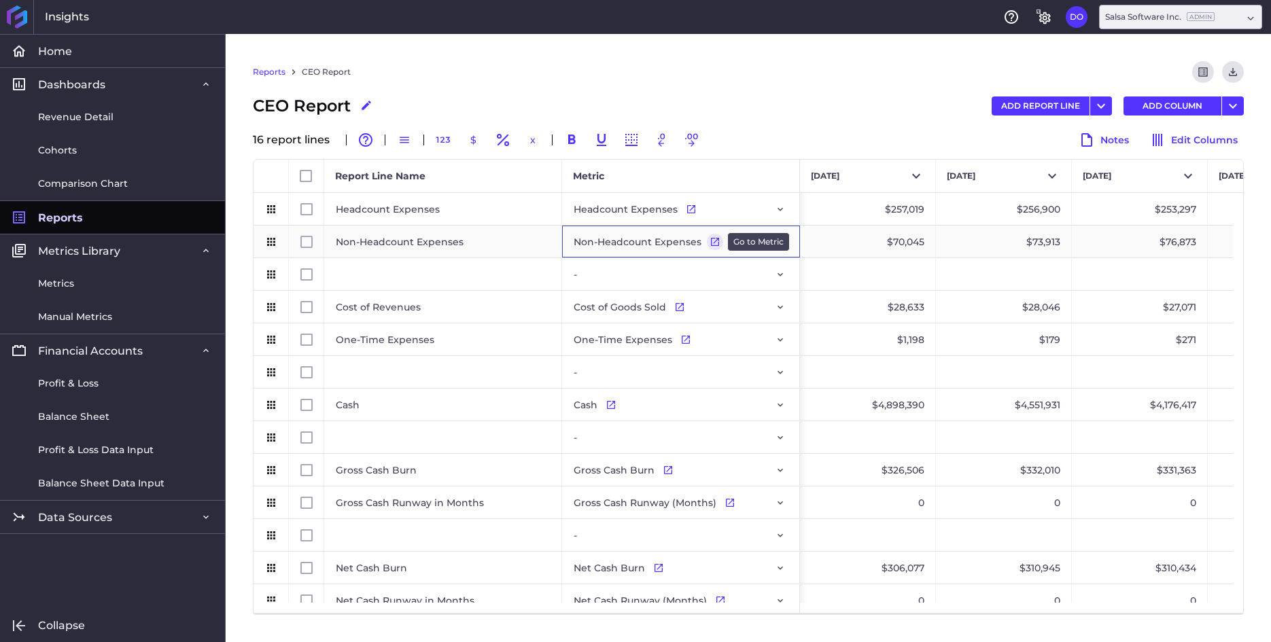
click at [711, 241] on icon "Press SPACE to select this row." at bounding box center [714, 241] width 11 height 11
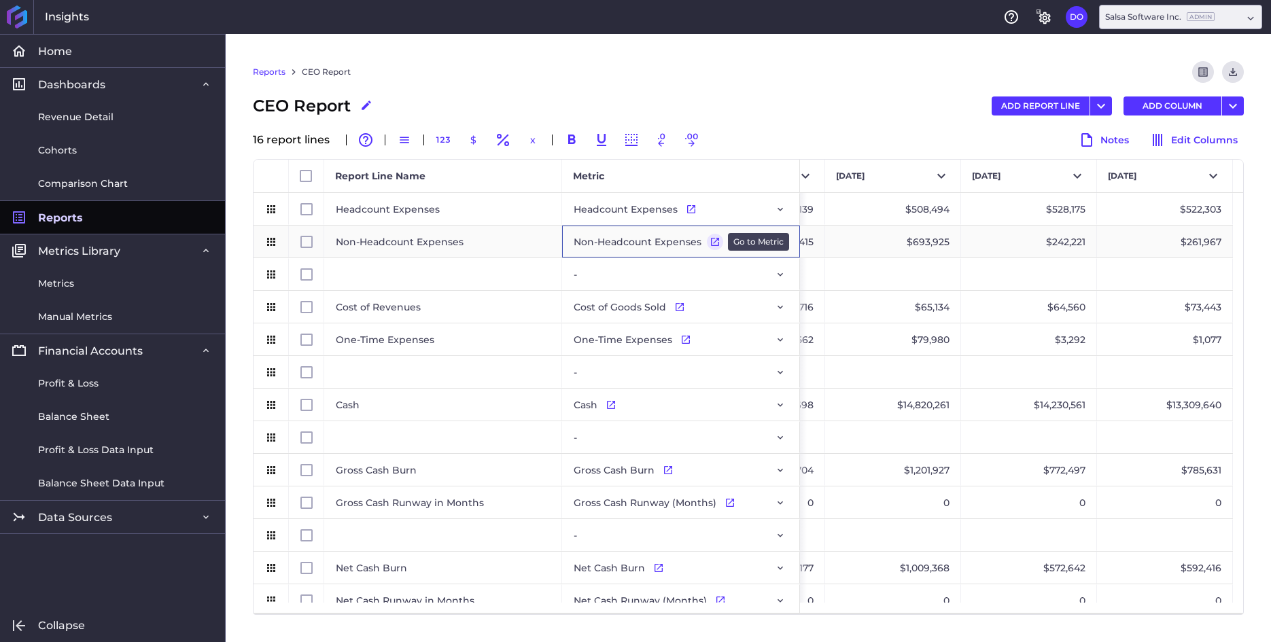
click at [711, 242] on icon "Press SPACE to select this row." at bounding box center [715, 242] width 8 height 8
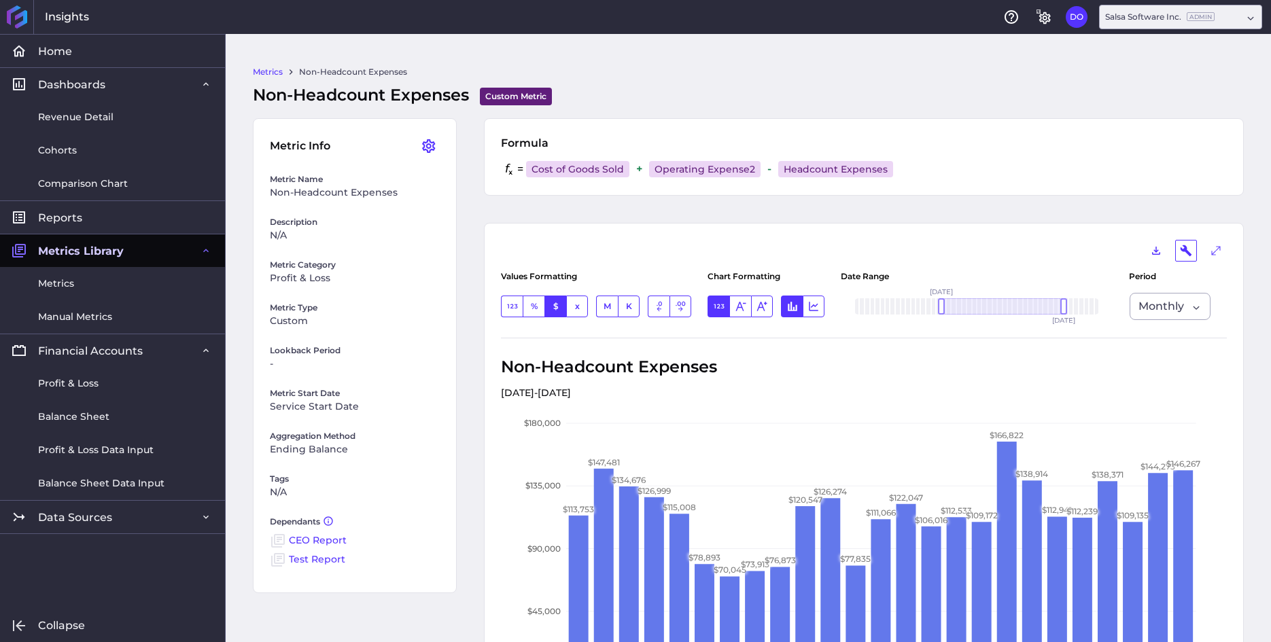
click at [264, 69] on link "Metrics" at bounding box center [268, 72] width 30 height 12
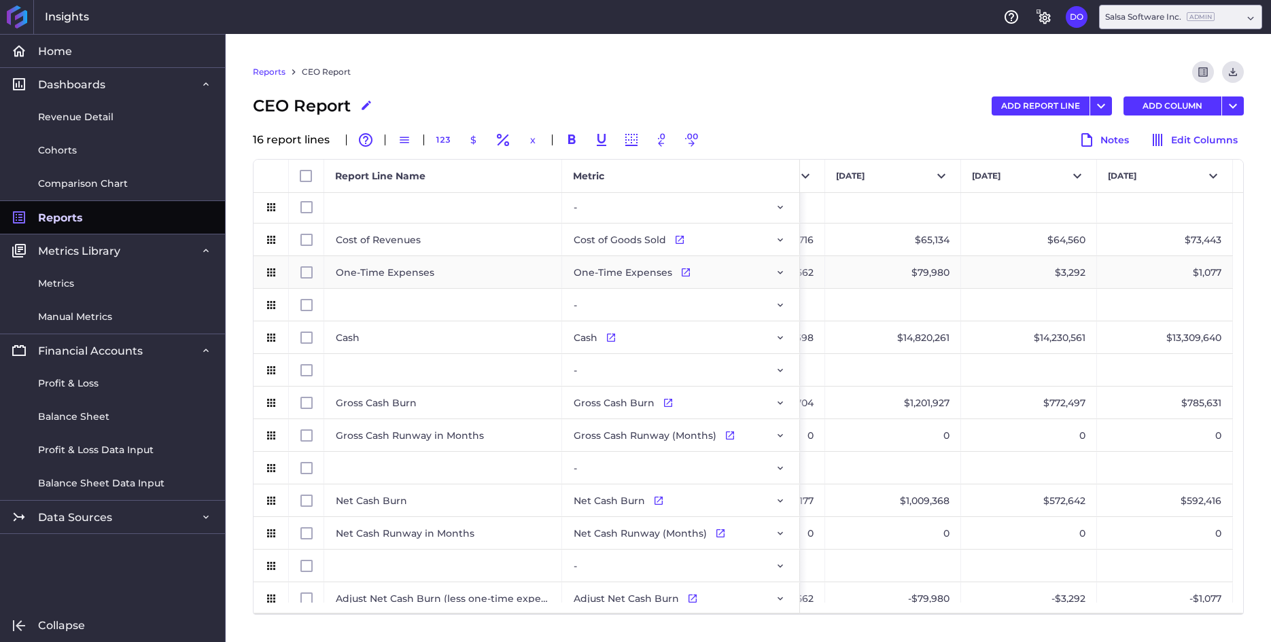
scroll to position [75, 0]
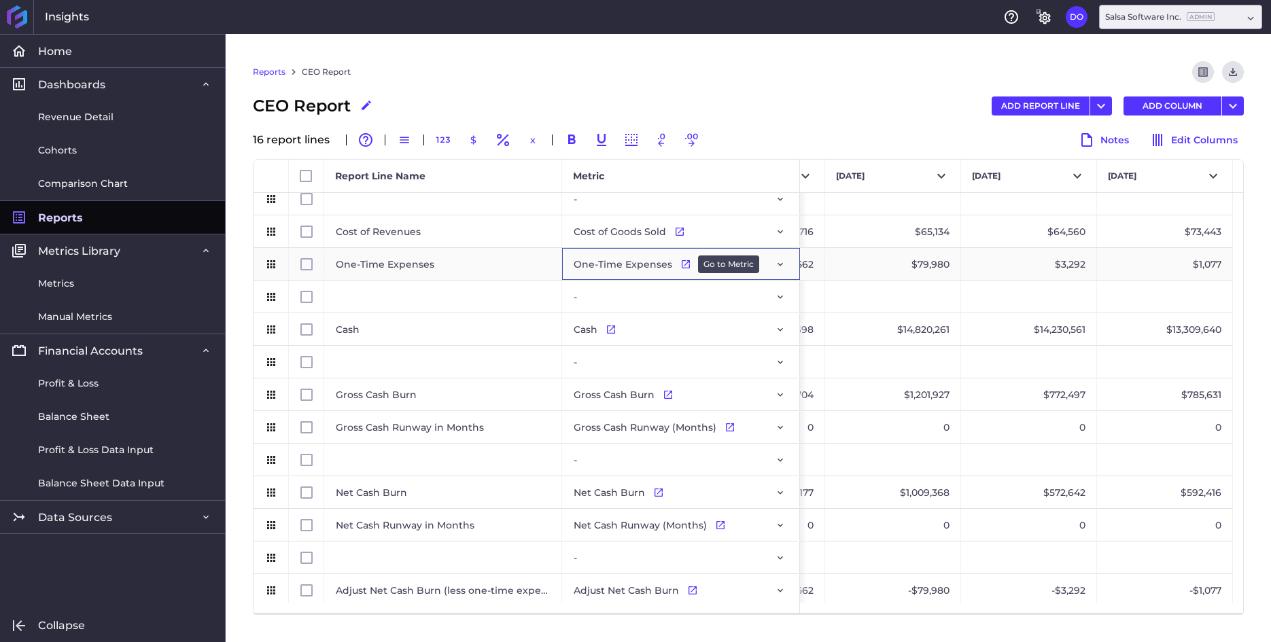
click at [682, 264] on icon "Press SPACE to select this row." at bounding box center [685, 264] width 8 height 8
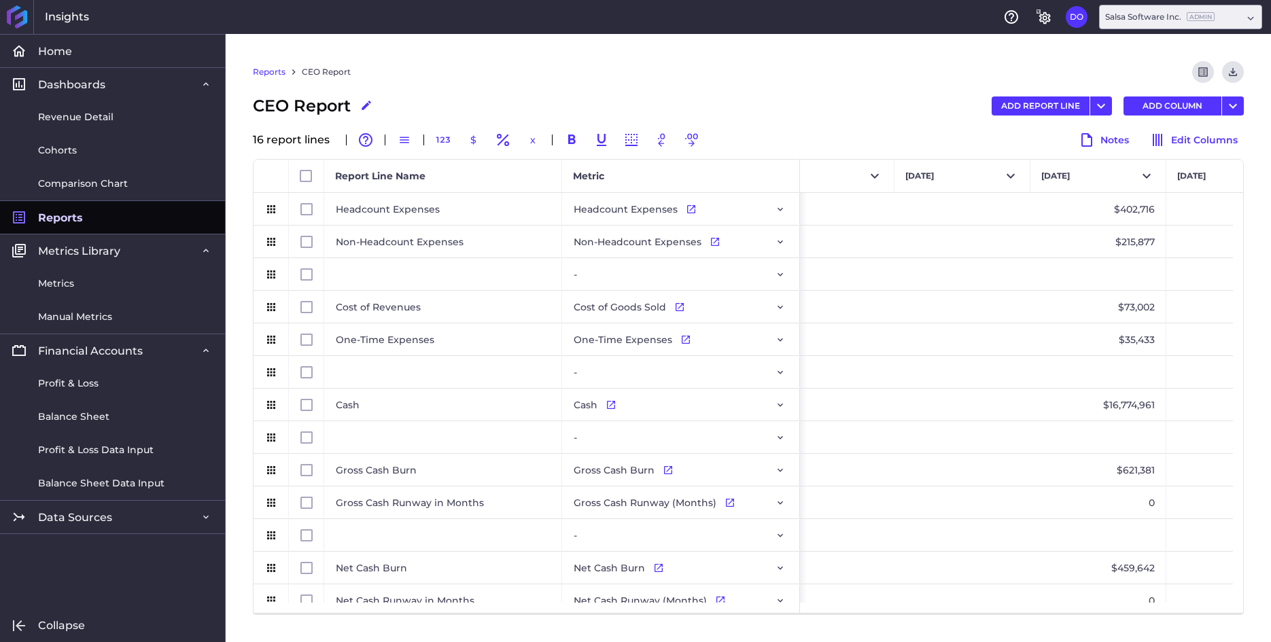
scroll to position [0, 3100]
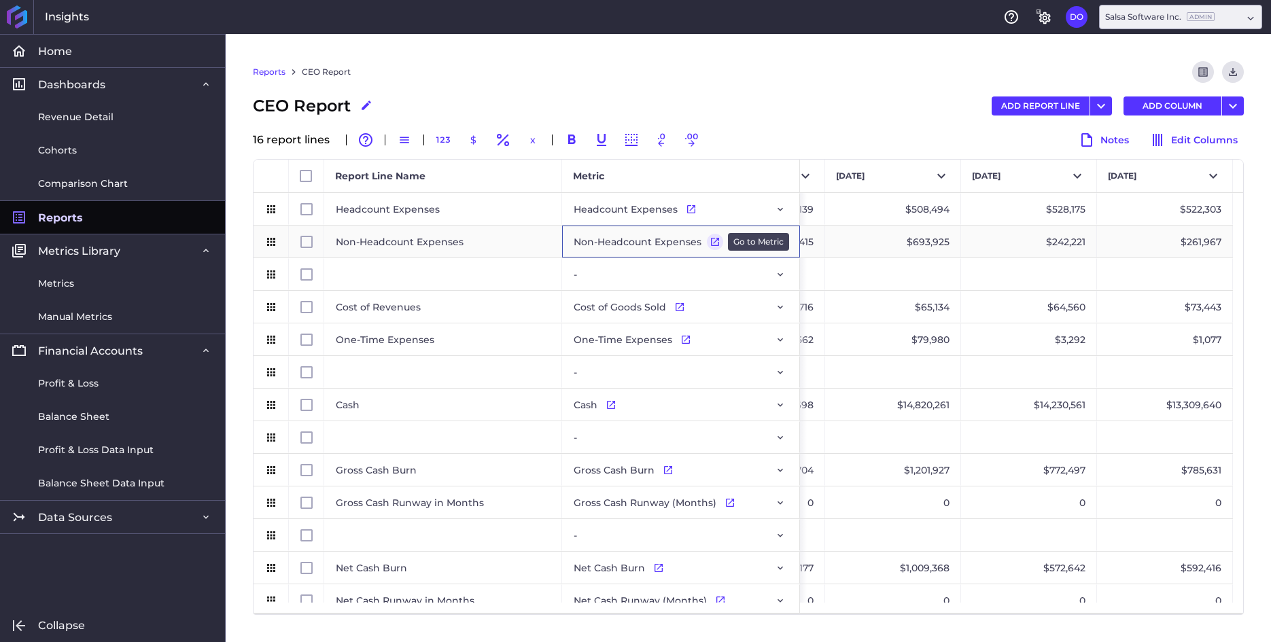
click at [712, 242] on icon "Press SPACE to select this row." at bounding box center [715, 242] width 8 height 8
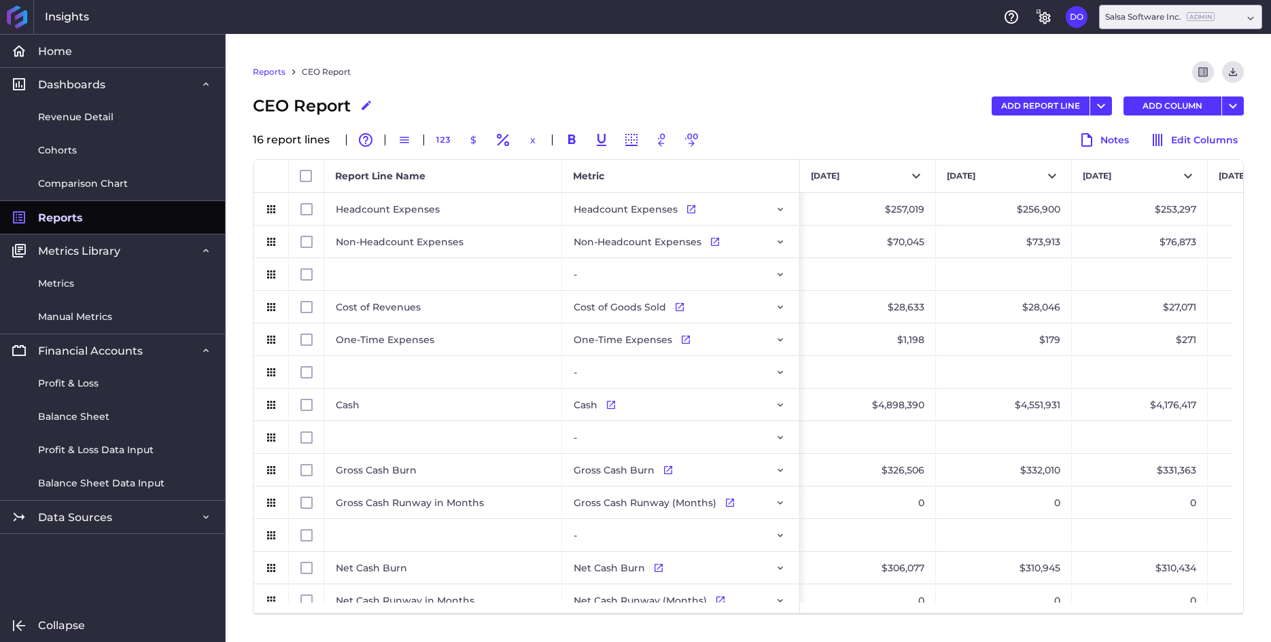
scroll to position [0, 909]
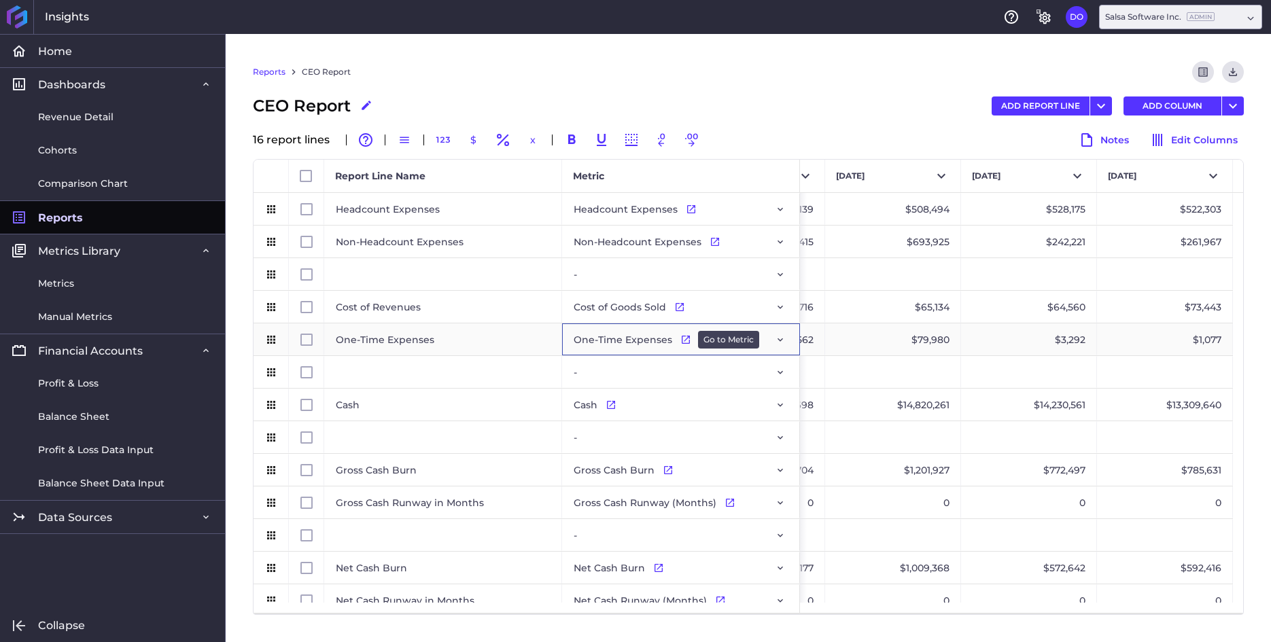
click at [684, 340] on icon "Press SPACE to select this row." at bounding box center [685, 339] width 11 height 11
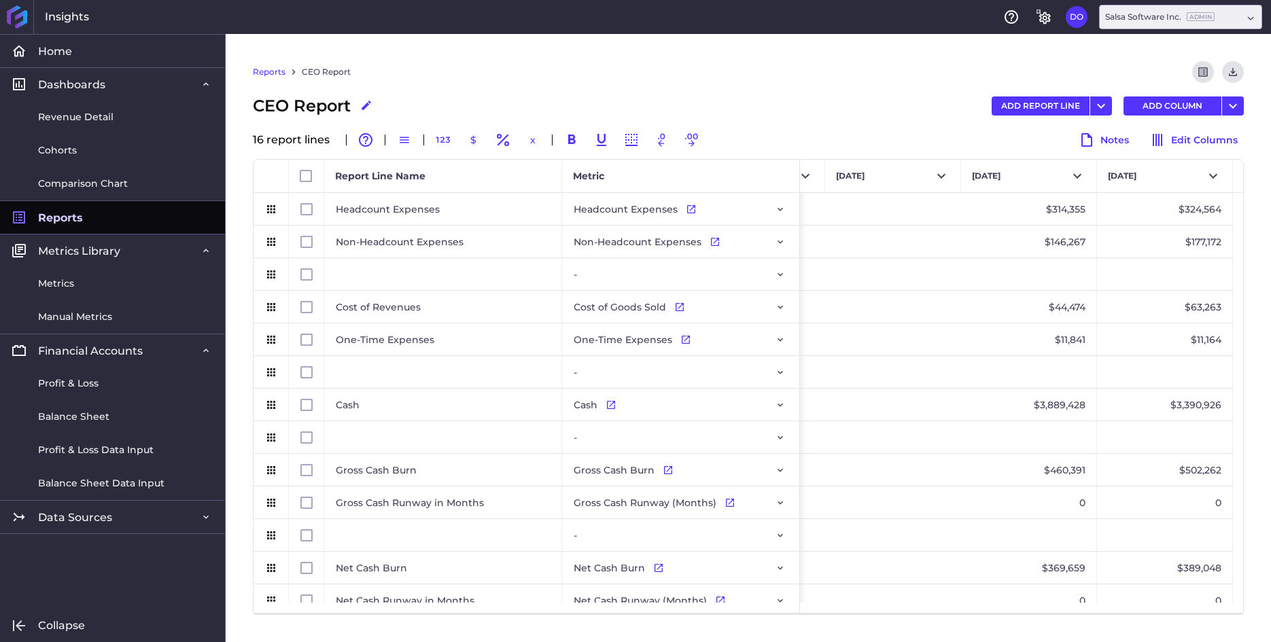
scroll to position [0, 2890]
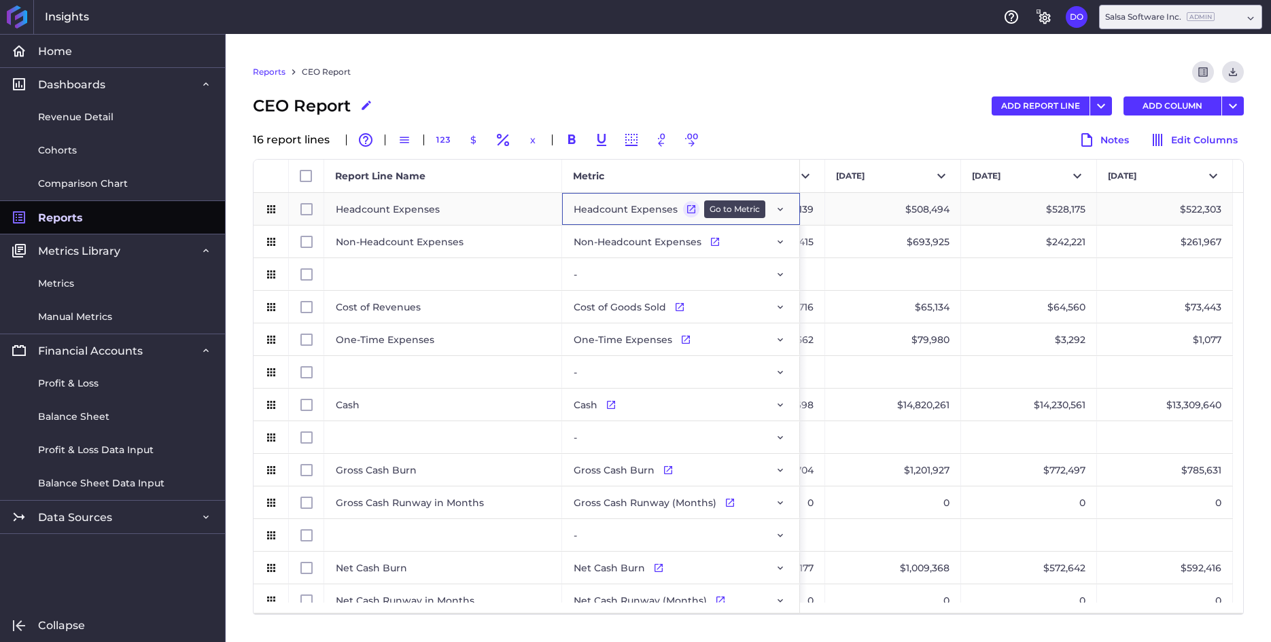
click at [688, 209] on icon "Press SPACE to select this row." at bounding box center [691, 209] width 8 height 8
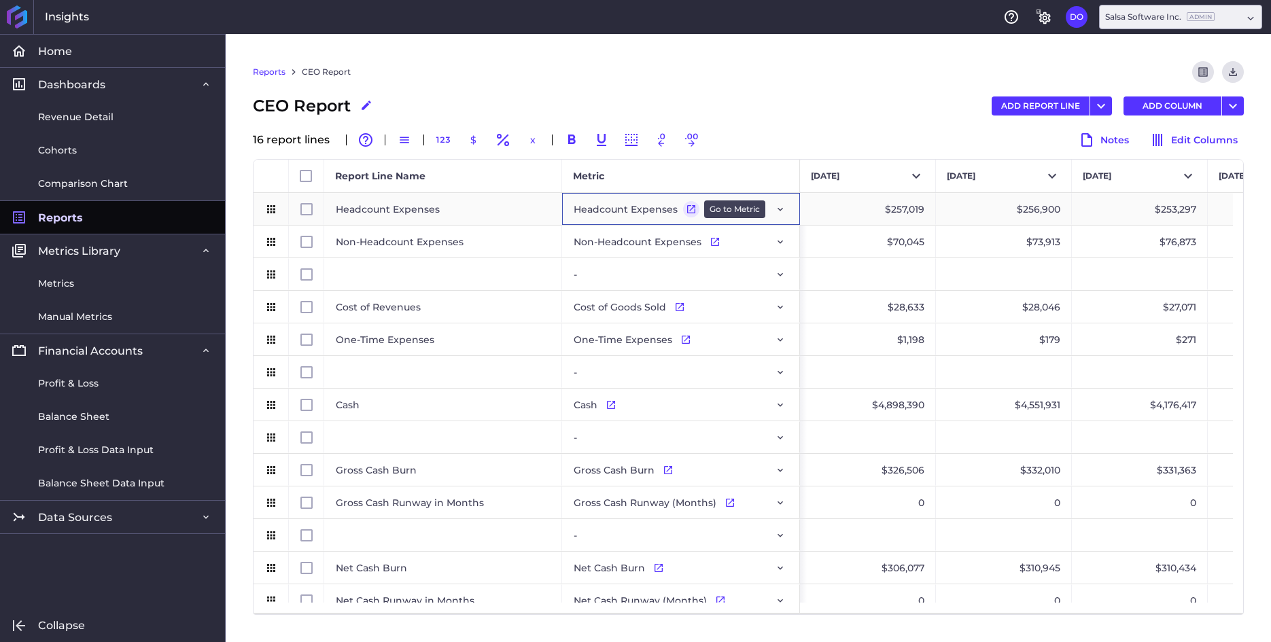
click at [689, 211] on icon "Press SPACE to select this row." at bounding box center [691, 209] width 11 height 11
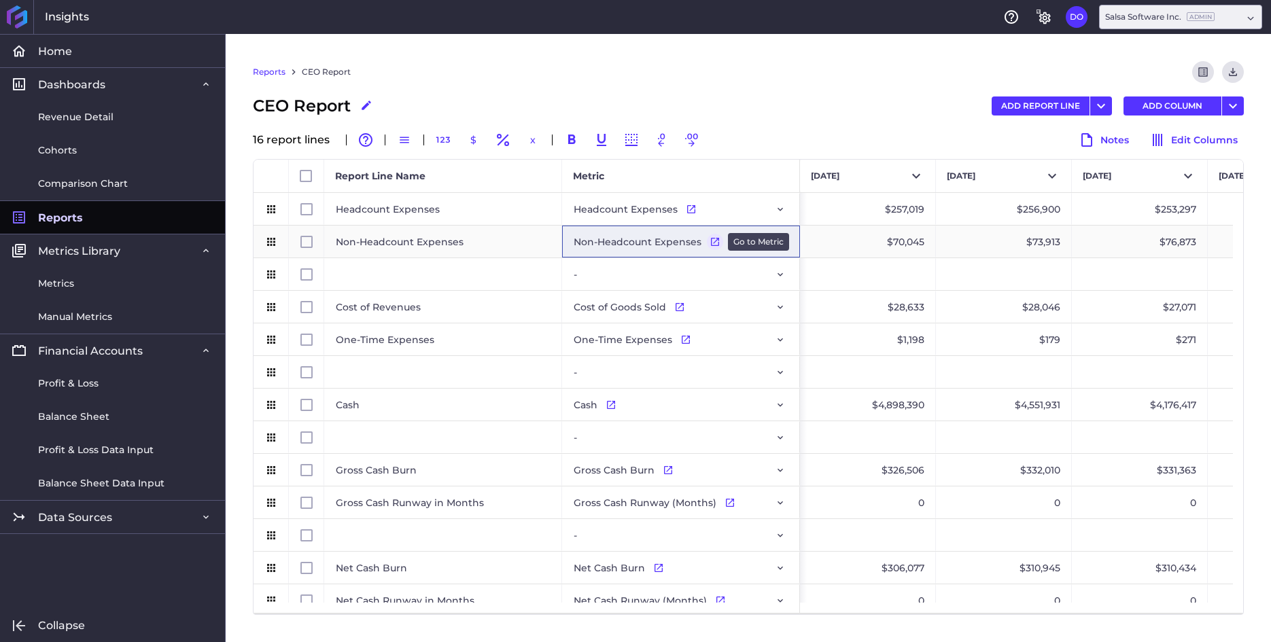
click at [713, 243] on icon "Press SPACE to select this row." at bounding box center [714, 241] width 11 height 11
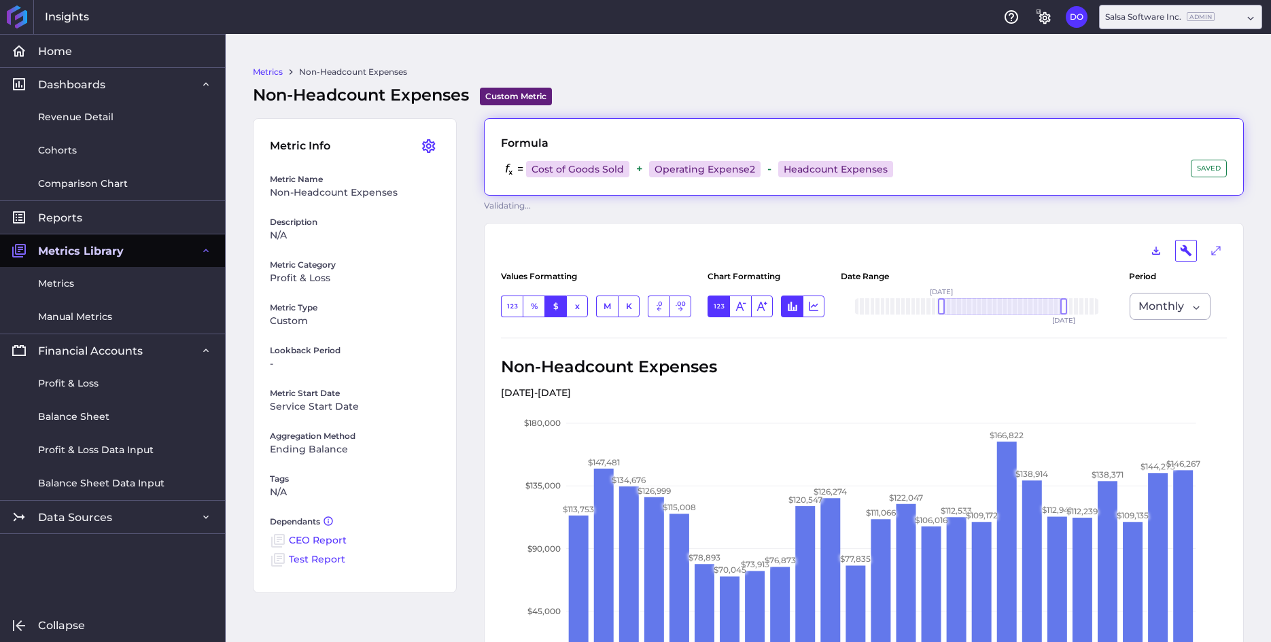
click at [921, 170] on div "= Cost of Goods Sold Profit & Loss / Total Cost of Goods Sold View metric Cost …" at bounding box center [864, 169] width 726 height 19
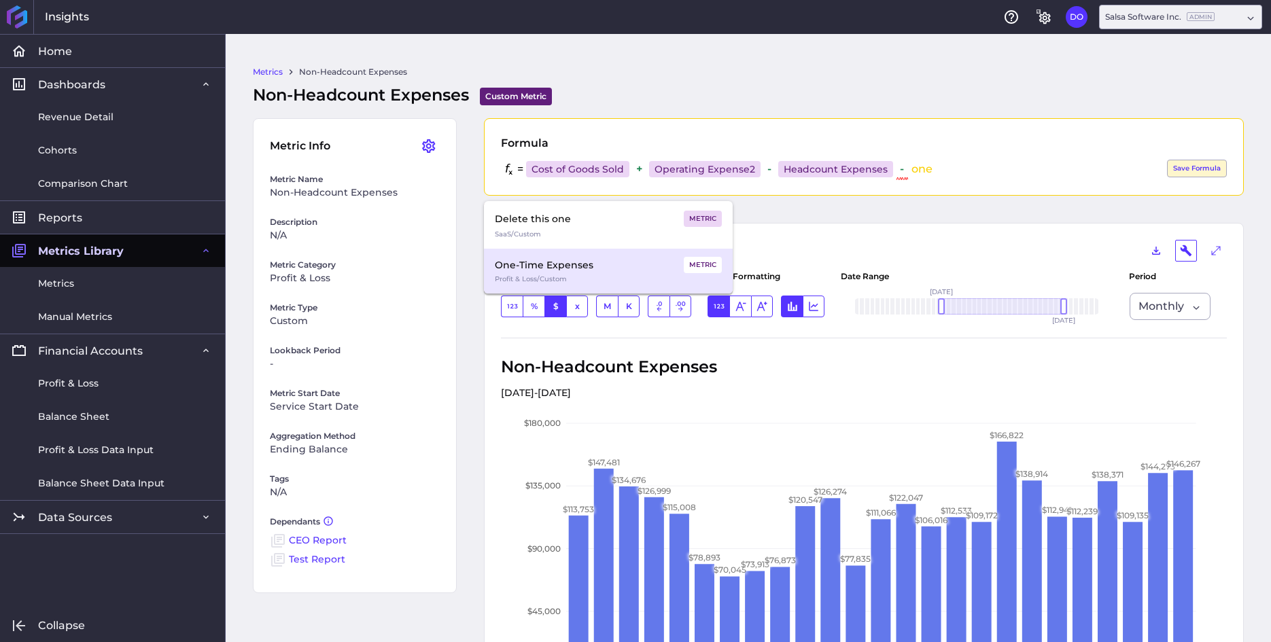
click at [598, 269] on div "One-Time Expenses METRIC" at bounding box center [608, 265] width 227 height 16
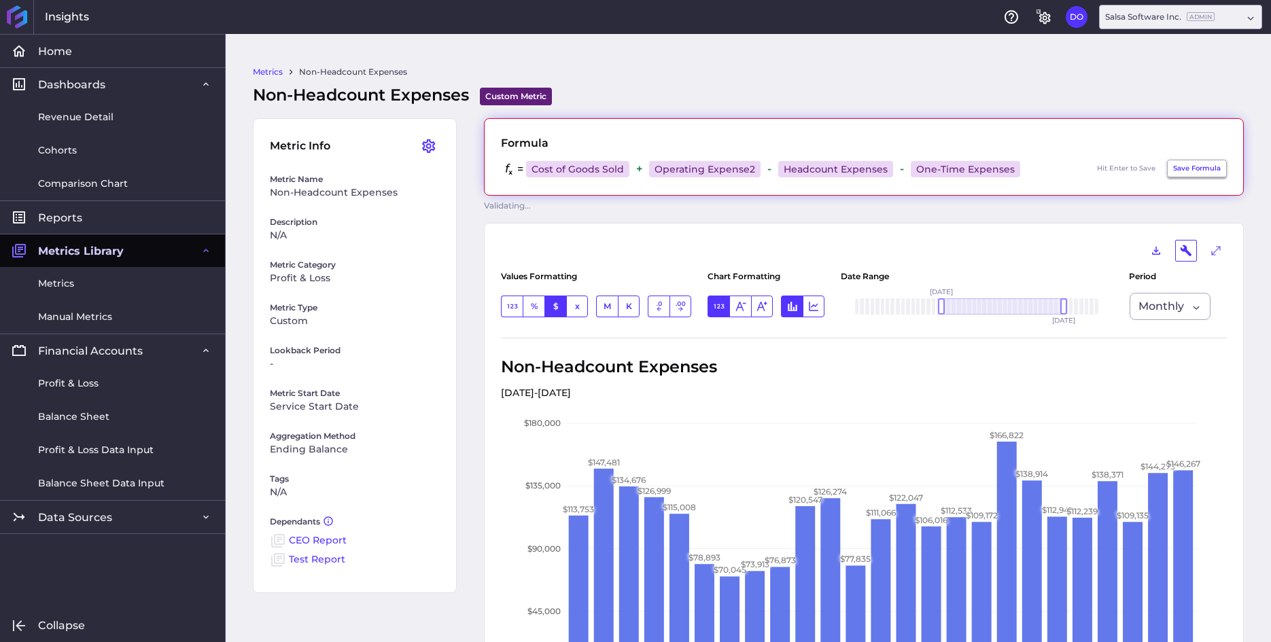
click at [1180, 166] on button "Save Formula" at bounding box center [1197, 169] width 60 height 18
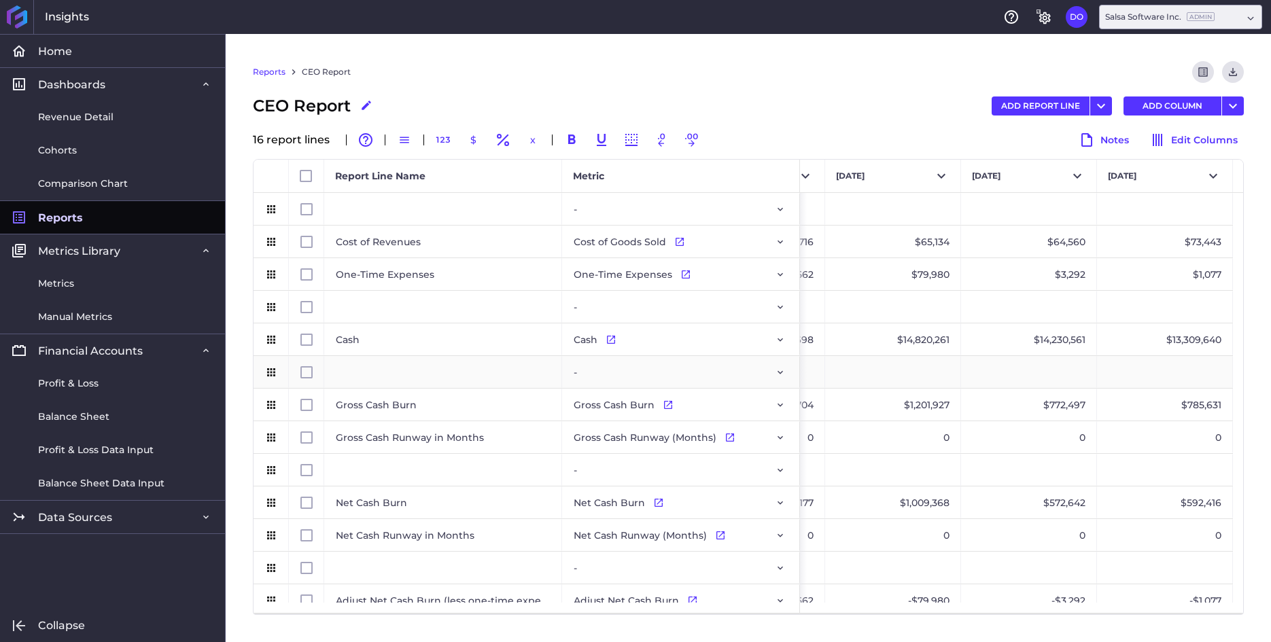
scroll to position [5, 0]
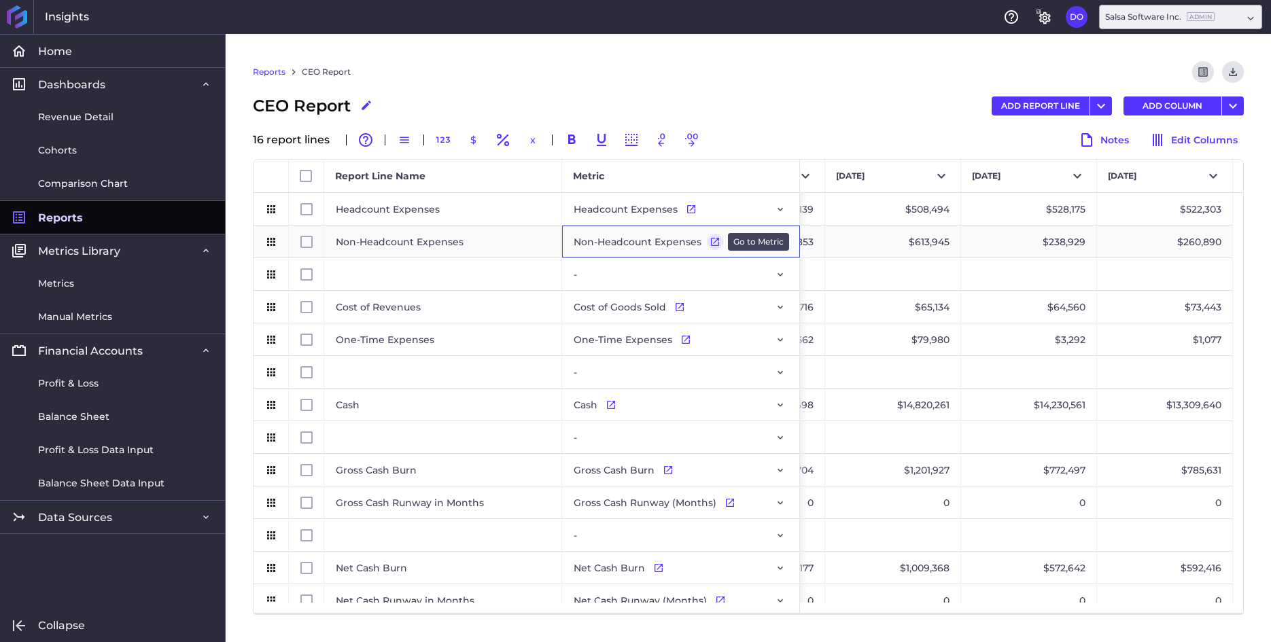
click at [711, 245] on icon "Press SPACE to select this row." at bounding box center [715, 242] width 8 height 8
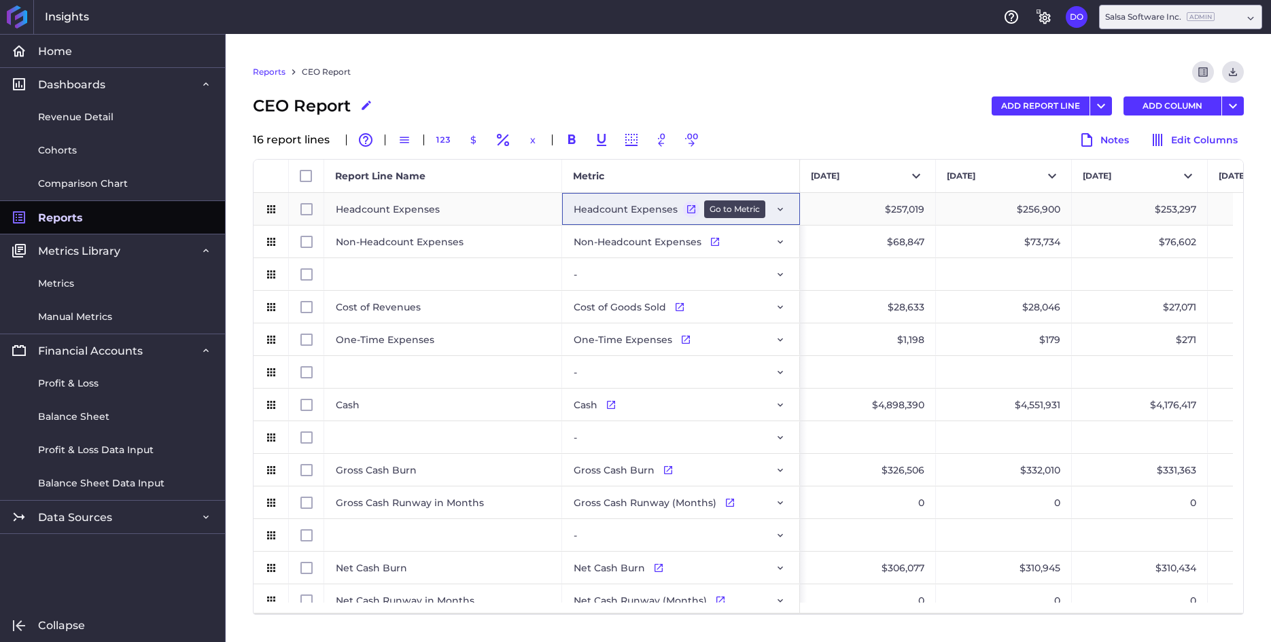
click at [690, 211] on icon "Press SPACE to select this row." at bounding box center [691, 209] width 11 height 11
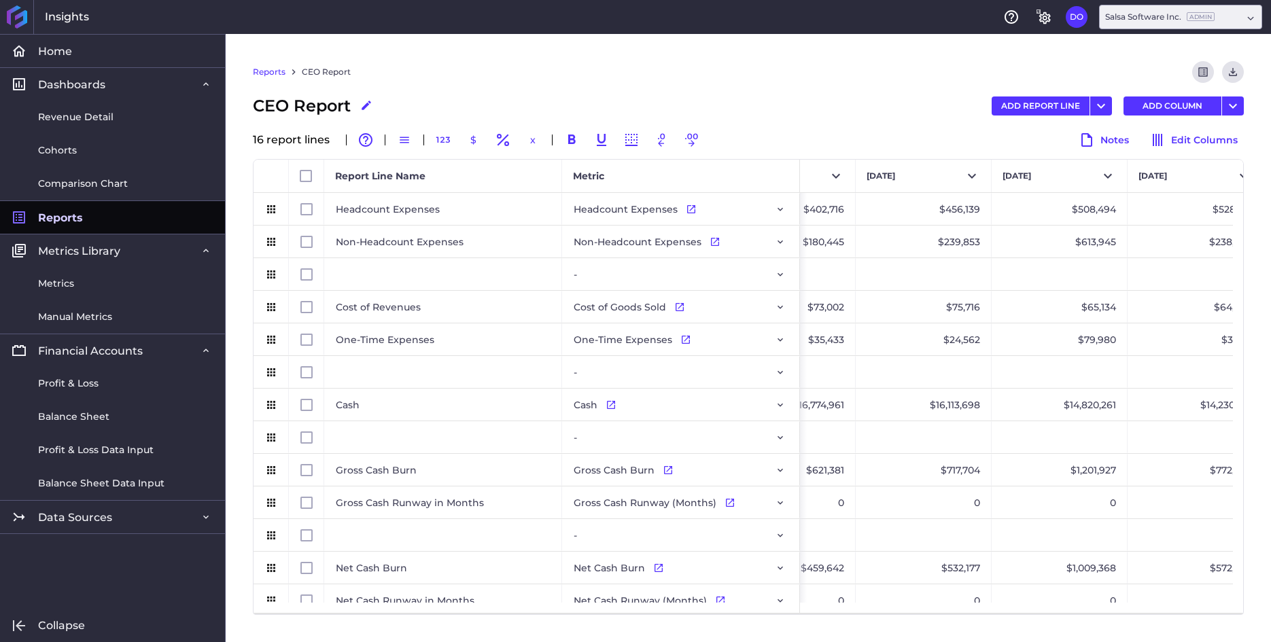
scroll to position [0, 3100]
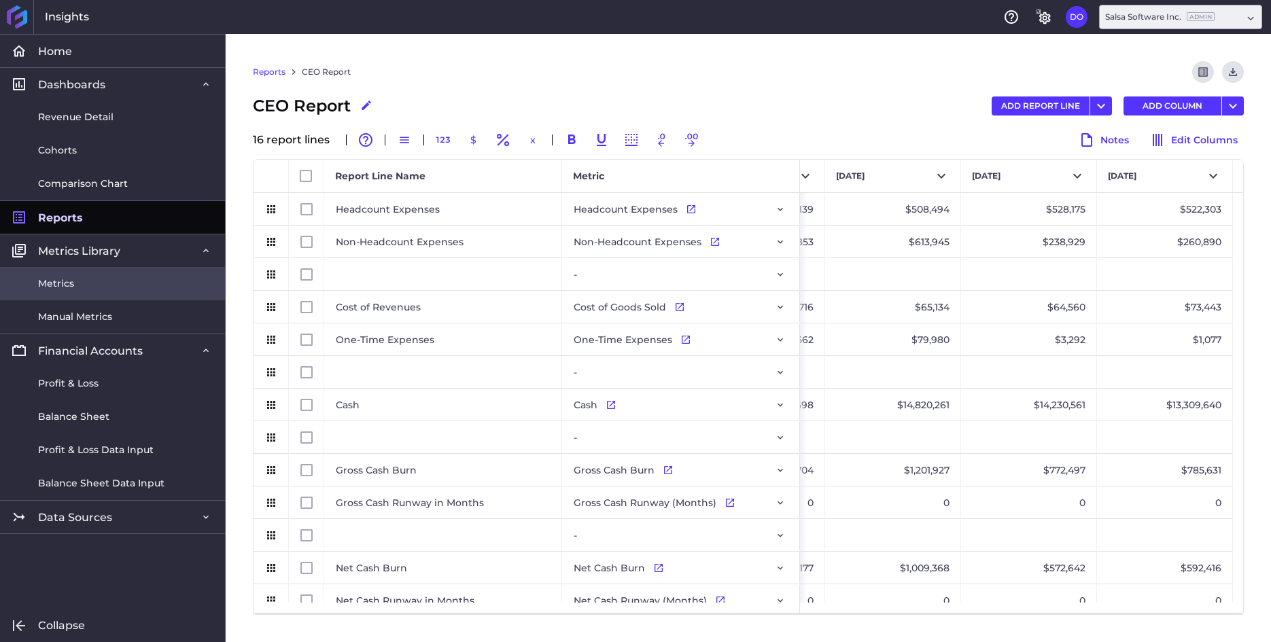
click at [63, 279] on span "Metrics" at bounding box center [56, 284] width 36 height 14
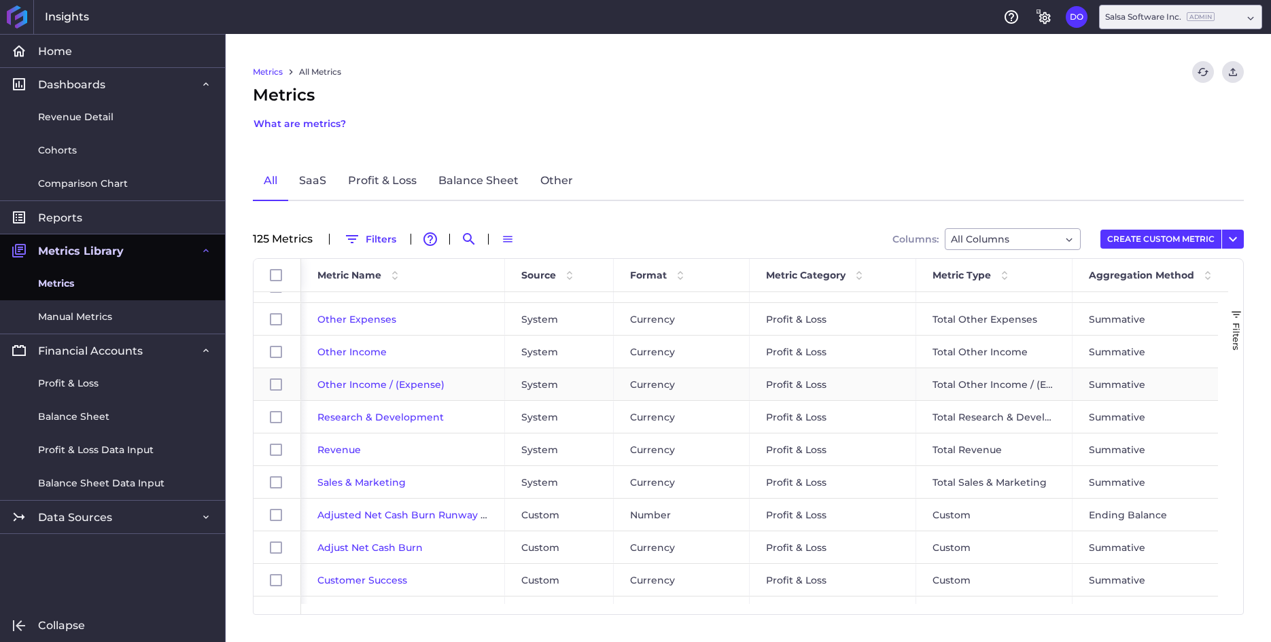
scroll to position [213, 0]
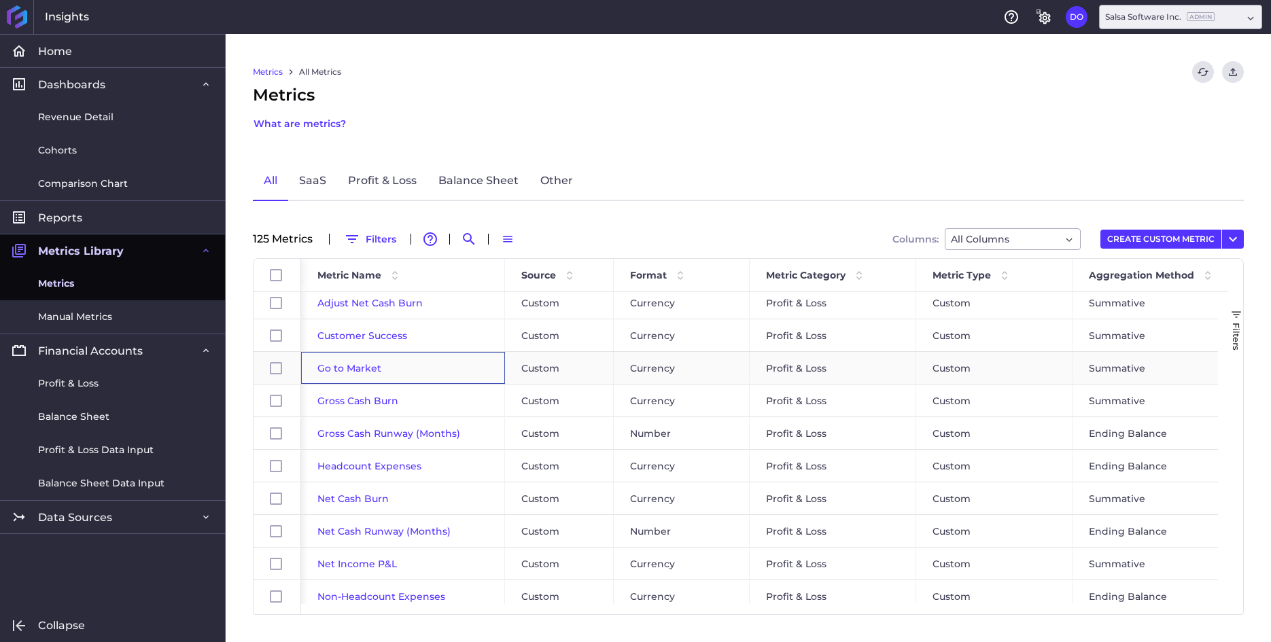
click at [356, 372] on span "Go to Market" at bounding box center [349, 368] width 64 height 12
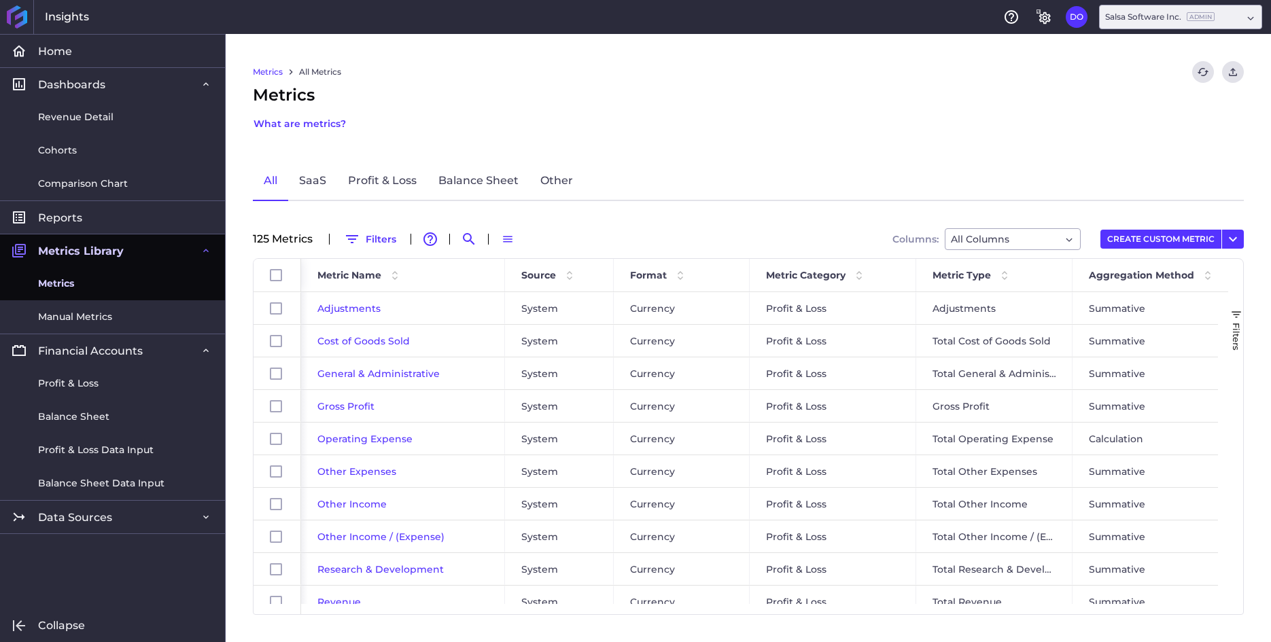
click at [63, 291] on link "Metrics" at bounding box center [112, 283] width 225 height 33
